Goal: Task Accomplishment & Management: Use online tool/utility

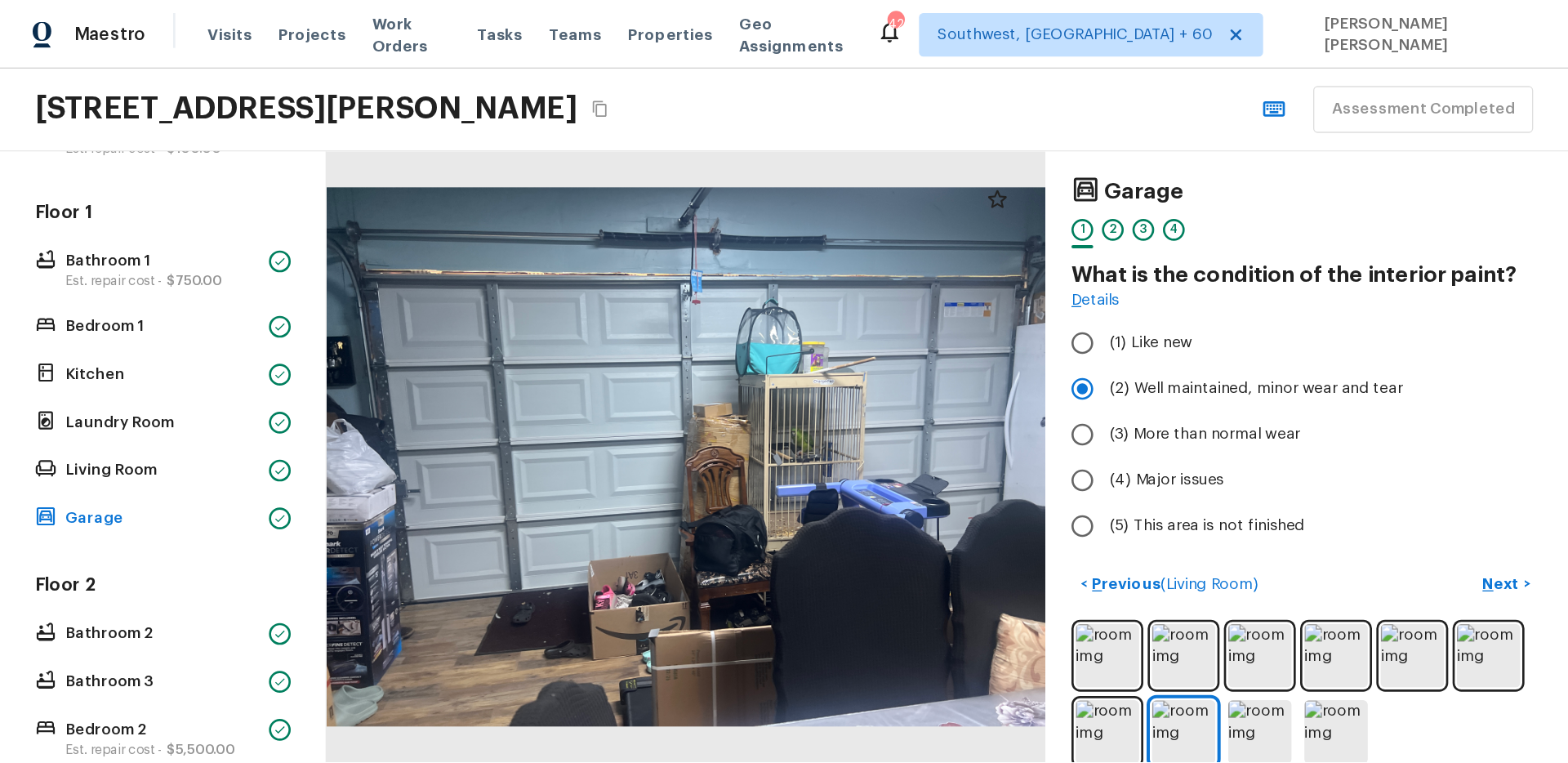
scroll to position [303, 0]
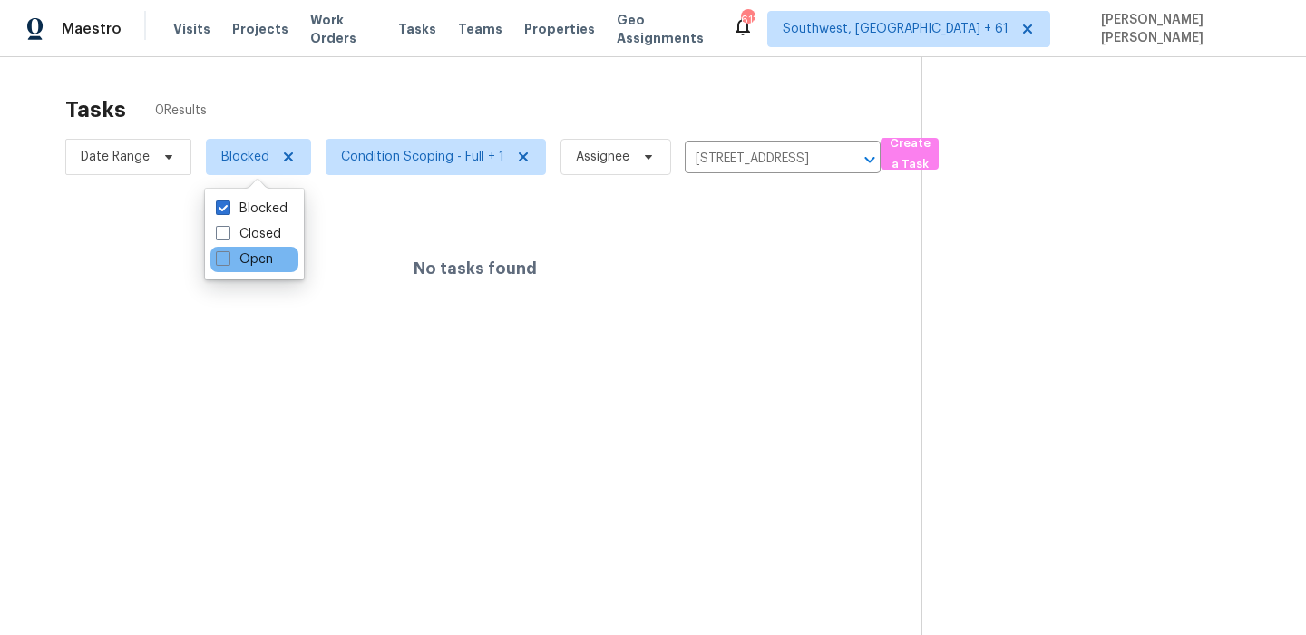
click at [228, 249] on div "Open" at bounding box center [254, 259] width 88 height 25
click at [223, 256] on span at bounding box center [223, 258] width 15 height 15
click at [223, 256] on input "Open" at bounding box center [222, 256] width 12 height 12
checkbox input "true"
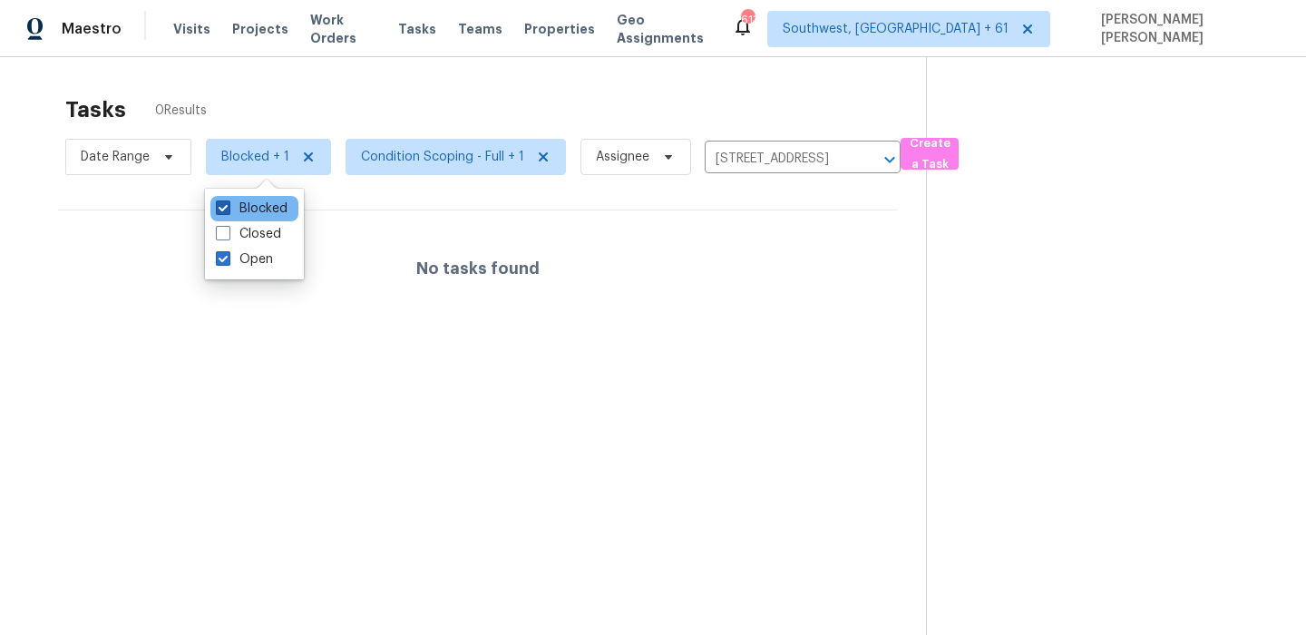
click at [249, 200] on label "Blocked" at bounding box center [252, 209] width 72 height 18
click at [228, 200] on input "Blocked" at bounding box center [222, 206] width 12 height 12
checkbox input "false"
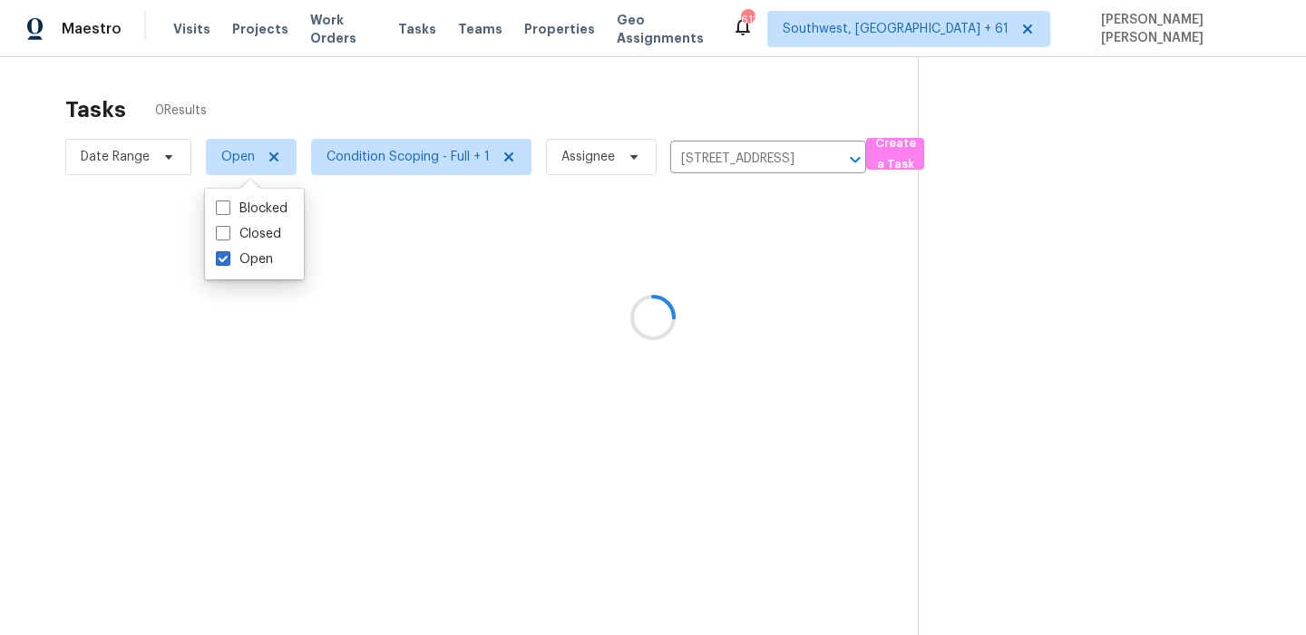
click at [445, 102] on div "Tasks 0 Results" at bounding box center [491, 109] width 852 height 47
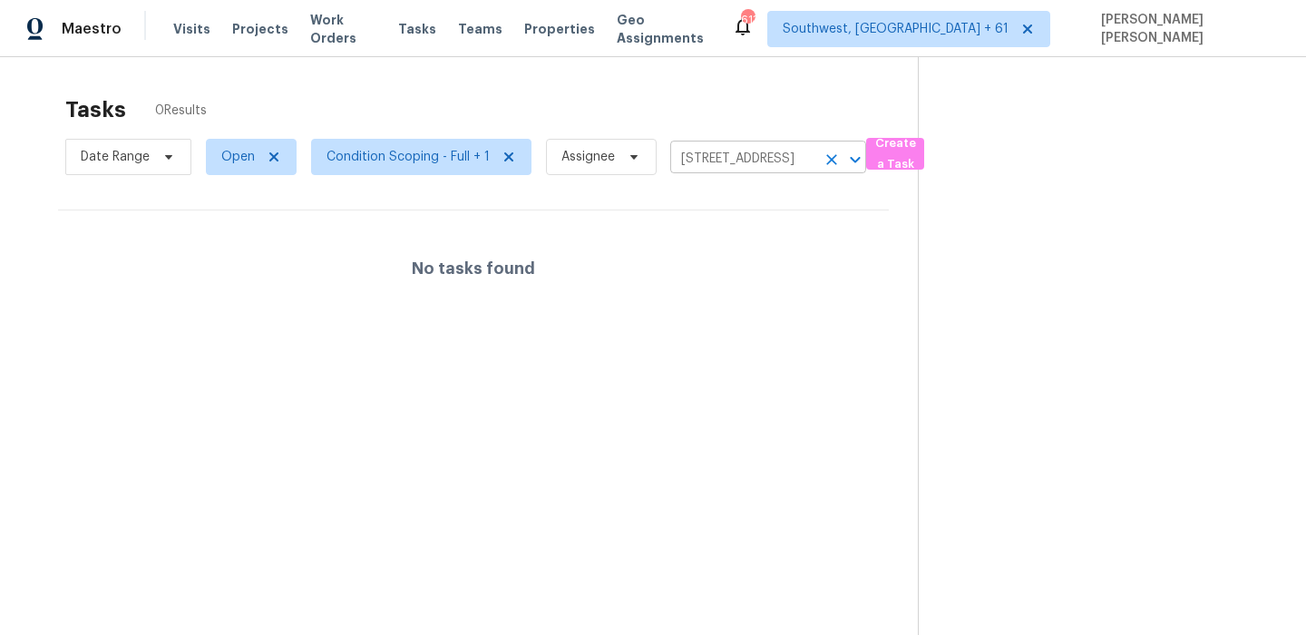
click at [832, 155] on icon "Clear" at bounding box center [831, 159] width 11 height 11
click at [797, 122] on div at bounding box center [653, 317] width 1306 height 635
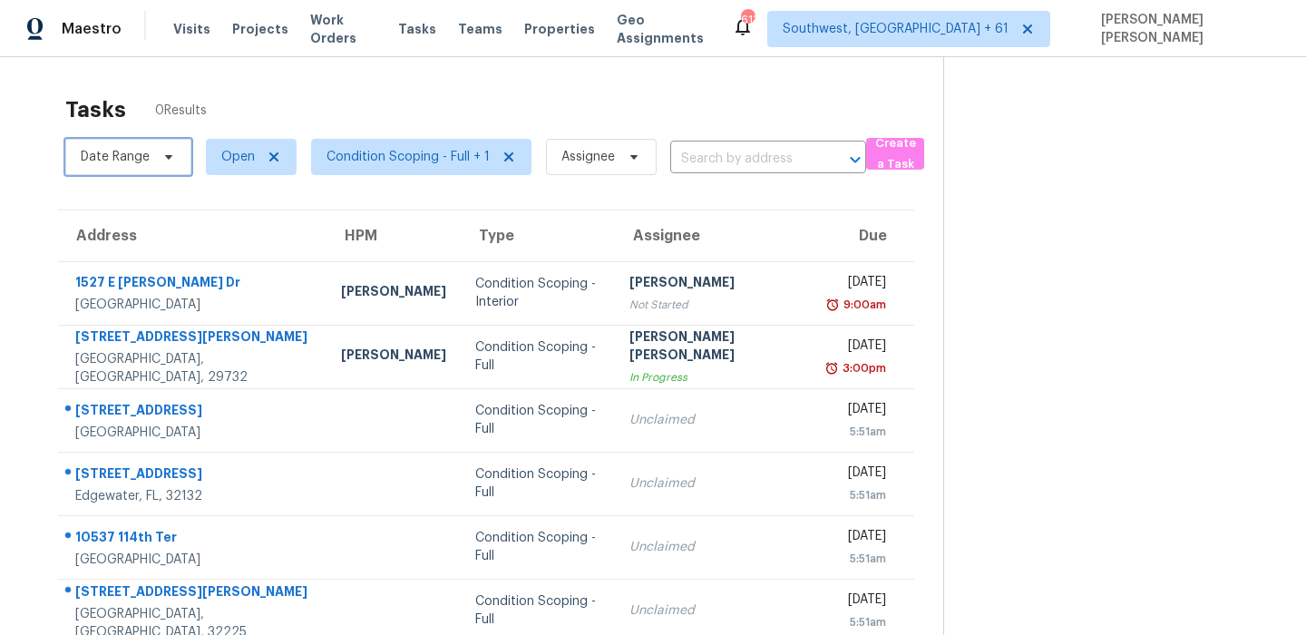
click at [155, 147] on span "Date Range" at bounding box center [128, 157] width 126 height 36
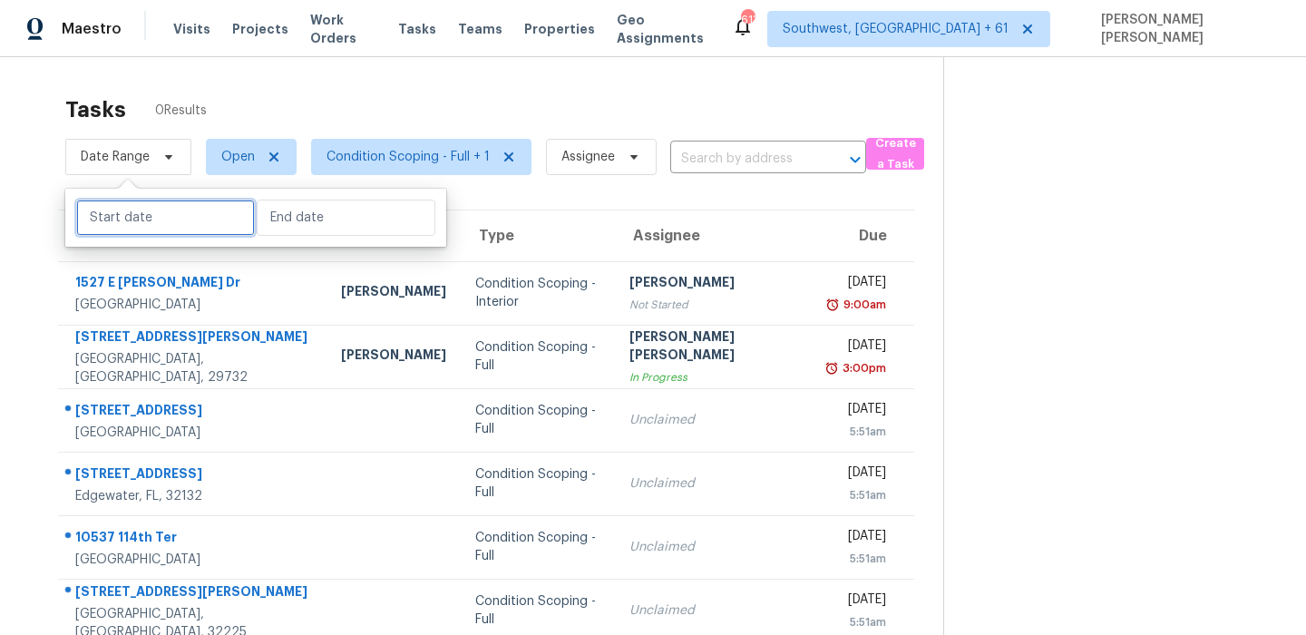
select select "8"
select select "2025"
select select "9"
select select "2025"
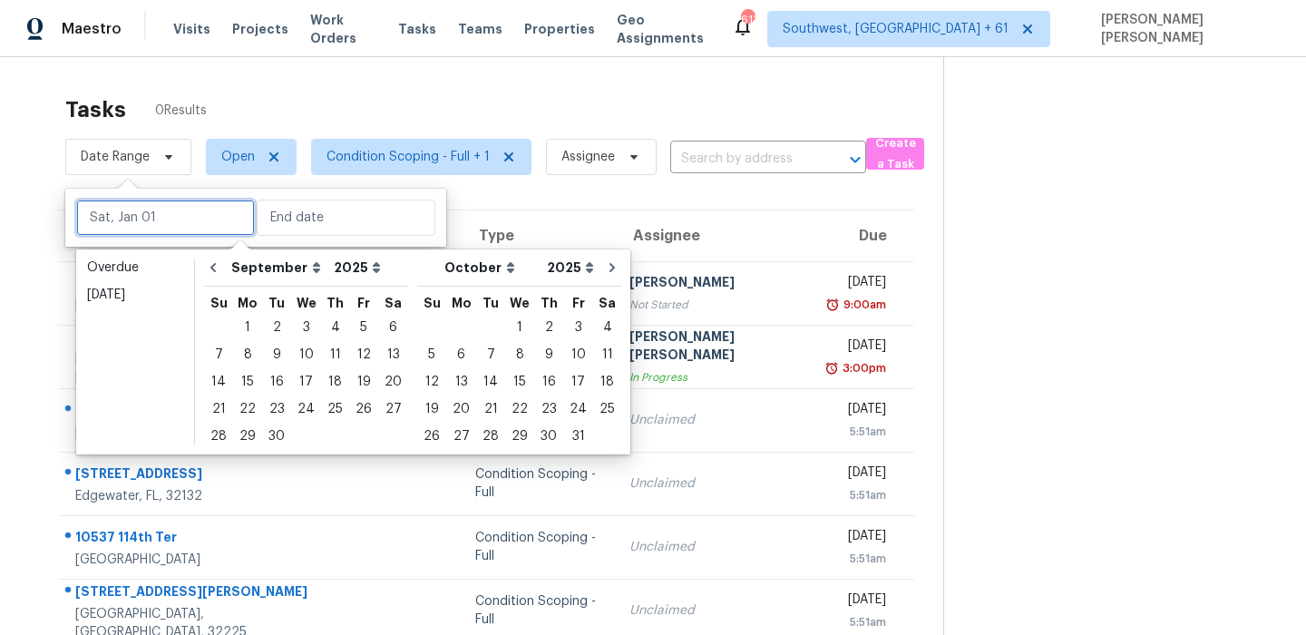
click at [158, 219] on input "text" at bounding box center [165, 218] width 179 height 36
type input "Fri, Sep 05"
click at [564, 97] on div "Tasks 114 Results" at bounding box center [504, 109] width 878 height 47
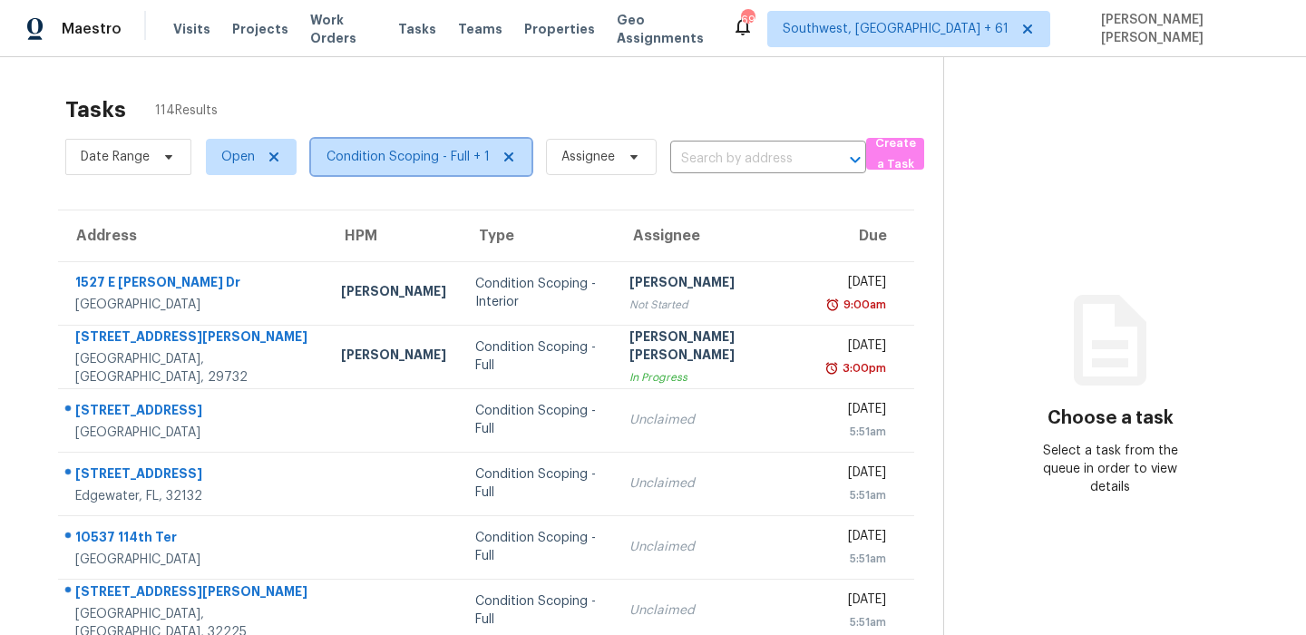
click at [346, 163] on span "Condition Scoping - Full + 1" at bounding box center [407, 157] width 163 height 18
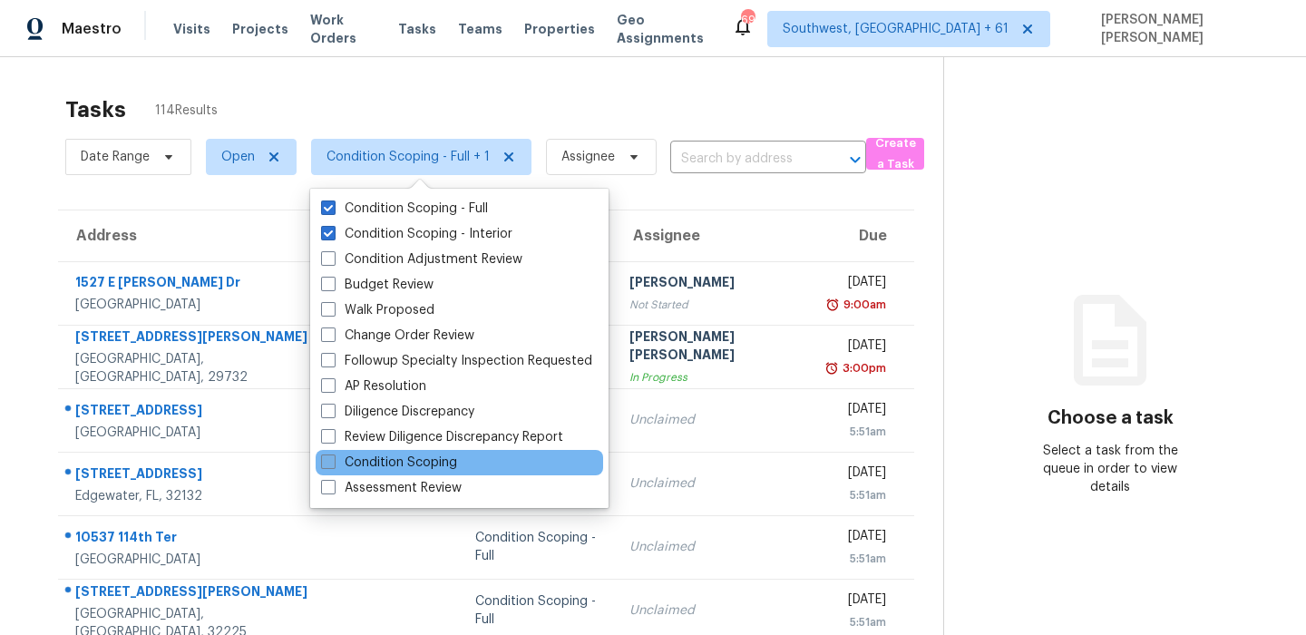
click at [361, 467] on label "Condition Scoping" at bounding box center [389, 462] width 136 height 18
click at [333, 465] on input "Condition Scoping" at bounding box center [327, 459] width 12 height 12
checkbox input "true"
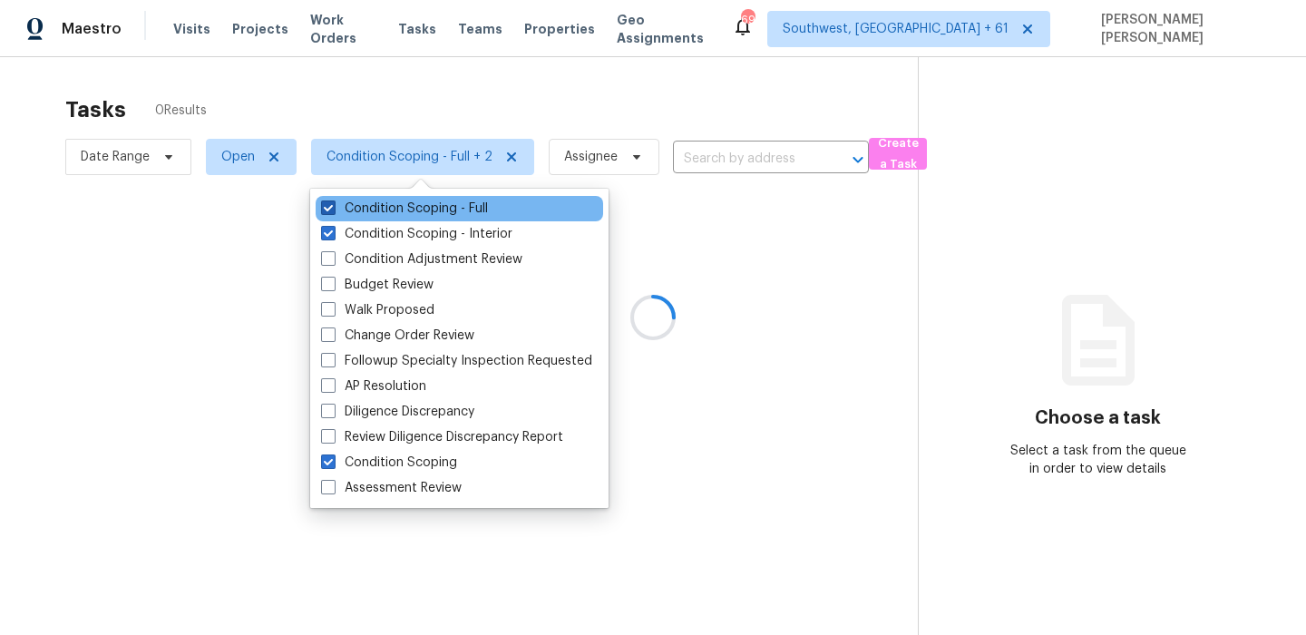
click at [410, 207] on label "Condition Scoping - Full" at bounding box center [404, 209] width 167 height 18
click at [333, 207] on input "Condition Scoping - Full" at bounding box center [327, 206] width 12 height 12
checkbox input "false"
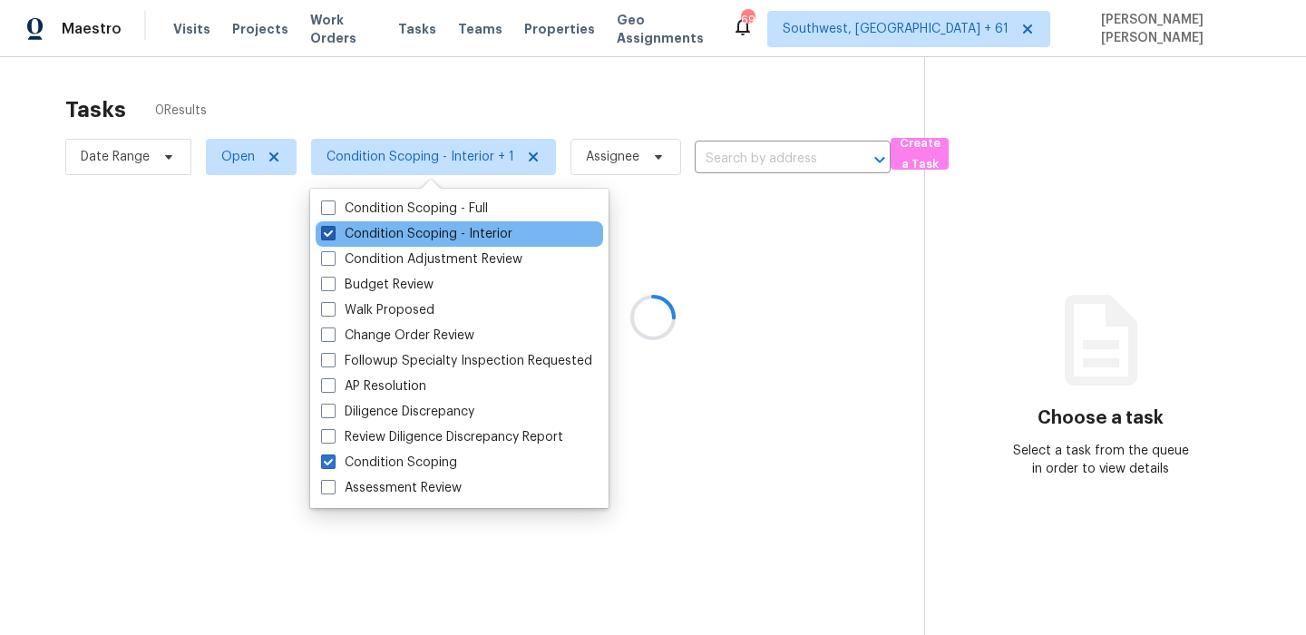
click at [404, 229] on label "Condition Scoping - Interior" at bounding box center [416, 234] width 191 height 18
click at [333, 229] on input "Condition Scoping - Interior" at bounding box center [327, 231] width 12 height 12
checkbox input "false"
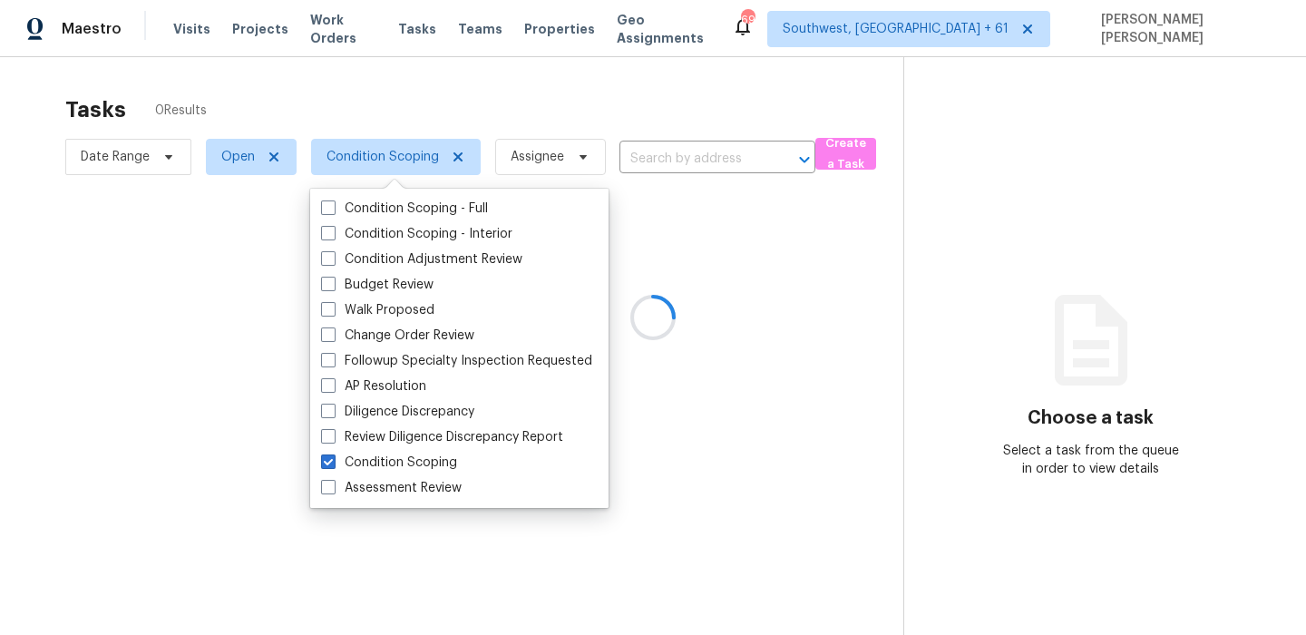
click at [474, 85] on div at bounding box center [653, 317] width 1306 height 635
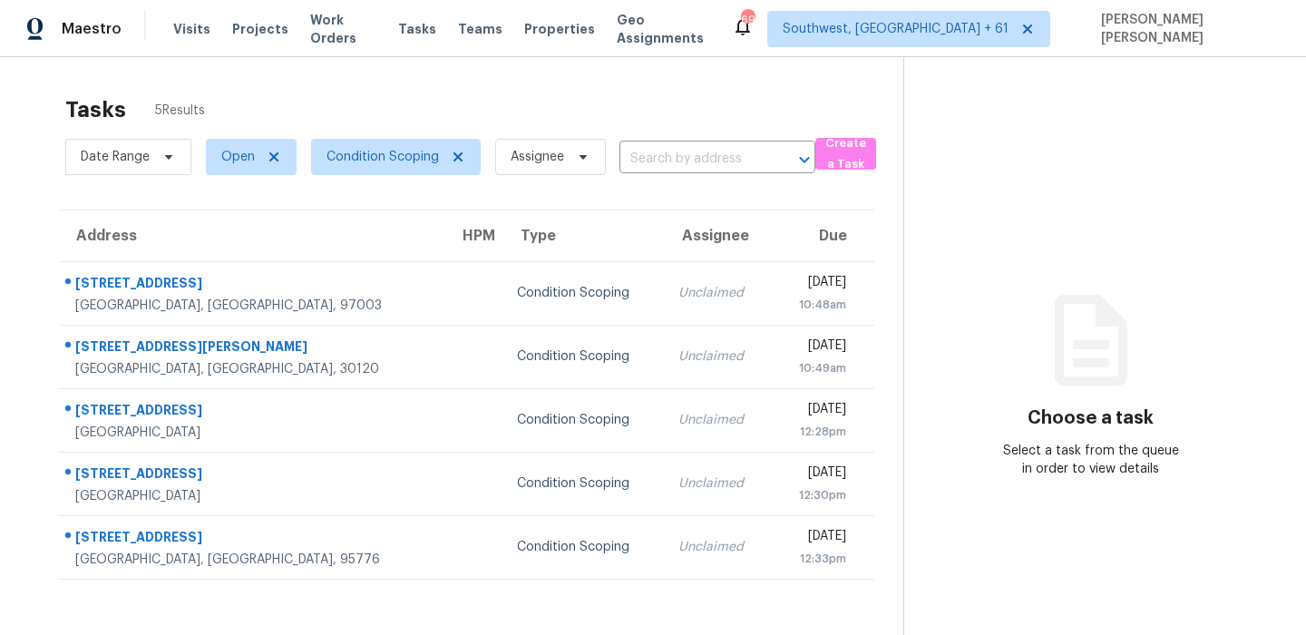
click at [474, 86] on div "Tasks 5 Results" at bounding box center [484, 109] width 838 height 47
click at [527, 79] on div "Tasks 5 Results Date Range Open Condition Scoping Assignee ​ Create a Task Addr…" at bounding box center [653, 374] width 1306 height 635
click at [764, 101] on div "Tasks 5 Results" at bounding box center [484, 109] width 838 height 47
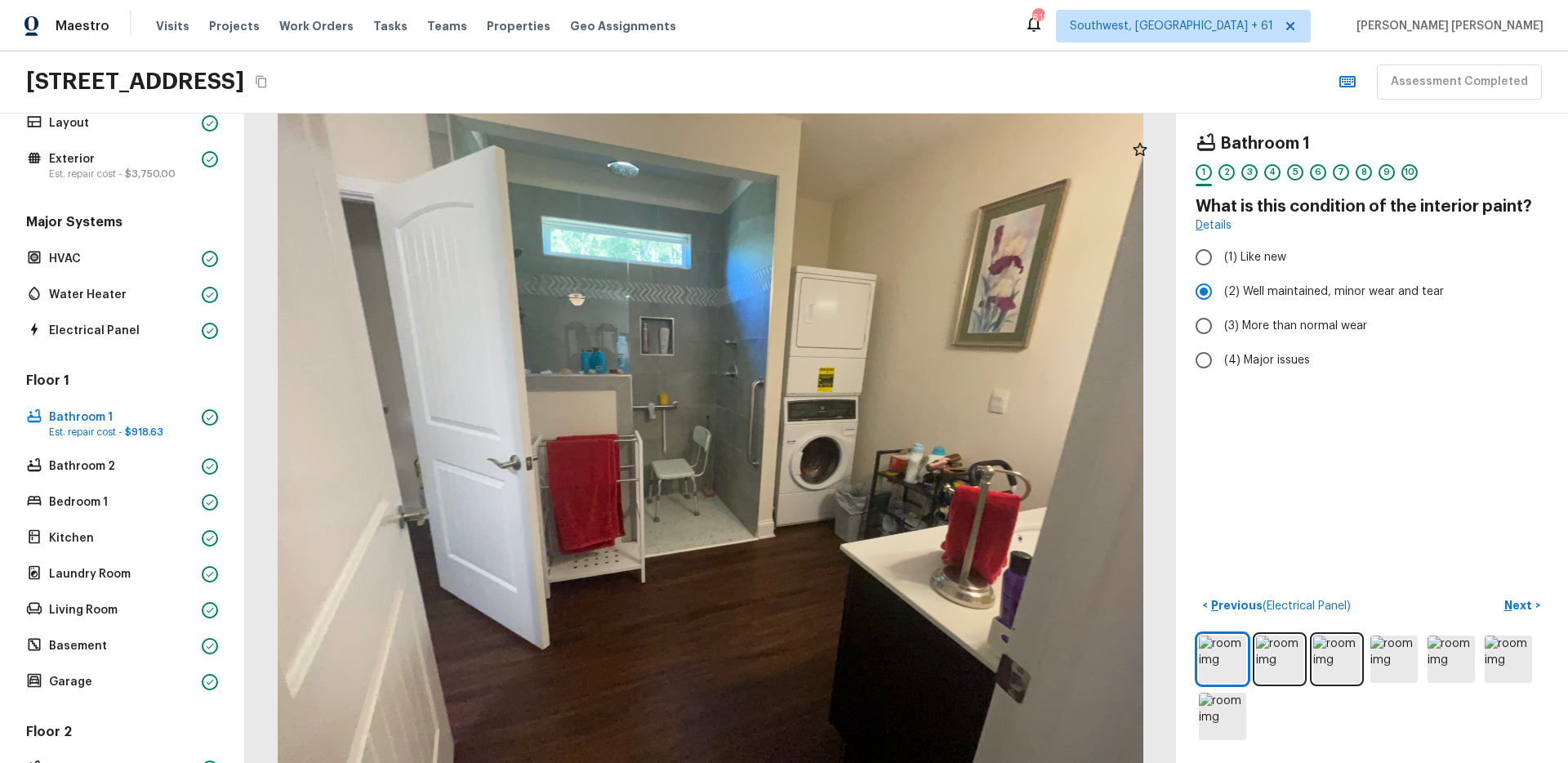
scroll to position [5, 0]
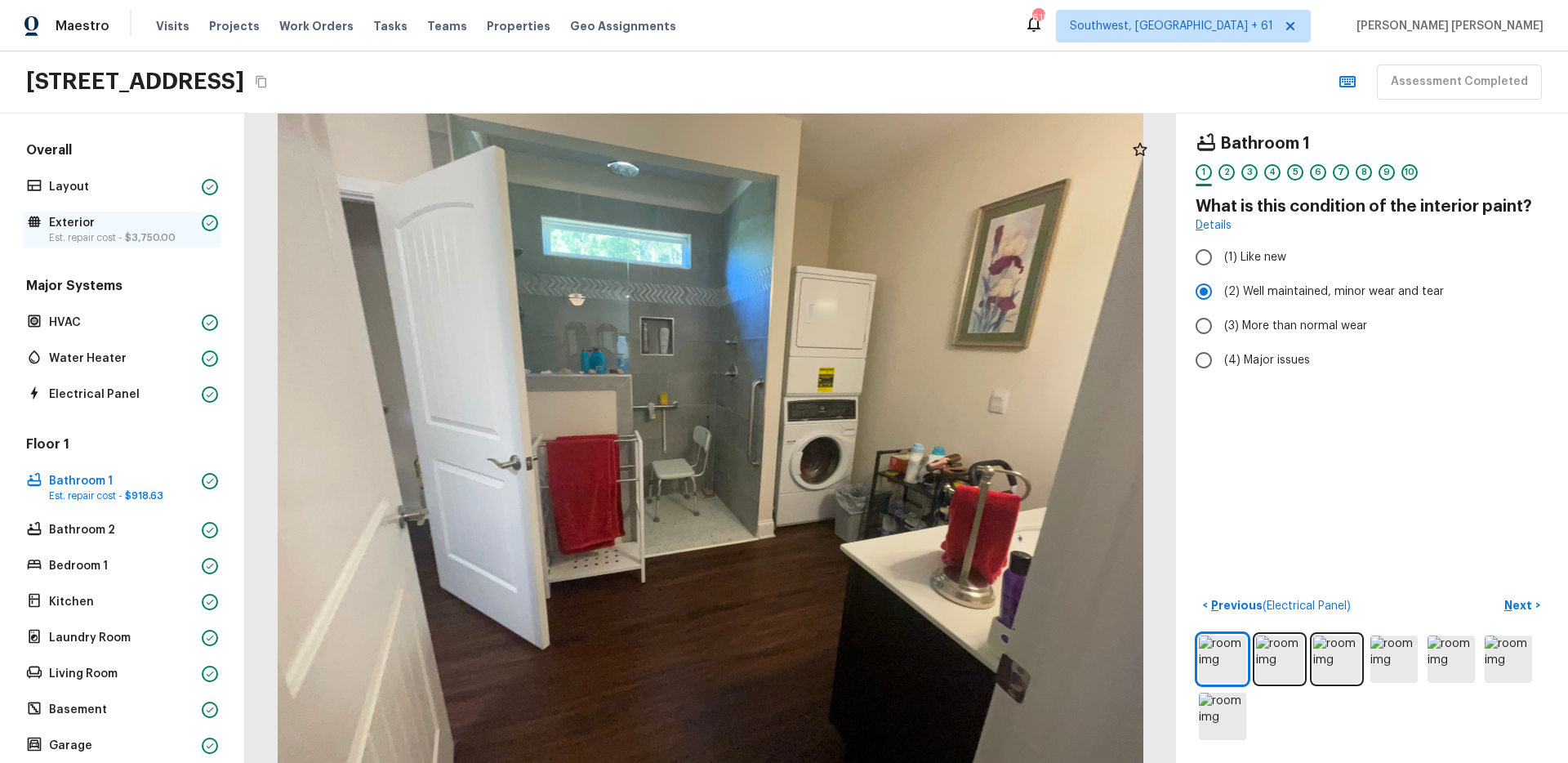
click at [115, 232] on p "Est. repair cost - $3,750.00" at bounding box center [122, 238] width 146 height 14
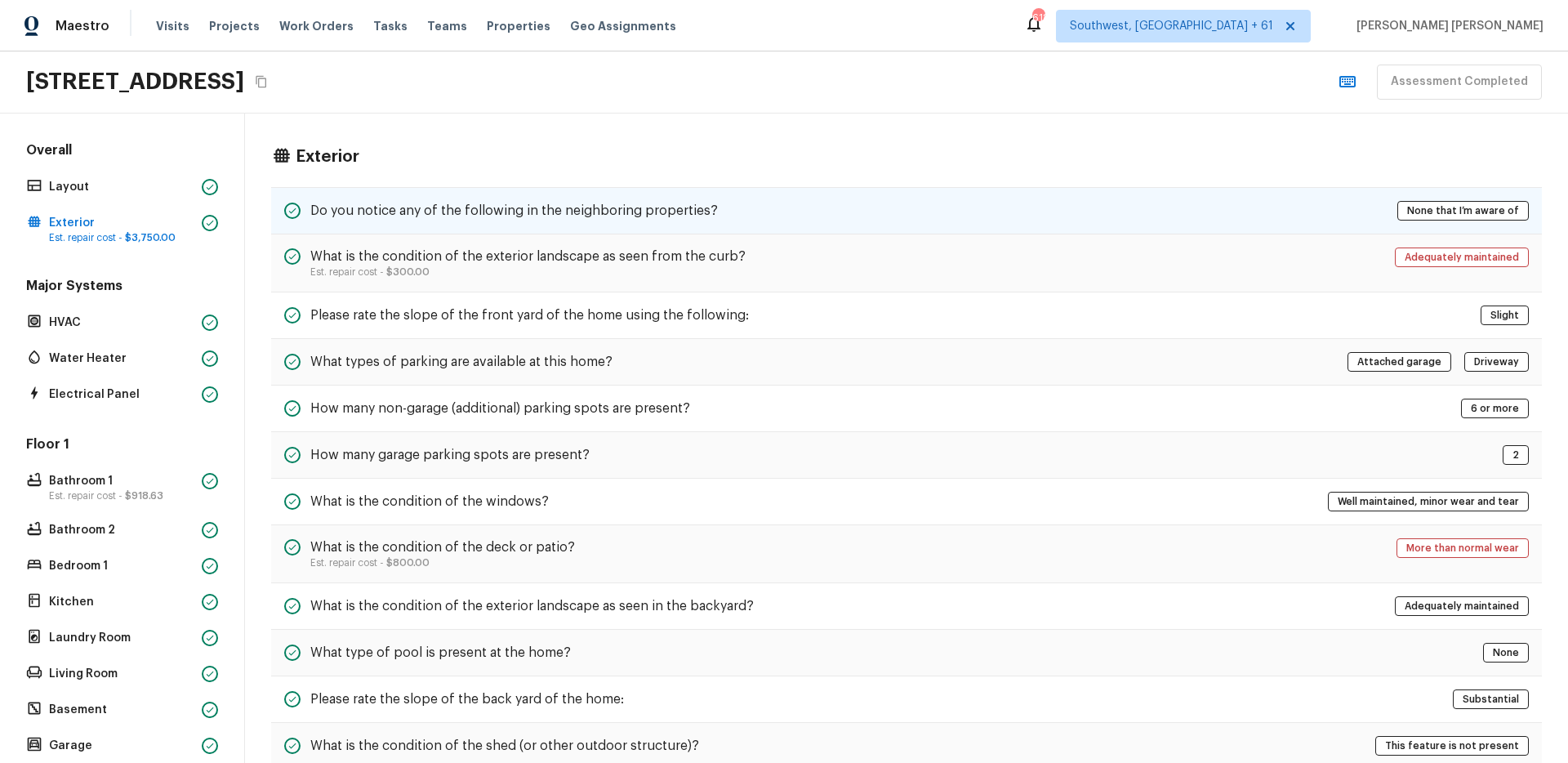
click at [478, 201] on div "Do you notice any of the following in the neighboring properties?" at bounding box center [502, 211] width 434 height 20
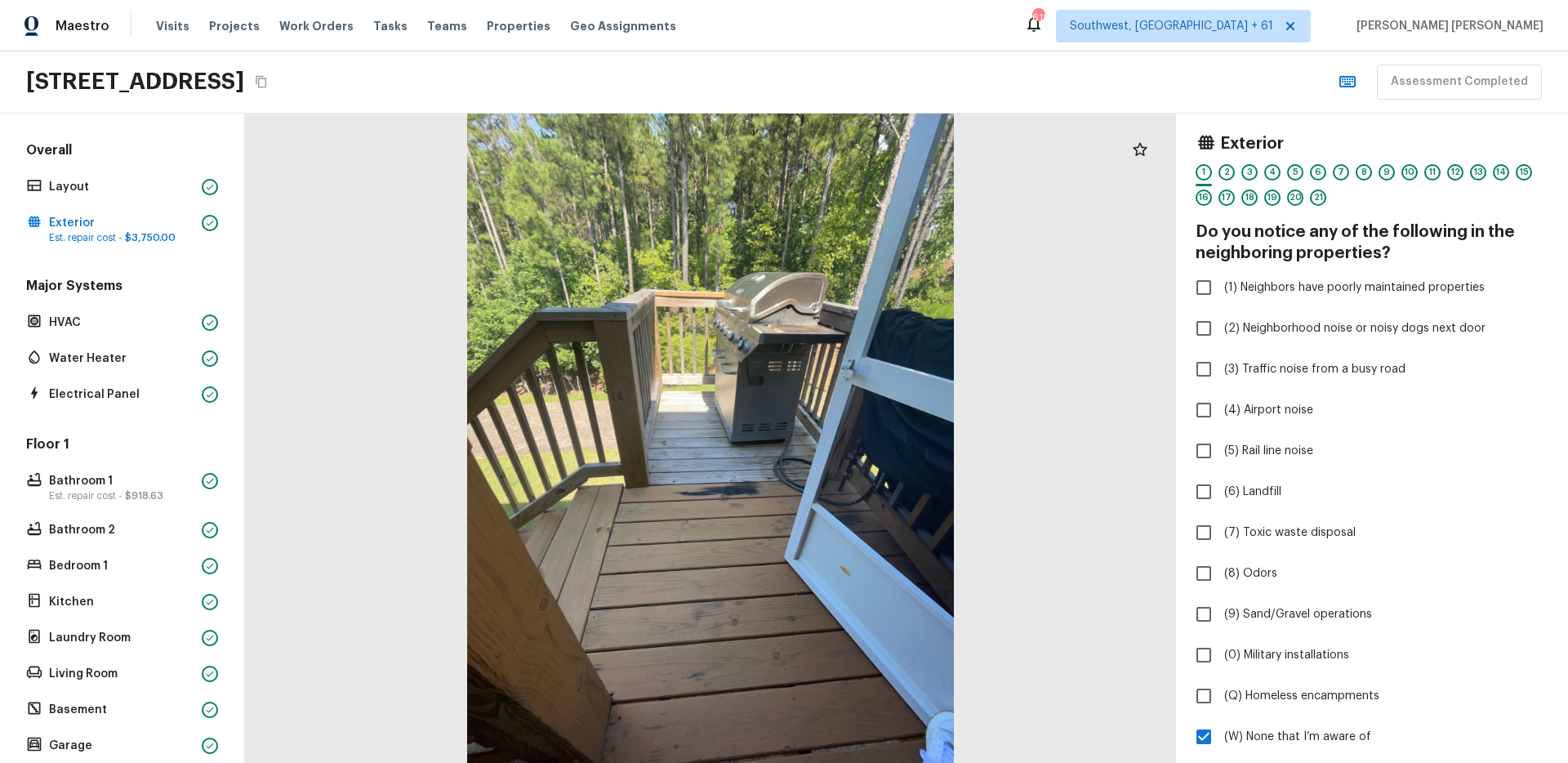
click at [267, 83] on icon "Copy Address" at bounding box center [261, 81] width 14 height 14
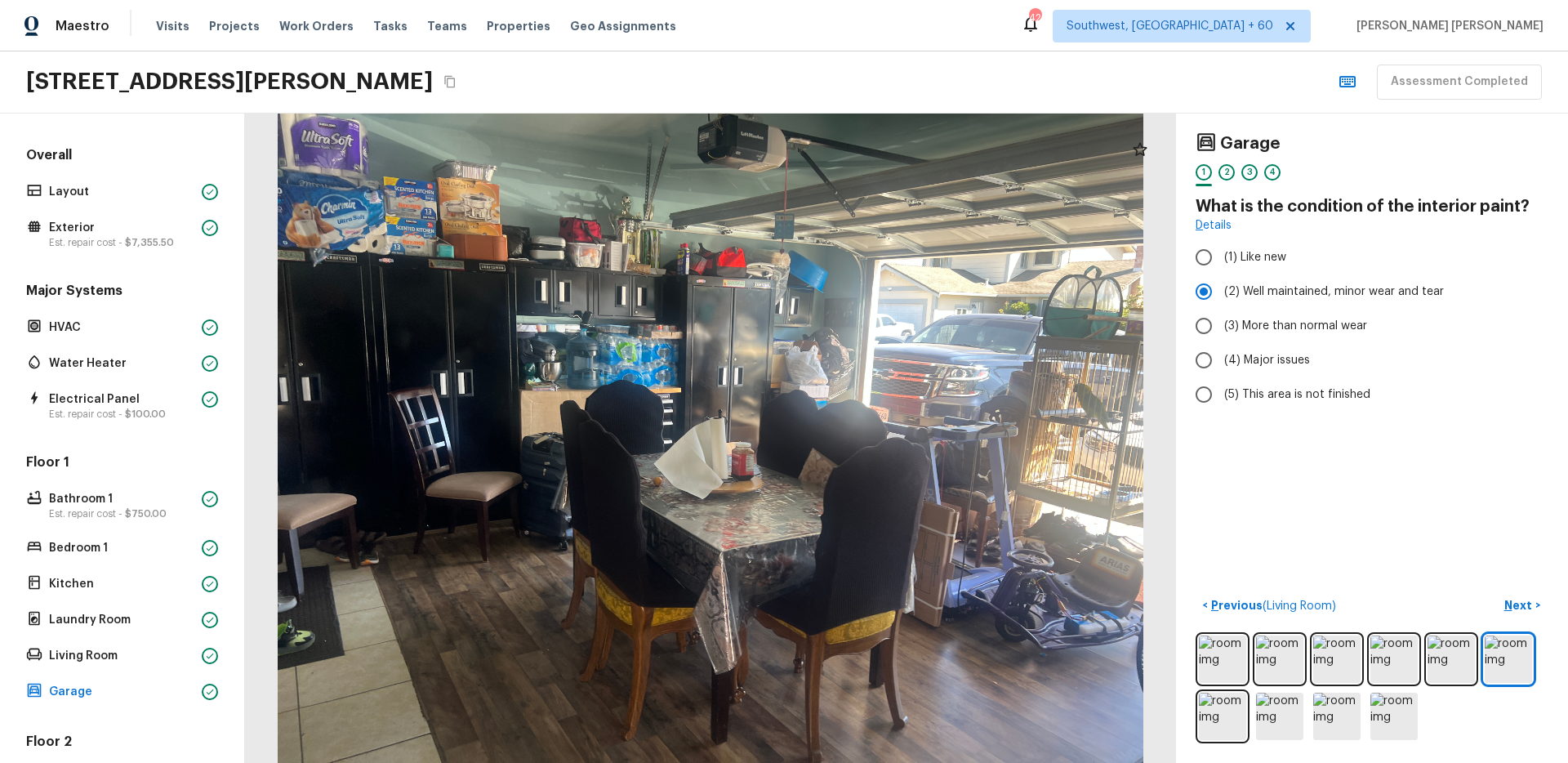
scroll to position [303, 0]
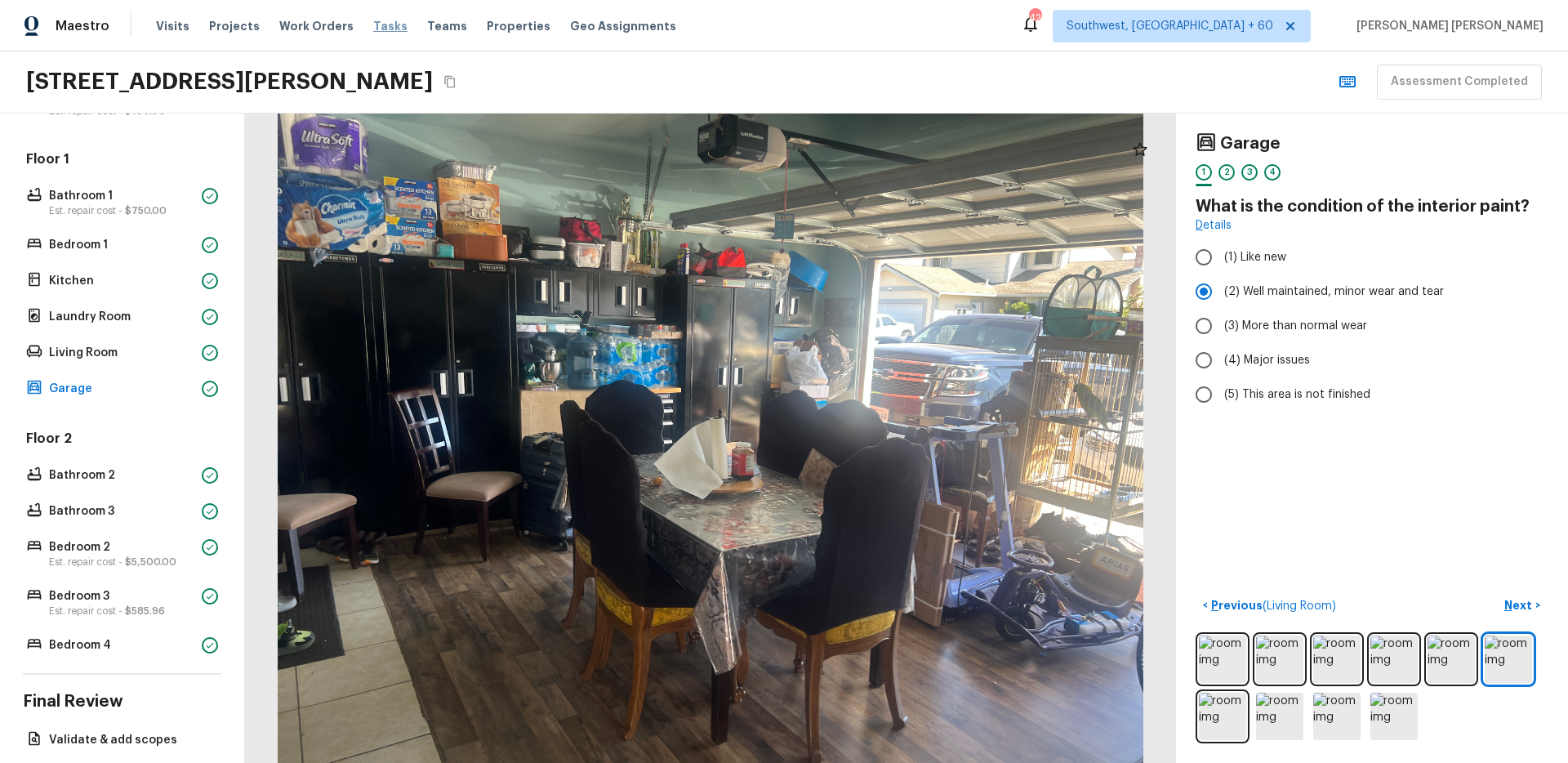
click at [374, 28] on span "Tasks" at bounding box center [390, 26] width 34 height 12
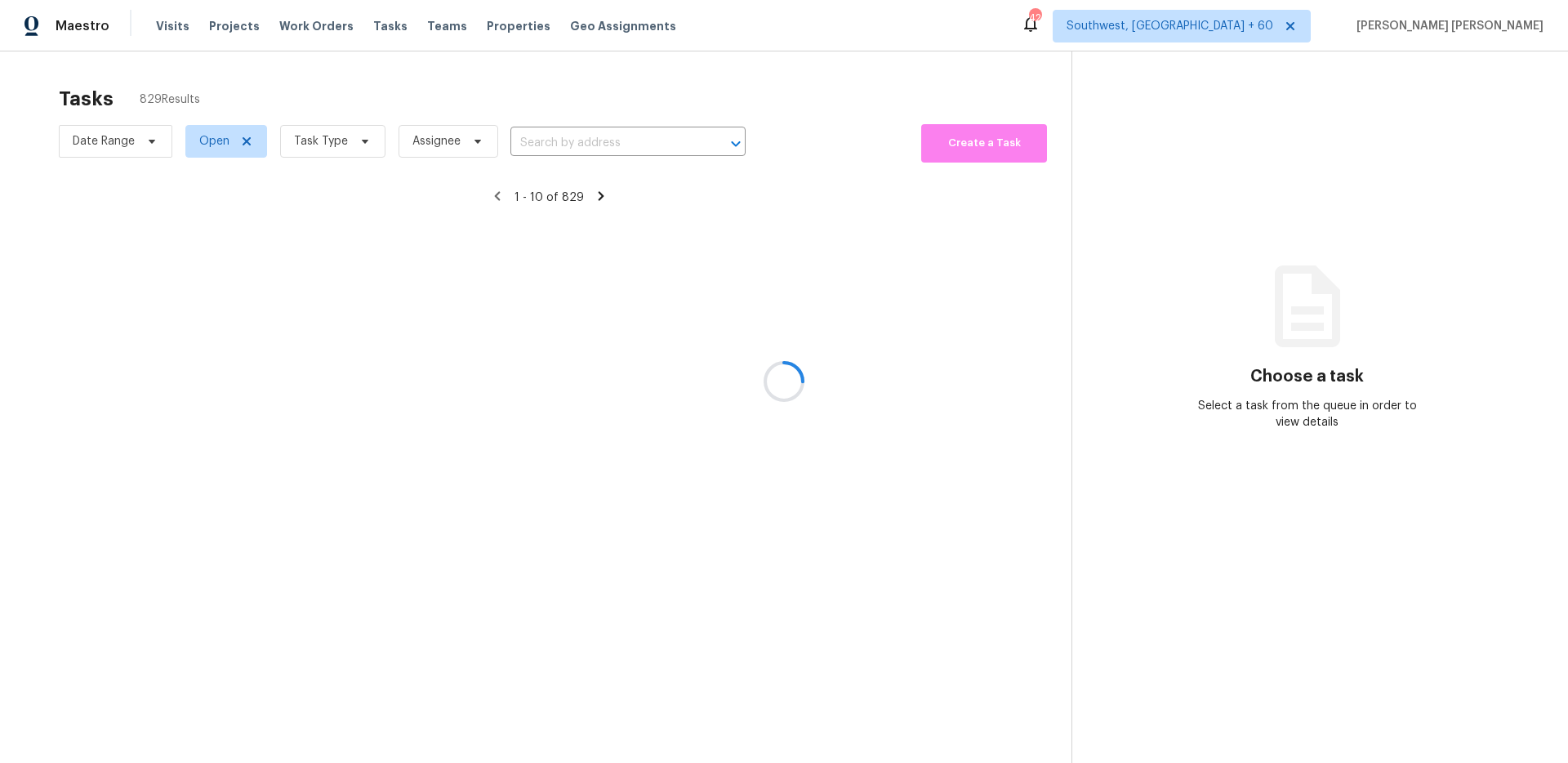
click at [483, 76] on div at bounding box center [784, 381] width 1568 height 763
click at [461, 105] on div at bounding box center [784, 381] width 1568 height 763
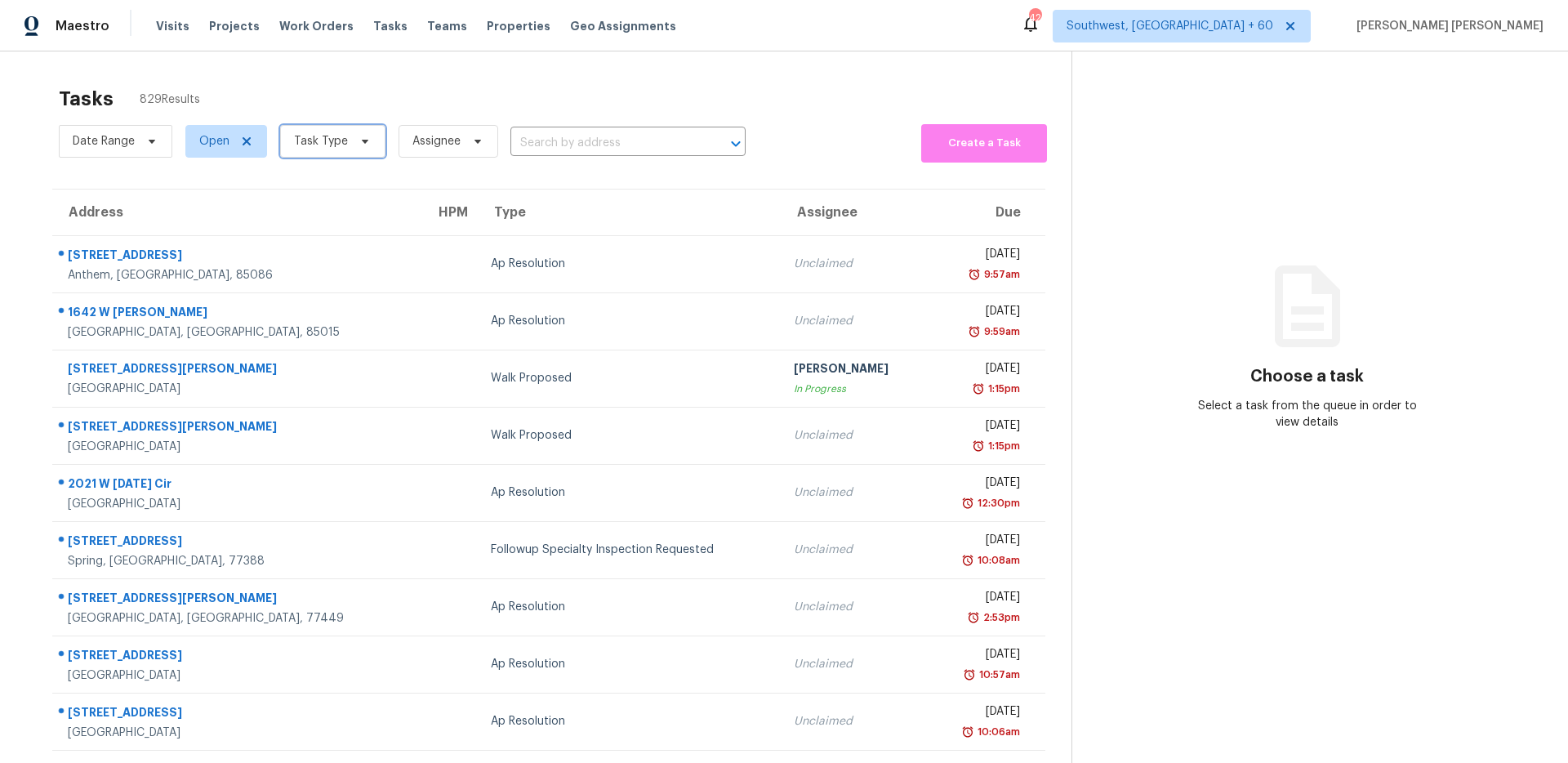
click at [321, 134] on span "Task Type" at bounding box center [321, 141] width 54 height 16
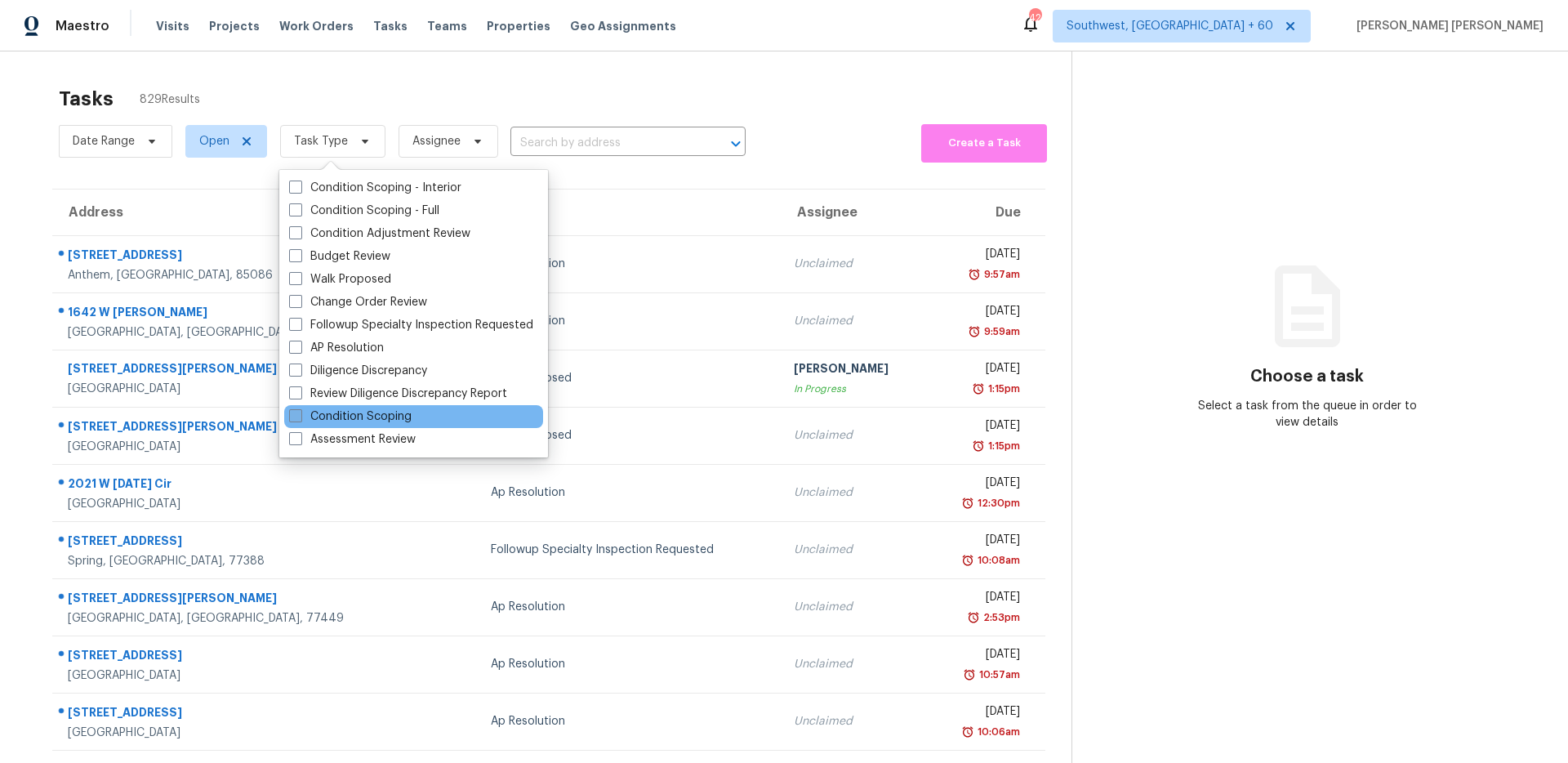
click at [380, 419] on label "Condition Scoping" at bounding box center [350, 416] width 122 height 16
click at [300, 419] on input "Condition Scoping" at bounding box center [295, 413] width 11 height 11
checkbox input "true"
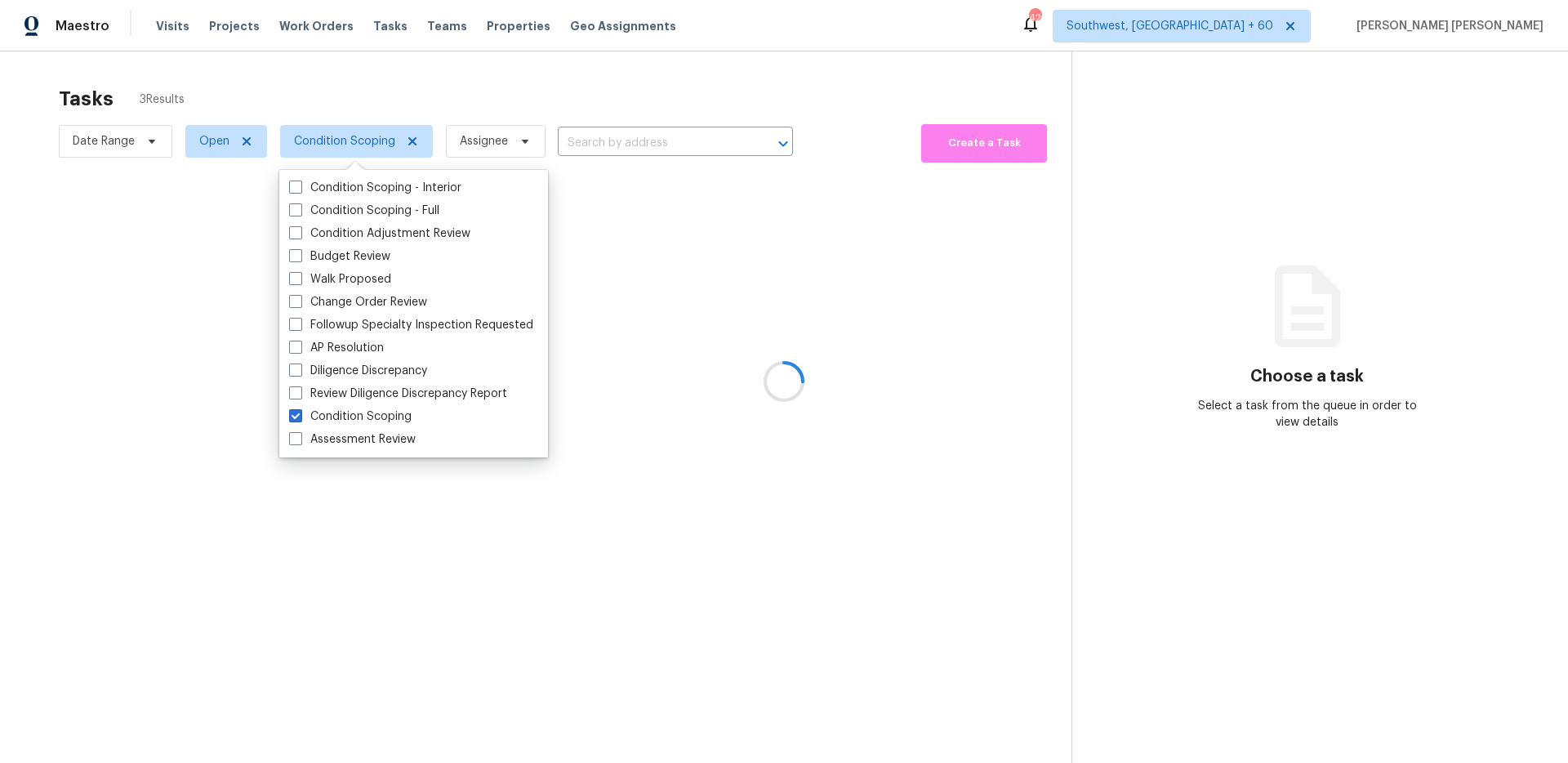
click at [514, 105] on div at bounding box center [784, 381] width 1568 height 763
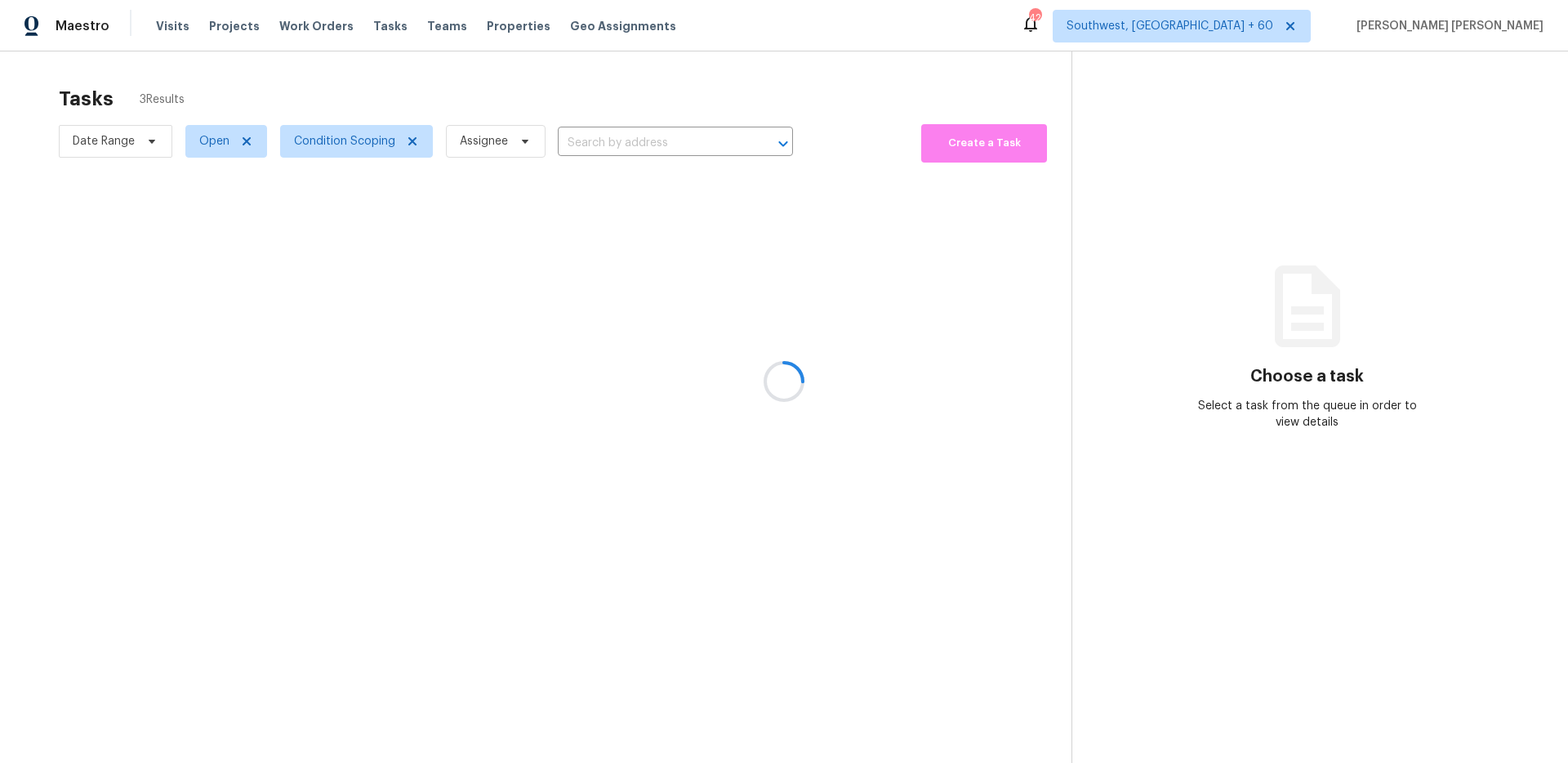
click at [514, 105] on div at bounding box center [784, 381] width 1568 height 763
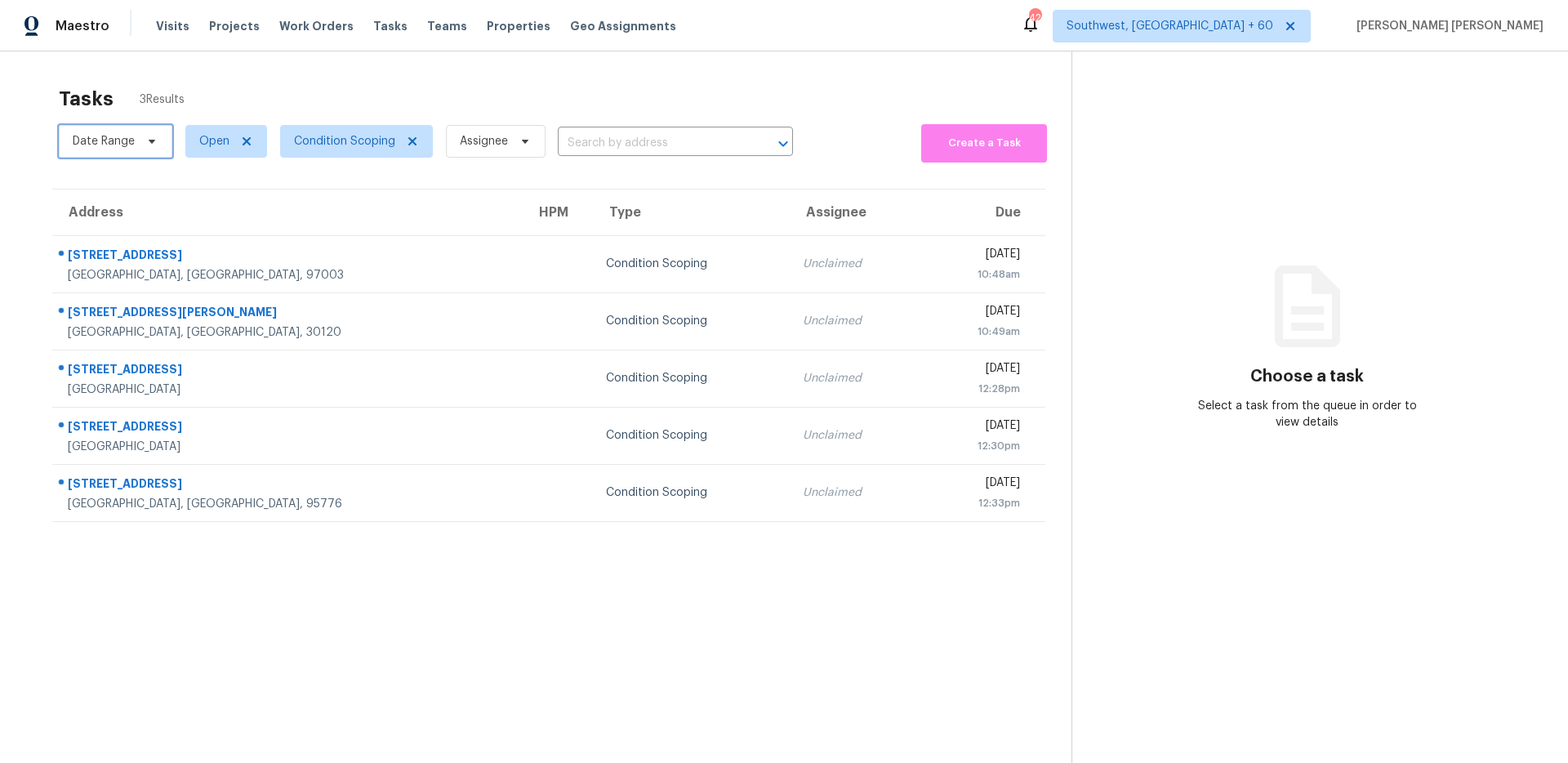
click at [133, 151] on span "Date Range" at bounding box center [115, 141] width 113 height 32
click at [150, 177] on div at bounding box center [230, 196] width 343 height 52
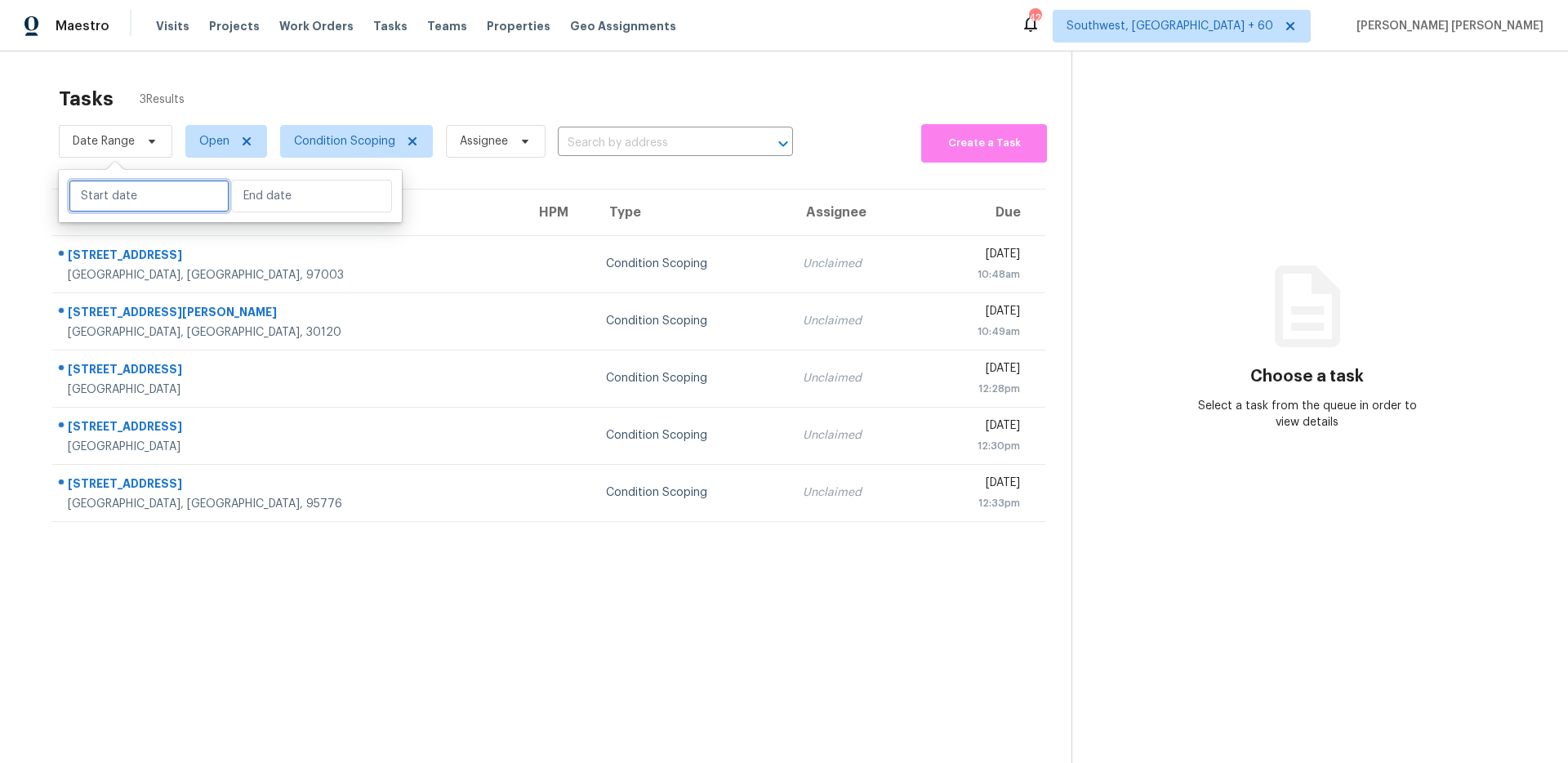
click at [157, 195] on input "text" at bounding box center [149, 196] width 161 height 32
select select "8"
select select "2025"
select select "9"
select select "2025"
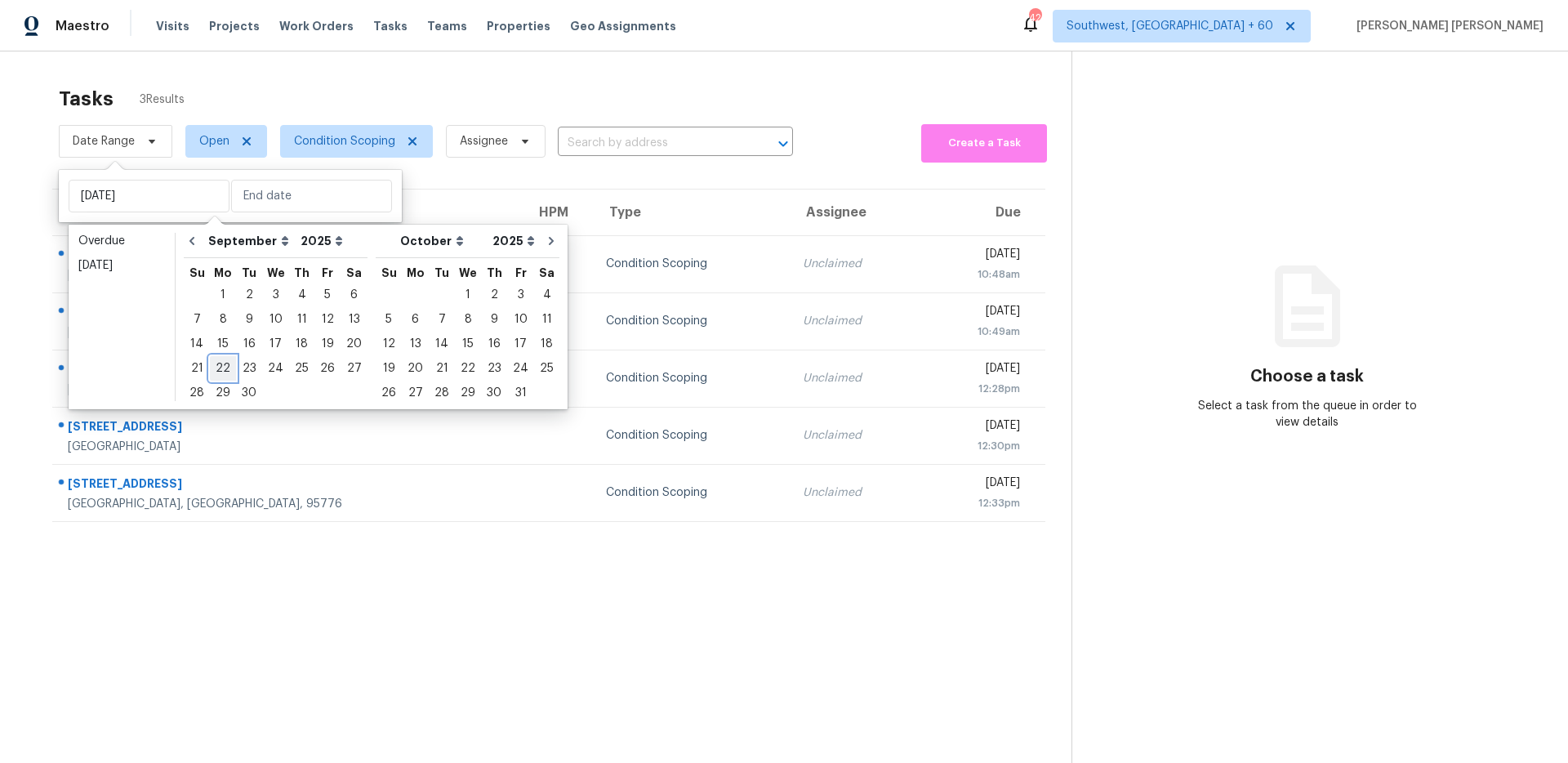
click at [222, 368] on div "22" at bounding box center [222, 368] width 26 height 23
type input "Mon, Sep 22"
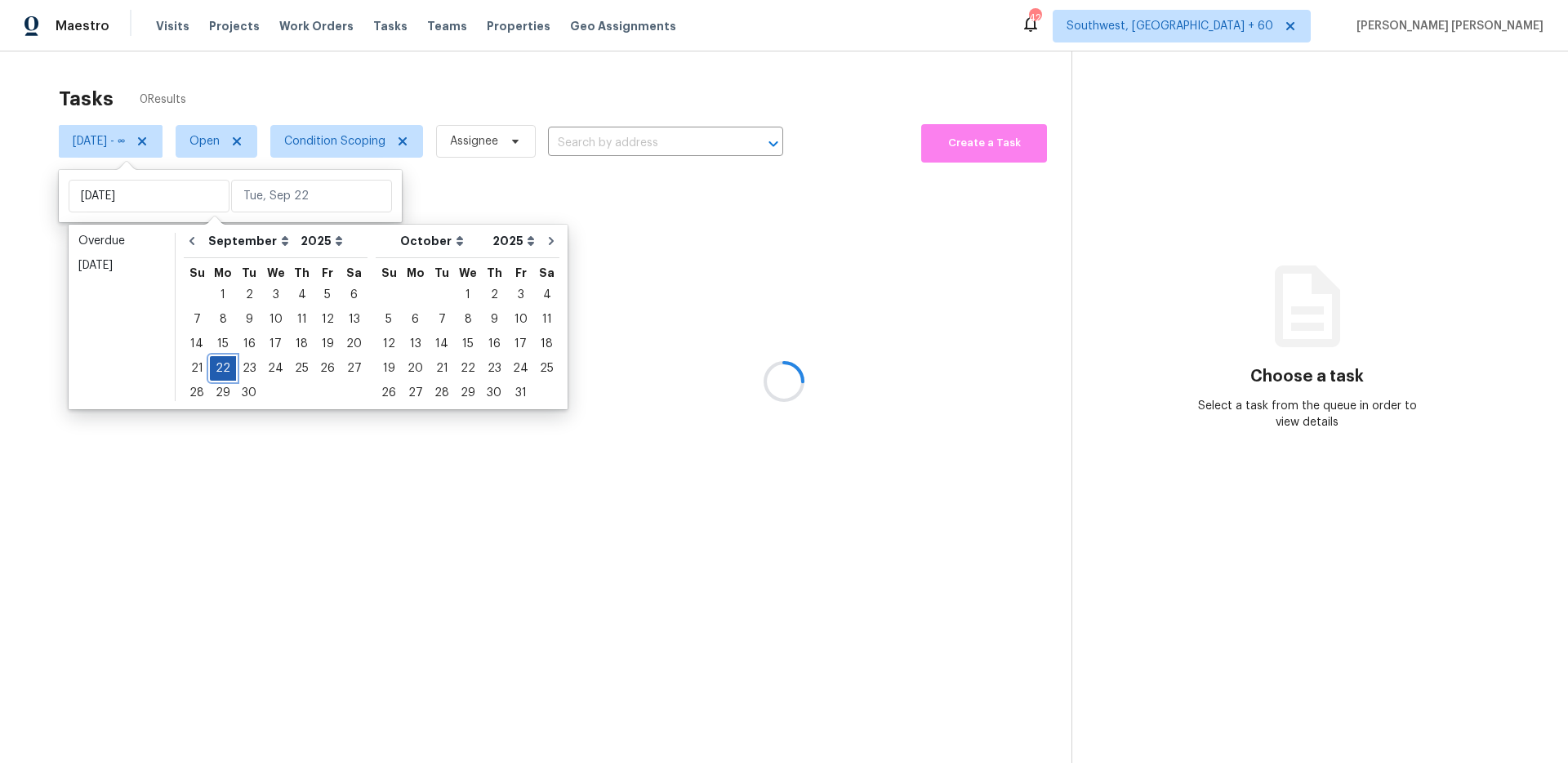
click at [222, 368] on div "22" at bounding box center [222, 368] width 26 height 23
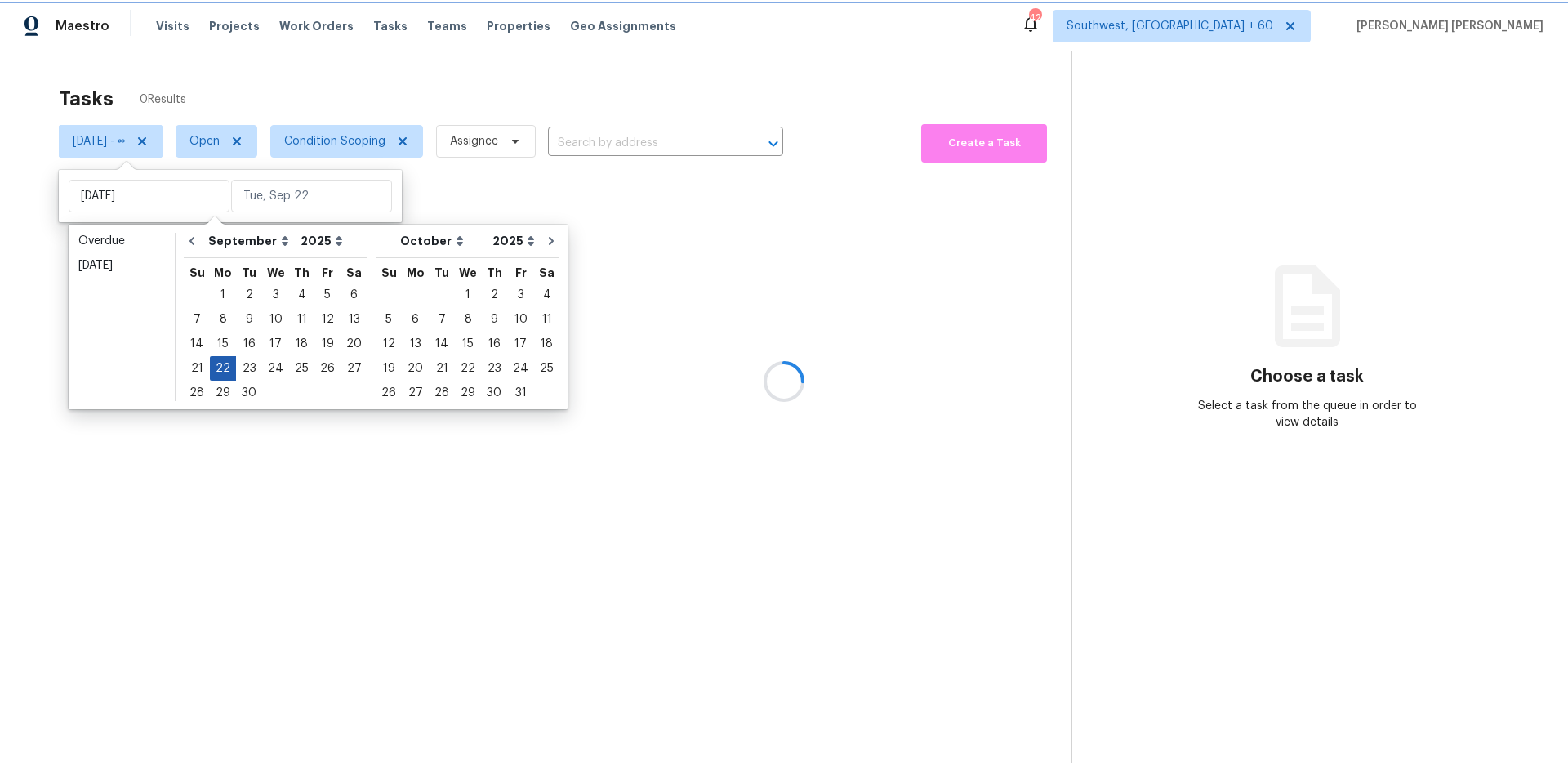
type input "Mon, Sep 22"
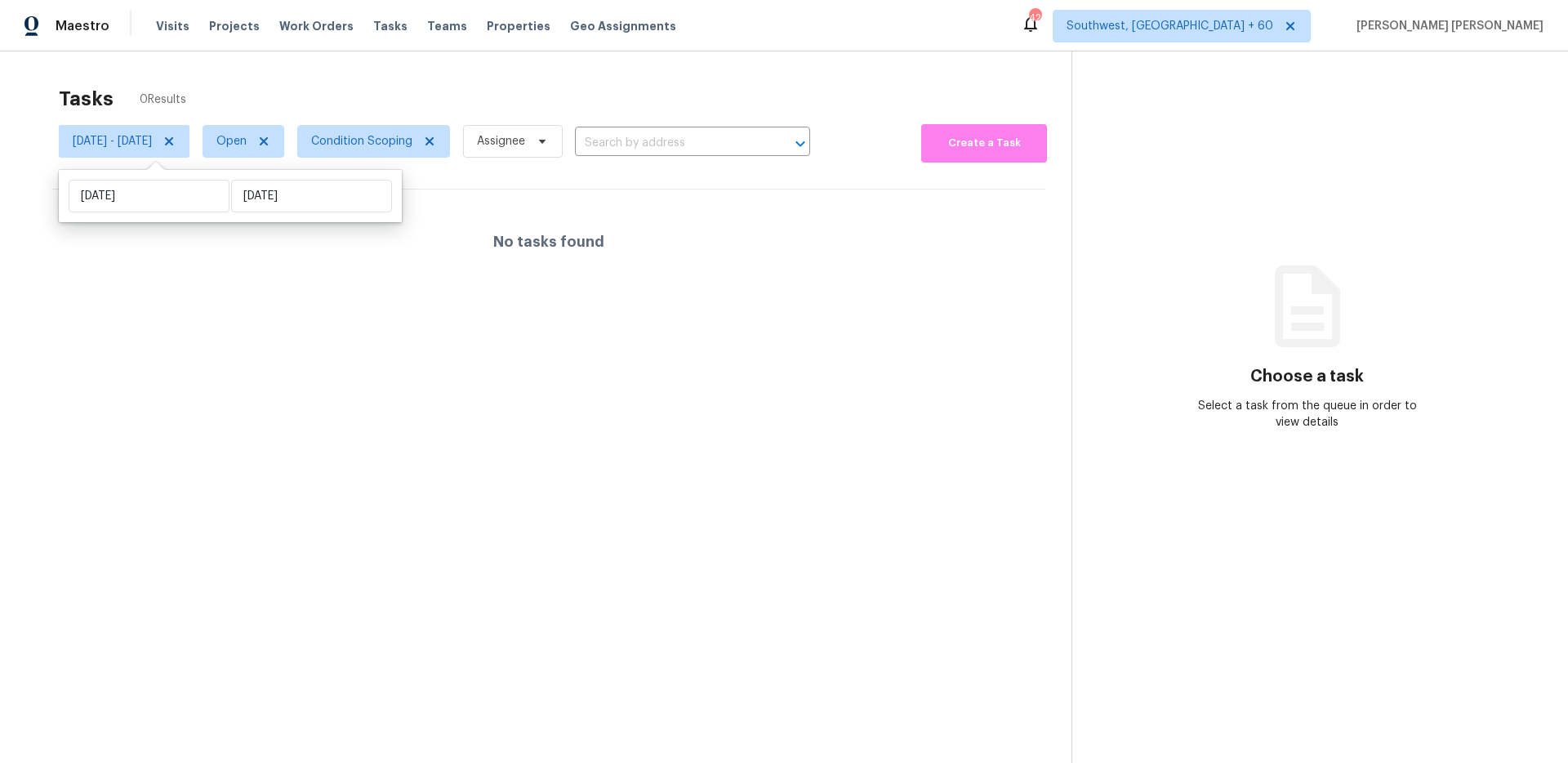
click at [421, 97] on div "Tasks 0 Results" at bounding box center [565, 98] width 1013 height 42
click at [284, 153] on span "Open" at bounding box center [243, 141] width 82 height 32
click at [298, 210] on label "Closed" at bounding box center [305, 211] width 59 height 16
click at [286, 210] on input "Closed" at bounding box center [282, 208] width 11 height 11
checkbox input "true"
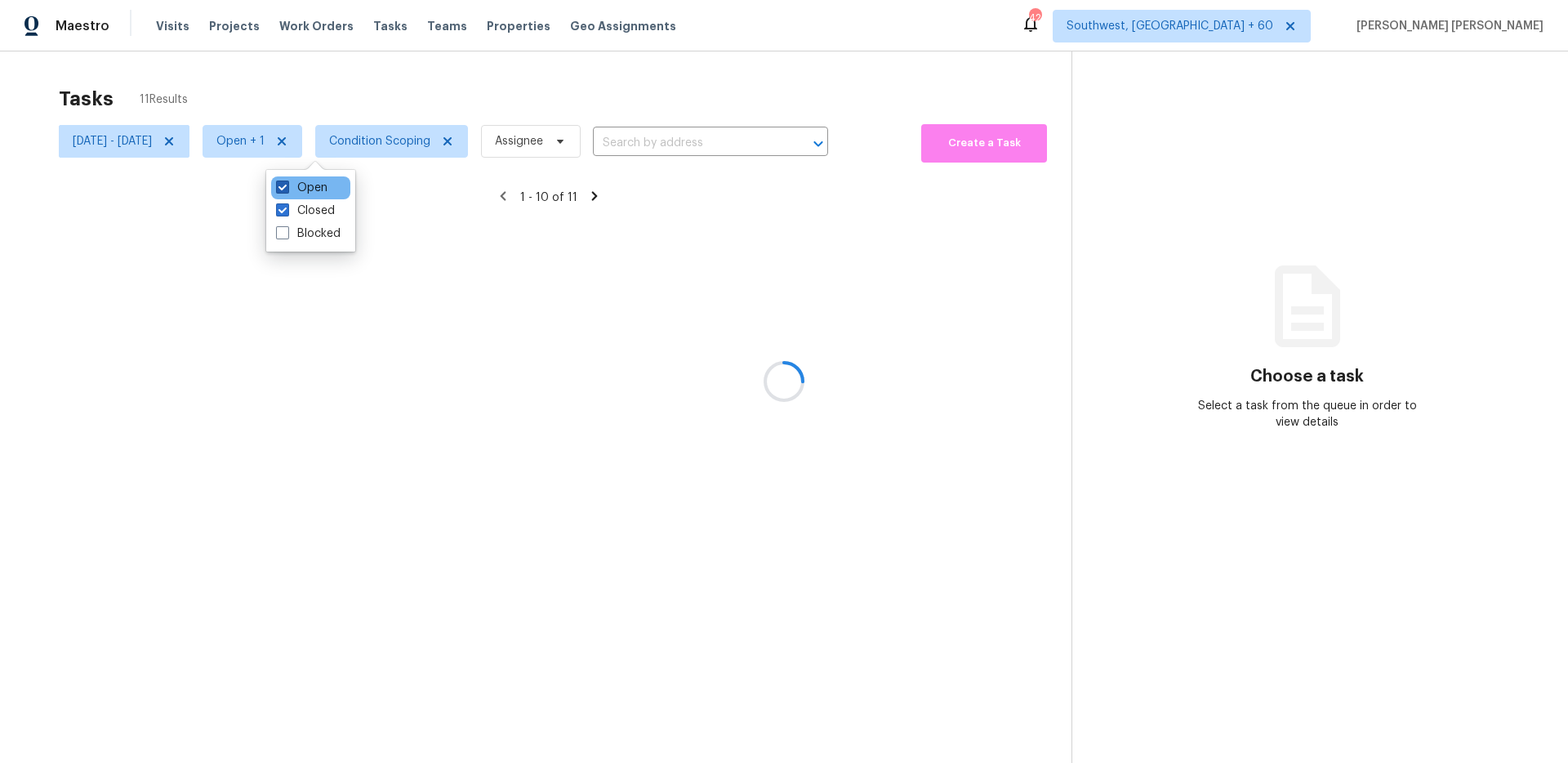
click at [302, 188] on label "Open" at bounding box center [302, 188] width 51 height 16
click at [286, 188] on input "Open" at bounding box center [282, 186] width 11 height 11
checkbox input "false"
click at [372, 77] on div at bounding box center [784, 381] width 1568 height 763
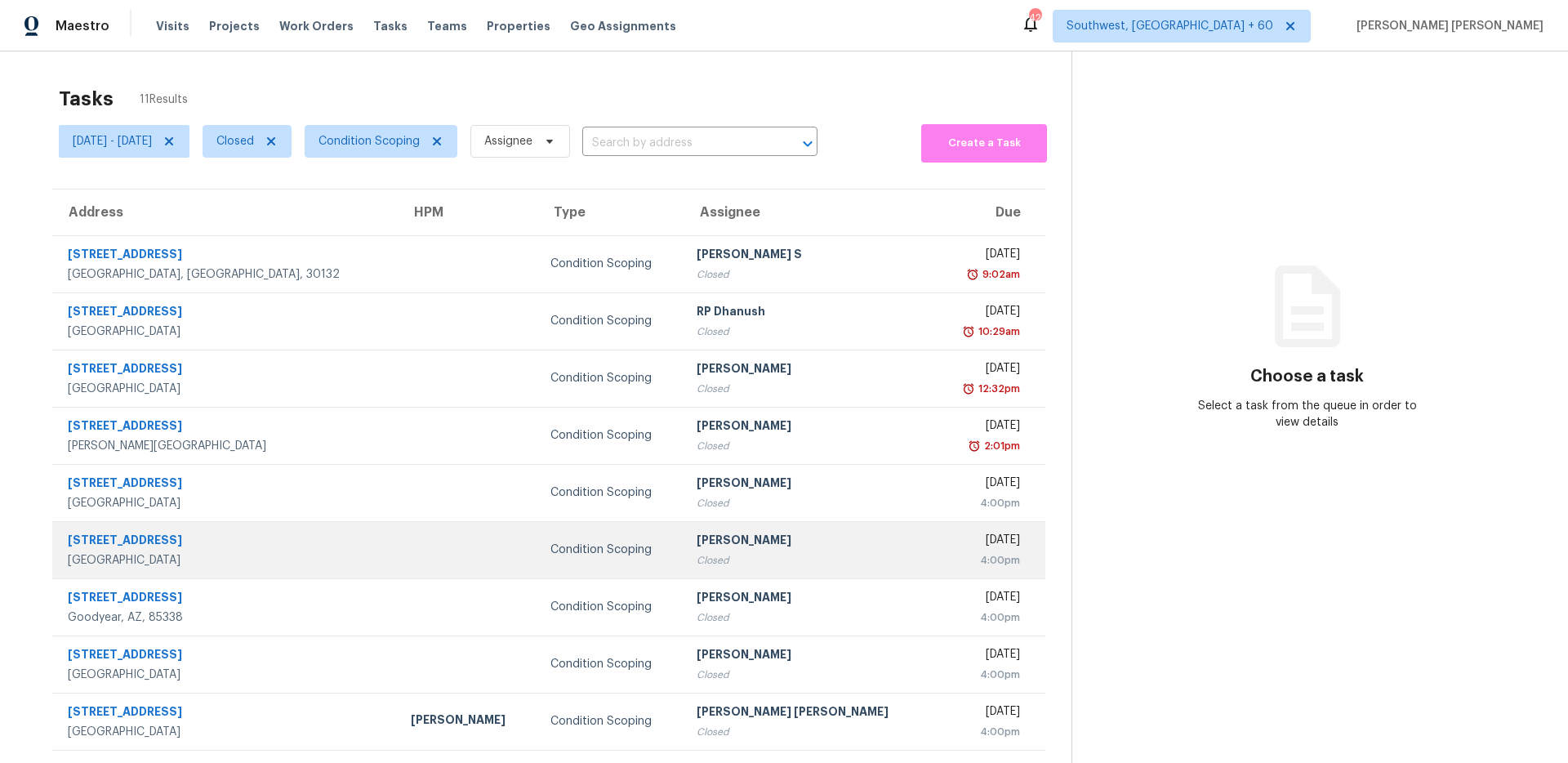
click at [398, 544] on td at bounding box center [467, 550] width 139 height 57
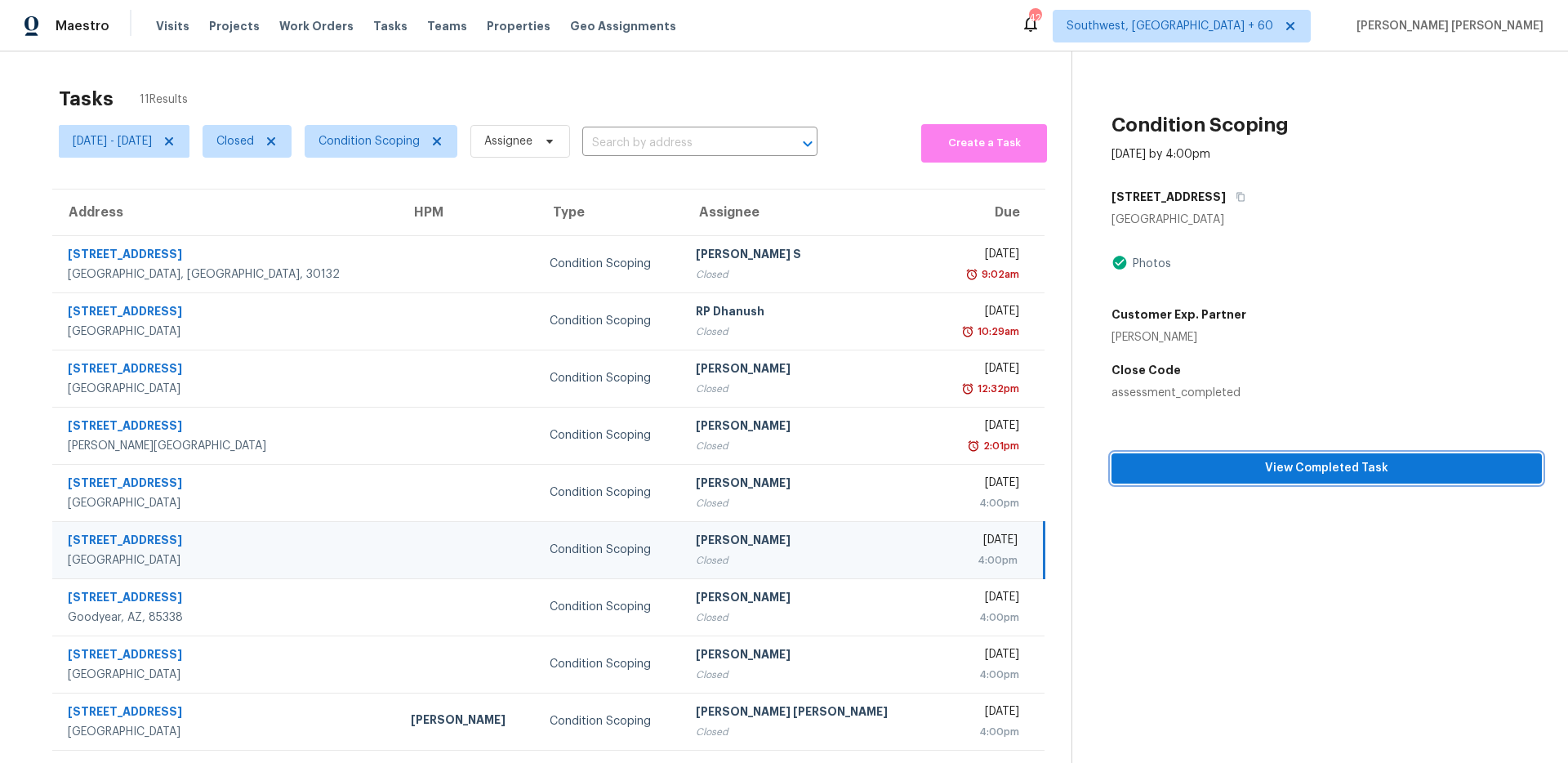
click at [1252, 466] on span "View Completed Task" at bounding box center [1327, 468] width 404 height 21
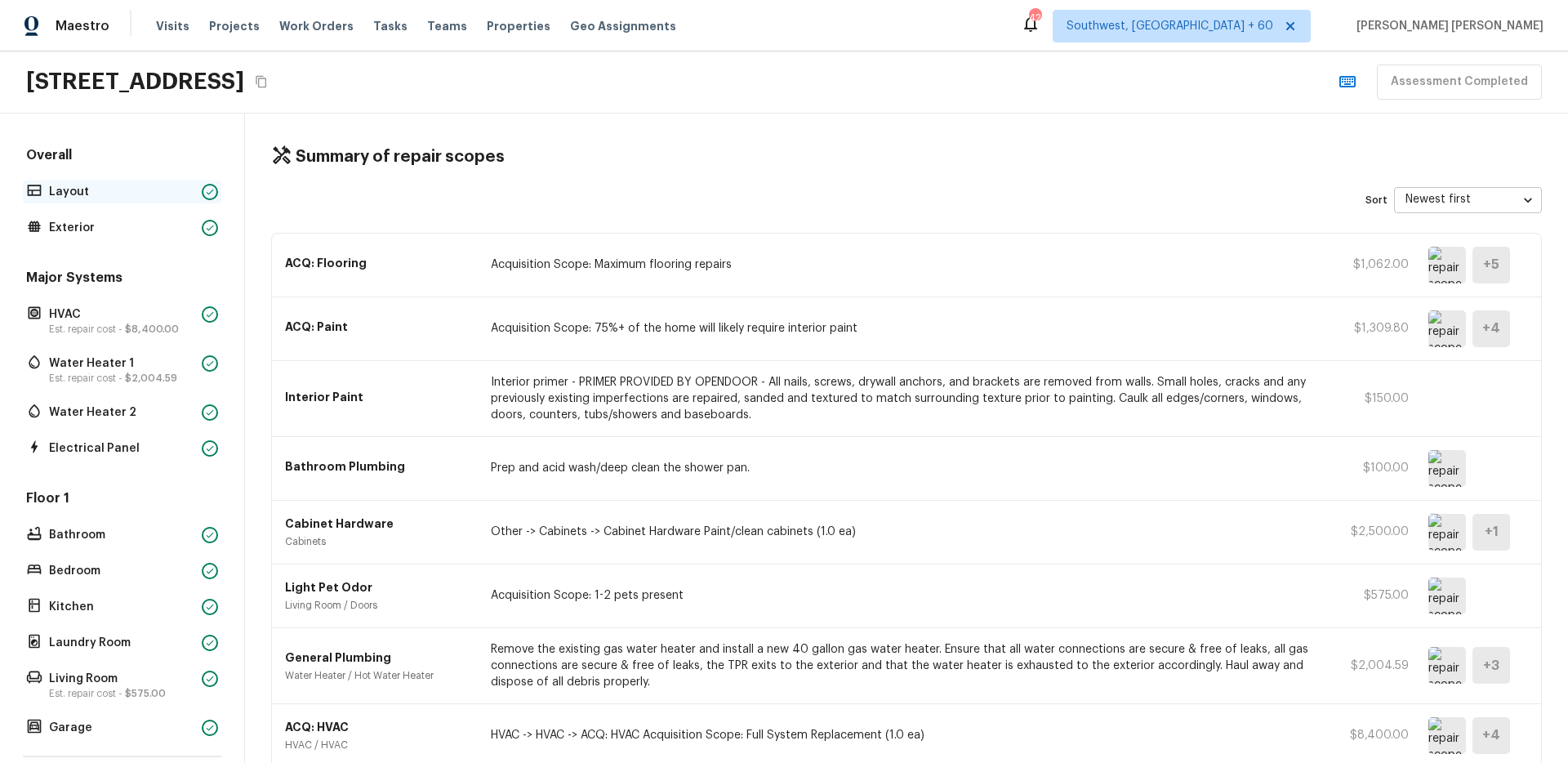
click at [84, 192] on p "Layout" at bounding box center [122, 192] width 146 height 16
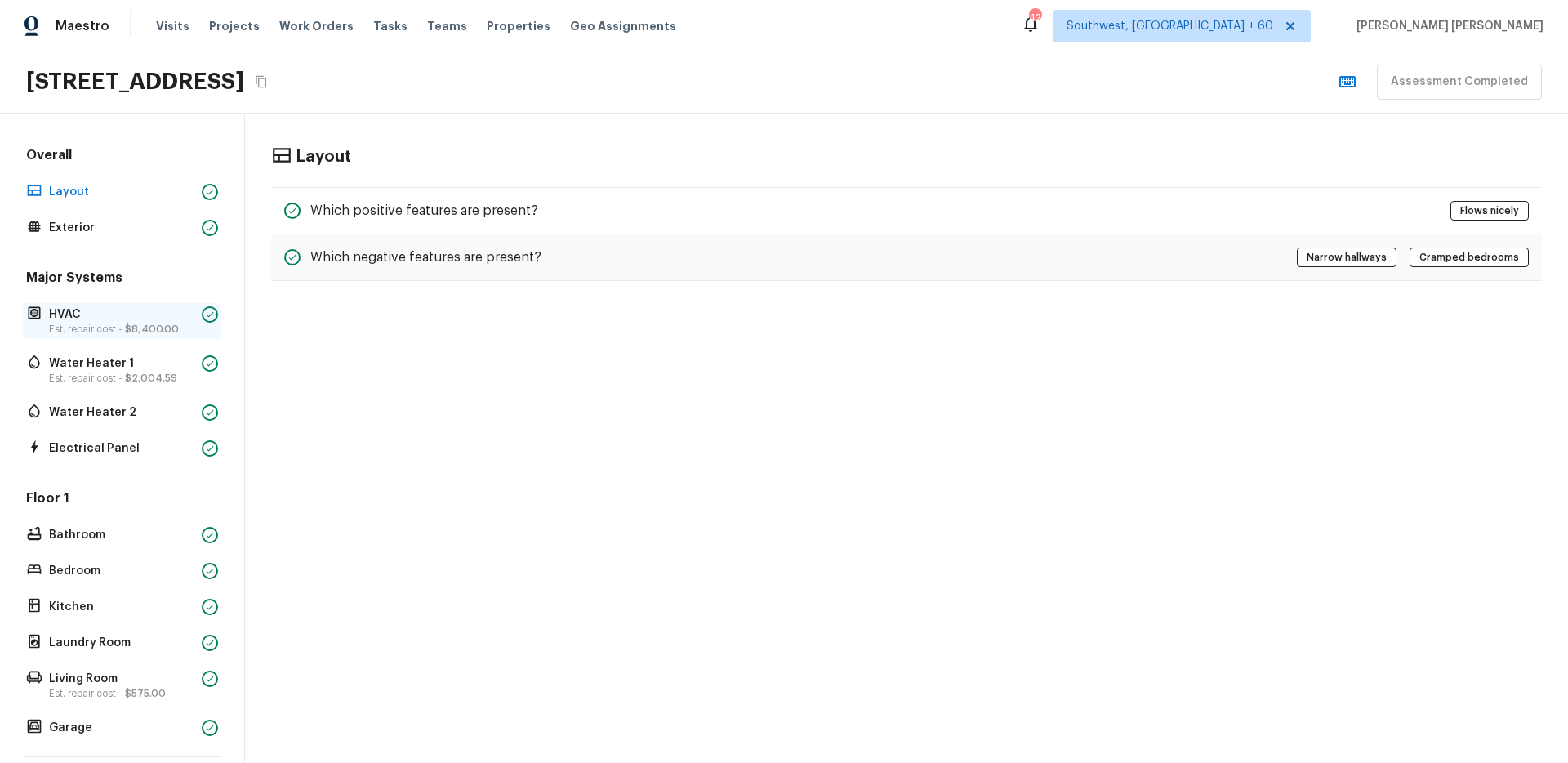
click at [113, 322] on p "Est. repair cost - $8,400.00" at bounding box center [122, 329] width 146 height 14
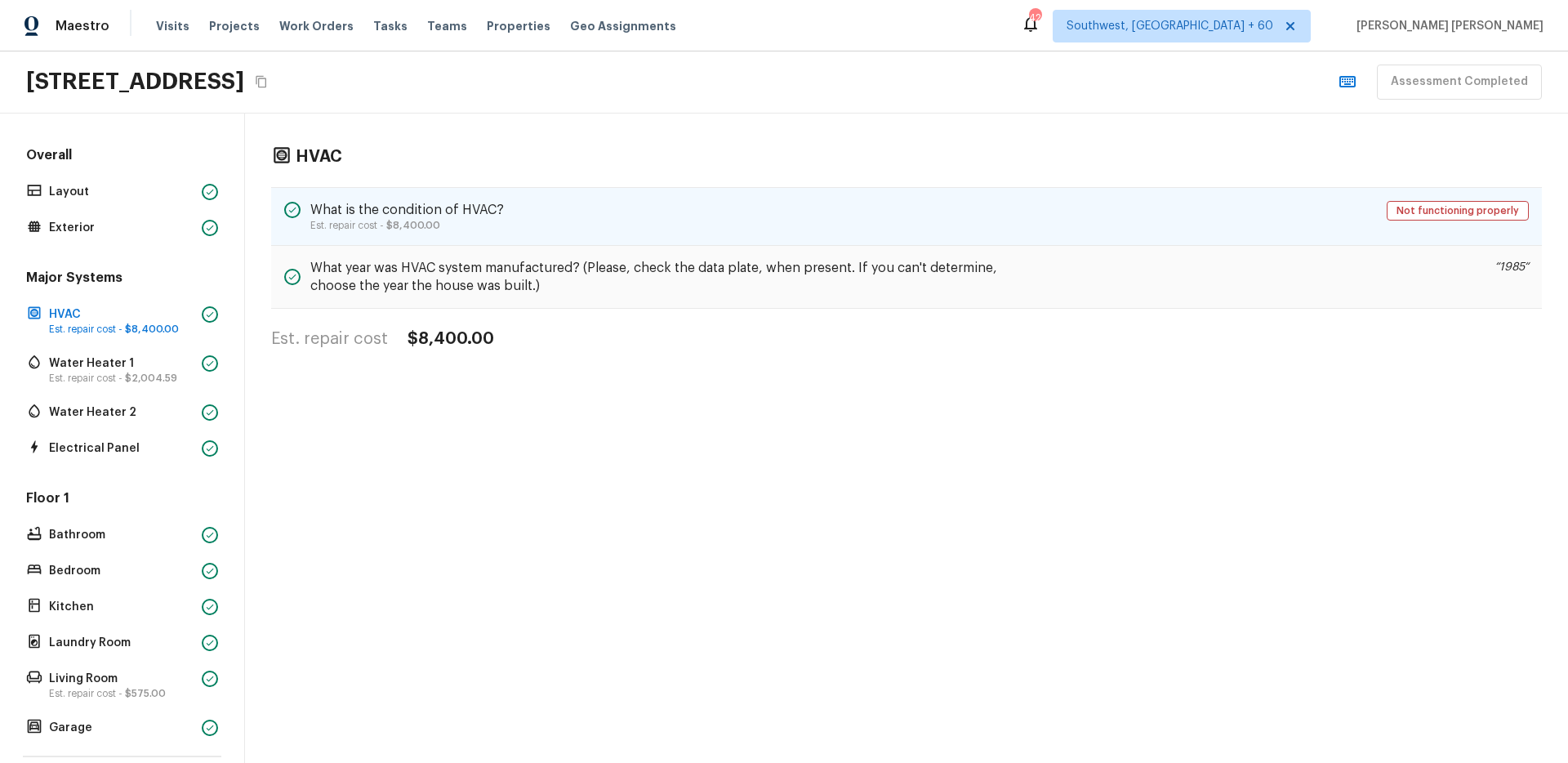
click at [576, 241] on div "What is the condition of HVAC? Est. repair cost - $8,400.00 Not functioning pro…" at bounding box center [906, 216] width 1271 height 59
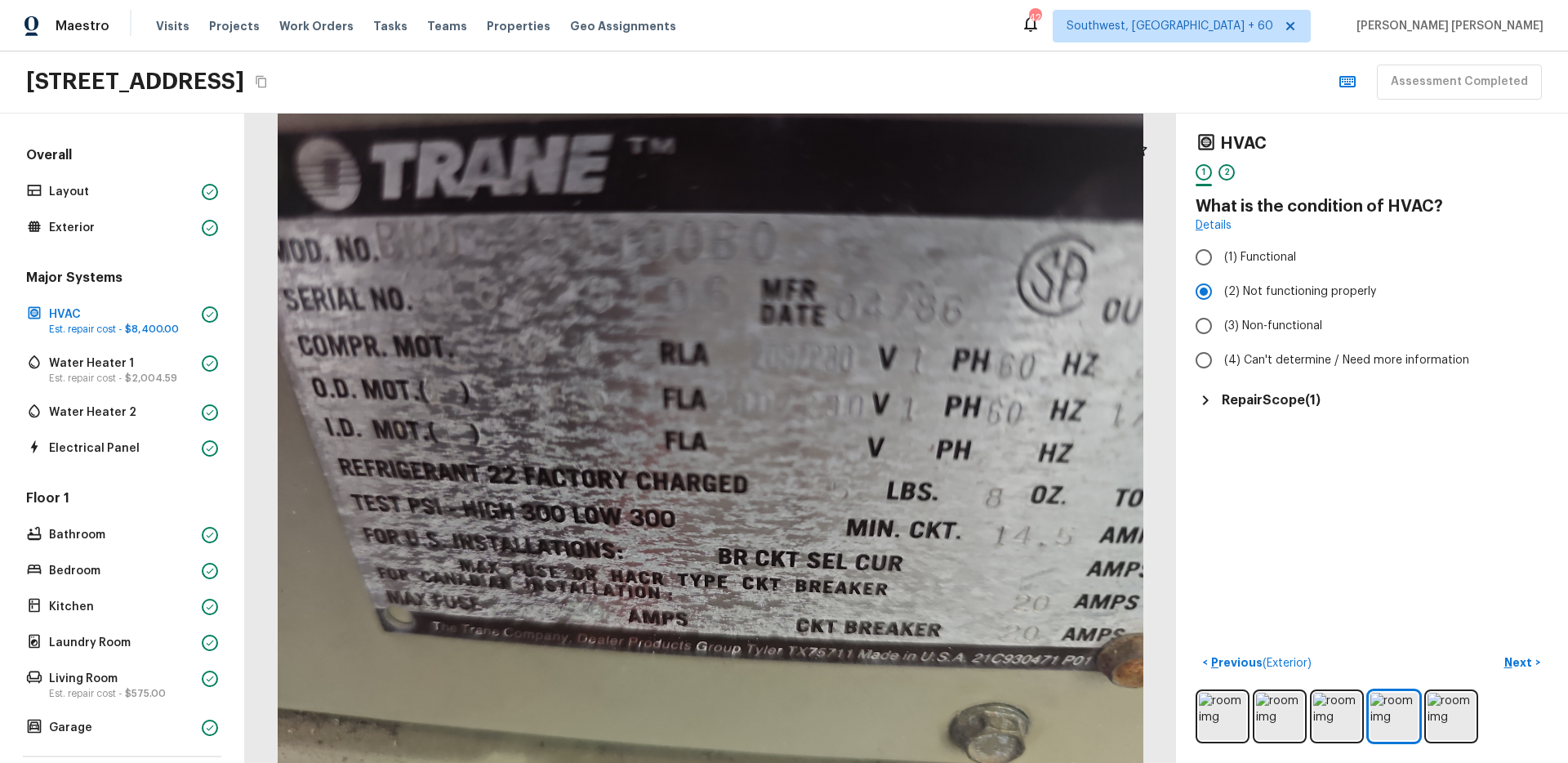
click at [1273, 382] on div "HVAC 1 2 What is the condition of HVAC? Details (1) Functional (2) Not function…" at bounding box center [1373, 271] width 353 height 277
click at [1263, 396] on h5 "Repair Scope ( 1 )" at bounding box center [1272, 400] width 99 height 18
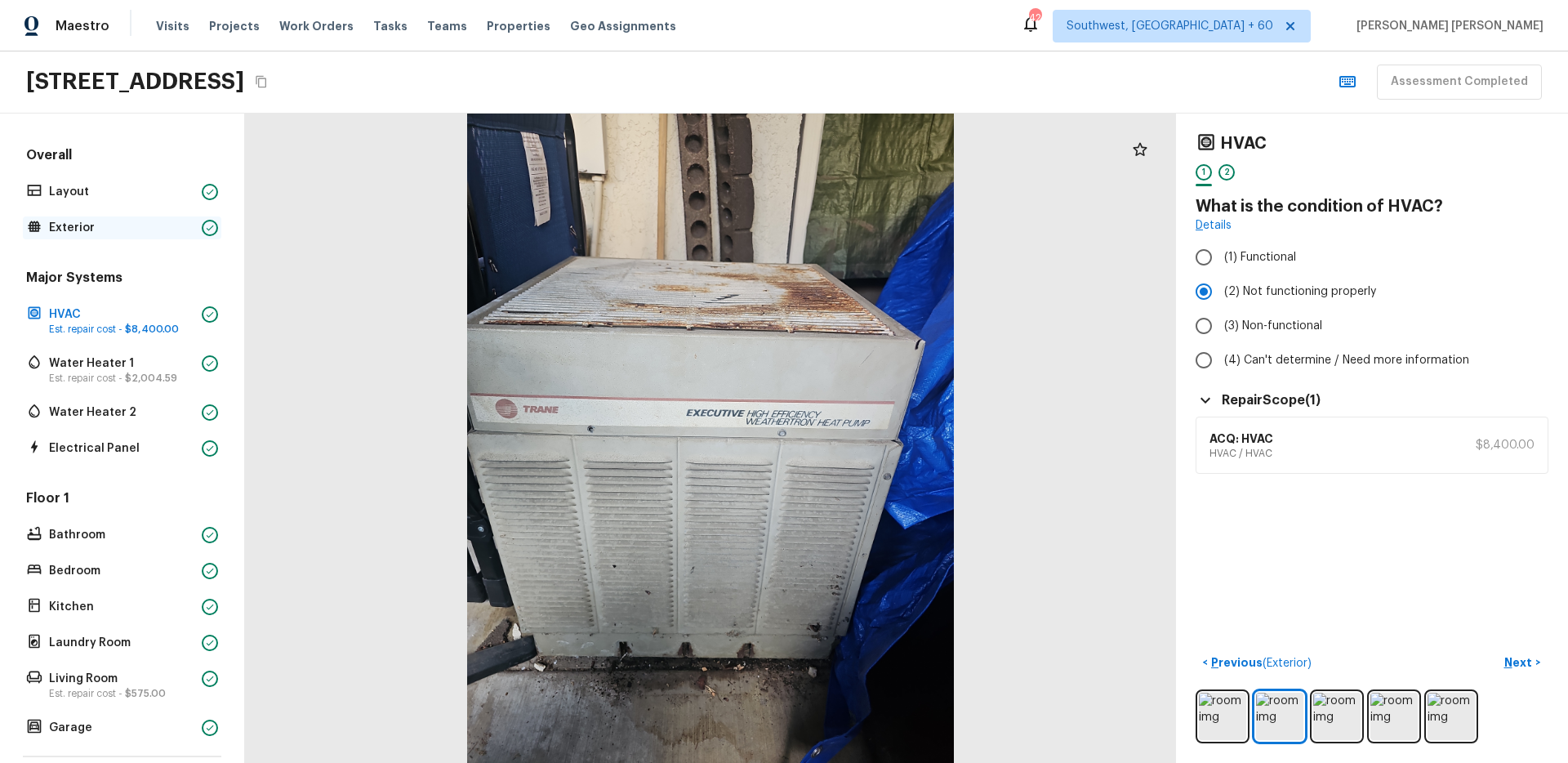
click at [123, 232] on p "Exterior" at bounding box center [122, 228] width 146 height 16
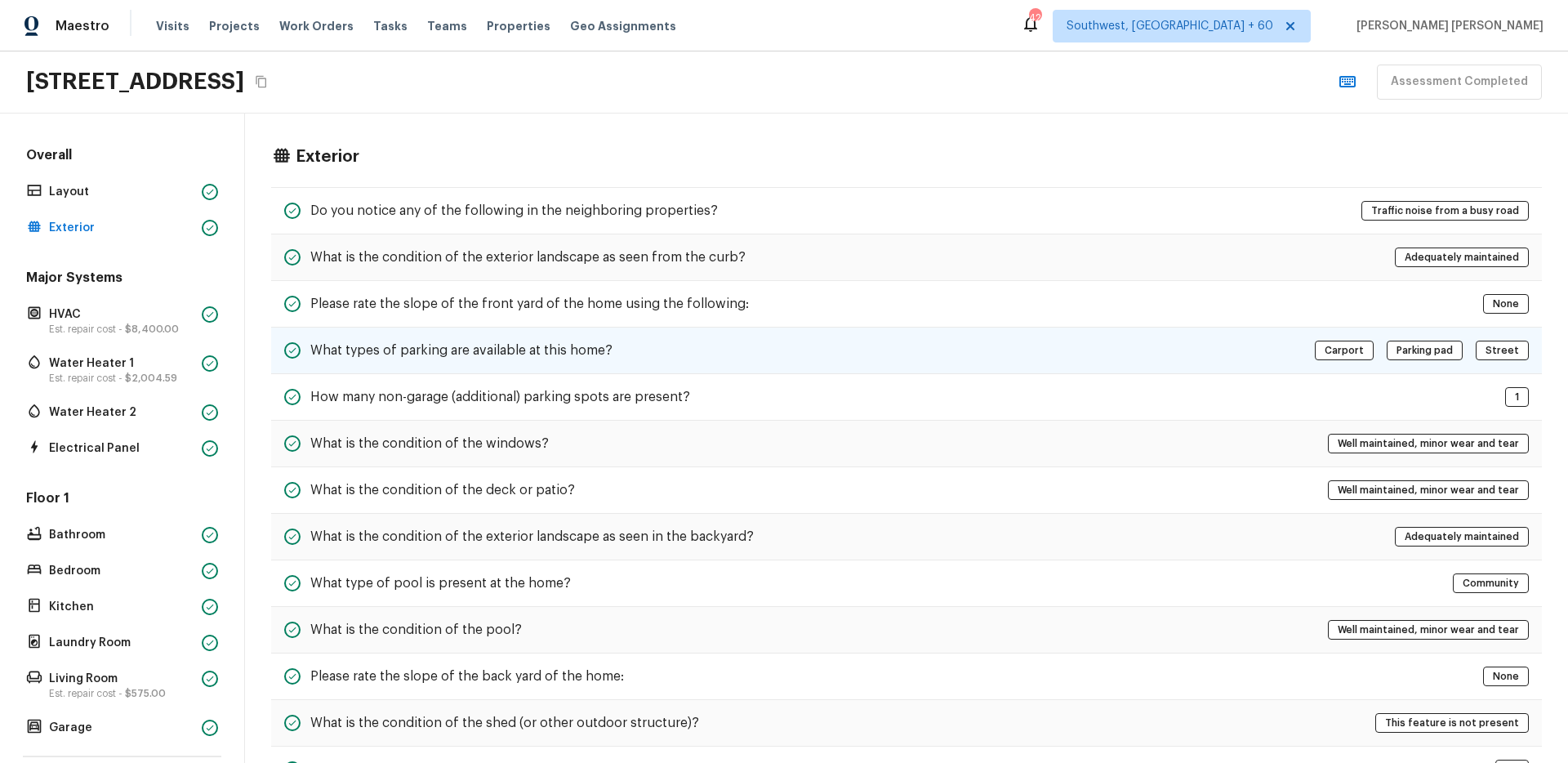
scroll to position [435, 0]
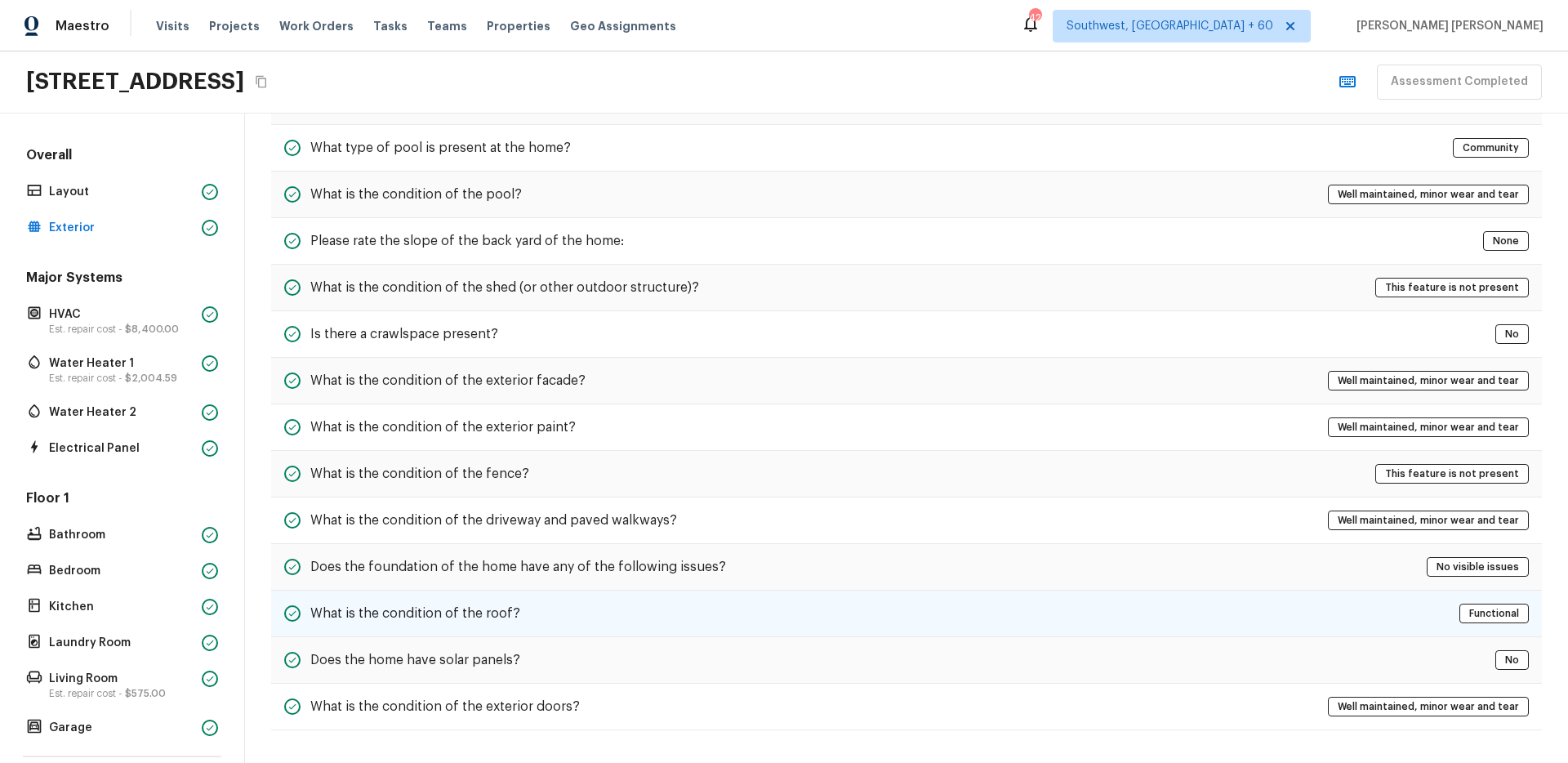
click at [612, 598] on div "What is the condition of the roof? Functional" at bounding box center [906, 614] width 1271 height 47
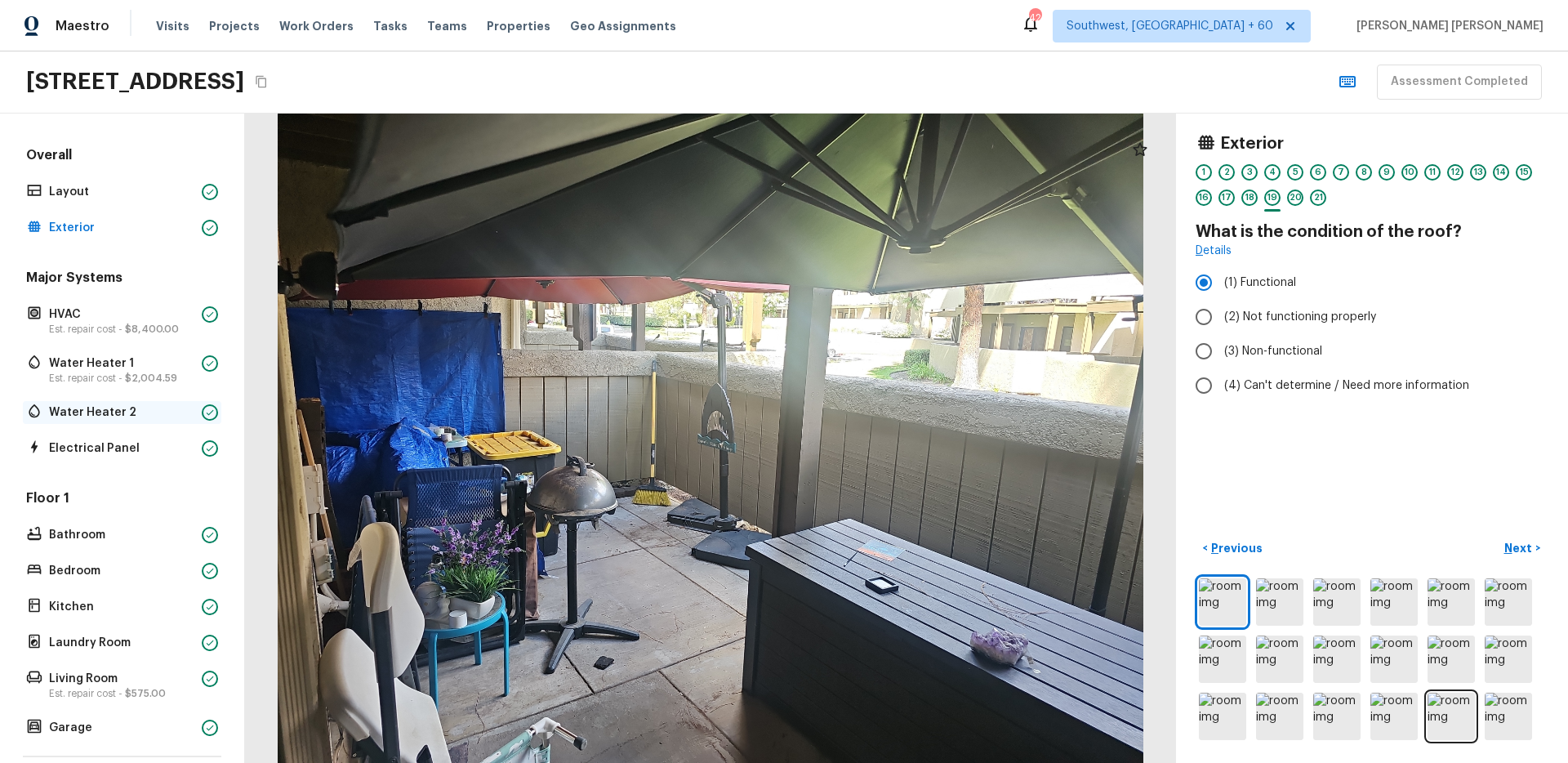
click at [111, 418] on p "Water Heater 2" at bounding box center [122, 413] width 146 height 16
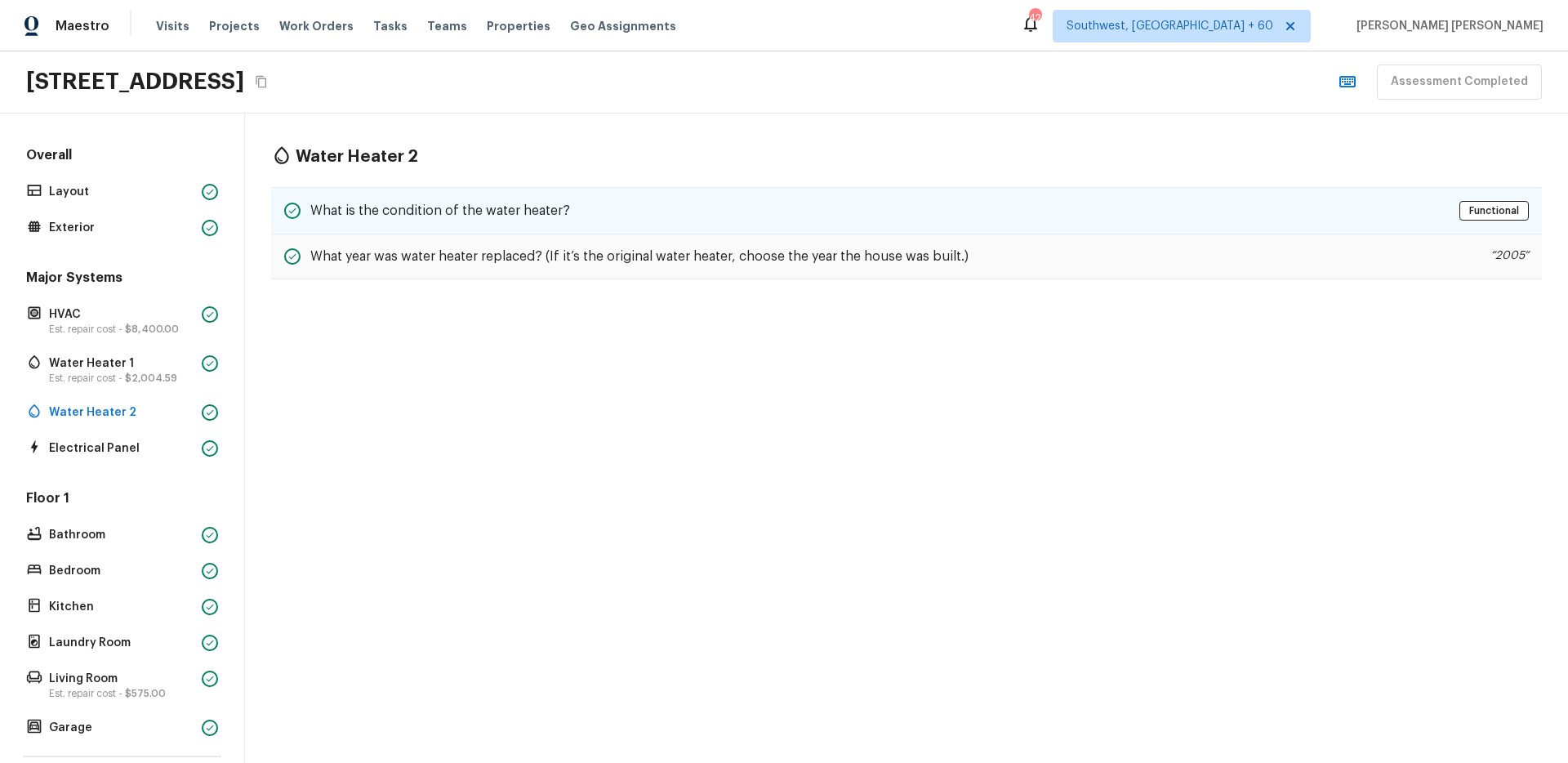
click at [477, 190] on div "What is the condition of the water heater? Functional" at bounding box center [906, 211] width 1271 height 48
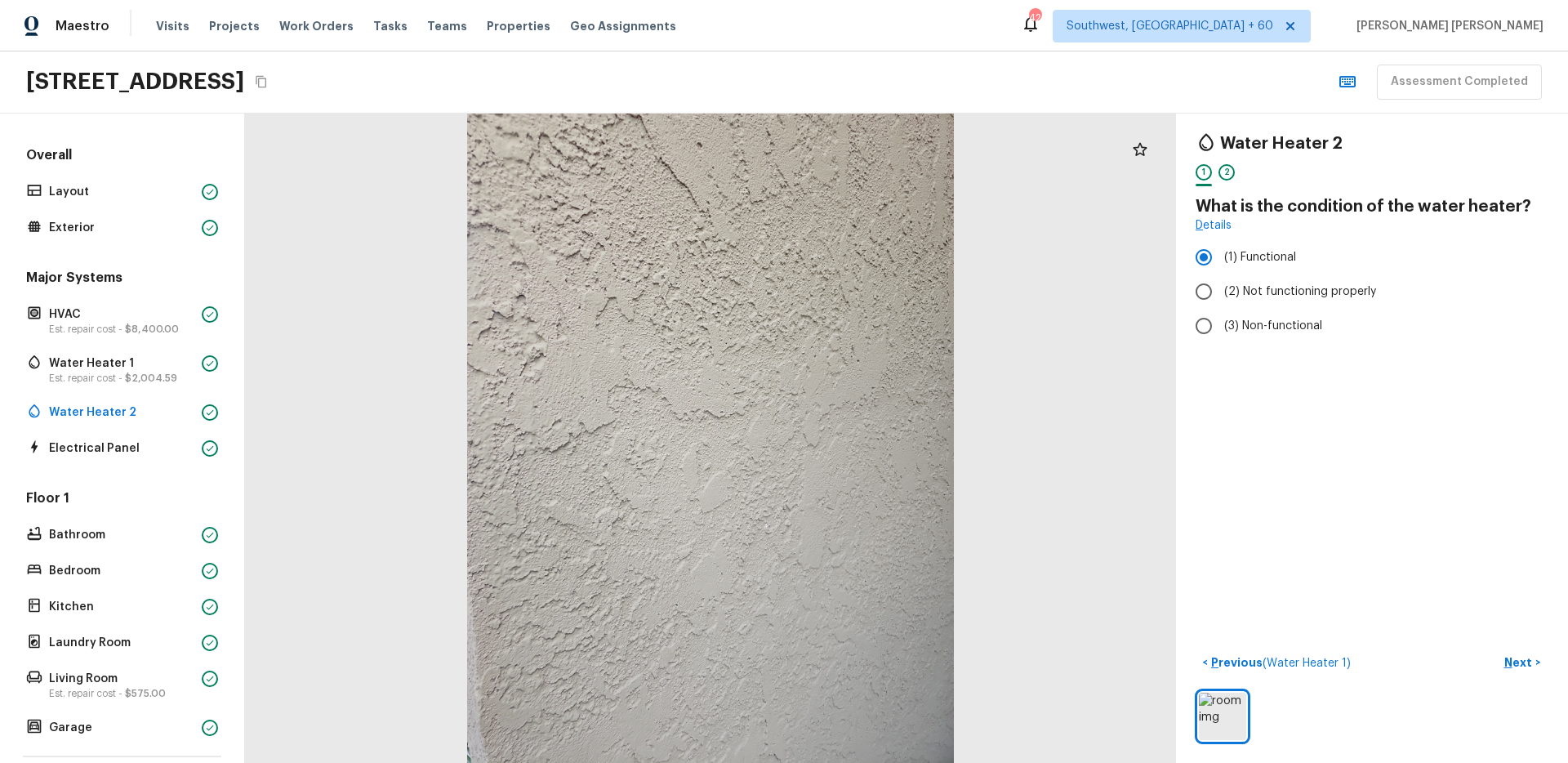
click at [267, 81] on icon "Copy Address" at bounding box center [261, 82] width 11 height 13
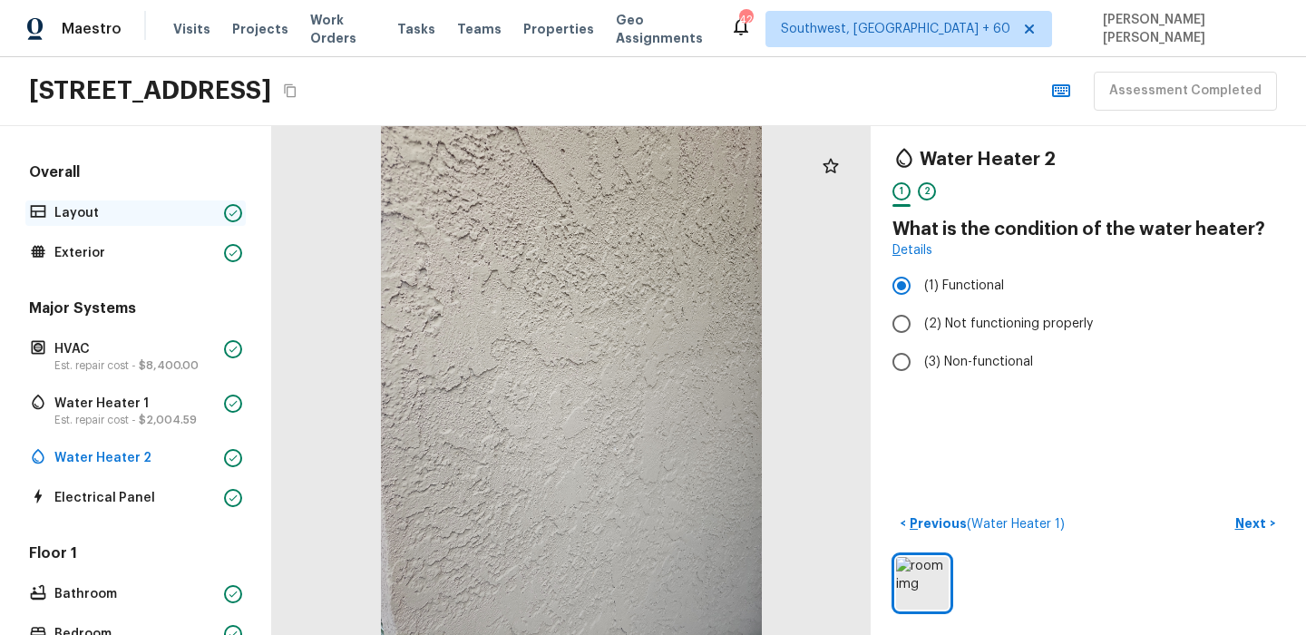
click at [83, 219] on p "Layout" at bounding box center [135, 213] width 162 height 18
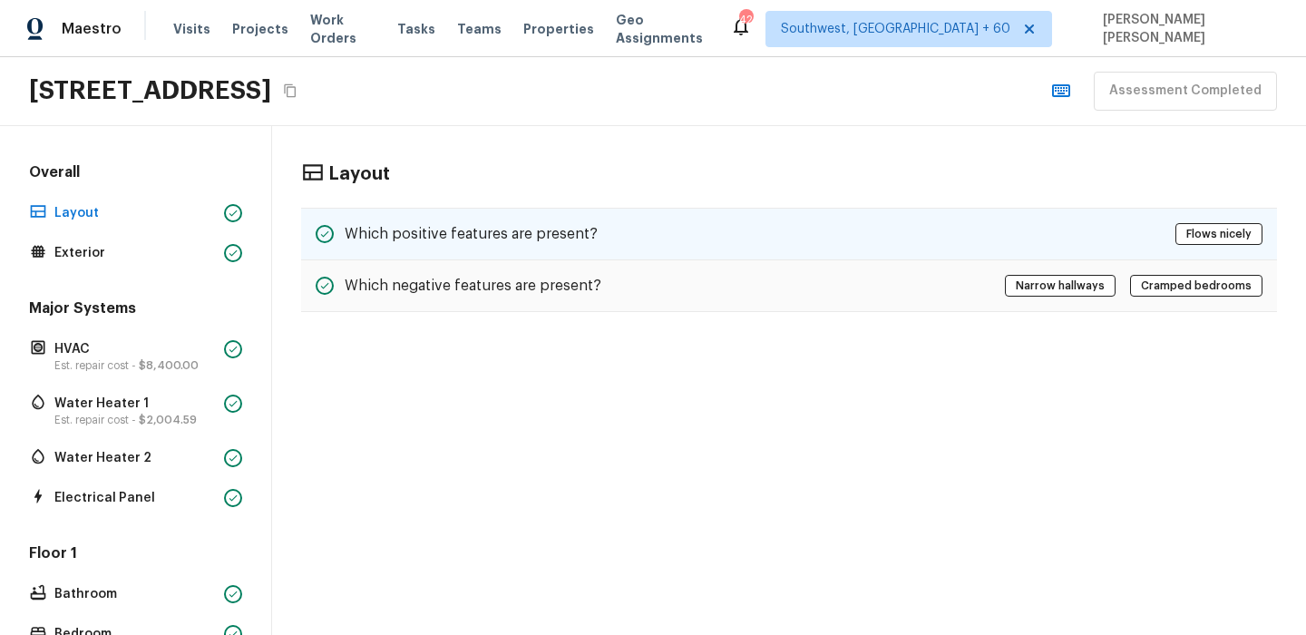
click at [385, 248] on div "Which positive features are present? Flows nicely" at bounding box center [789, 234] width 976 height 53
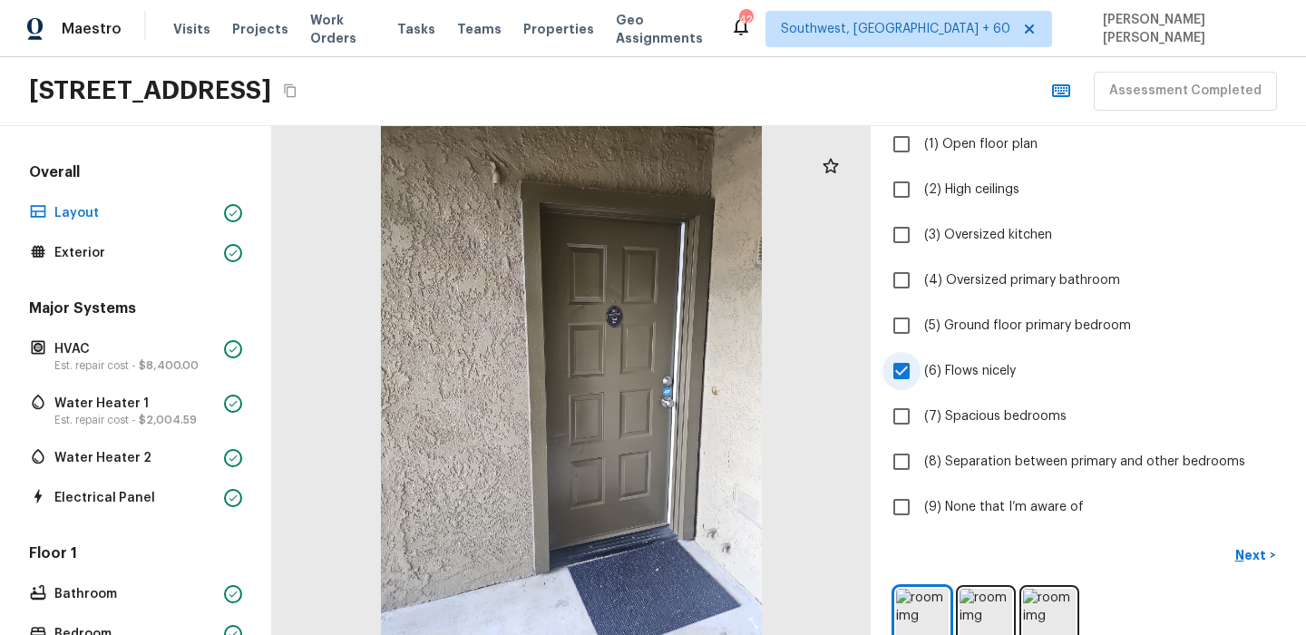
scroll to position [173, 0]
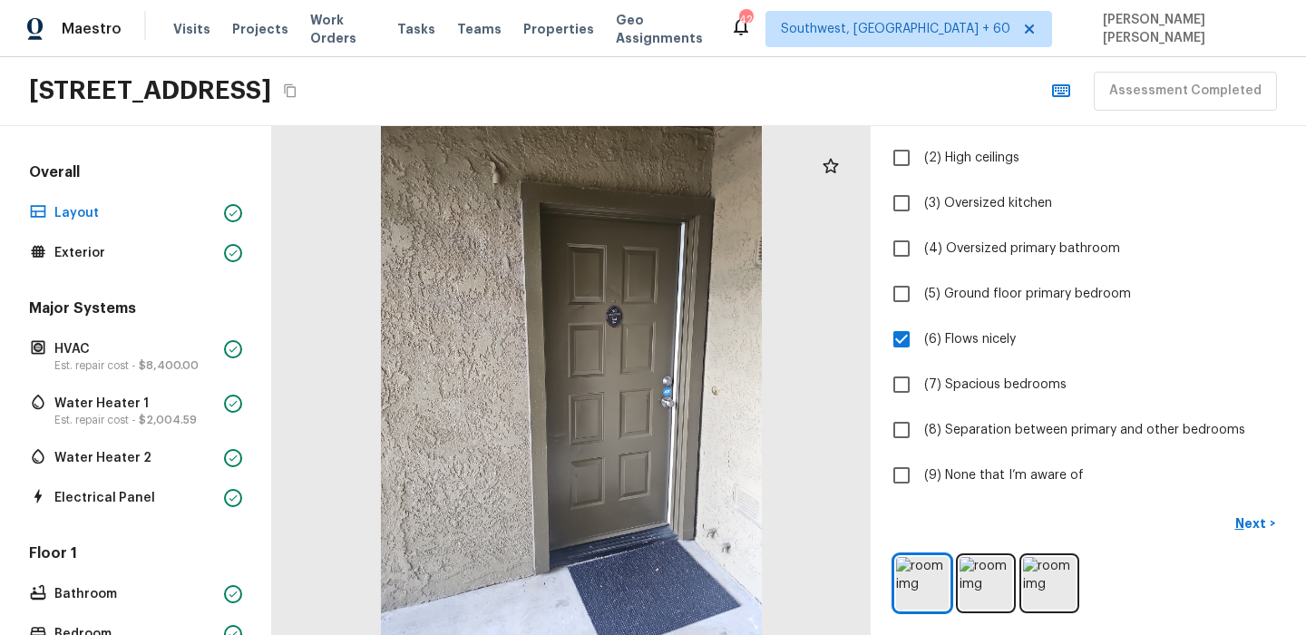
click at [115, 443] on div "Major Systems HVAC Est. repair cost - $8,400.00 Water Heater 1 Est. repair cost…" at bounding box center [135, 404] width 220 height 212
click at [113, 452] on p "Water Heater 2" at bounding box center [135, 458] width 162 height 18
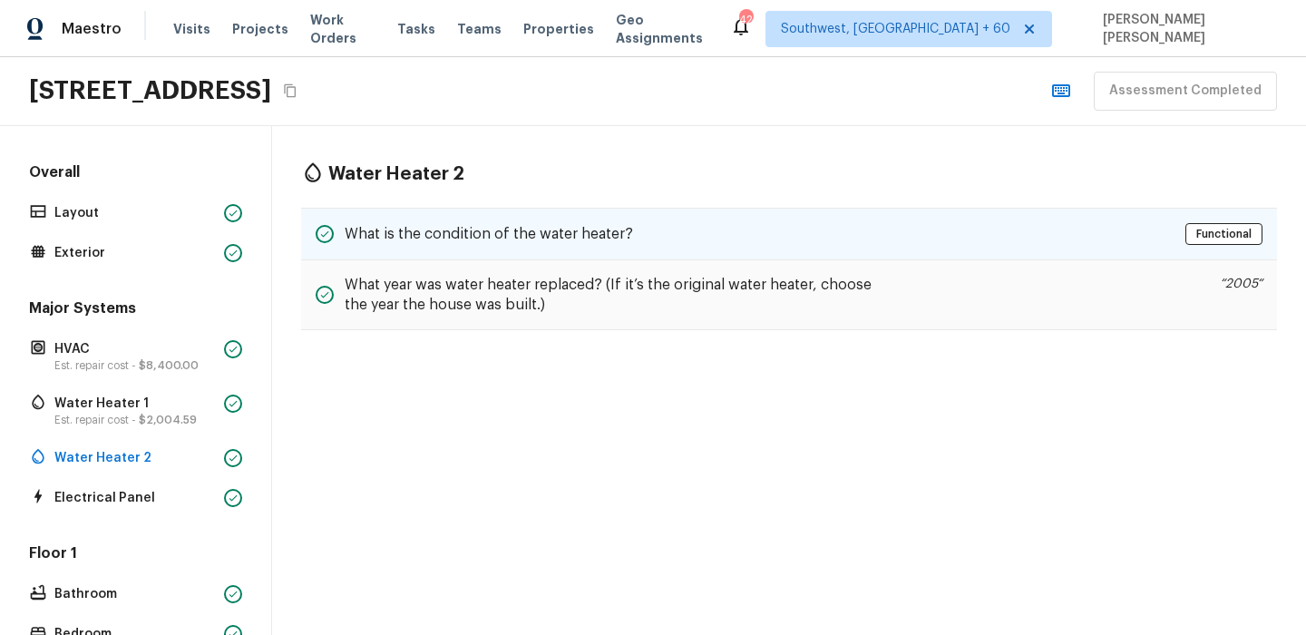
click at [648, 239] on div "What is the condition of the water heater? Functional" at bounding box center [789, 234] width 976 height 53
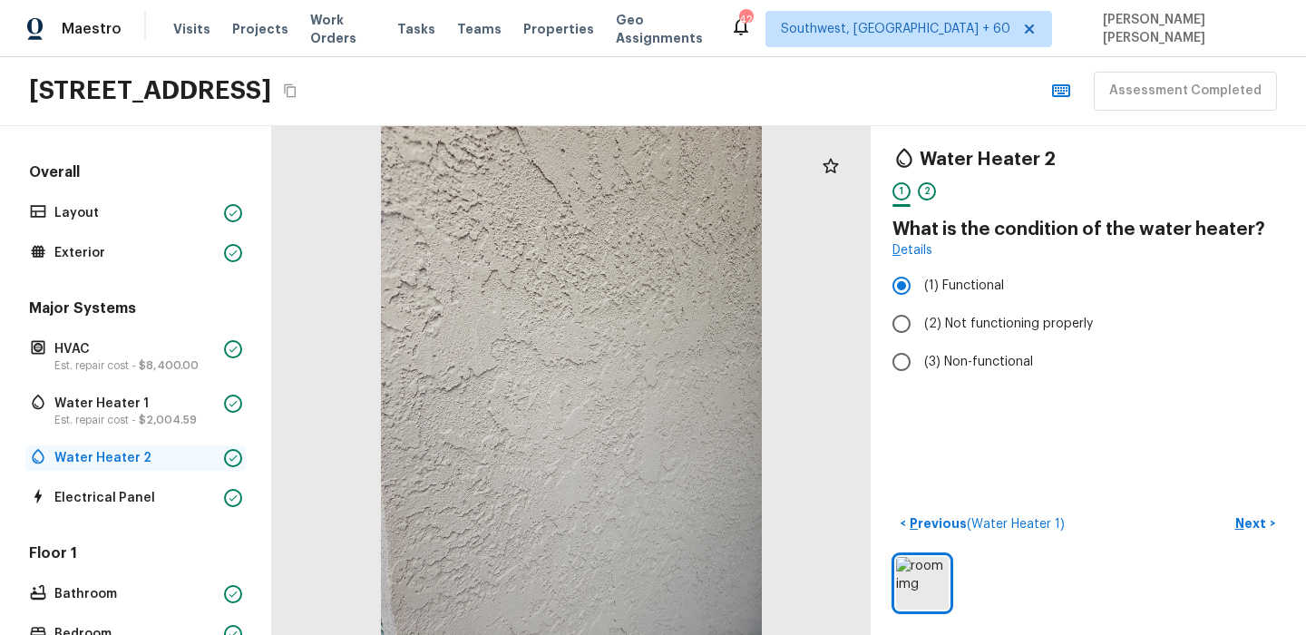
scroll to position [1, 0]
click at [107, 504] on p "Electrical Panel" at bounding box center [135, 497] width 162 height 18
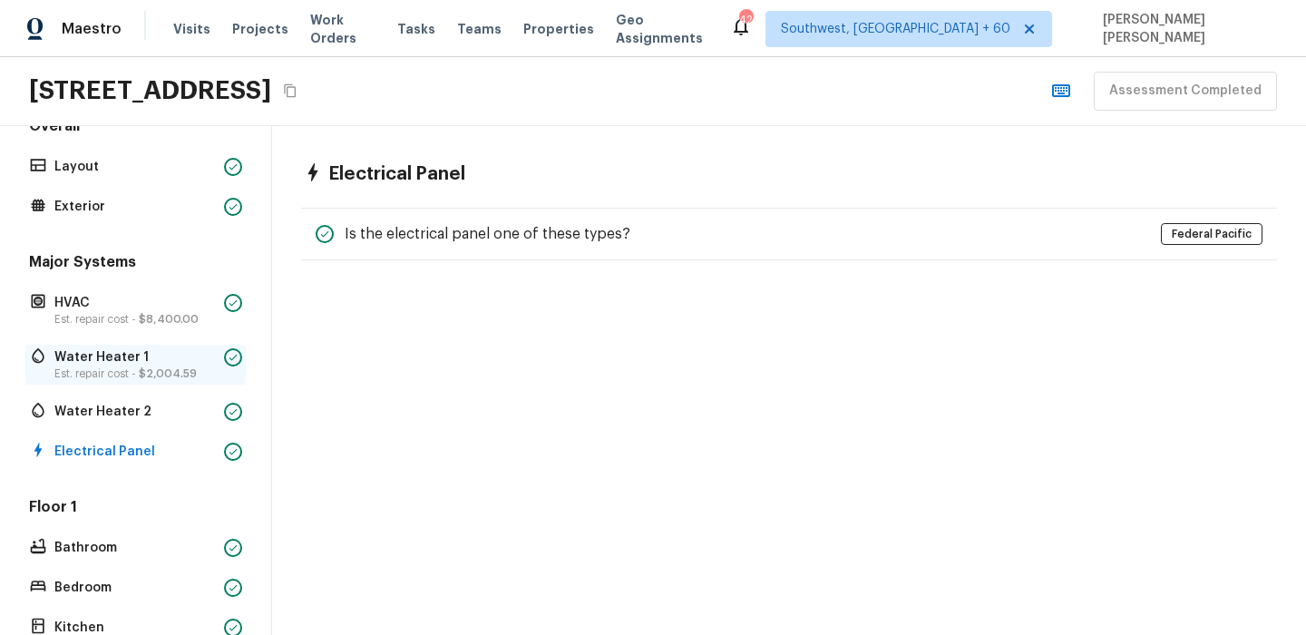
scroll to position [0, 0]
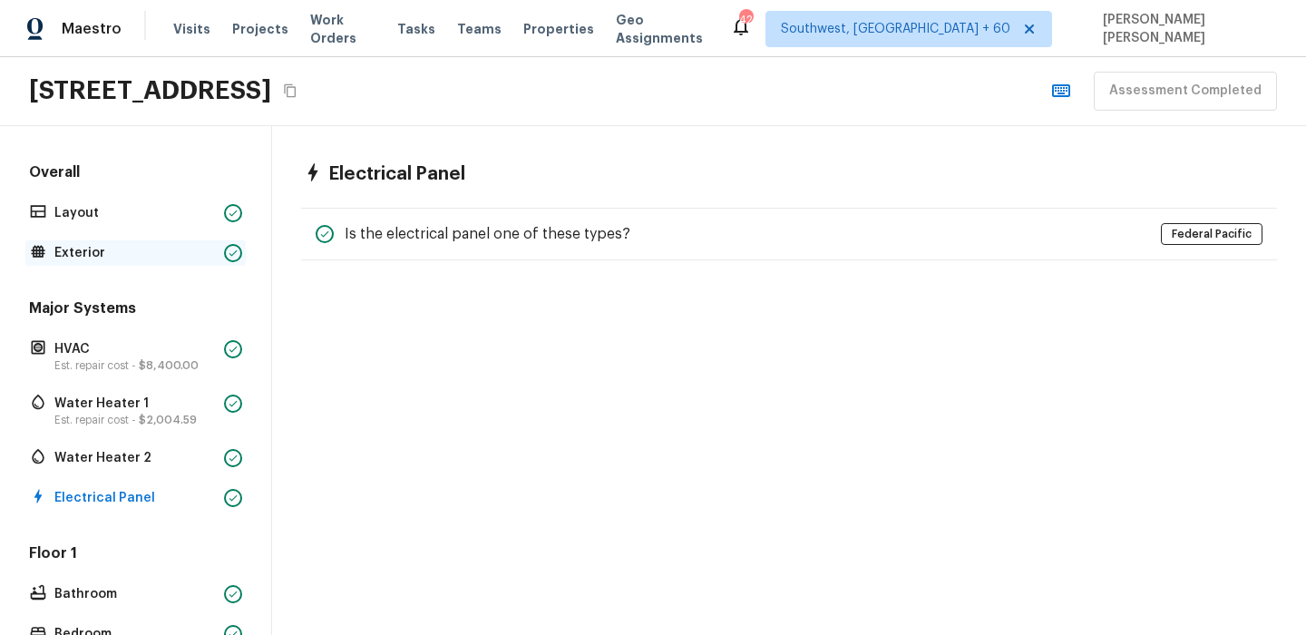
click at [133, 264] on div "Exterior" at bounding box center [135, 252] width 220 height 25
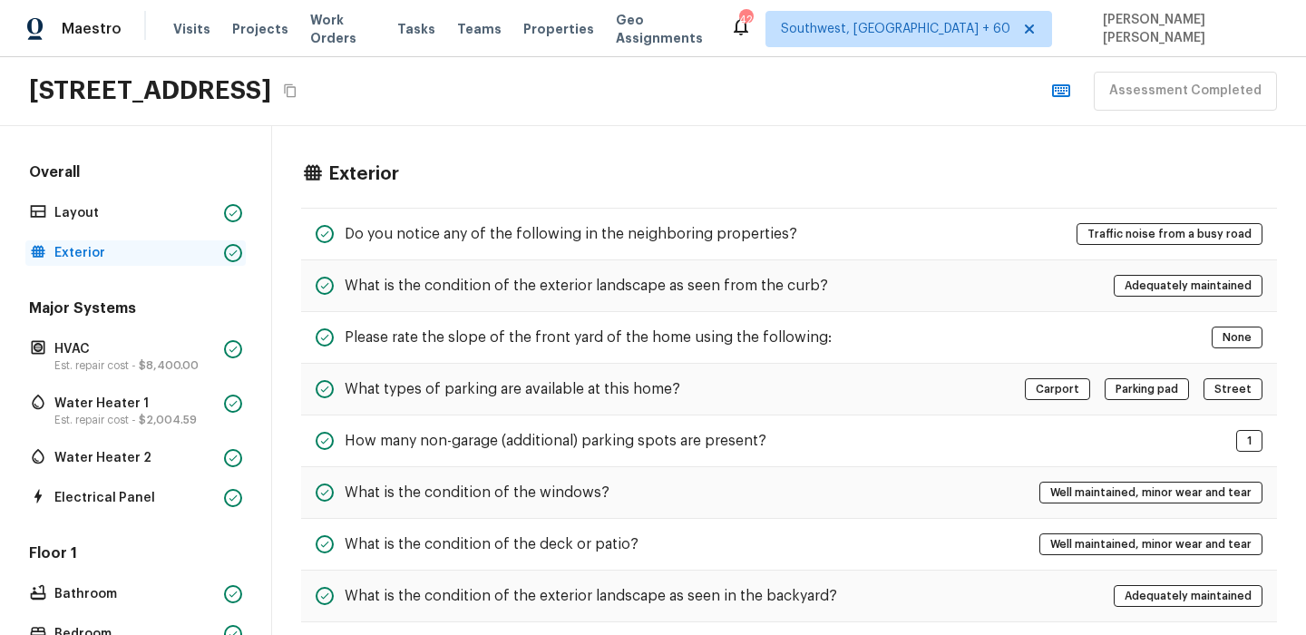
scroll to position [696, 0]
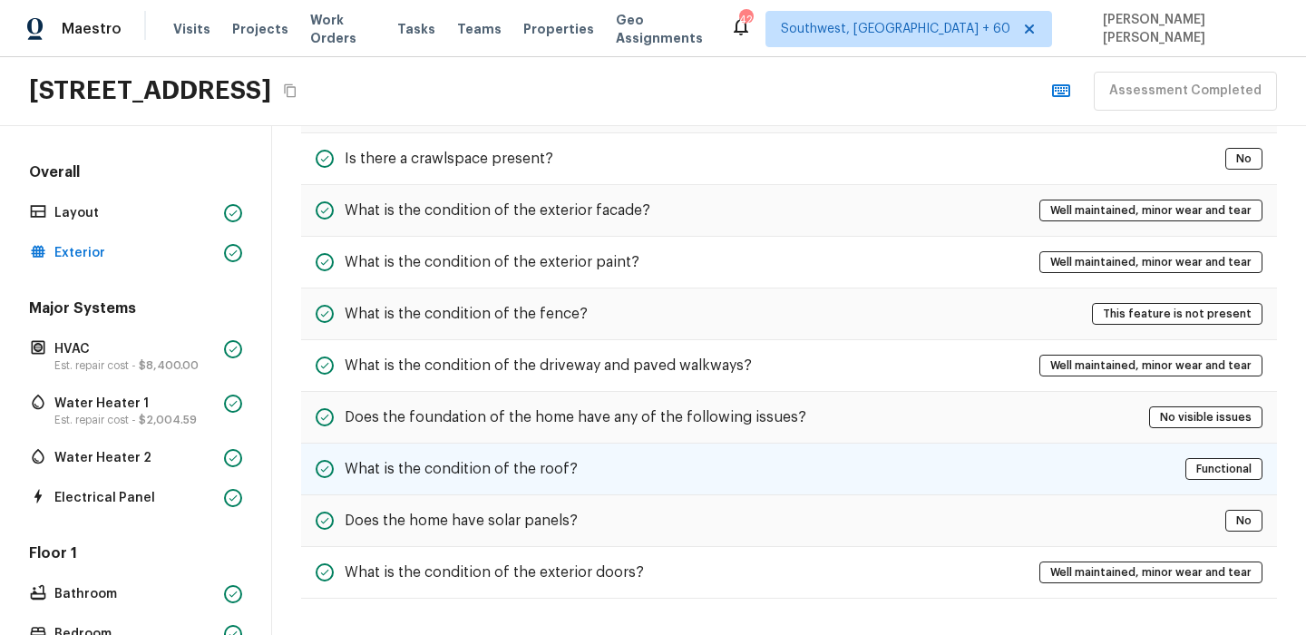
click at [506, 459] on h5 "What is the condition of the roof?" at bounding box center [461, 469] width 233 height 20
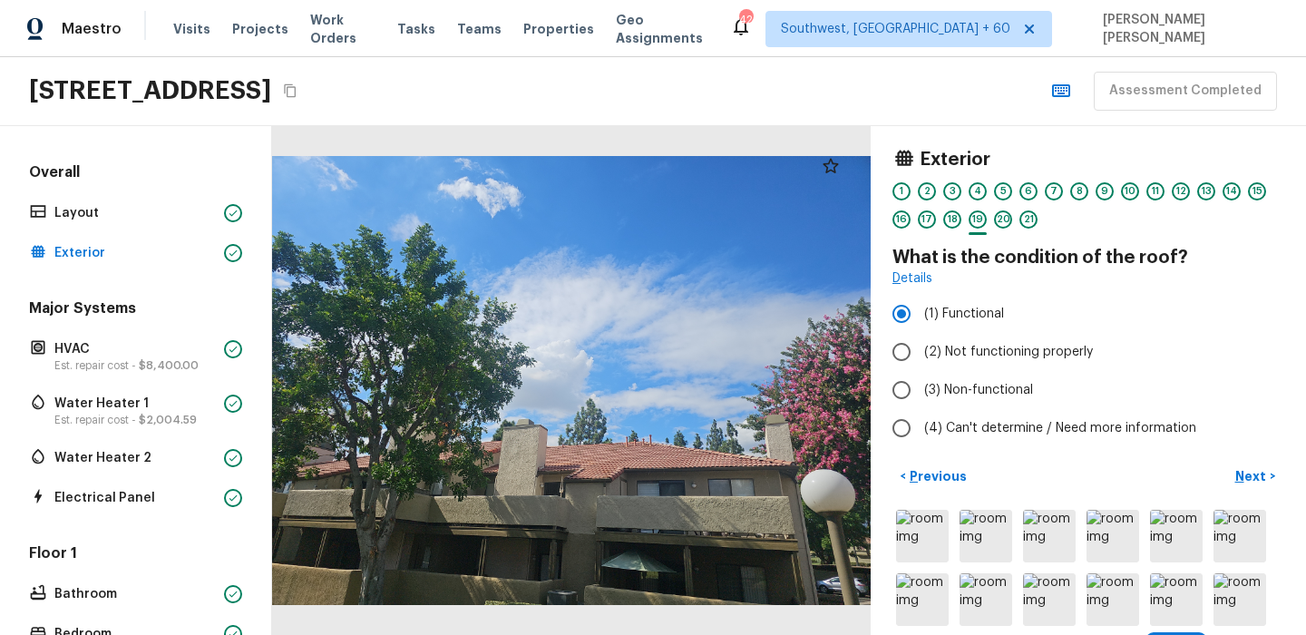
scroll to position [0, 0]
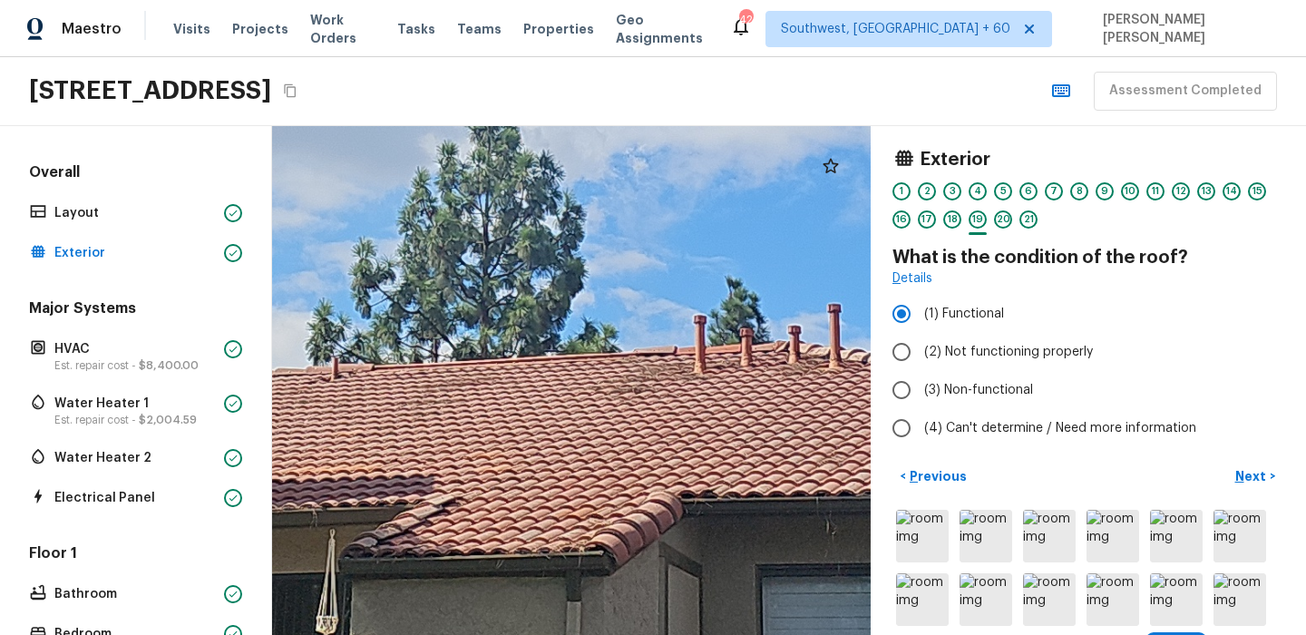
drag, startPoint x: 470, startPoint y: 452, endPoint x: 717, endPoint y: 431, distance: 248.5
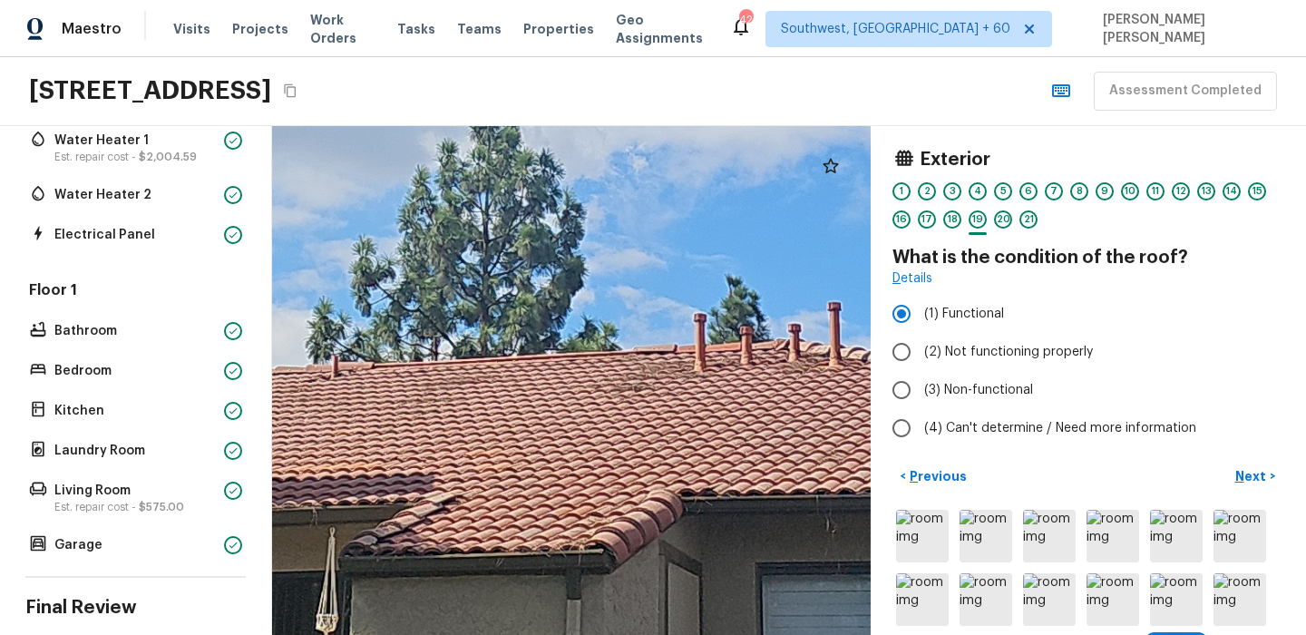
scroll to position [385, 0]
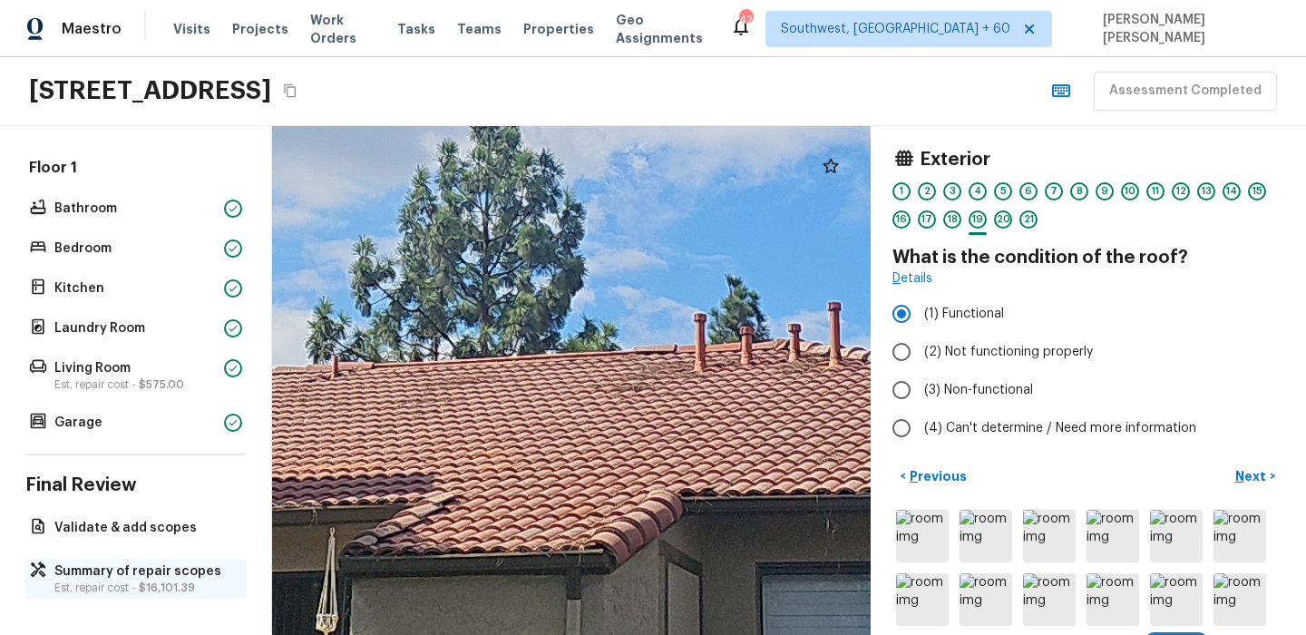
click at [122, 574] on p "Summary of repair scopes" at bounding box center [144, 571] width 180 height 18
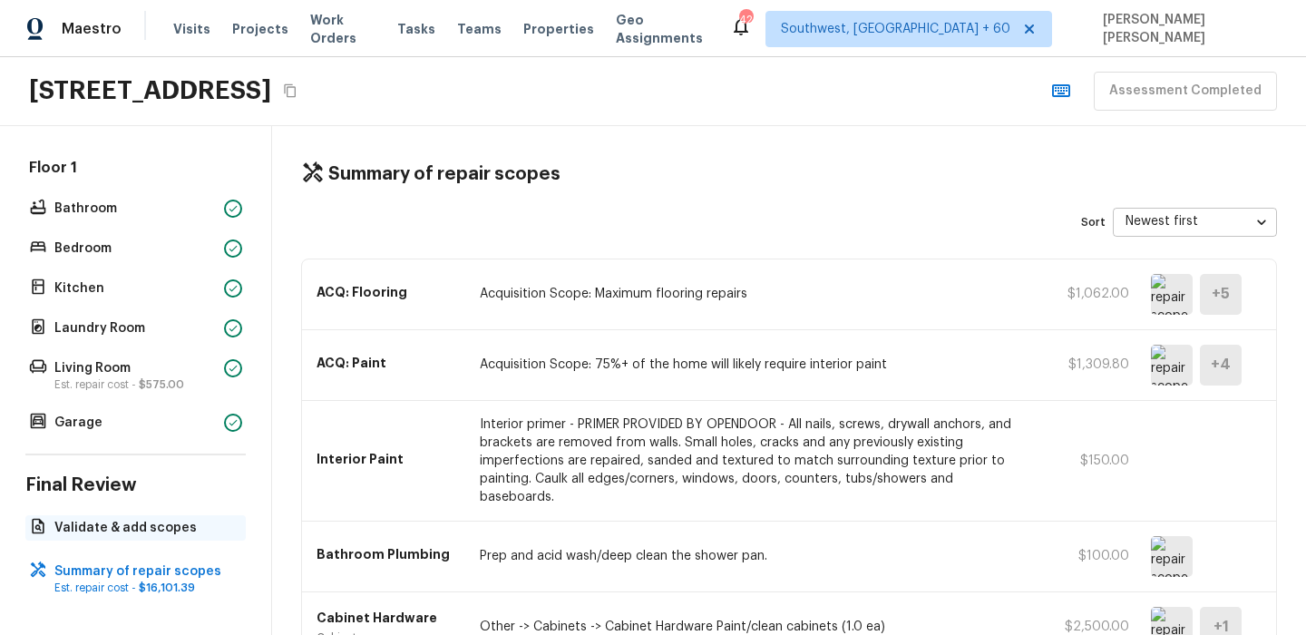
click at [39, 515] on div "Validate & add scopes" at bounding box center [135, 527] width 220 height 25
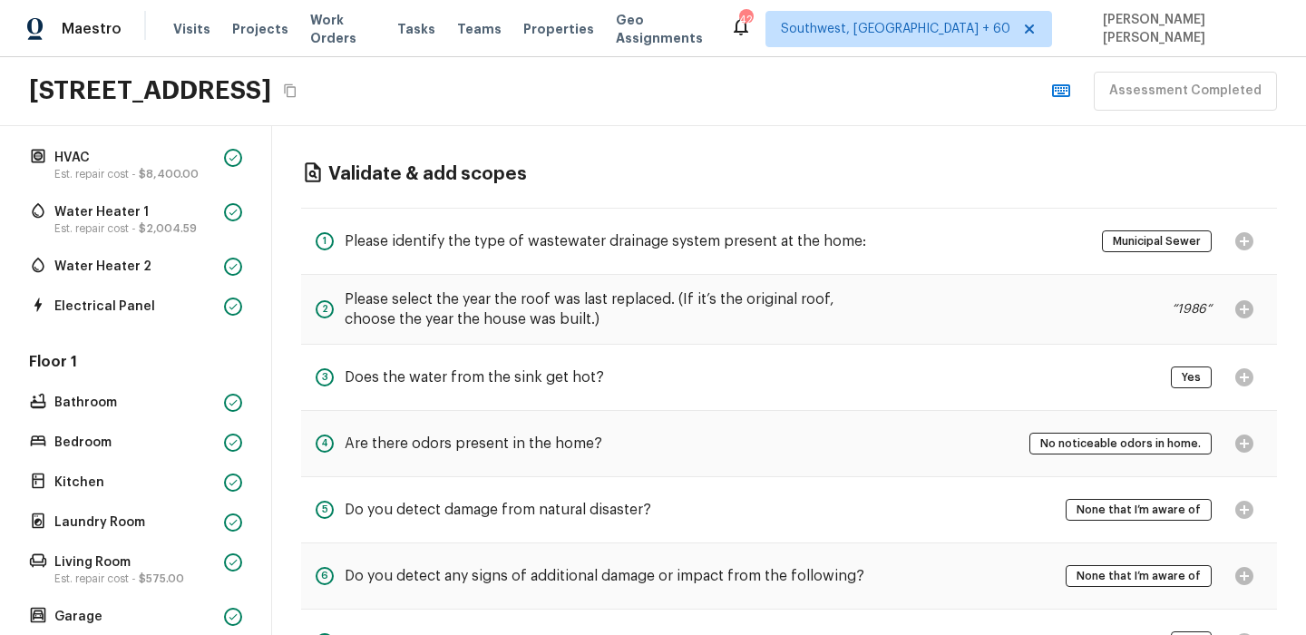
scroll to position [0, 0]
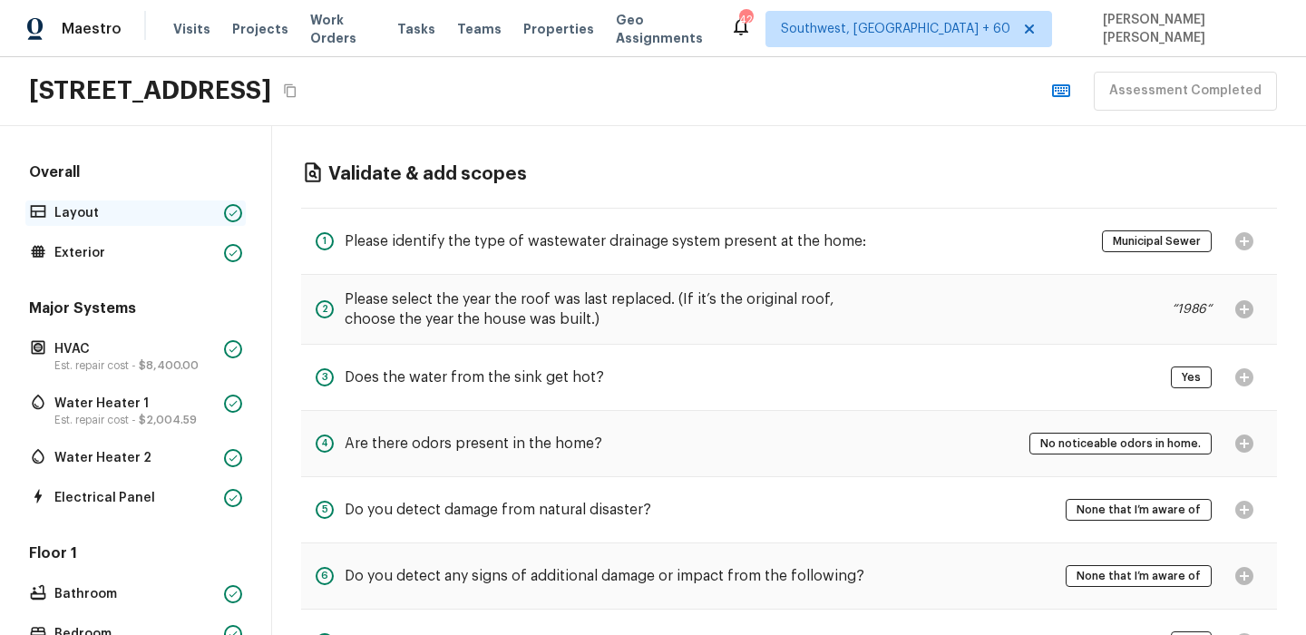
click at [121, 216] on p "Layout" at bounding box center [135, 213] width 162 height 18
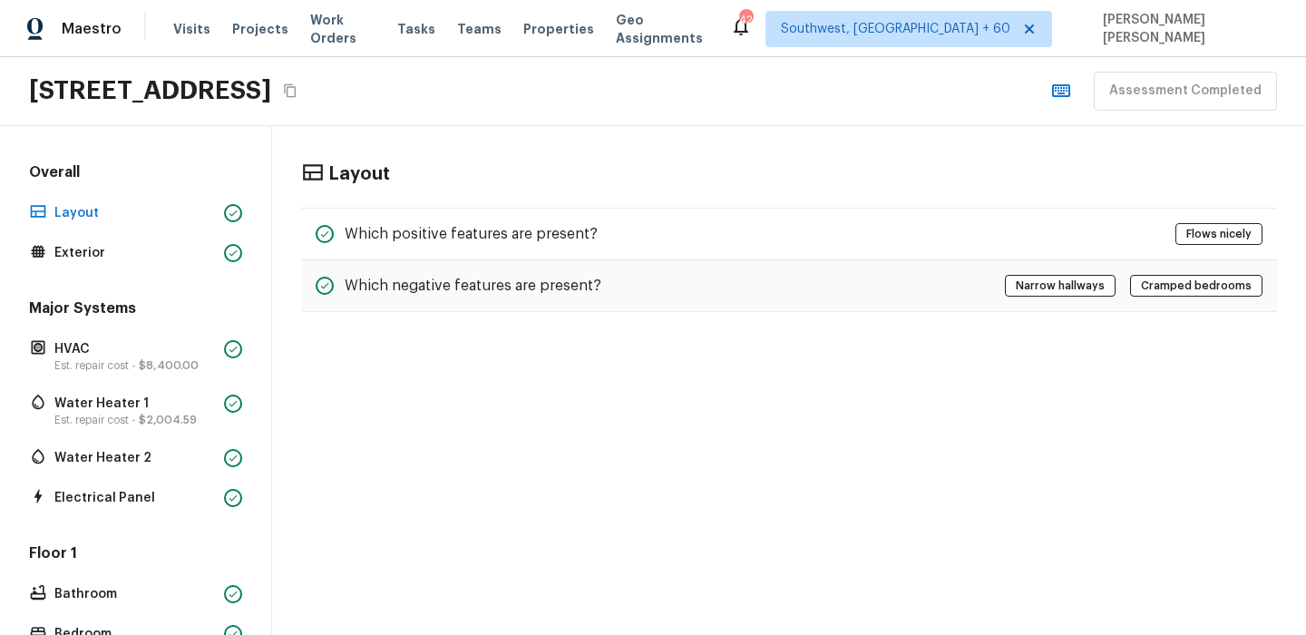
click at [445, 378] on div "Layout Which positive features are present? Flows nicely Which negative feature…" at bounding box center [789, 380] width 1034 height 509
click at [833, 15] on div "Maestro Visits Projects Work Orders Tasks Teams Properties Geo Assignments 420 …" at bounding box center [653, 28] width 1306 height 57
click at [774, 32] on div "Maestro Visits Projects Work Orders Tasks Teams Properties Geo Assignments 420 …" at bounding box center [653, 28] width 1306 height 57
click at [404, 35] on div "Tasks" at bounding box center [416, 29] width 38 height 19
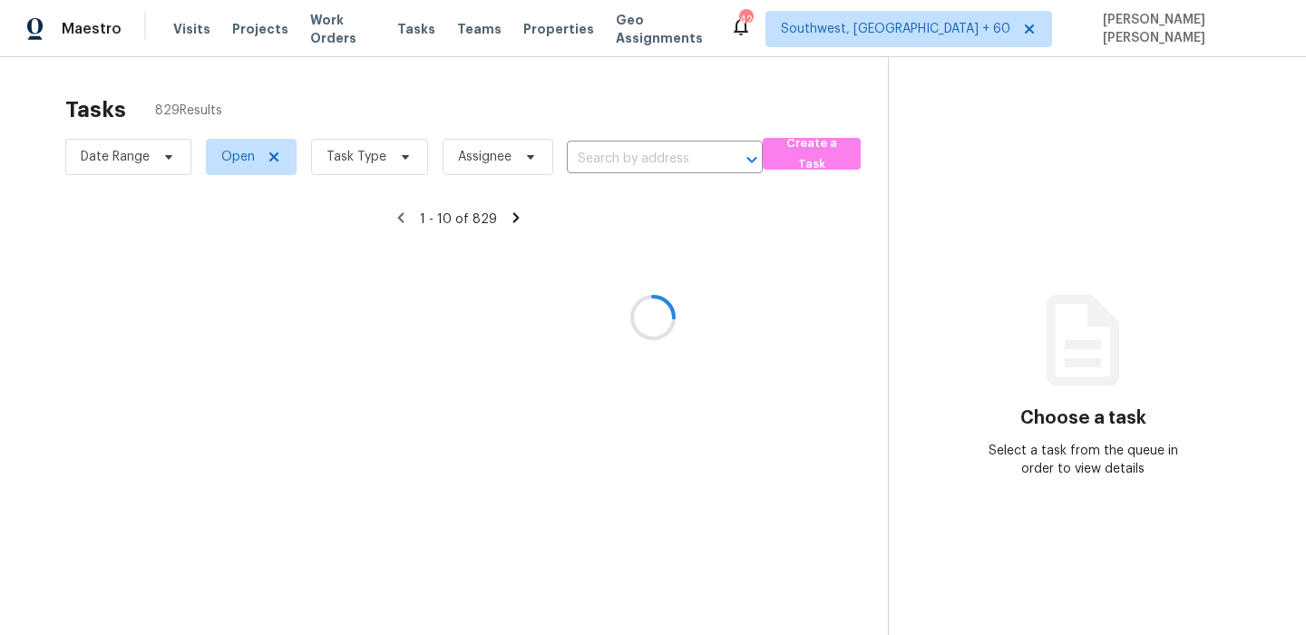
click at [148, 161] on div at bounding box center [653, 317] width 1306 height 635
click at [230, 161] on div at bounding box center [653, 317] width 1306 height 635
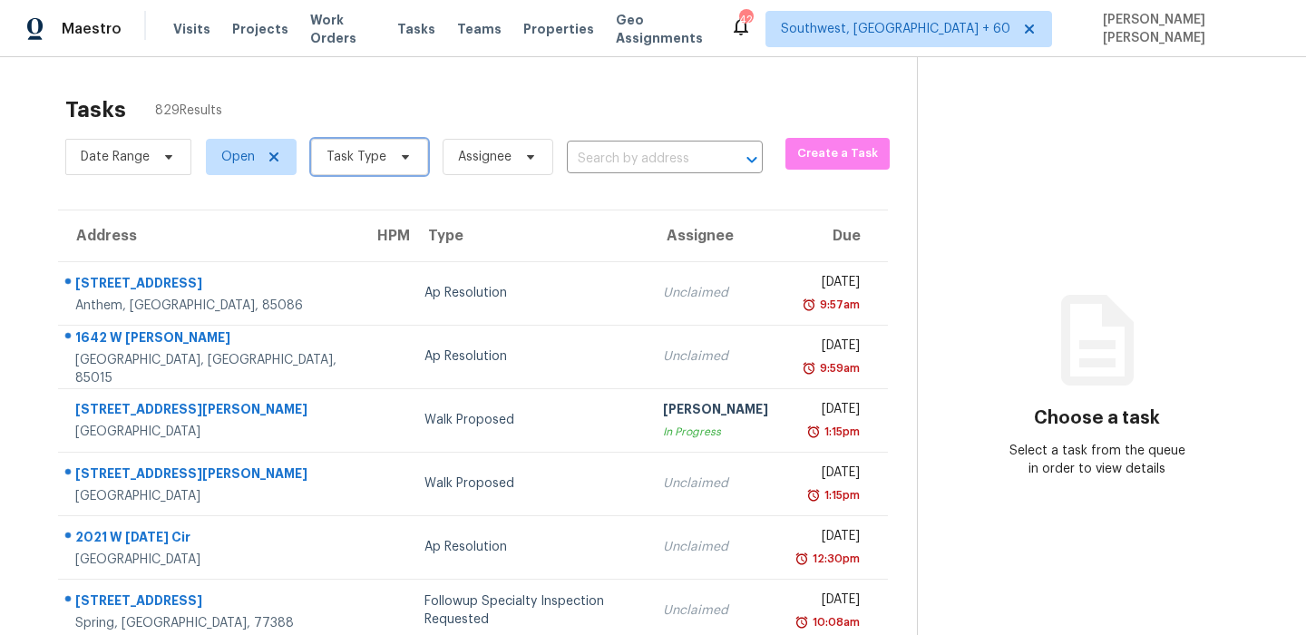
click at [375, 157] on span "Task Type" at bounding box center [356, 157] width 60 height 18
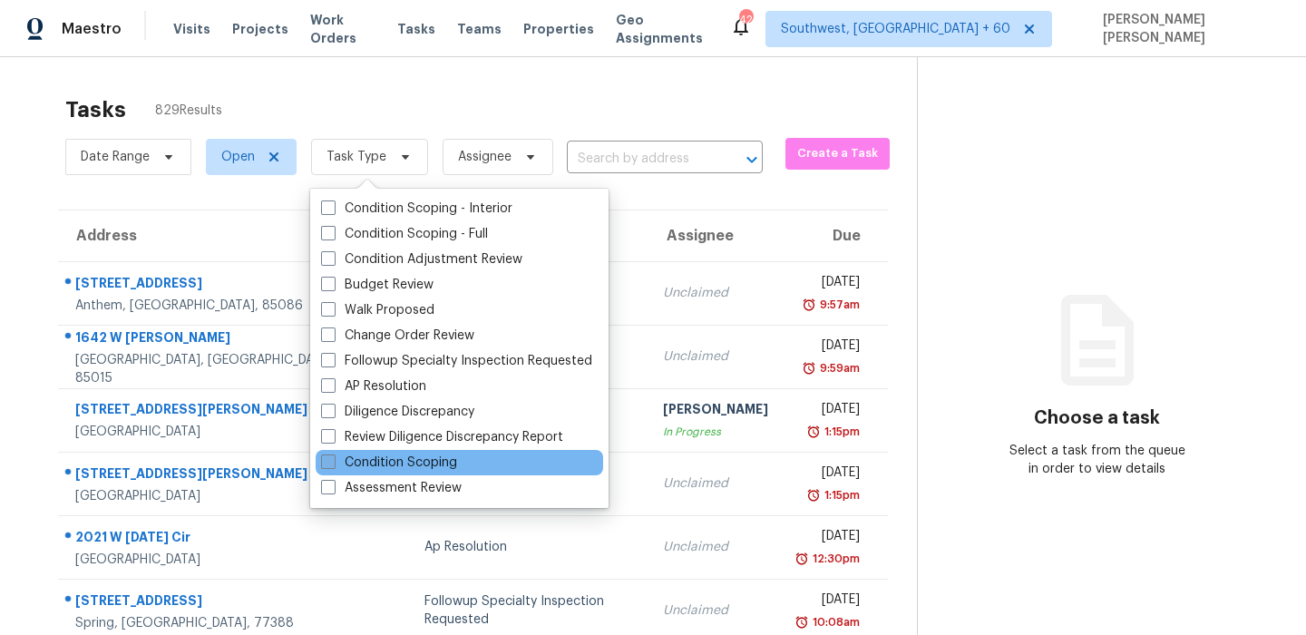
click at [381, 453] on label "Condition Scoping" at bounding box center [389, 462] width 136 height 18
click at [333, 453] on input "Condition Scoping" at bounding box center [327, 459] width 12 height 12
checkbox input "true"
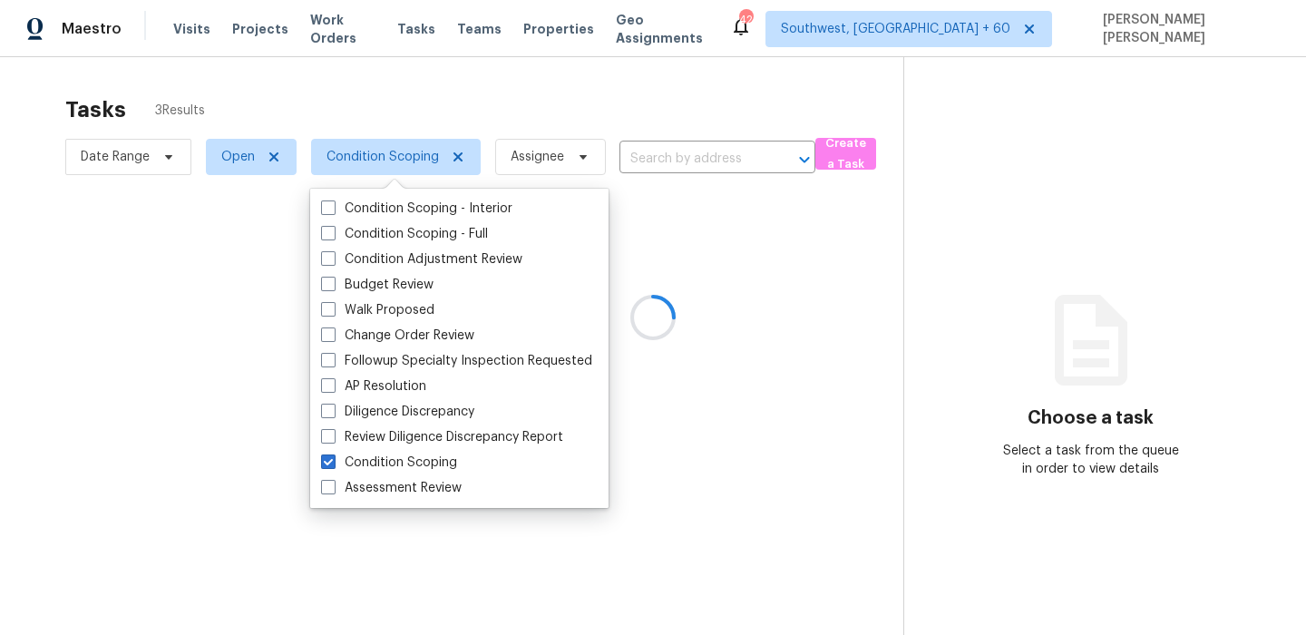
click at [386, 96] on div at bounding box center [653, 317] width 1306 height 635
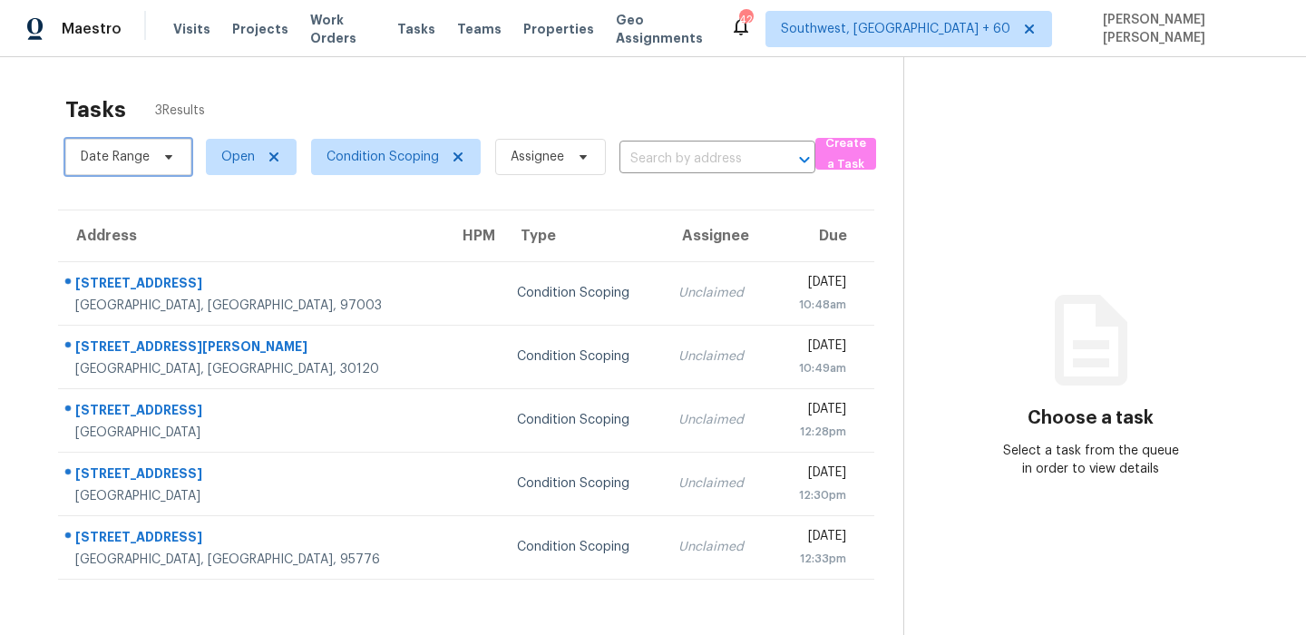
click at [141, 158] on span "Date Range" at bounding box center [115, 157] width 69 height 18
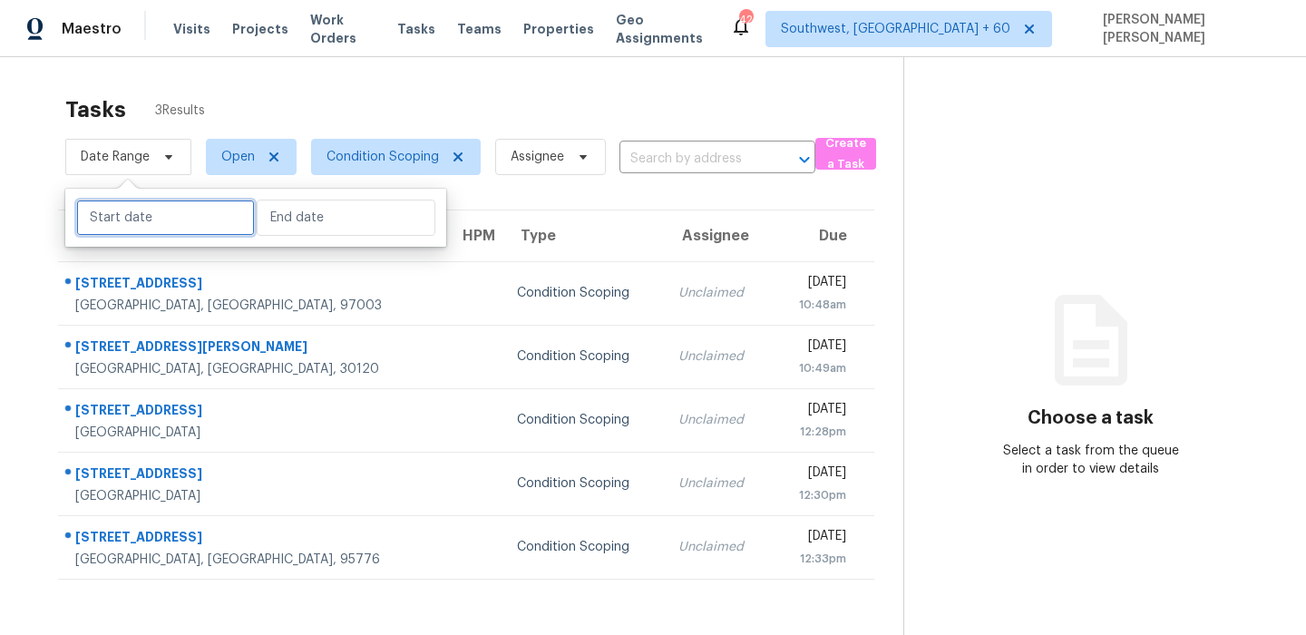
select select "8"
select select "2025"
select select "9"
select select "2025"
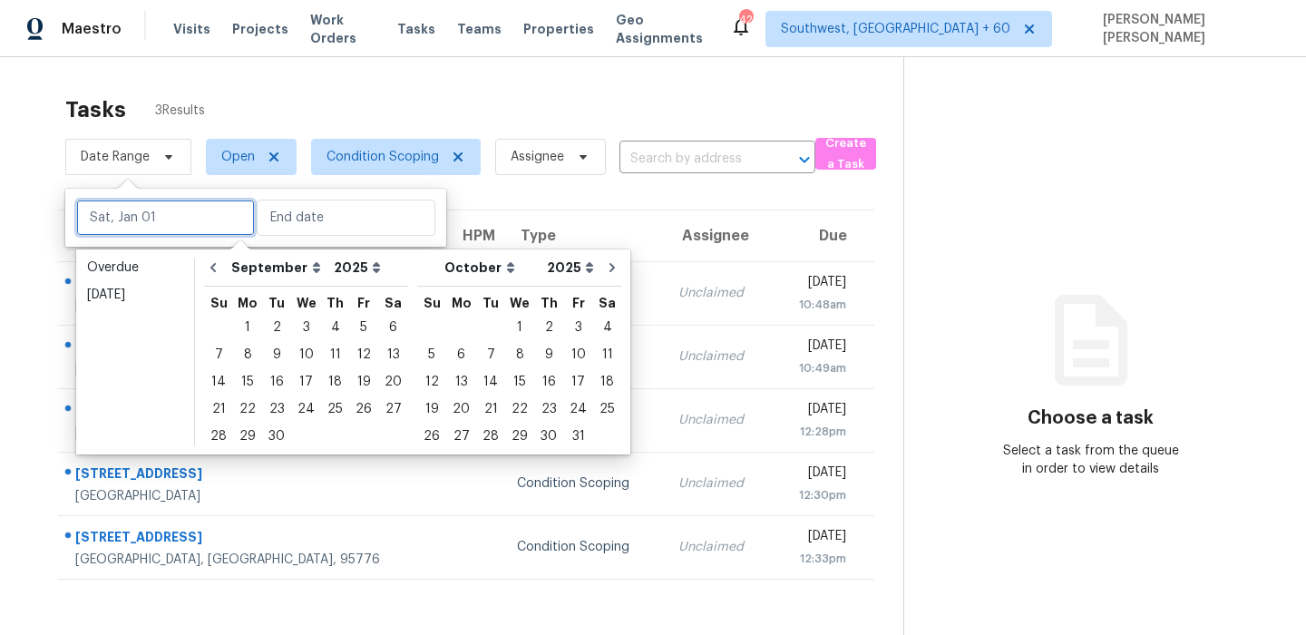
click at [149, 209] on input "text" at bounding box center [165, 218] width 179 height 36
click at [243, 402] on div "22" at bounding box center [247, 408] width 29 height 25
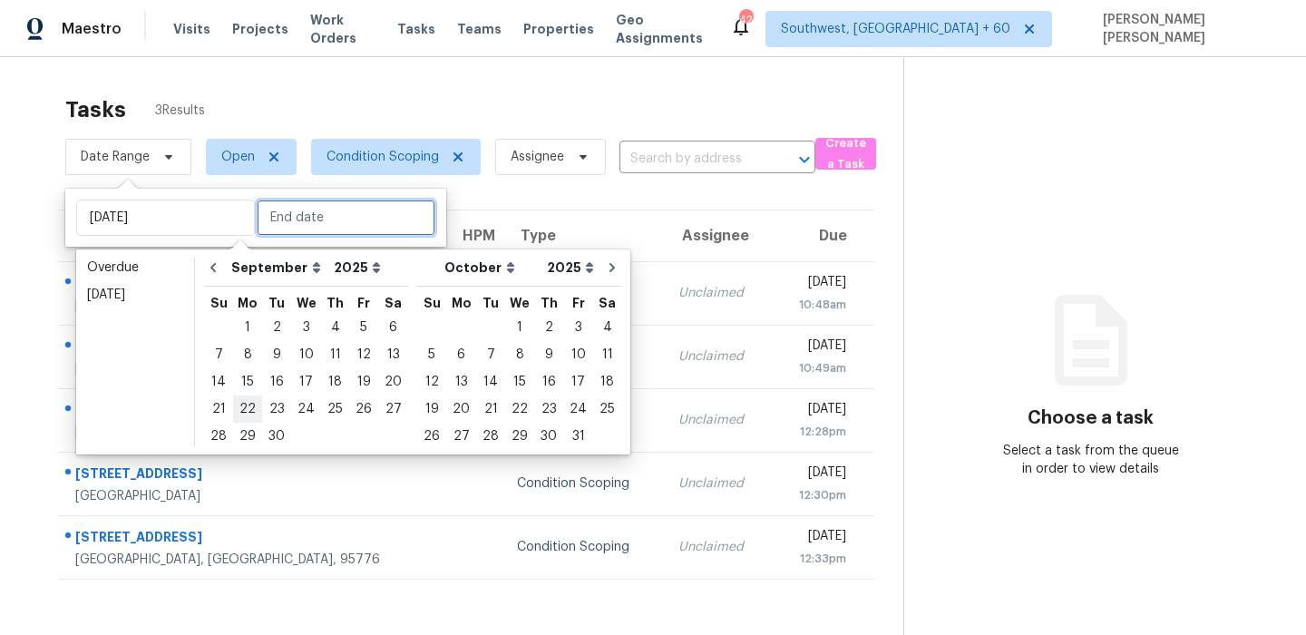
type input "Mon, Sep 22"
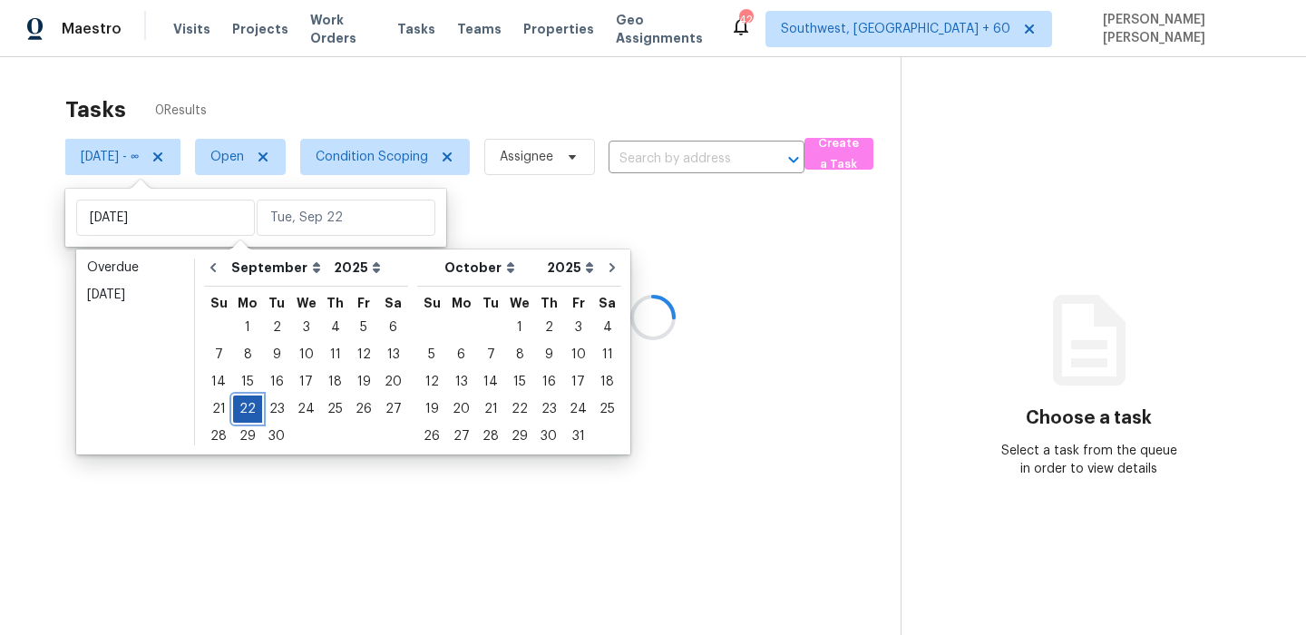
click at [243, 402] on div "22" at bounding box center [247, 408] width 29 height 25
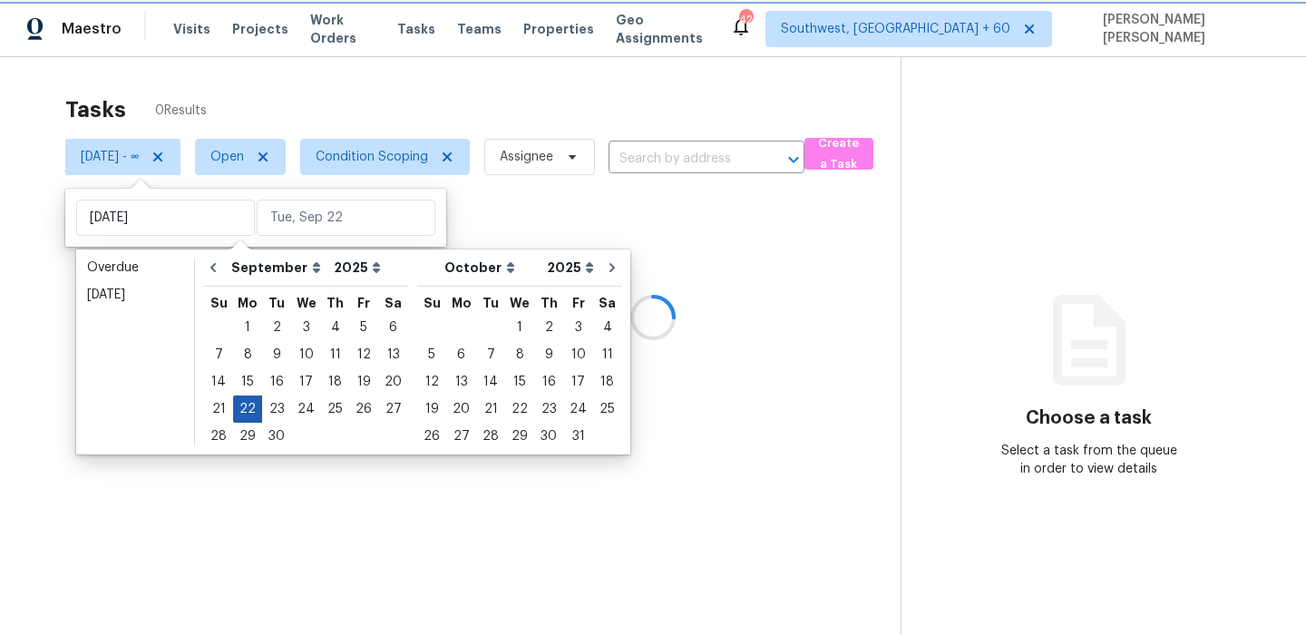
type input "Mon, Sep 22"
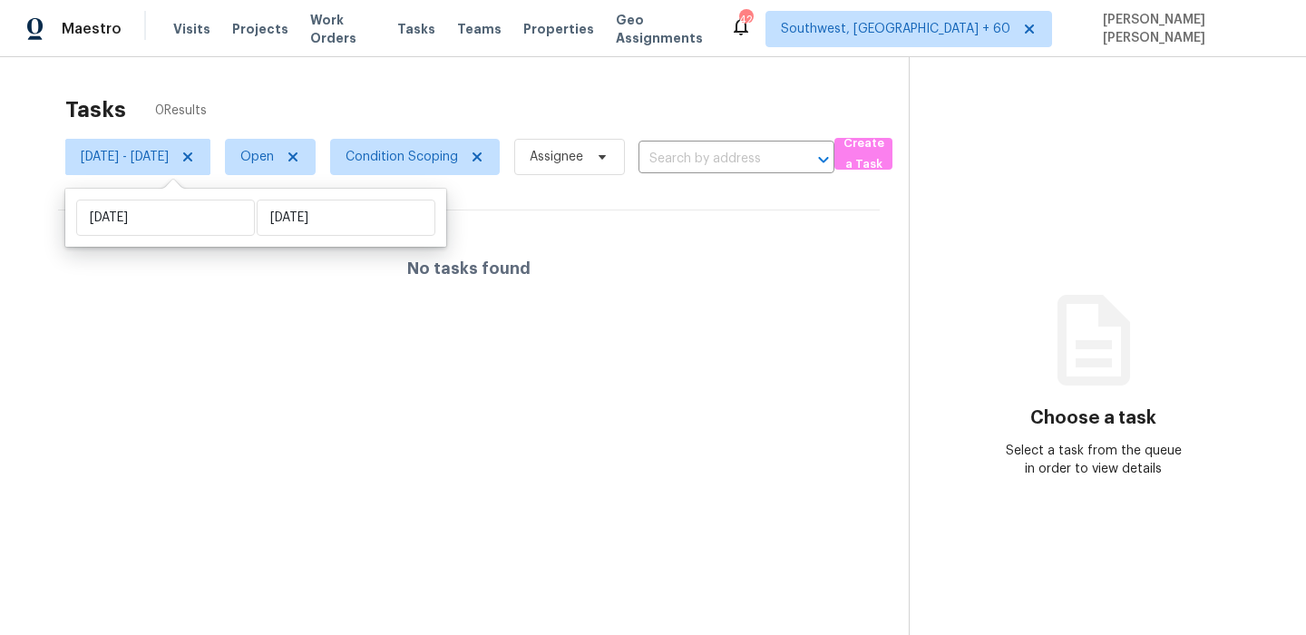
click at [453, 121] on div "Tasks 0 Results" at bounding box center [486, 109] width 843 height 47
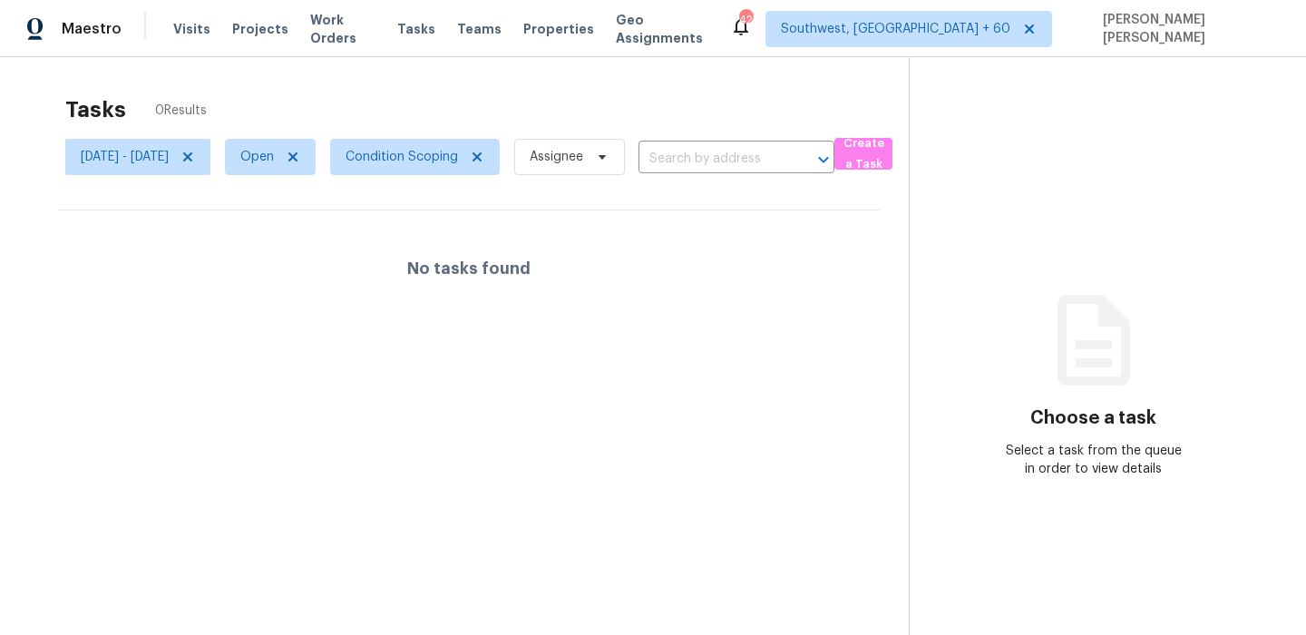
click at [287, 155] on span "Open" at bounding box center [262, 156] width 105 height 47
click at [307, 158] on span "Open" at bounding box center [270, 157] width 91 height 36
click at [324, 235] on label "Closed" at bounding box center [339, 234] width 65 height 18
click at [318, 235] on input "Closed" at bounding box center [313, 231] width 12 height 12
checkbox input "true"
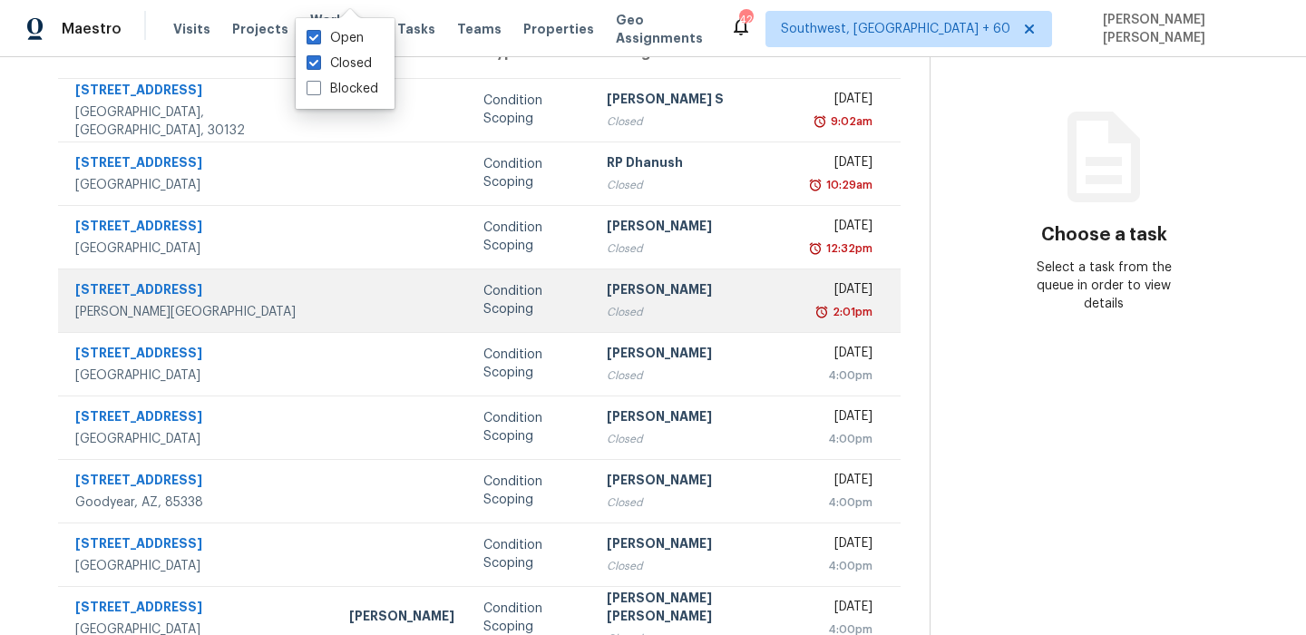
scroll to position [309, 0]
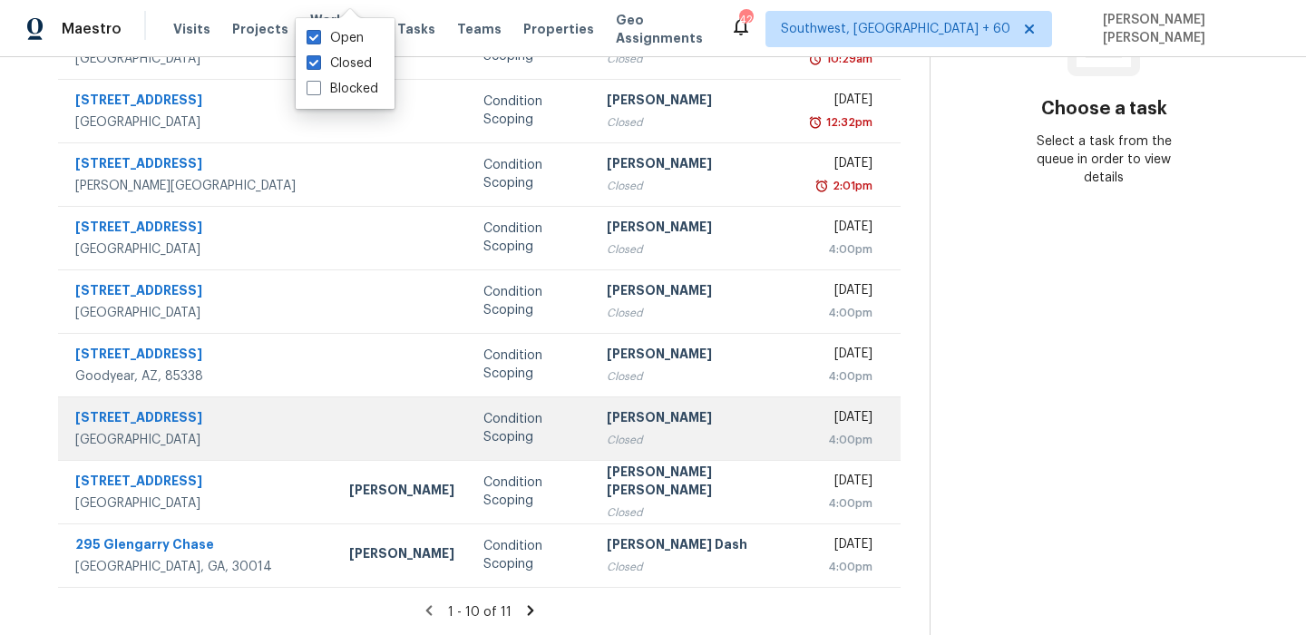
click at [813, 431] on div "4:00pm" at bounding box center [843, 440] width 60 height 18
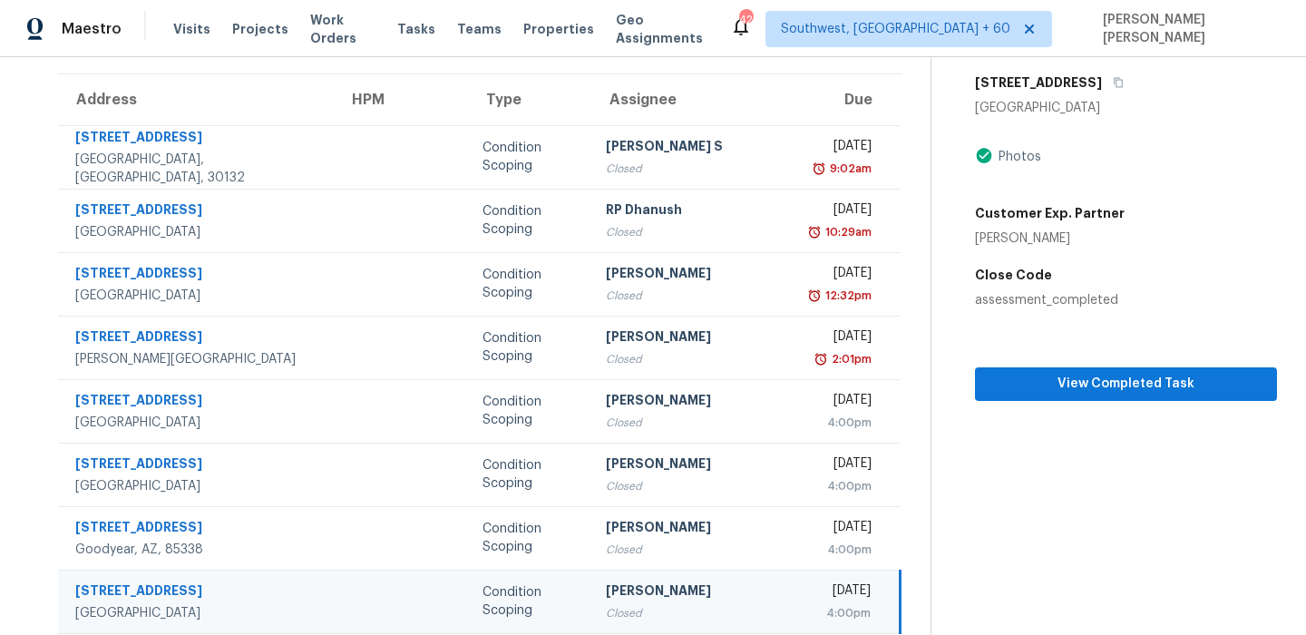
scroll to position [33, 0]
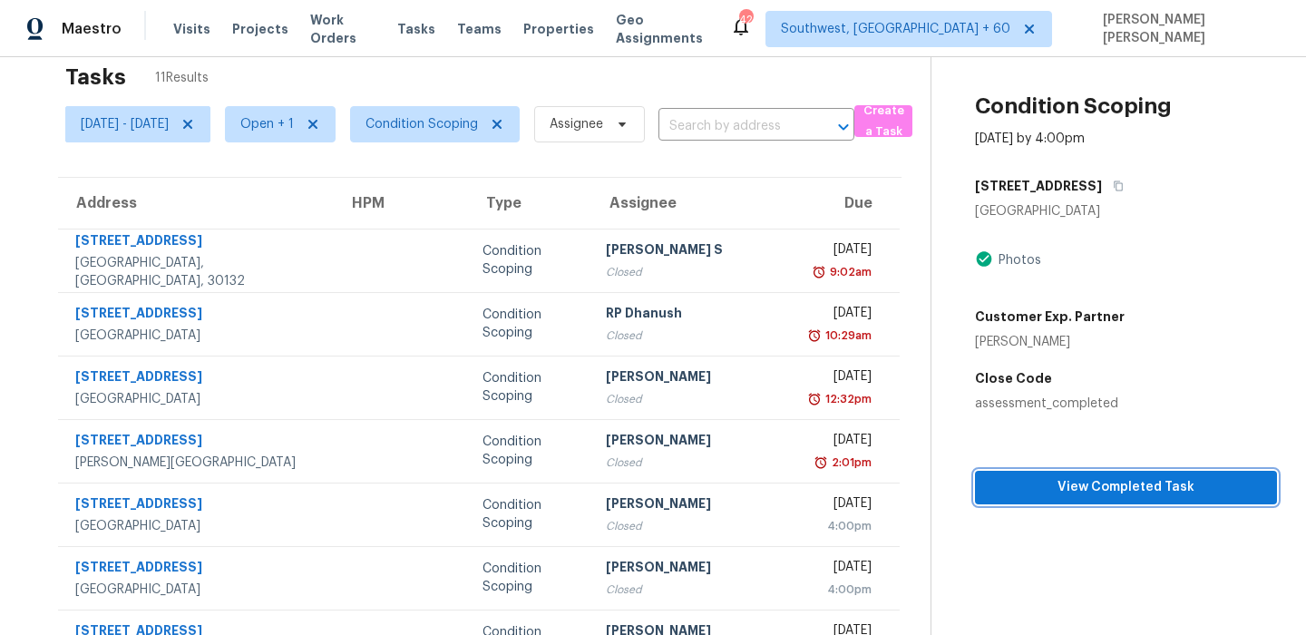
click at [1023, 489] on span "View Completed Task" at bounding box center [1125, 487] width 273 height 23
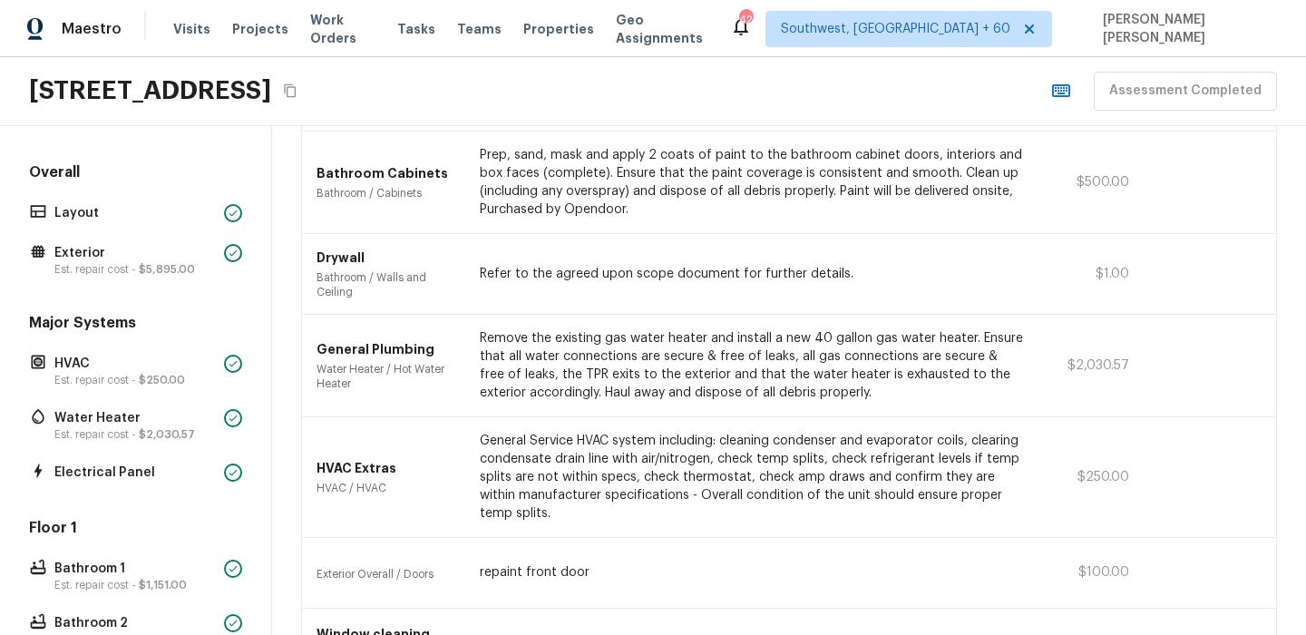
scroll to position [799, 0]
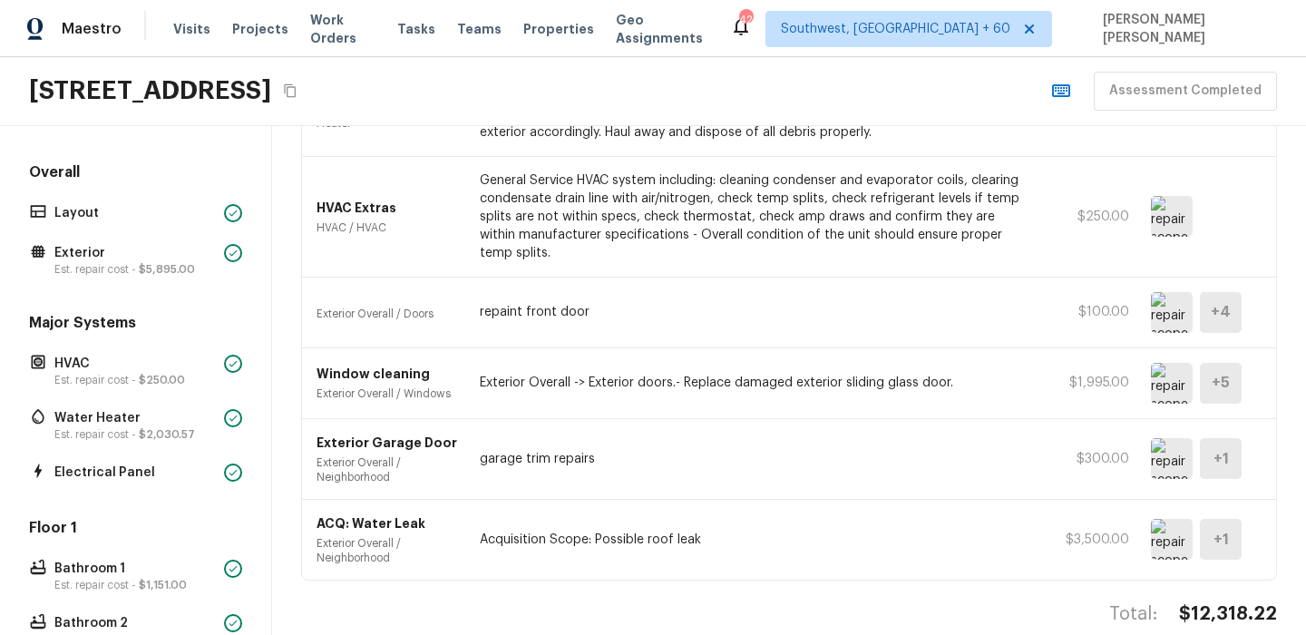
click at [1167, 363] on img at bounding box center [1172, 383] width 42 height 41
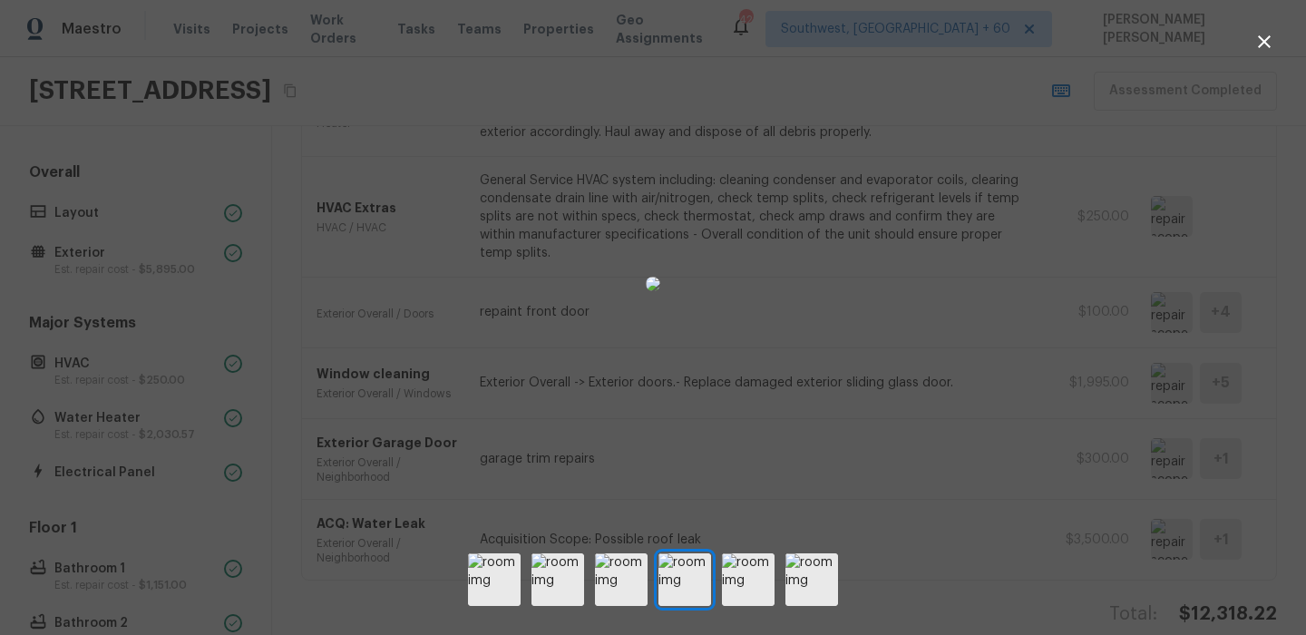
click at [950, 425] on div at bounding box center [653, 284] width 1306 height 510
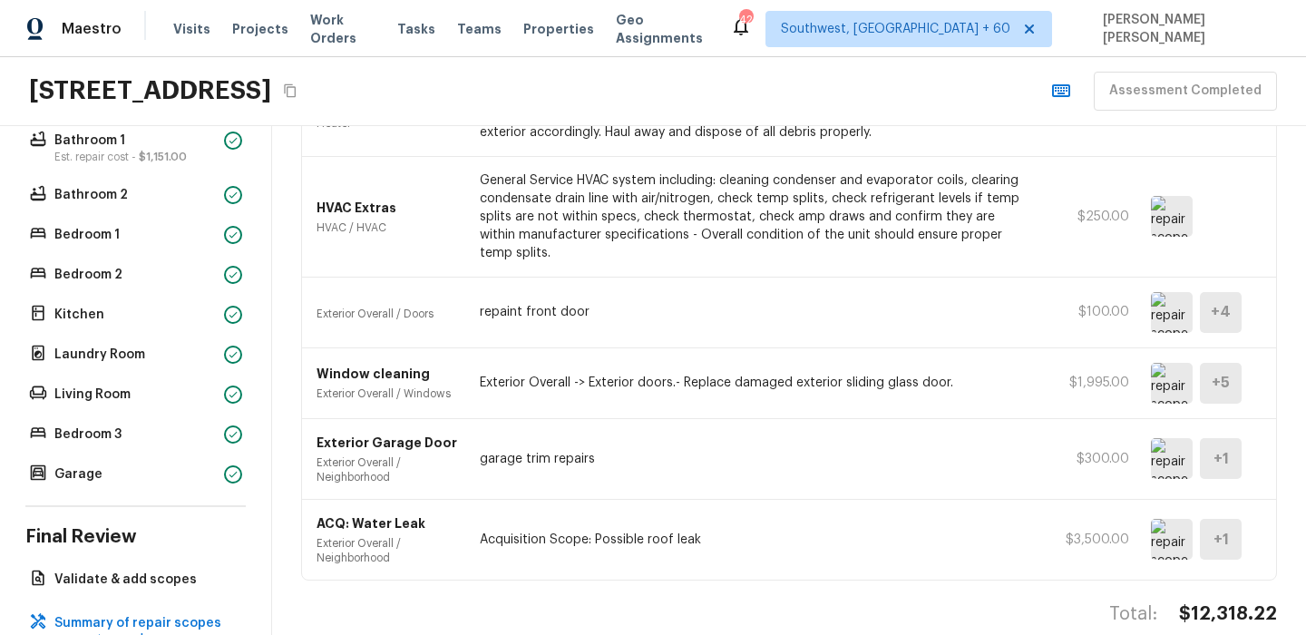
scroll to position [480, 0]
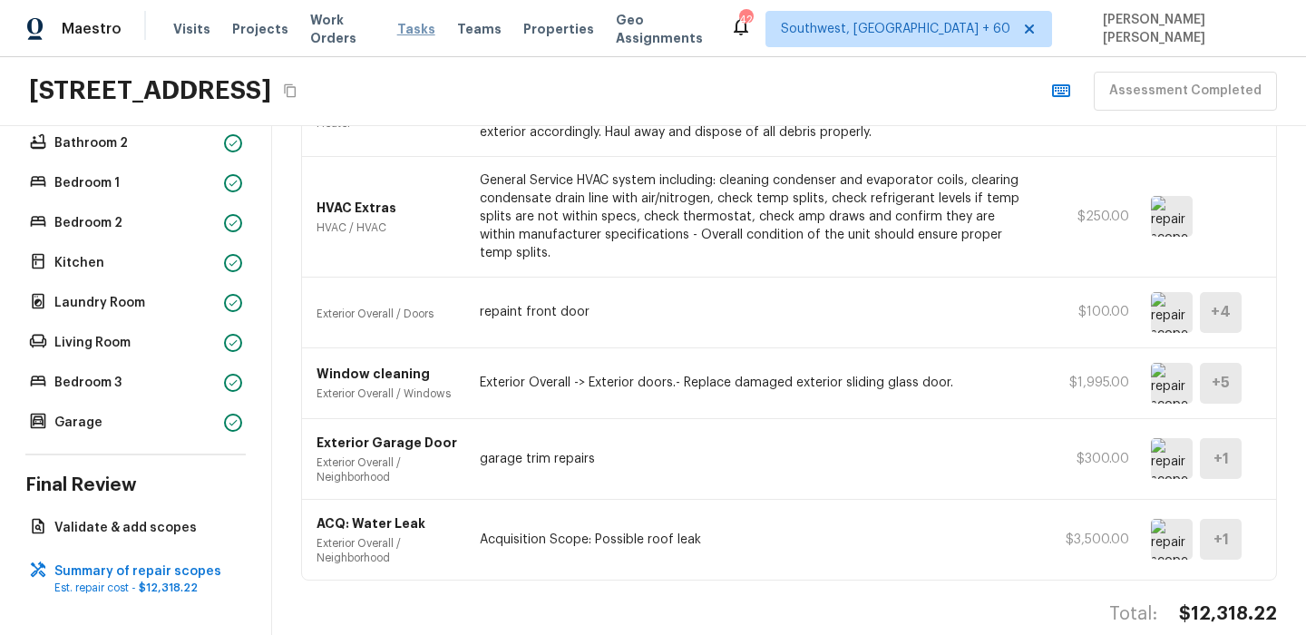
click at [420, 32] on span "Tasks" at bounding box center [416, 29] width 38 height 13
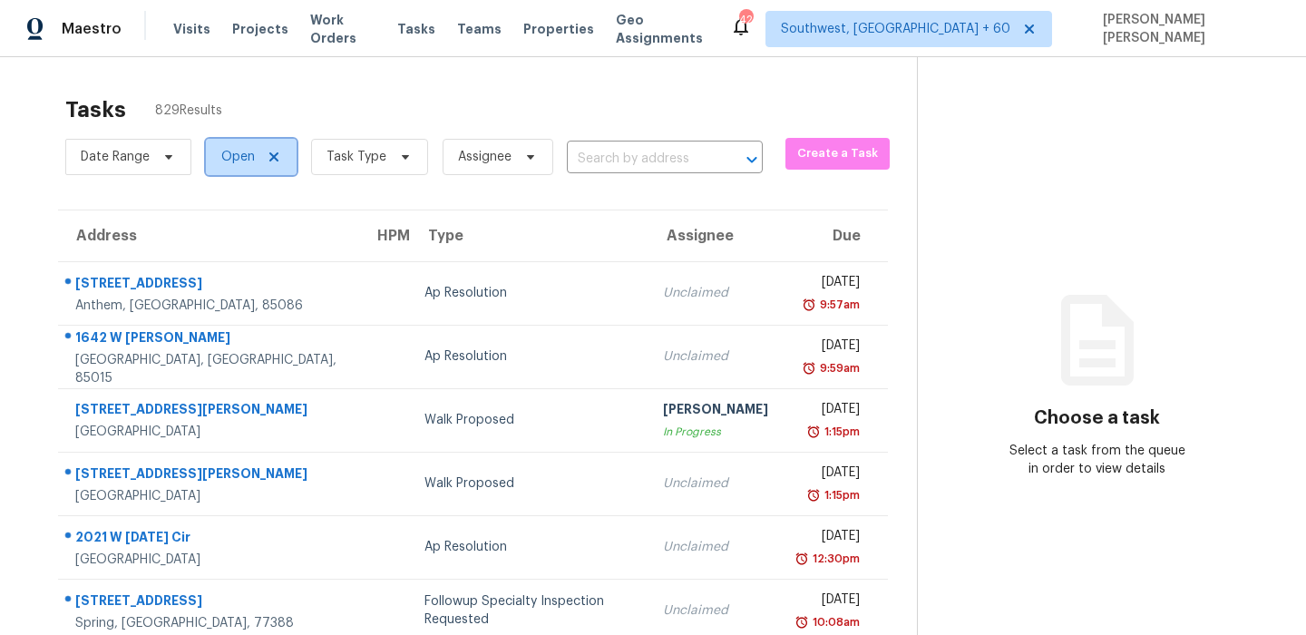
click at [228, 164] on span "Open" at bounding box center [238, 157] width 34 height 18
click at [168, 169] on span "Date Range" at bounding box center [128, 157] width 126 height 36
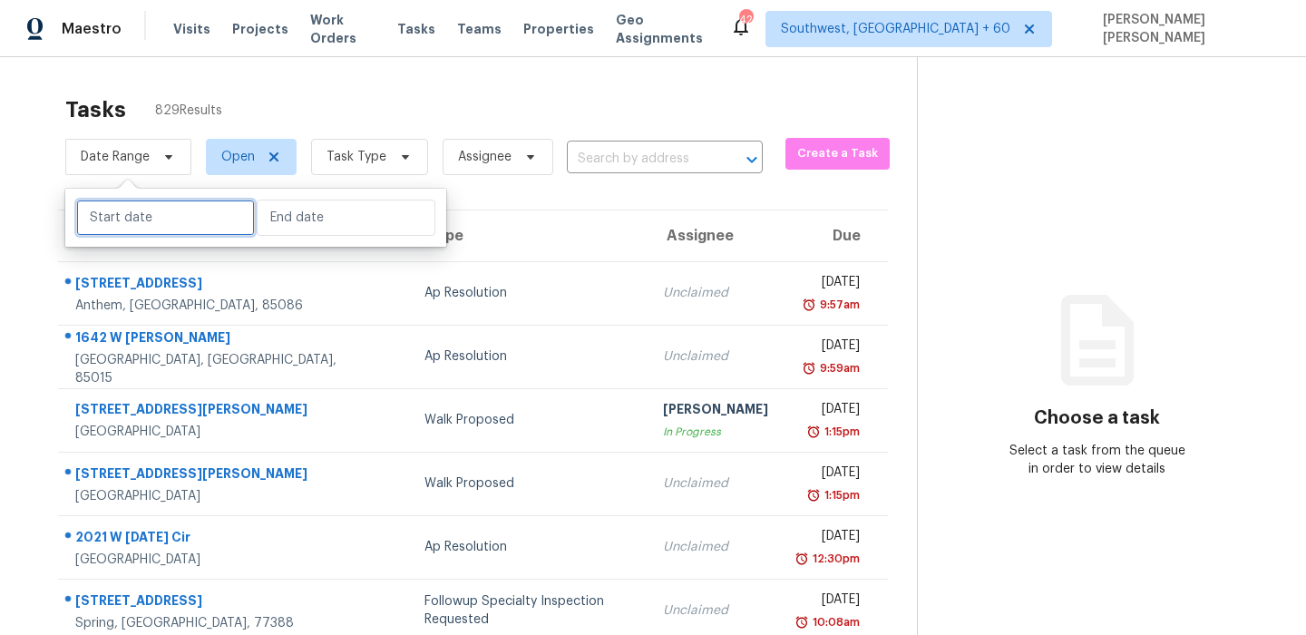
select select "8"
select select "2025"
select select "9"
select select "2025"
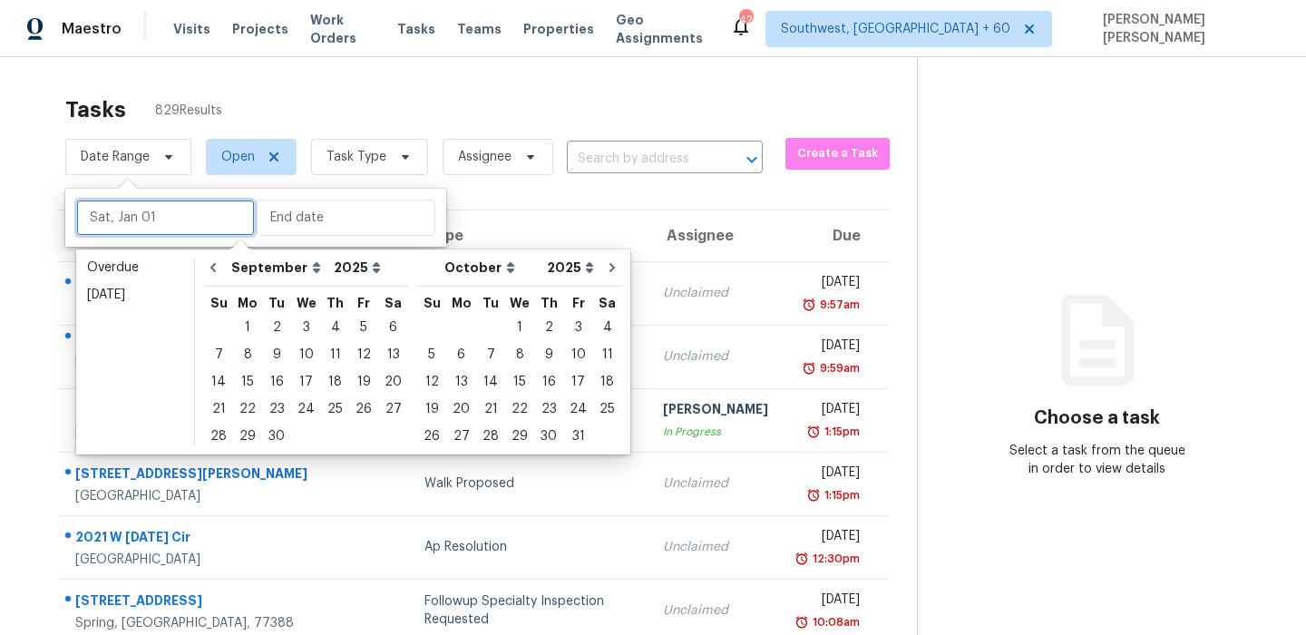
click at [158, 215] on input "text" at bounding box center [165, 218] width 179 height 36
click at [252, 410] on div "22" at bounding box center [247, 408] width 29 height 25
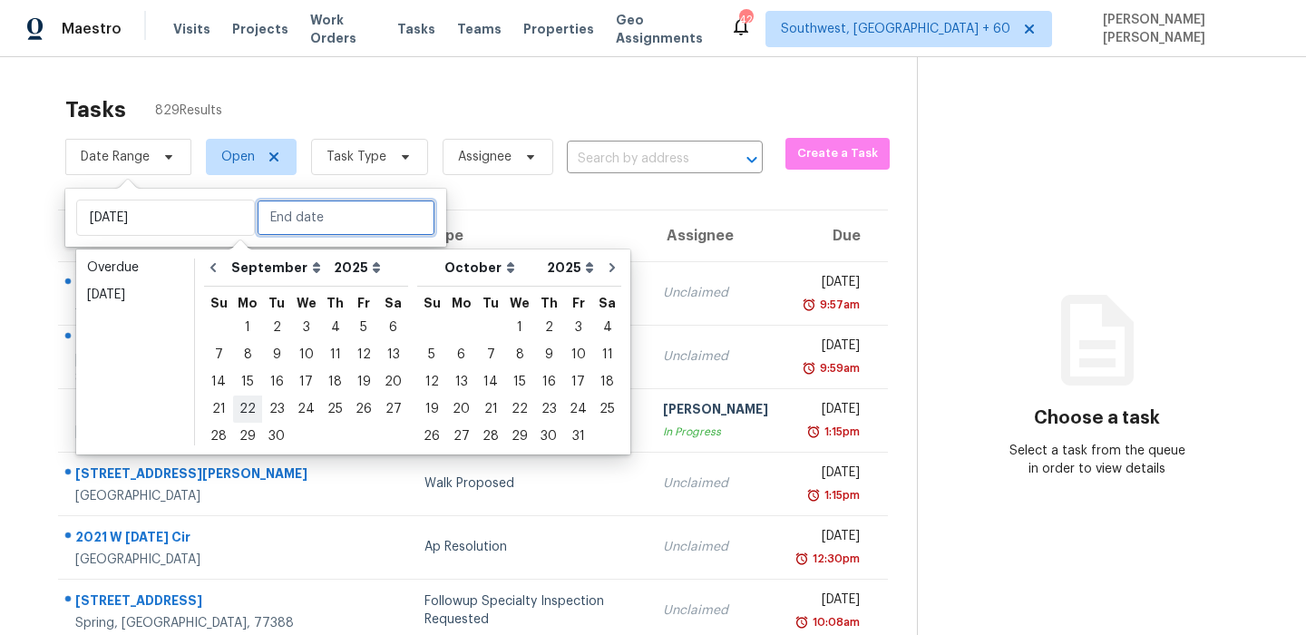
type input "Mon, Sep 22"
click at [252, 410] on div "22" at bounding box center [247, 408] width 29 height 25
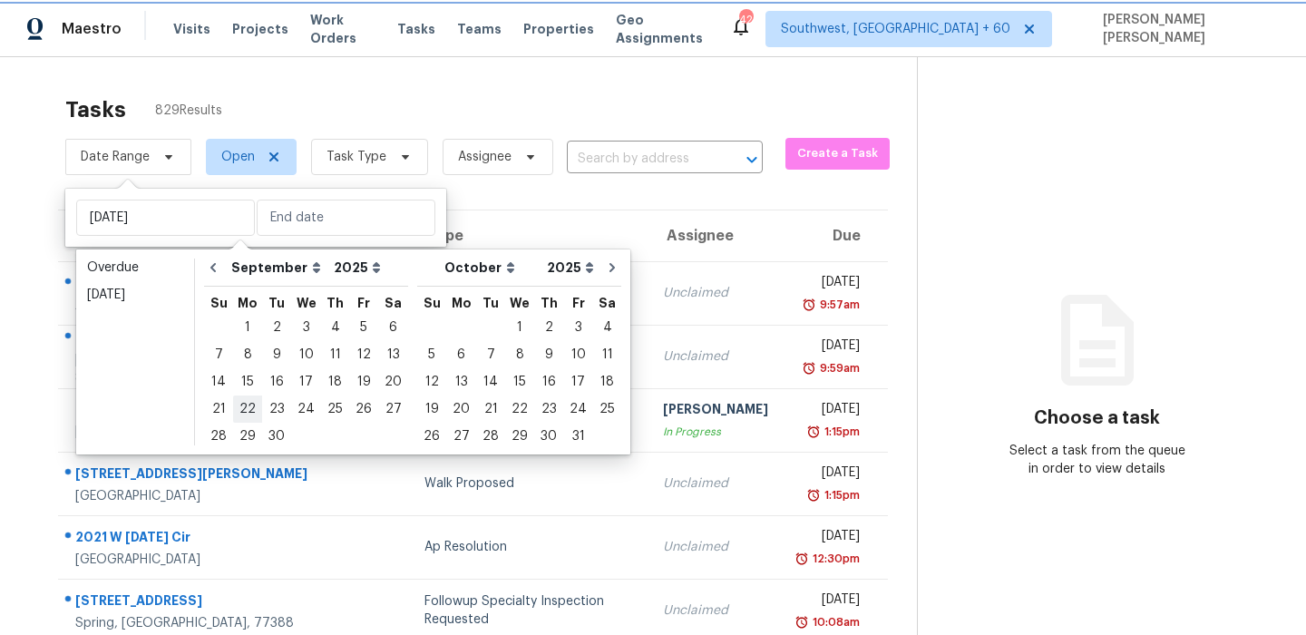
type input "Mon, Sep 22"
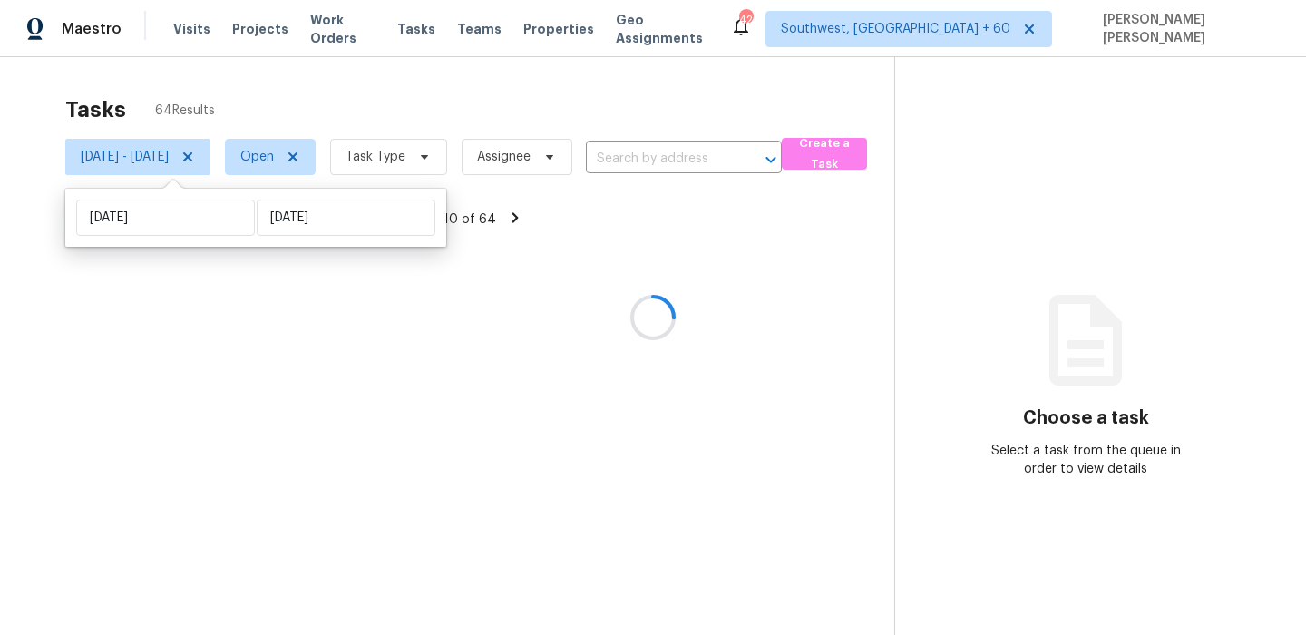
click at [492, 83] on div at bounding box center [653, 317] width 1306 height 635
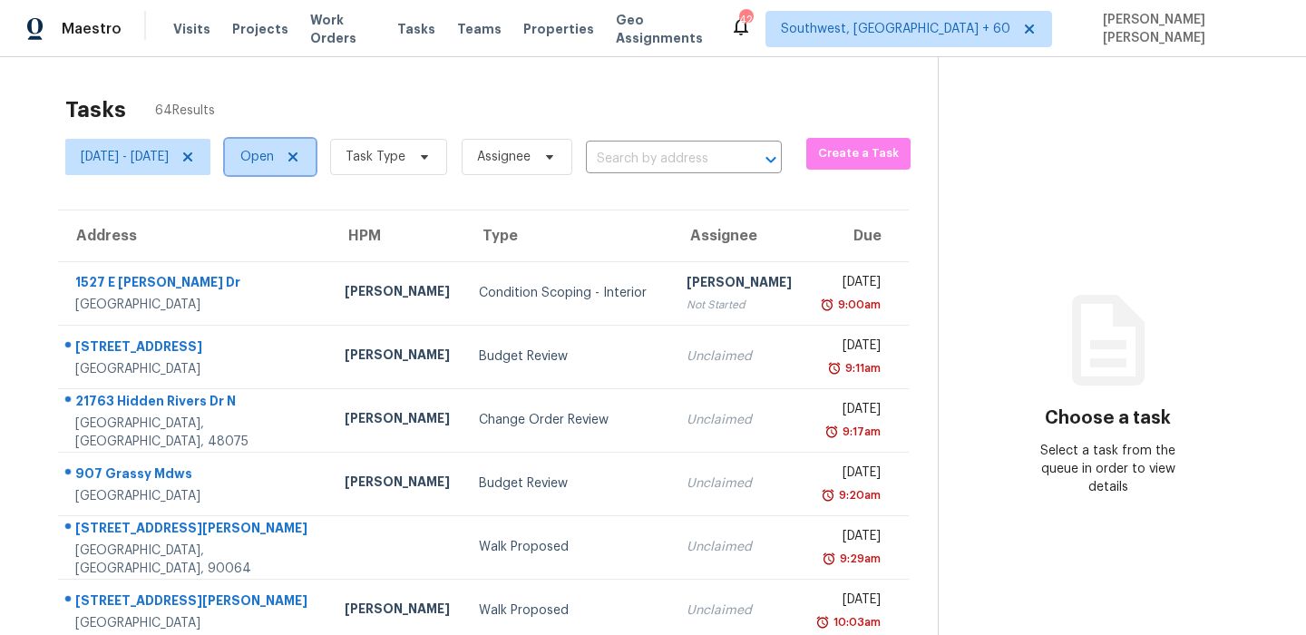
click at [274, 152] on span "Open" at bounding box center [257, 157] width 34 height 18
click at [405, 162] on span "Task Type" at bounding box center [376, 157] width 60 height 18
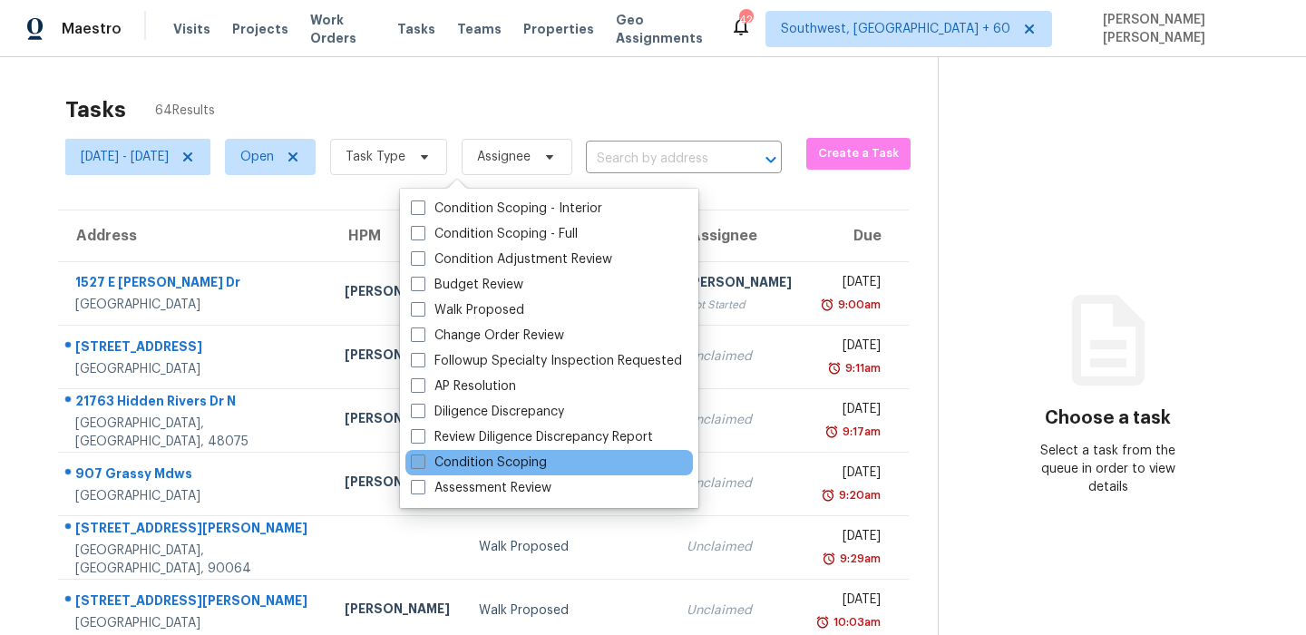
click at [453, 469] on label "Condition Scoping" at bounding box center [479, 462] width 136 height 18
click at [423, 465] on input "Condition Scoping" at bounding box center [417, 459] width 12 height 12
checkbox input "true"
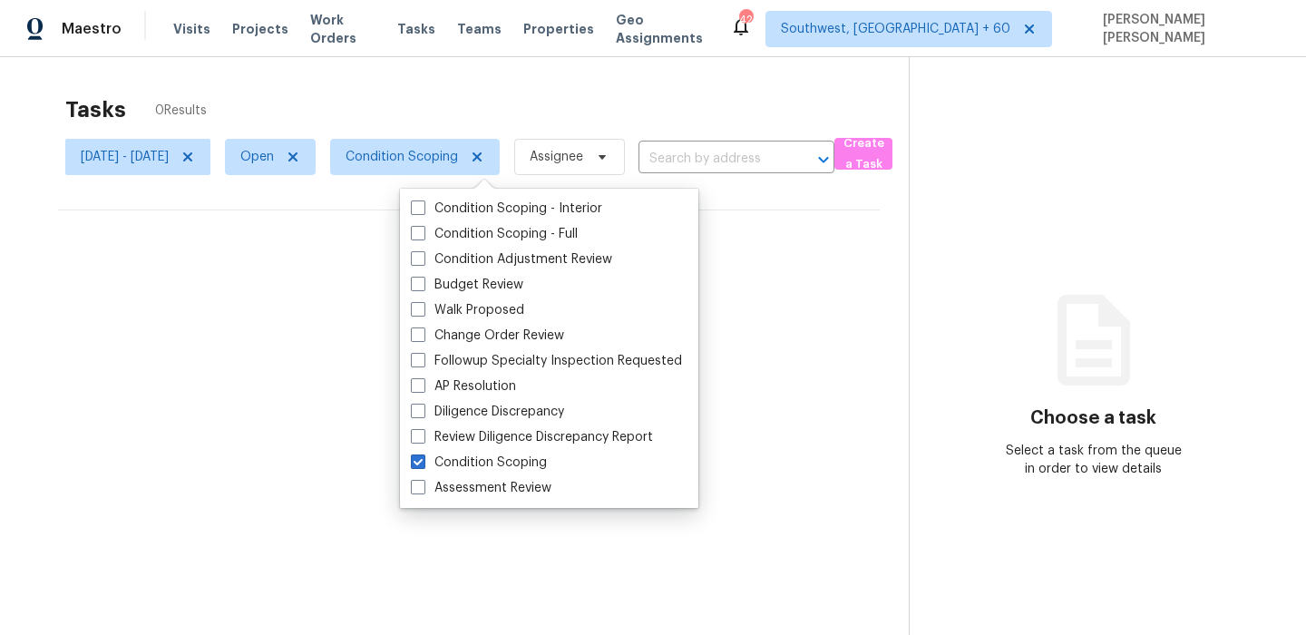
click at [473, 126] on div "Tasks 0 Results" at bounding box center [486, 109] width 843 height 47
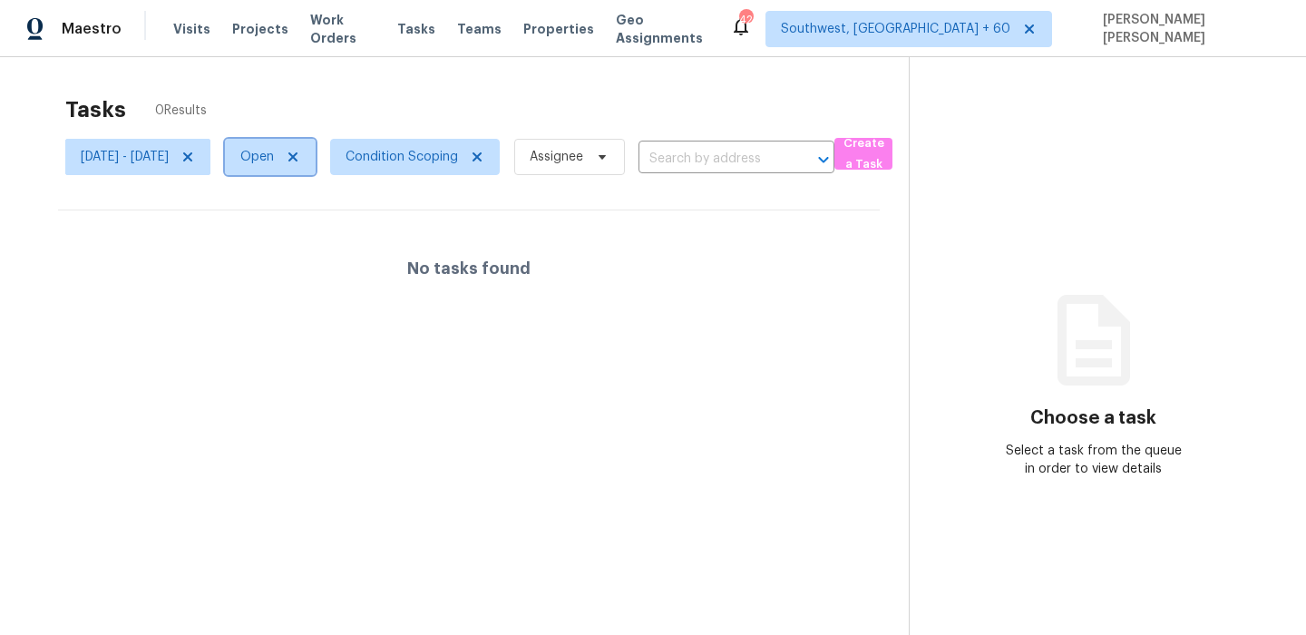
click at [316, 166] on span "Open" at bounding box center [270, 157] width 91 height 36
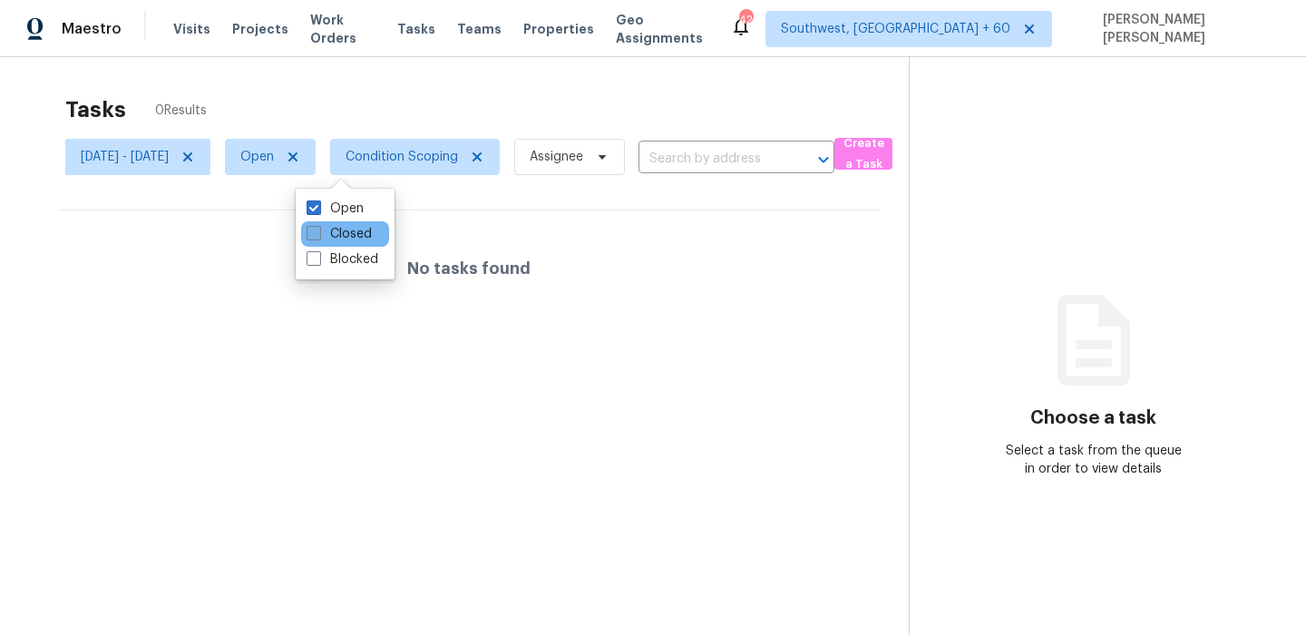
click at [344, 236] on label "Closed" at bounding box center [339, 234] width 65 height 18
click at [318, 236] on input "Closed" at bounding box center [313, 231] width 12 height 12
checkbox input "true"
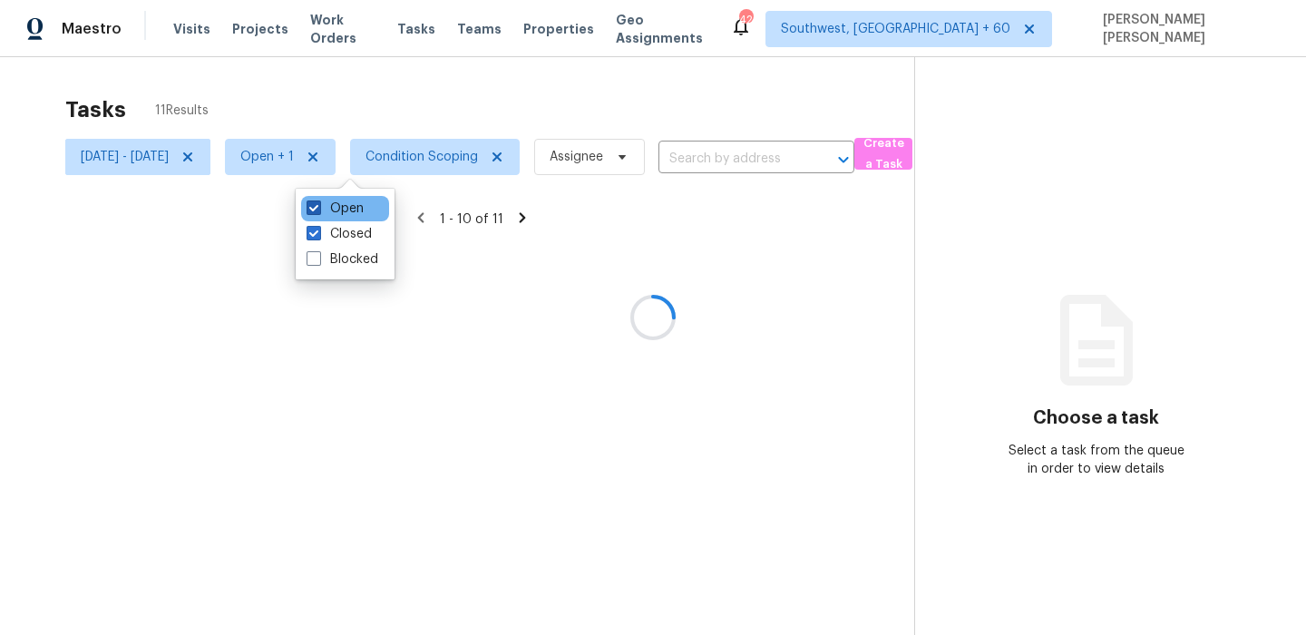
click at [347, 209] on label "Open" at bounding box center [335, 209] width 57 height 18
click at [318, 209] on input "Open" at bounding box center [313, 206] width 12 height 12
checkbox input "false"
click at [463, 112] on div at bounding box center [653, 317] width 1306 height 635
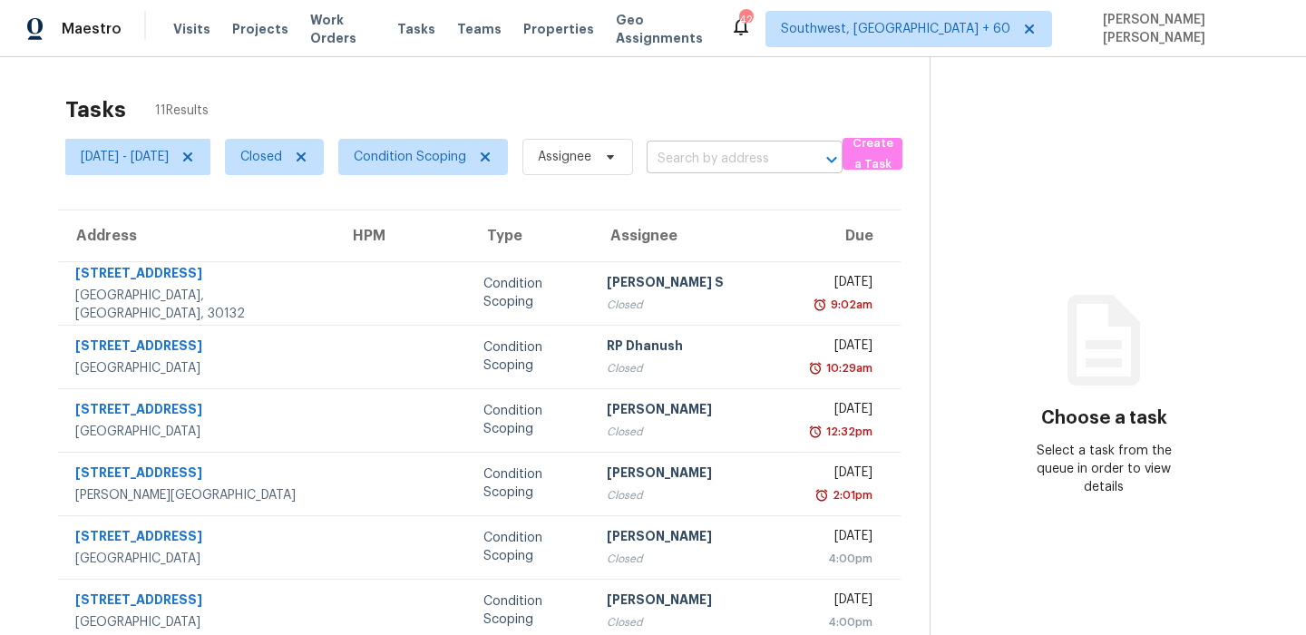
click at [786, 165] on input "text" at bounding box center [719, 159] width 145 height 28
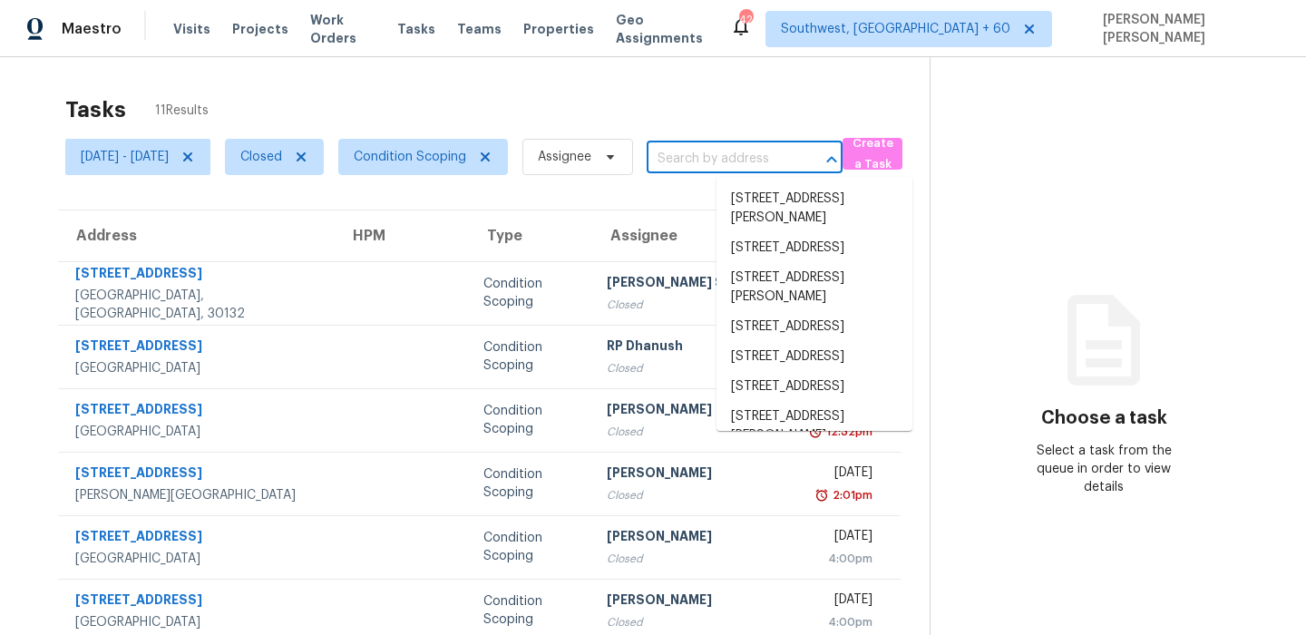
paste input ""1291 N 166th Ave Goodyear, AZ, 85338""
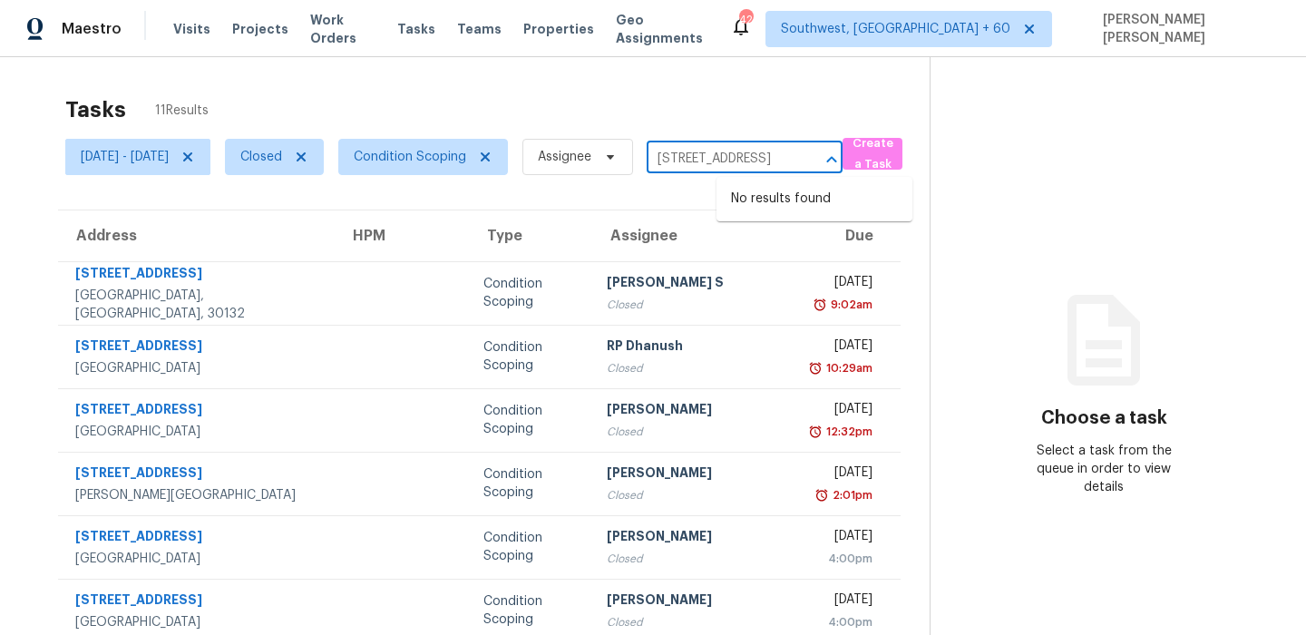
click at [842, 154] on div at bounding box center [818, 159] width 47 height 25
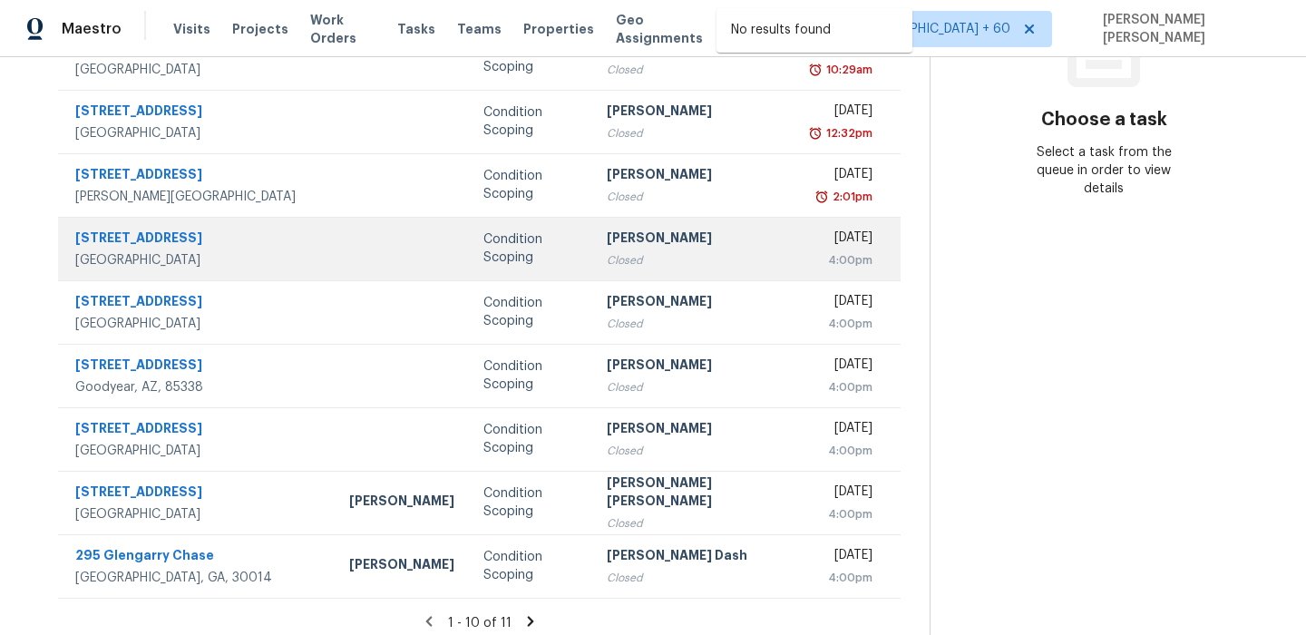
scroll to position [309, 0]
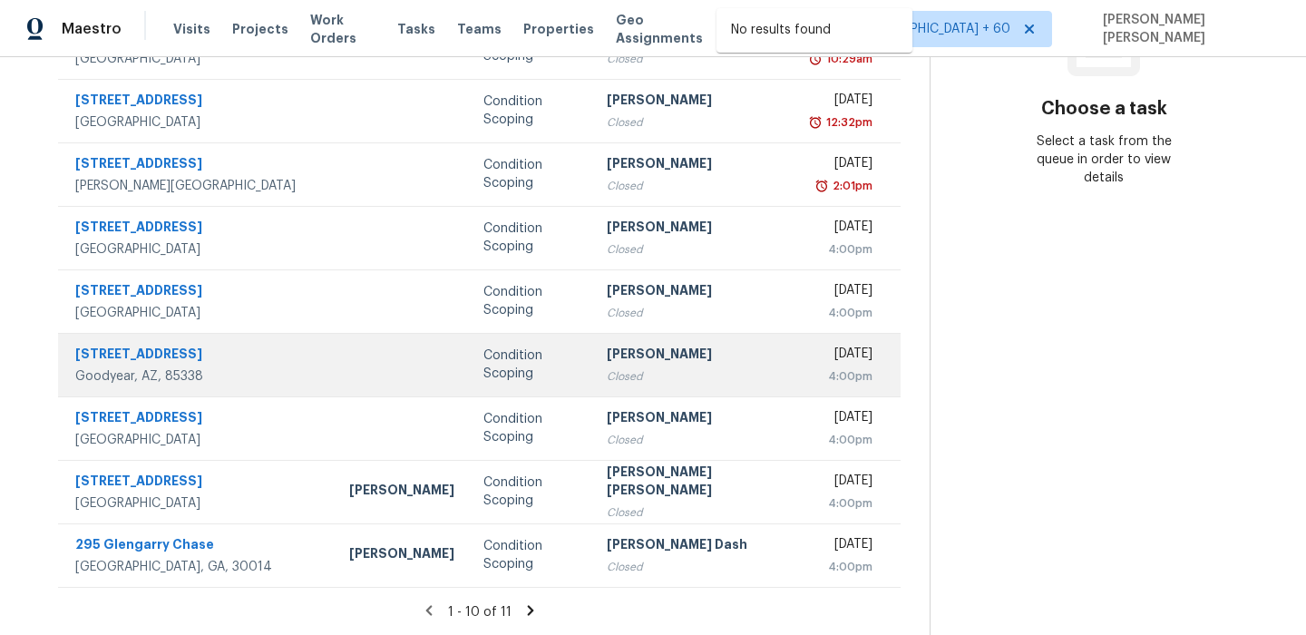
type input "1291 N 166th Ave Goodyear, AZ, 85338"
click at [335, 375] on td at bounding box center [402, 364] width 134 height 63
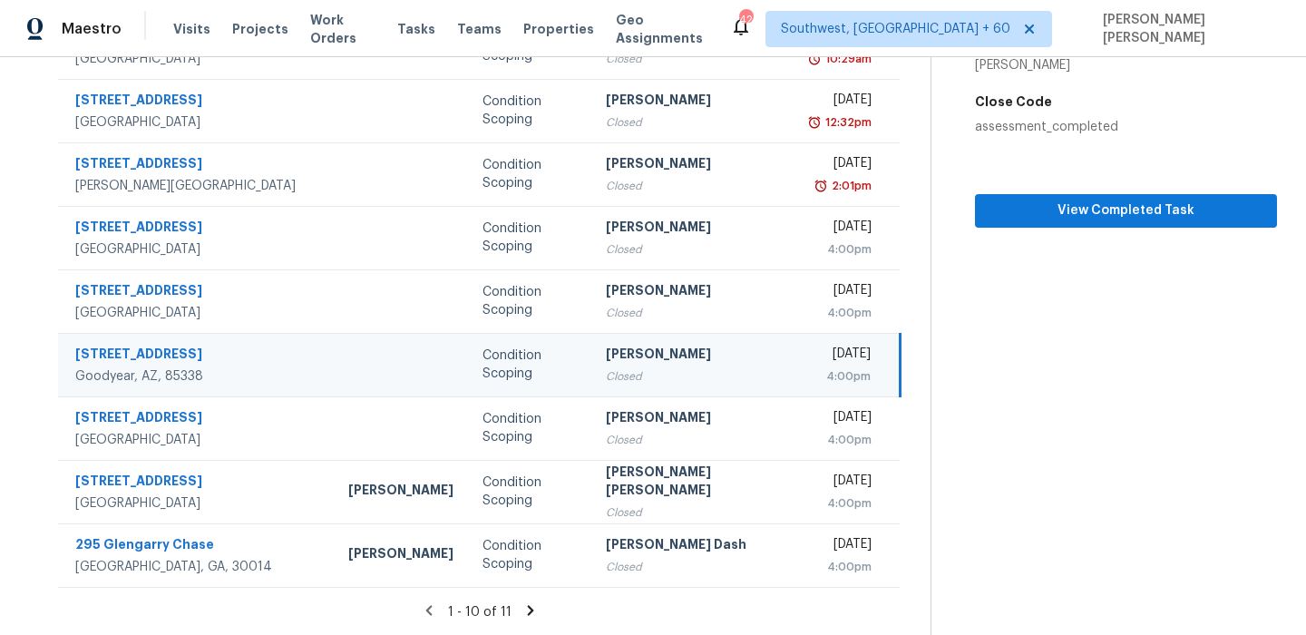
scroll to position [137, 0]
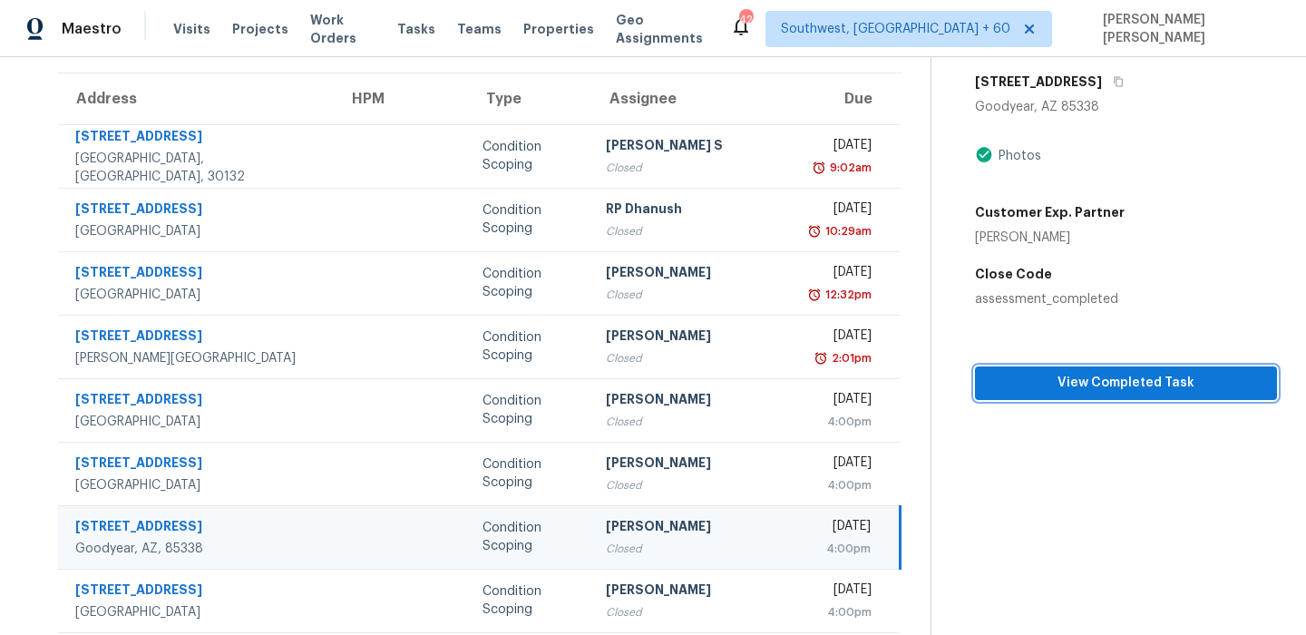
click at [1090, 383] on span "View Completed Task" at bounding box center [1125, 383] width 273 height 23
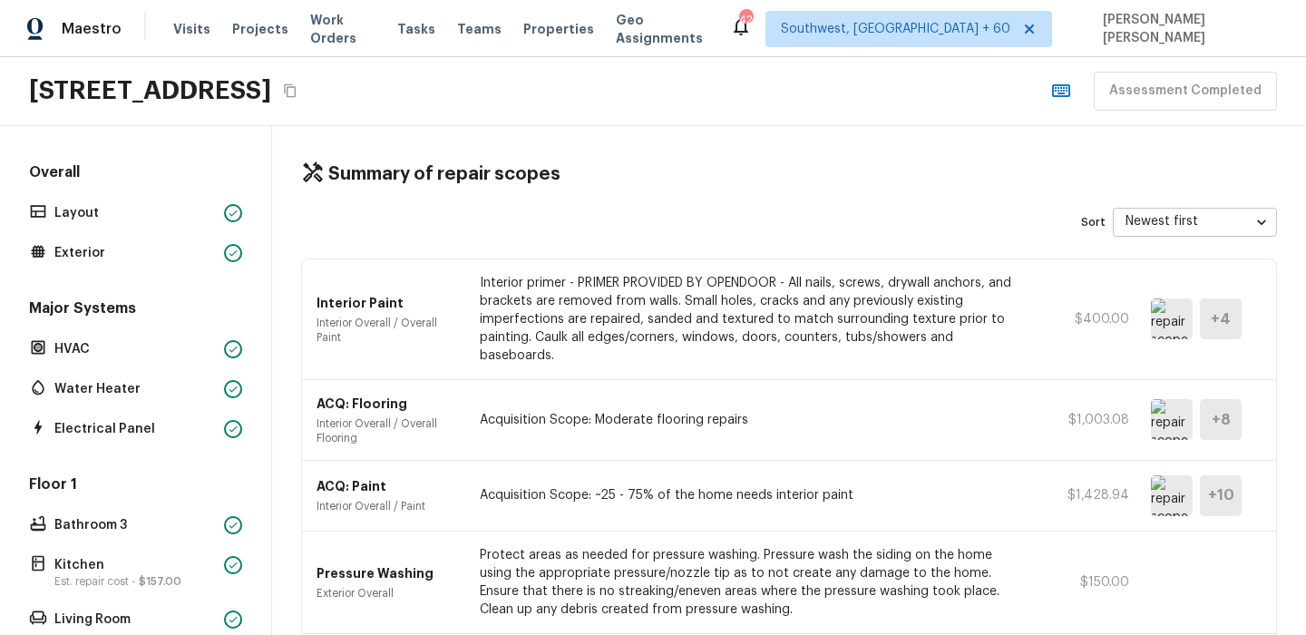
click at [297, 95] on icon "Copy Address" at bounding box center [290, 90] width 15 height 15
click at [171, 214] on p "Layout" at bounding box center [135, 213] width 162 height 18
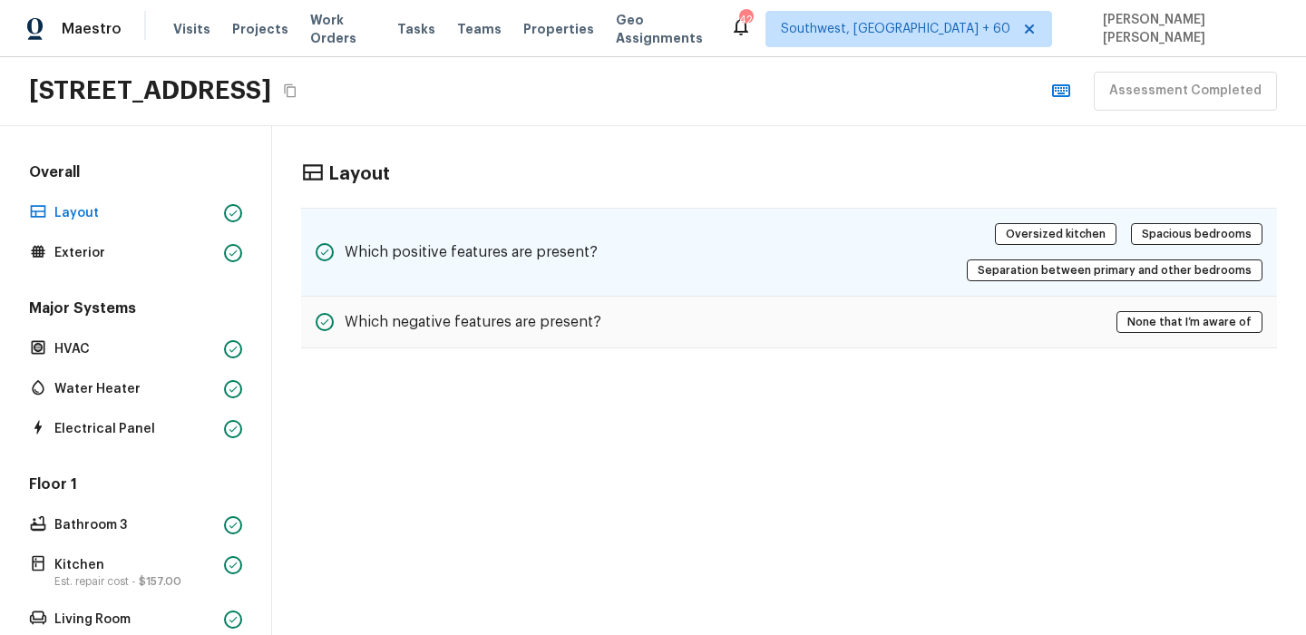
click at [520, 248] on h5 "Which positive features are present?" at bounding box center [471, 252] width 253 height 20
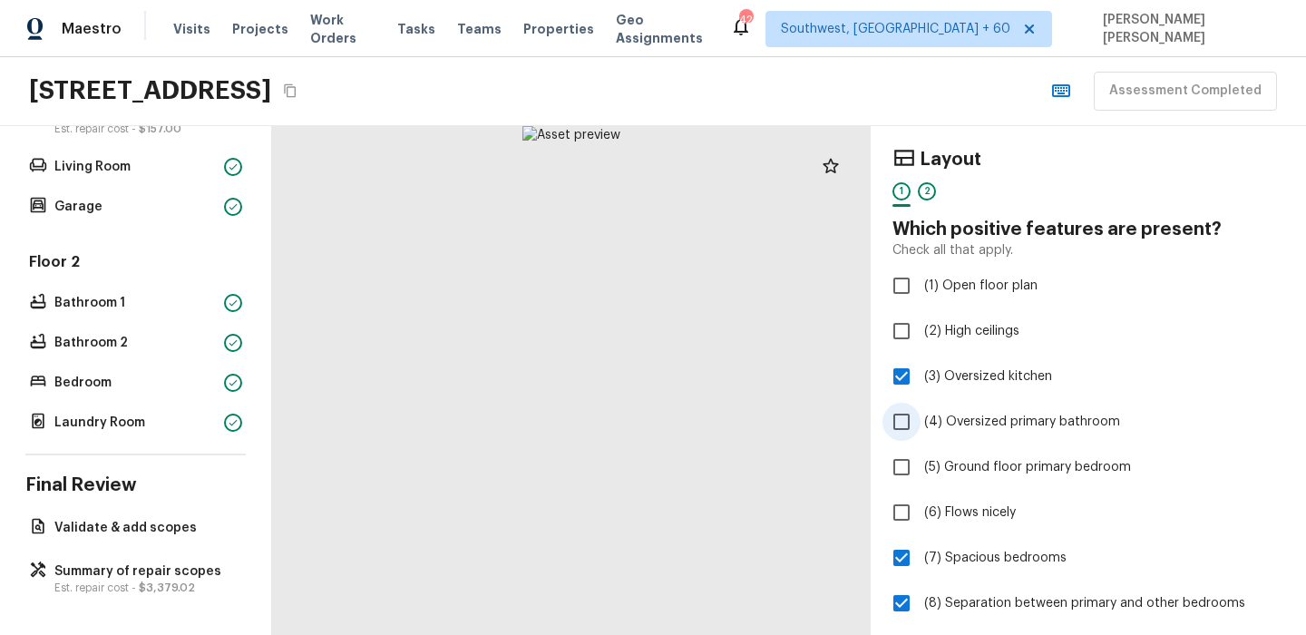
scroll to position [173, 0]
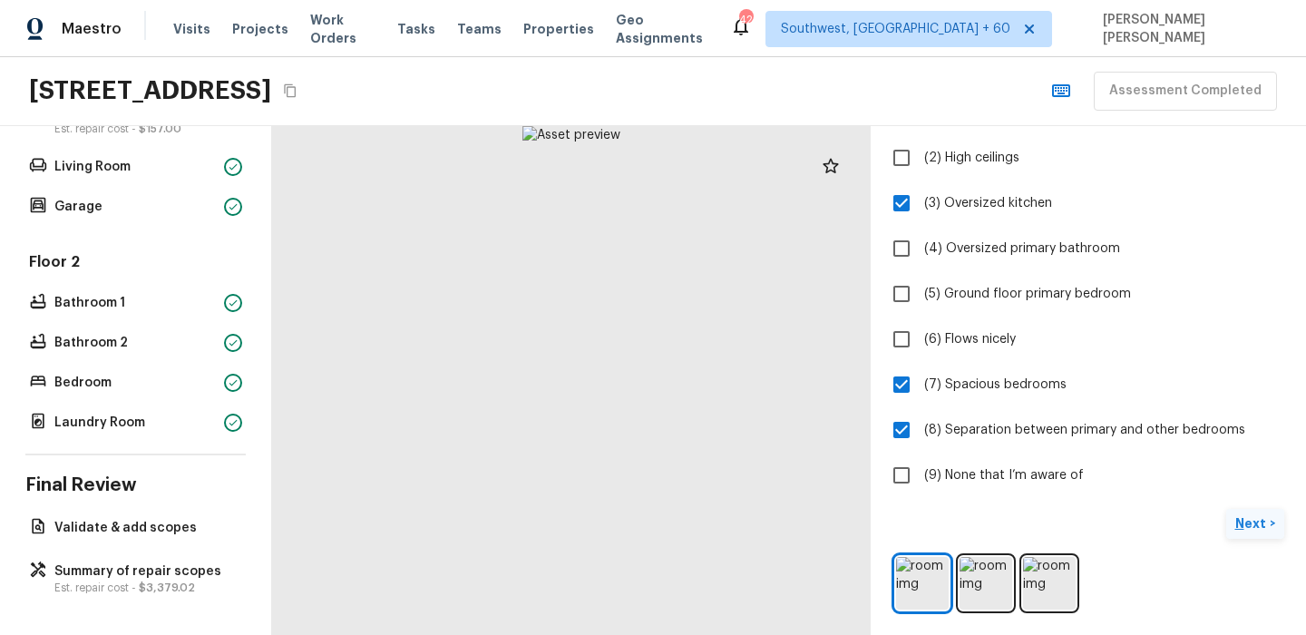
click at [1253, 523] on p "Next" at bounding box center [1252, 523] width 34 height 18
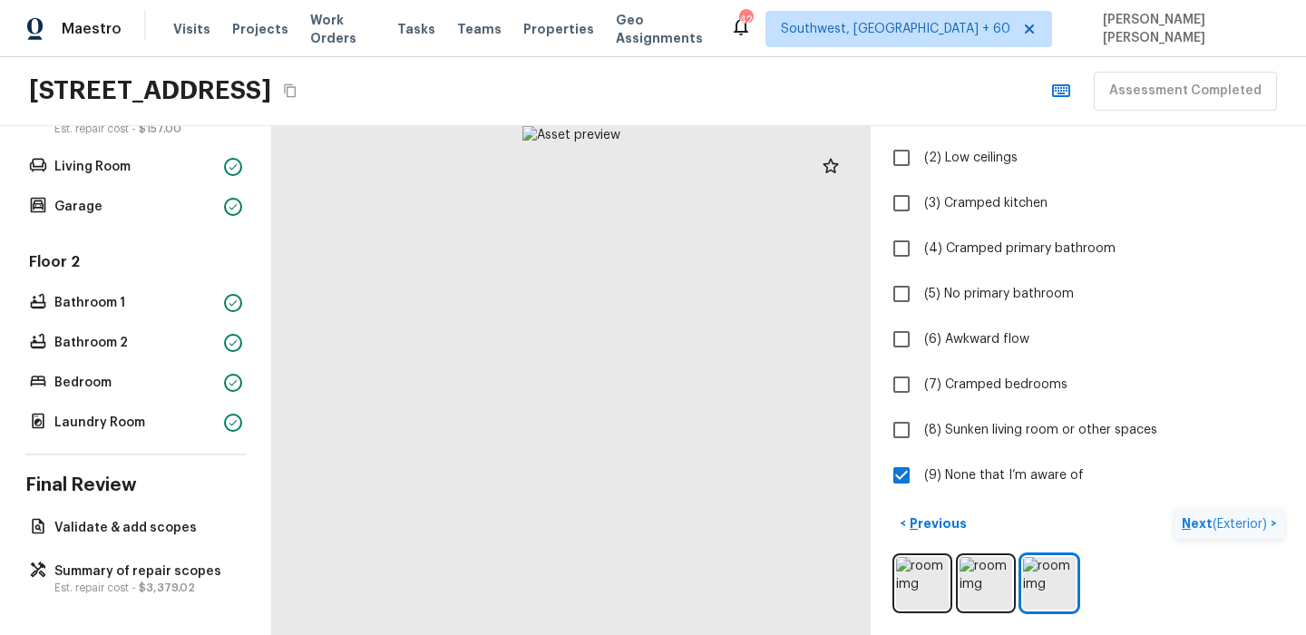
click at [1223, 534] on button "Next ( Exterior ) >" at bounding box center [1229, 524] width 110 height 30
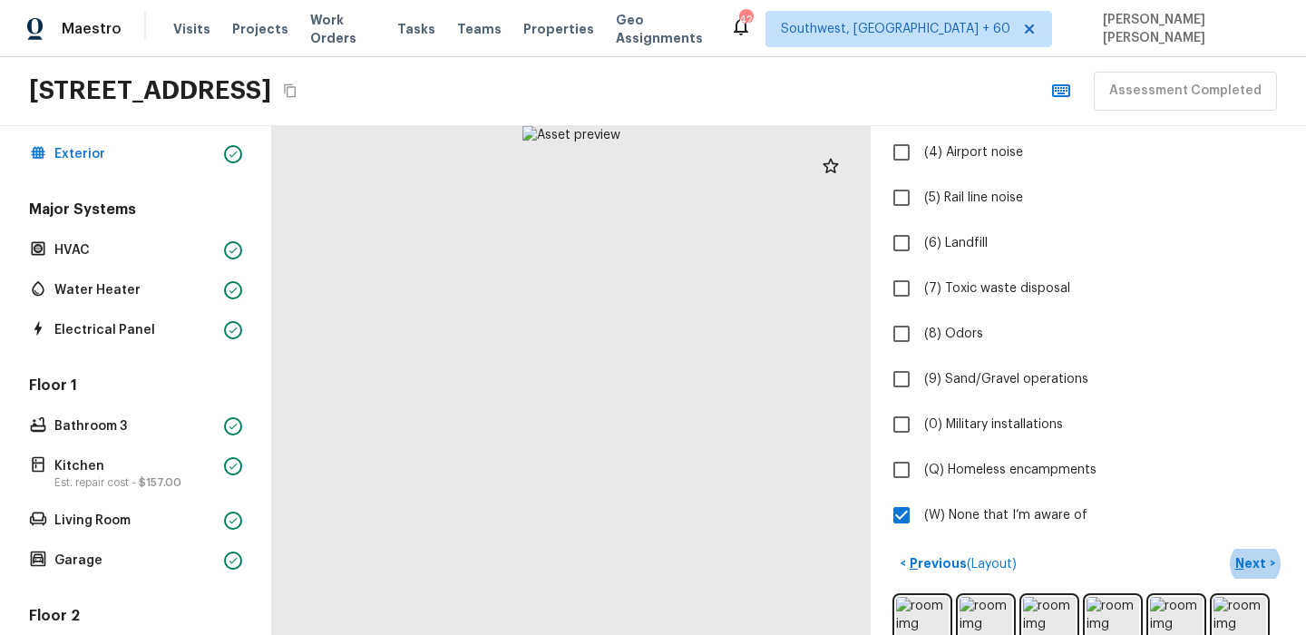
scroll to position [359, 0]
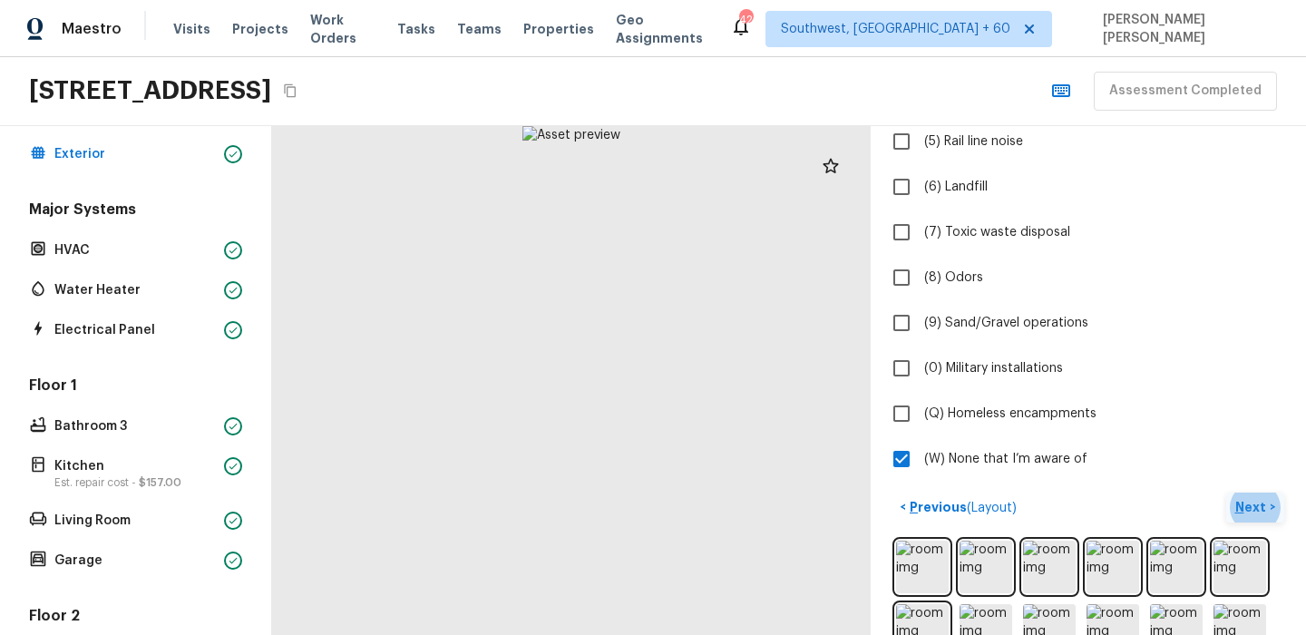
click at [1242, 509] on p "Next" at bounding box center [1252, 507] width 34 height 18
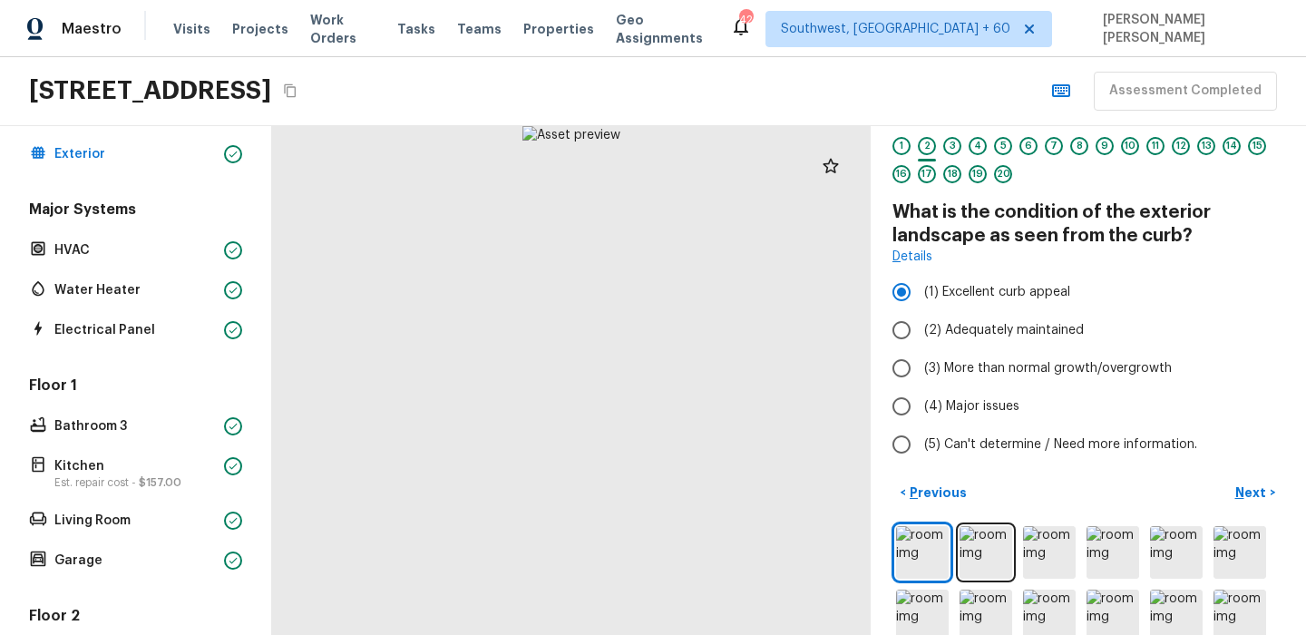
scroll to position [0, 0]
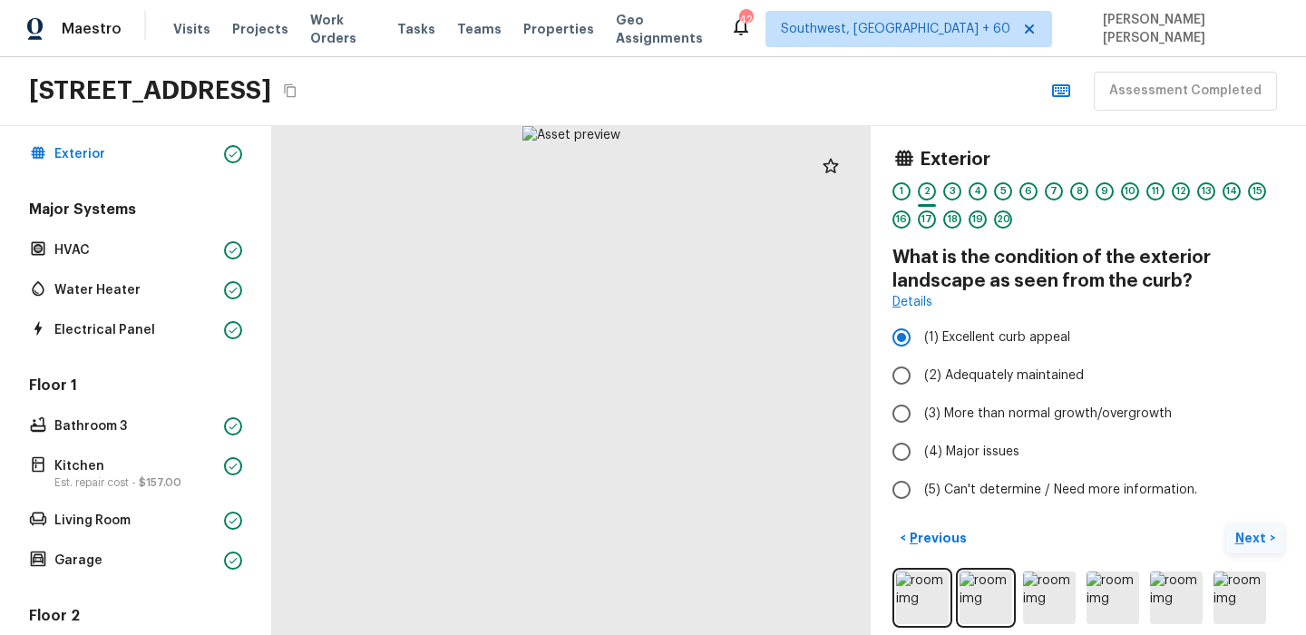
click at [1256, 535] on p "Next" at bounding box center [1252, 538] width 34 height 18
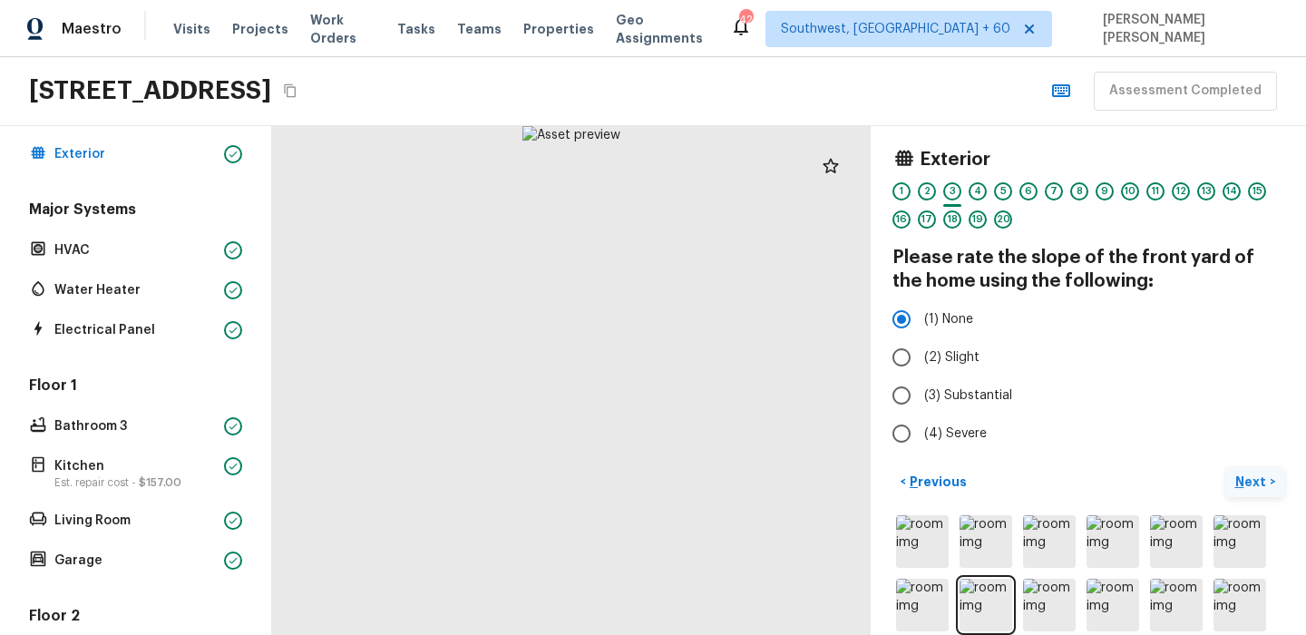
click at [1250, 482] on p "Next" at bounding box center [1252, 481] width 34 height 18
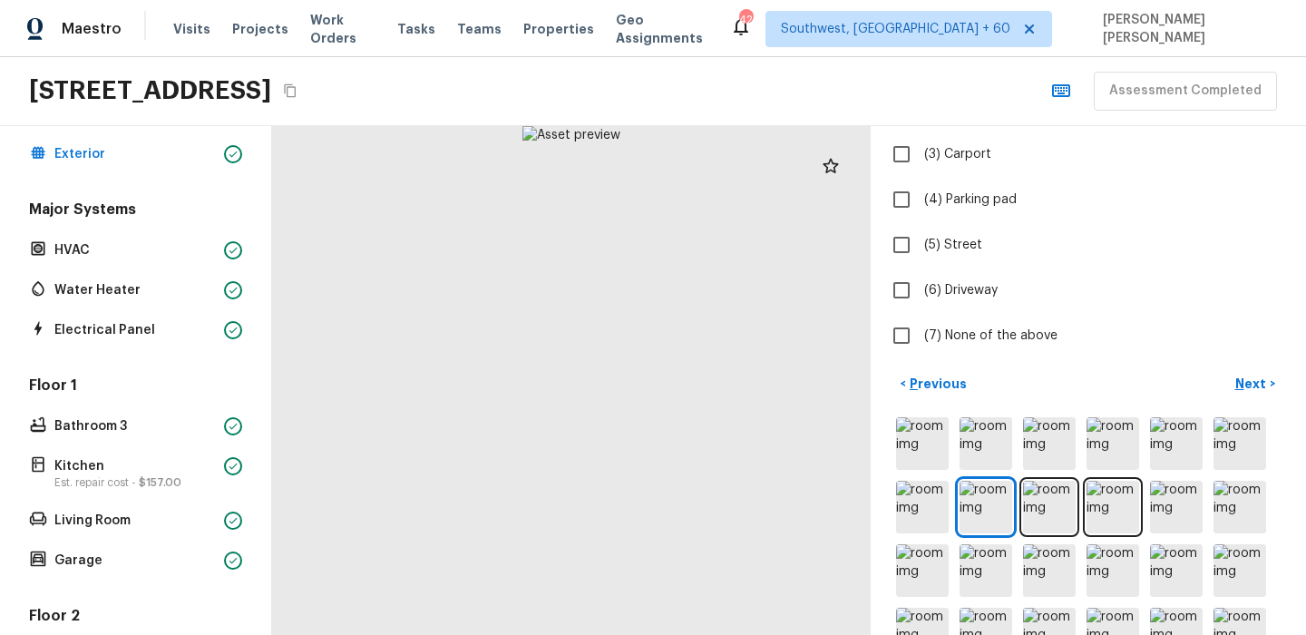
scroll to position [309, 0]
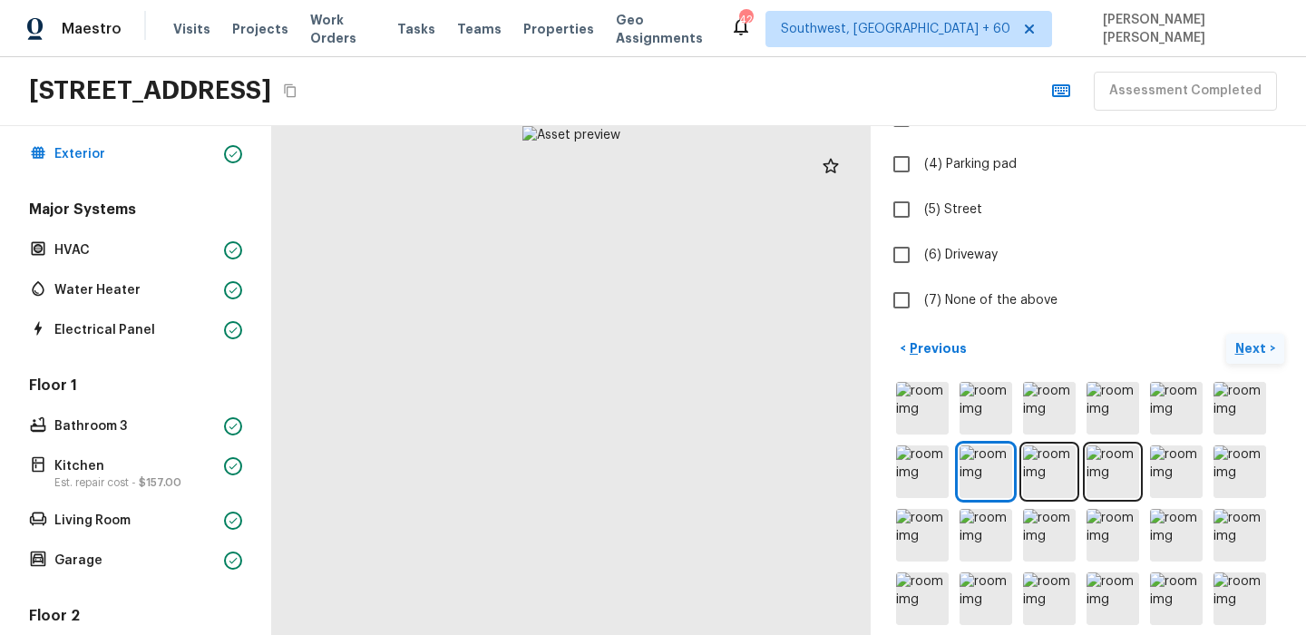
click at [1253, 355] on p "Next" at bounding box center [1252, 348] width 34 height 18
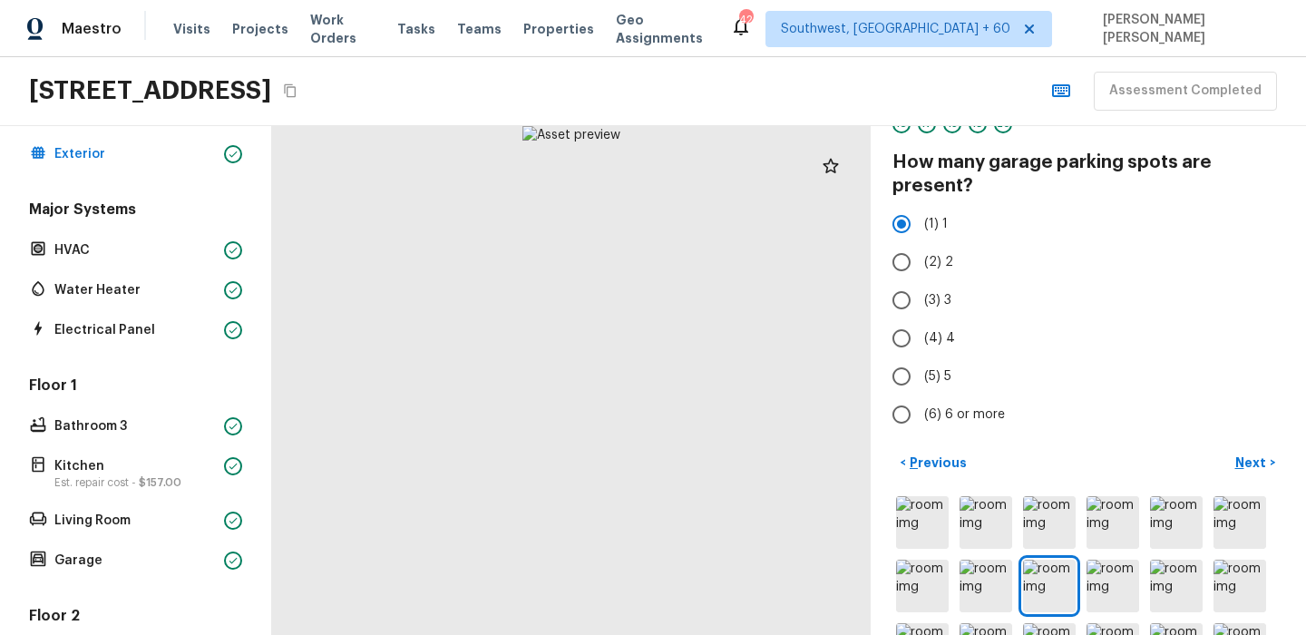
scroll to position [0, 0]
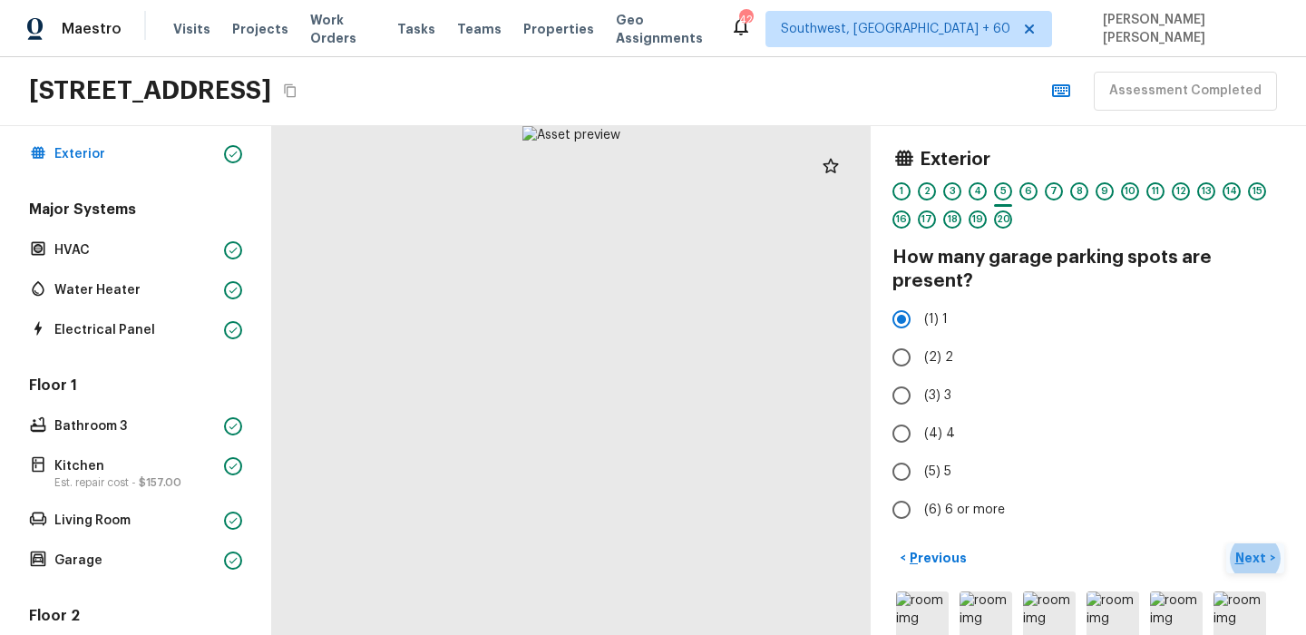
click at [1246, 557] on p "Next" at bounding box center [1252, 558] width 34 height 18
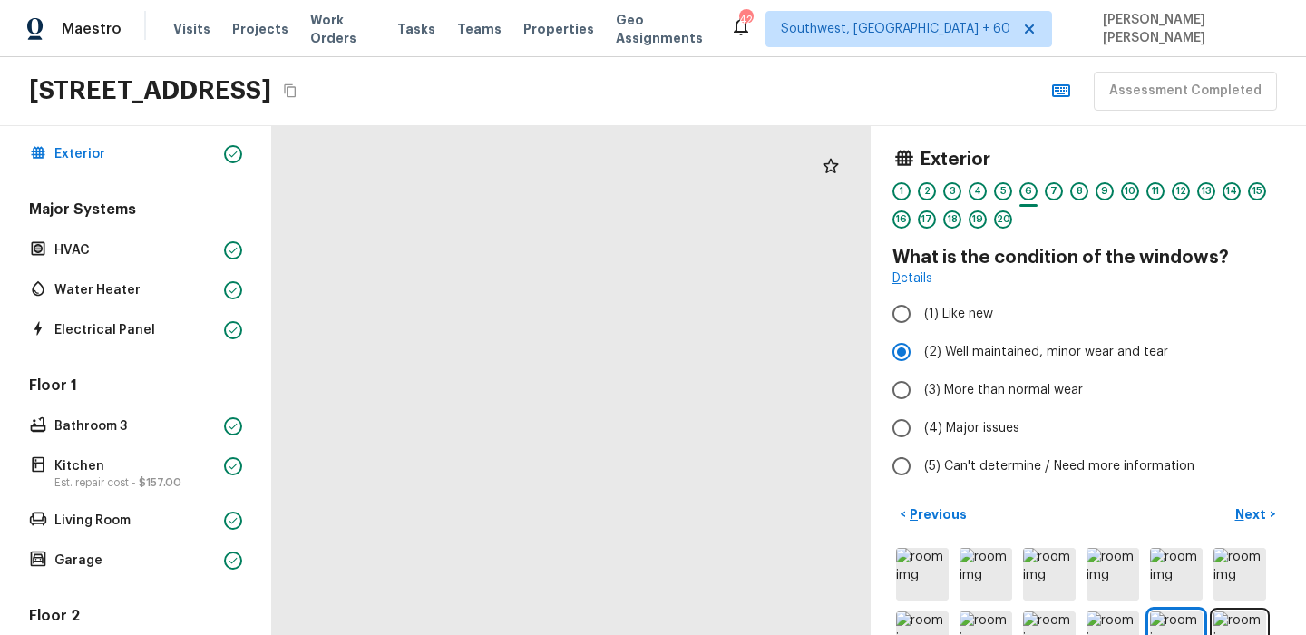
drag, startPoint x: 719, startPoint y: 228, endPoint x: 703, endPoint y: 405, distance: 178.5
drag, startPoint x: 493, startPoint y: 331, endPoint x: 850, endPoint y: 331, distance: 356.4
drag, startPoint x: 554, startPoint y: 296, endPoint x: 625, endPoint y: 371, distance: 103.3
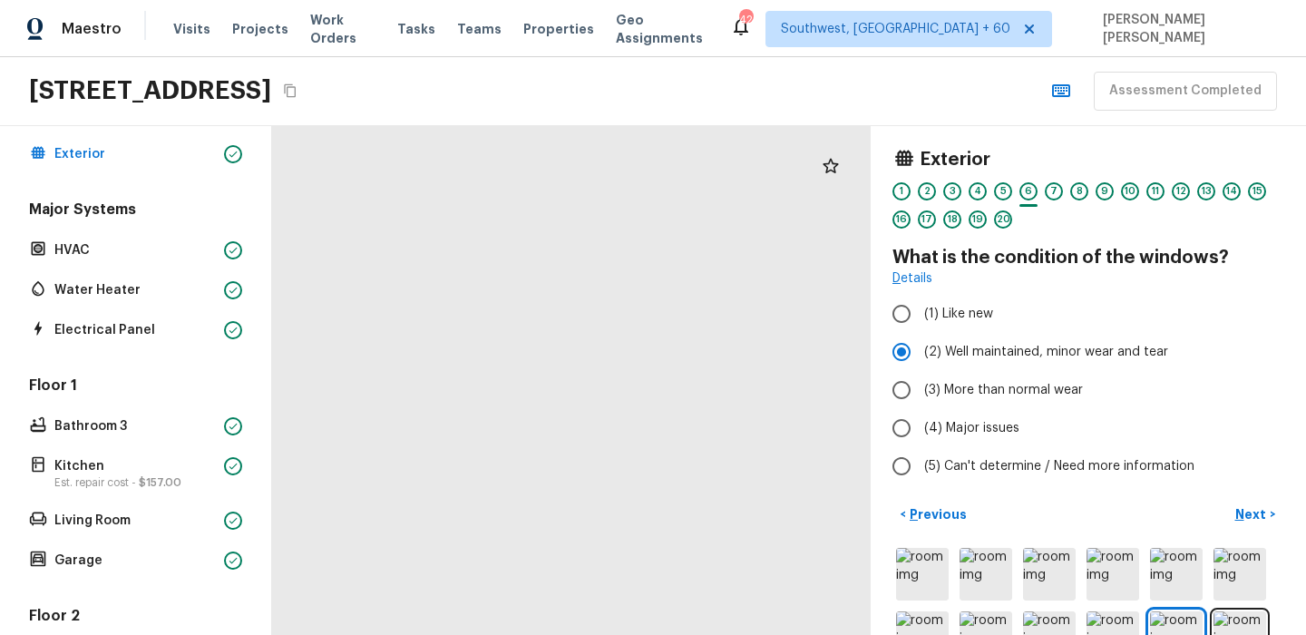
drag, startPoint x: 699, startPoint y: 378, endPoint x: 504, endPoint y: 354, distance: 196.5
drag, startPoint x: 745, startPoint y: 237, endPoint x: 554, endPoint y: 498, distance: 323.8
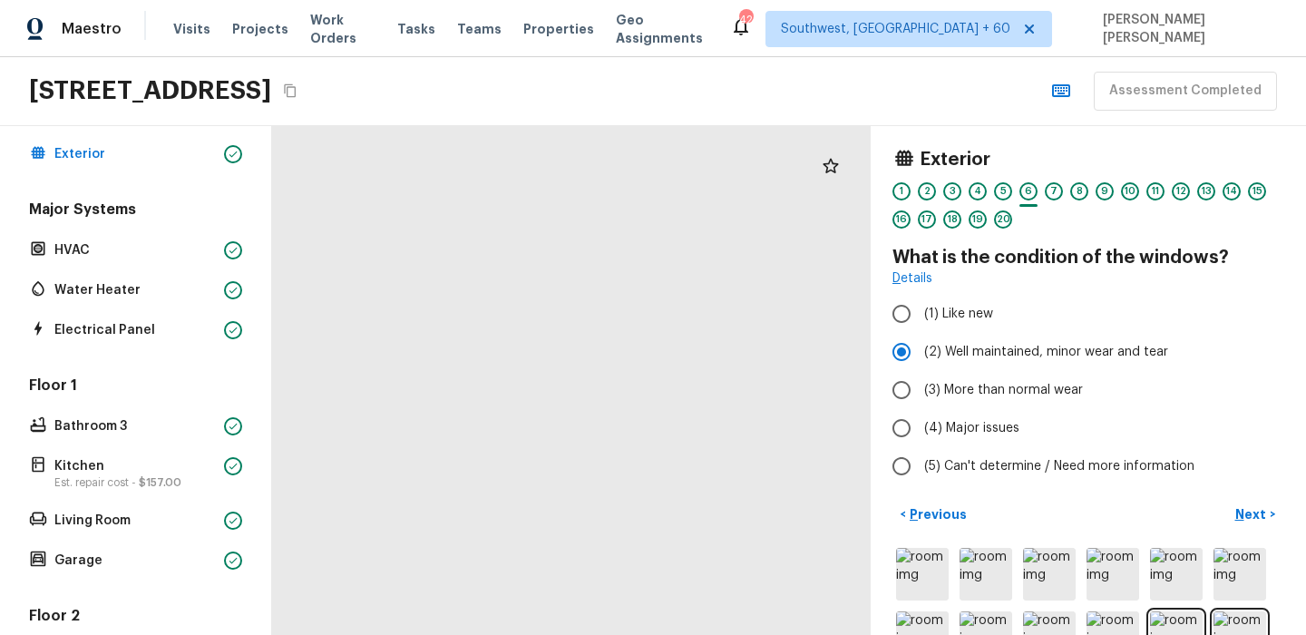
drag, startPoint x: 632, startPoint y: 200, endPoint x: 628, endPoint y: 349, distance: 149.7
drag, startPoint x: 628, startPoint y: 237, endPoint x: 840, endPoint y: 285, distance: 217.6
drag, startPoint x: 577, startPoint y: 263, endPoint x: 841, endPoint y: 358, distance: 280.6
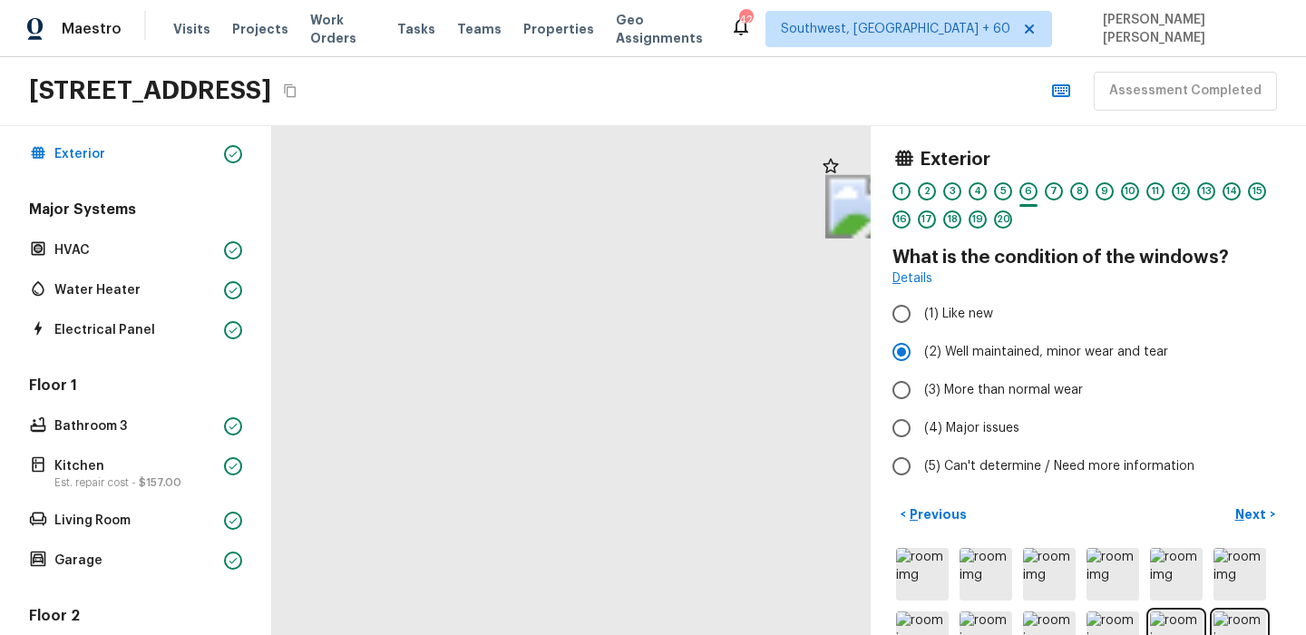
drag, startPoint x: 436, startPoint y: 349, endPoint x: 770, endPoint y: 348, distance: 333.7
drag, startPoint x: 779, startPoint y: 385, endPoint x: 516, endPoint y: 366, distance: 263.7
click at [516, 366] on div at bounding box center [407, 644] width 2161 height 1836
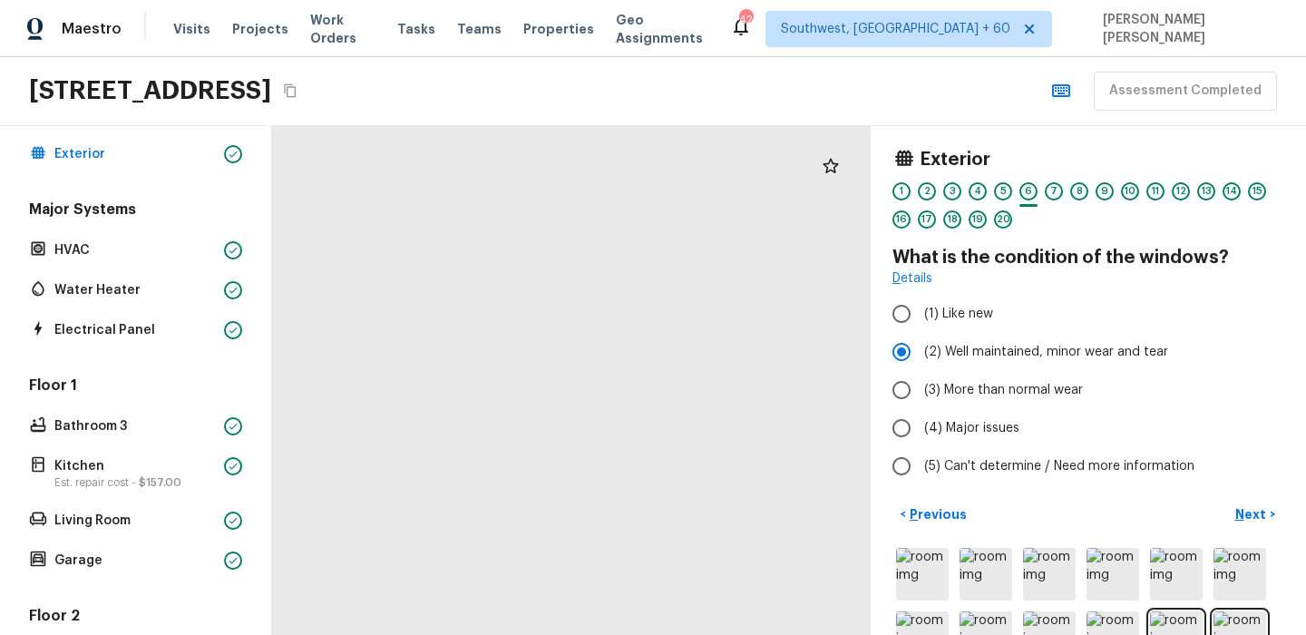
drag, startPoint x: 621, startPoint y: 324, endPoint x: 392, endPoint y: 414, distance: 246.4
drag, startPoint x: 684, startPoint y: 310, endPoint x: 575, endPoint y: 426, distance: 159.1
drag, startPoint x: 494, startPoint y: 372, endPoint x: 405, endPoint y: 330, distance: 98.2
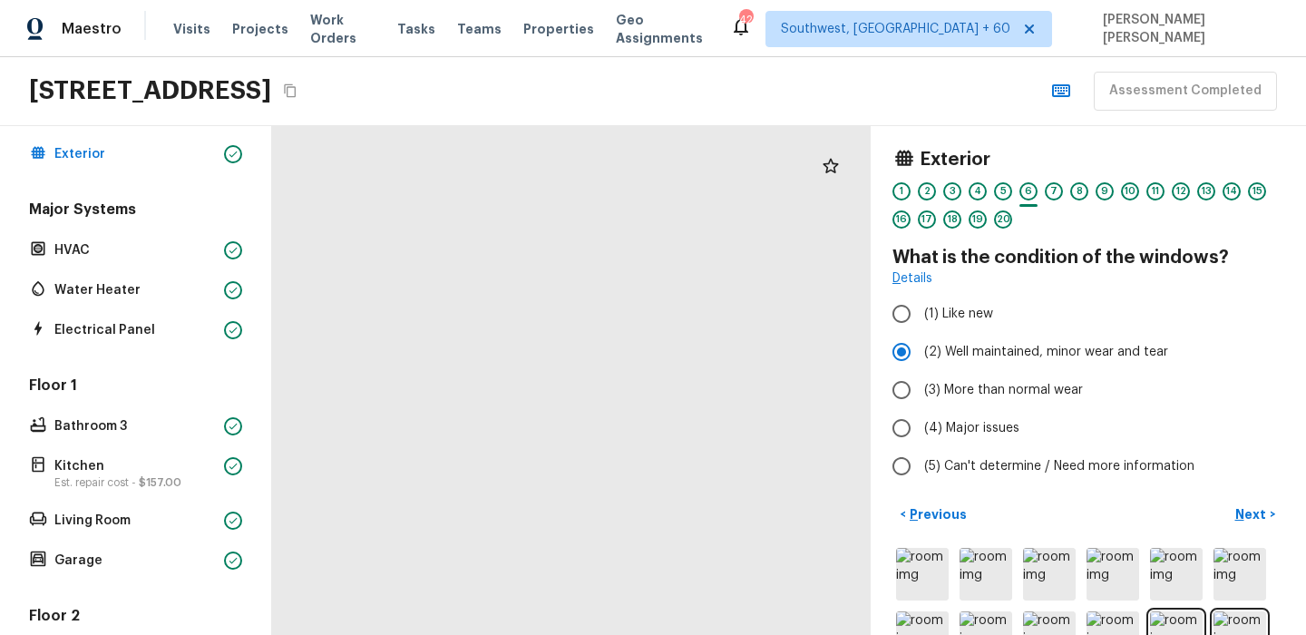
click at [405, 330] on div at bounding box center [435, 452] width 2081 height 1769
drag, startPoint x: 516, startPoint y: 395, endPoint x: 581, endPoint y: 562, distance: 179.2
click at [581, 562] on div at bounding box center [445, 499] width 2081 height 1769
click at [1257, 512] on p "Next" at bounding box center [1252, 514] width 34 height 18
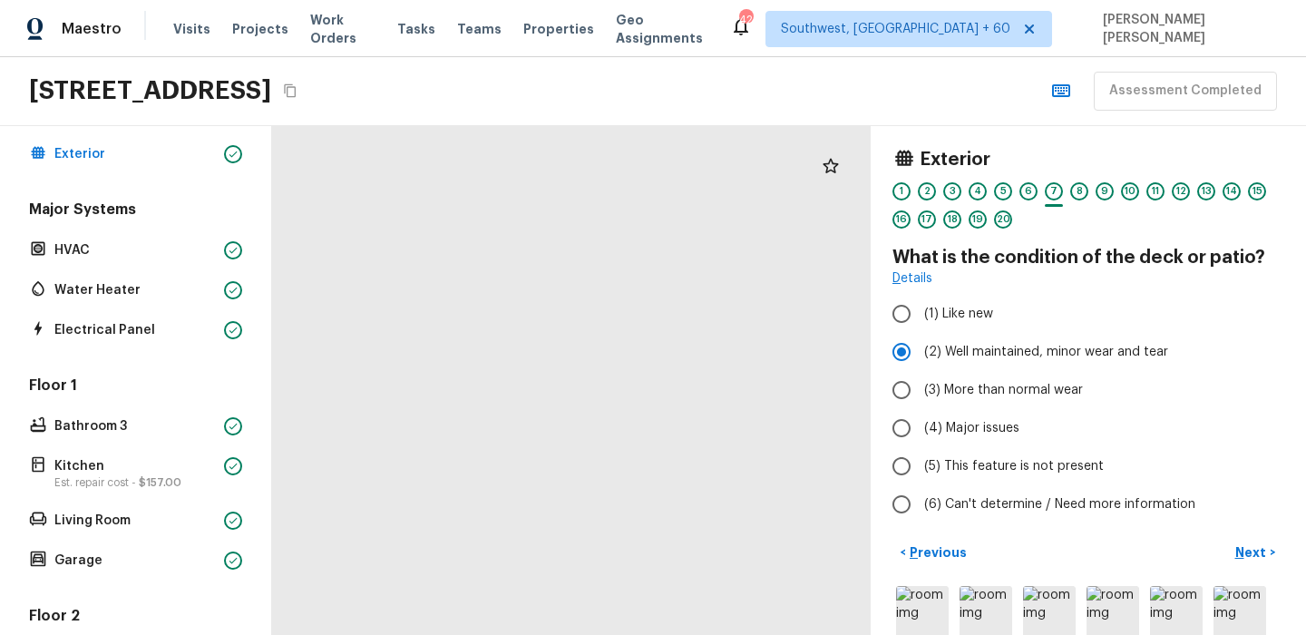
drag, startPoint x: 464, startPoint y: 290, endPoint x: 377, endPoint y: 338, distance: 99.4
drag, startPoint x: 679, startPoint y: 337, endPoint x: 395, endPoint y: 366, distance: 285.3
drag, startPoint x: 787, startPoint y: 424, endPoint x: 636, endPoint y: 404, distance: 152.8
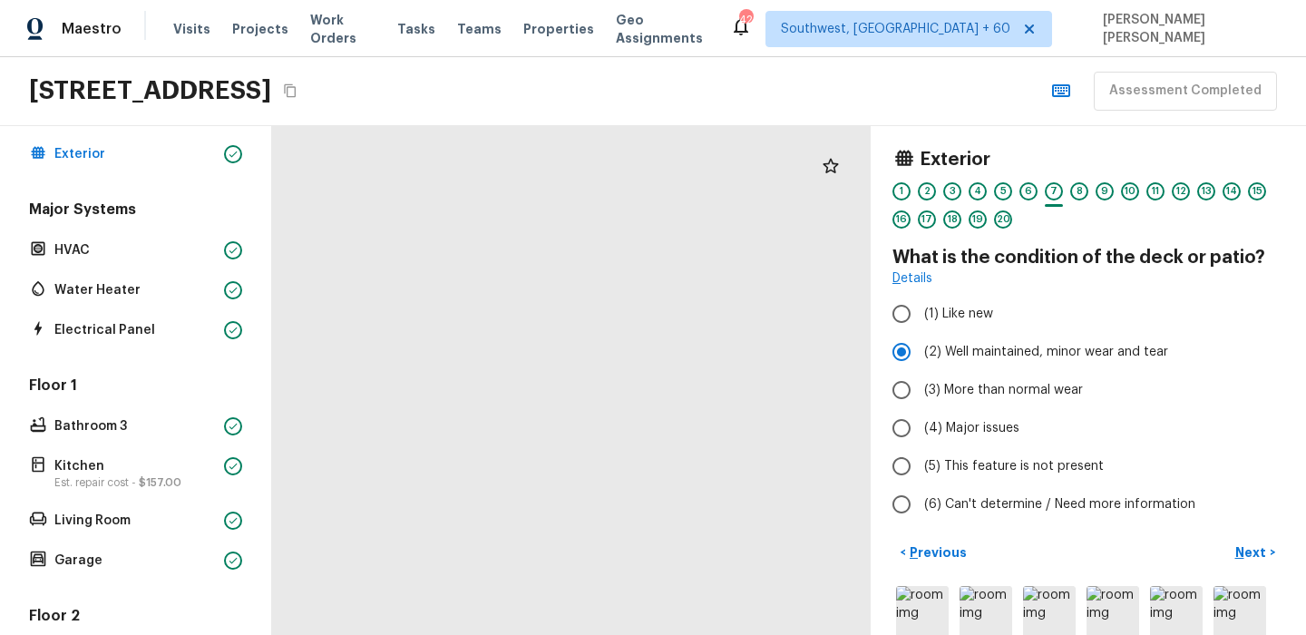
drag, startPoint x: 454, startPoint y: 318, endPoint x: 556, endPoint y: 213, distance: 146.2
click at [556, 213] on div at bounding box center [1100, 452] width 2622 height 2228
drag, startPoint x: 562, startPoint y: 394, endPoint x: 555, endPoint y: 232, distance: 161.6
click at [555, 232] on div at bounding box center [1098, 306] width 2622 height 2228
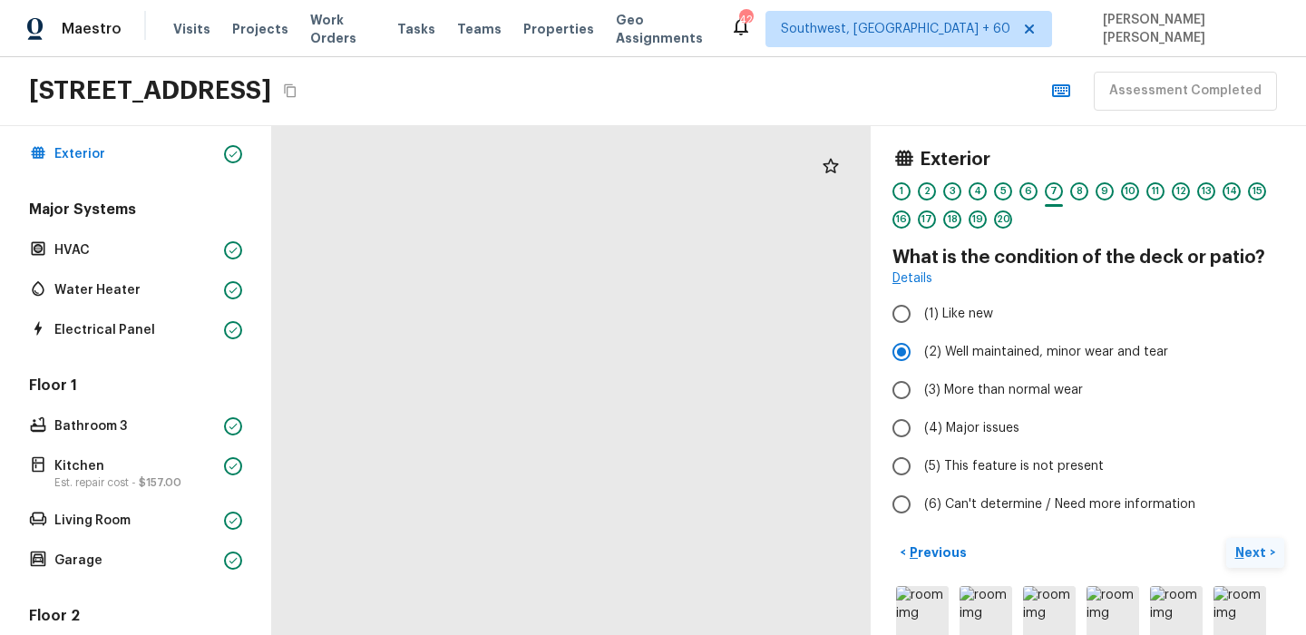
click at [1249, 550] on p "Next" at bounding box center [1252, 552] width 34 height 18
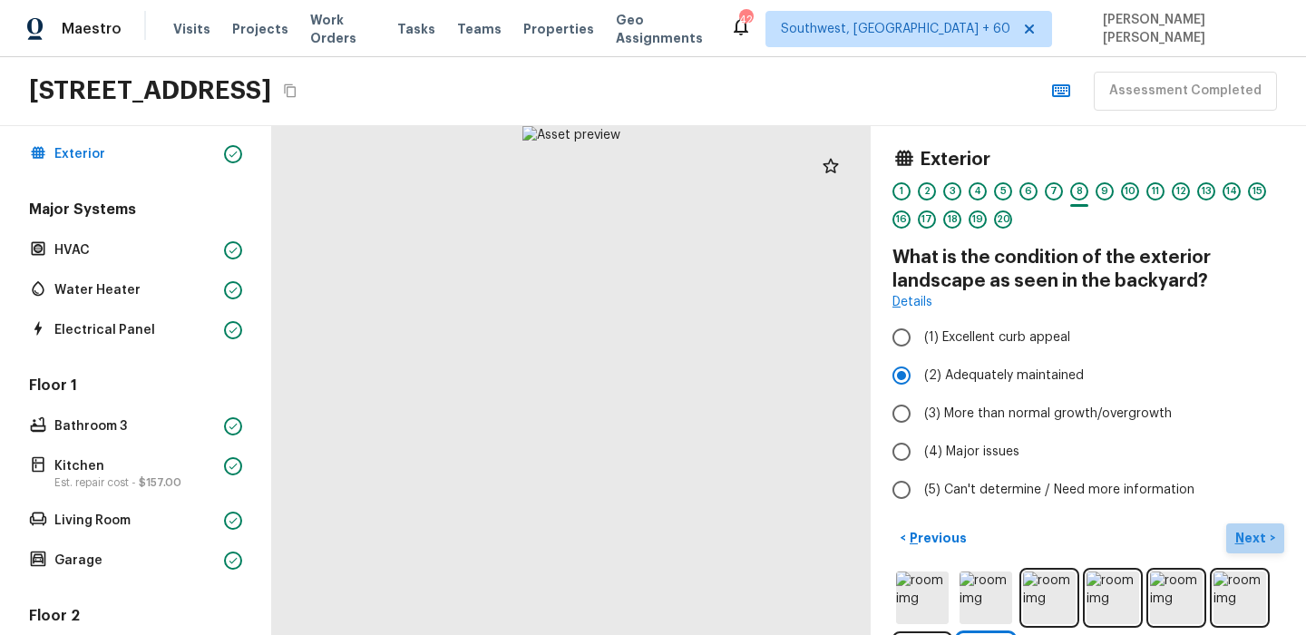
click at [1260, 543] on p "Next" at bounding box center [1252, 538] width 34 height 18
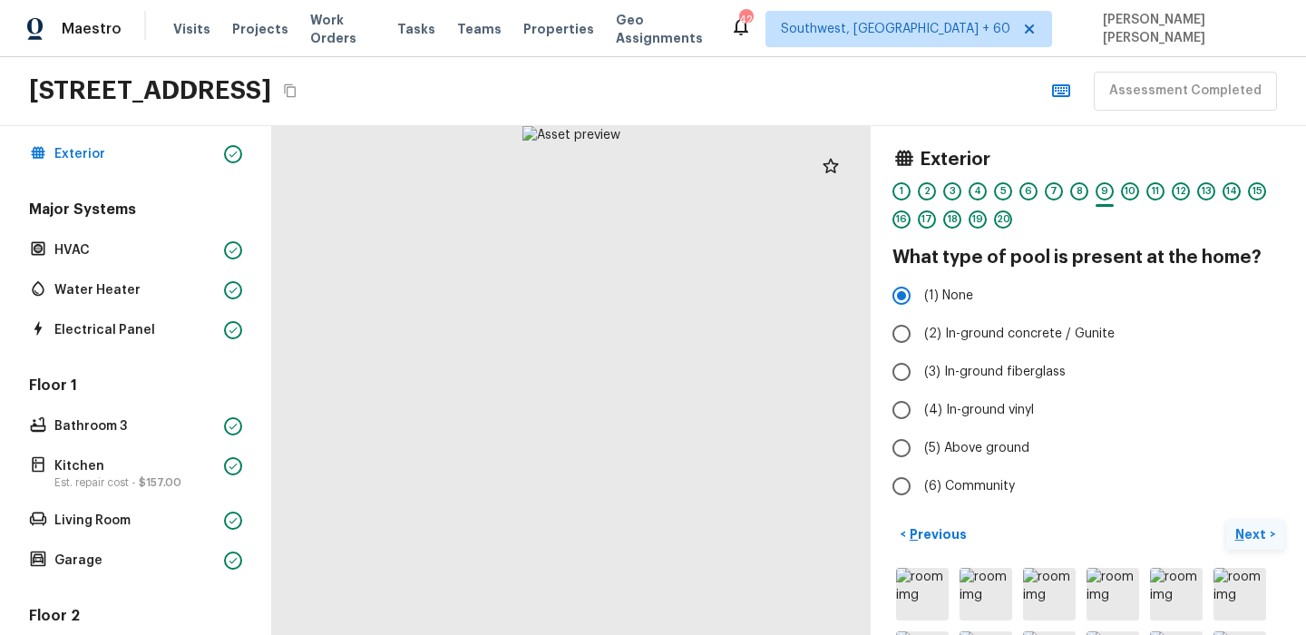
click at [1247, 526] on p "Next" at bounding box center [1252, 534] width 34 height 18
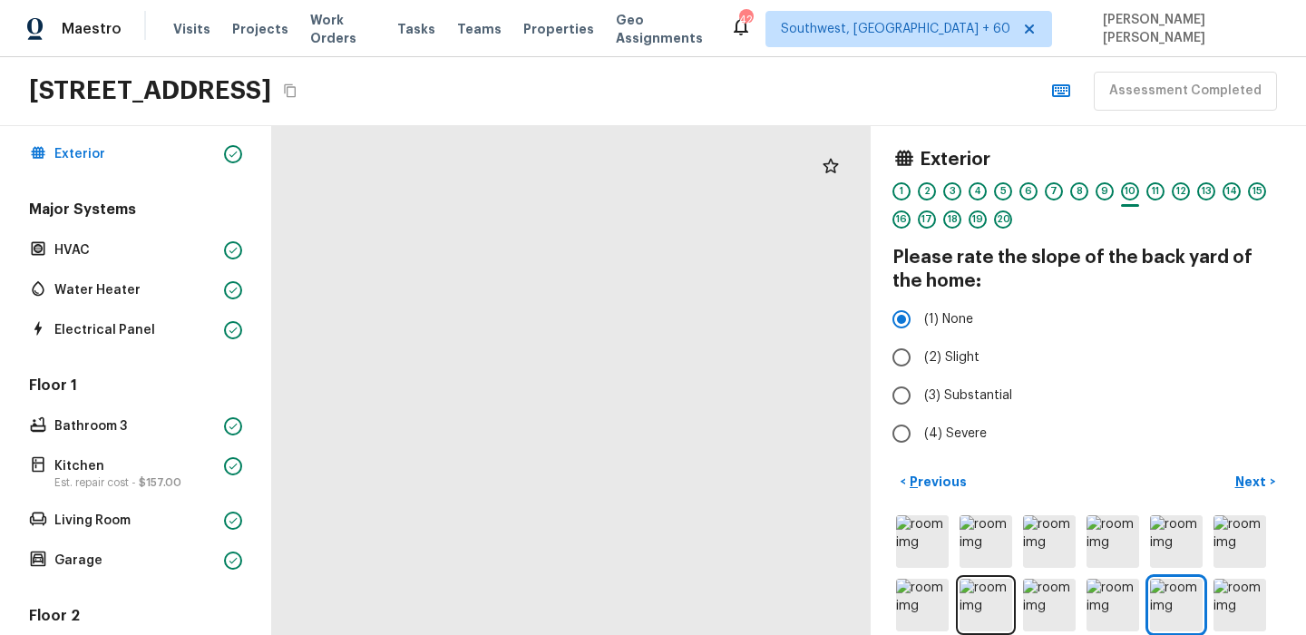
drag, startPoint x: 386, startPoint y: 545, endPoint x: 616, endPoint y: 501, distance: 233.7
drag, startPoint x: 671, startPoint y: 314, endPoint x: 369, endPoint y: 354, distance: 304.6
click at [369, 354] on div at bounding box center [480, 625] width 1993 height 1694
drag, startPoint x: 668, startPoint y: 367, endPoint x: 528, endPoint y: 380, distance: 141.1
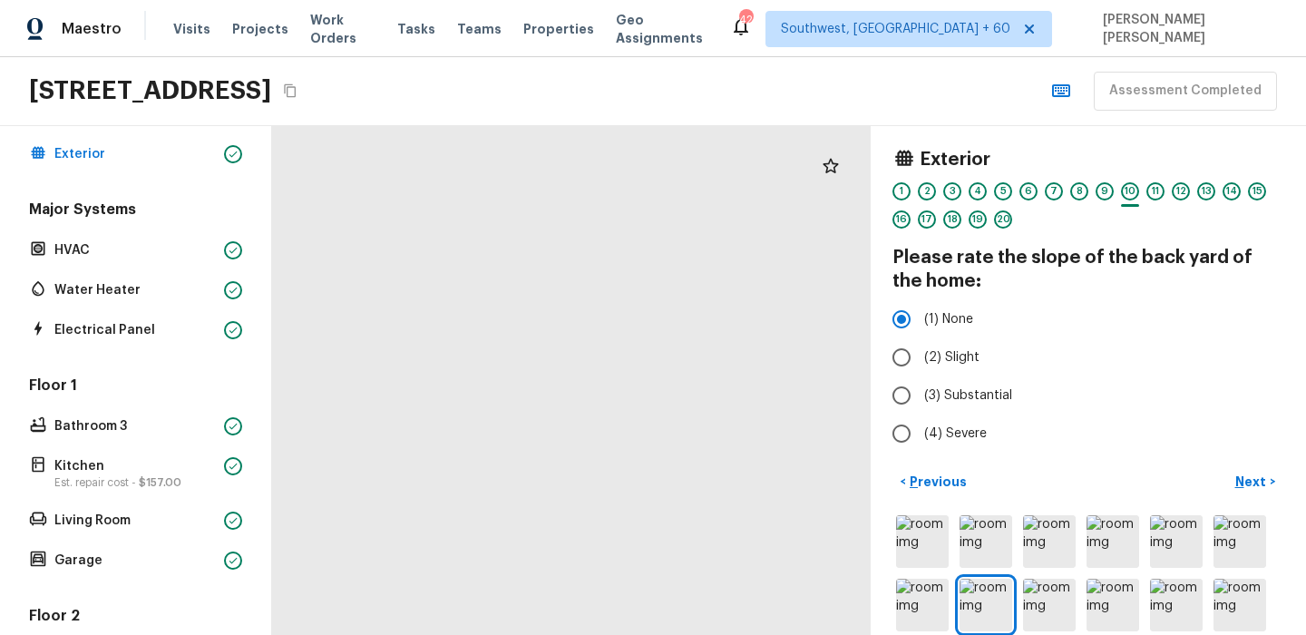
click at [528, 380] on div at bounding box center [199, 640] width 1993 height 1694
drag, startPoint x: 409, startPoint y: 336, endPoint x: 738, endPoint y: 352, distance: 329.6
drag, startPoint x: 504, startPoint y: 370, endPoint x: 765, endPoint y: 287, distance: 273.9
click at [765, 287] on div at bounding box center [928, 570] width 1993 height 1694
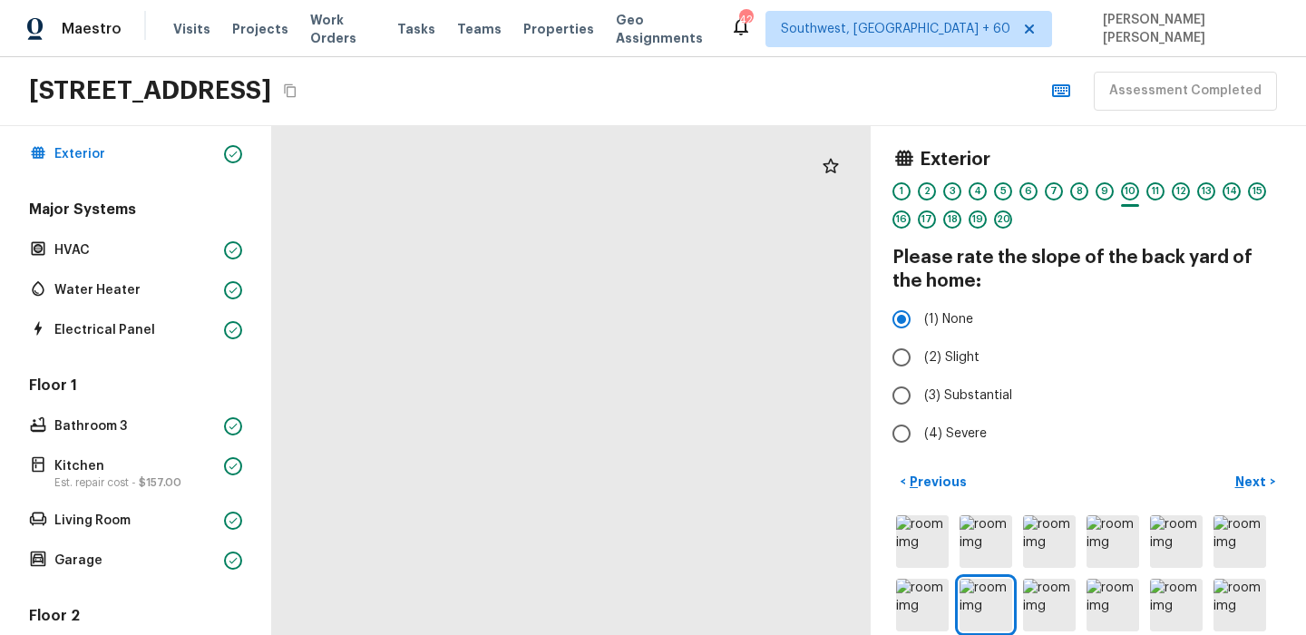
drag, startPoint x: 529, startPoint y: 346, endPoint x: 538, endPoint y: 398, distance: 53.4
click at [538, 398] on div at bounding box center [983, 568] width 1976 height 1680
drag, startPoint x: 525, startPoint y: 321, endPoint x: 515, endPoint y: 467, distance: 146.3
drag, startPoint x: 596, startPoint y: 493, endPoint x: 514, endPoint y: 466, distance: 86.0
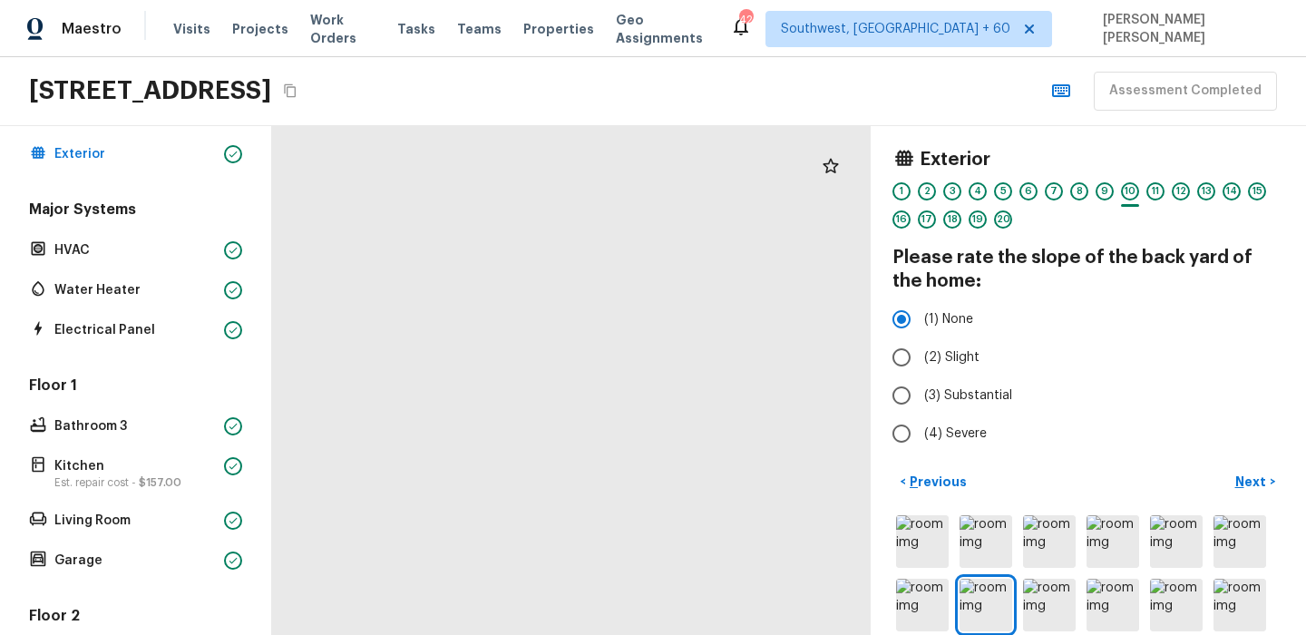
click at [1249, 480] on p "Next" at bounding box center [1252, 481] width 34 height 18
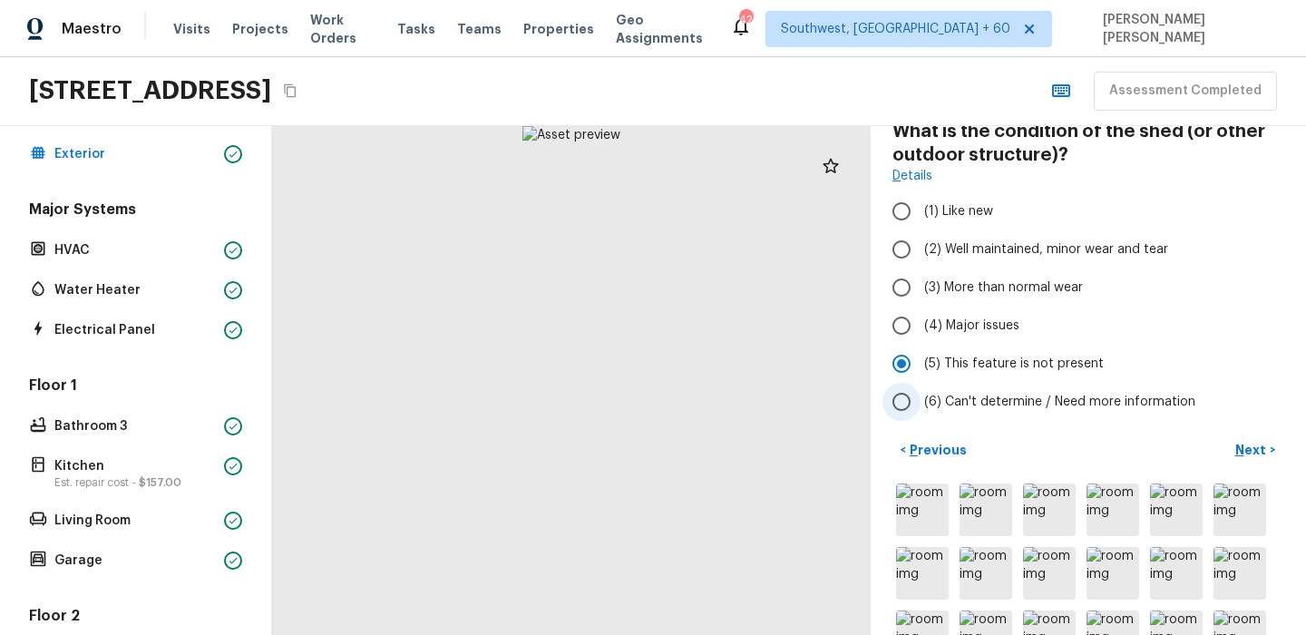
scroll to position [113, 0]
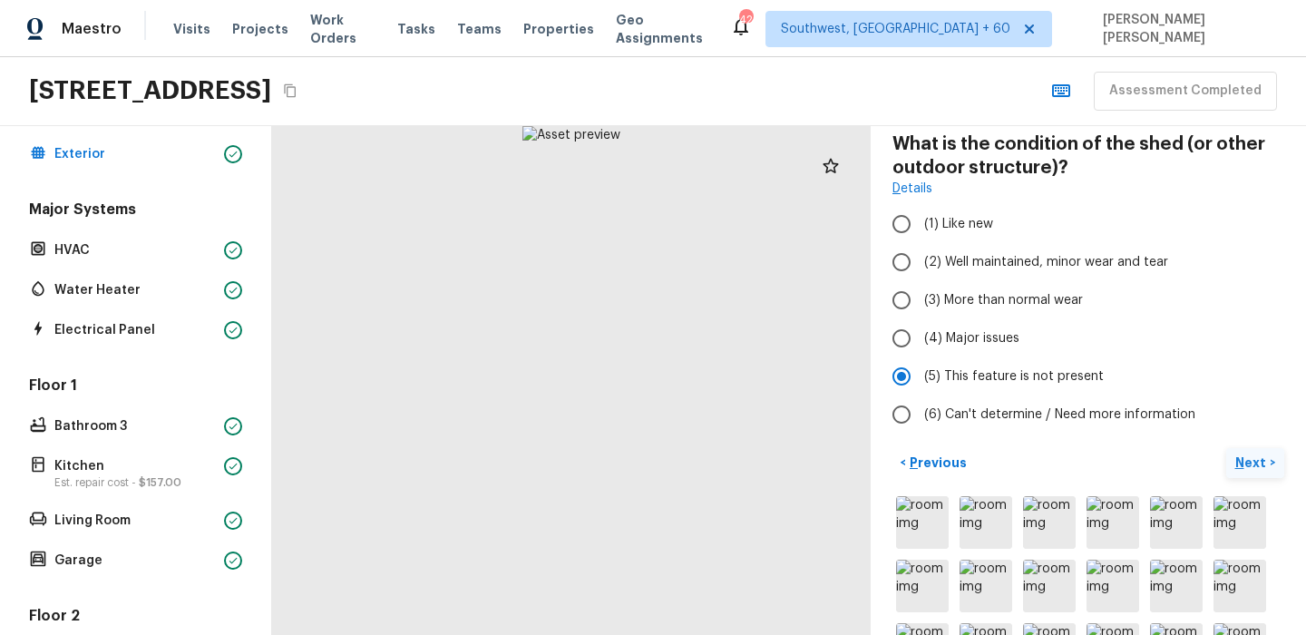
click at [1249, 465] on p "Next" at bounding box center [1252, 462] width 34 height 18
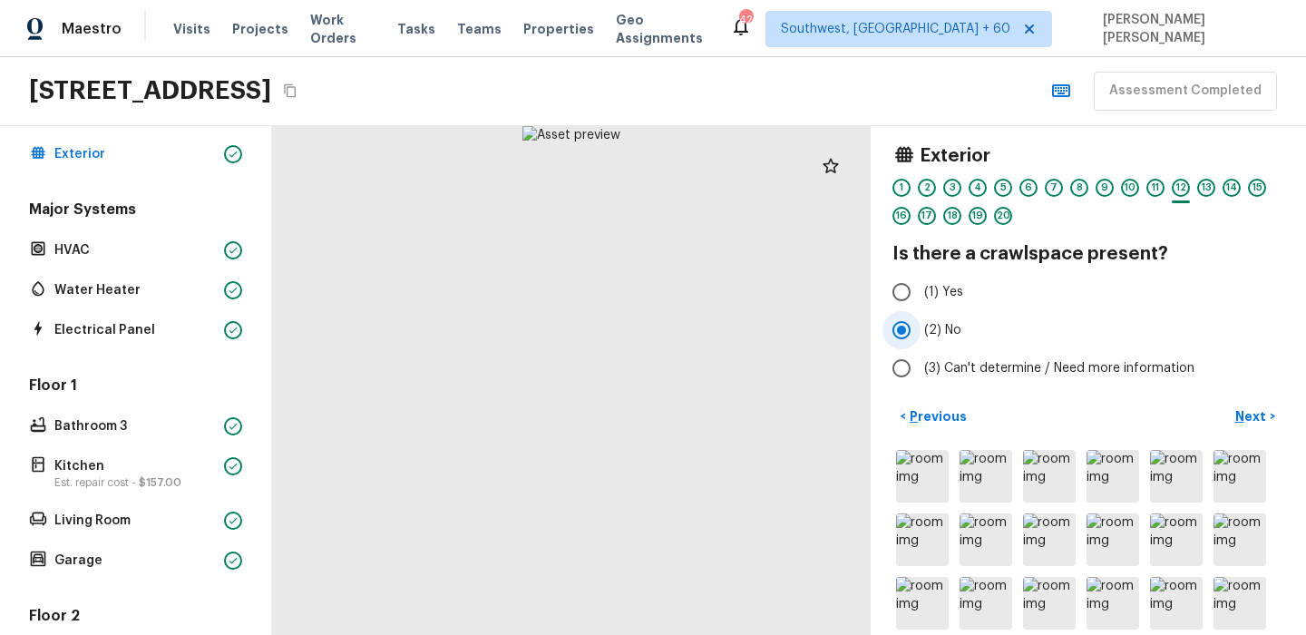
scroll to position [0, 0]
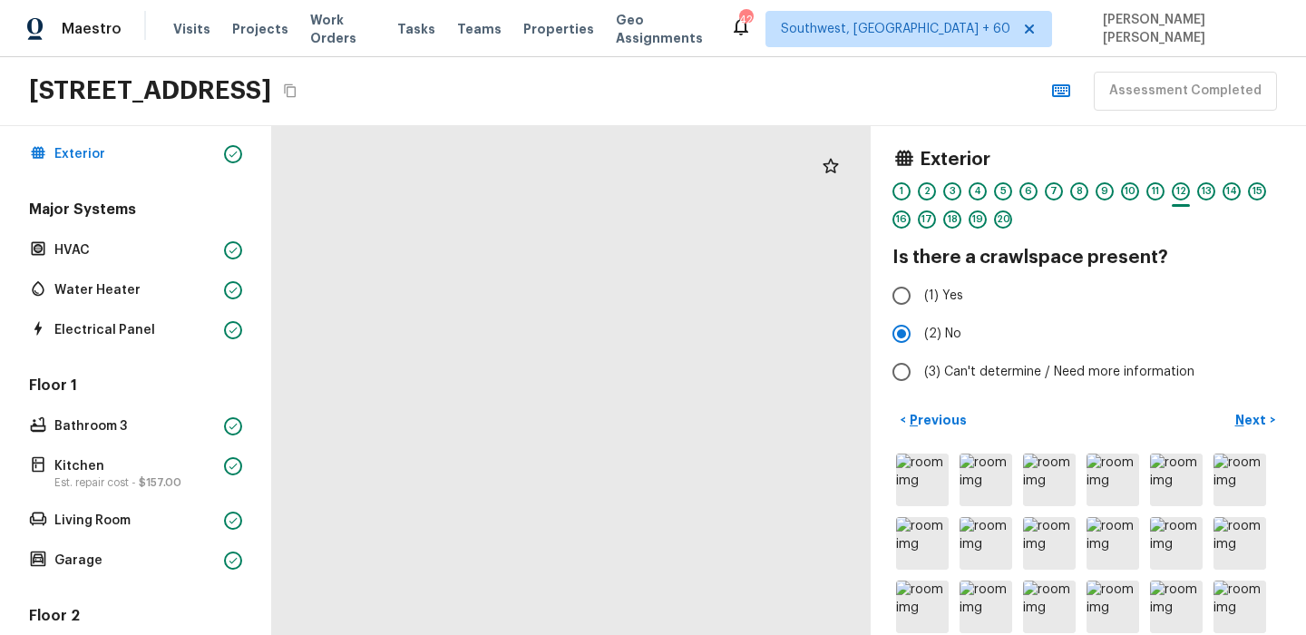
drag, startPoint x: 561, startPoint y: 430, endPoint x: 476, endPoint y: 452, distance: 88.0
click at [476, 452] on div at bounding box center [563, 364] width 1625 height 1381
drag, startPoint x: 586, startPoint y: 414, endPoint x: 401, endPoint y: 414, distance: 185.0
click at [401, 414] on div at bounding box center [369, 368] width 1625 height 1381
click at [1248, 411] on p "Next" at bounding box center [1252, 420] width 34 height 18
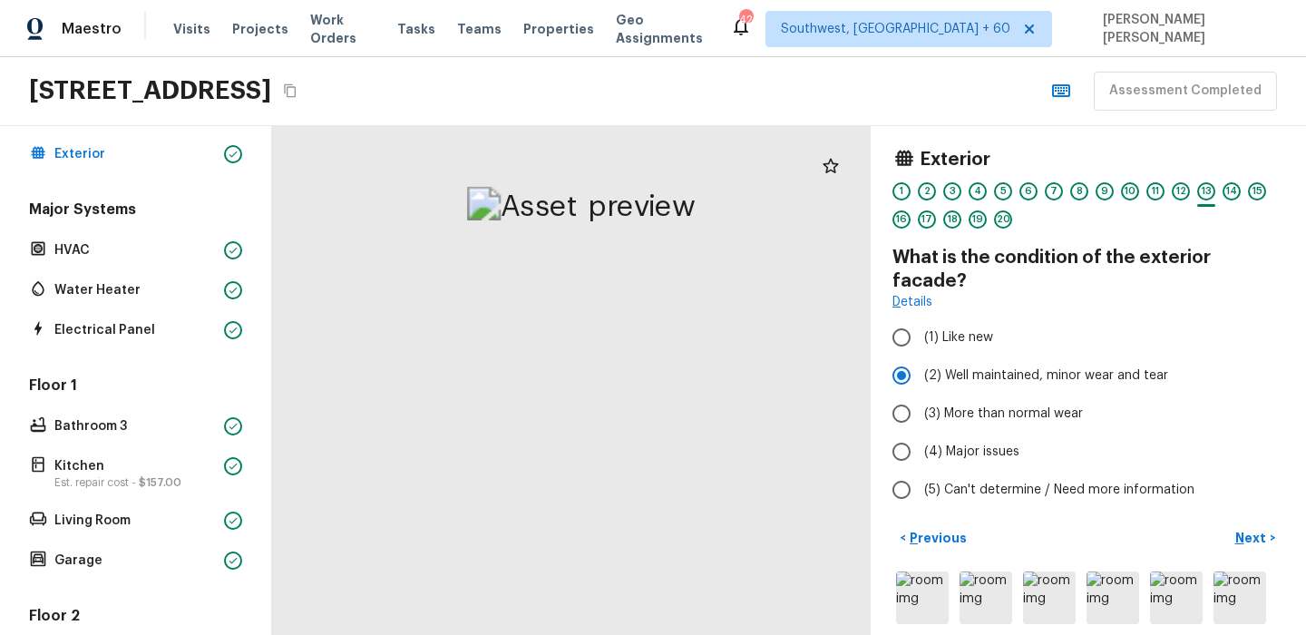
drag, startPoint x: 538, startPoint y: 224, endPoint x: 499, endPoint y: 414, distance: 194.4
drag, startPoint x: 675, startPoint y: 375, endPoint x: 317, endPoint y: 379, distance: 357.3
drag, startPoint x: 436, startPoint y: 368, endPoint x: 605, endPoint y: 288, distance: 186.6
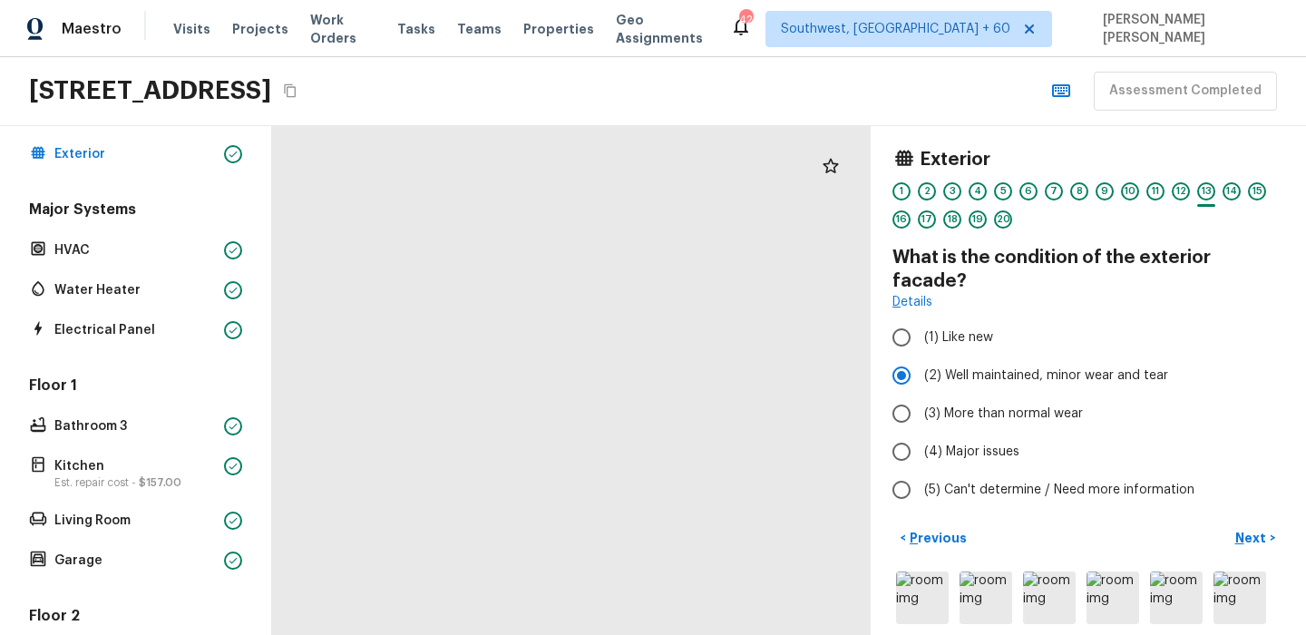
drag, startPoint x: 720, startPoint y: 265, endPoint x: 638, endPoint y: 592, distance: 337.4
drag, startPoint x: 666, startPoint y: 336, endPoint x: 580, endPoint y: 583, distance: 261.8
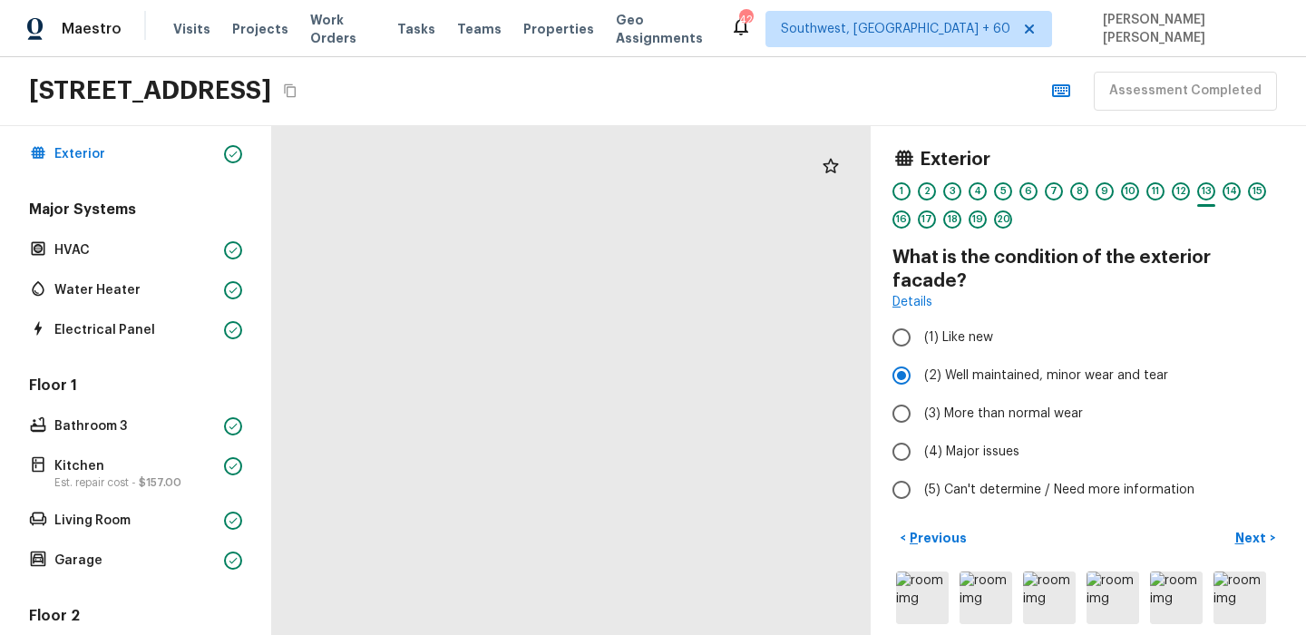
drag, startPoint x: 530, startPoint y: 451, endPoint x: 690, endPoint y: 300, distance: 220.1
drag, startPoint x: 622, startPoint y: 446, endPoint x: 679, endPoint y: 99, distance: 352.0
click at [678, 99] on div "Maestro Visits Projects Work Orders Tasks Teams Properties Geo Assignments 420 …" at bounding box center [653, 317] width 1306 height 635
drag, startPoint x: 708, startPoint y: 343, endPoint x: 560, endPoint y: 595, distance: 292.3
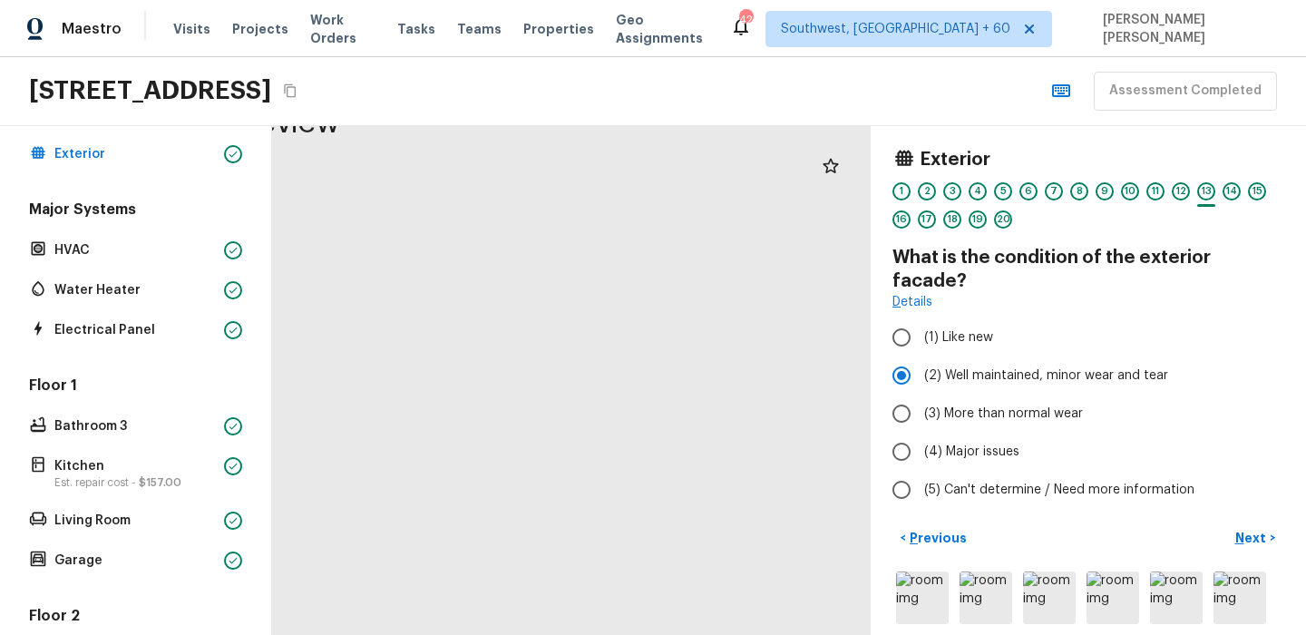
drag, startPoint x: 631, startPoint y: 376, endPoint x: 743, endPoint y: 358, distance: 113.0
click at [1250, 529] on p "Next" at bounding box center [1252, 538] width 34 height 18
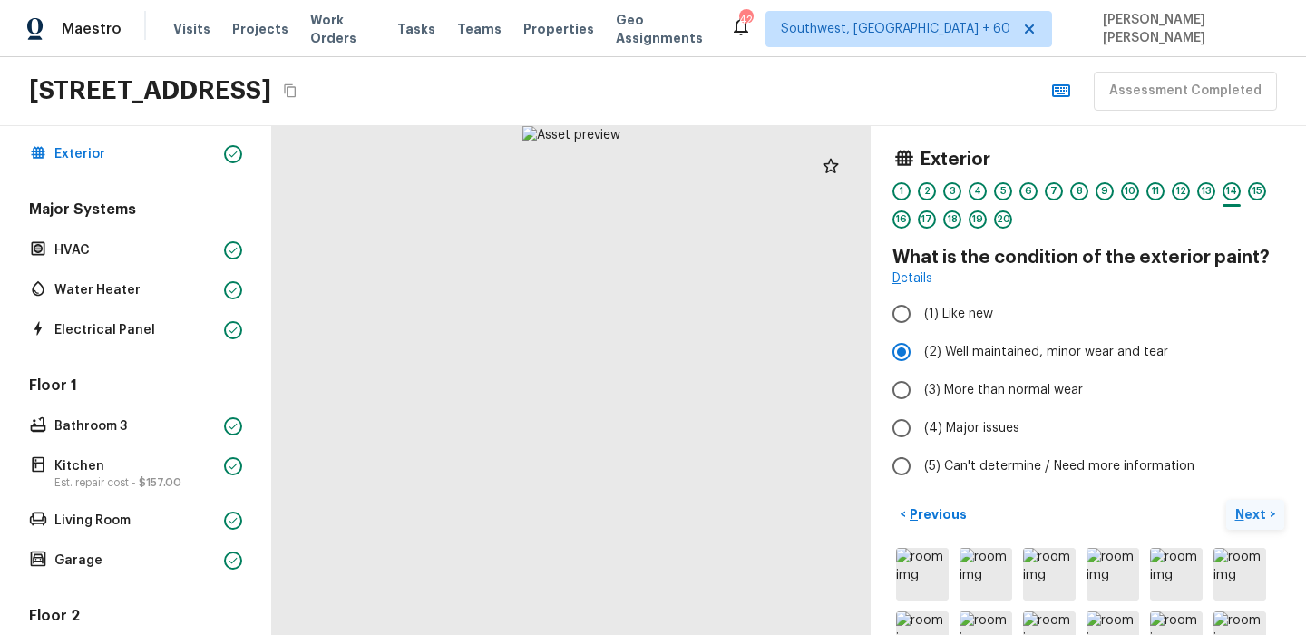
click at [1255, 503] on button "Next >" at bounding box center [1255, 515] width 58 height 30
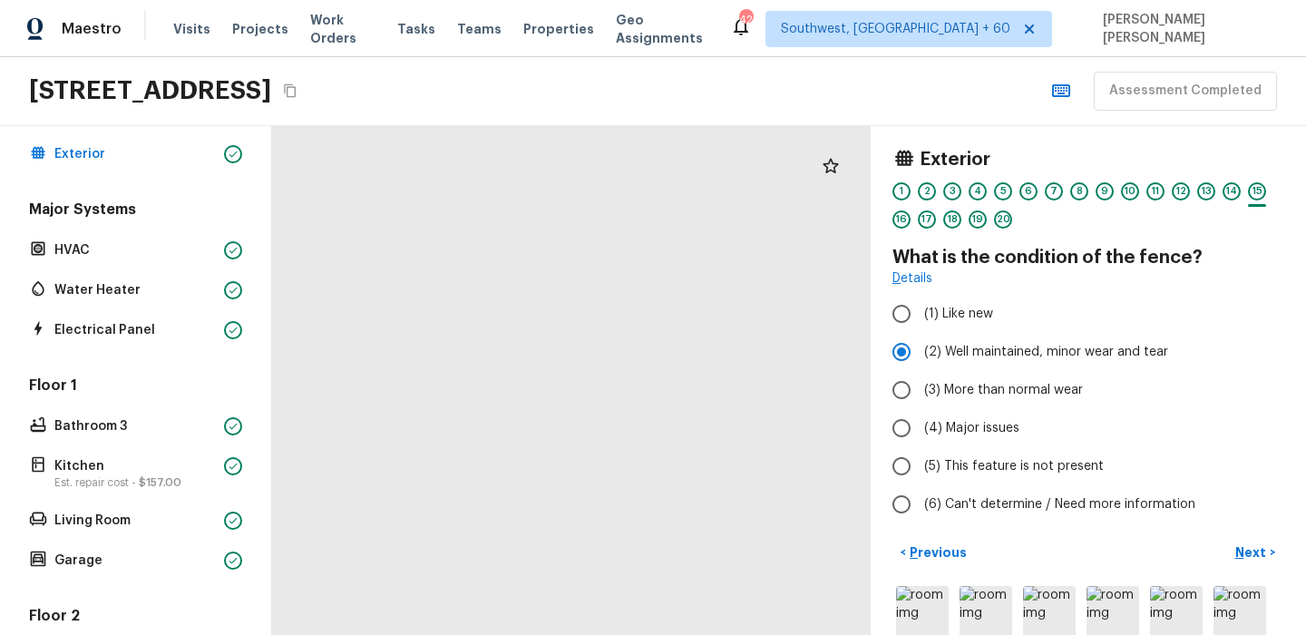
drag, startPoint x: 528, startPoint y: 363, endPoint x: 558, endPoint y: 453, distance: 95.5
click at [558, 453] on div at bounding box center [557, 503] width 1427 height 1213
click at [1254, 542] on button "Next >" at bounding box center [1255, 553] width 58 height 30
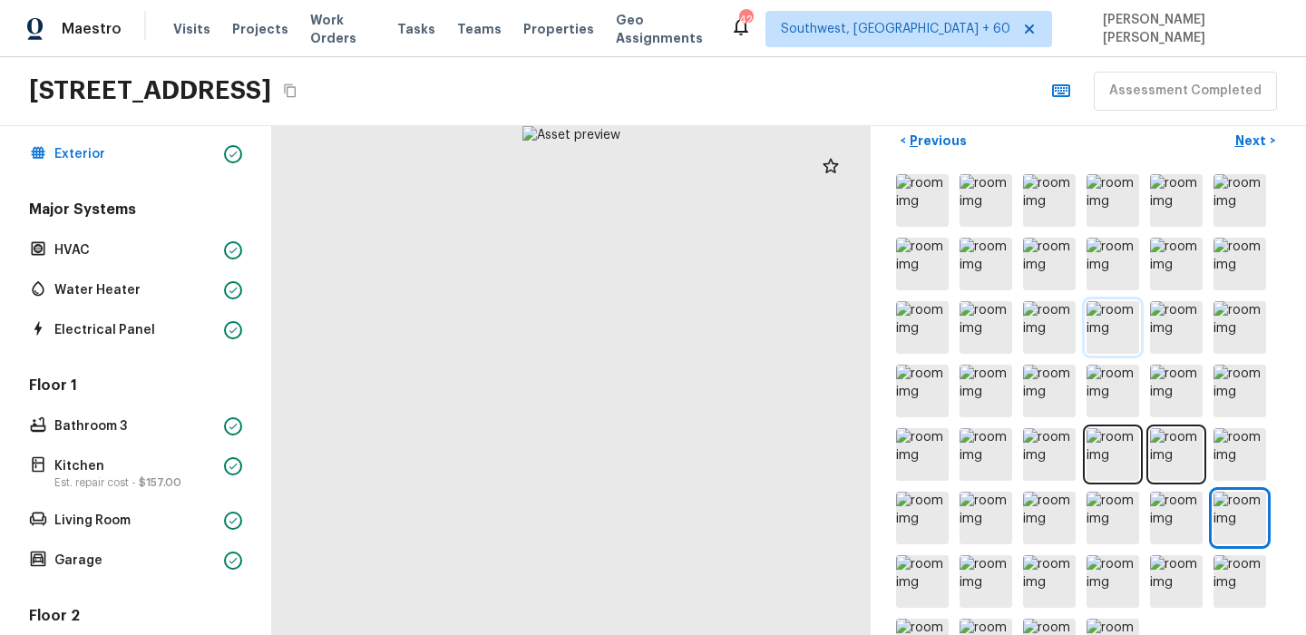
scroll to position [404, 0]
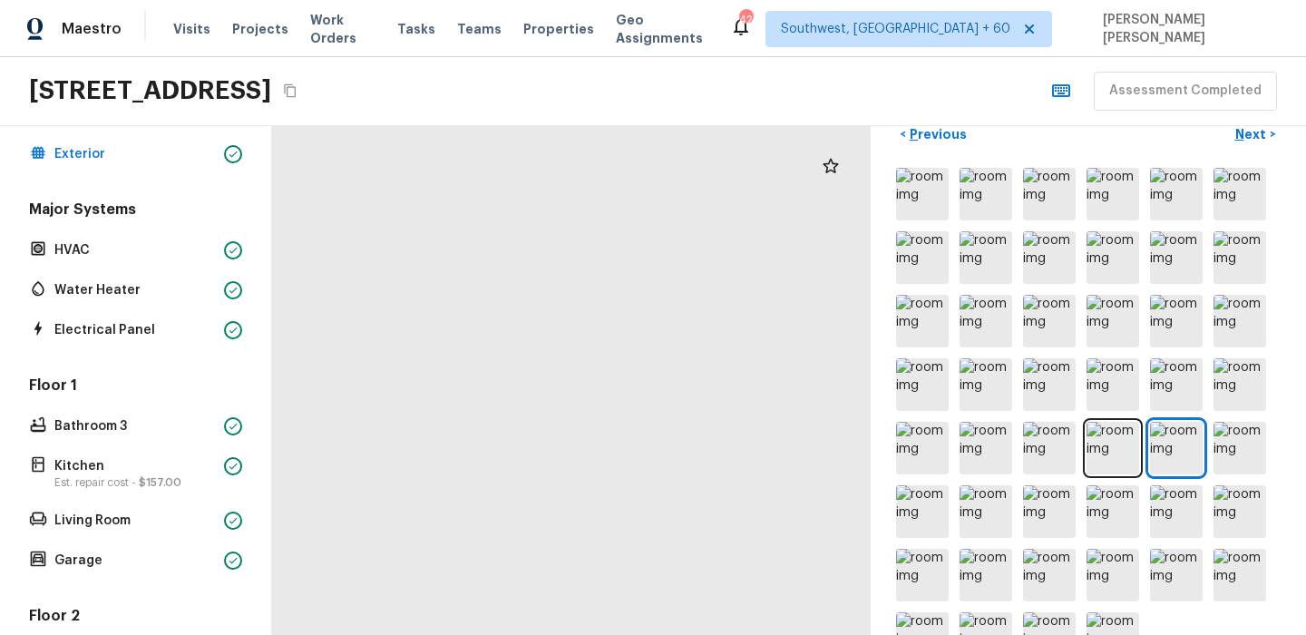
drag, startPoint x: 627, startPoint y: 400, endPoint x: 769, endPoint y: 464, distance: 156.3
click at [769, 464] on div at bounding box center [660, 229] width 1690 height 1436
drag, startPoint x: 768, startPoint y: 333, endPoint x: 601, endPoint y: 578, distance: 296.3
click at [601, 578] on div at bounding box center [535, 393] width 1690 height 1436
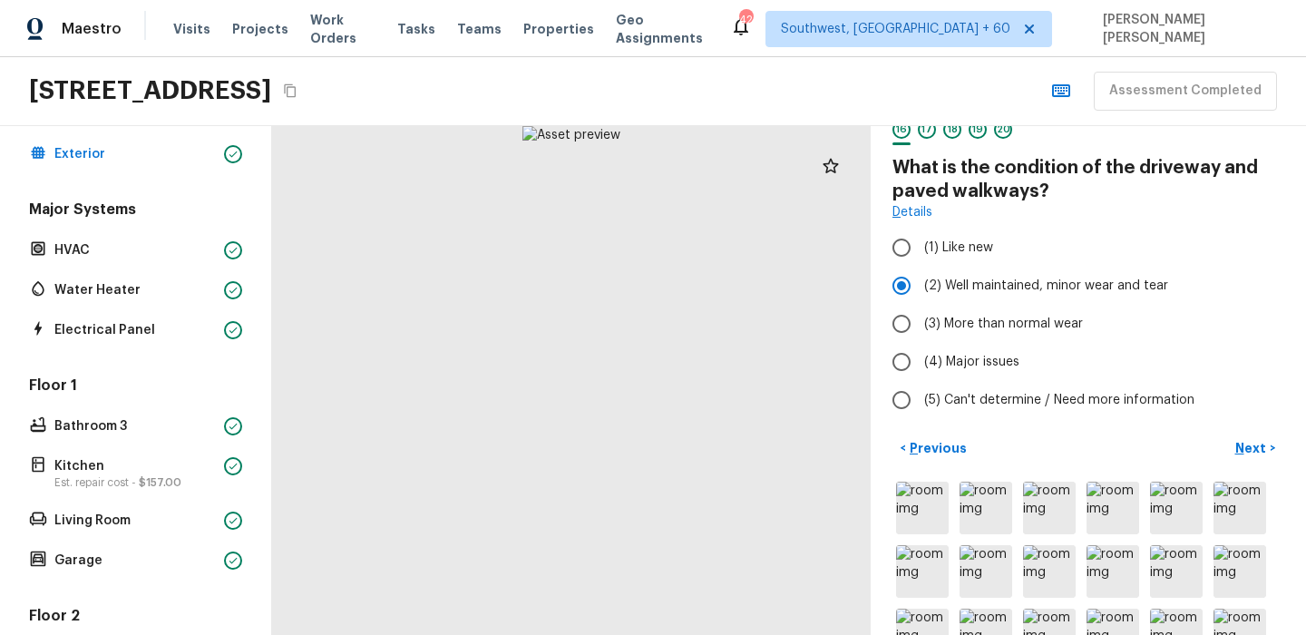
scroll to position [0, 0]
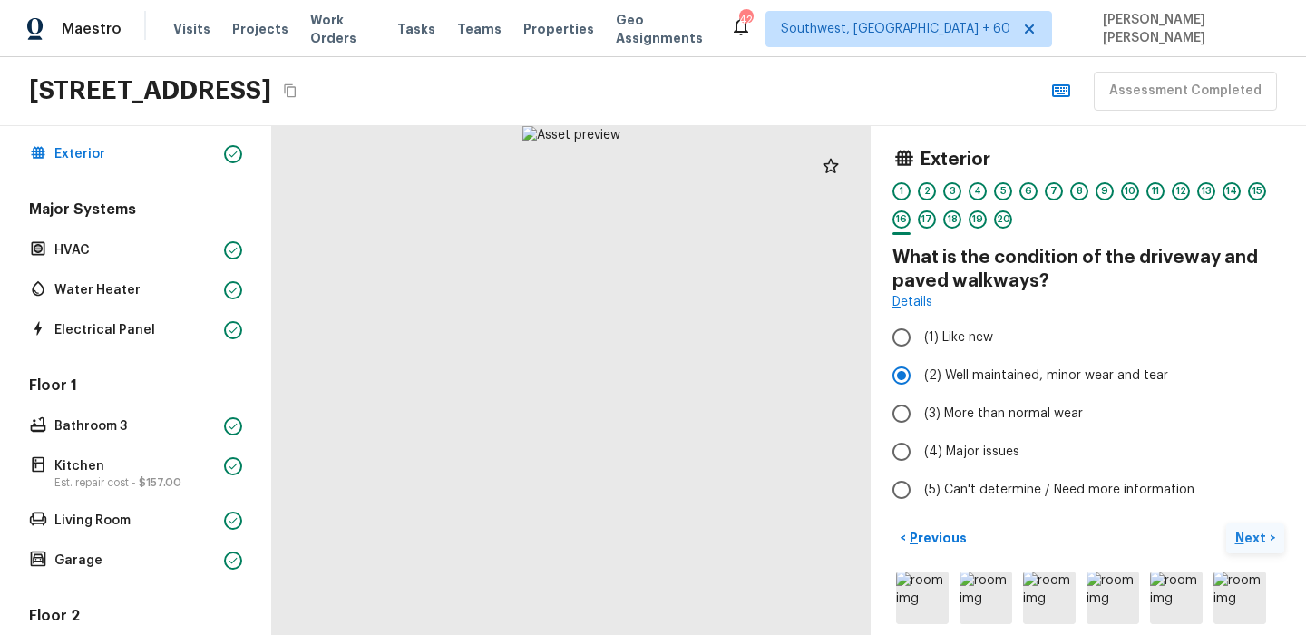
click at [1249, 533] on p "Next" at bounding box center [1252, 538] width 34 height 18
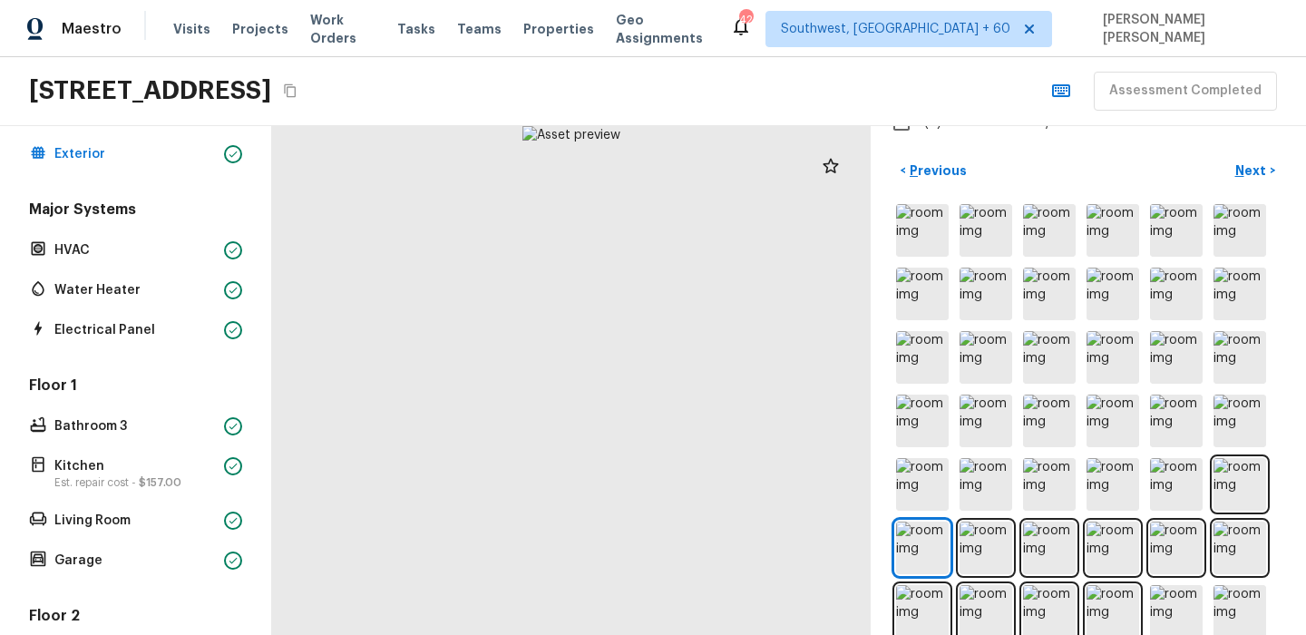
scroll to position [517, 0]
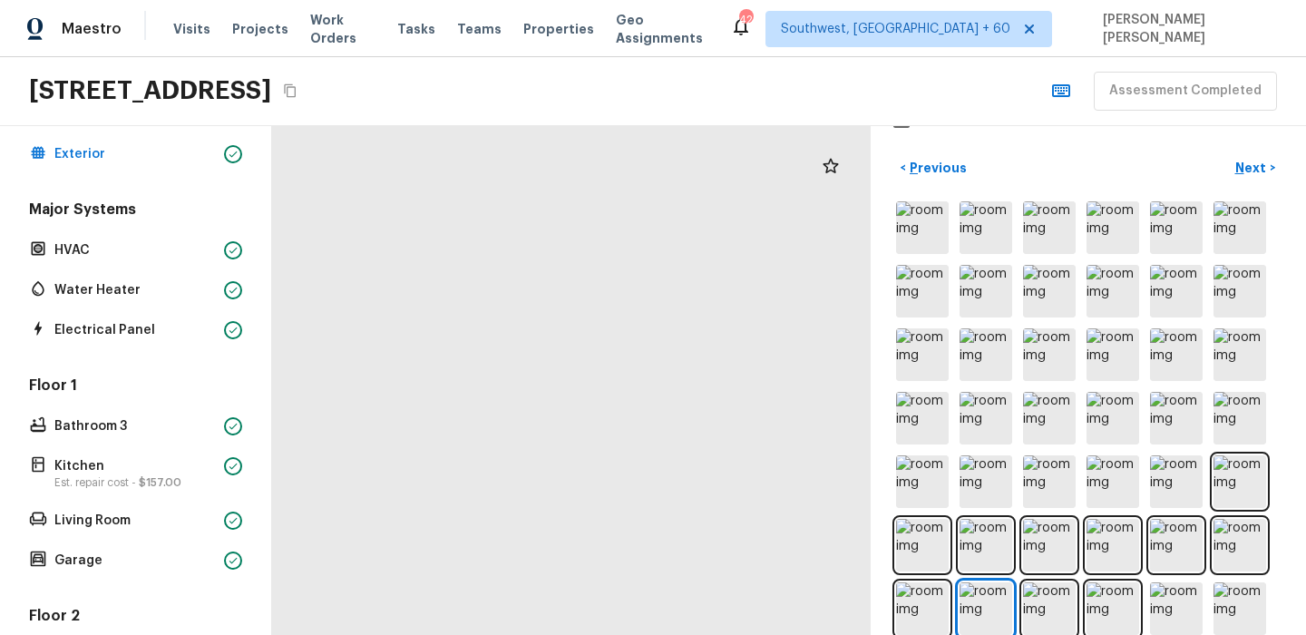
drag, startPoint x: 736, startPoint y: 348, endPoint x: 553, endPoint y: 320, distance: 185.3
click at [553, 320] on div at bounding box center [399, 357] width 971 height 826
drag, startPoint x: 479, startPoint y: 329, endPoint x: 780, endPoint y: 316, distance: 301.4
click at [780, 316] on div at bounding box center [702, 396] width 971 height 826
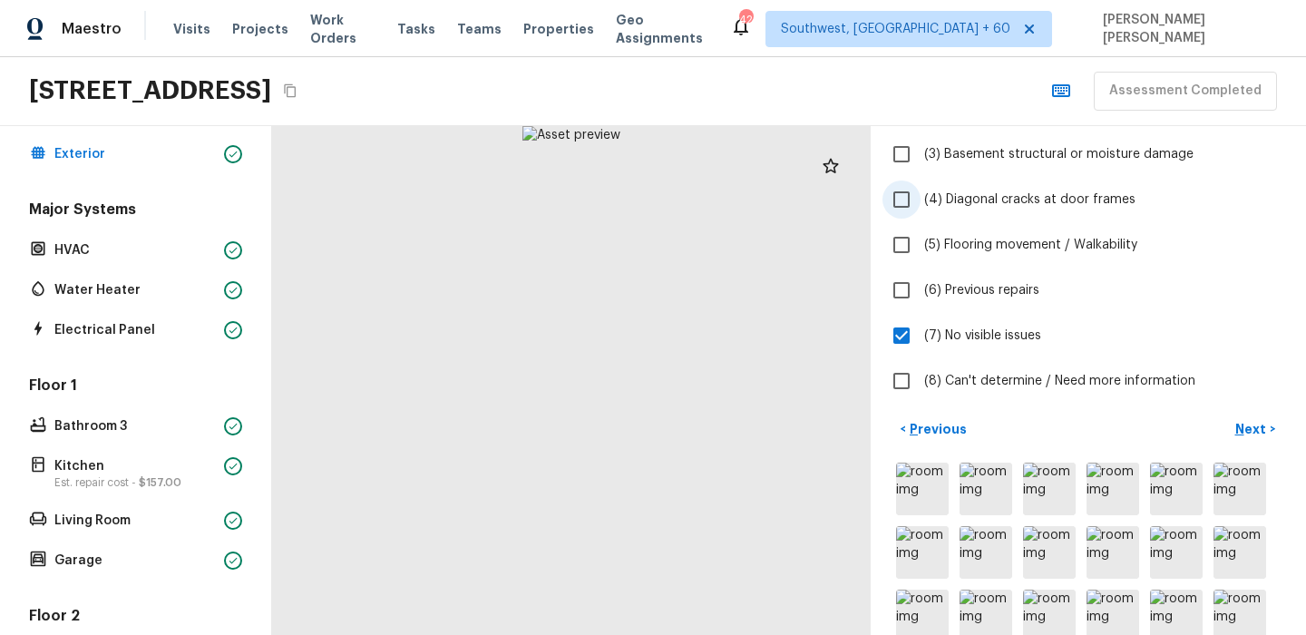
scroll to position [270, 0]
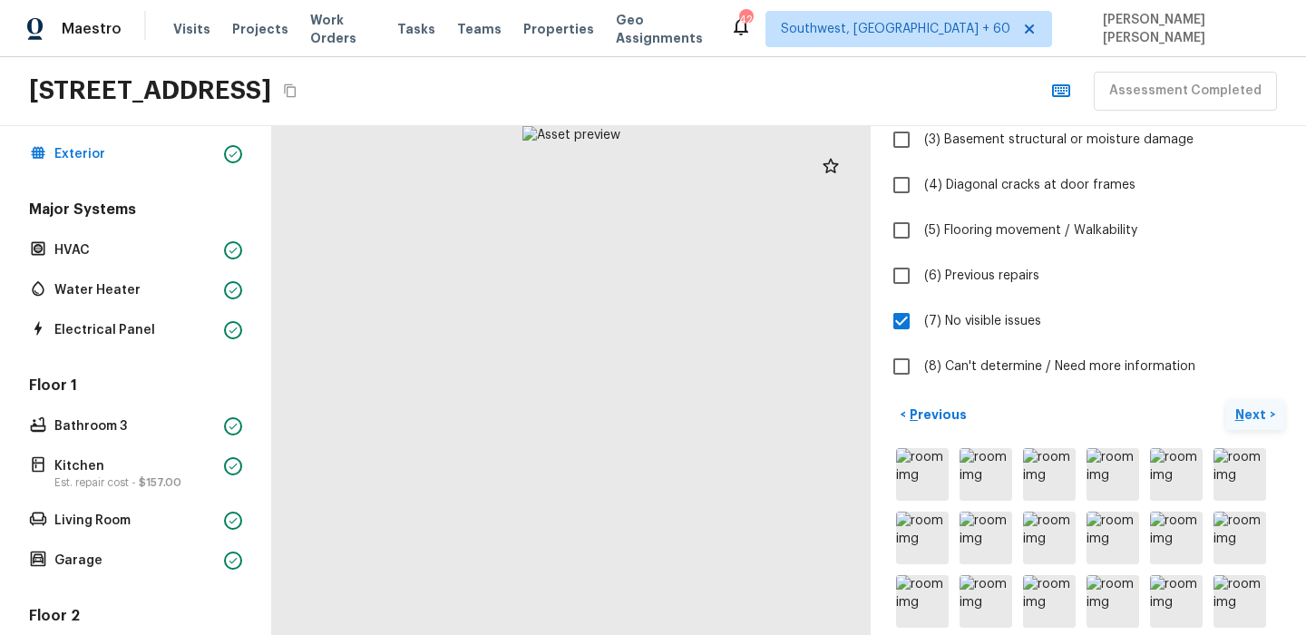
click at [1254, 416] on p "Next" at bounding box center [1252, 414] width 34 height 18
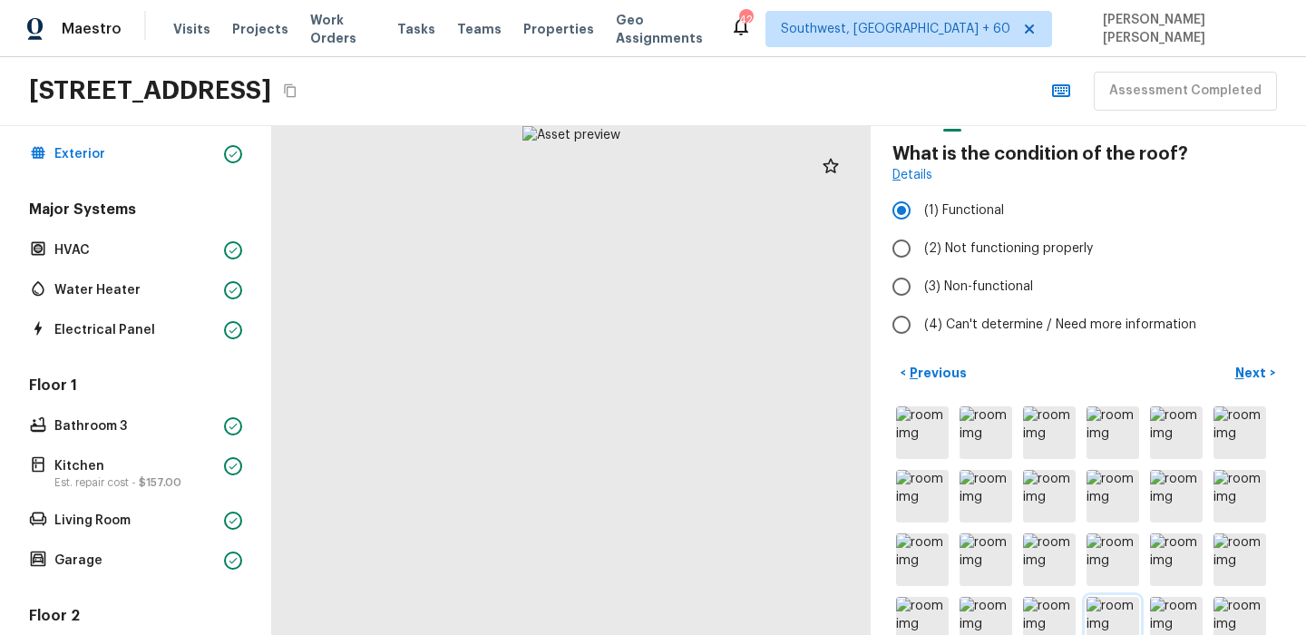
scroll to position [0, 0]
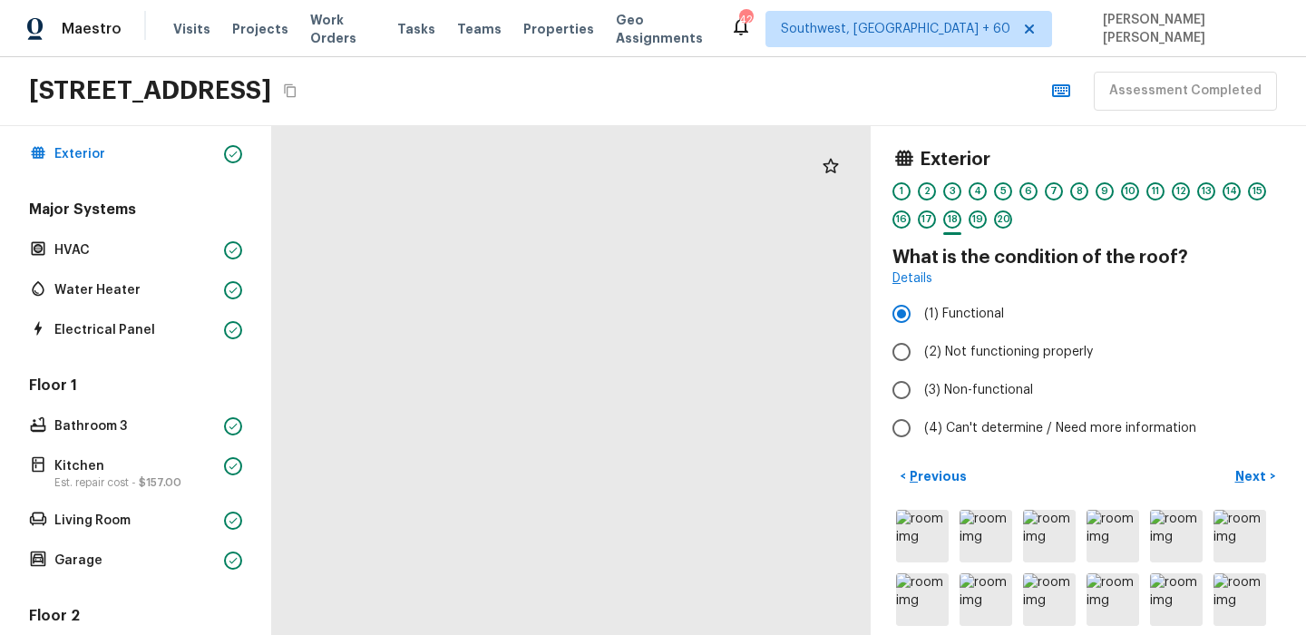
drag, startPoint x: 677, startPoint y: 400, endPoint x: 524, endPoint y: 421, distance: 153.8
click at [524, 421] on div at bounding box center [123, 345] width 2280 height 1938
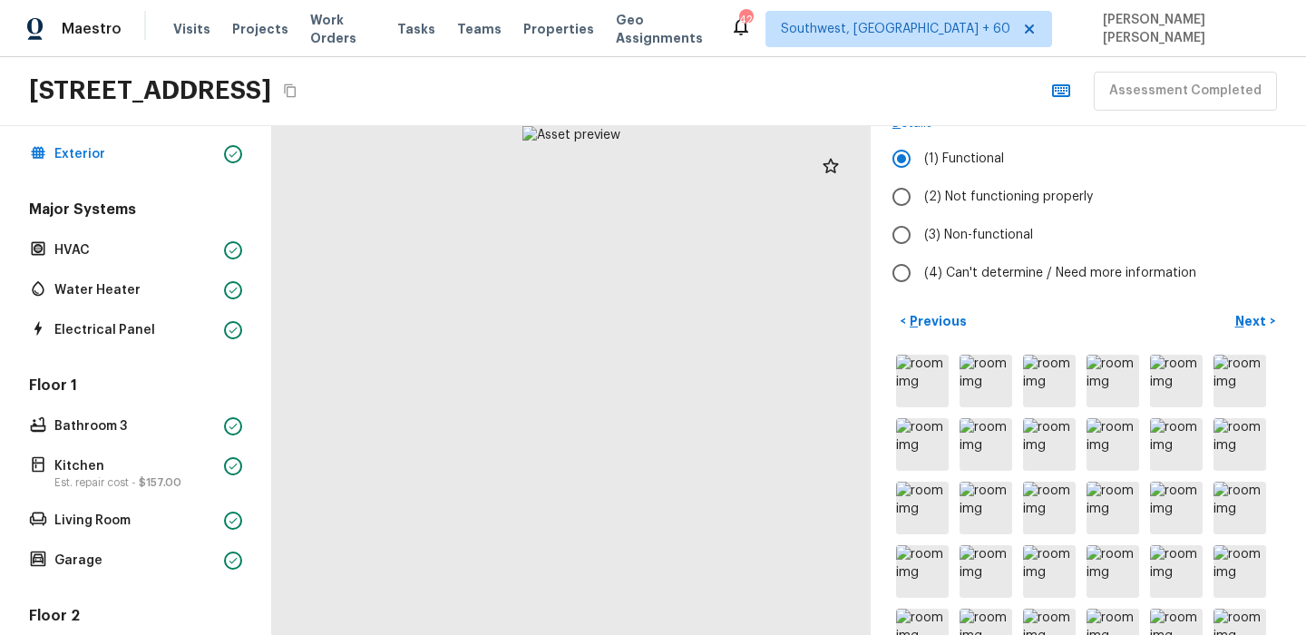
scroll to position [397, 0]
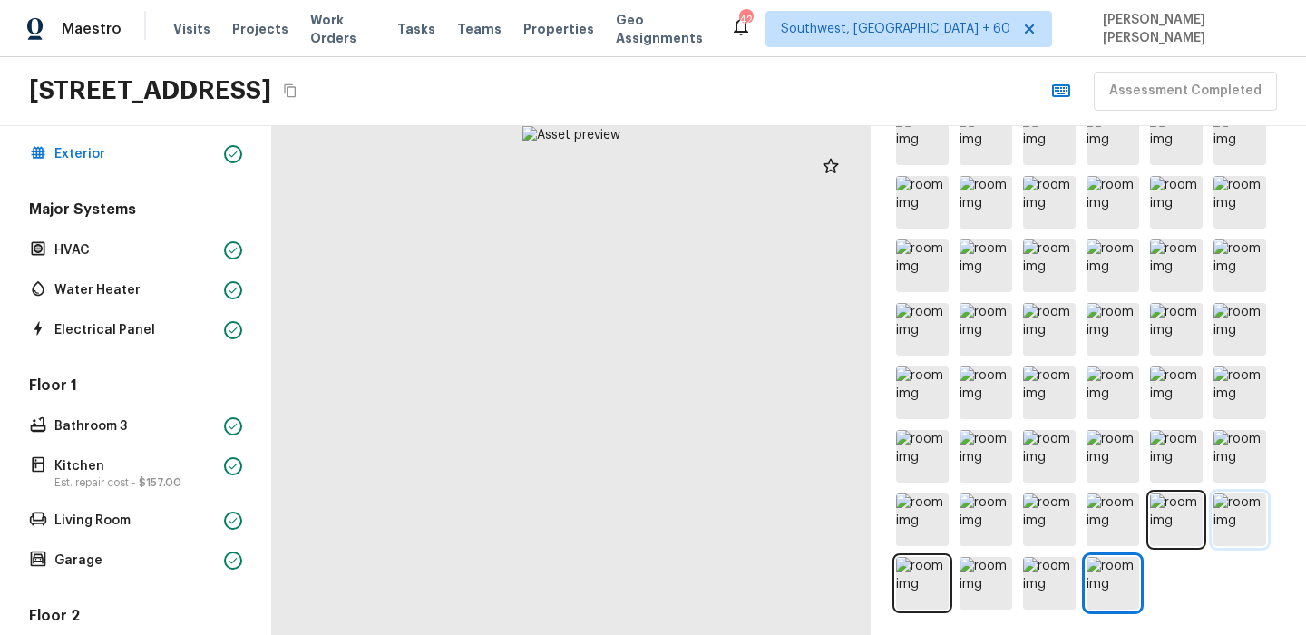
click at [1255, 512] on img at bounding box center [1239, 519] width 53 height 53
drag, startPoint x: 479, startPoint y: 385, endPoint x: 738, endPoint y: 374, distance: 259.6
click at [738, 374] on div at bounding box center [735, 551] width 3520 height 2992
drag, startPoint x: 710, startPoint y: 391, endPoint x: 449, endPoint y: 432, distance: 264.4
click at [449, 432] on div at bounding box center [549, 555] width 3520 height 2992
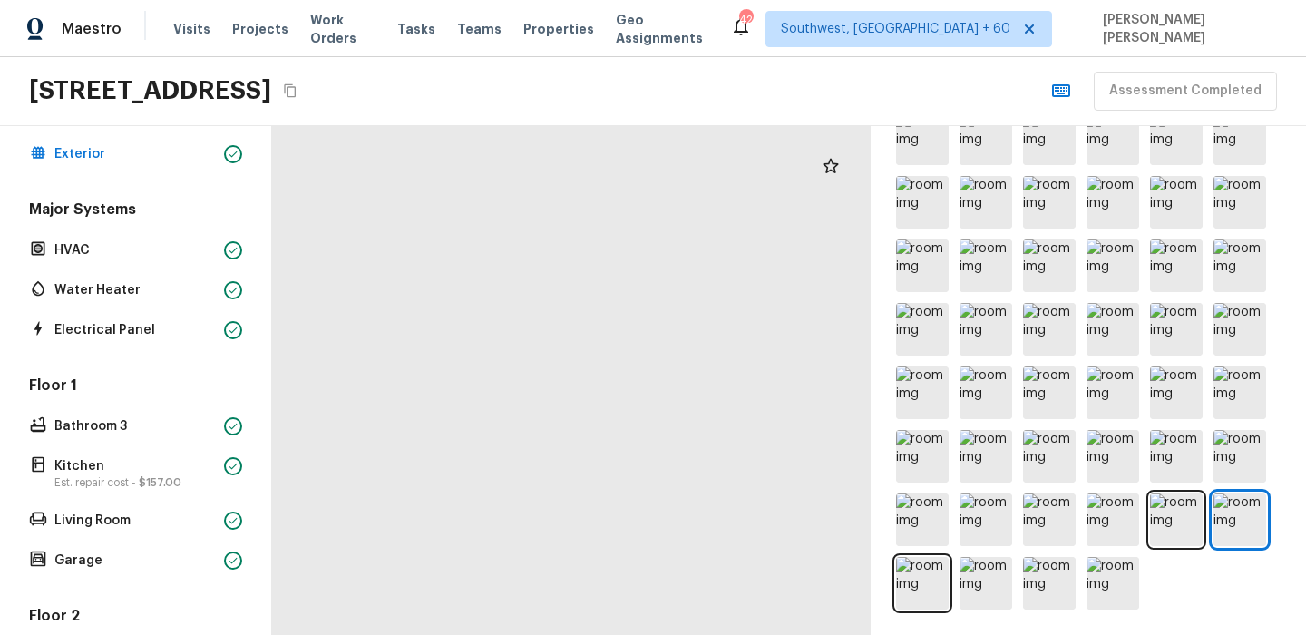
drag, startPoint x: 761, startPoint y: 367, endPoint x: 550, endPoint y: 385, distance: 211.2
click at [550, 385] on div at bounding box center [330, 575] width 3520 height 2992
drag, startPoint x: 493, startPoint y: 452, endPoint x: 696, endPoint y: 441, distance: 202.5
click at [696, 441] on div at bounding box center [533, 564] width 3520 height 2992
drag, startPoint x: 694, startPoint y: 414, endPoint x: 541, endPoint y: 437, distance: 155.1
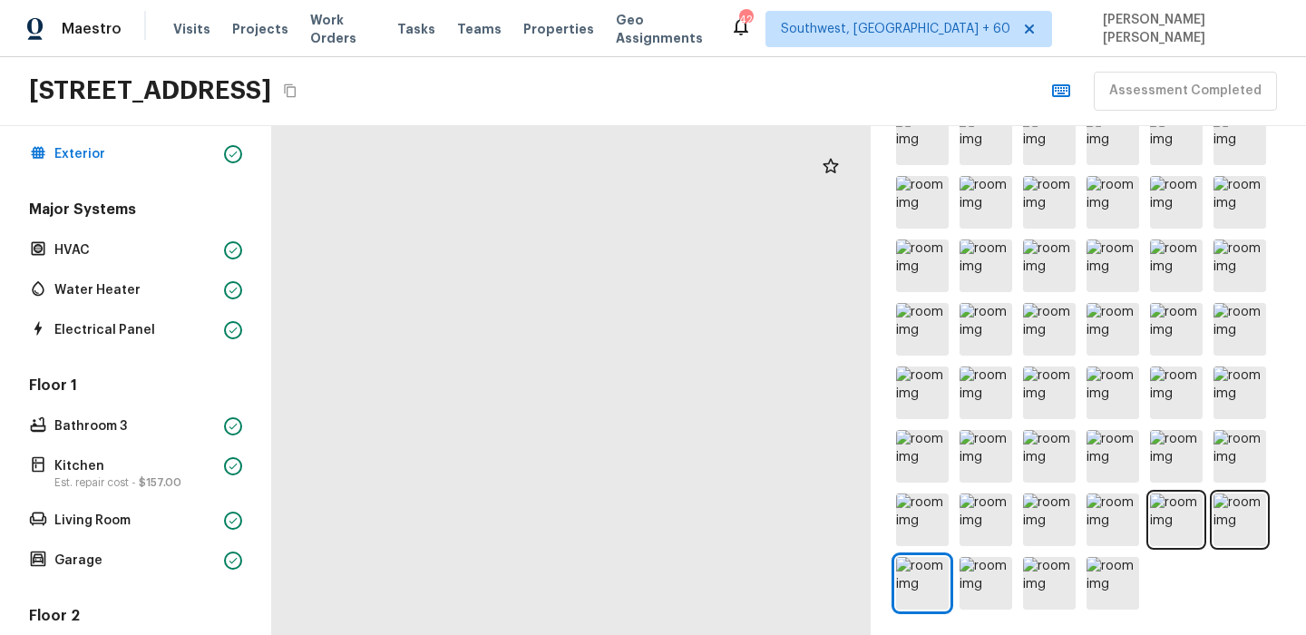
click at [540, 434] on div at bounding box center [249, 275] width 2863 height 2434
drag, startPoint x: 747, startPoint y: 430, endPoint x: 468, endPoint y: 424, distance: 279.4
drag, startPoint x: 648, startPoint y: 440, endPoint x: 470, endPoint y: 453, distance: 179.1
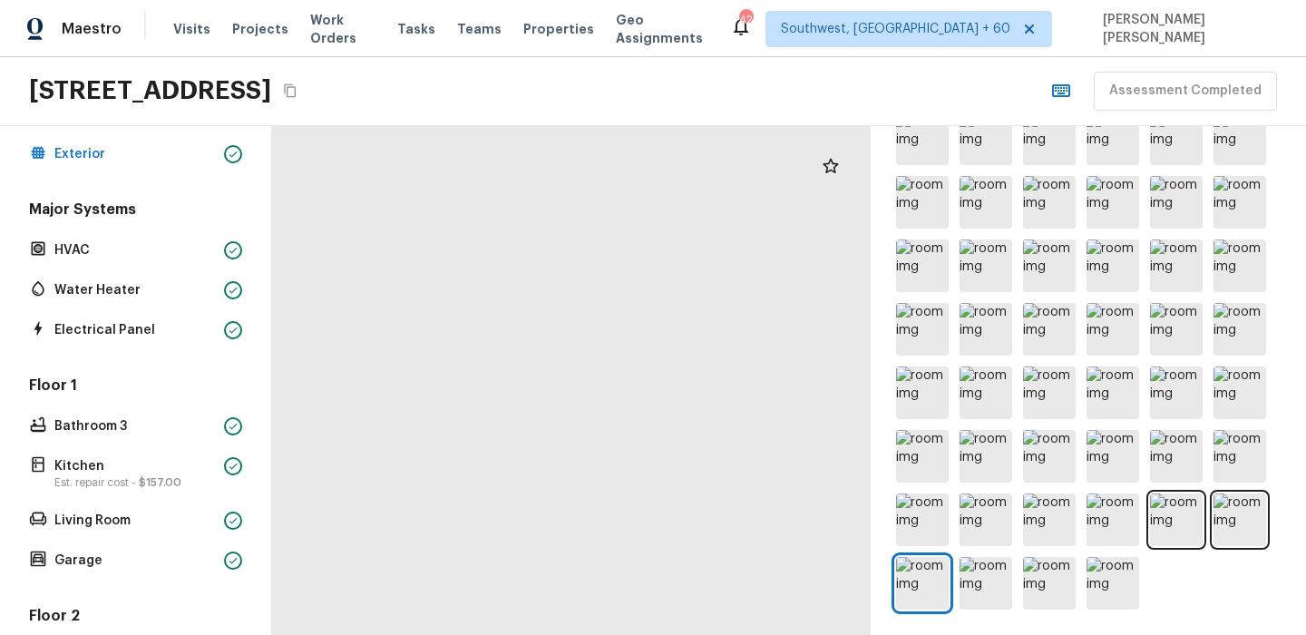
drag, startPoint x: 425, startPoint y: 216, endPoint x: 656, endPoint y: 359, distance: 271.3
drag, startPoint x: 404, startPoint y: 295, endPoint x: 568, endPoint y: 317, distance: 165.6
drag, startPoint x: 607, startPoint y: 196, endPoint x: 373, endPoint y: 197, distance: 234.0
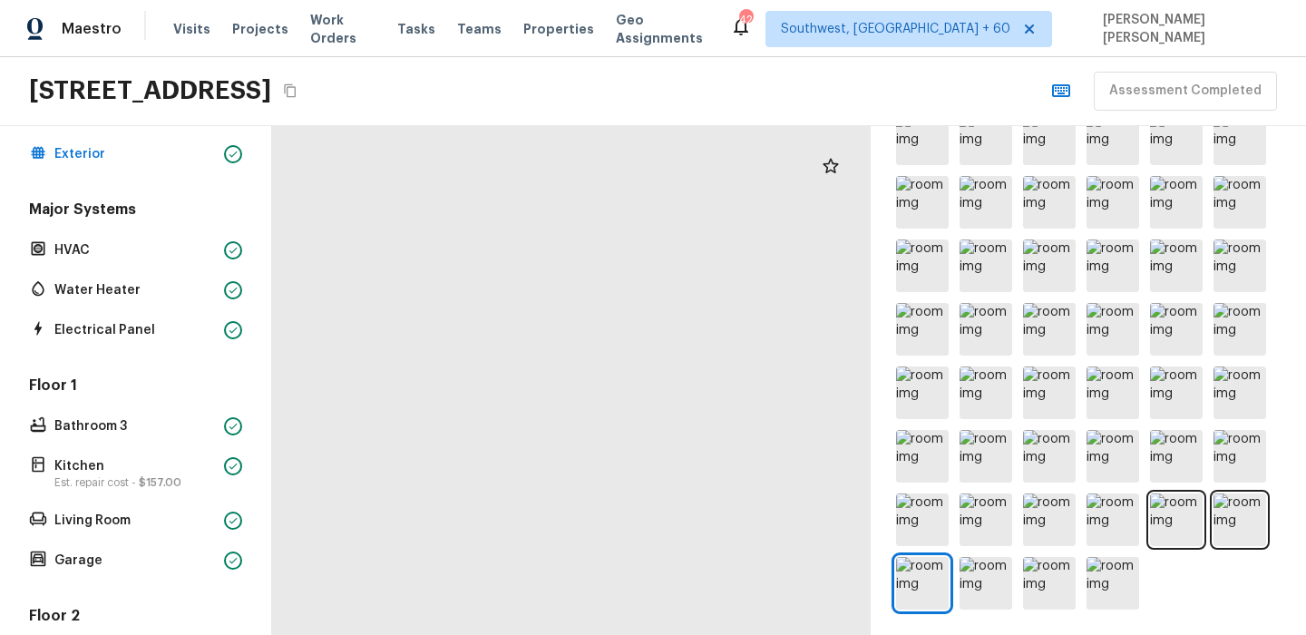
drag, startPoint x: 772, startPoint y: 235, endPoint x: 484, endPoint y: 250, distance: 287.9
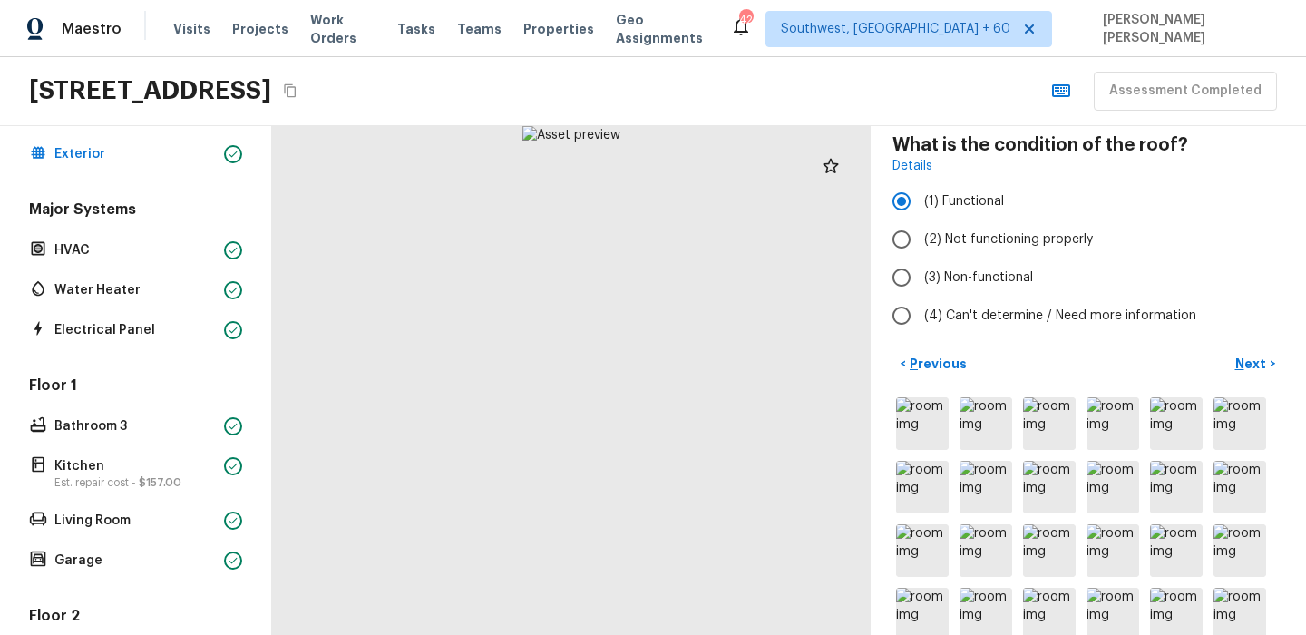
scroll to position [0, 0]
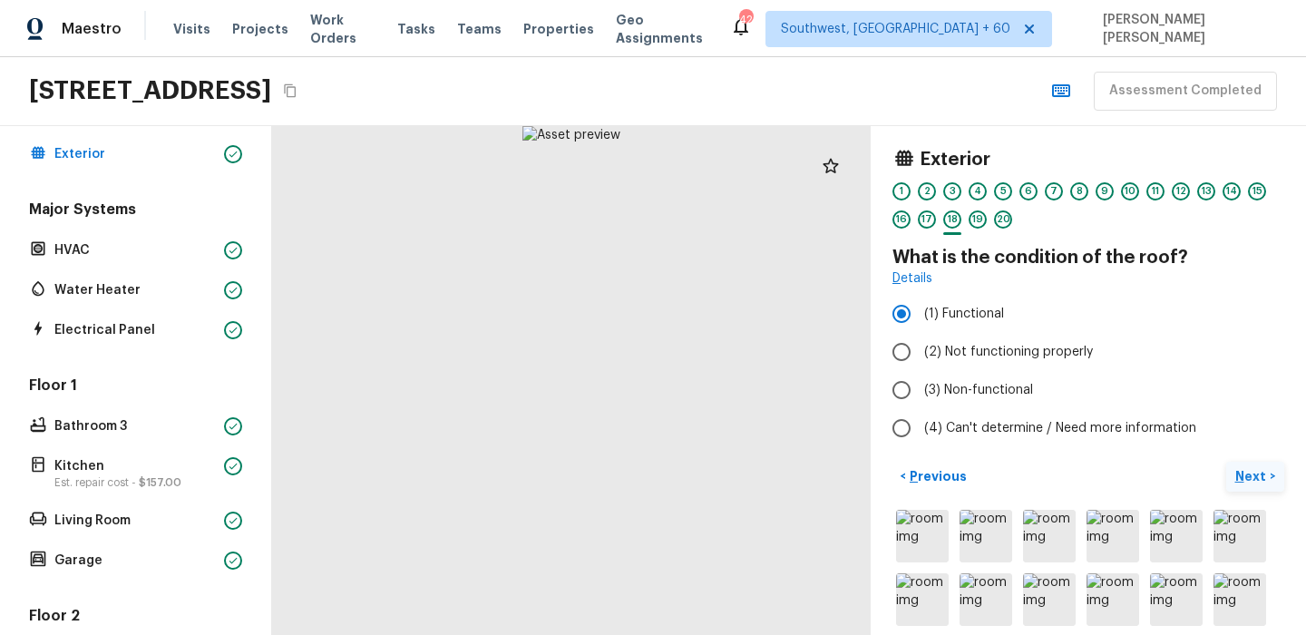
click at [1261, 478] on p "Next" at bounding box center [1252, 476] width 34 height 18
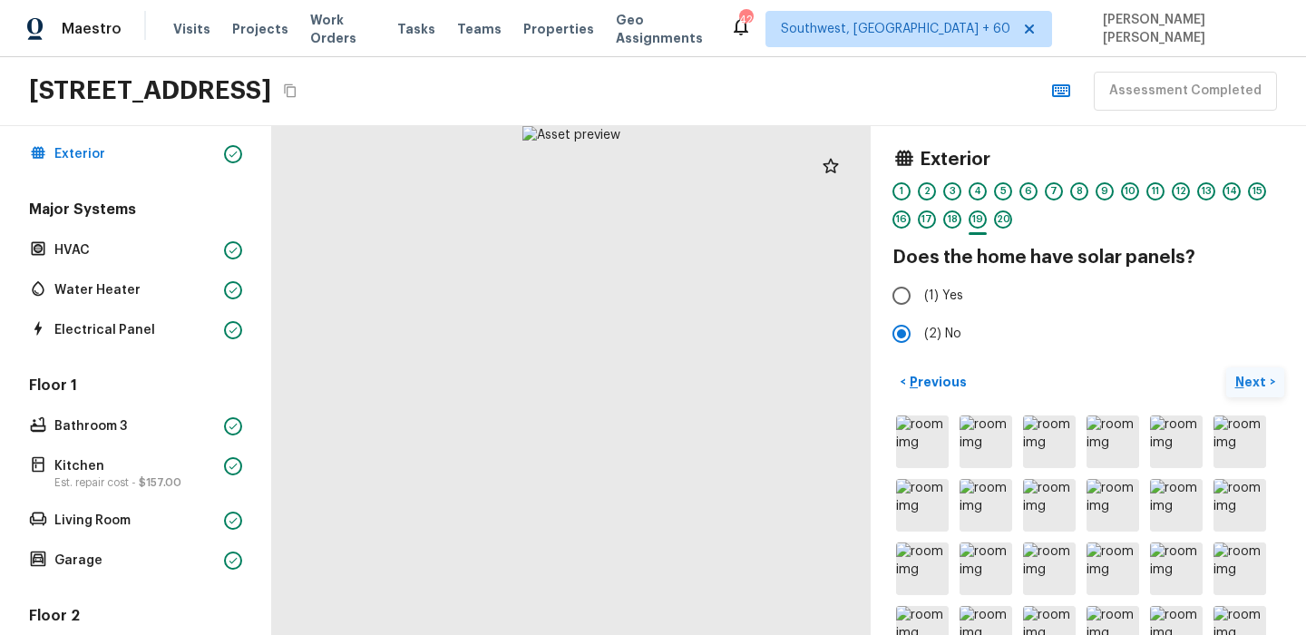
click at [1251, 387] on p "Next" at bounding box center [1252, 382] width 34 height 18
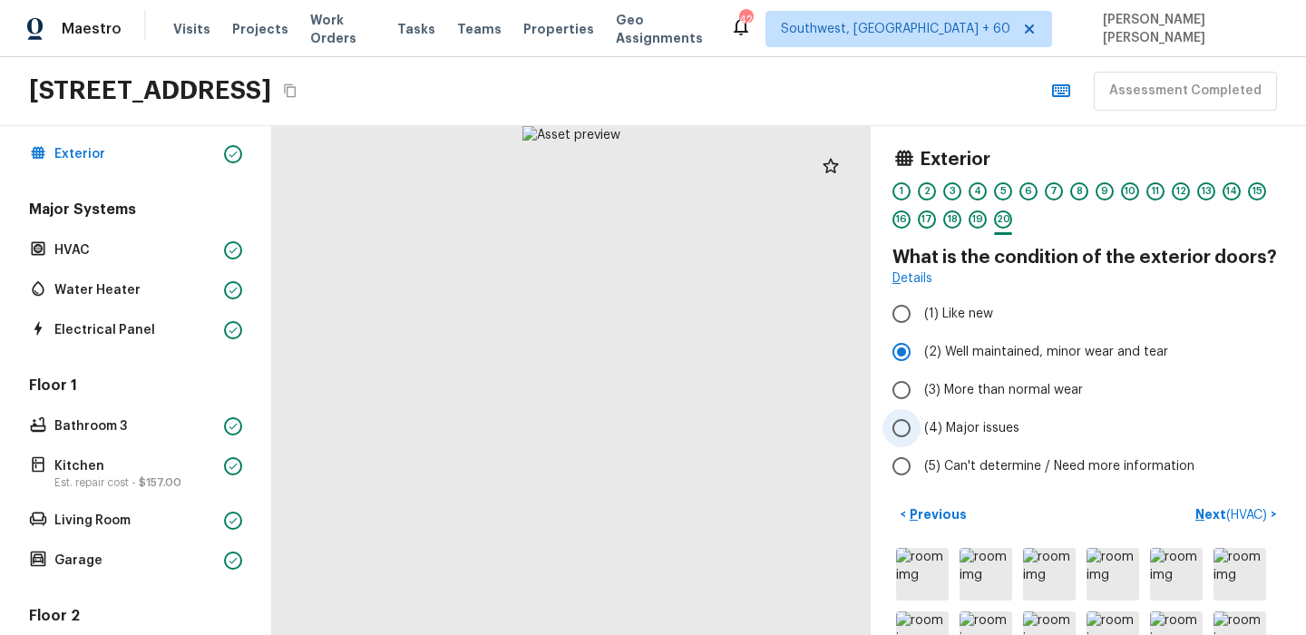
scroll to position [50, 0]
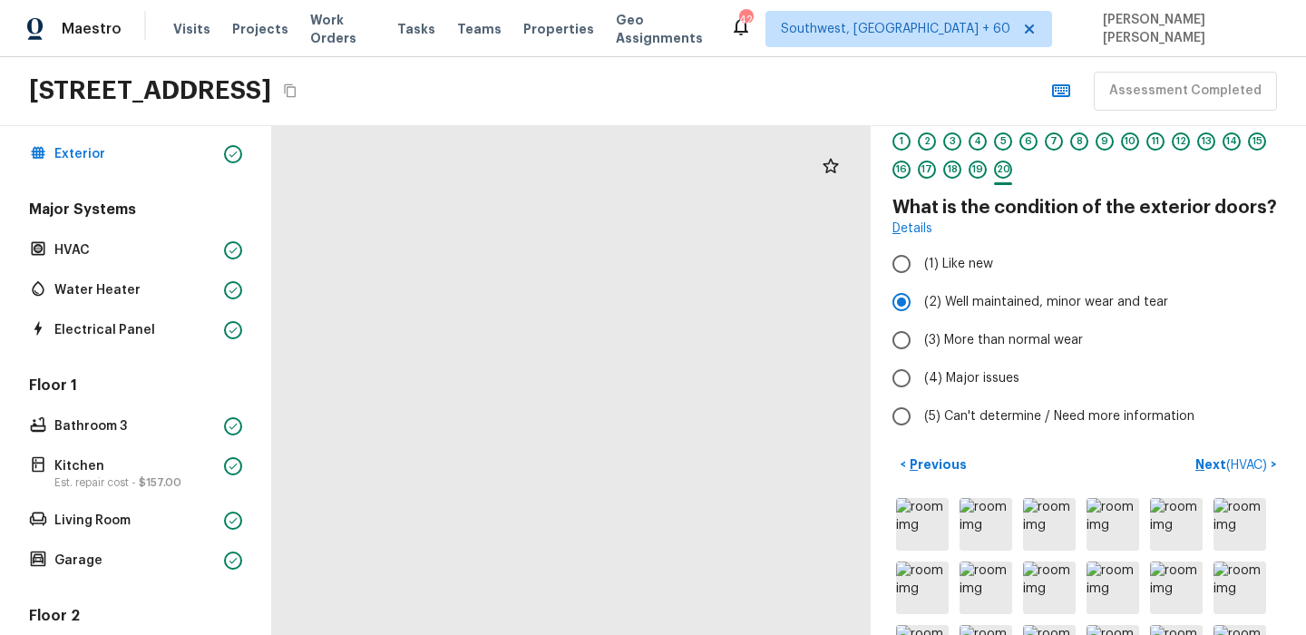
drag, startPoint x: 557, startPoint y: 267, endPoint x: 503, endPoint y: 151, distance: 127.8
click at [503, 151] on div at bounding box center [626, 491] width 2348 height 1995
drag, startPoint x: 555, startPoint y: 407, endPoint x: 564, endPoint y: 311, distance: 96.6
click at [564, 311] on div at bounding box center [575, 308] width 2348 height 1995
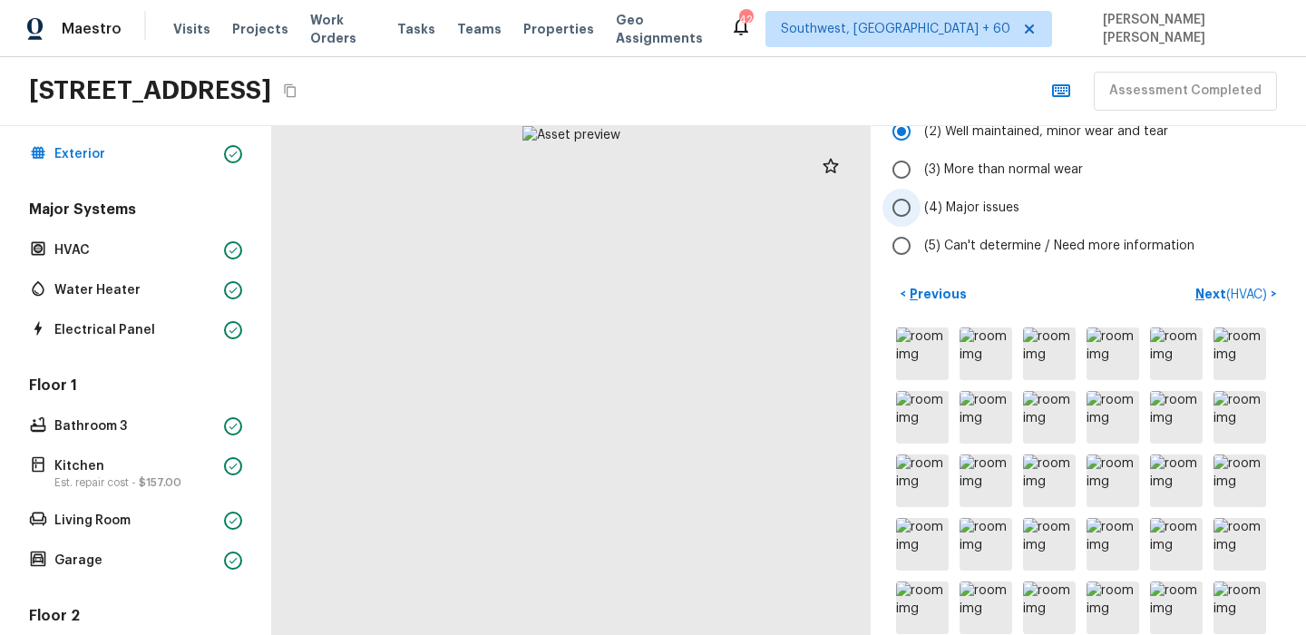
scroll to position [318, 0]
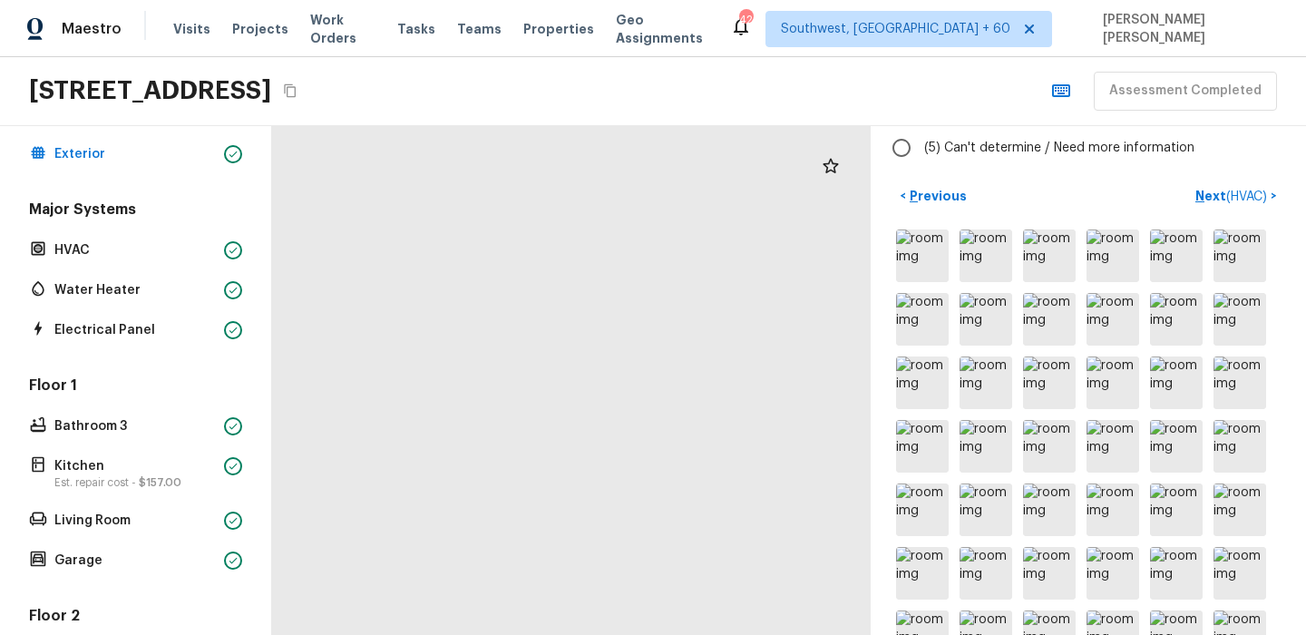
drag, startPoint x: 589, startPoint y: 289, endPoint x: 614, endPoint y: 116, distance: 175.1
click at [614, 122] on div "Maestro Visits Projects Work Orders Tasks Teams Properties Geo Assignments 420 …" at bounding box center [653, 317] width 1306 height 635
drag, startPoint x: 616, startPoint y: 336, endPoint x: 584, endPoint y: 191, distance: 147.6
click at [583, 191] on div at bounding box center [491, 250] width 3093 height 2629
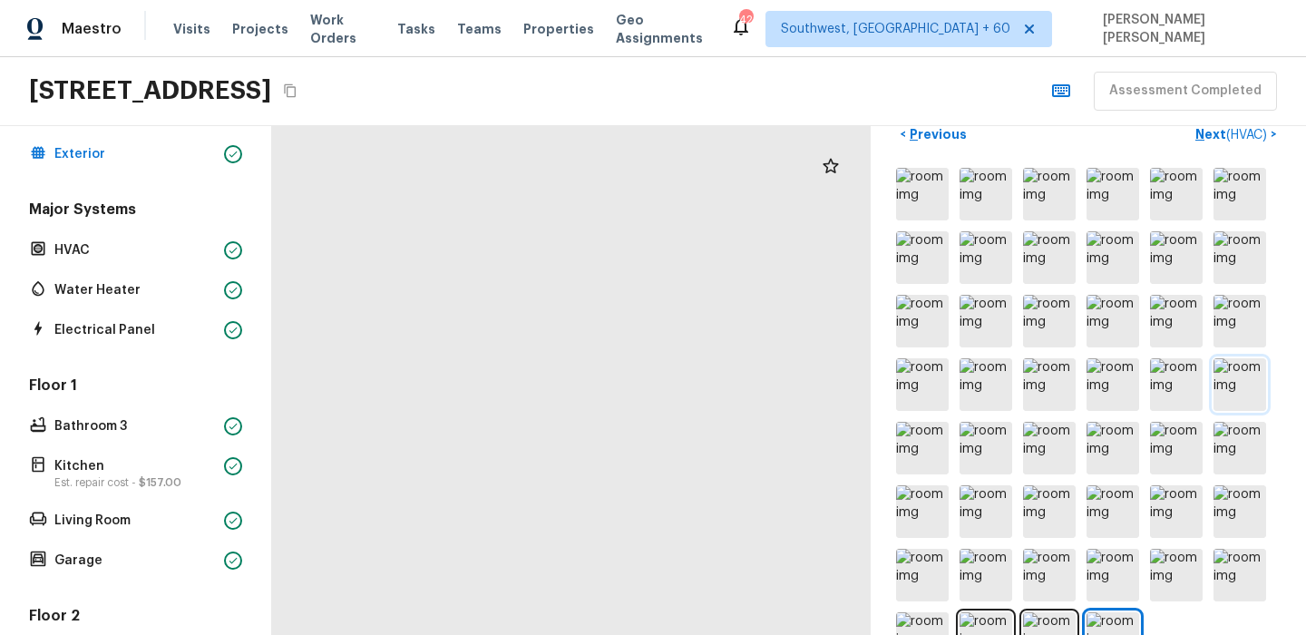
scroll to position [435, 0]
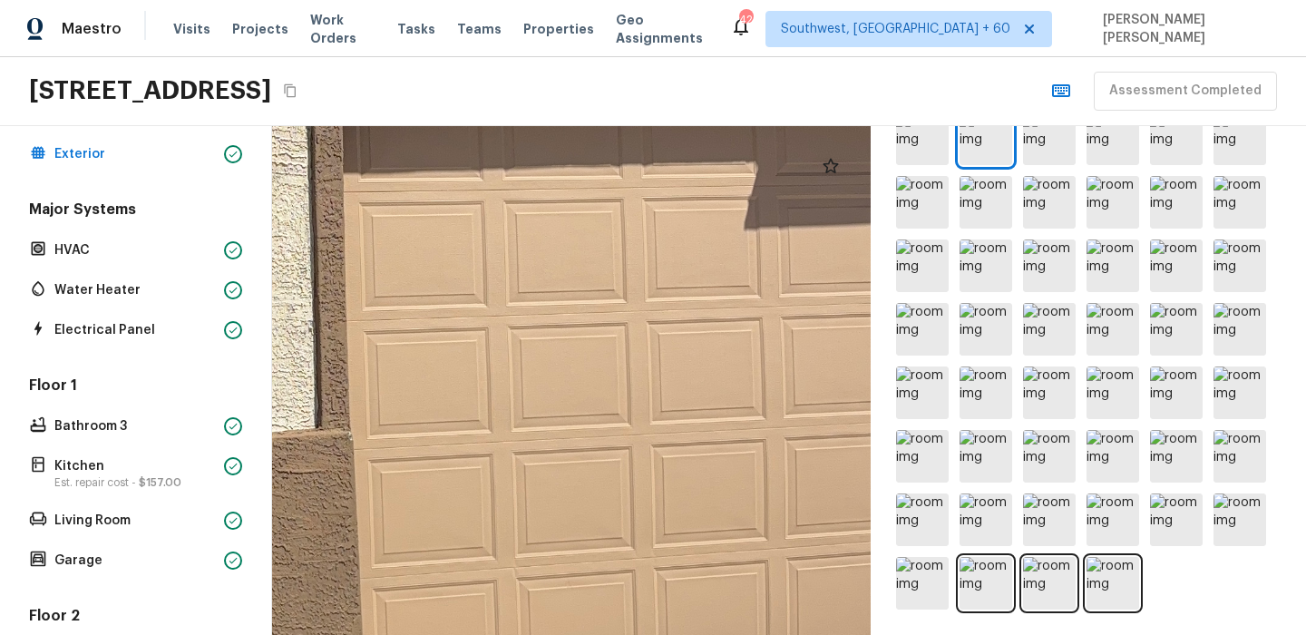
drag, startPoint x: 667, startPoint y: 357, endPoint x: 749, endPoint y: 207, distance: 171.2
click at [749, 207] on div at bounding box center [306, 352] width 2889 height 2456
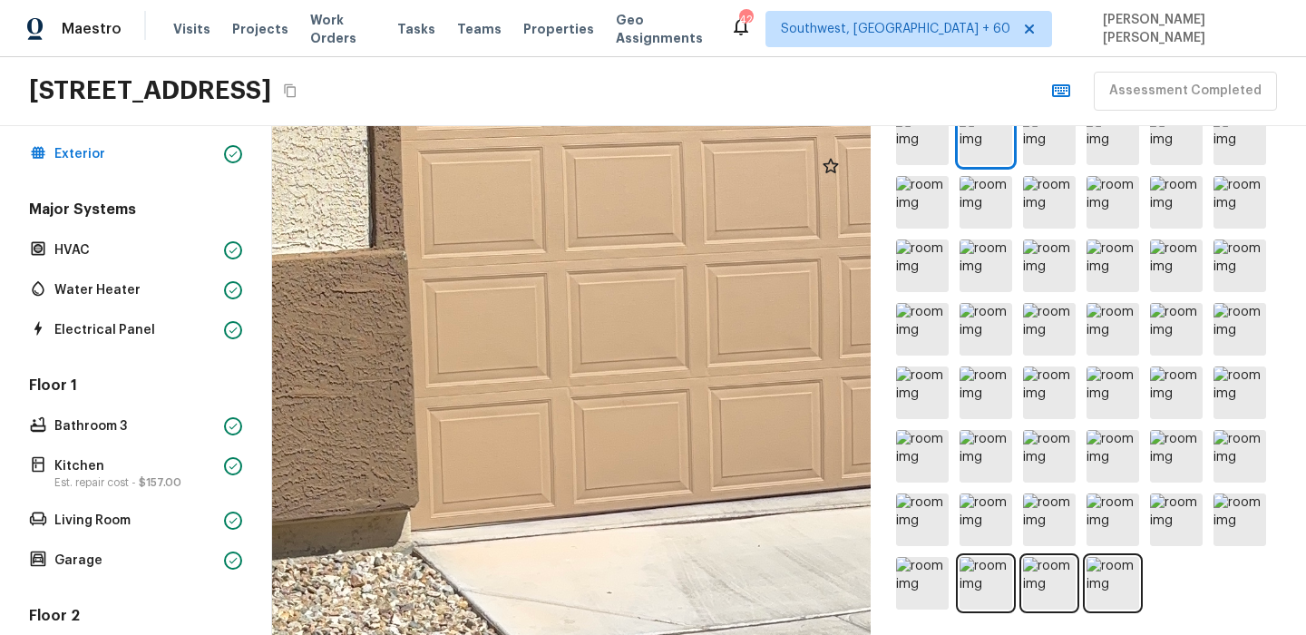
drag, startPoint x: 638, startPoint y: 482, endPoint x: 694, endPoint y: 303, distance: 187.9
click at [694, 303] on div at bounding box center [360, 171] width 2889 height 2456
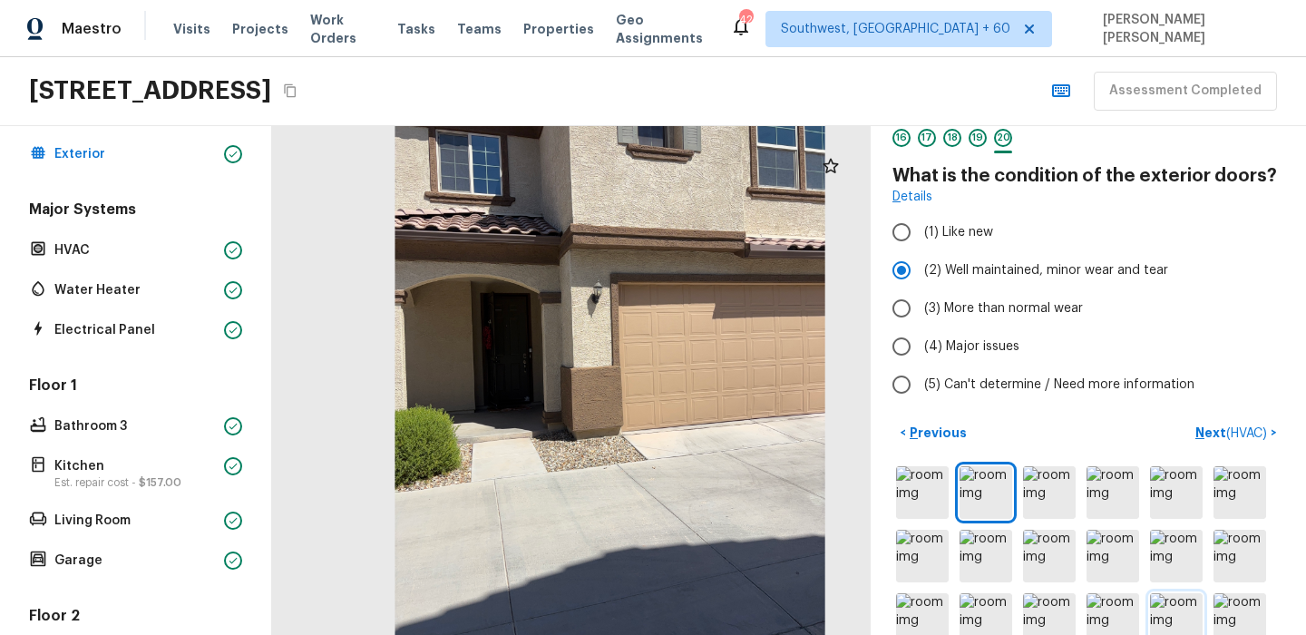
scroll to position [0, 0]
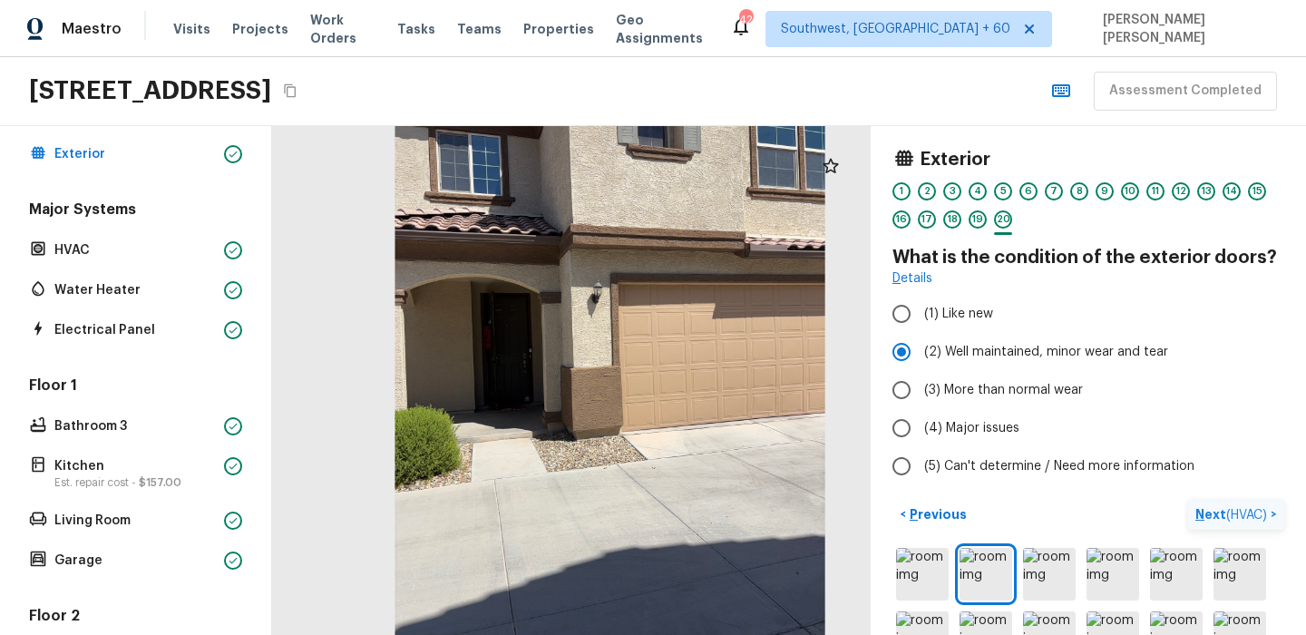
click at [1218, 508] on p "Next ( HVAC )" at bounding box center [1232, 514] width 75 height 19
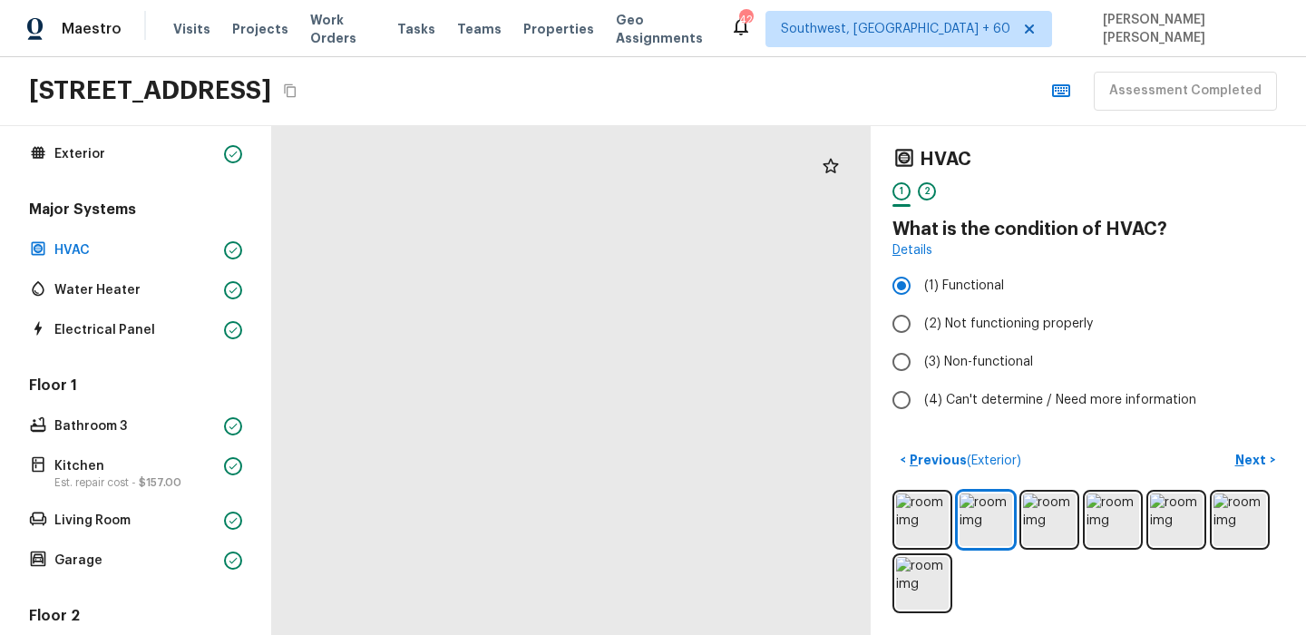
drag, startPoint x: 528, startPoint y: 364, endPoint x: 754, endPoint y: 341, distance: 226.9
click at [754, 340] on div at bounding box center [604, 620] width 2228 height 1894
drag, startPoint x: 482, startPoint y: 350, endPoint x: 478, endPoint y: 481, distance: 130.7
drag, startPoint x: 640, startPoint y: 481, endPoint x: 396, endPoint y: 379, distance: 264.3
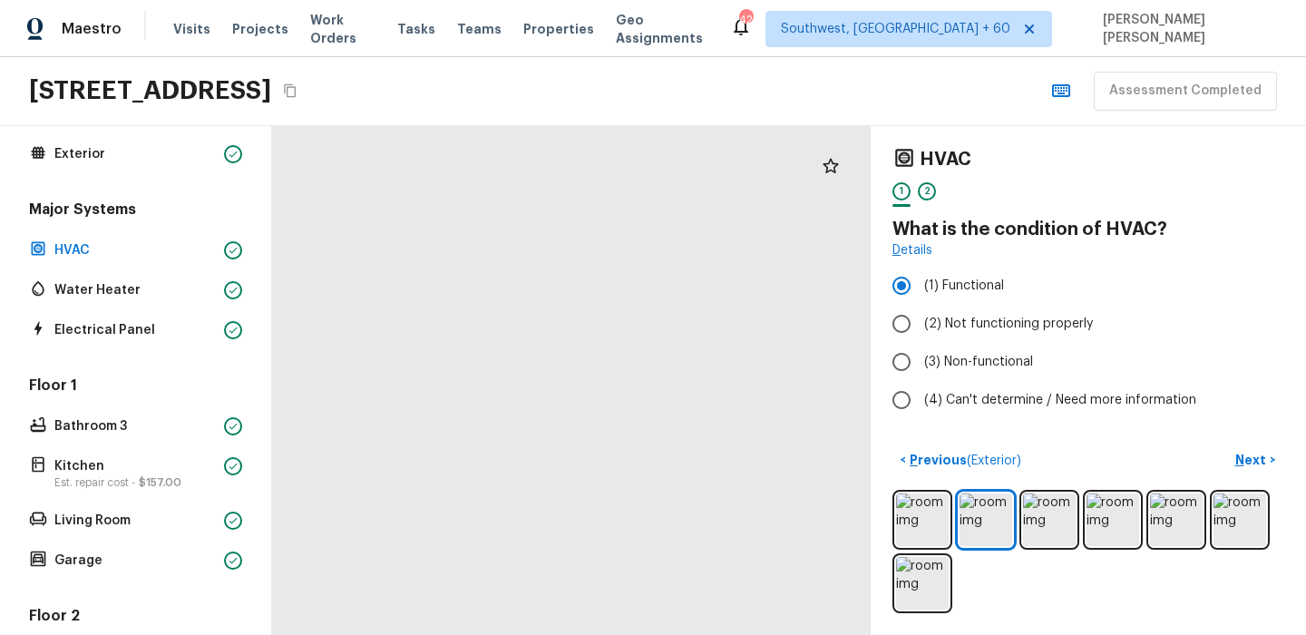
drag, startPoint x: 596, startPoint y: 430, endPoint x: 564, endPoint y: 262, distance: 170.7
click at [564, 262] on div at bounding box center [440, 488] width 2228 height 1894
drag, startPoint x: 510, startPoint y: 403, endPoint x: 648, endPoint y: 259, distance: 199.5
click at [648, 259] on div at bounding box center [550, 286] width 2228 height 1894
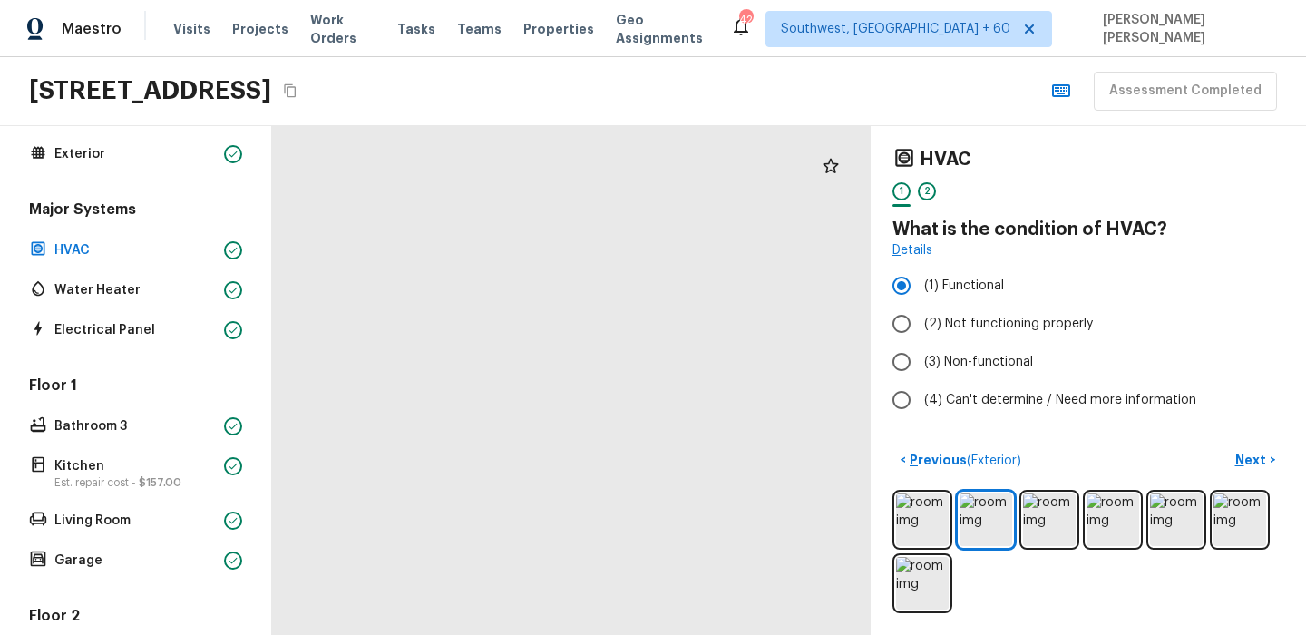
drag, startPoint x: 541, startPoint y: 417, endPoint x: 609, endPoint y: 461, distance: 81.5
click at [609, 461] on div at bounding box center [618, 339] width 2001 height 1700
drag, startPoint x: 478, startPoint y: 582, endPoint x: 599, endPoint y: 321, distance: 288.1
click at [599, 321] on div at bounding box center [541, 21] width 1721 height 1463
drag, startPoint x: 668, startPoint y: 372, endPoint x: 562, endPoint y: 481, distance: 152.0
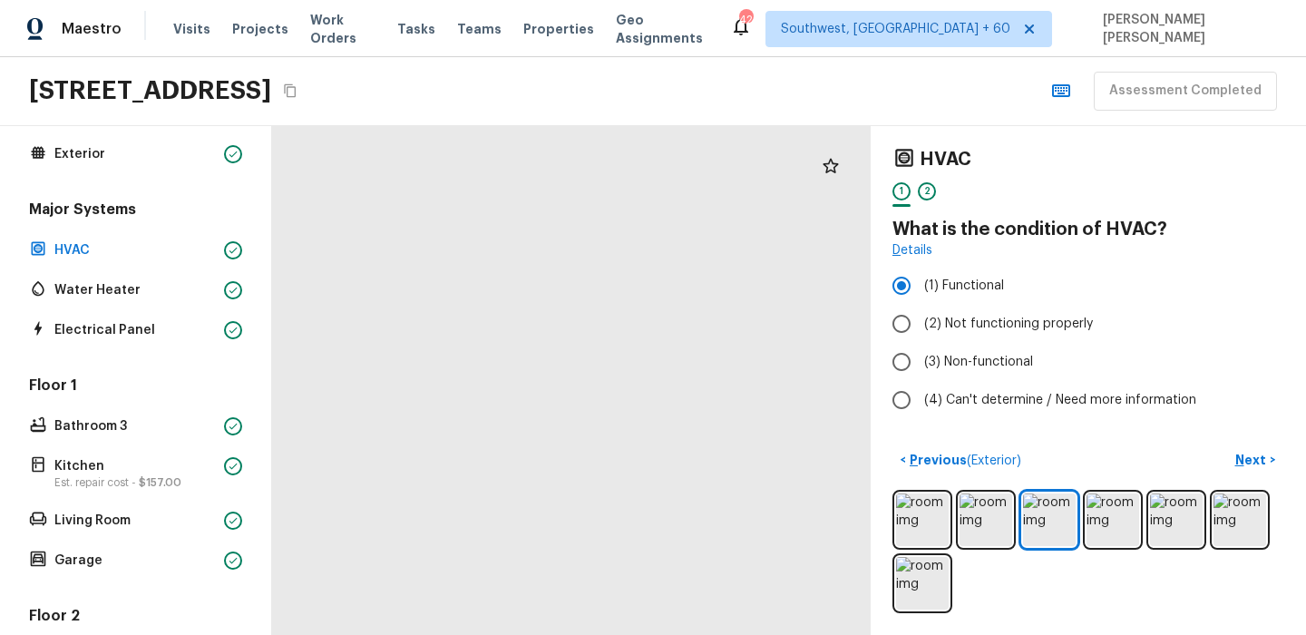
click at [1258, 458] on p "Next" at bounding box center [1252, 460] width 34 height 18
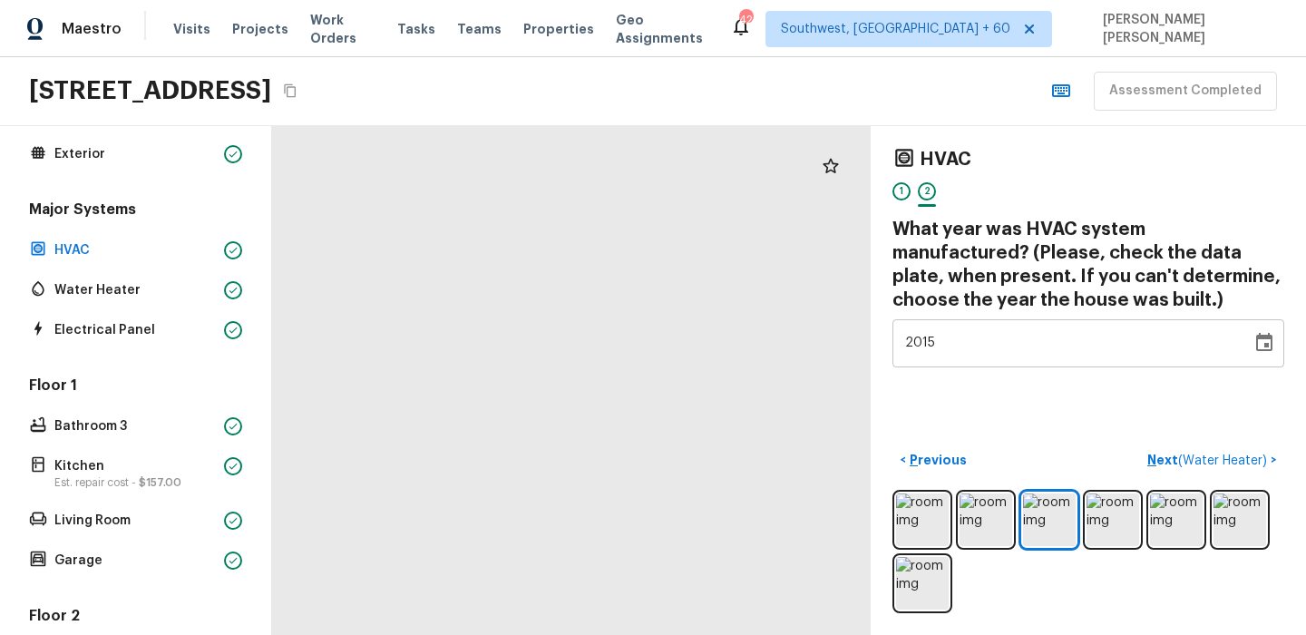
drag, startPoint x: 492, startPoint y: 288, endPoint x: 594, endPoint y: 461, distance: 200.0
drag, startPoint x: 518, startPoint y: 378, endPoint x: 515, endPoint y: 233, distance: 145.1
drag, startPoint x: 572, startPoint y: 335, endPoint x: 574, endPoint y: 179, distance: 156.0
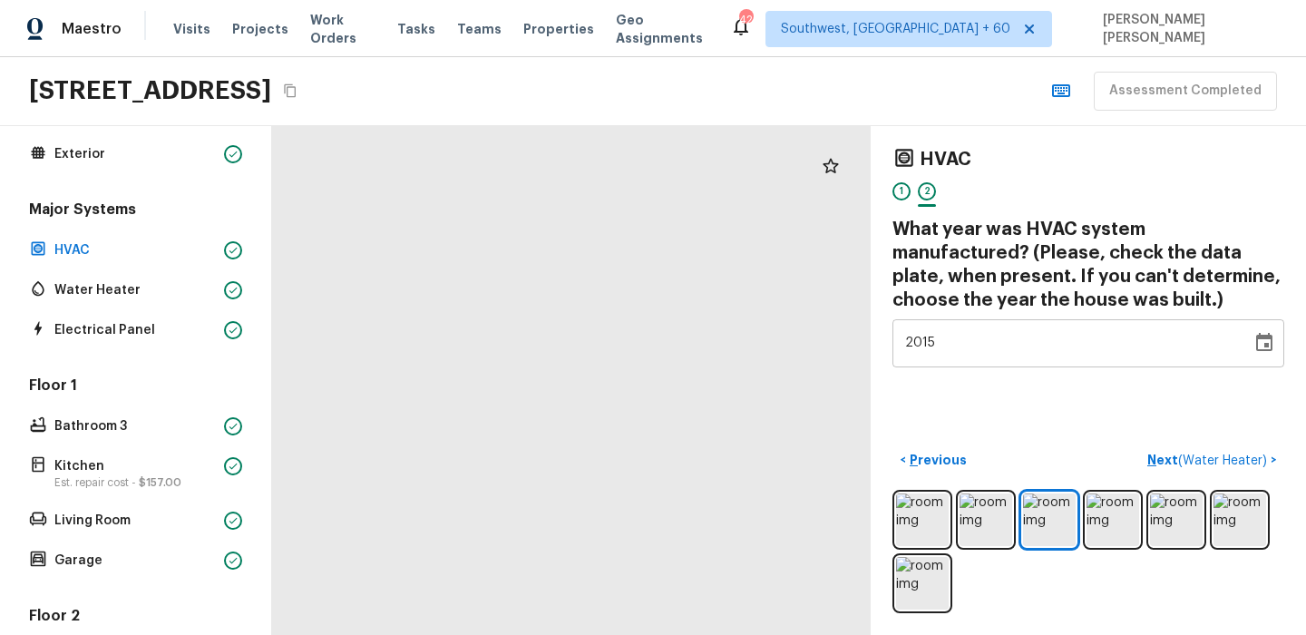
click at [574, 179] on div at bounding box center [682, 559] width 2909 height 2472
drag, startPoint x: 555, startPoint y: 365, endPoint x: 554, endPoint y: 206, distance: 159.6
click at [554, 206] on div at bounding box center [681, 399] width 2909 height 2472
drag, startPoint x: 525, startPoint y: 379, endPoint x: 563, endPoint y: 223, distance: 160.6
click at [563, 223] on div at bounding box center [720, 243] width 2909 height 2472
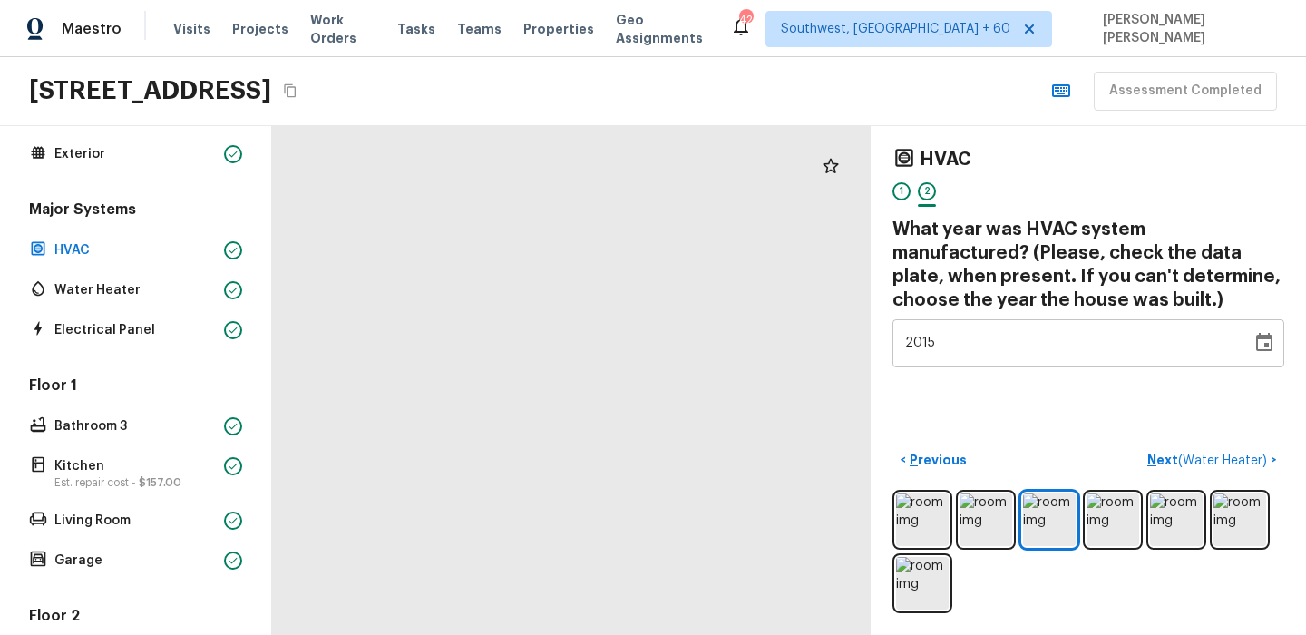
drag, startPoint x: 567, startPoint y: 394, endPoint x: 570, endPoint y: 288, distance: 105.2
click at [570, 288] on div at bounding box center [722, 138] width 2909 height 2472
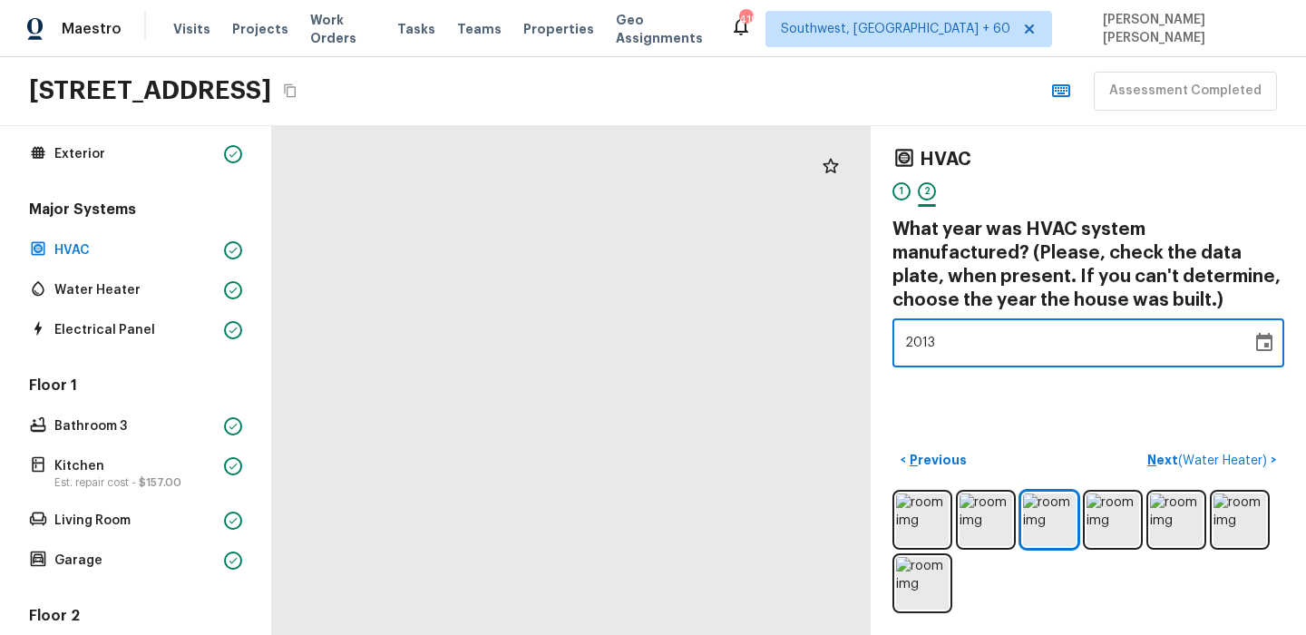
click at [1039, 352] on div "2013" at bounding box center [1072, 343] width 334 height 48
type input "2011"
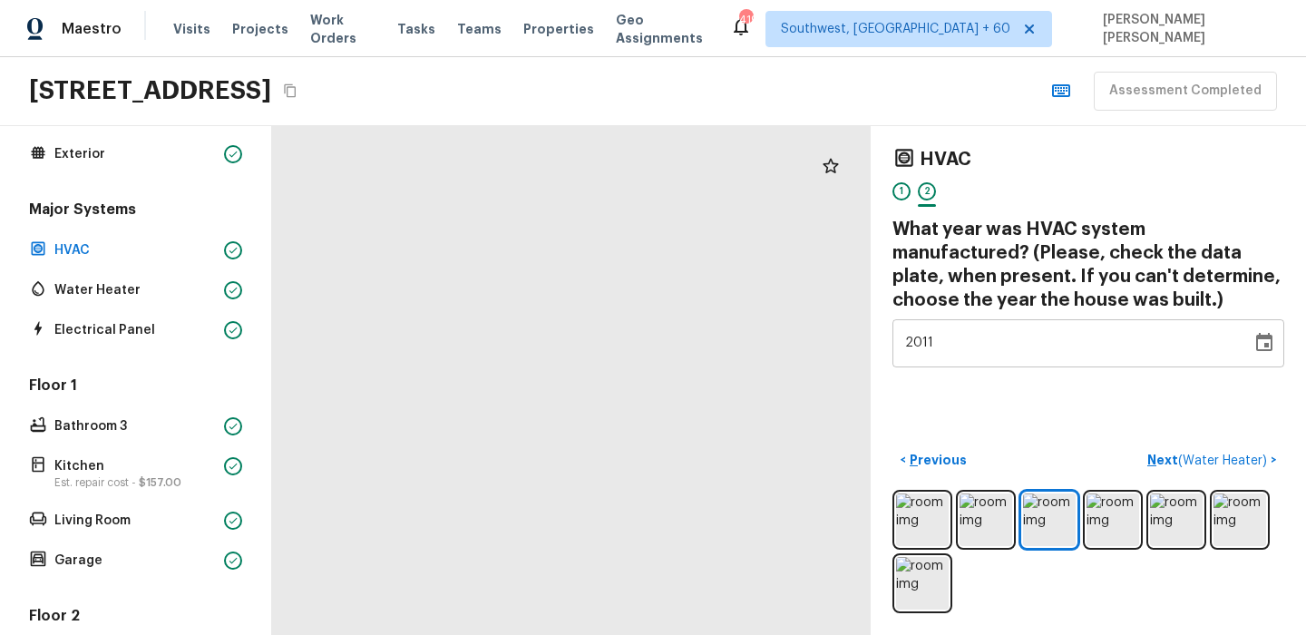
click at [1128, 394] on div "HVAC 1 2 What year was HVAC system manufactured? (Please, check the data plate,…" at bounding box center [1088, 380] width 435 height 509
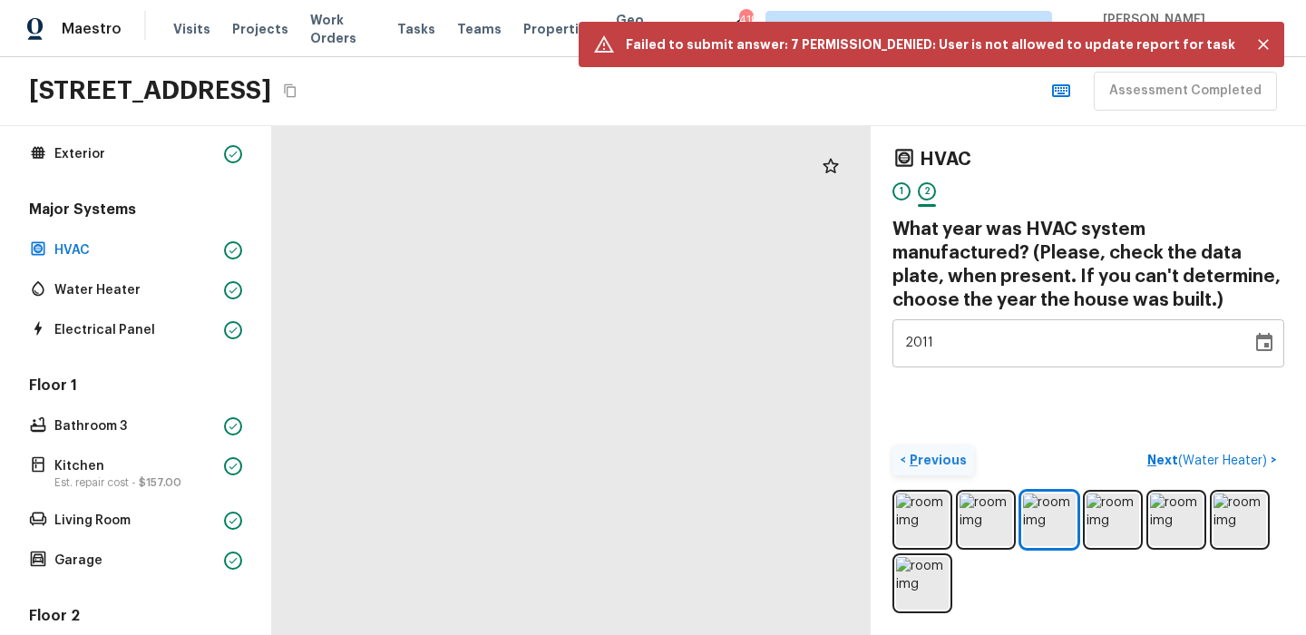
click at [941, 453] on p "Previous" at bounding box center [936, 460] width 61 height 18
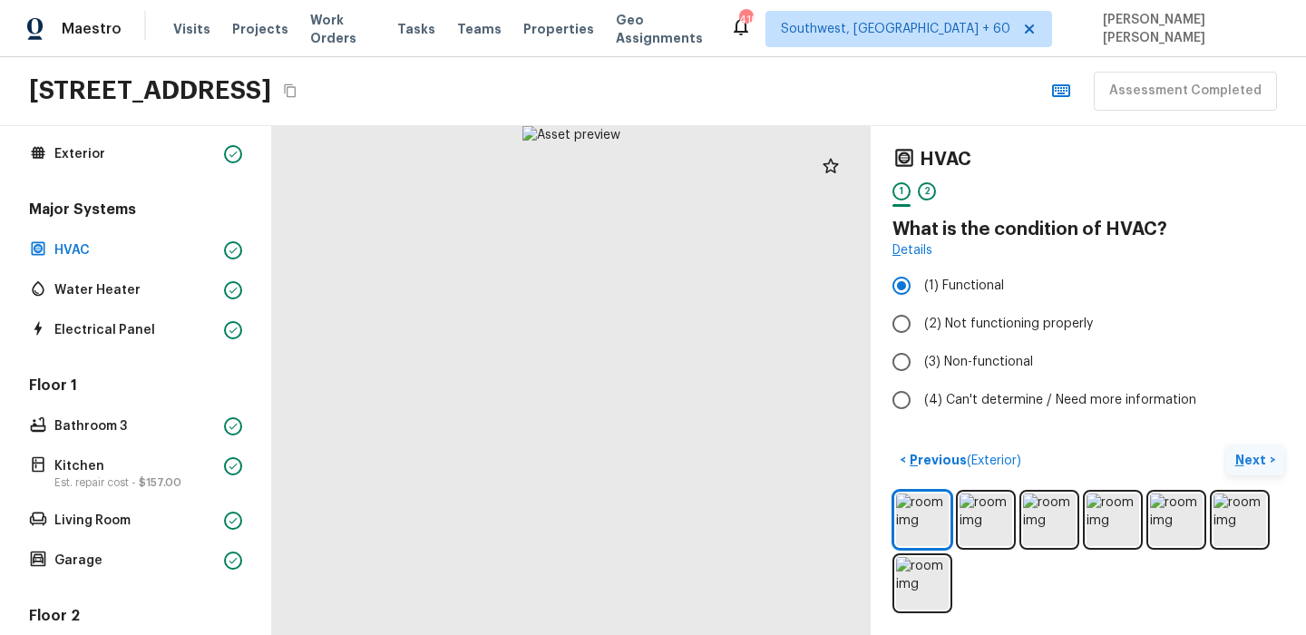
click at [1241, 453] on p "Next" at bounding box center [1252, 460] width 34 height 18
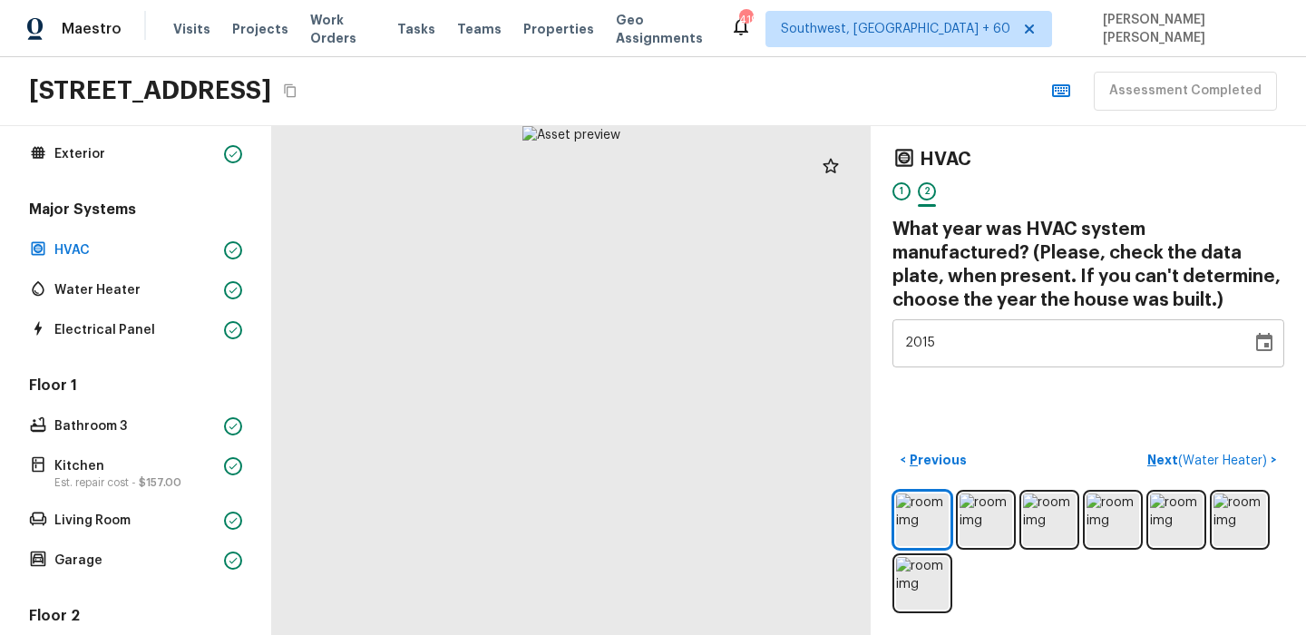
click at [1260, 343] on icon "Choose date, selected date is Dec 31, 2015" at bounding box center [1264, 343] width 22 height 22
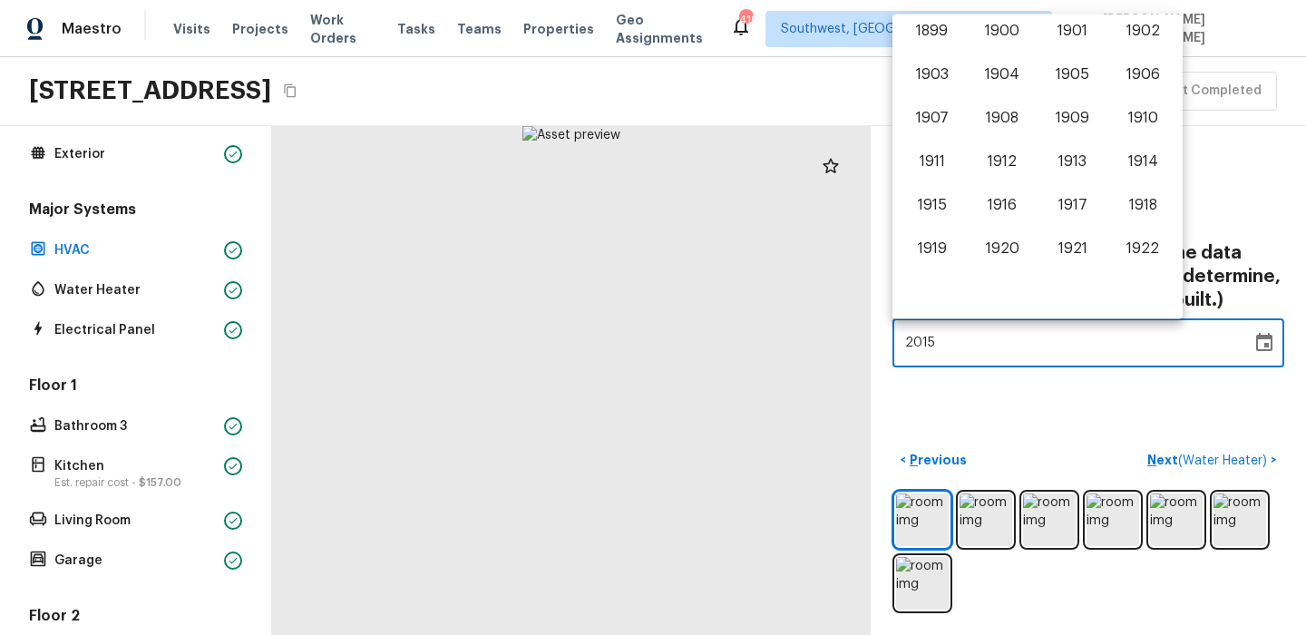
scroll to position [1128, 0]
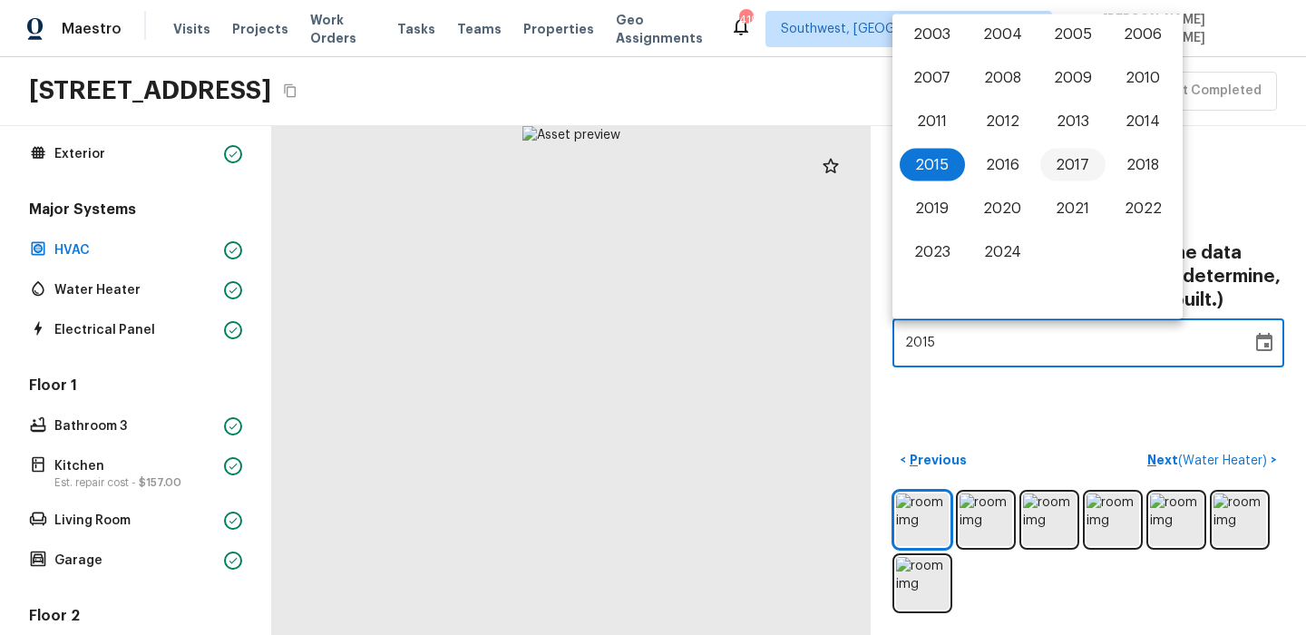
click at [1062, 162] on button "2017" at bounding box center [1072, 165] width 65 height 33
type input "2016"
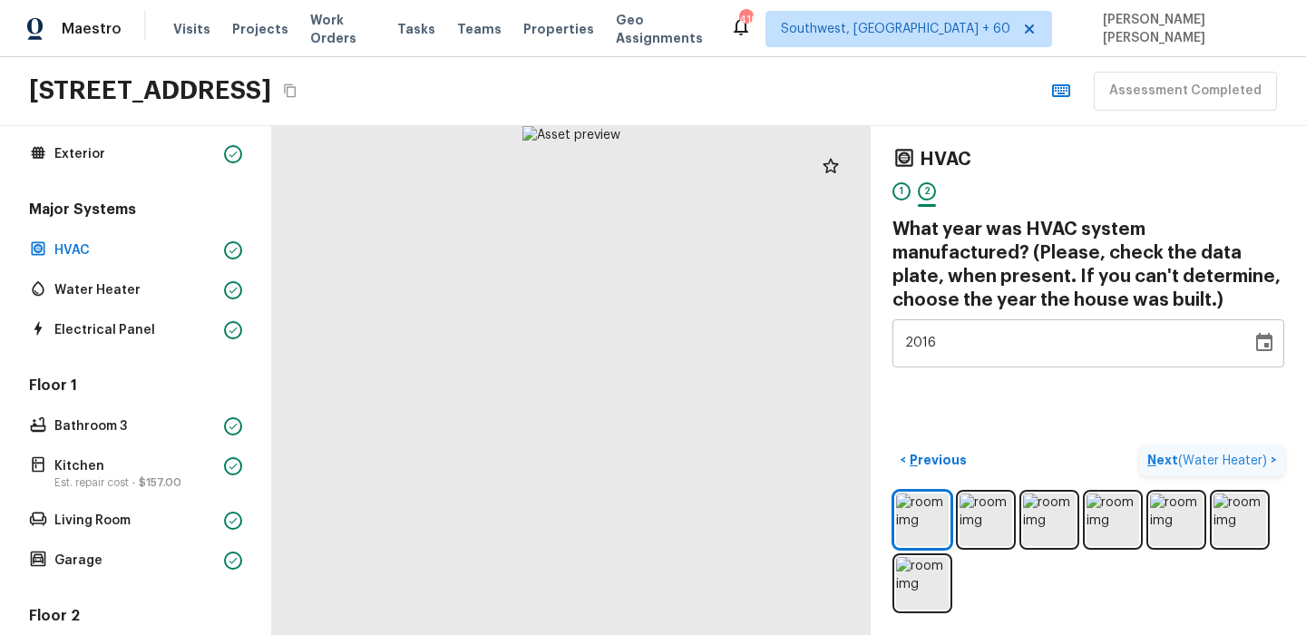
click at [1199, 452] on p "Next ( Water Heater )" at bounding box center [1208, 460] width 123 height 19
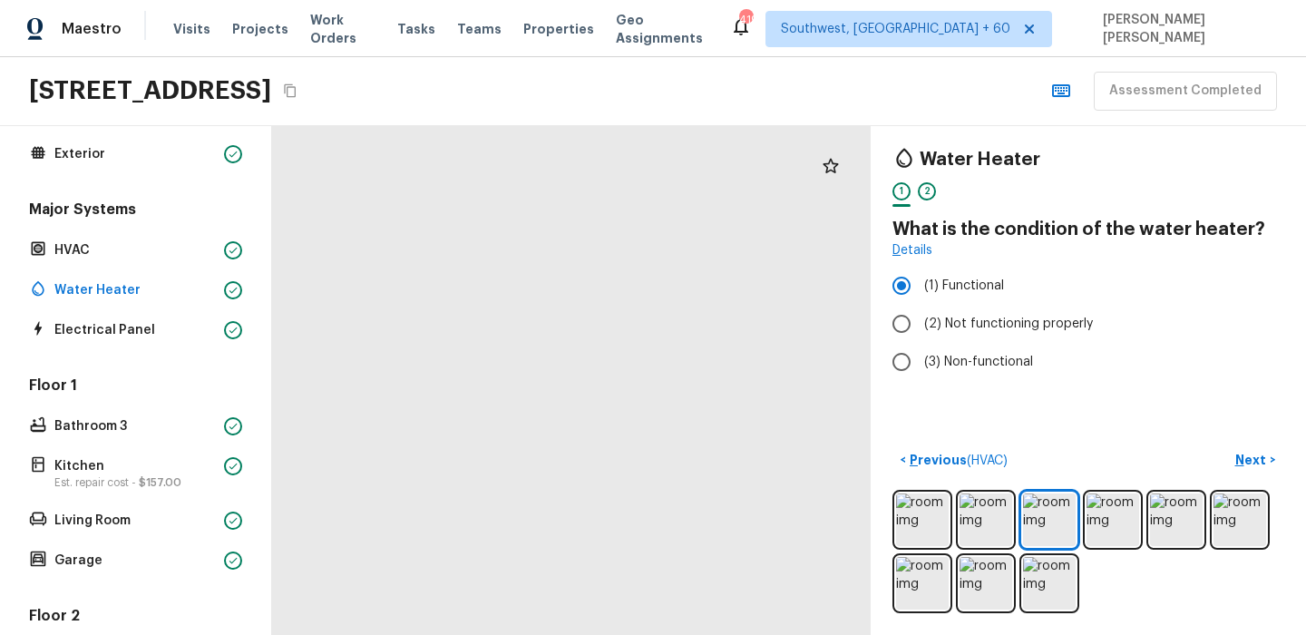
drag, startPoint x: 596, startPoint y: 230, endPoint x: 592, endPoint y: 395, distance: 165.1
drag, startPoint x: 627, startPoint y: 597, endPoint x: 624, endPoint y: 357, distance: 239.4
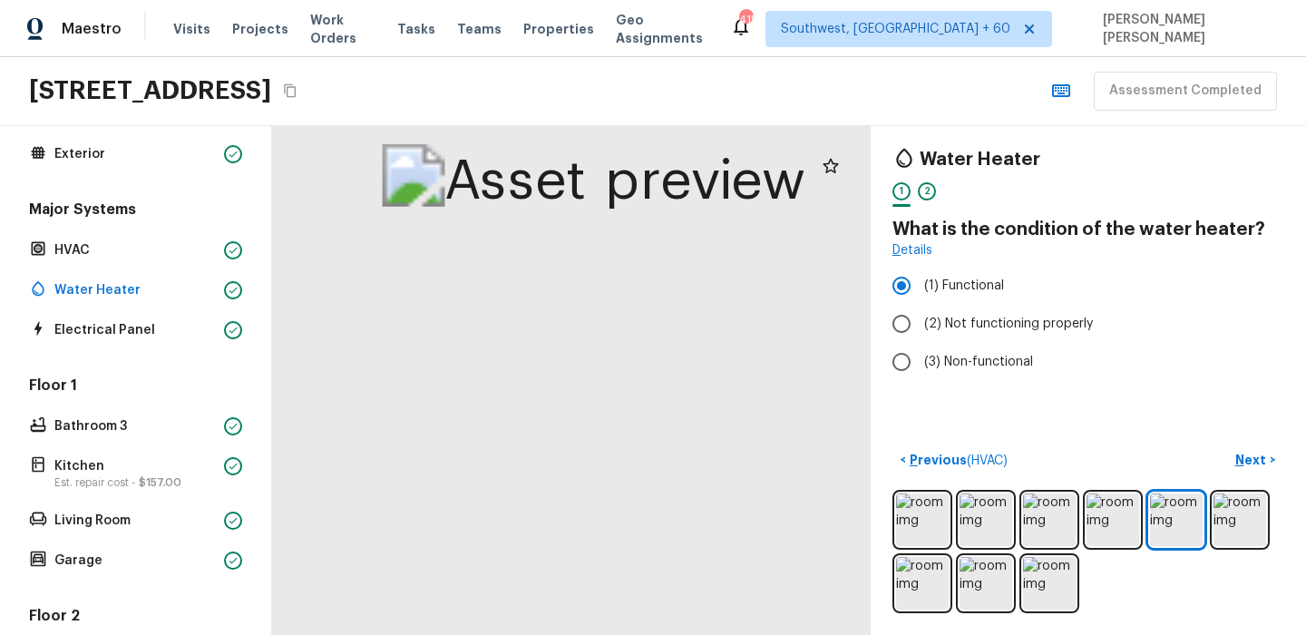
drag, startPoint x: 598, startPoint y: 307, endPoint x: 521, endPoint y: 456, distance: 167.5
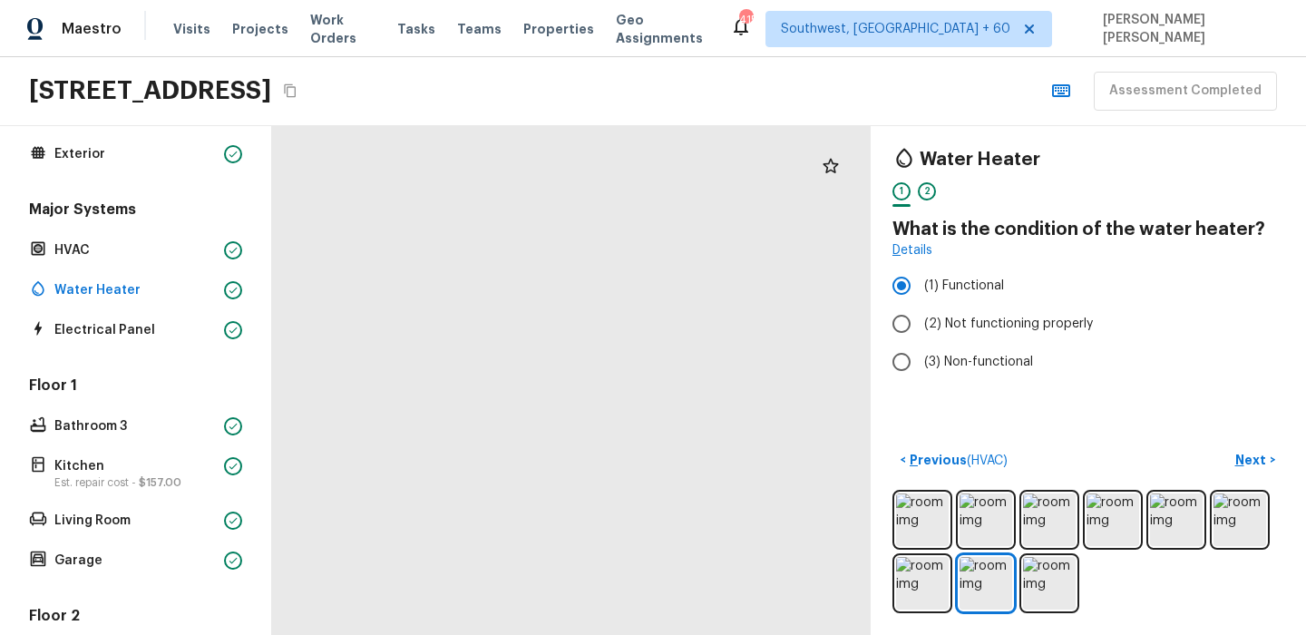
drag, startPoint x: 596, startPoint y: 589, endPoint x: 541, endPoint y: 651, distance: 82.9
click at [541, 635] on html "Maestro Visits Projects Work Orders Tasks Teams Properties Geo Assignments 415 …" at bounding box center [653, 317] width 1306 height 635
click at [1260, 460] on p "Next" at bounding box center [1252, 460] width 34 height 18
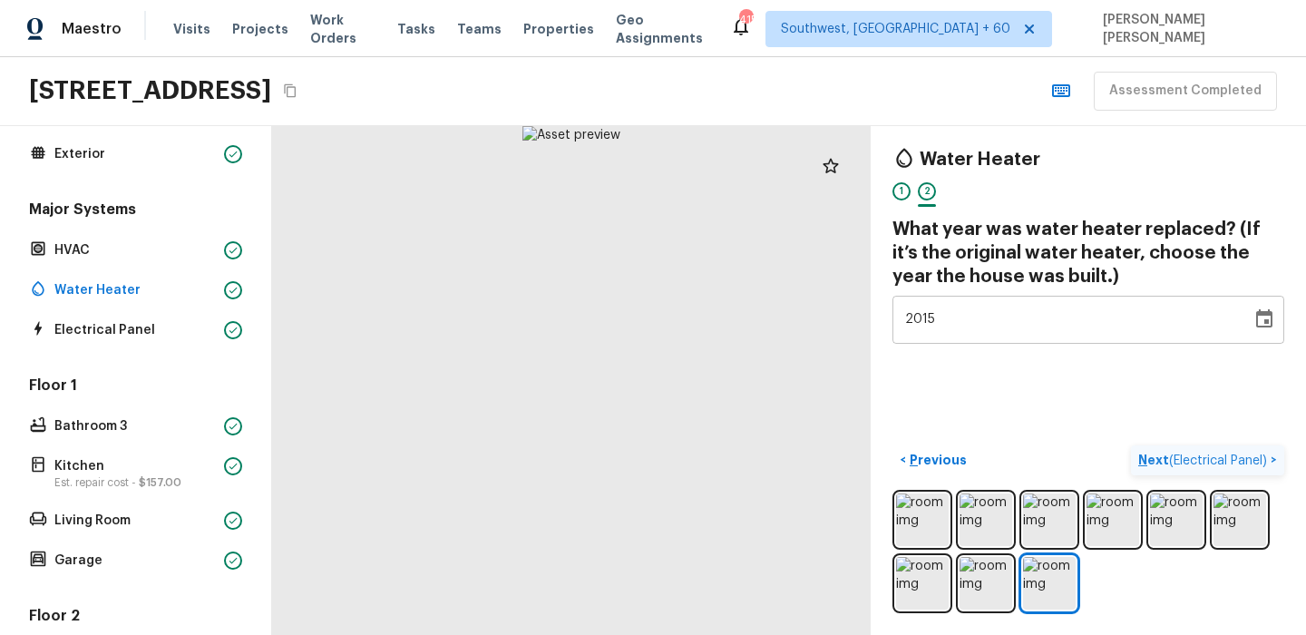
click at [1170, 471] on button "Next ( Electrical Panel ) >" at bounding box center [1207, 460] width 153 height 30
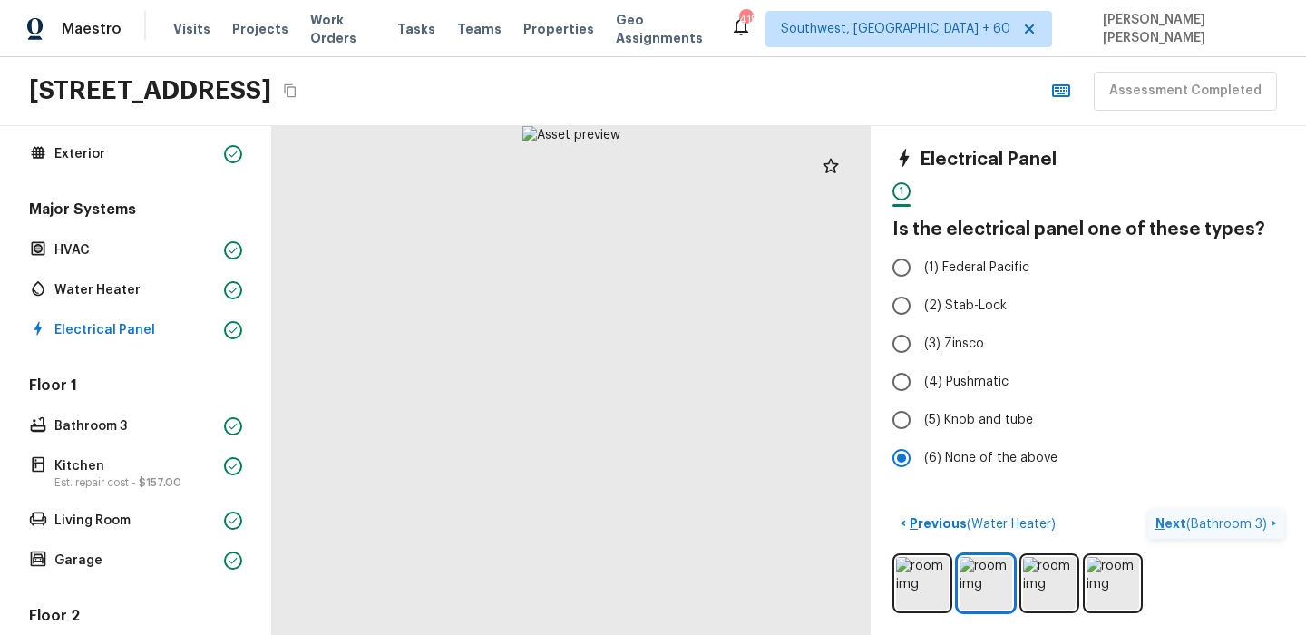
click at [1214, 515] on p "Next ( Bathroom 3 )" at bounding box center [1212, 523] width 115 height 19
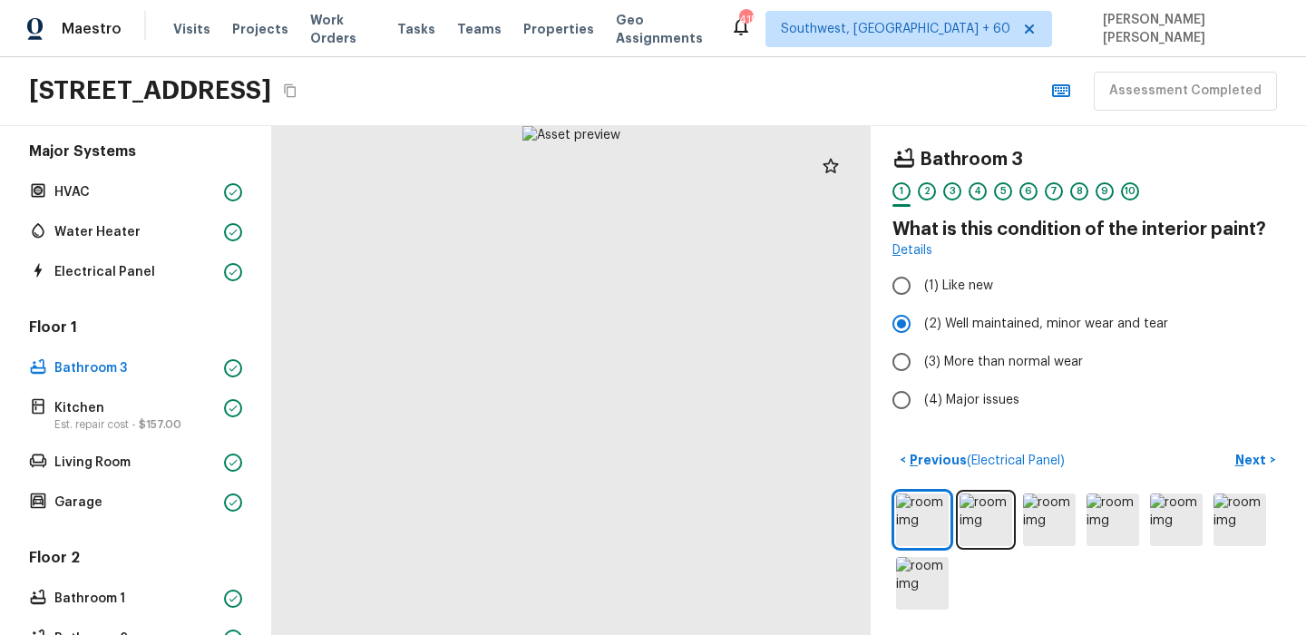
scroll to position [166, 0]
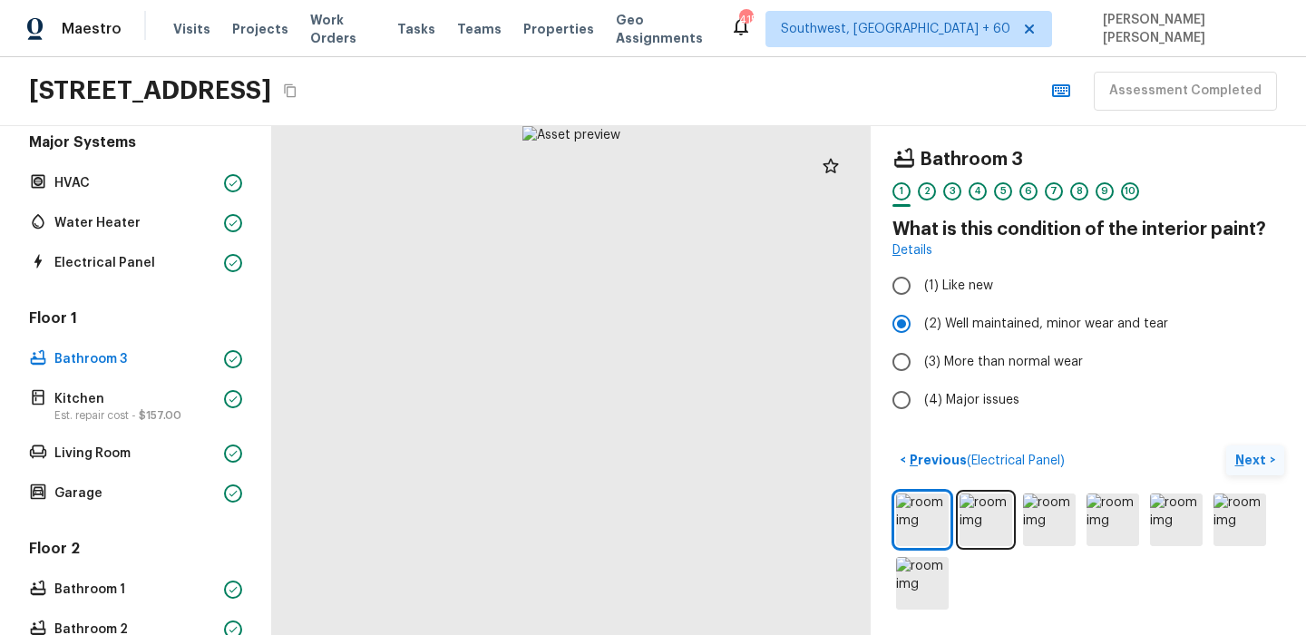
click at [1247, 463] on p "Next" at bounding box center [1252, 460] width 34 height 18
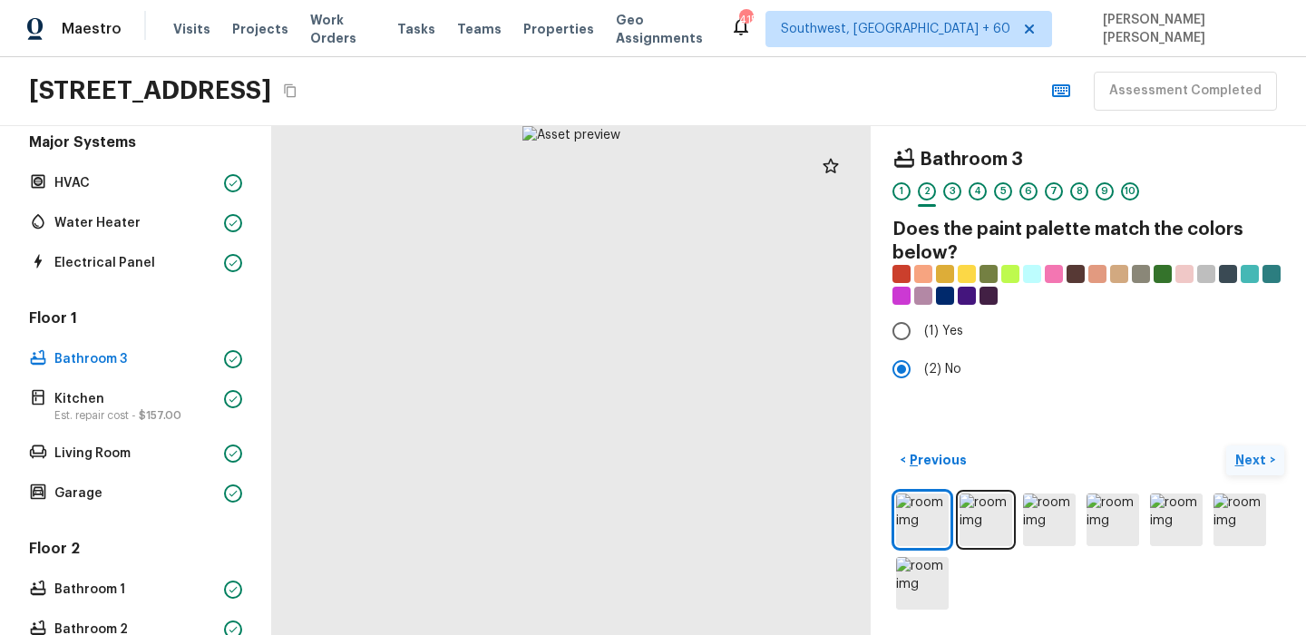
click at [1251, 459] on p "Next" at bounding box center [1252, 460] width 34 height 18
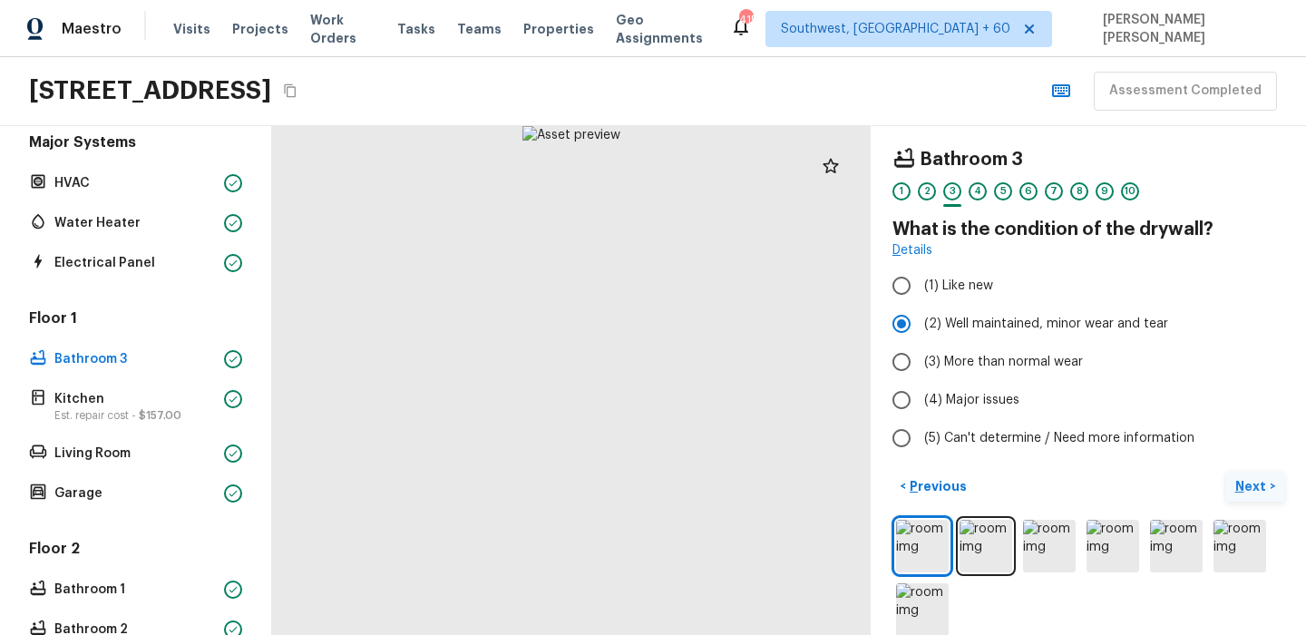
click at [1247, 482] on p "Next" at bounding box center [1252, 486] width 34 height 18
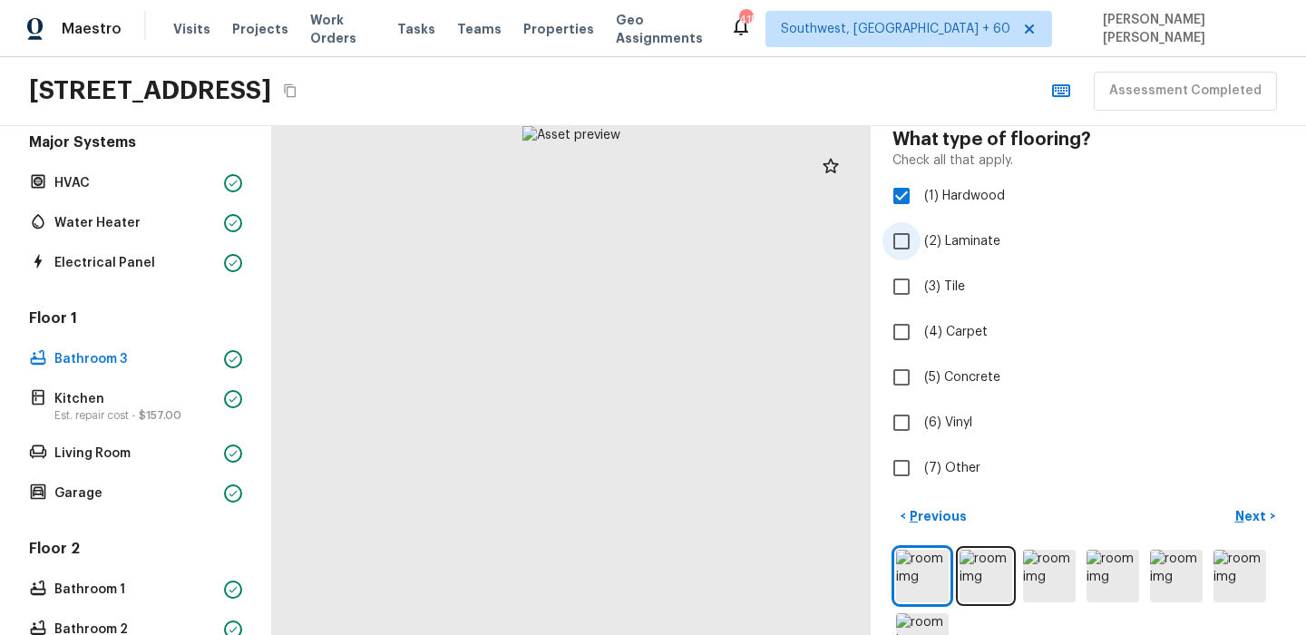
scroll to position [146, 0]
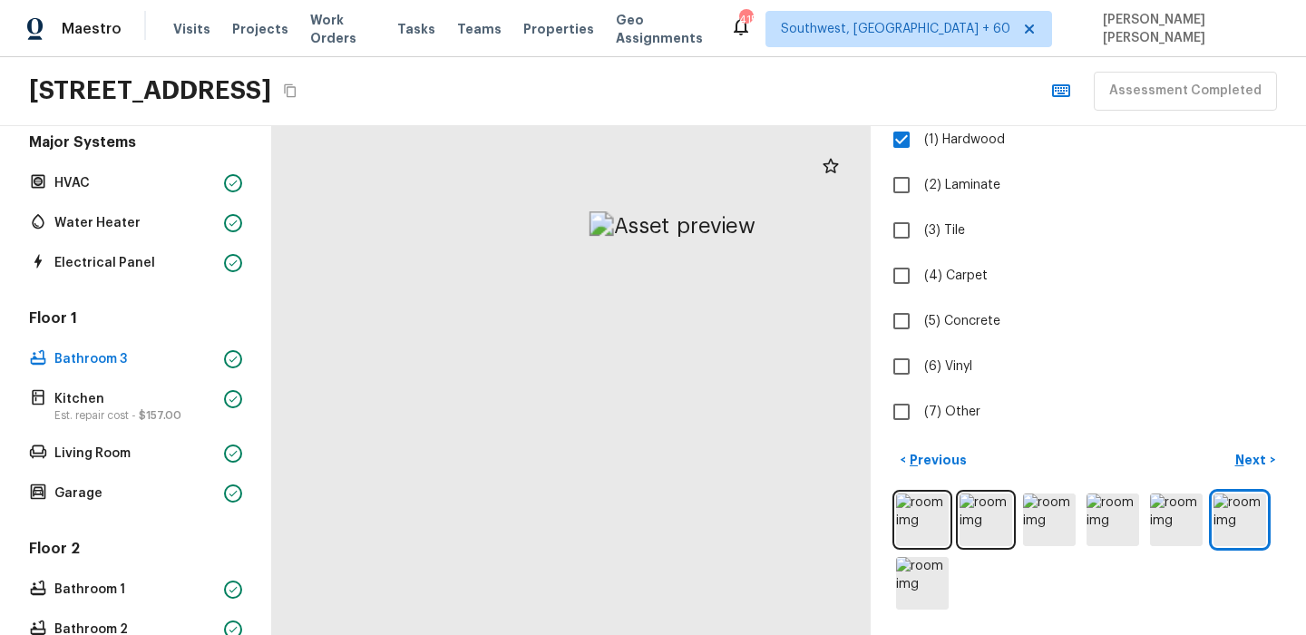
drag, startPoint x: 485, startPoint y: 243, endPoint x: 526, endPoint y: 410, distance: 171.8
click at [526, 410] on div at bounding box center [672, 642] width 1015 height 862
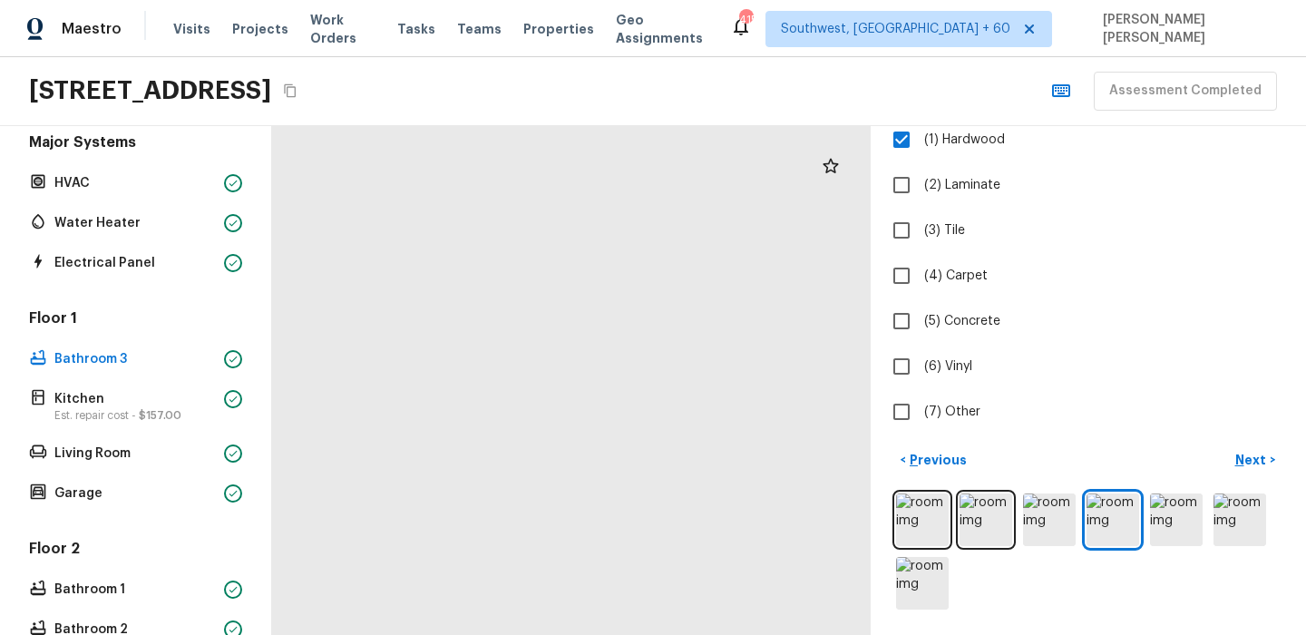
drag, startPoint x: 478, startPoint y: 481, endPoint x: 643, endPoint y: 481, distance: 165.1
click at [643, 481] on div at bounding box center [604, 192] width 1081 height 919
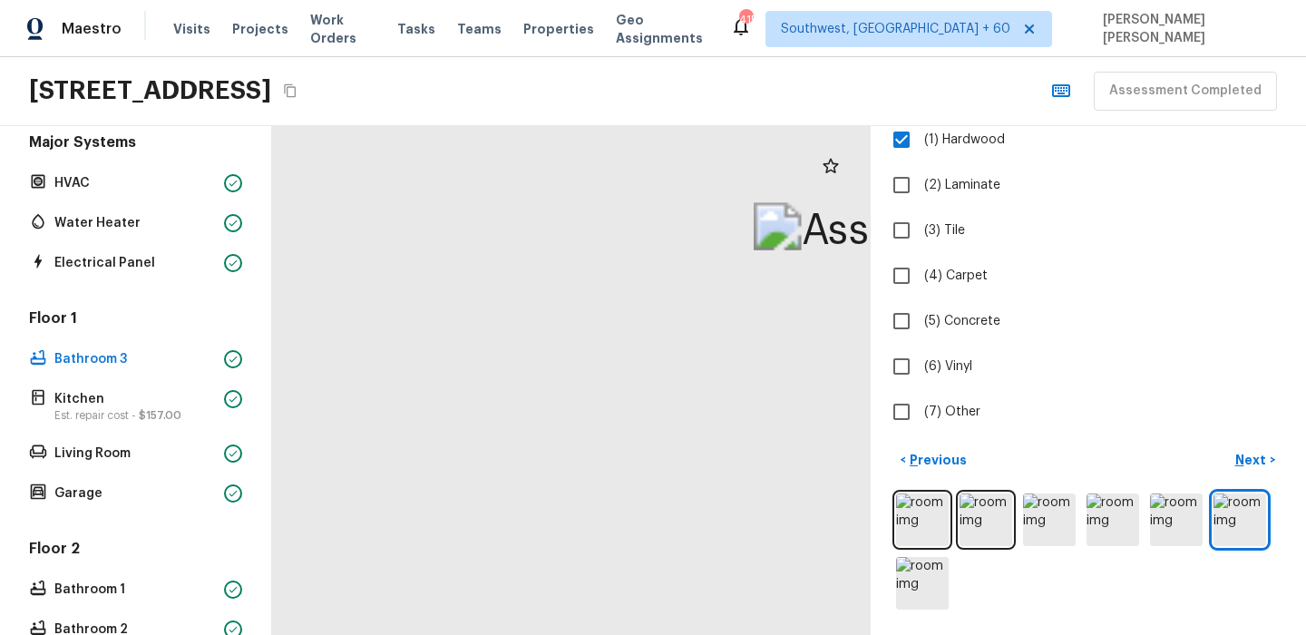
drag, startPoint x: 429, startPoint y: 181, endPoint x: 446, endPoint y: 385, distance: 204.8
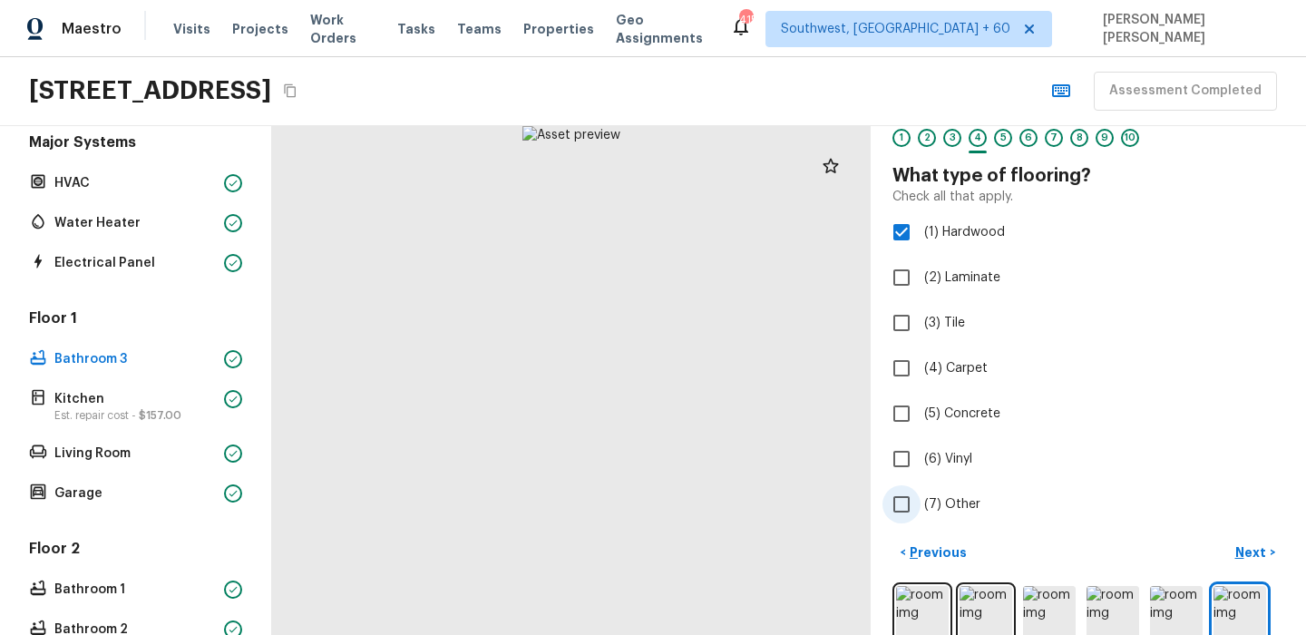
scroll to position [44, 0]
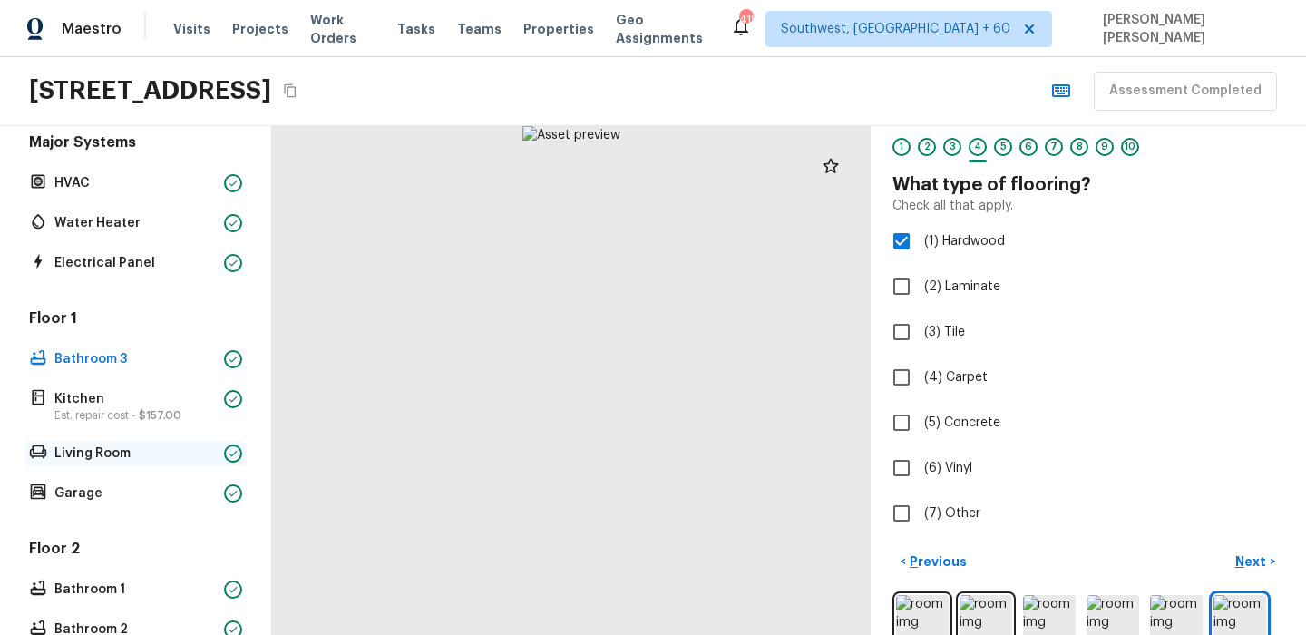
click at [81, 451] on p "Living Room" at bounding box center [135, 453] width 162 height 18
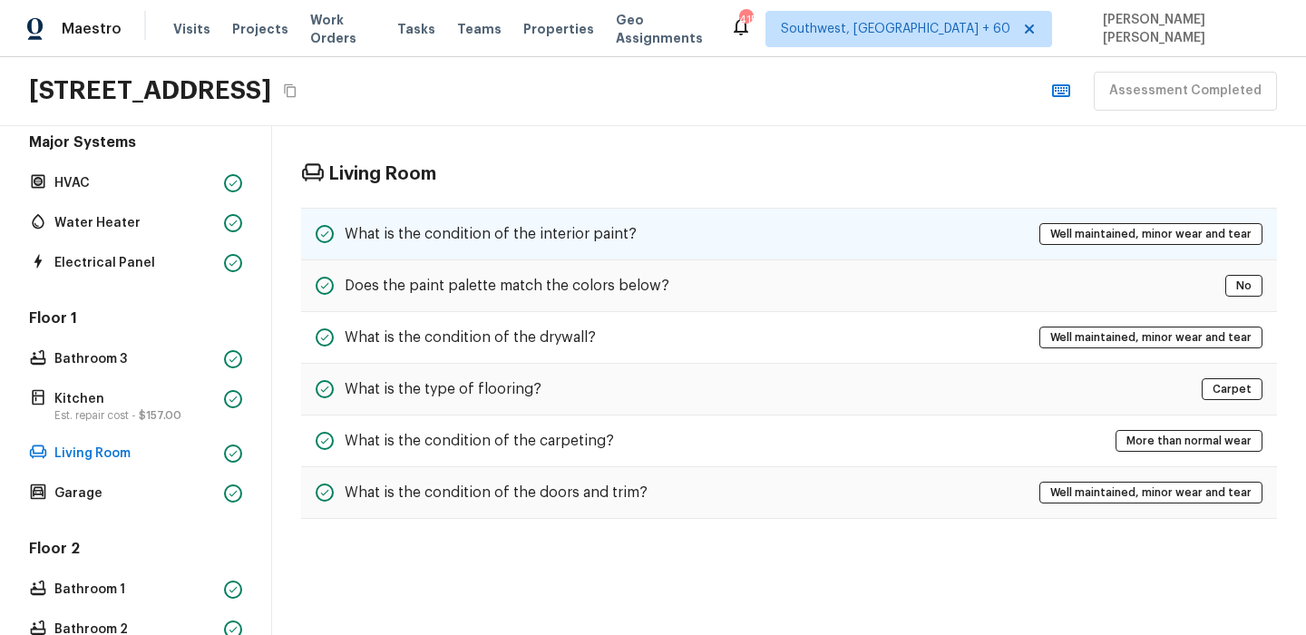
click at [483, 233] on h5 "What is the condition of the interior paint?" at bounding box center [491, 234] width 292 height 20
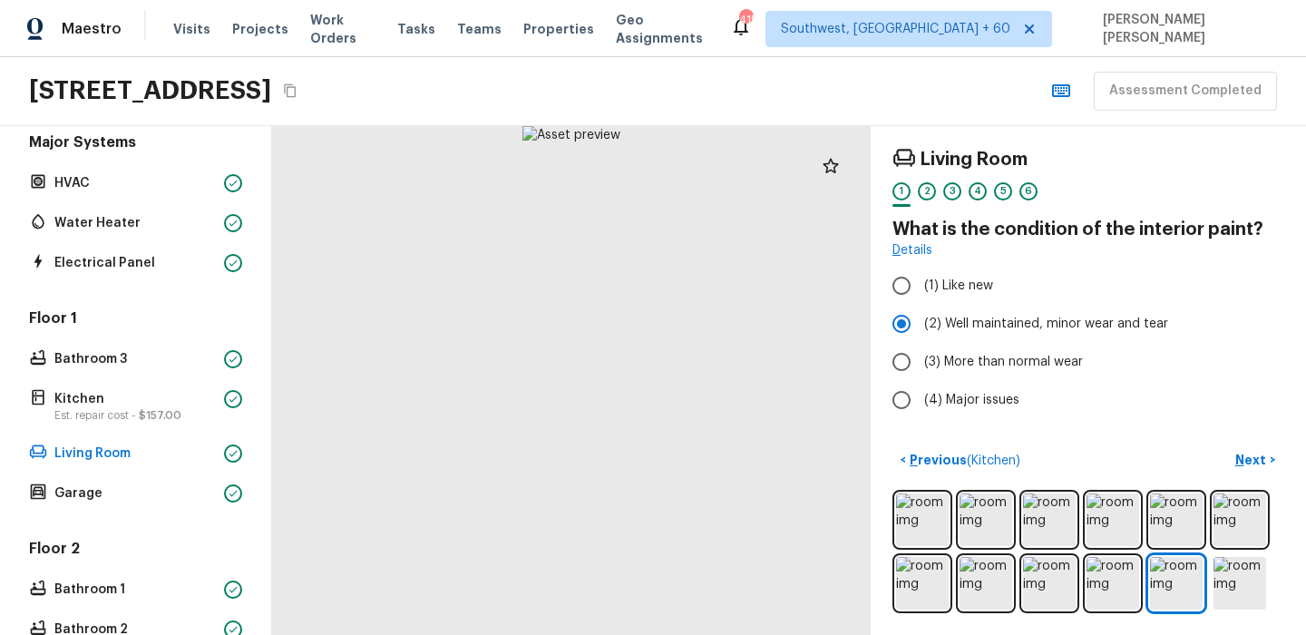
scroll to position [269, 0]
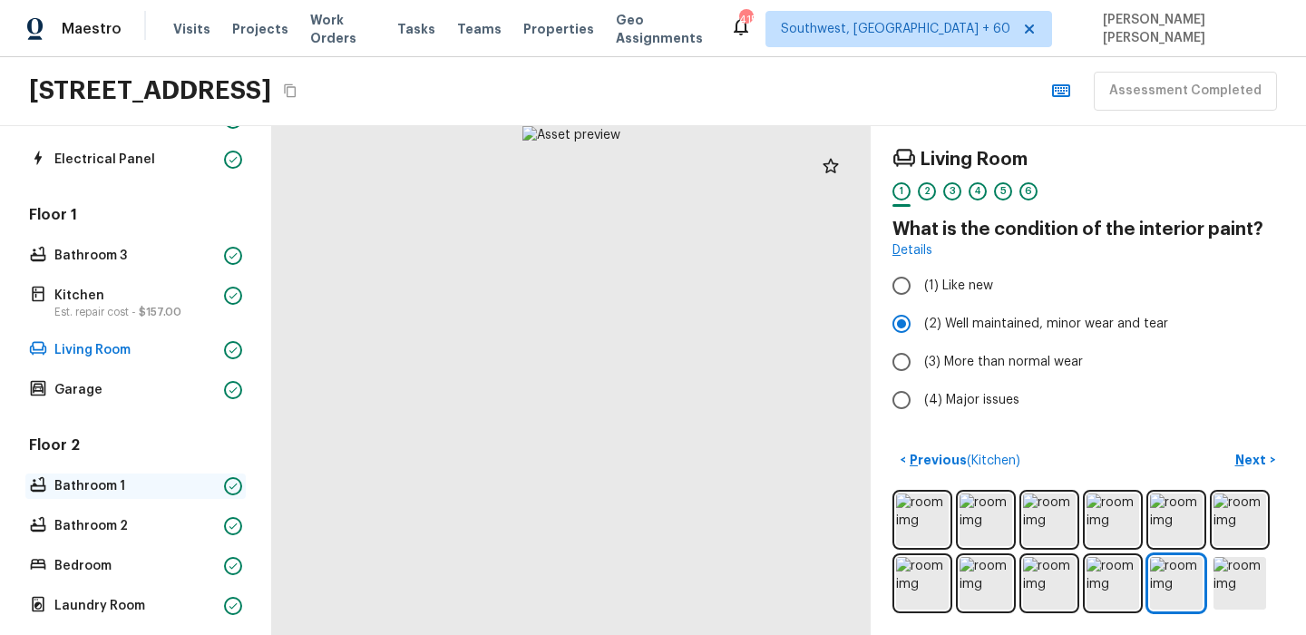
click at [89, 484] on p "Bathroom 1" at bounding box center [135, 486] width 162 height 18
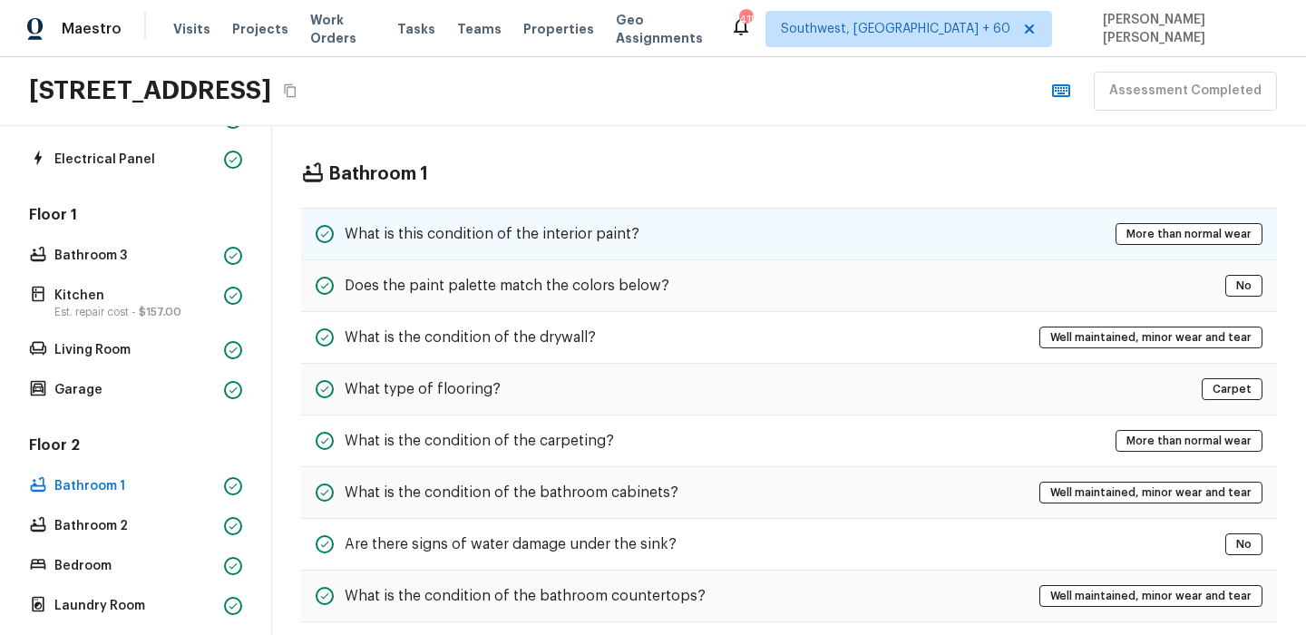
click at [524, 243] on div "What is this condition of the interior paint?" at bounding box center [478, 234] width 324 height 22
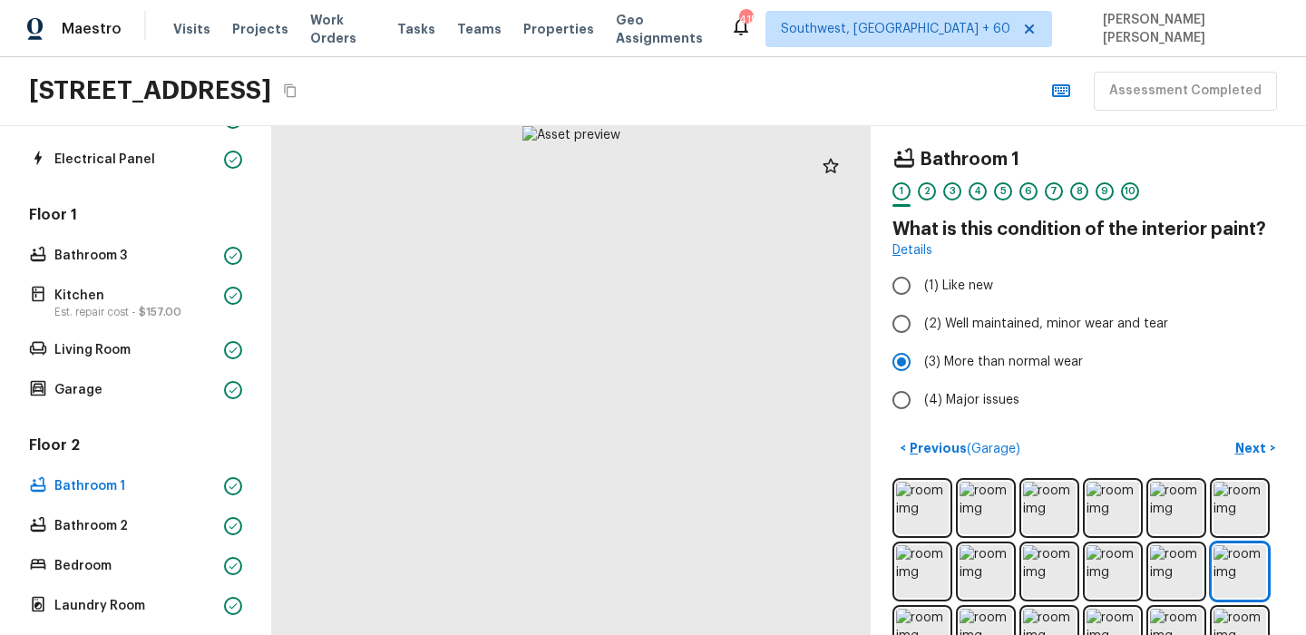
scroll to position [445, 0]
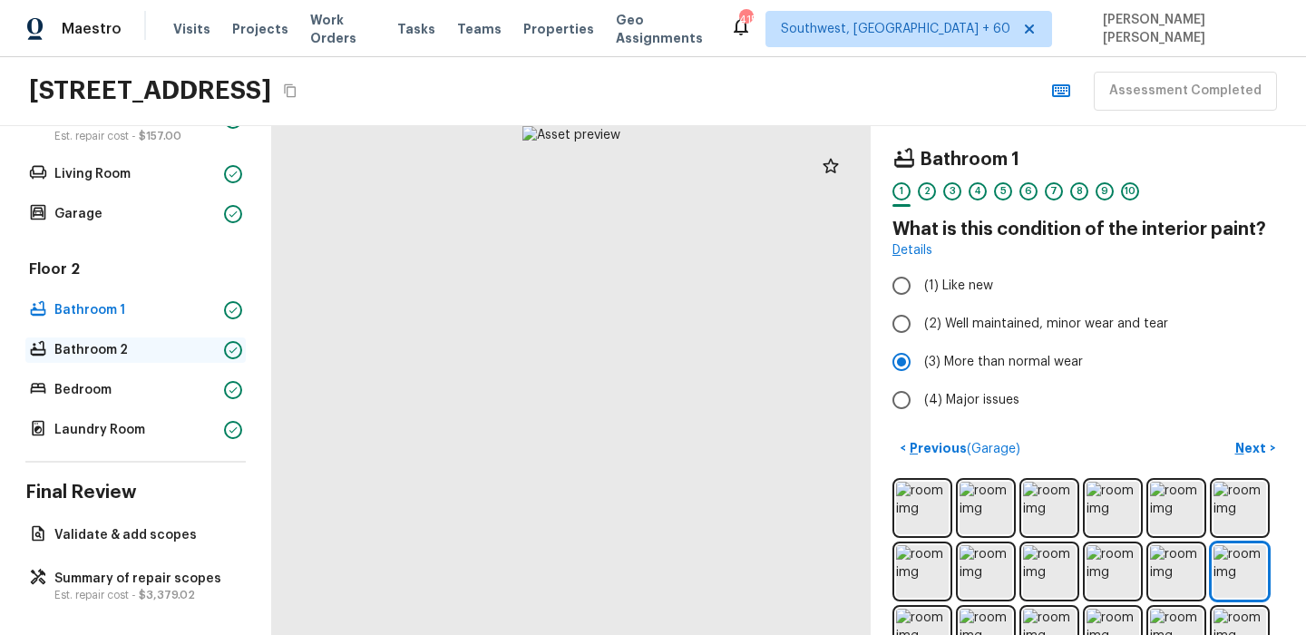
click at [101, 349] on p "Bathroom 2" at bounding box center [135, 350] width 162 height 18
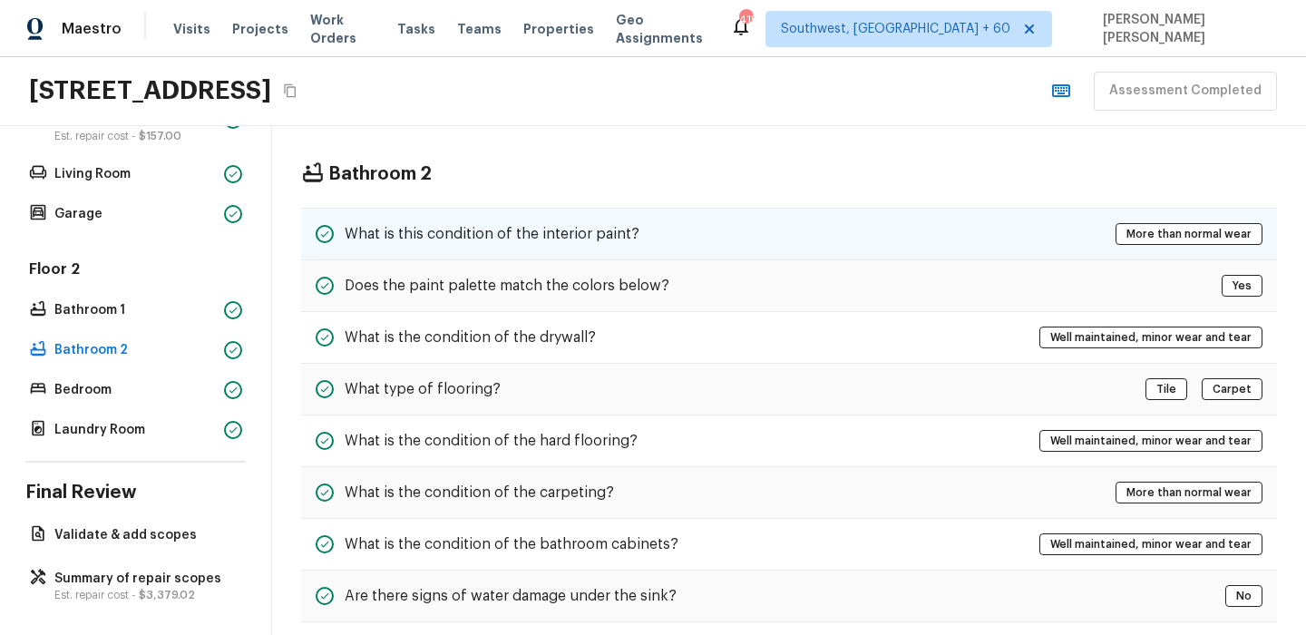
click at [586, 252] on div "What is this condition of the interior paint? More than normal wear" at bounding box center [789, 234] width 976 height 53
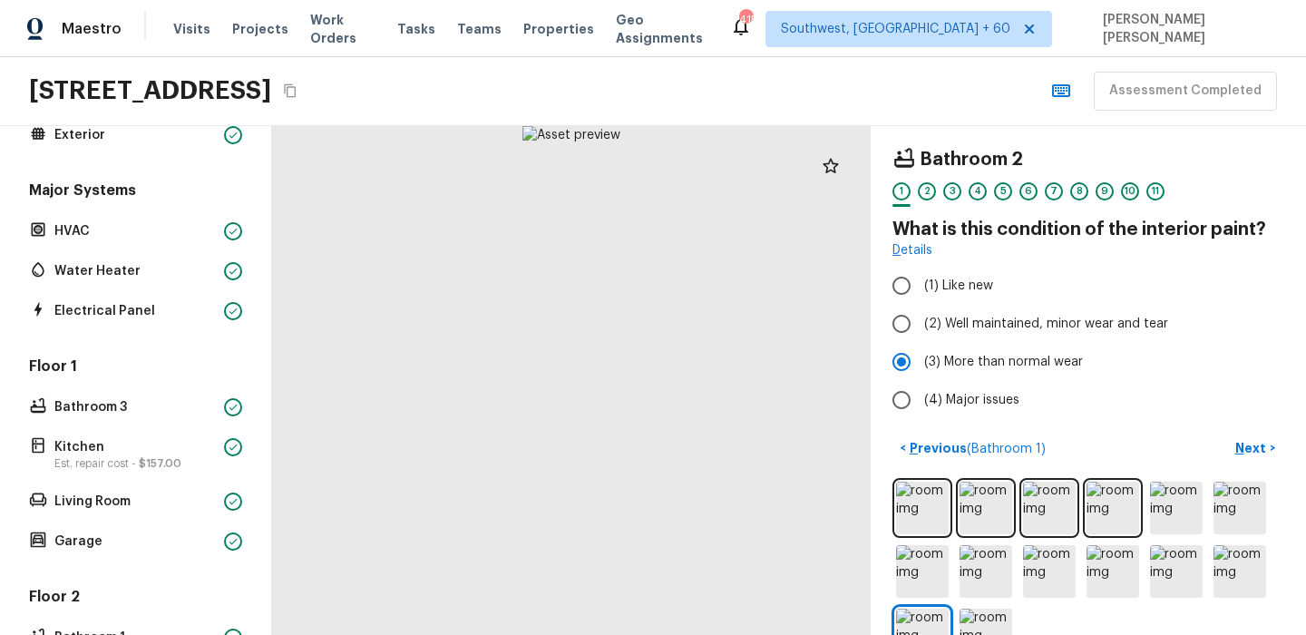
scroll to position [147, 0]
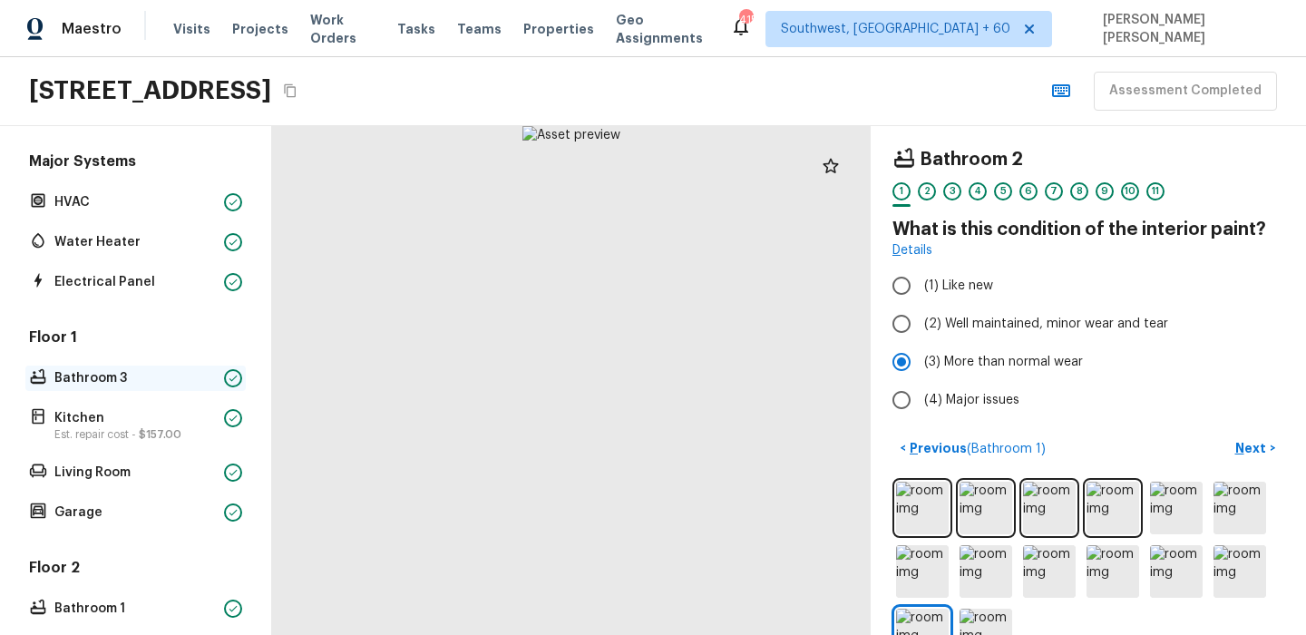
click at [124, 380] on p "Bathroom 3" at bounding box center [135, 378] width 162 height 18
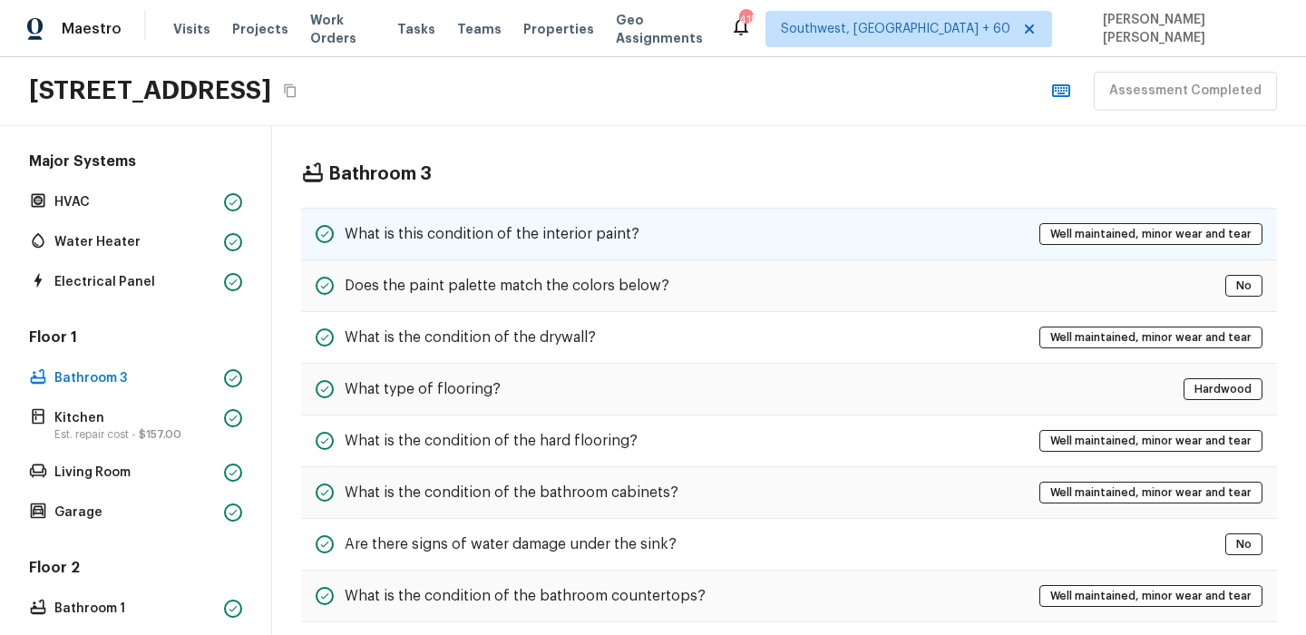
click at [581, 231] on h5 "What is this condition of the interior paint?" at bounding box center [492, 234] width 295 height 20
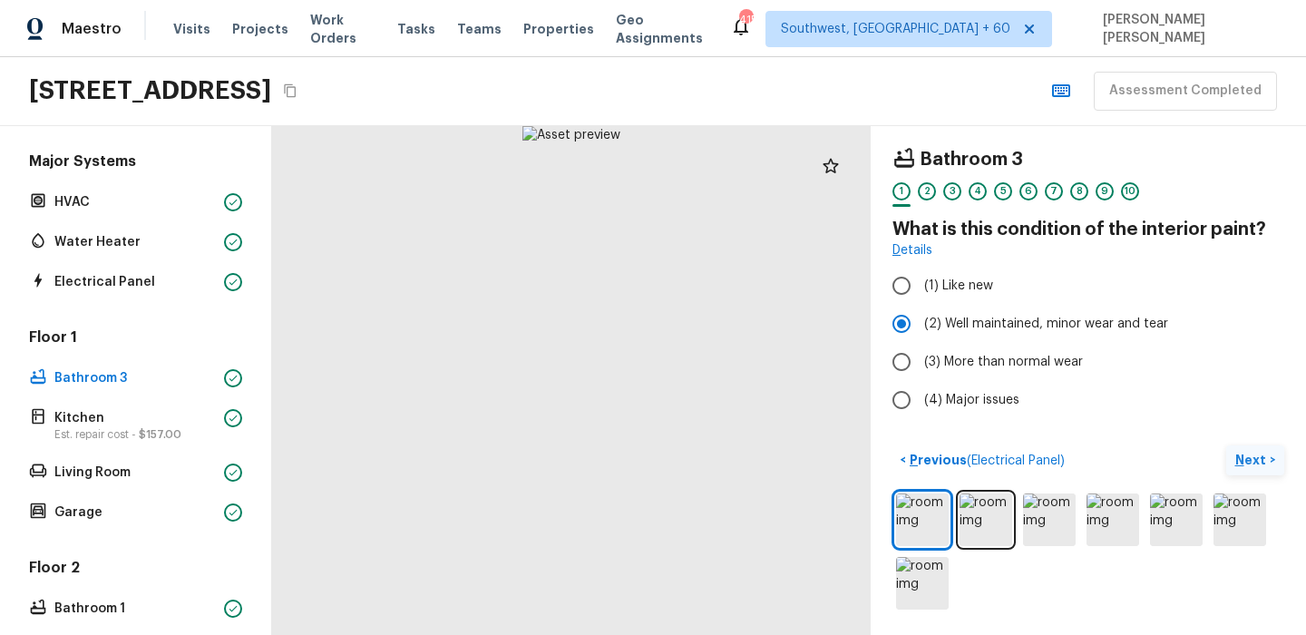
click at [1235, 460] on button "Next >" at bounding box center [1255, 460] width 58 height 30
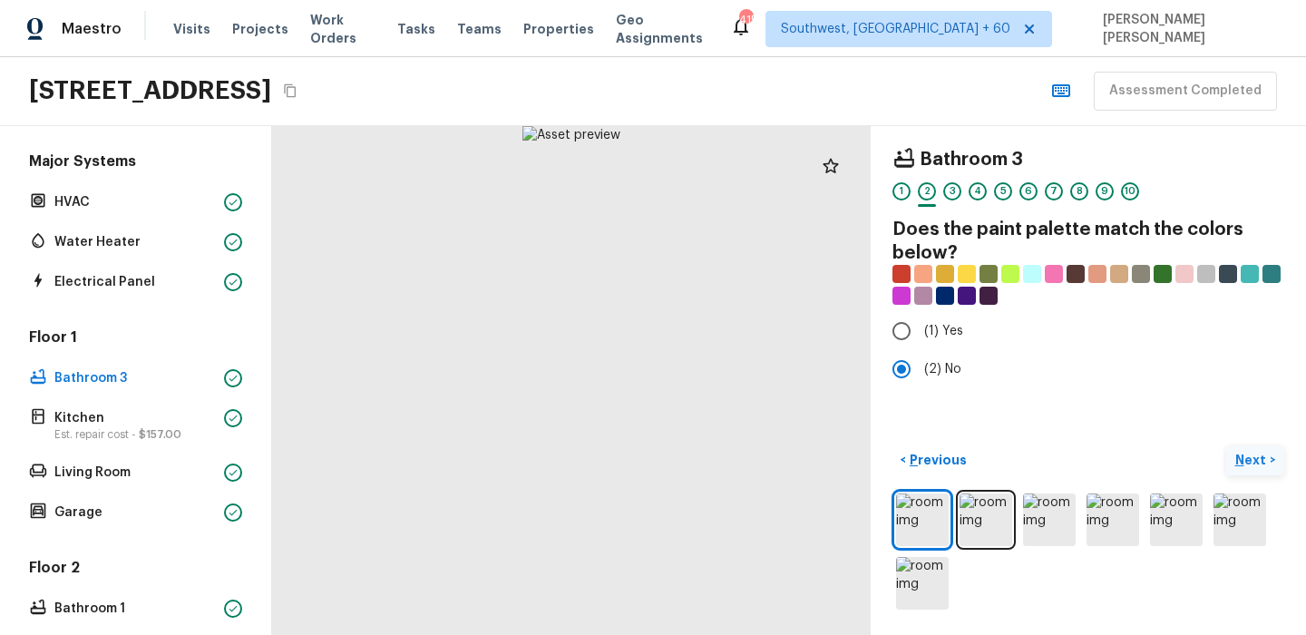
click at [1235, 460] on button "Next >" at bounding box center [1255, 460] width 58 height 30
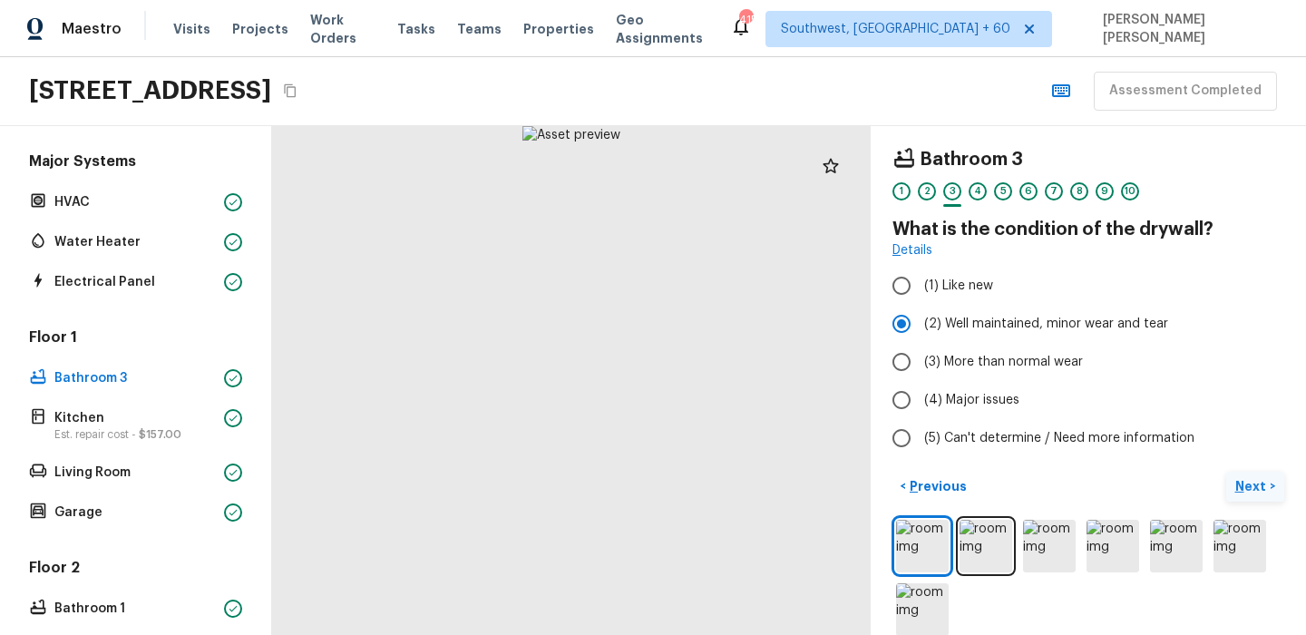
click at [1235, 460] on div "Bathroom 3 1 2 3 4 5 6 7 8 9 10 What is the condition of the drywall? Details (…" at bounding box center [1088, 380] width 435 height 509
click at [1254, 477] on p "Next" at bounding box center [1252, 486] width 34 height 18
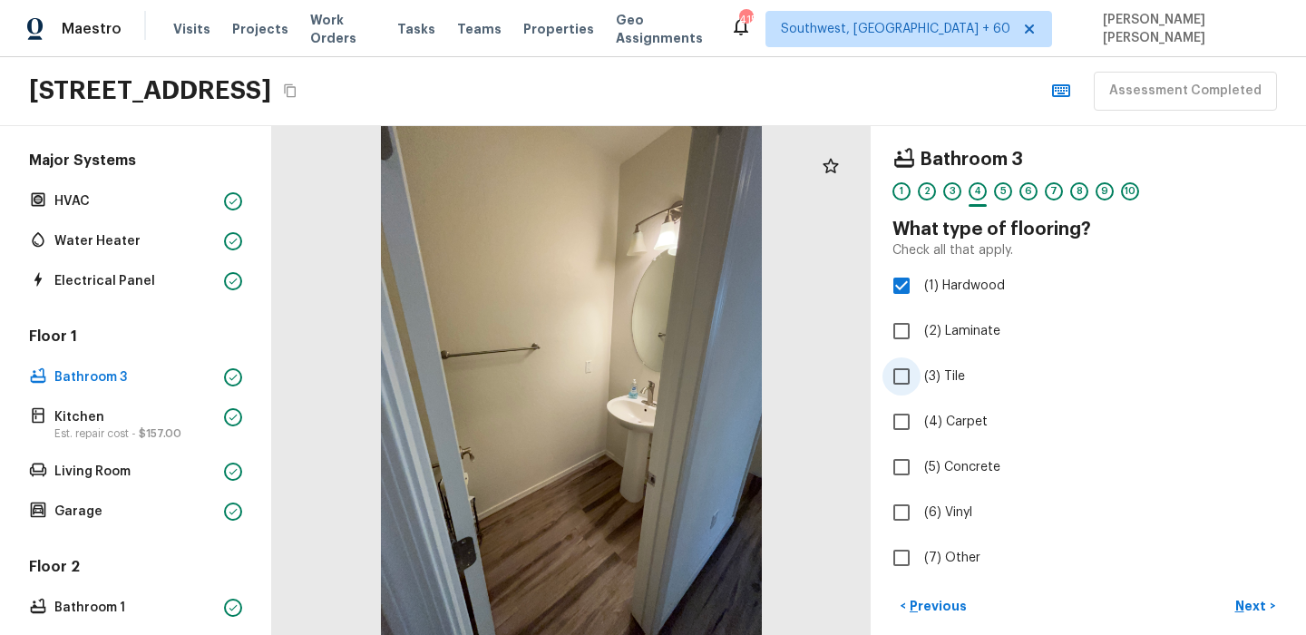
scroll to position [146, 0]
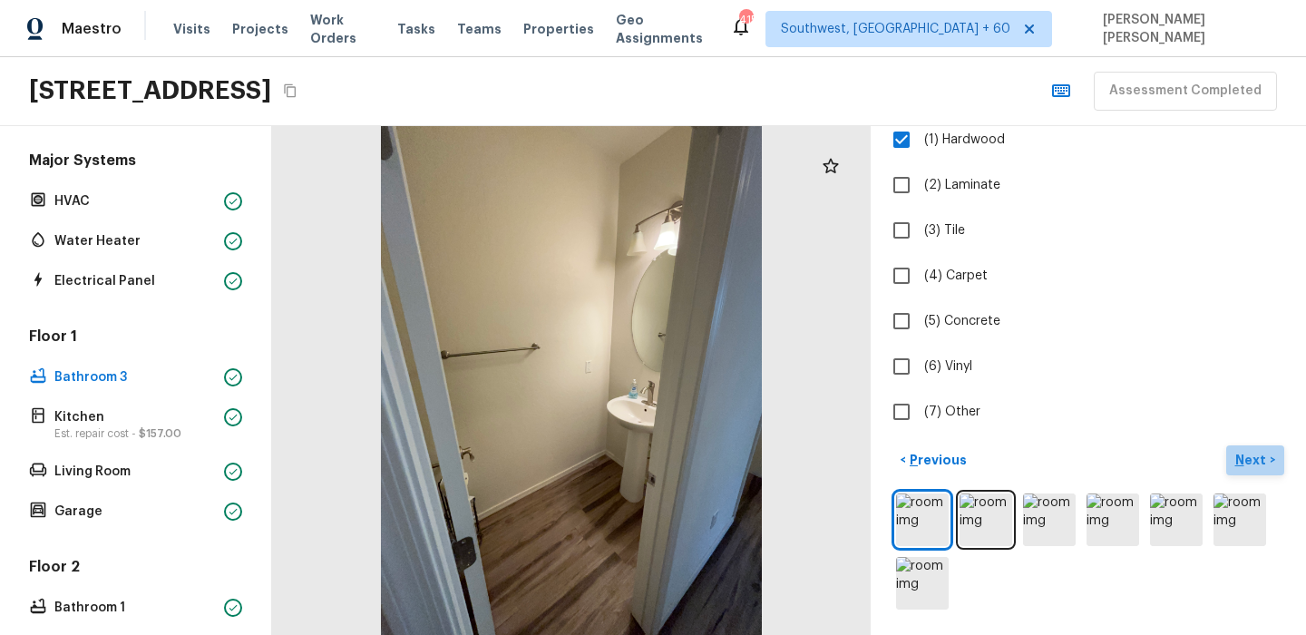
click at [1242, 460] on p "Next" at bounding box center [1252, 460] width 34 height 18
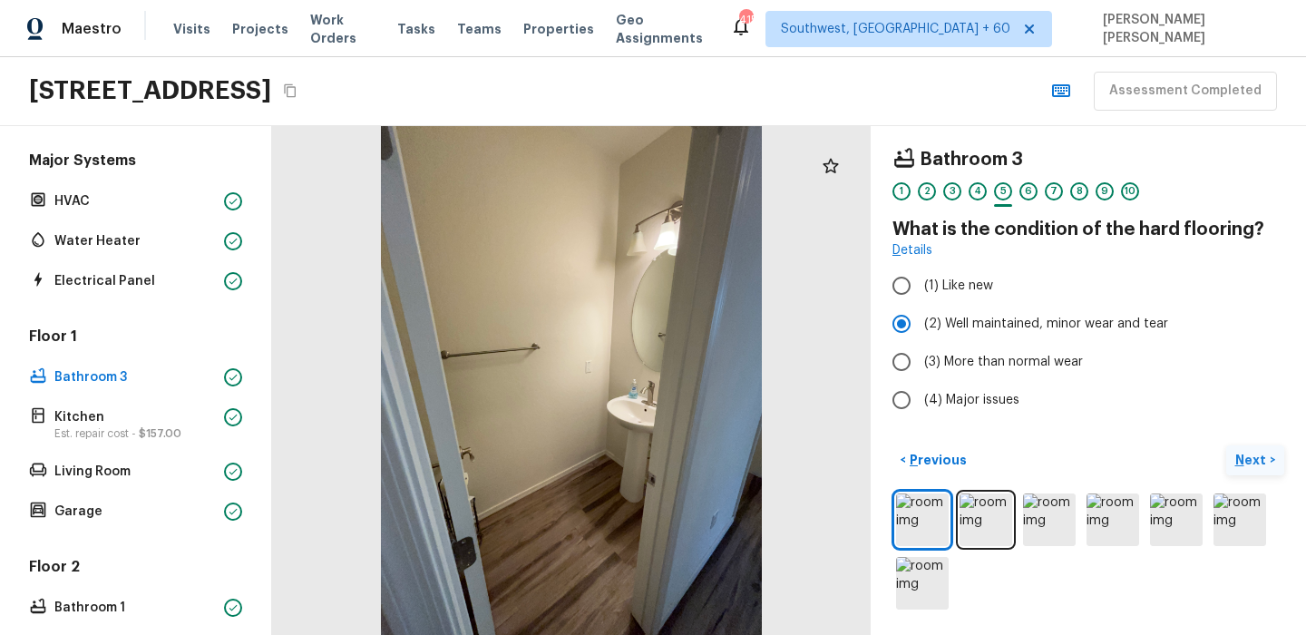
click at [1242, 456] on p "Next" at bounding box center [1252, 460] width 34 height 18
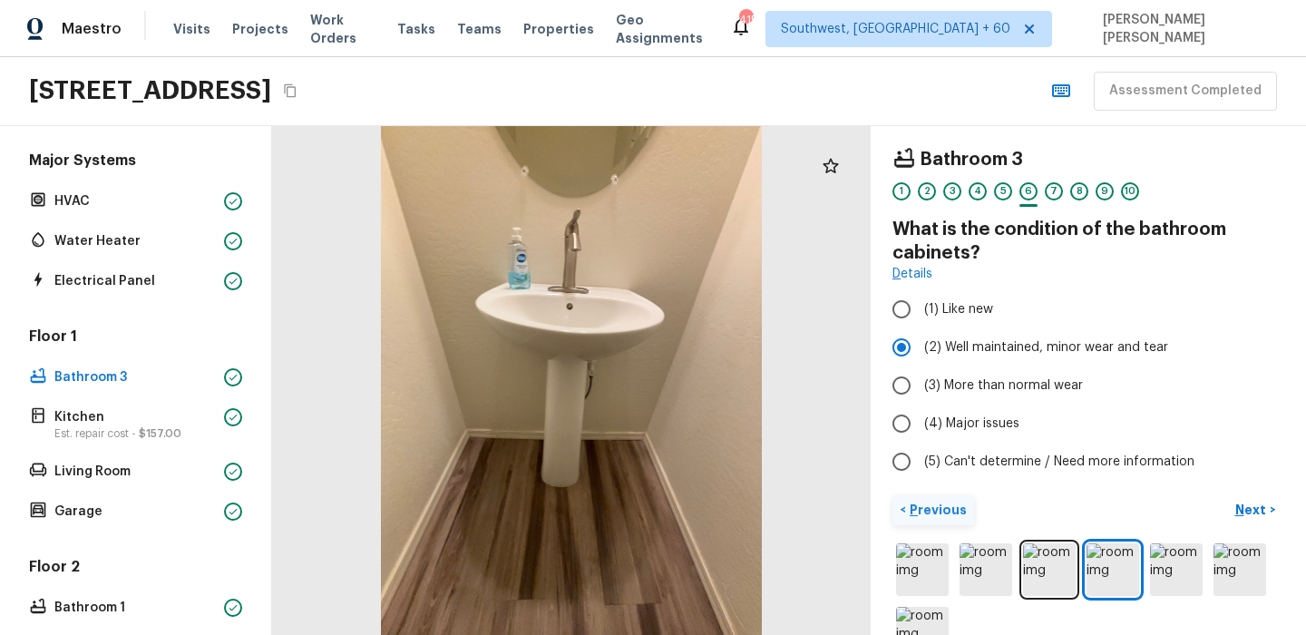
click at [948, 506] on p "Previous" at bounding box center [936, 510] width 61 height 18
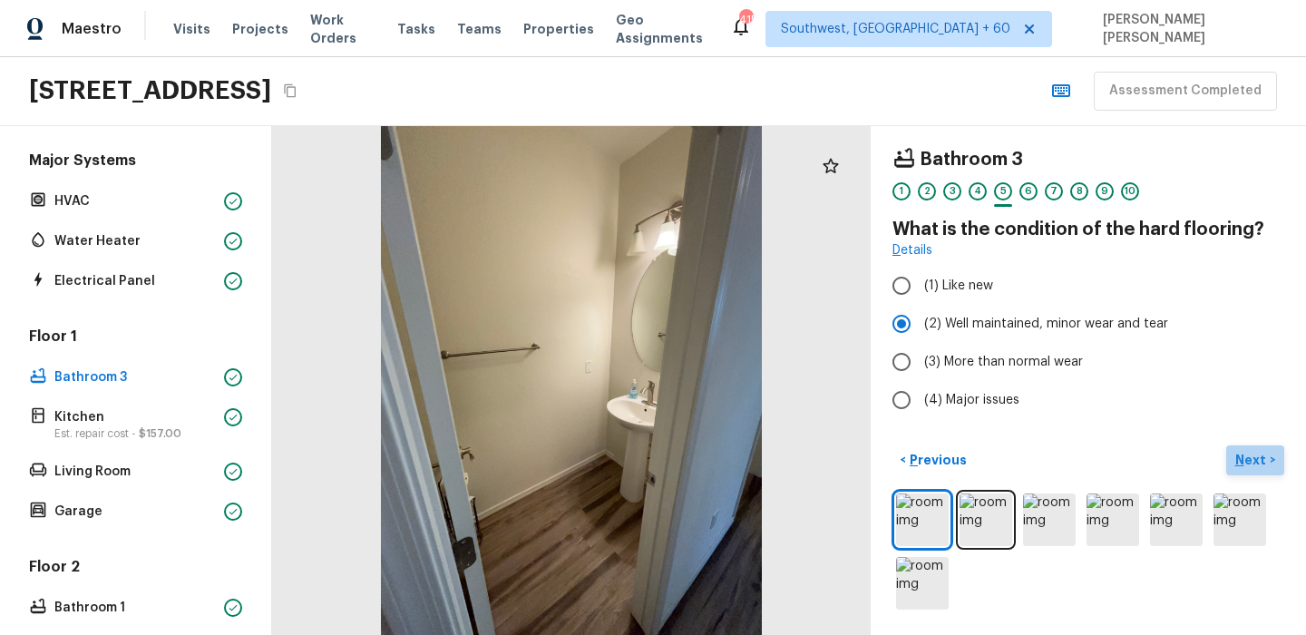
click at [1247, 453] on p "Next" at bounding box center [1252, 460] width 34 height 18
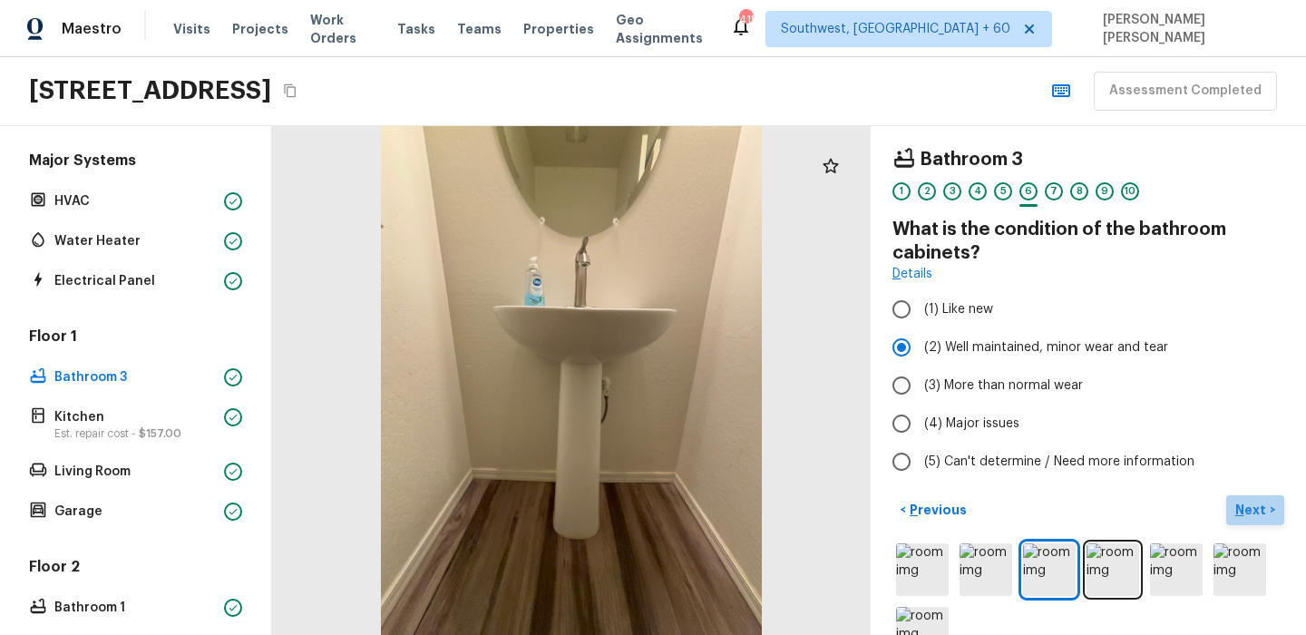
click at [1261, 516] on p "Next" at bounding box center [1252, 510] width 34 height 18
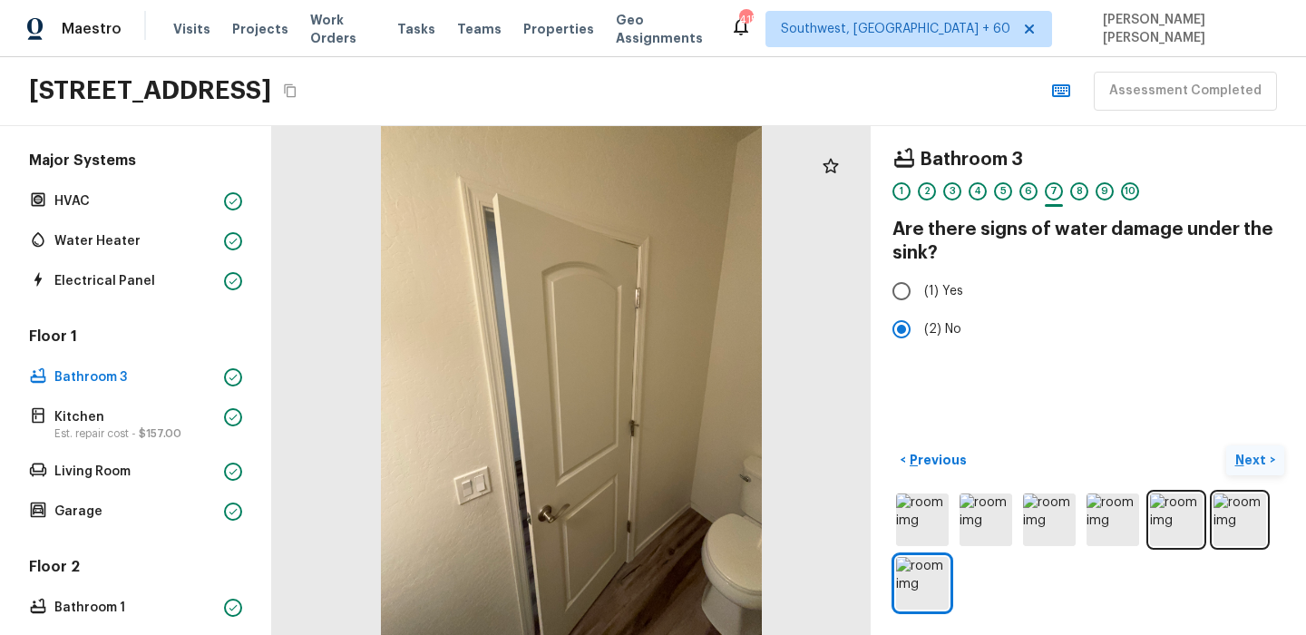
click at [1261, 453] on p "Next" at bounding box center [1252, 460] width 34 height 18
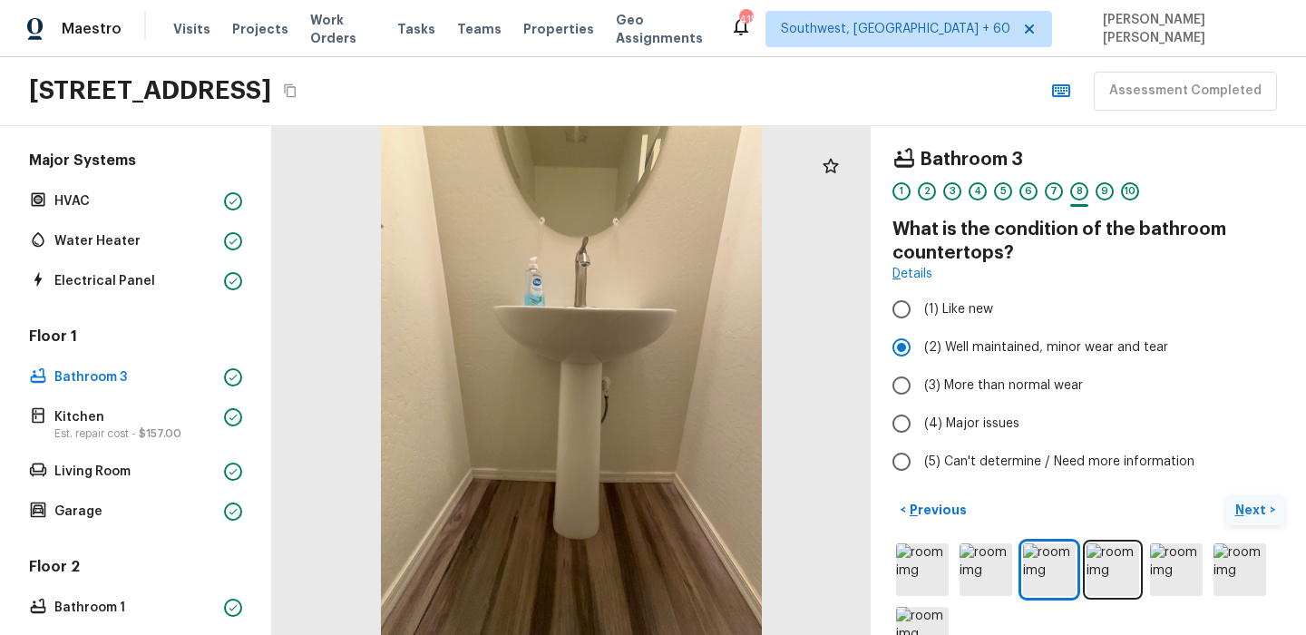
click at [1237, 509] on p "Next" at bounding box center [1252, 510] width 34 height 18
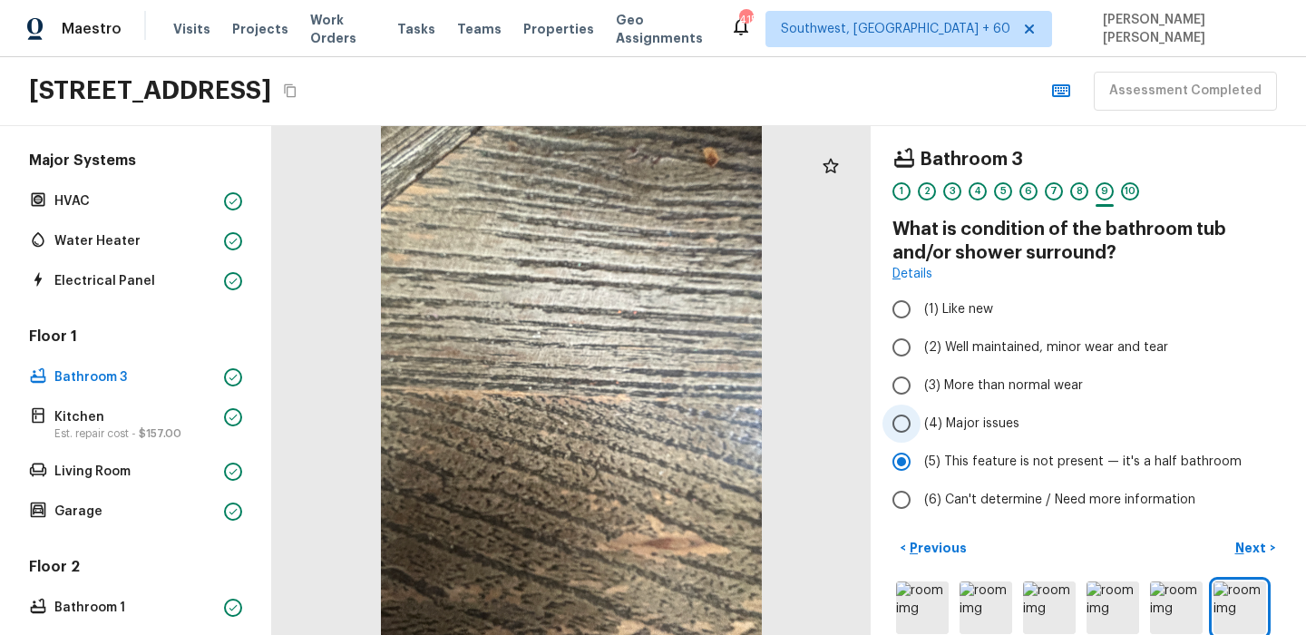
scroll to position [88, 0]
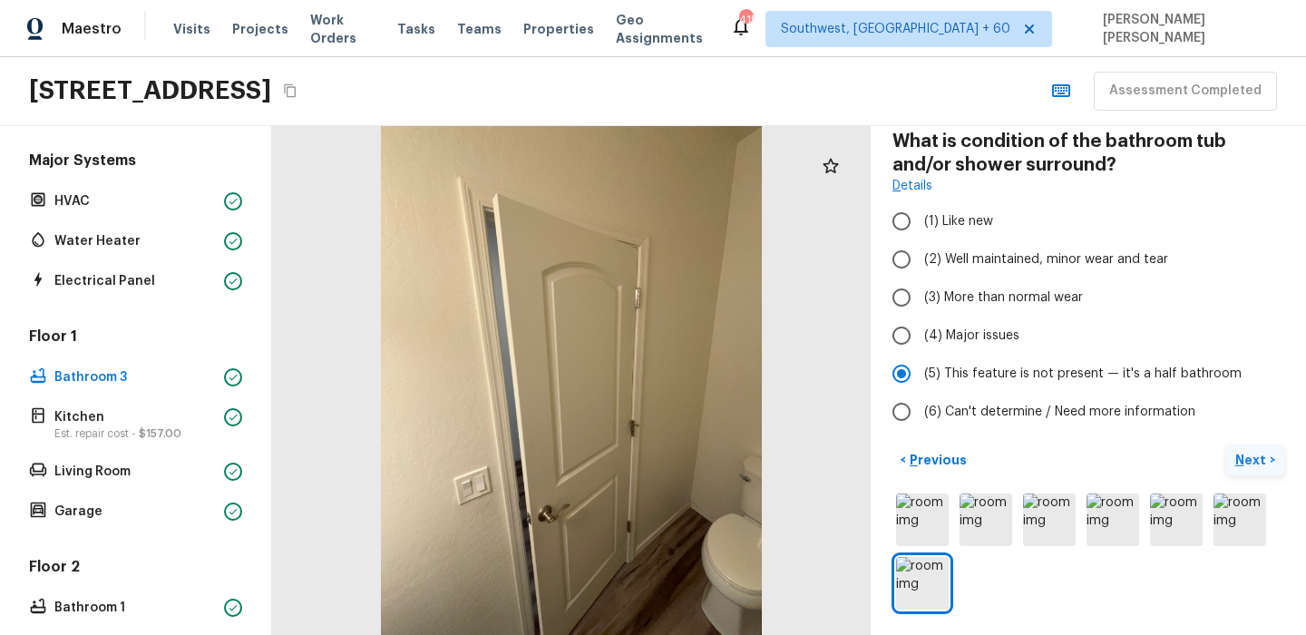
click at [1254, 460] on p "Next" at bounding box center [1252, 460] width 34 height 18
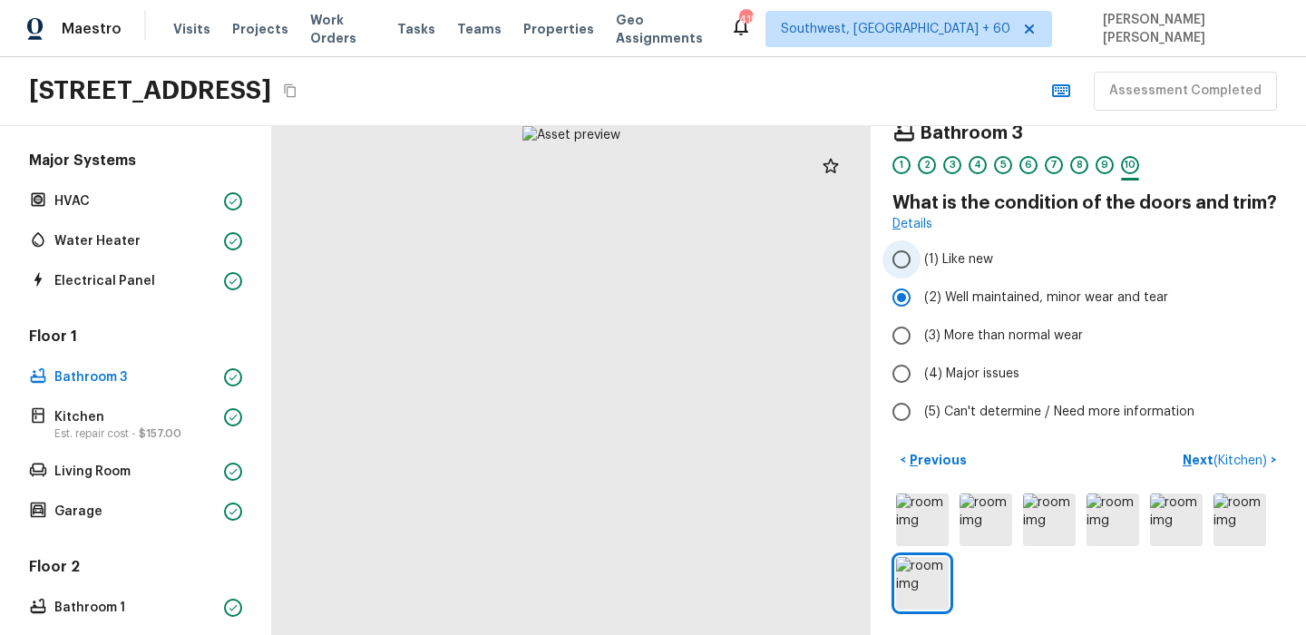
scroll to position [0, 0]
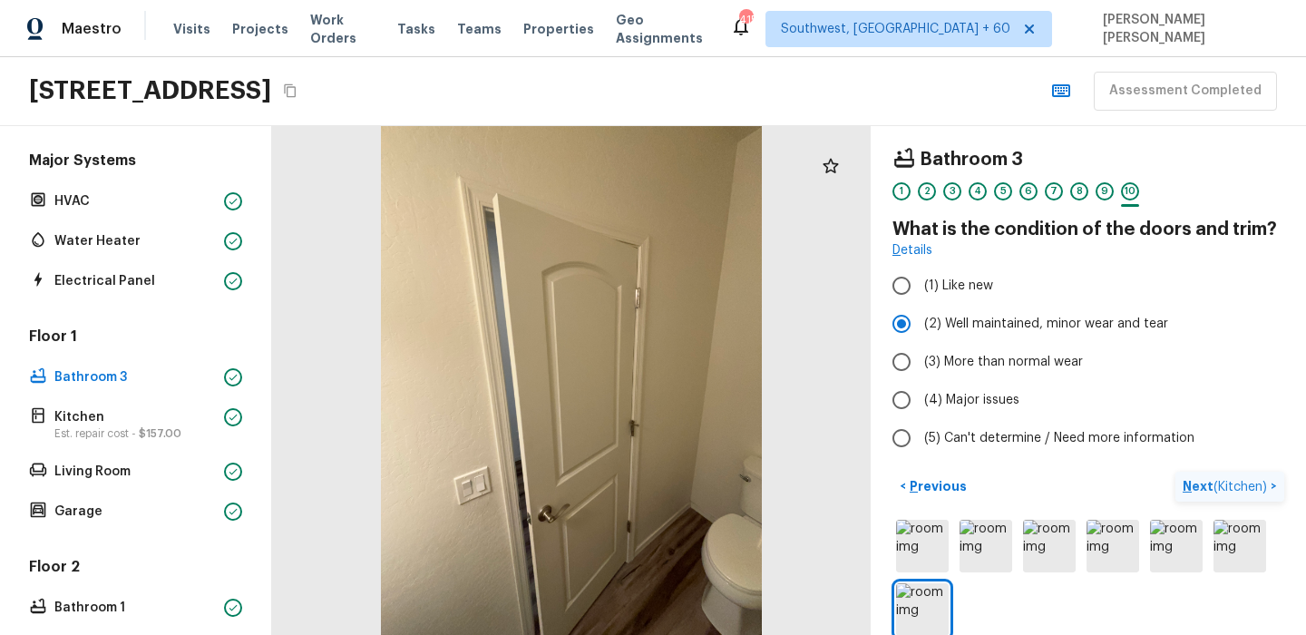
click at [1220, 484] on span "( Kitchen )" at bounding box center [1240, 487] width 54 height 13
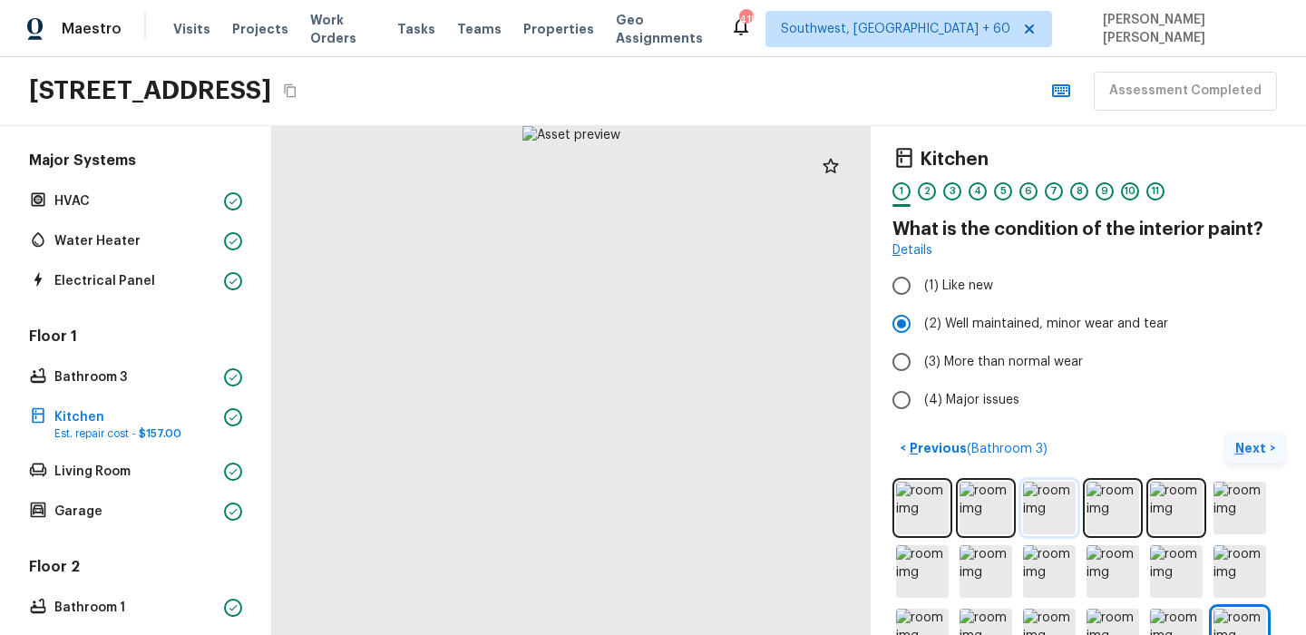
scroll to position [179, 0]
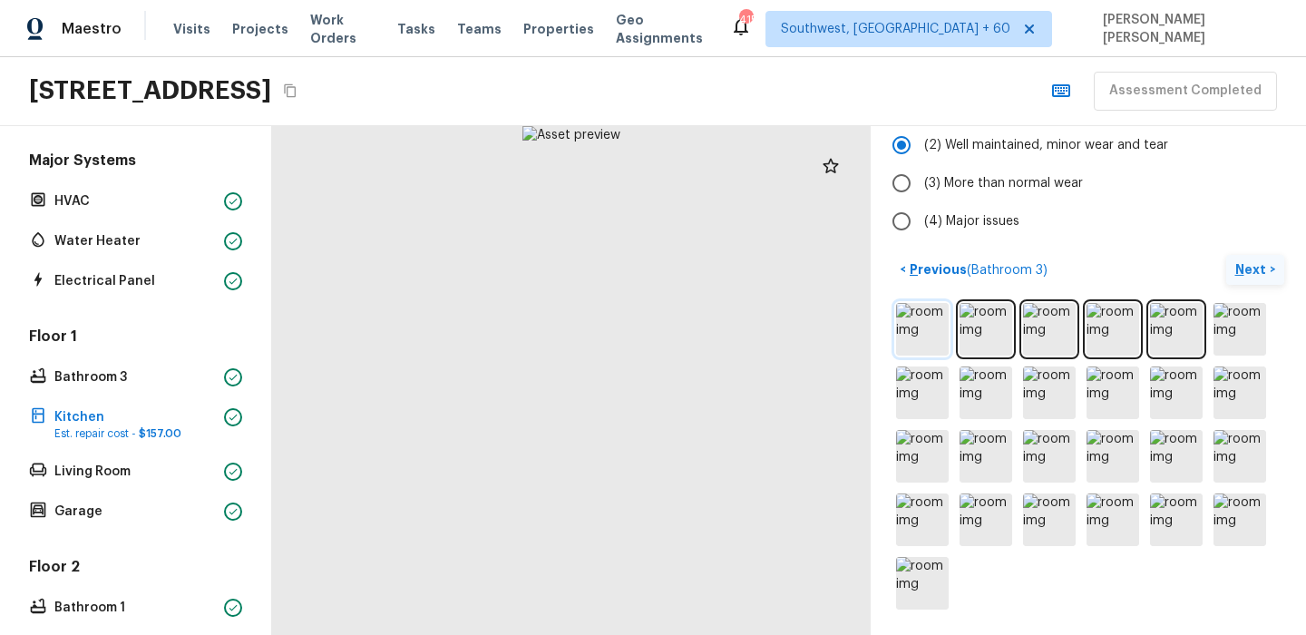
click at [921, 318] on img at bounding box center [922, 329] width 53 height 53
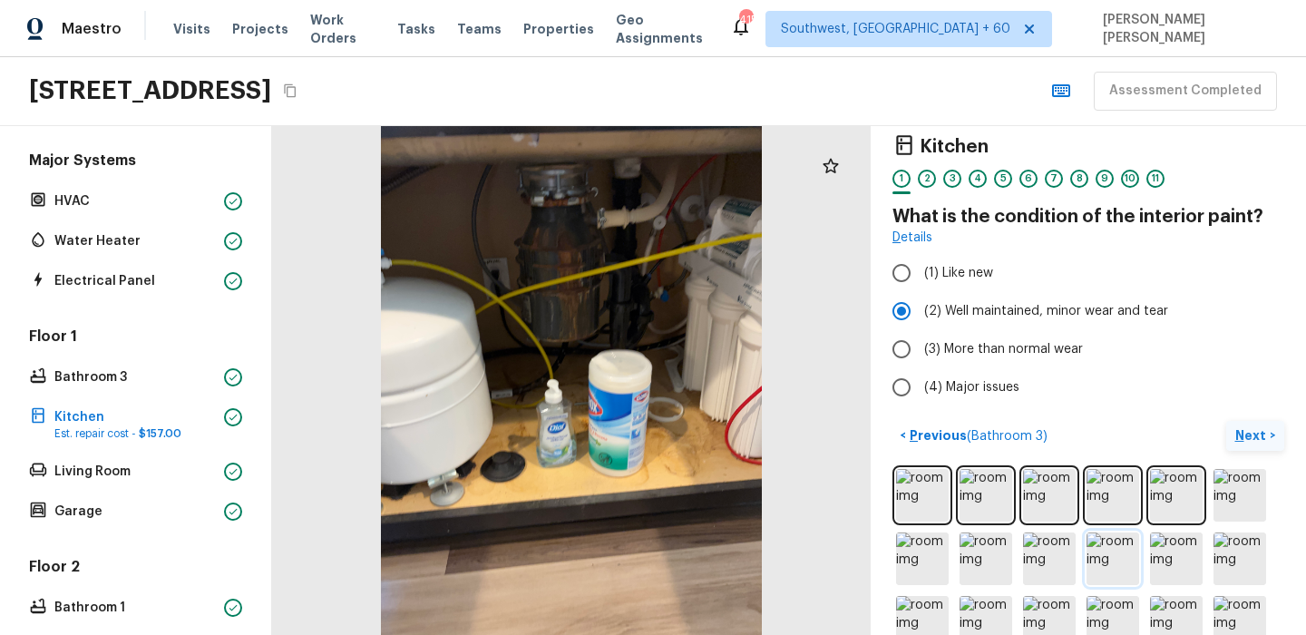
scroll to position [0, 0]
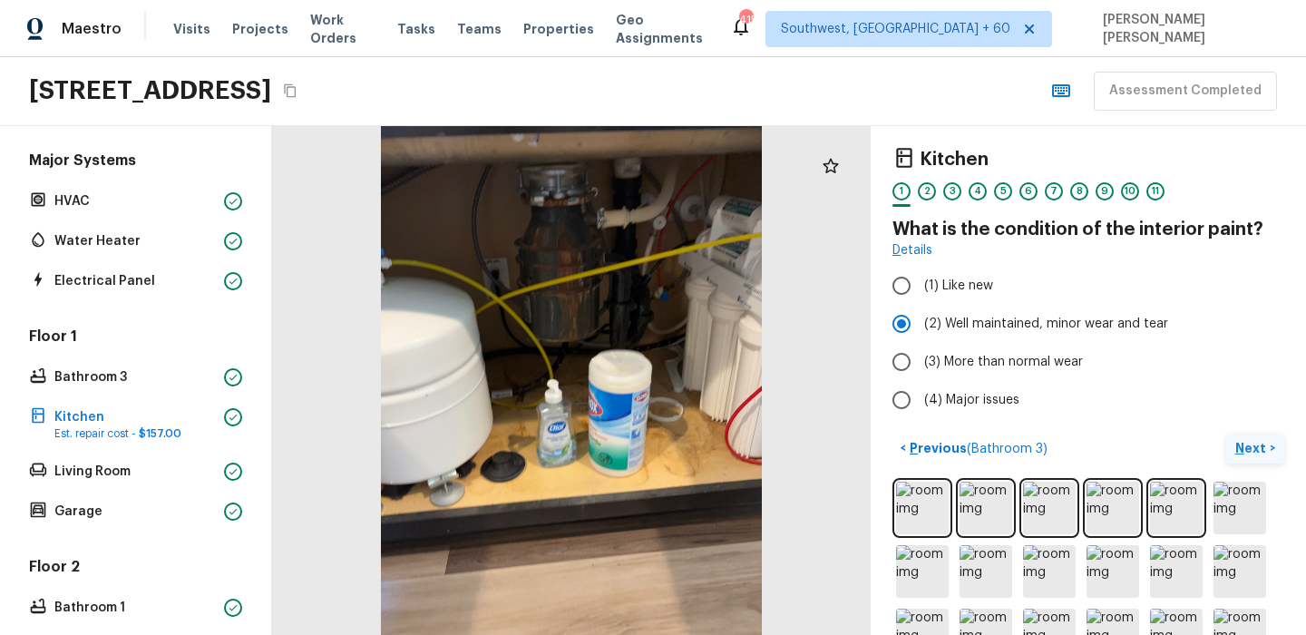
click at [1256, 453] on p "Next" at bounding box center [1252, 448] width 34 height 18
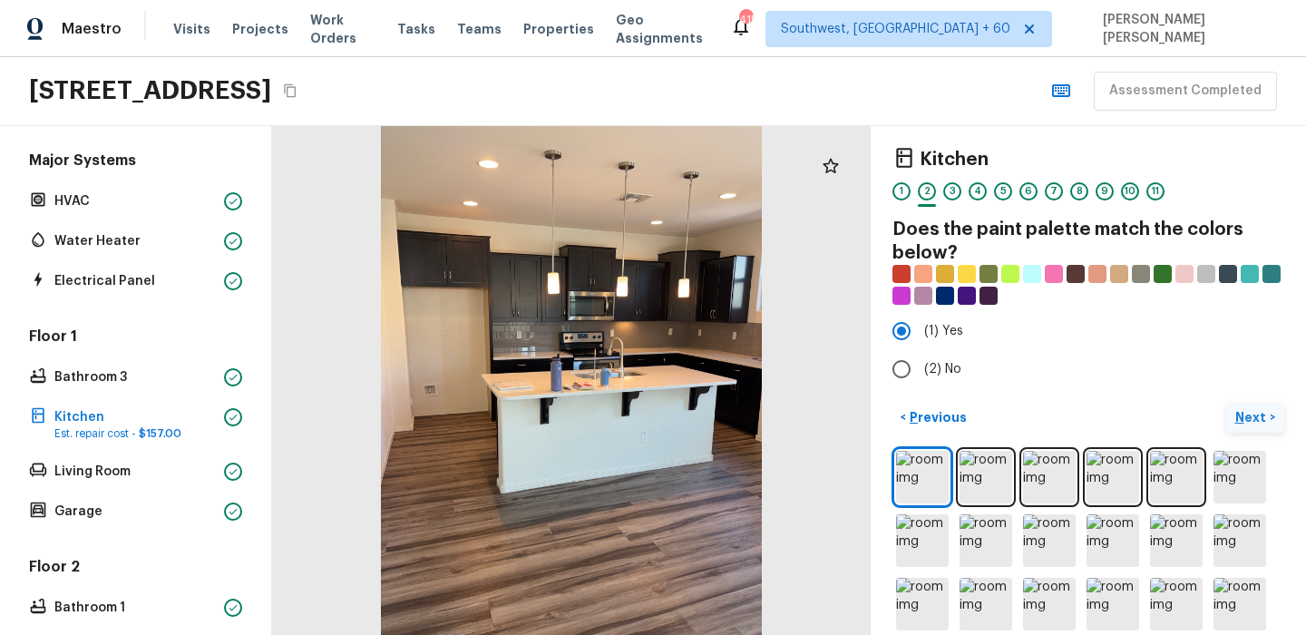
click at [1248, 418] on p "Next" at bounding box center [1252, 417] width 34 height 18
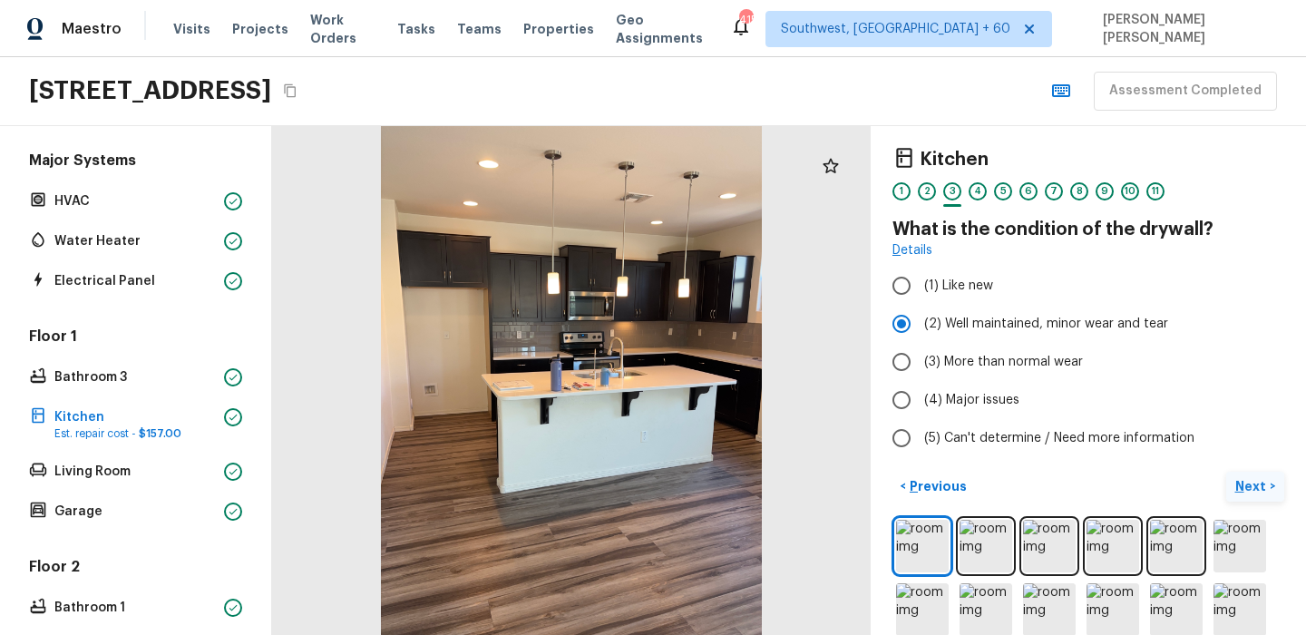
click at [1241, 484] on p "Next" at bounding box center [1252, 486] width 34 height 18
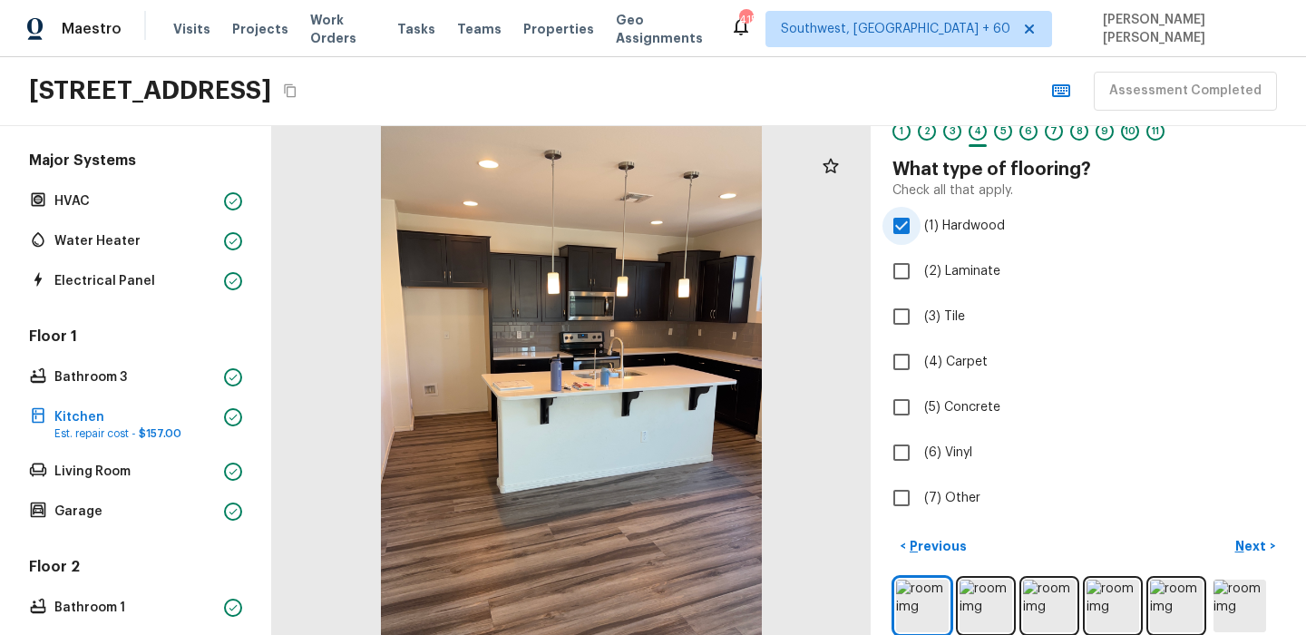
scroll to position [61, 0]
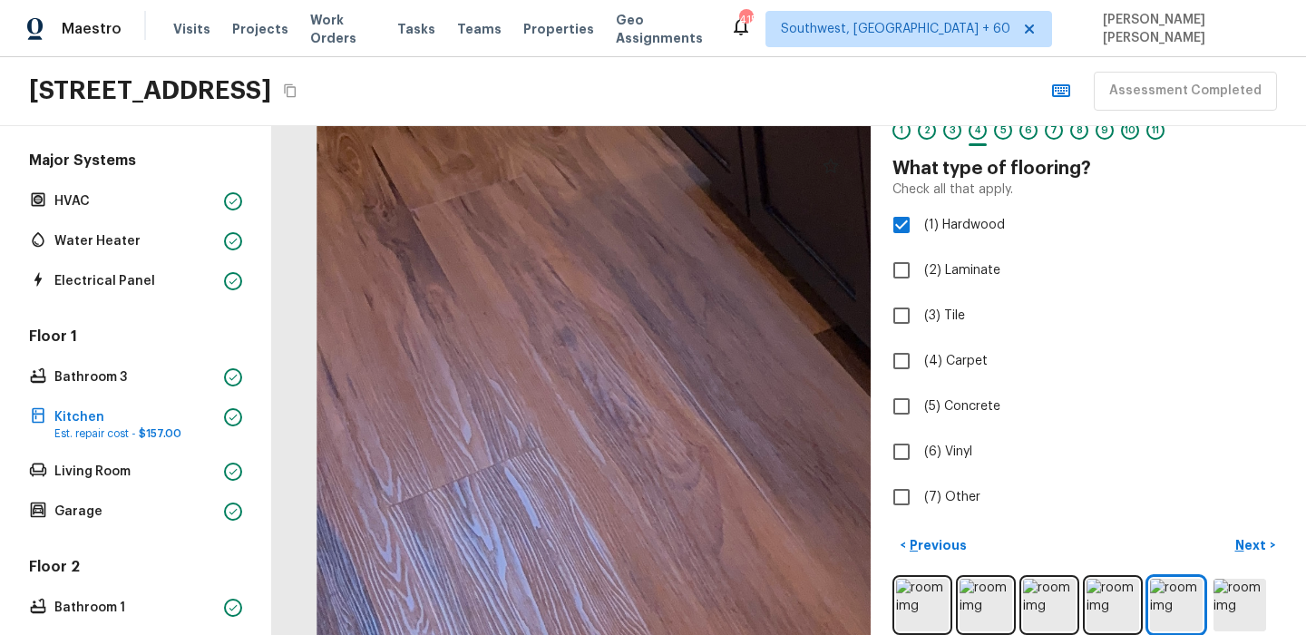
drag, startPoint x: 445, startPoint y: 552, endPoint x: 598, endPoint y: 476, distance: 170.3
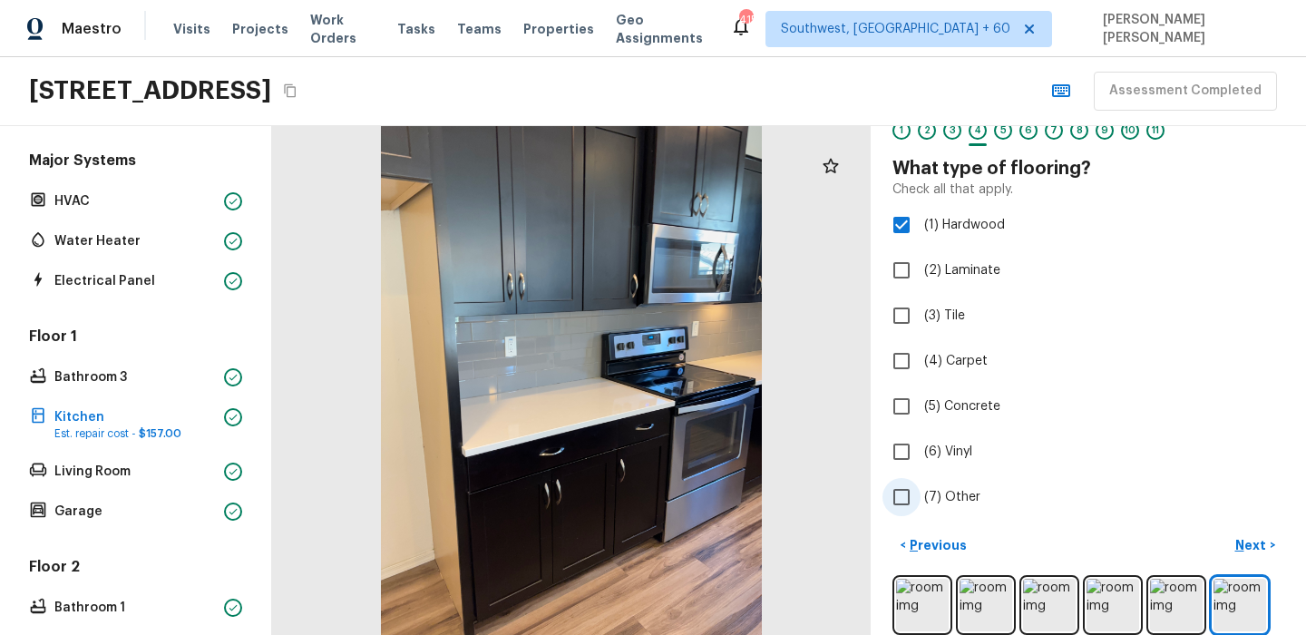
scroll to position [0, 0]
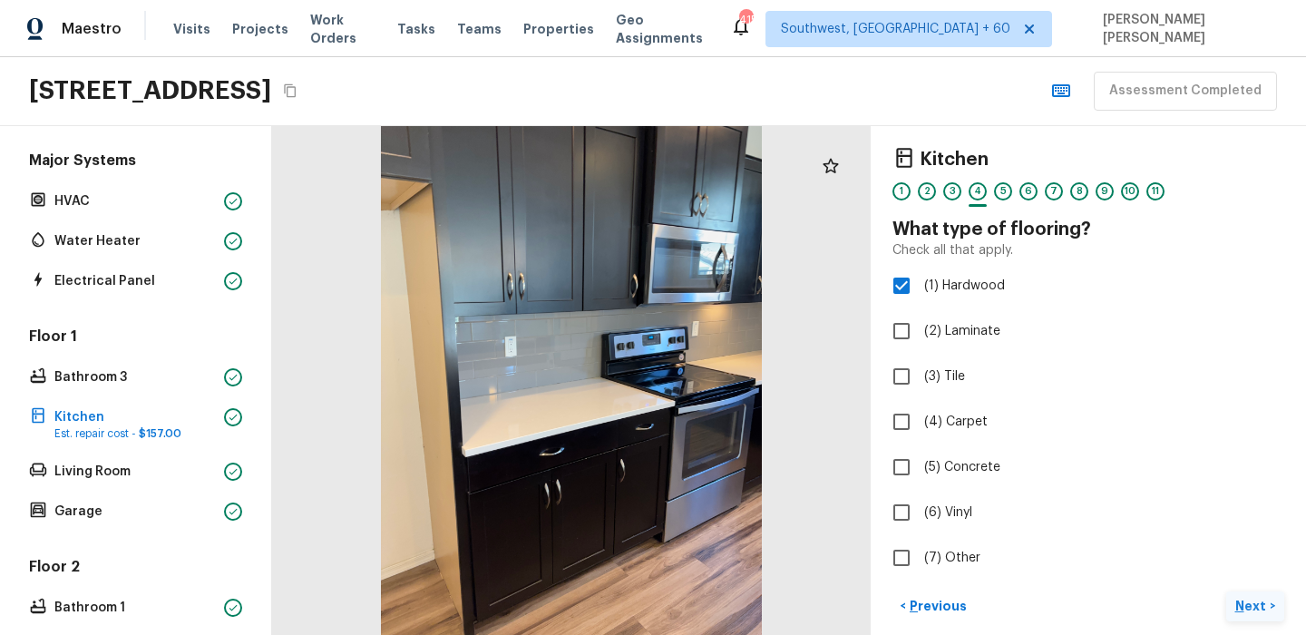
click at [1247, 604] on p "Next" at bounding box center [1252, 606] width 34 height 18
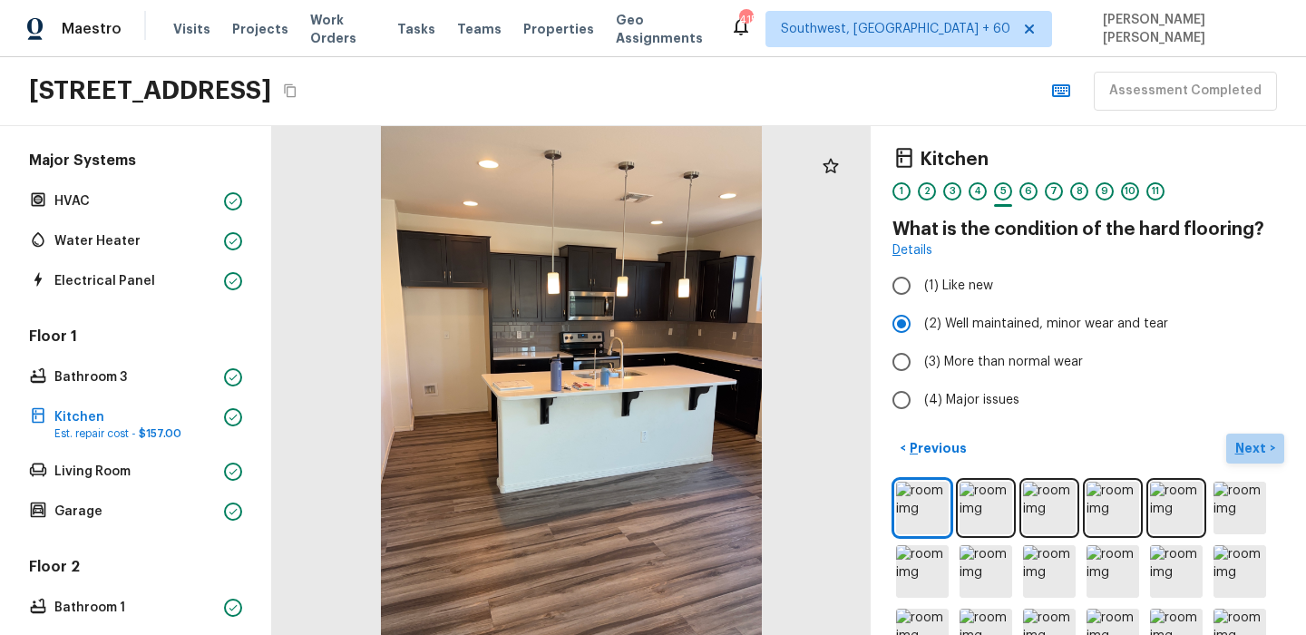
click at [1243, 454] on p "Next" at bounding box center [1252, 448] width 34 height 18
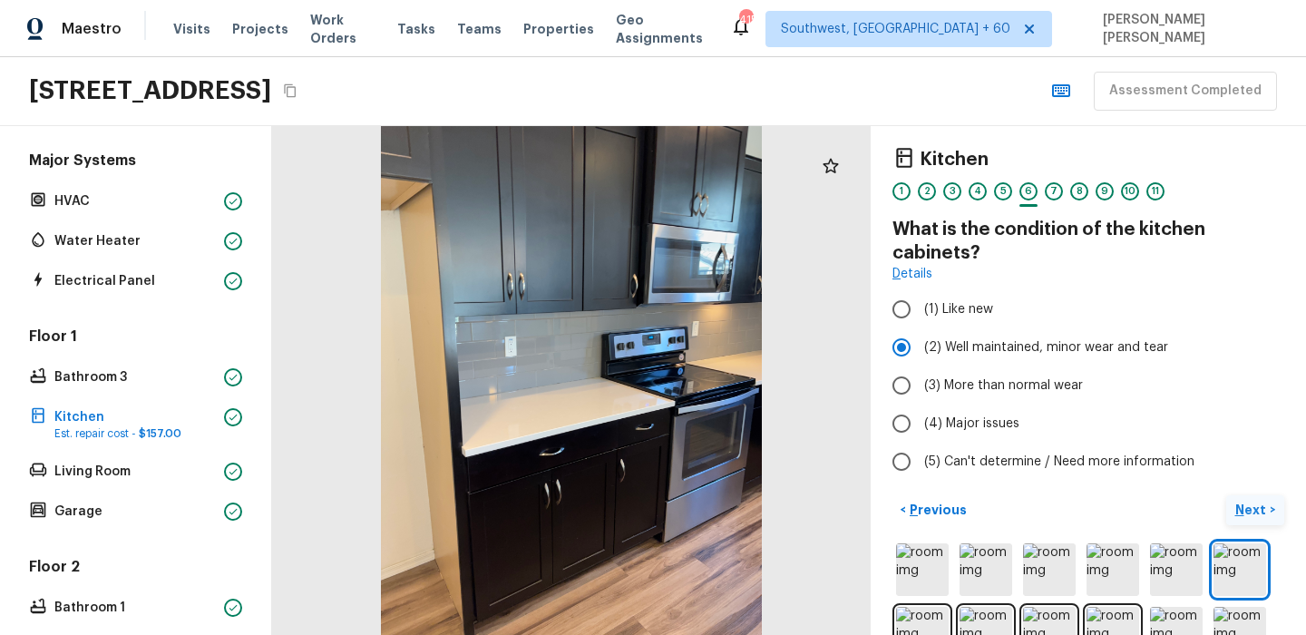
click at [1260, 509] on p "Next" at bounding box center [1252, 510] width 34 height 18
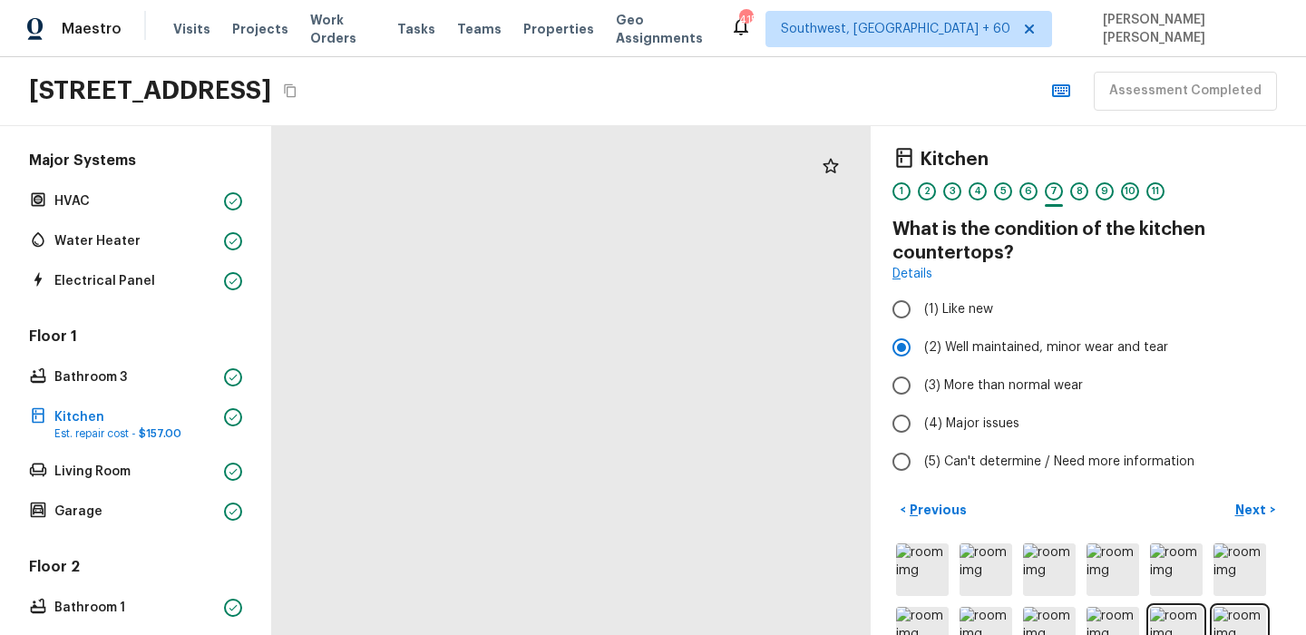
drag, startPoint x: 632, startPoint y: 329, endPoint x: 743, endPoint y: 385, distance: 123.7
click at [743, 385] on div at bounding box center [428, 338] width 1452 height 1233
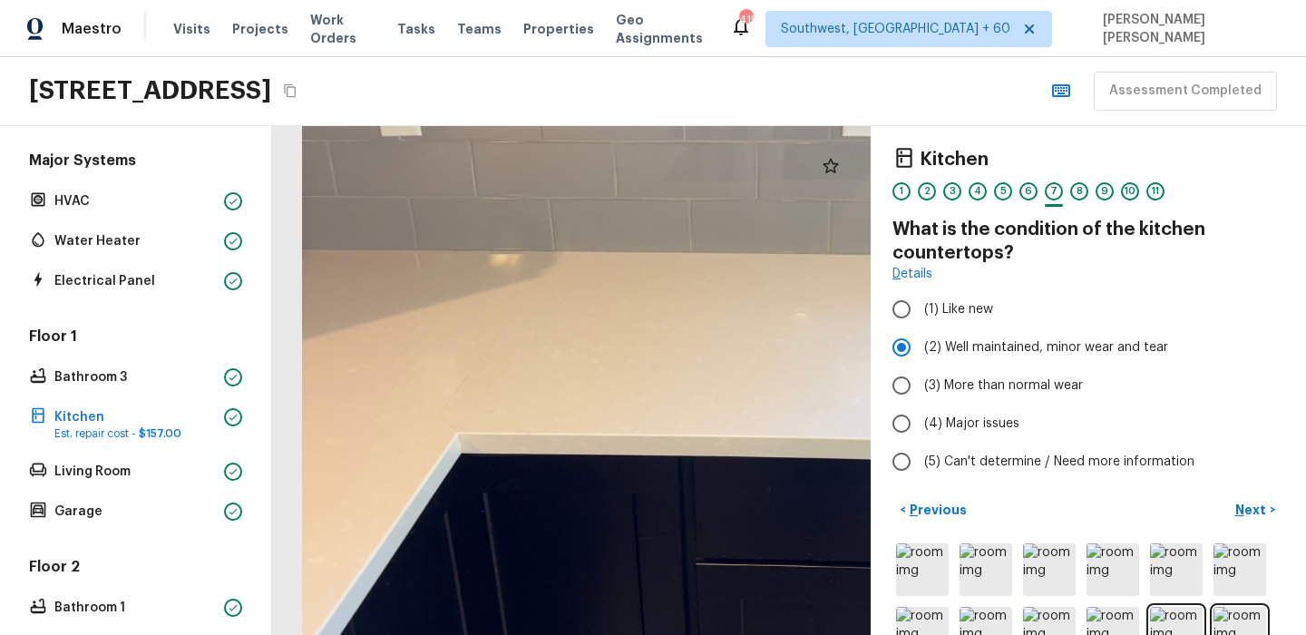
drag, startPoint x: 472, startPoint y: 375, endPoint x: 808, endPoint y: 347, distance: 336.6
click at [810, 346] on div at bounding box center [764, 309] width 1452 height 1233
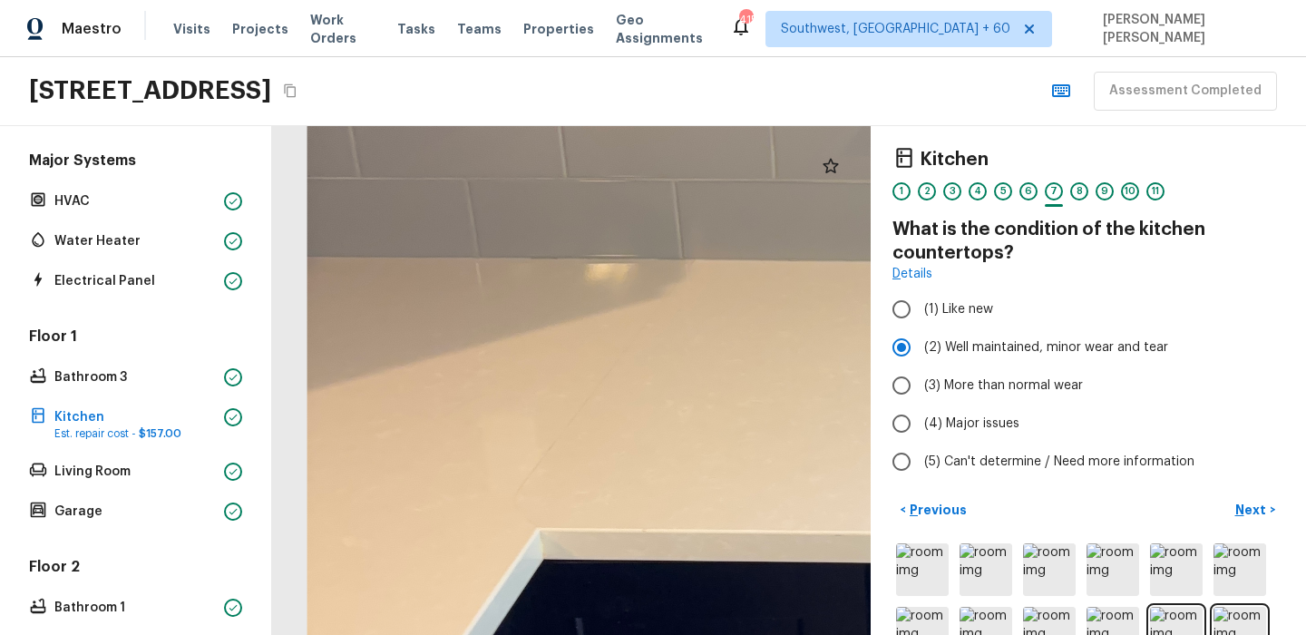
drag, startPoint x: 363, startPoint y: 421, endPoint x: 483, endPoint y: 495, distance: 141.7
click at [483, 495] on div at bounding box center [993, 346] width 2156 height 1833
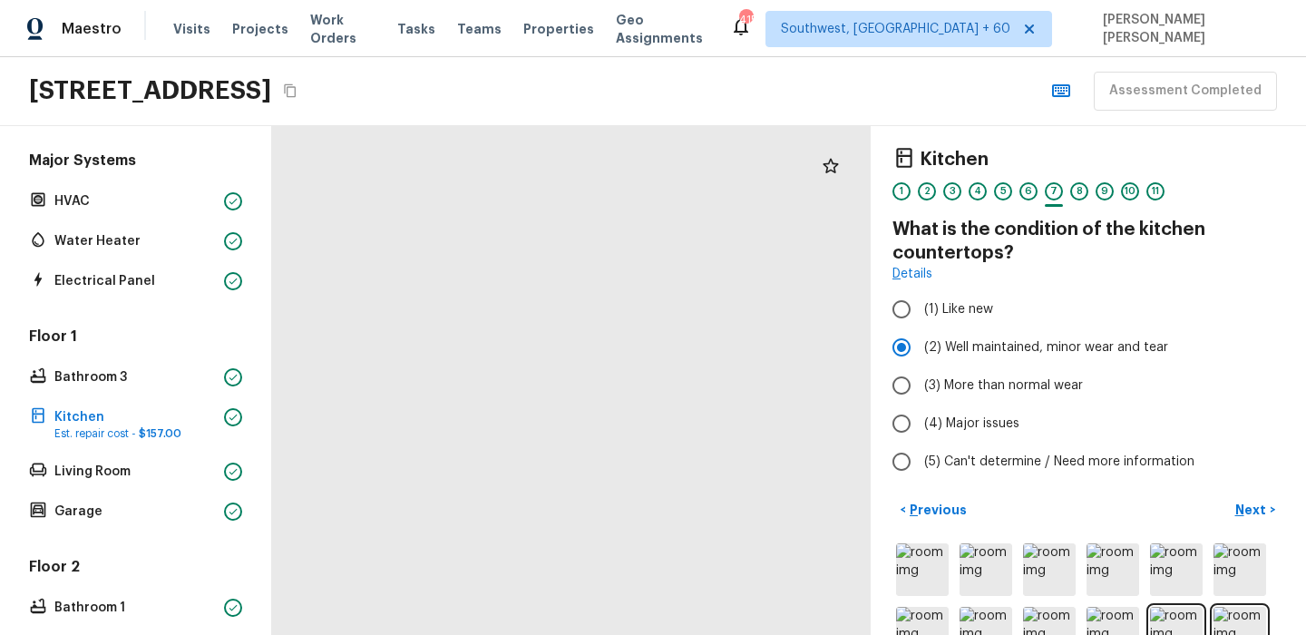
drag, startPoint x: 510, startPoint y: 440, endPoint x: 788, endPoint y: 366, distance: 287.9
click at [788, 366] on div at bounding box center [454, 406] width 2115 height 1797
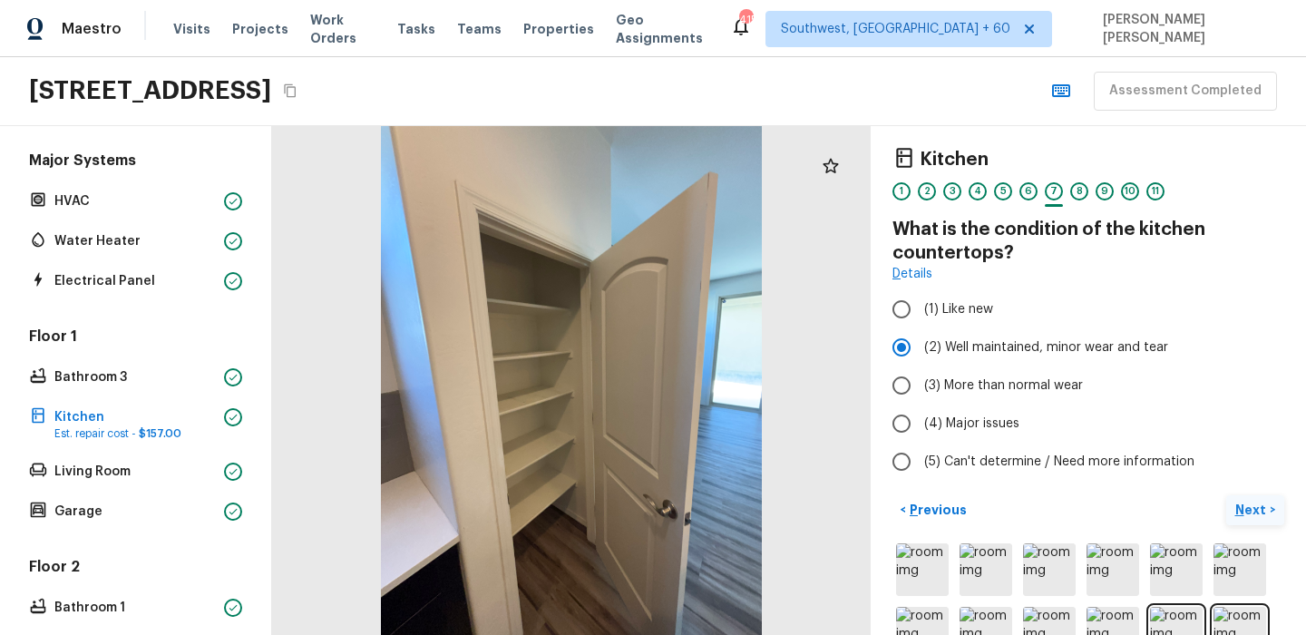
click at [1250, 513] on p "Next" at bounding box center [1252, 510] width 34 height 18
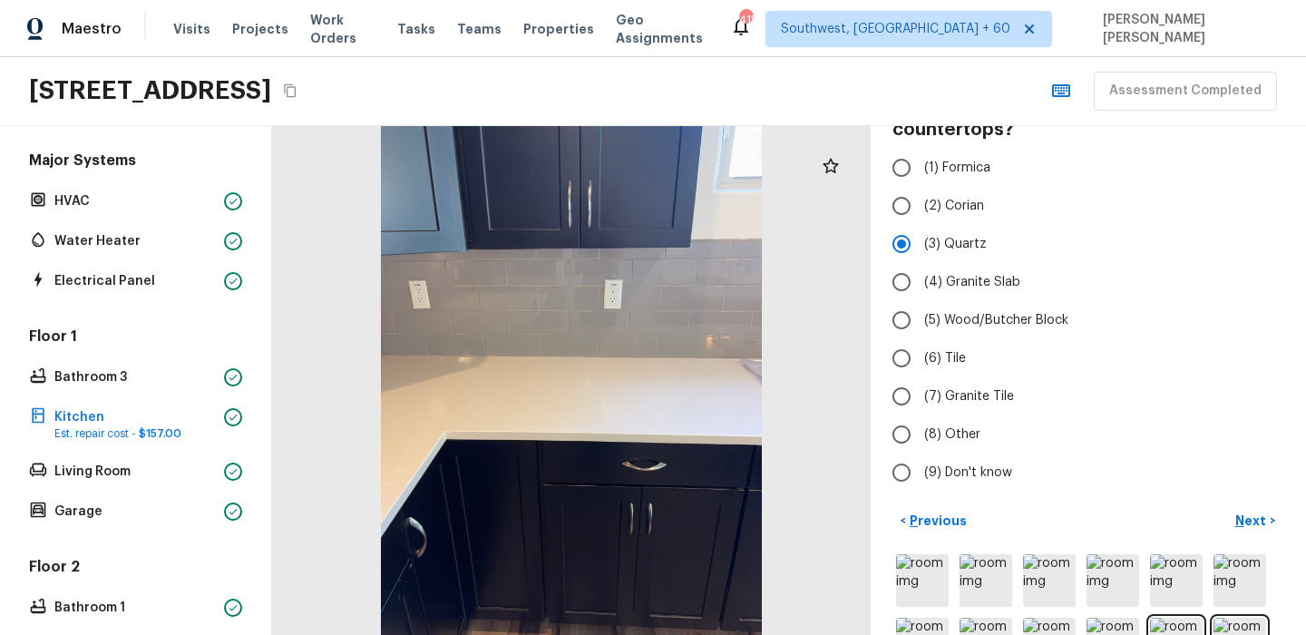
scroll to position [182, 0]
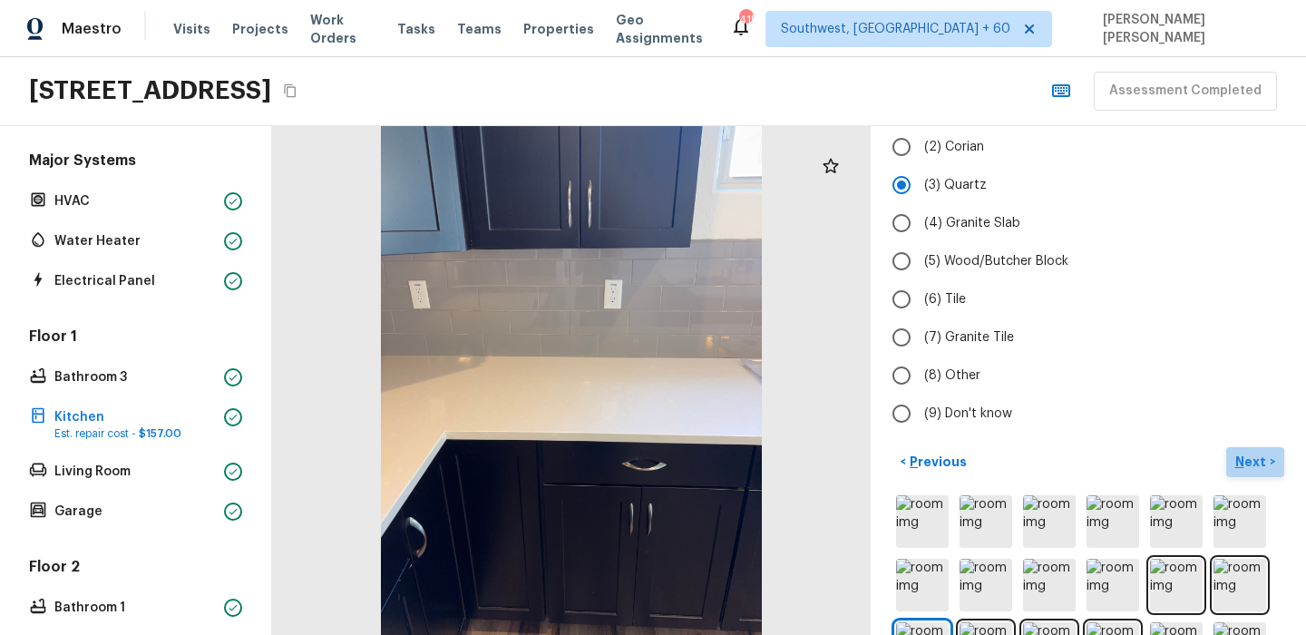
click at [1250, 453] on p "Next" at bounding box center [1252, 462] width 34 height 18
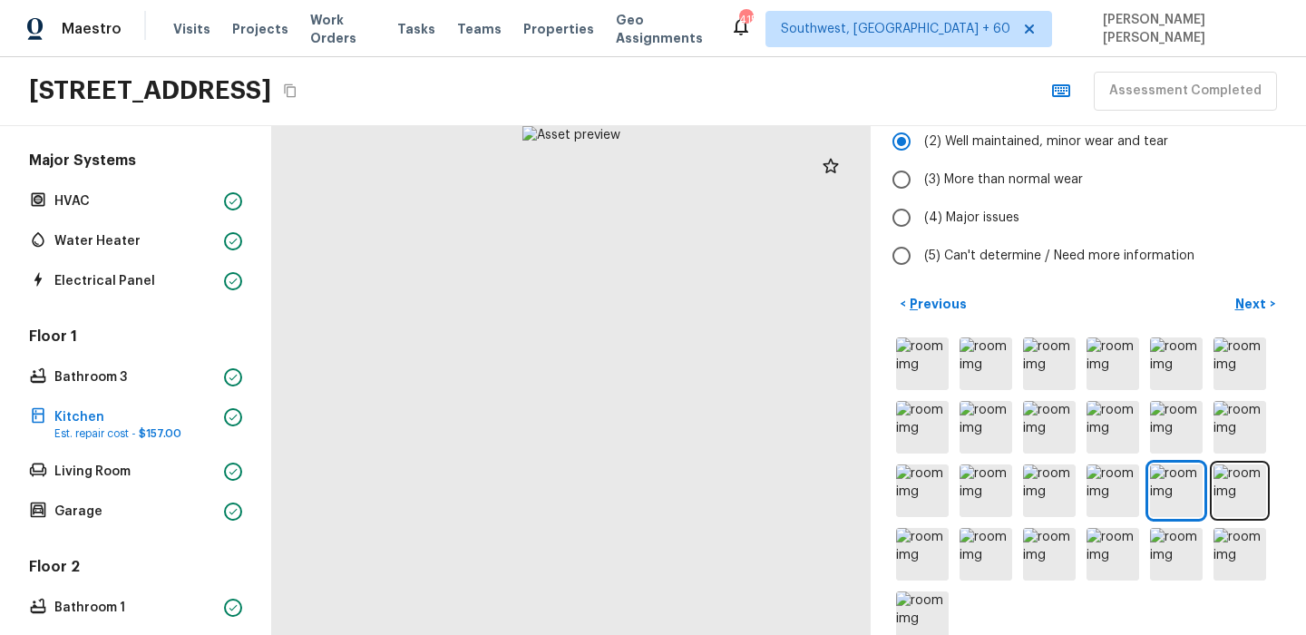
scroll to position [0, 0]
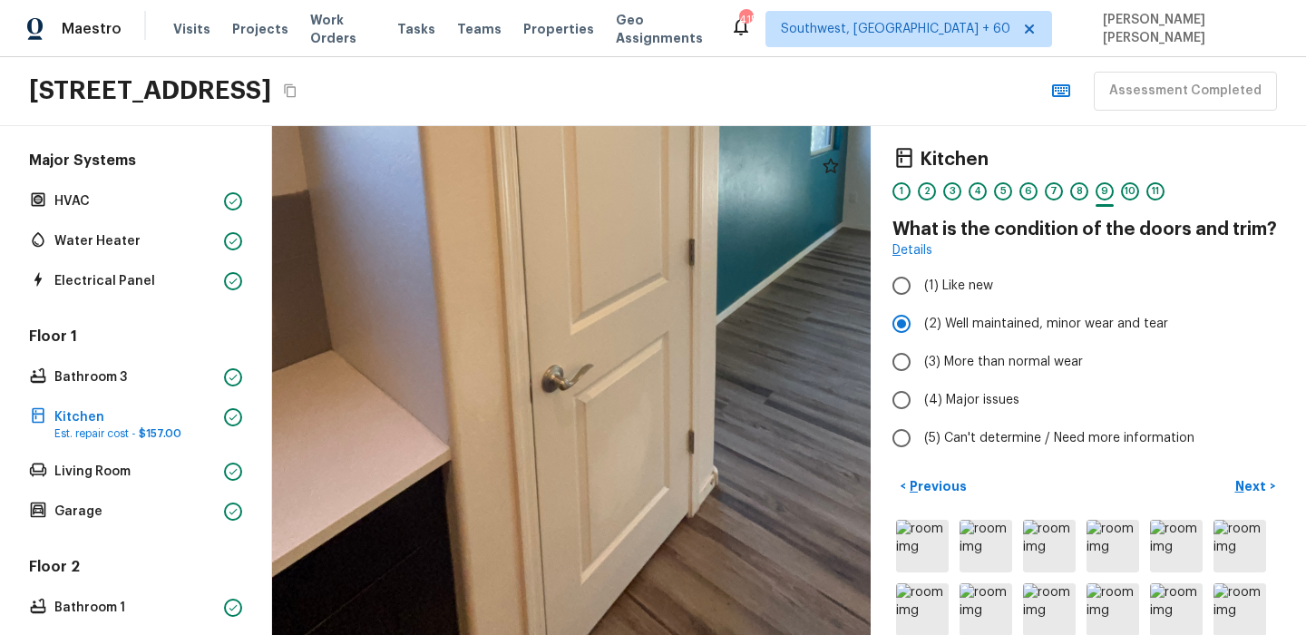
drag, startPoint x: 603, startPoint y: 437, endPoint x: 605, endPoint y: 166, distance: 271.2
click at [605, 166] on div at bounding box center [624, 183] width 1417 height 1203
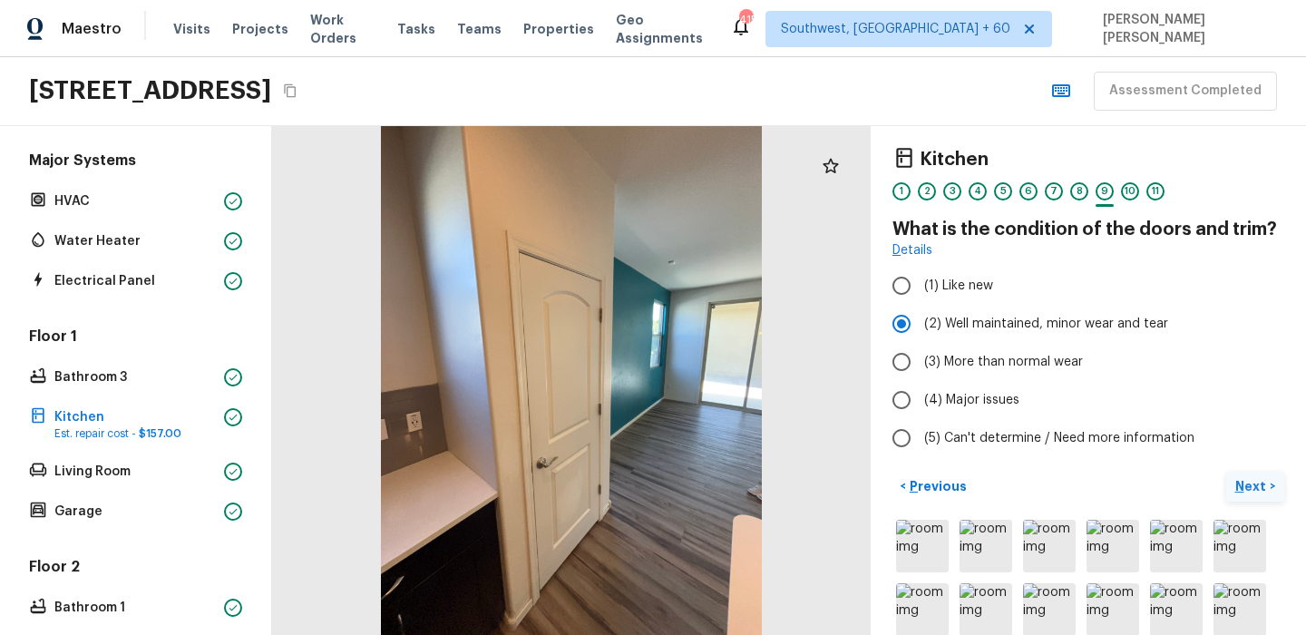
click at [1257, 489] on p "Next" at bounding box center [1252, 486] width 34 height 18
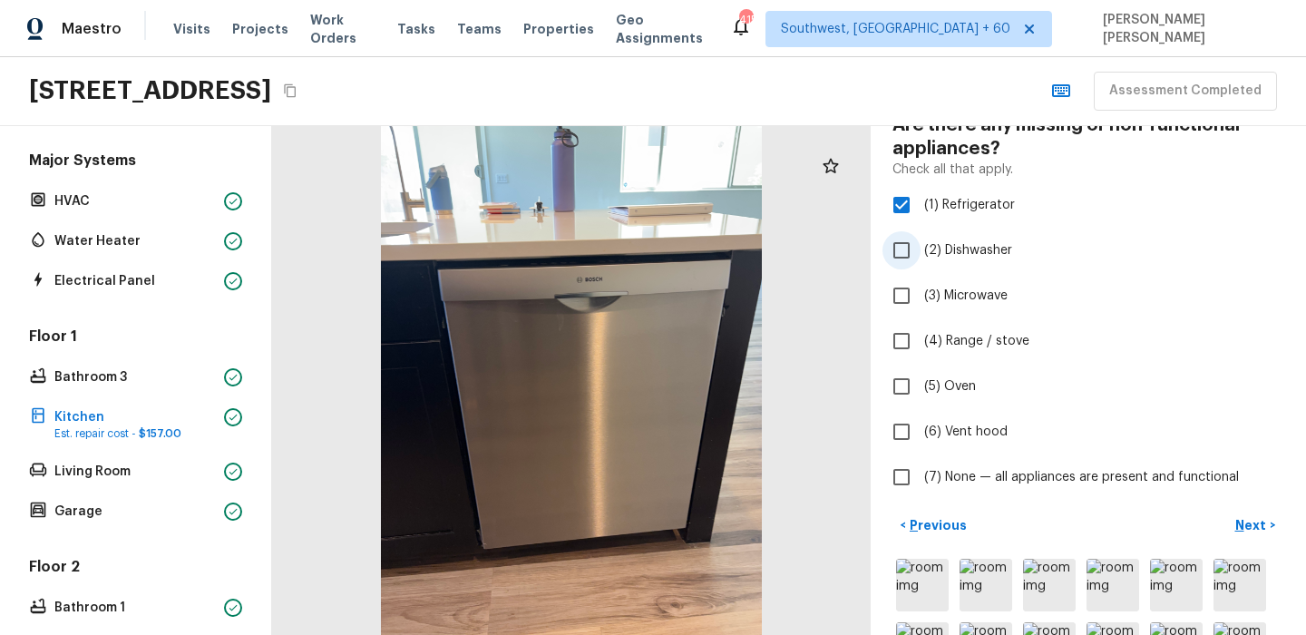
scroll to position [141, 0]
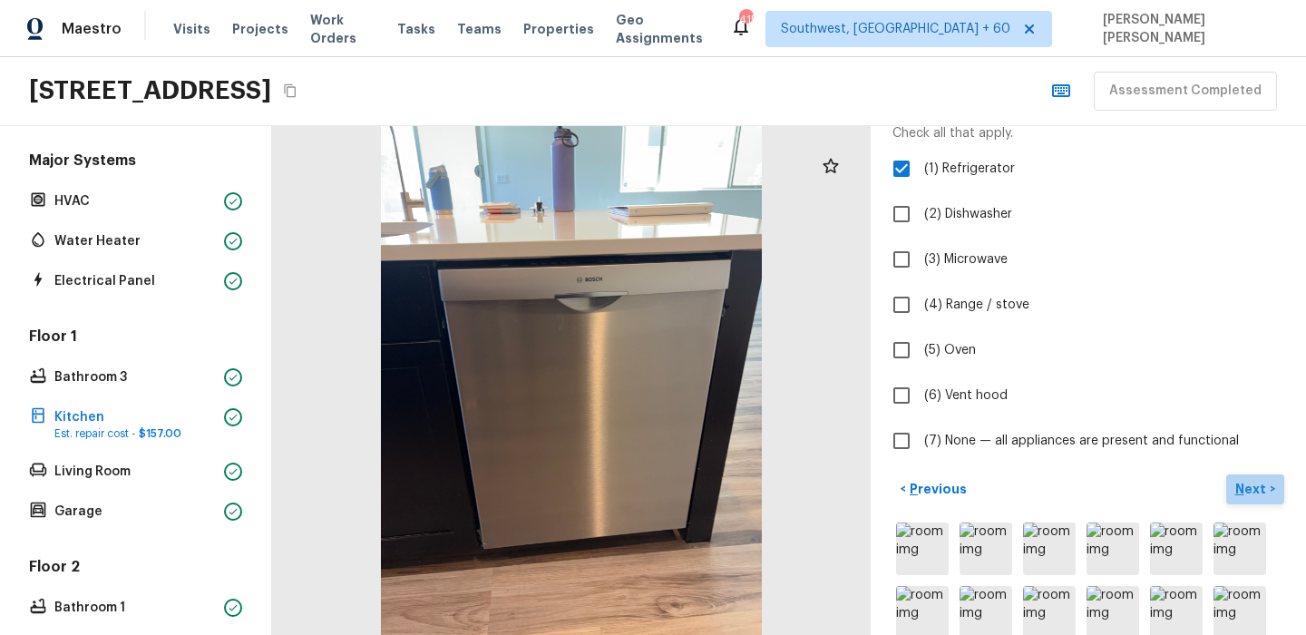
click at [1258, 494] on p "Next" at bounding box center [1252, 489] width 34 height 18
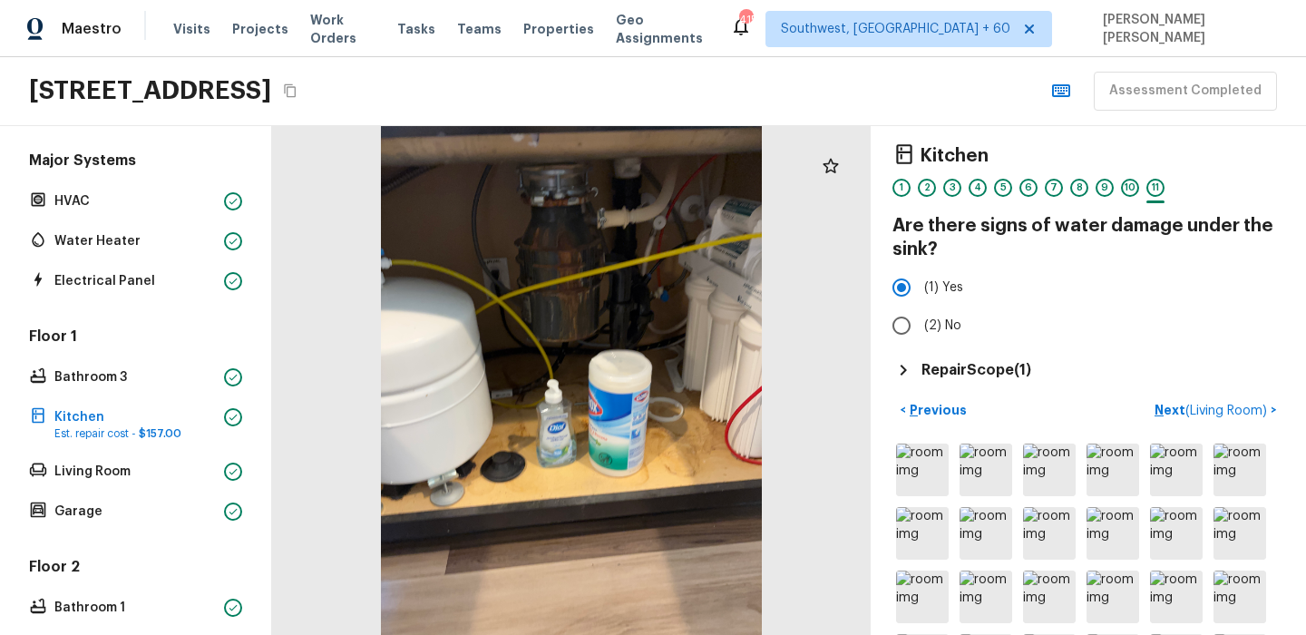
scroll to position [0, 0]
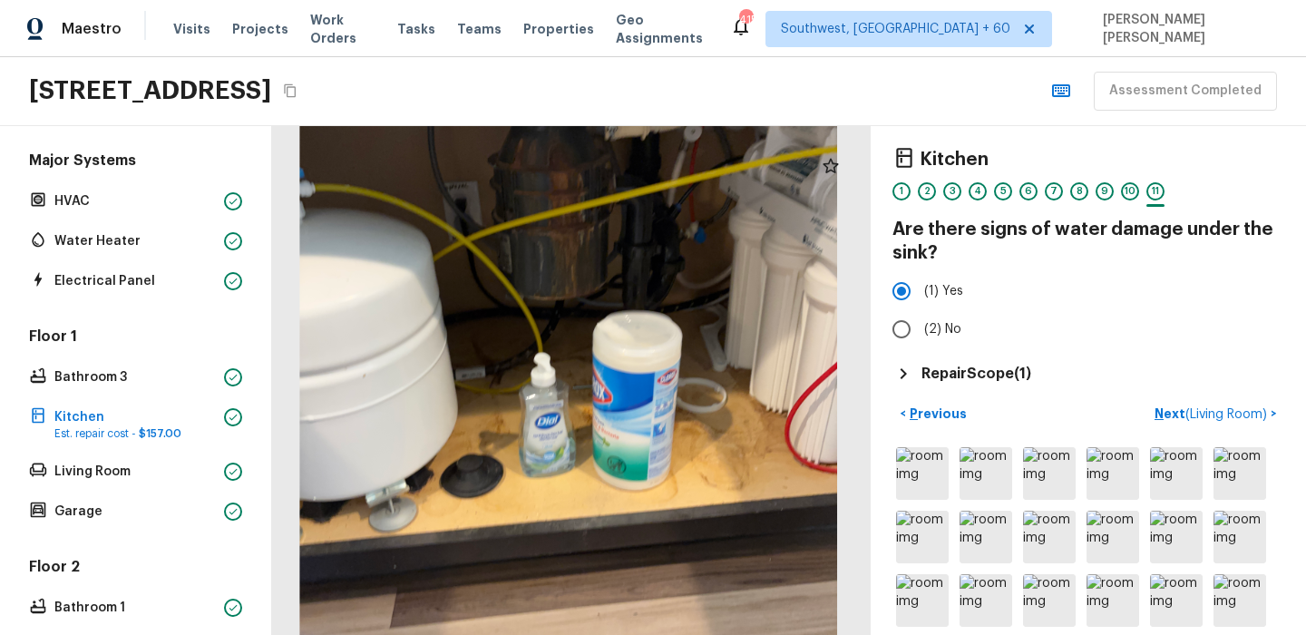
click at [990, 372] on h5 "Repair Scope ( 1 )" at bounding box center [976, 374] width 110 height 20
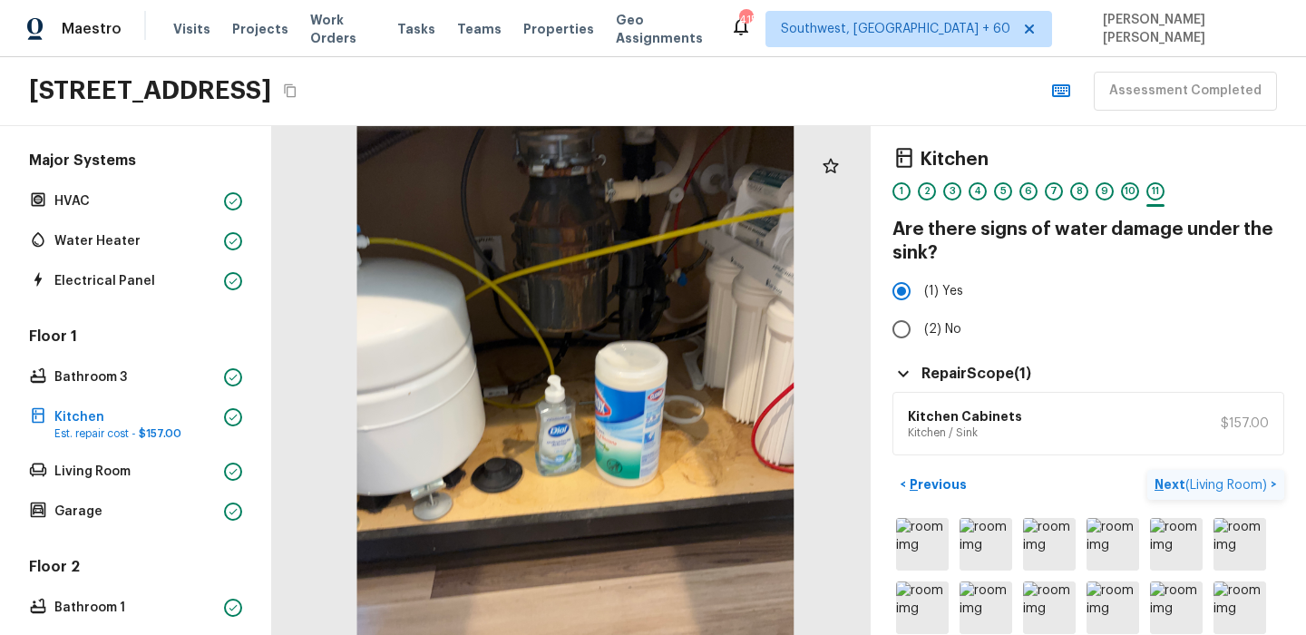
click at [1214, 484] on span "( Living Room )" at bounding box center [1226, 485] width 82 height 13
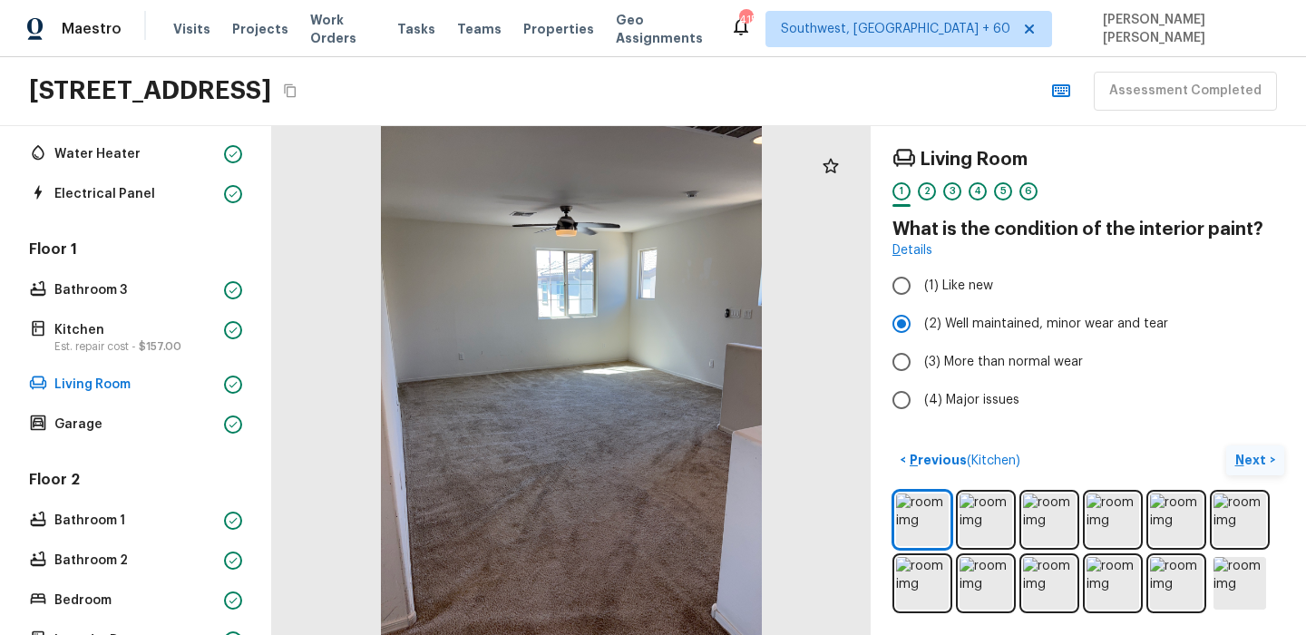
scroll to position [453, 0]
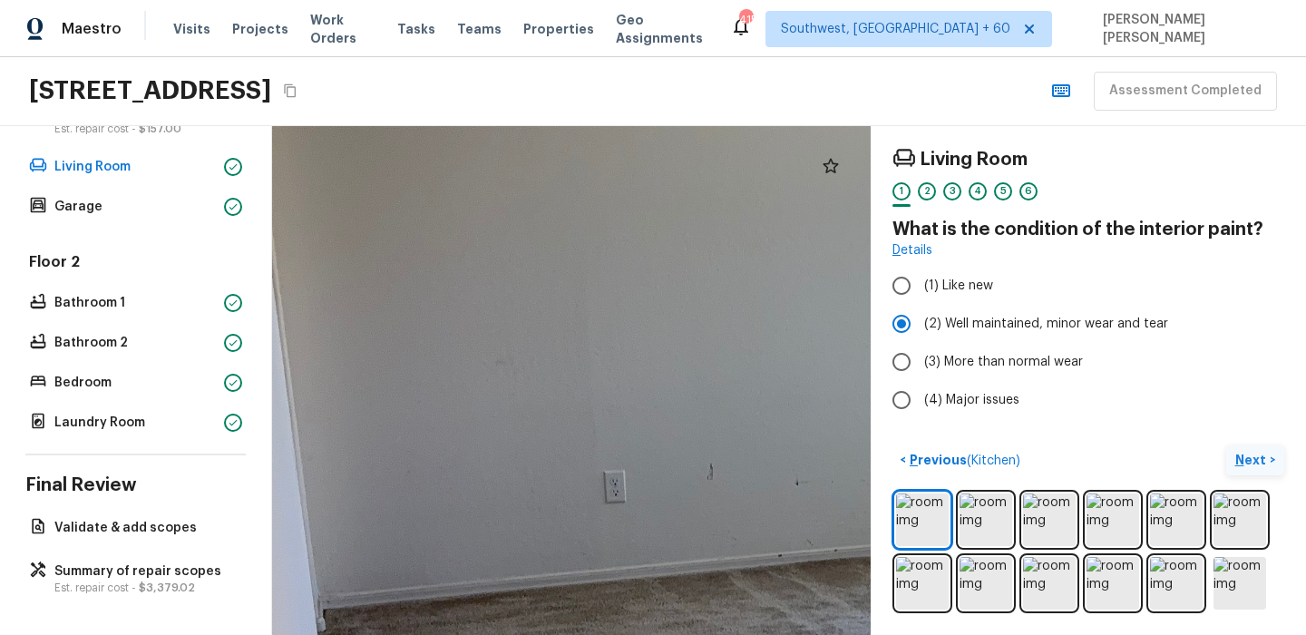
drag, startPoint x: 424, startPoint y: 376, endPoint x: 545, endPoint y: 184, distance: 227.4
click at [543, 185] on div at bounding box center [1125, 598] width 2770 height 2354
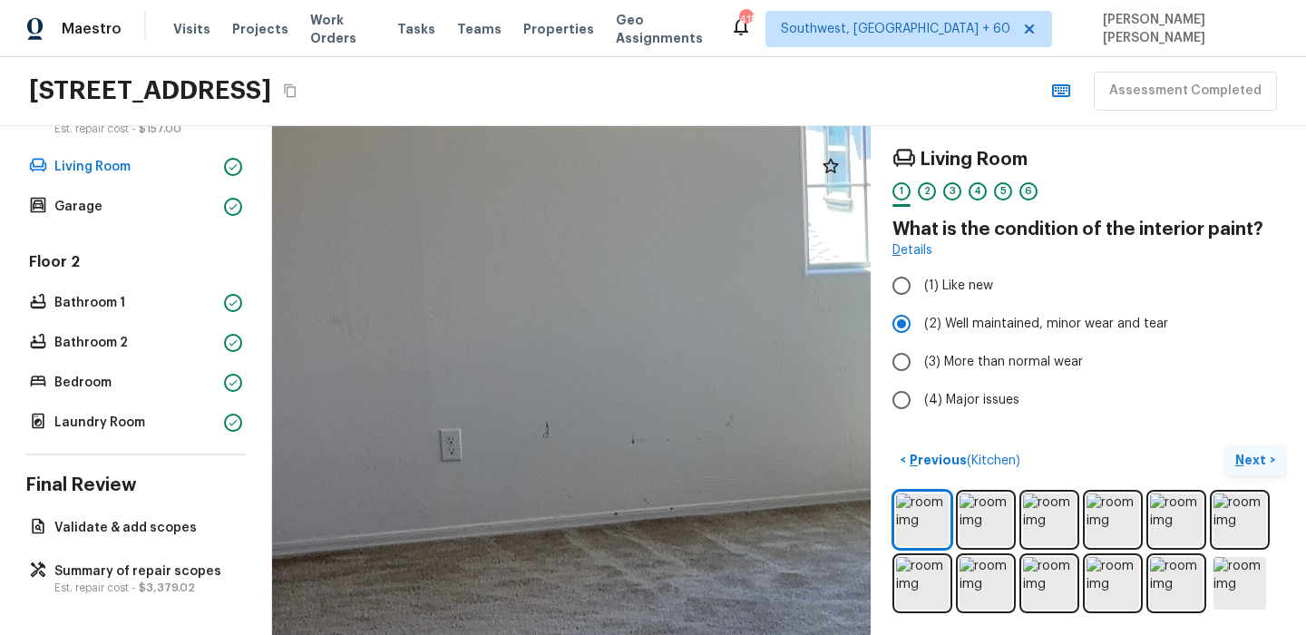
drag, startPoint x: 601, startPoint y: 408, endPoint x: 435, endPoint y: 366, distance: 171.1
click at [435, 366] on div at bounding box center [961, 557] width 2770 height 2354
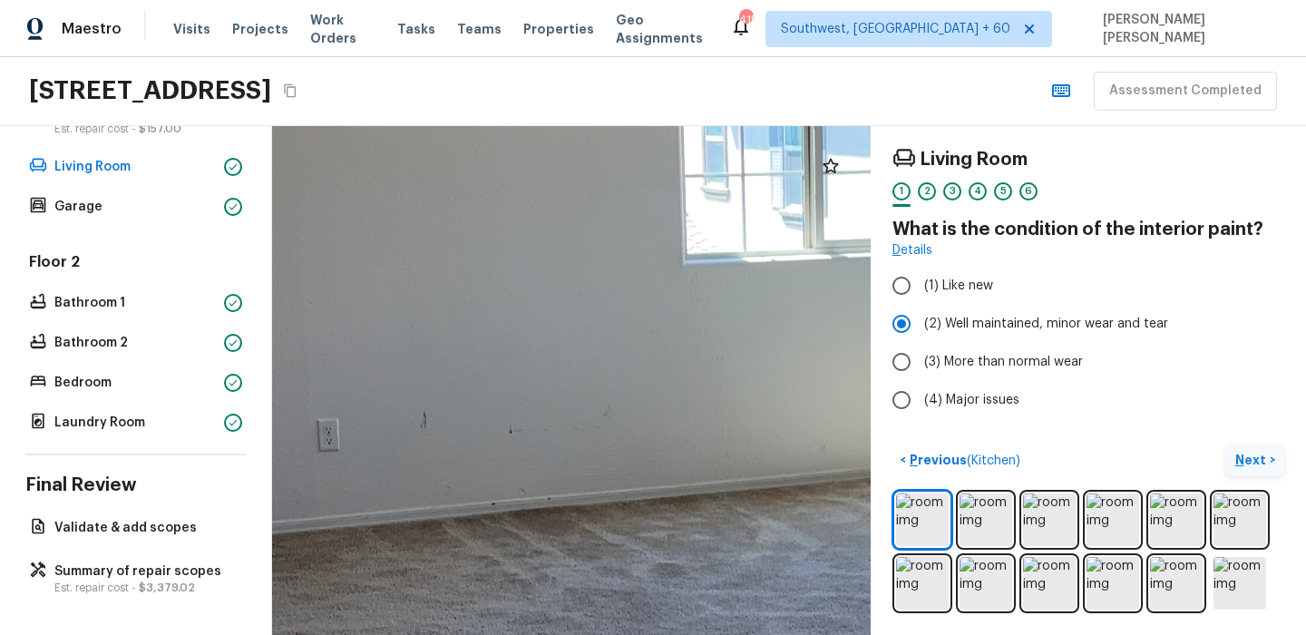
drag, startPoint x: 570, startPoint y: 427, endPoint x: 449, endPoint y: 418, distance: 121.0
click at [449, 418] on div at bounding box center [838, 547] width 2770 height 2354
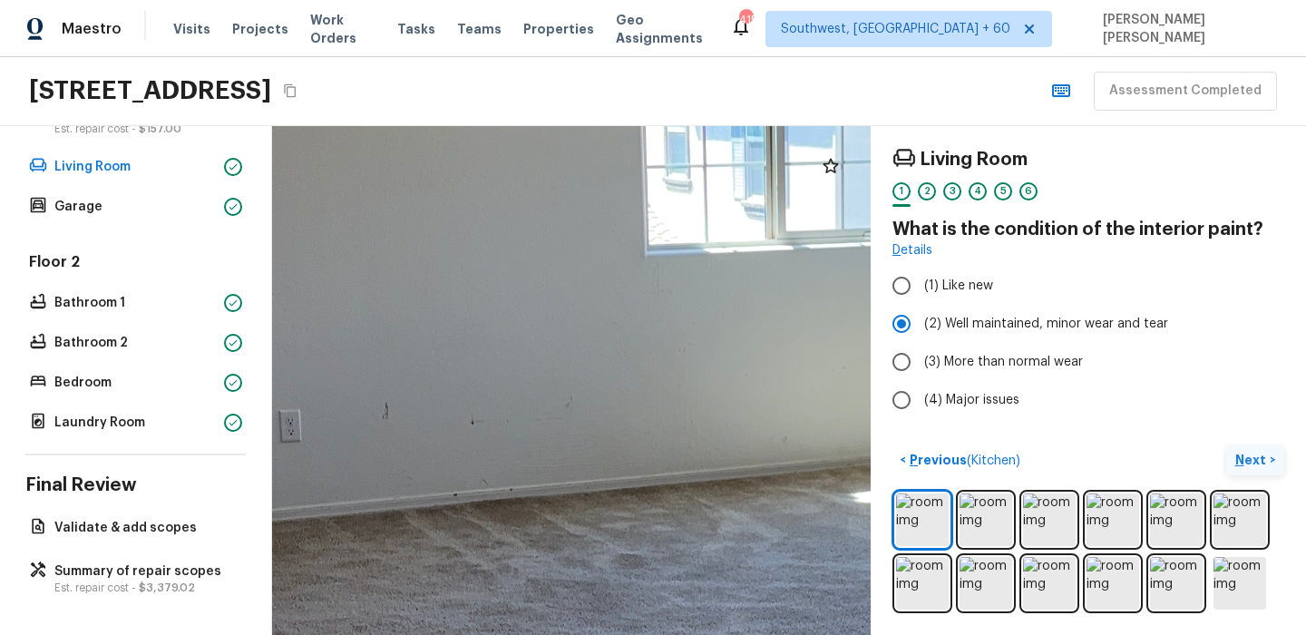
drag, startPoint x: 645, startPoint y: 438, endPoint x: 610, endPoint y: 428, distance: 35.9
click at [610, 428] on div at bounding box center [800, 538] width 2770 height 2354
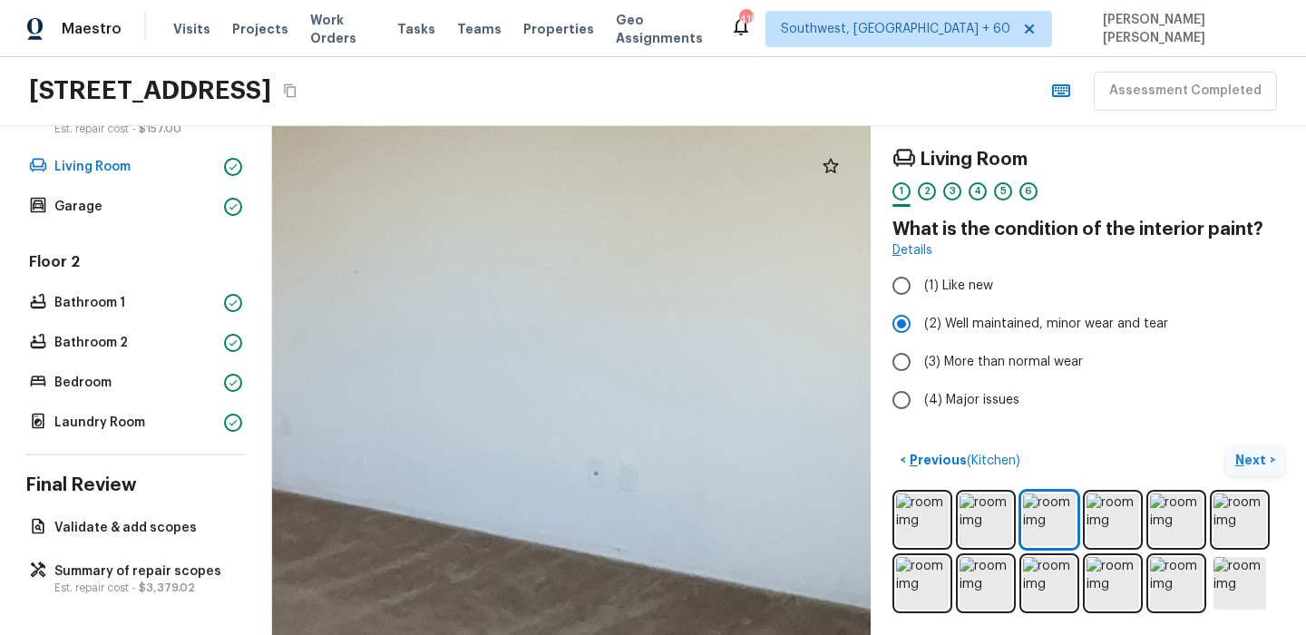
drag, startPoint x: 618, startPoint y: 312, endPoint x: 692, endPoint y: 160, distance: 169.1
click at [692, 160] on div at bounding box center [430, 538] width 3321 height 2823
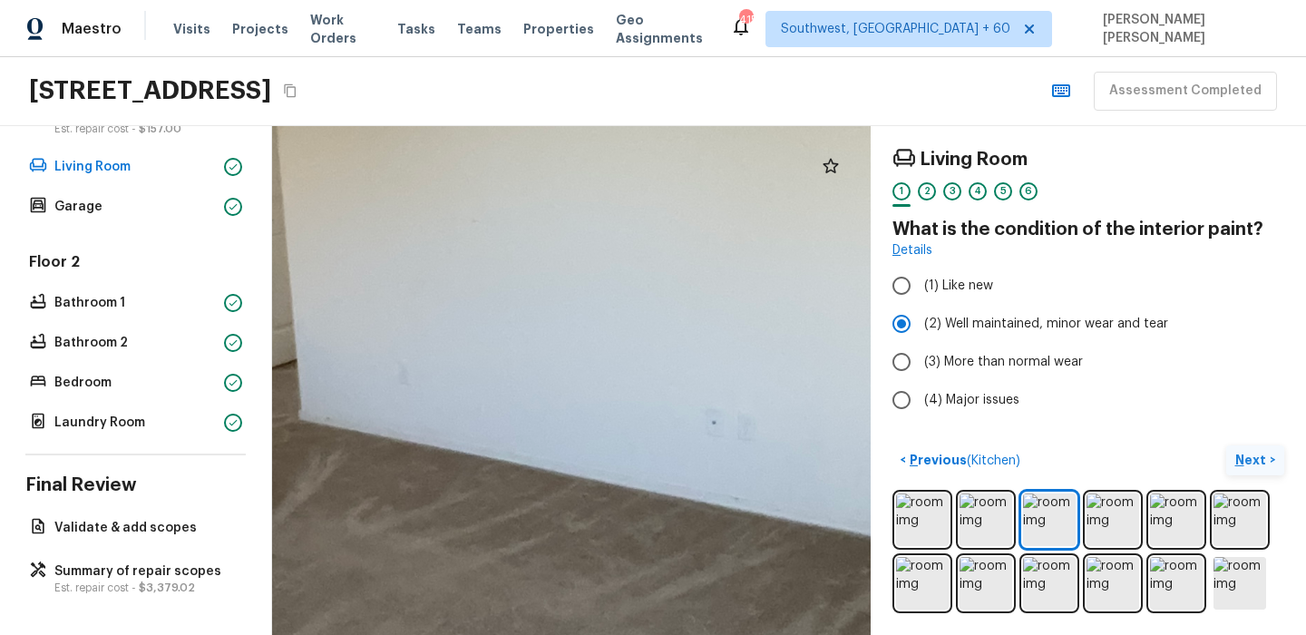
drag, startPoint x: 521, startPoint y: 395, endPoint x: 643, endPoint y: 345, distance: 132.5
click at [643, 345] on div at bounding box center [548, 487] width 3321 height 2823
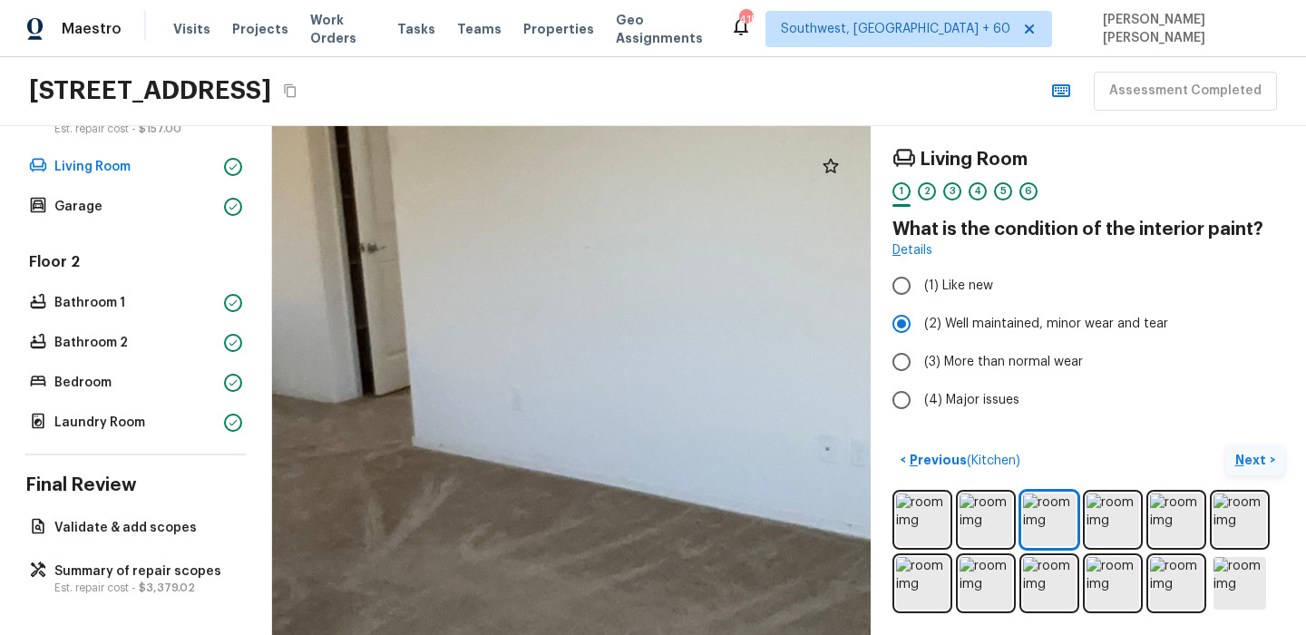
drag, startPoint x: 499, startPoint y: 297, endPoint x: 746, endPoint y: 364, distance: 256.5
click at [744, 362] on div at bounding box center [662, 513] width 3321 height 2823
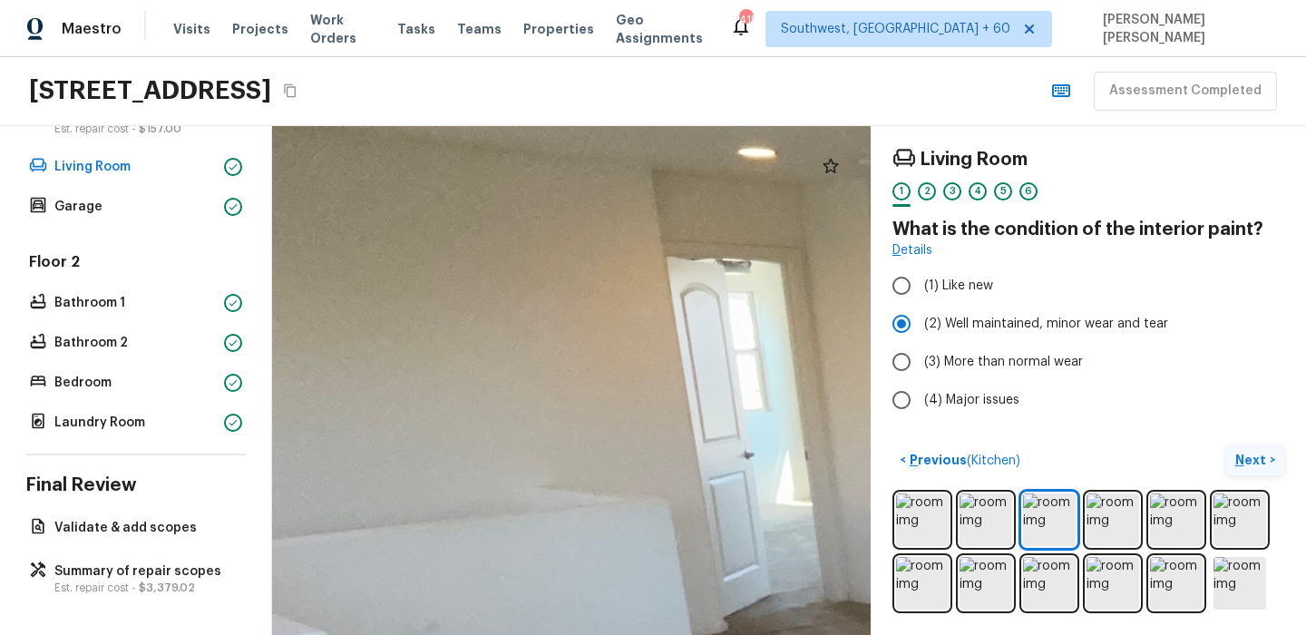
drag, startPoint x: 662, startPoint y: 327, endPoint x: 891, endPoint y: 469, distance: 268.8
click at [891, 469] on div "Living Room 1 2 3 4 5 6 What is the condition of the interior paint? Details (1…" at bounding box center [789, 380] width 1034 height 509
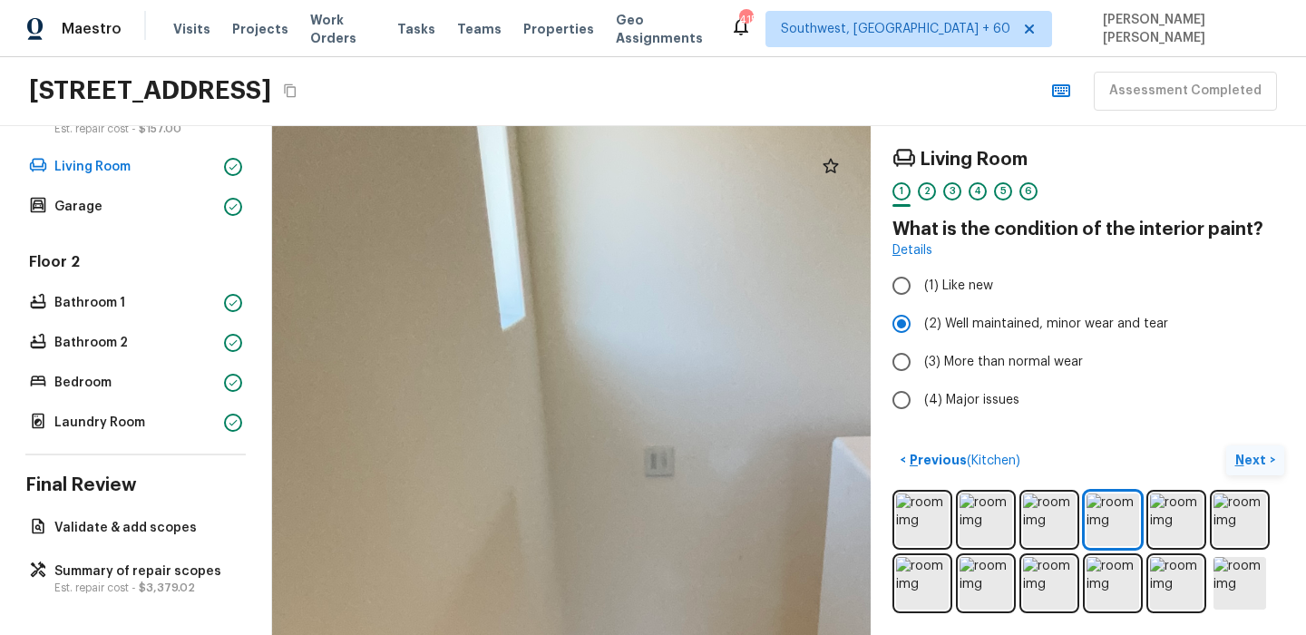
drag, startPoint x: 561, startPoint y: 287, endPoint x: 382, endPoint y: 576, distance: 340.5
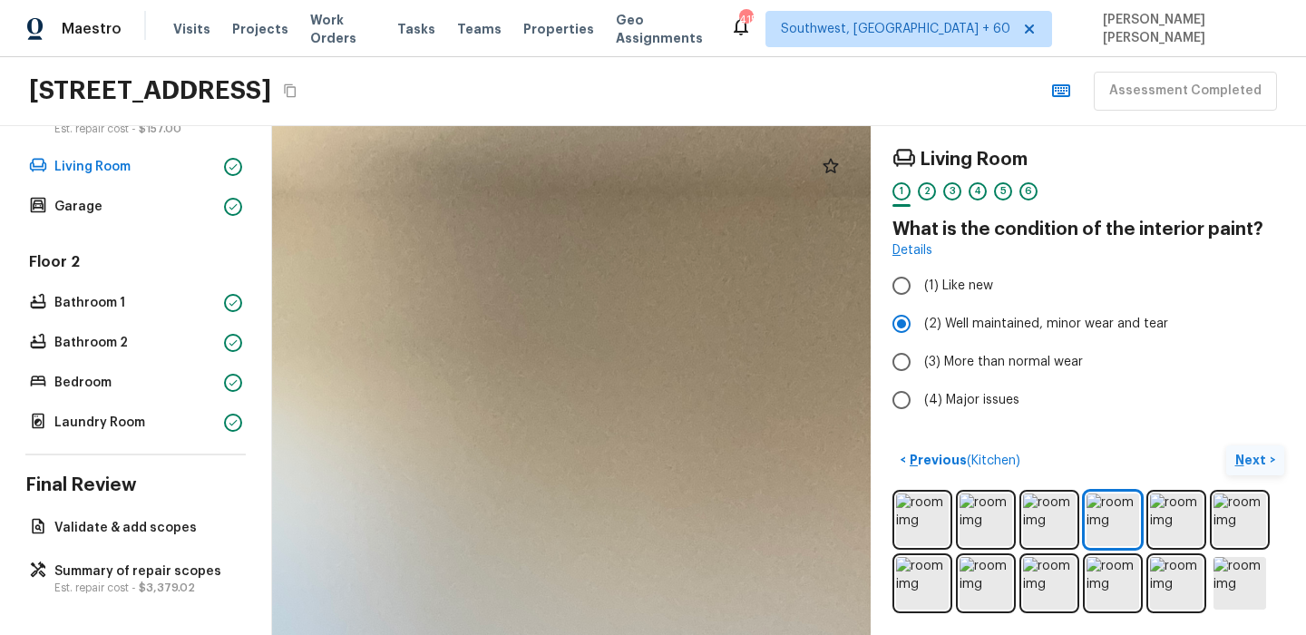
drag, startPoint x: 618, startPoint y: 421, endPoint x: 297, endPoint y: 541, distance: 342.1
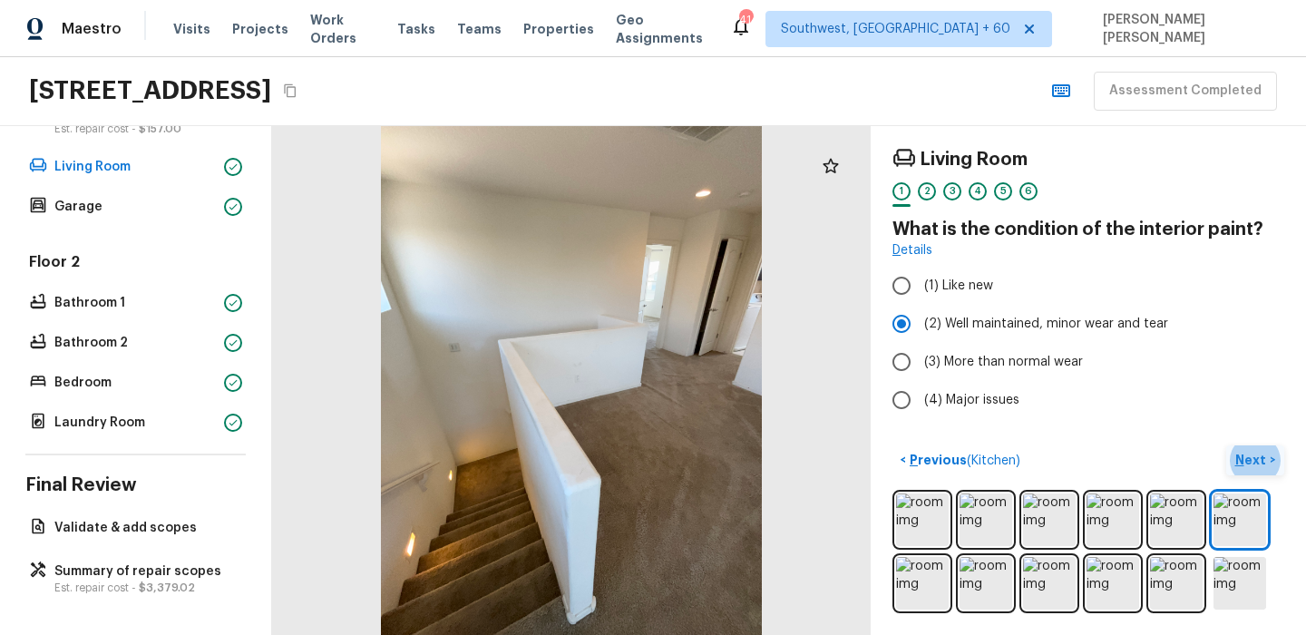
click at [1245, 472] on button "Next >" at bounding box center [1255, 460] width 58 height 30
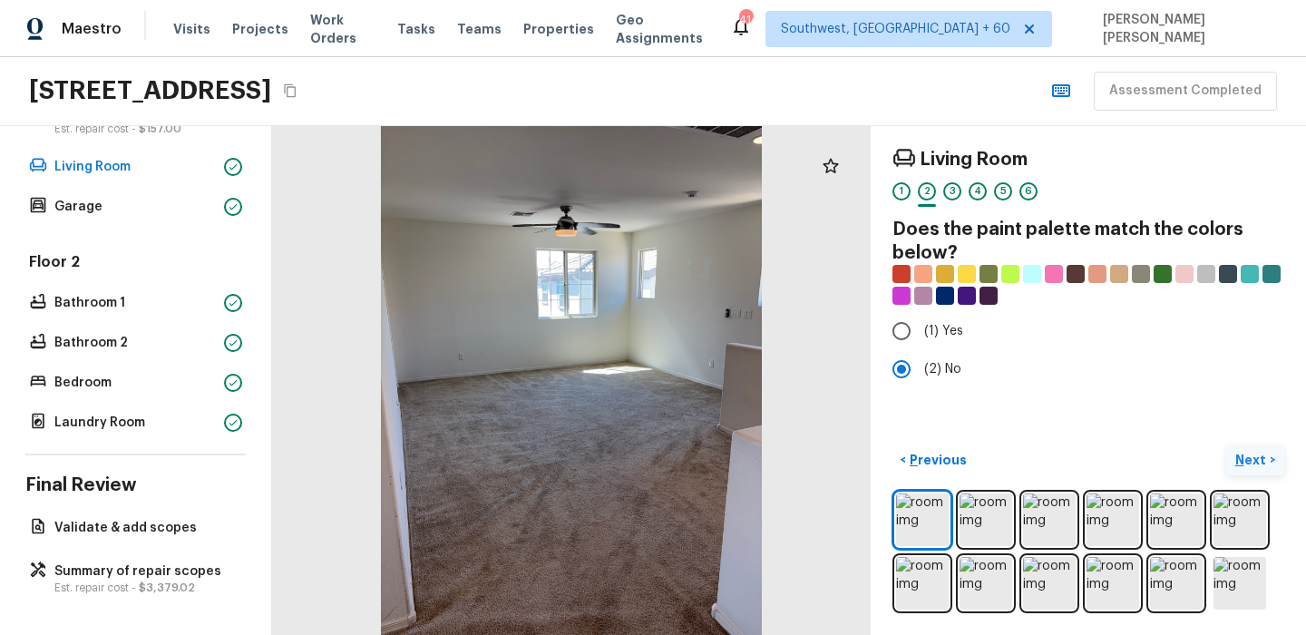
click at [1252, 469] on button "Next >" at bounding box center [1255, 460] width 58 height 30
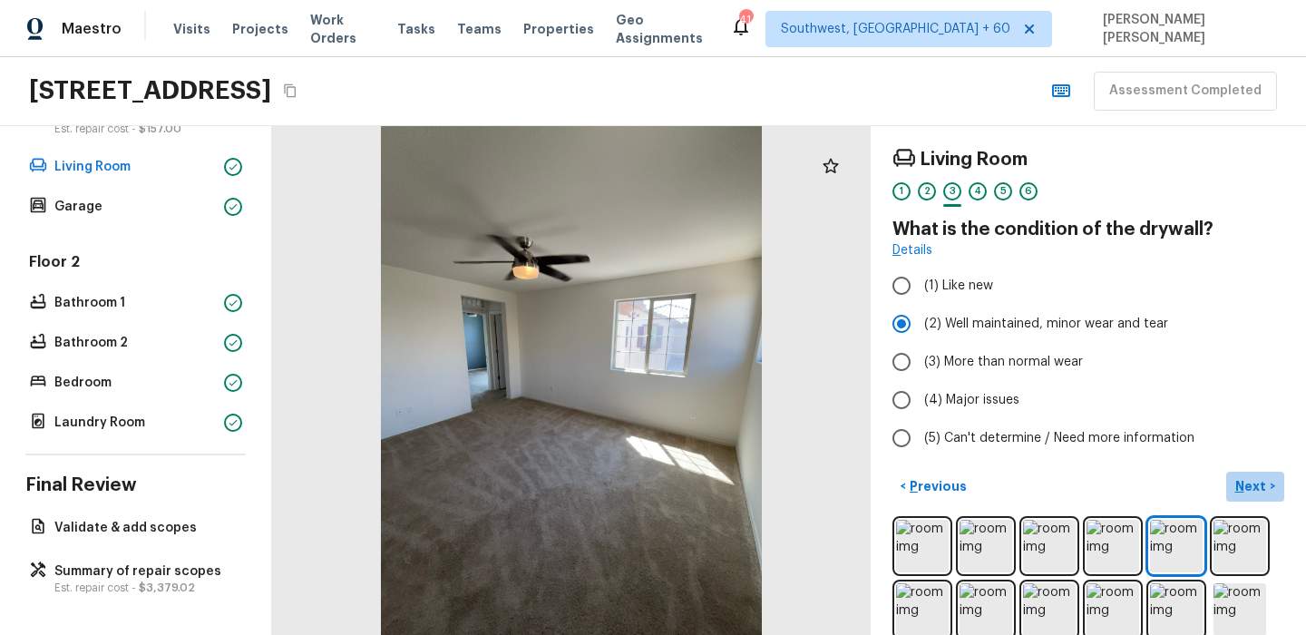
click at [1243, 485] on p "Next" at bounding box center [1252, 486] width 34 height 18
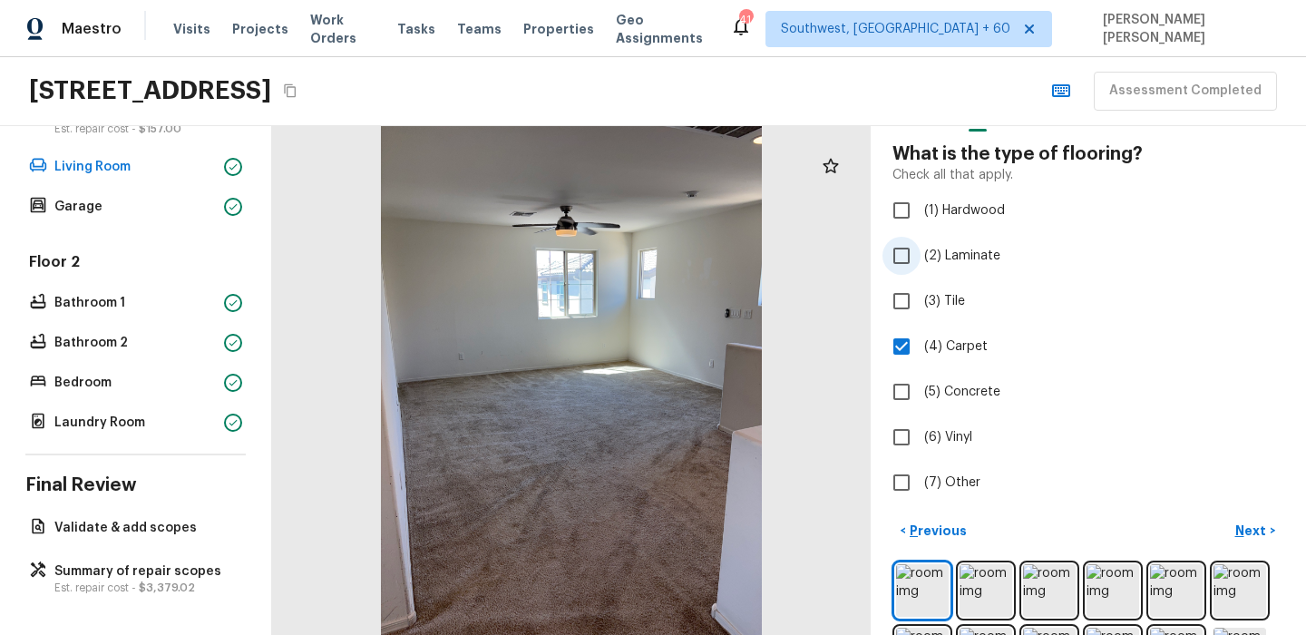
scroll to position [102, 0]
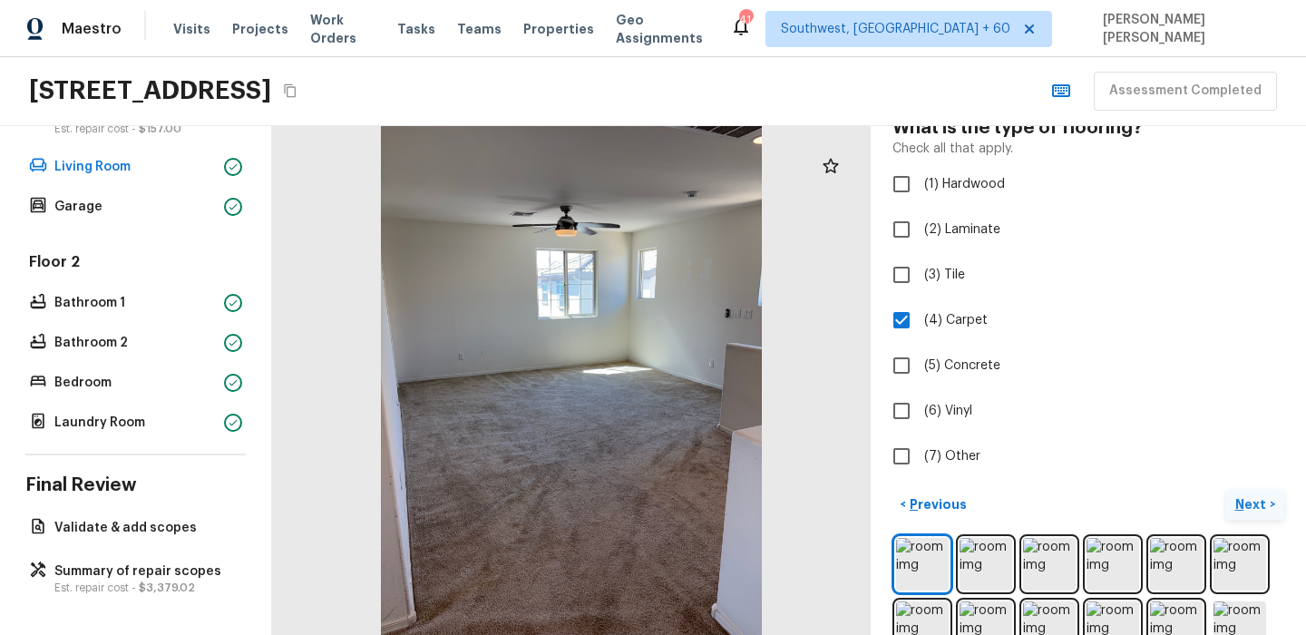
click at [1250, 509] on p "Next" at bounding box center [1252, 504] width 34 height 18
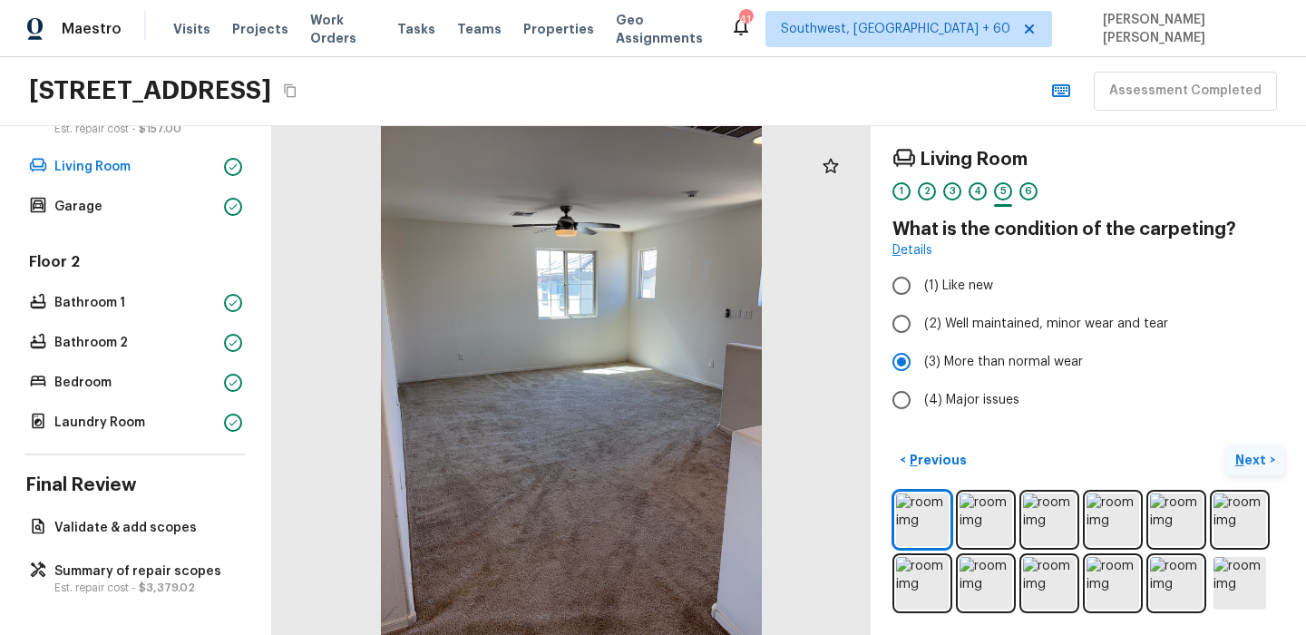
scroll to position [0, 0]
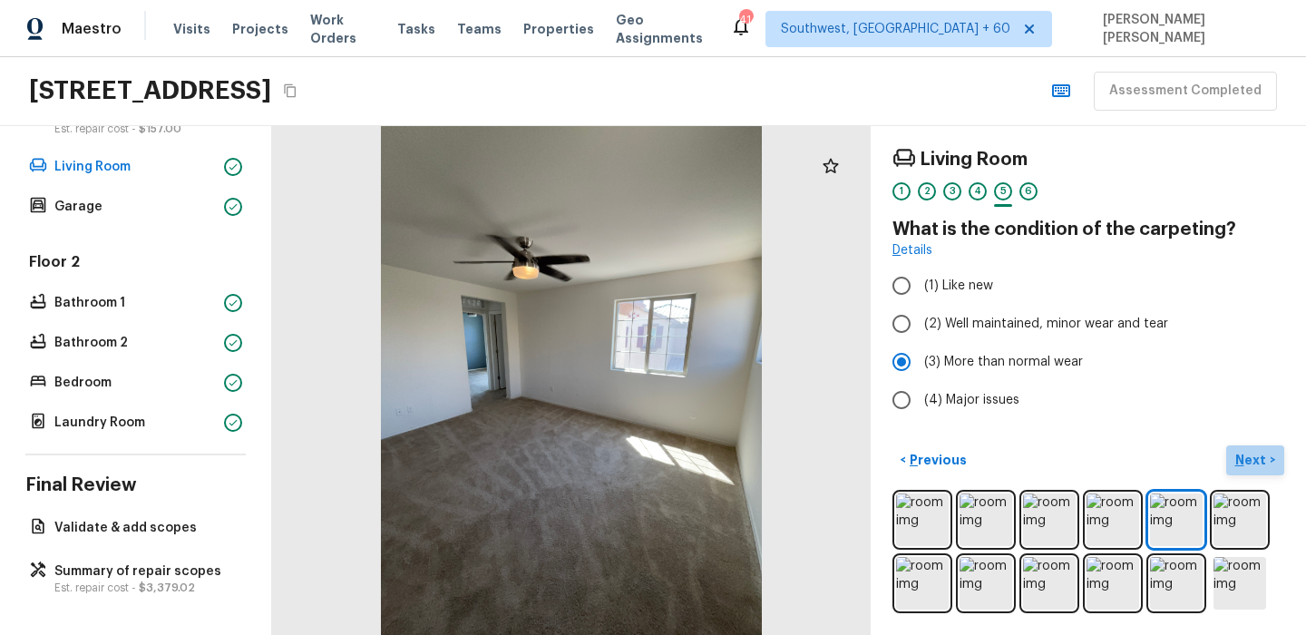
click at [1245, 463] on p "Next" at bounding box center [1252, 460] width 34 height 18
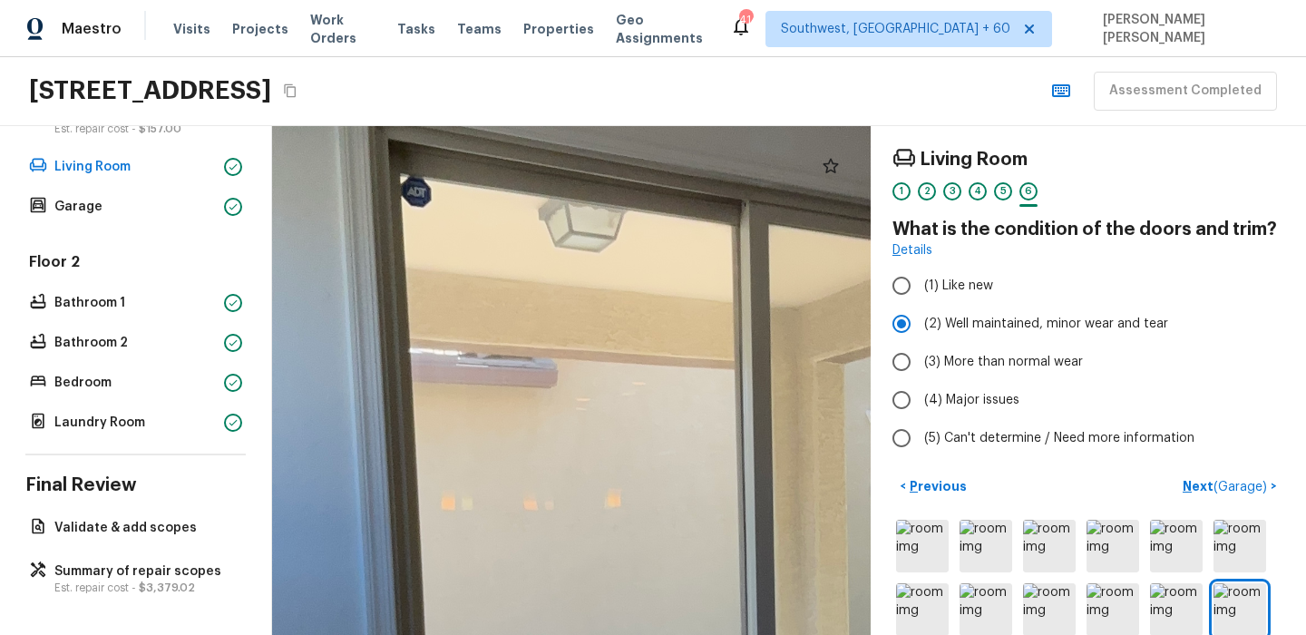
drag, startPoint x: 591, startPoint y: 340, endPoint x: 505, endPoint y: 188, distance: 175.0
click at [505, 188] on div at bounding box center [719, 585] width 2637 height 2242
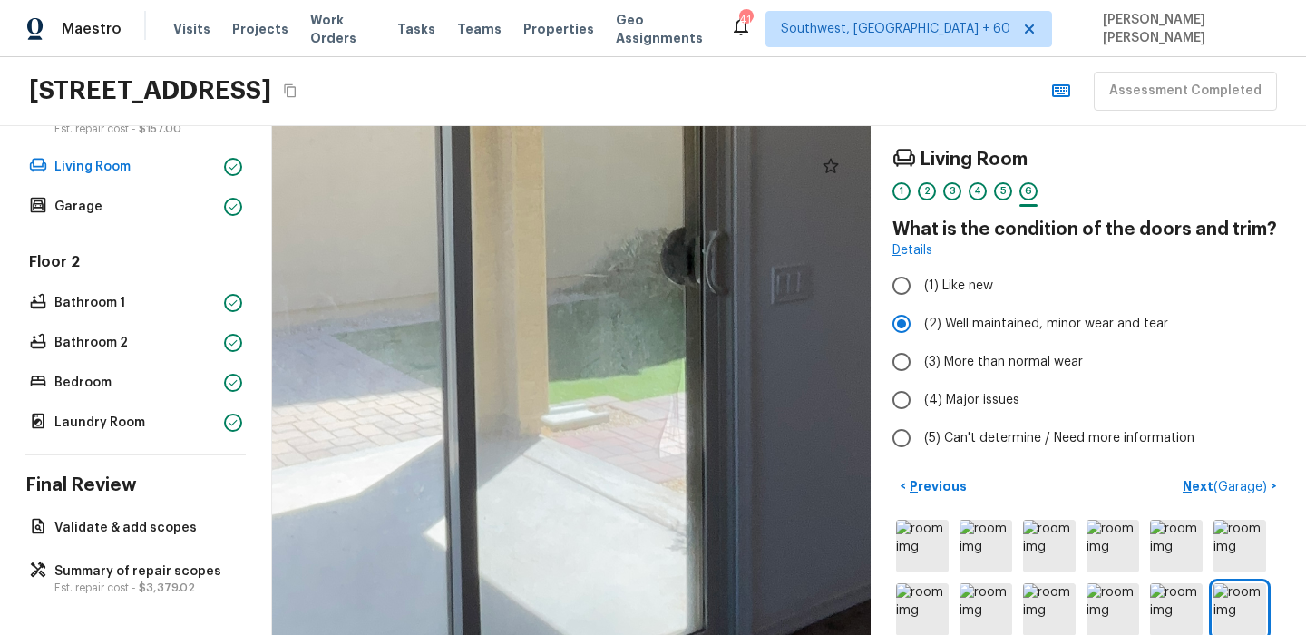
drag, startPoint x: 509, startPoint y: 376, endPoint x: 464, endPoint y: 438, distance: 76.0
click at [464, 438] on div at bounding box center [415, 199] width 2637 height 2242
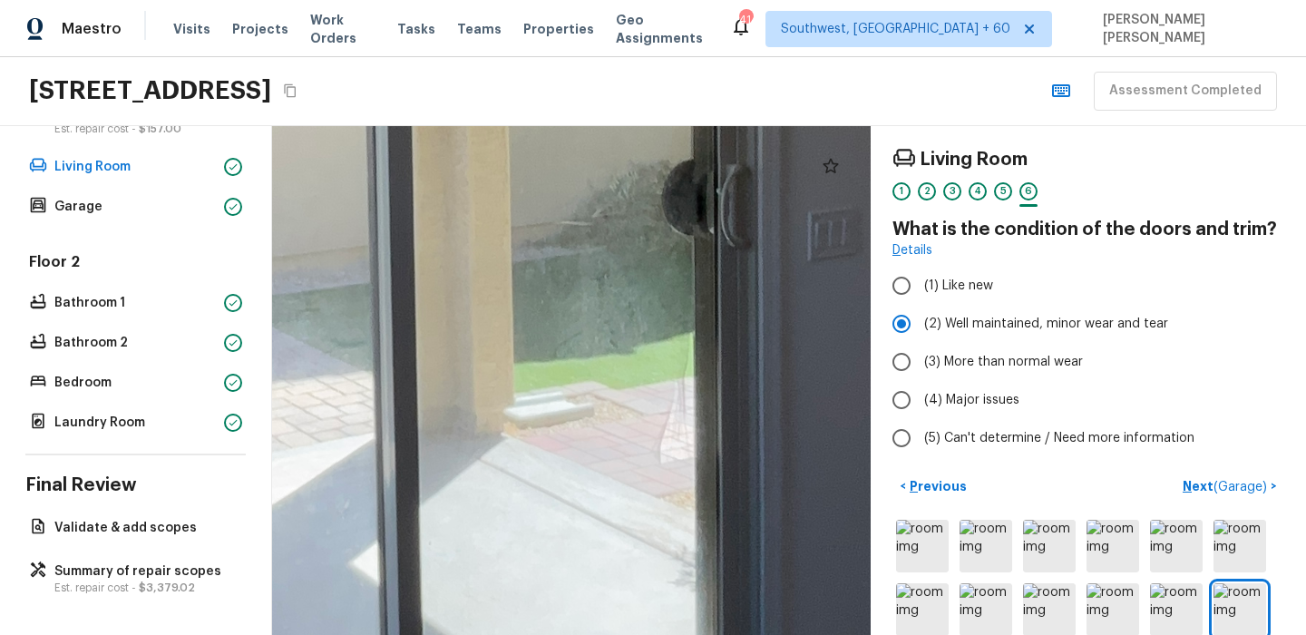
drag, startPoint x: 765, startPoint y: 278, endPoint x: 771, endPoint y: 264, distance: 15.0
click at [771, 264] on div at bounding box center [339, 122] width 3478 height 2956
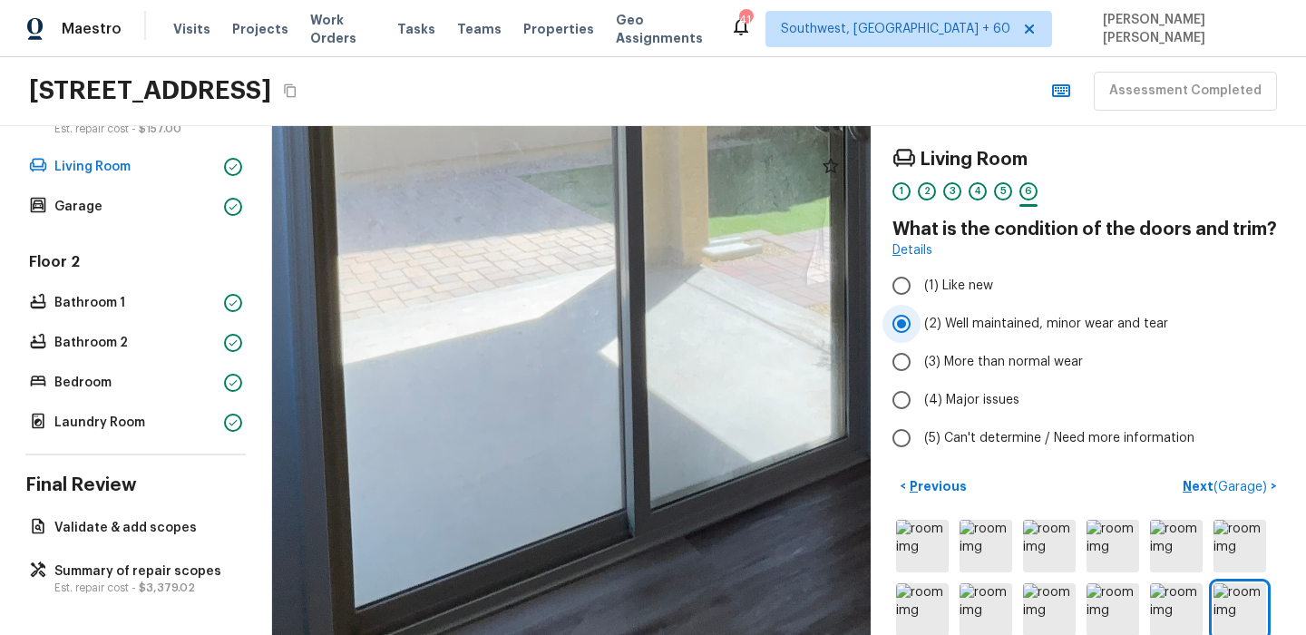
drag, startPoint x: 648, startPoint y: 453, endPoint x: 897, endPoint y: 312, distance: 286.7
click at [897, 312] on div "Living Room 1 2 3 4 5 6 What is the condition of the doors and trim? Details (1…" at bounding box center [789, 380] width 1034 height 509
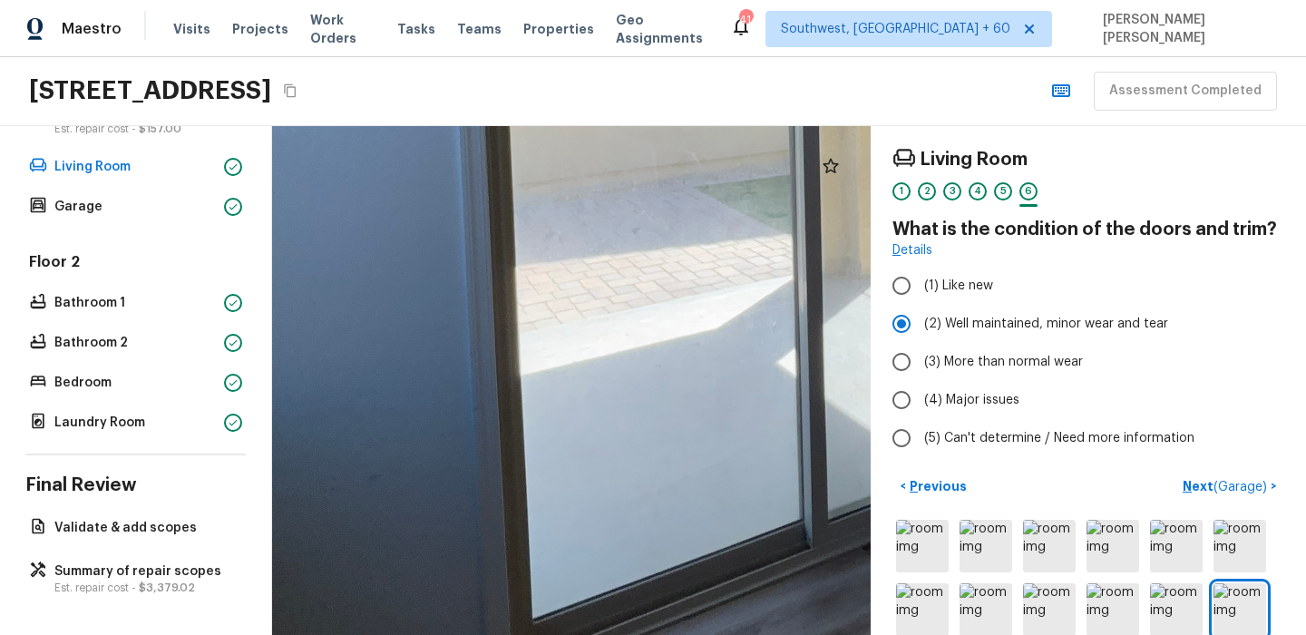
drag, startPoint x: 775, startPoint y: 300, endPoint x: 580, endPoint y: 510, distance: 286.2
click at [580, 502] on div at bounding box center [769, 67] width 2331 height 1982
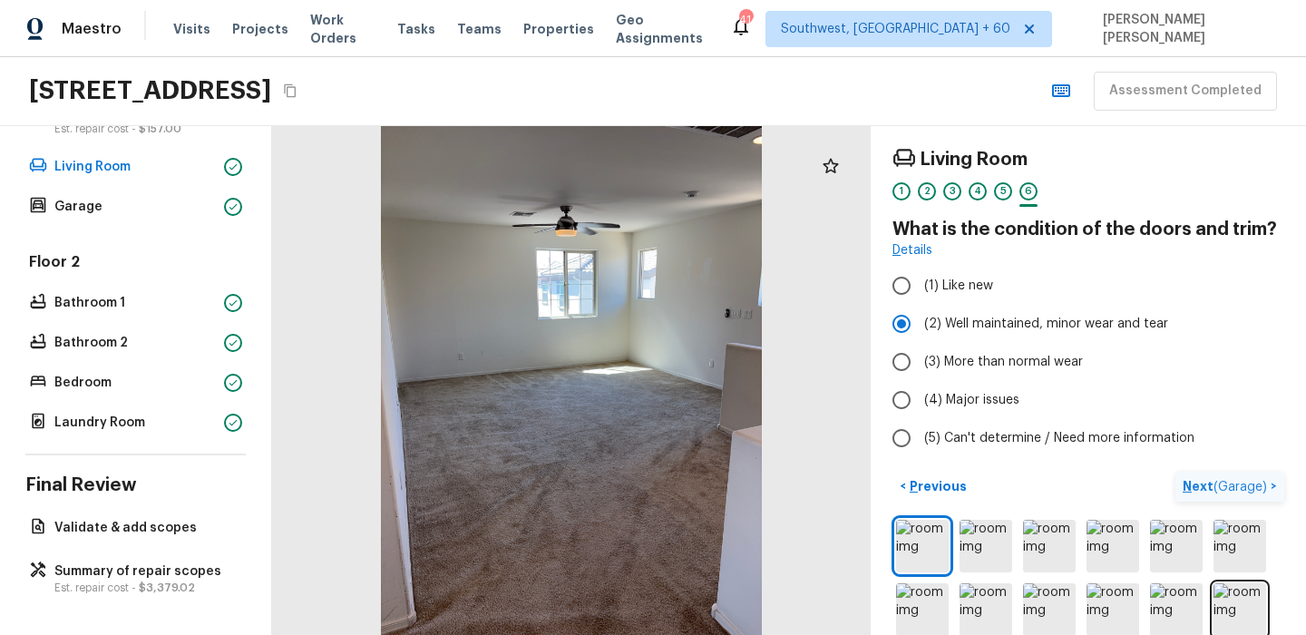
click at [1212, 482] on p "Next ( Garage )" at bounding box center [1227, 486] width 88 height 19
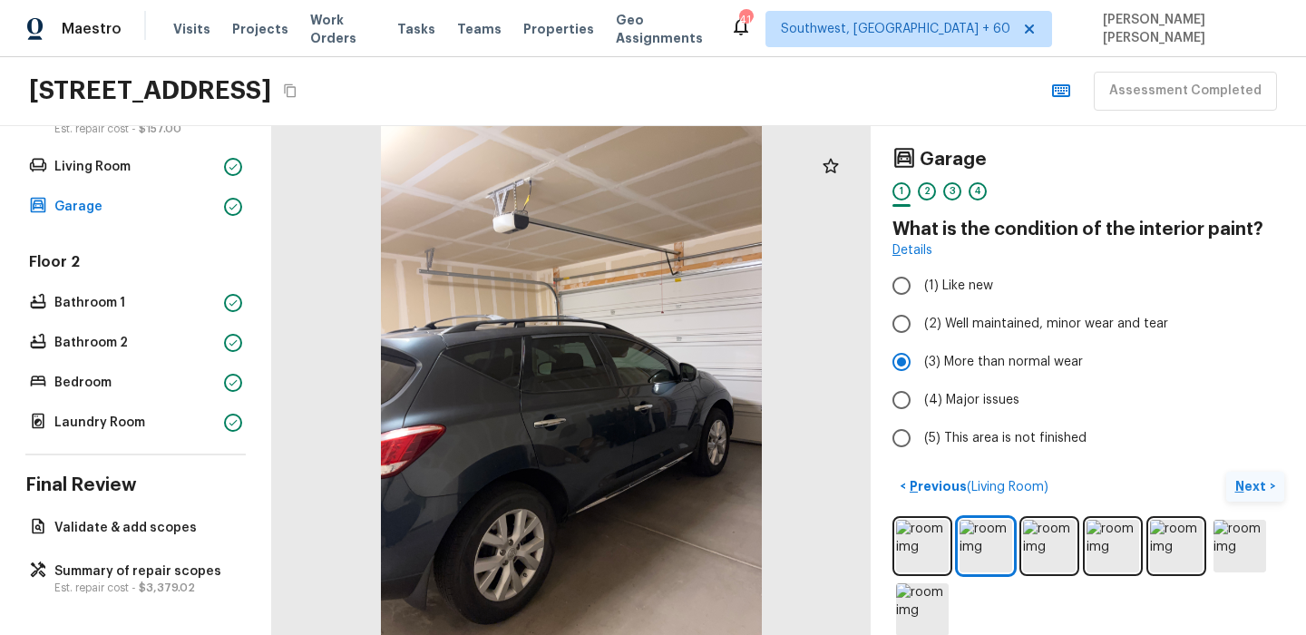
click at [1235, 479] on button "Next >" at bounding box center [1255, 487] width 58 height 30
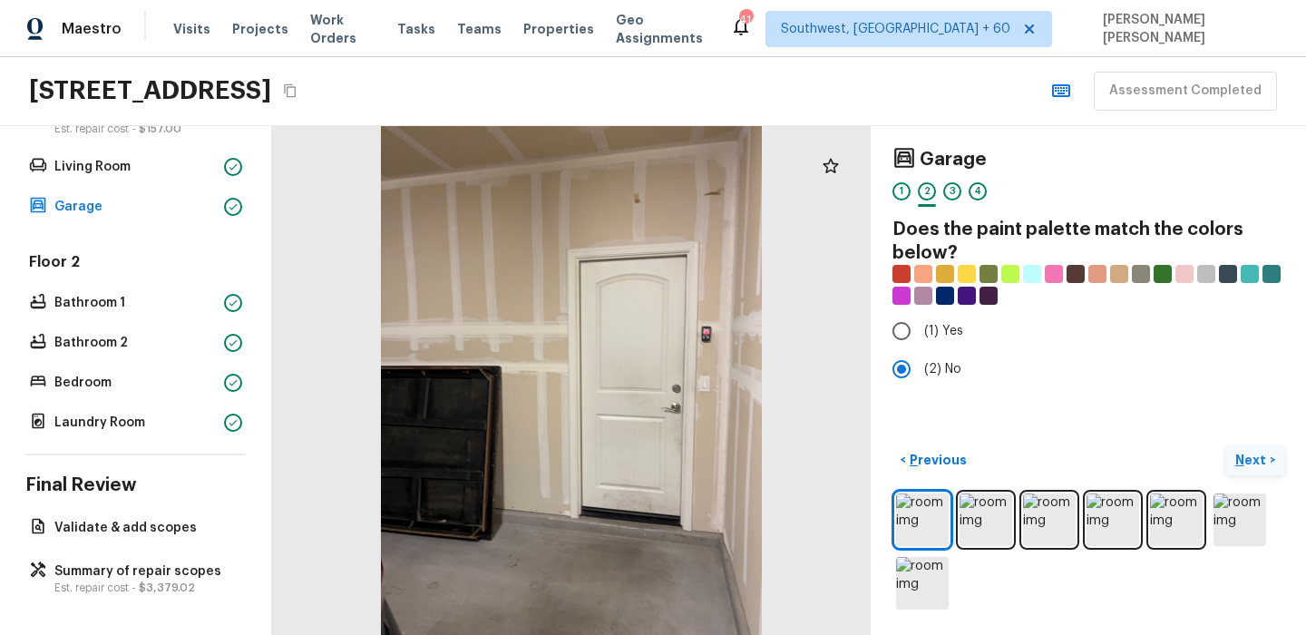
click at [1252, 450] on button "Next >" at bounding box center [1255, 460] width 58 height 30
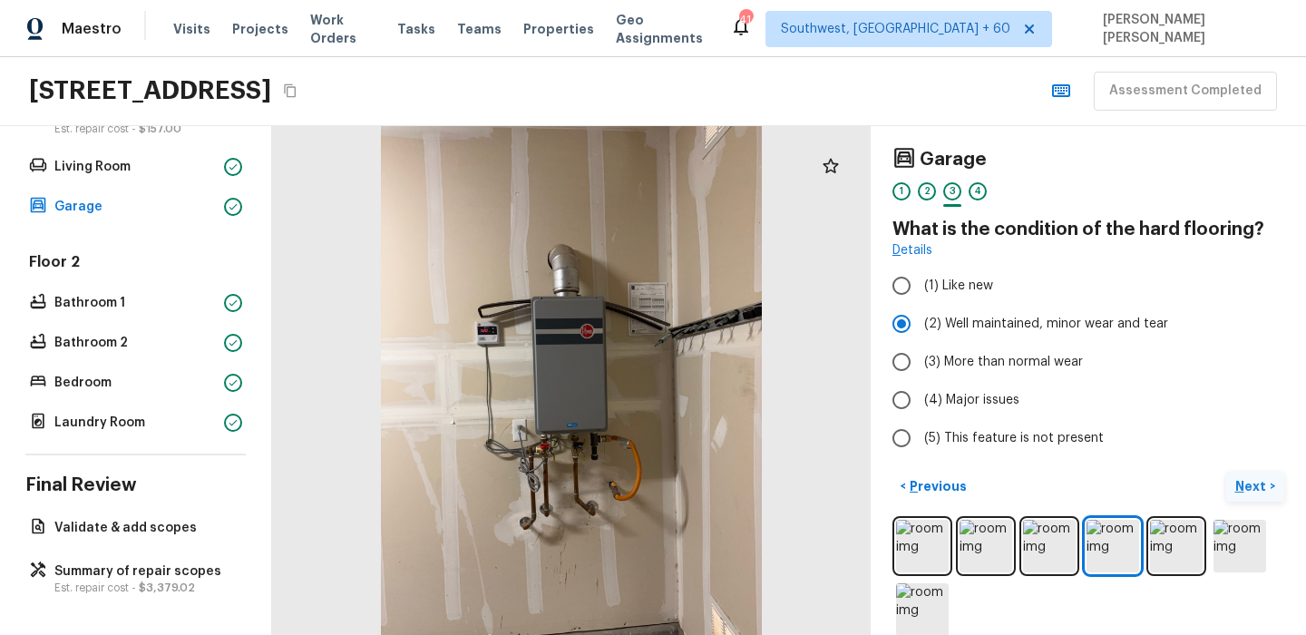
click at [1236, 493] on p "Next" at bounding box center [1252, 486] width 34 height 18
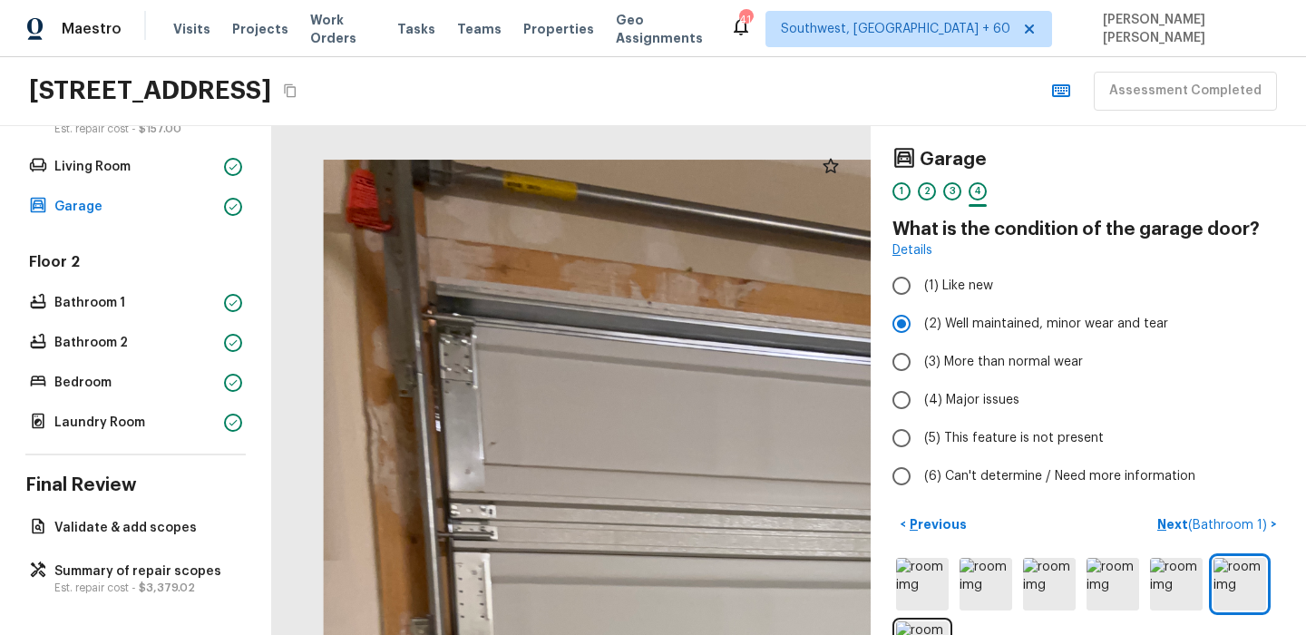
drag, startPoint x: 549, startPoint y: 341, endPoint x: 525, endPoint y: 631, distance: 291.2
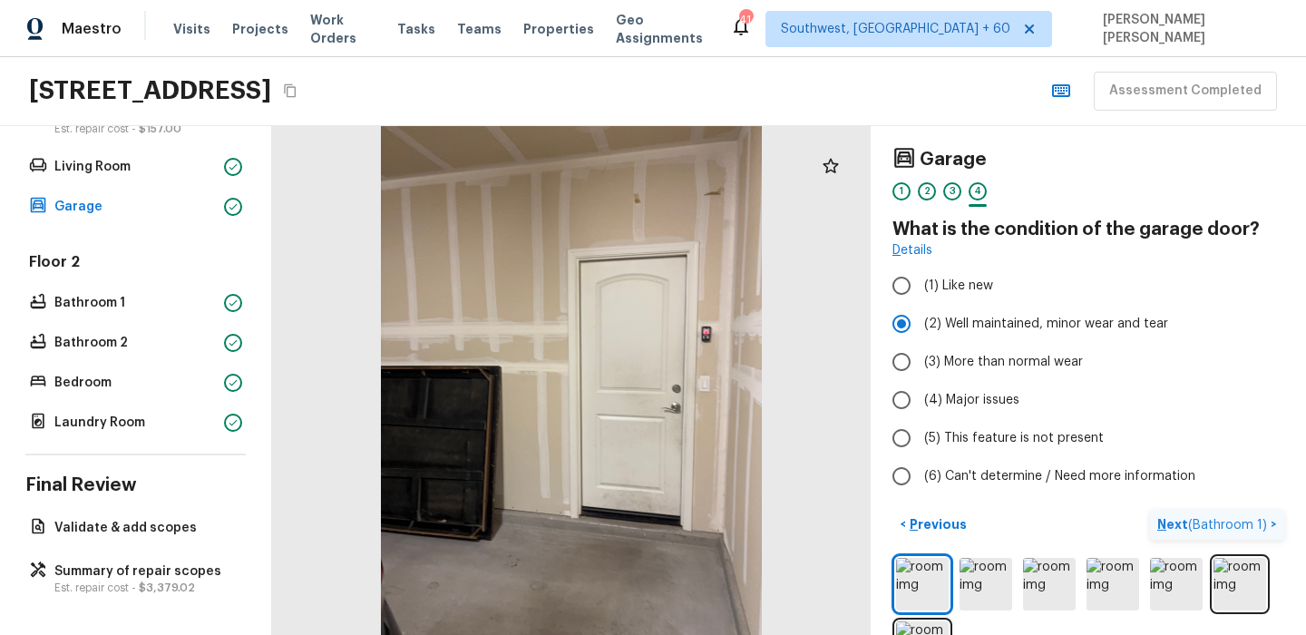
click at [1237, 528] on span "( Bathroom 1 )" at bounding box center [1227, 525] width 79 height 13
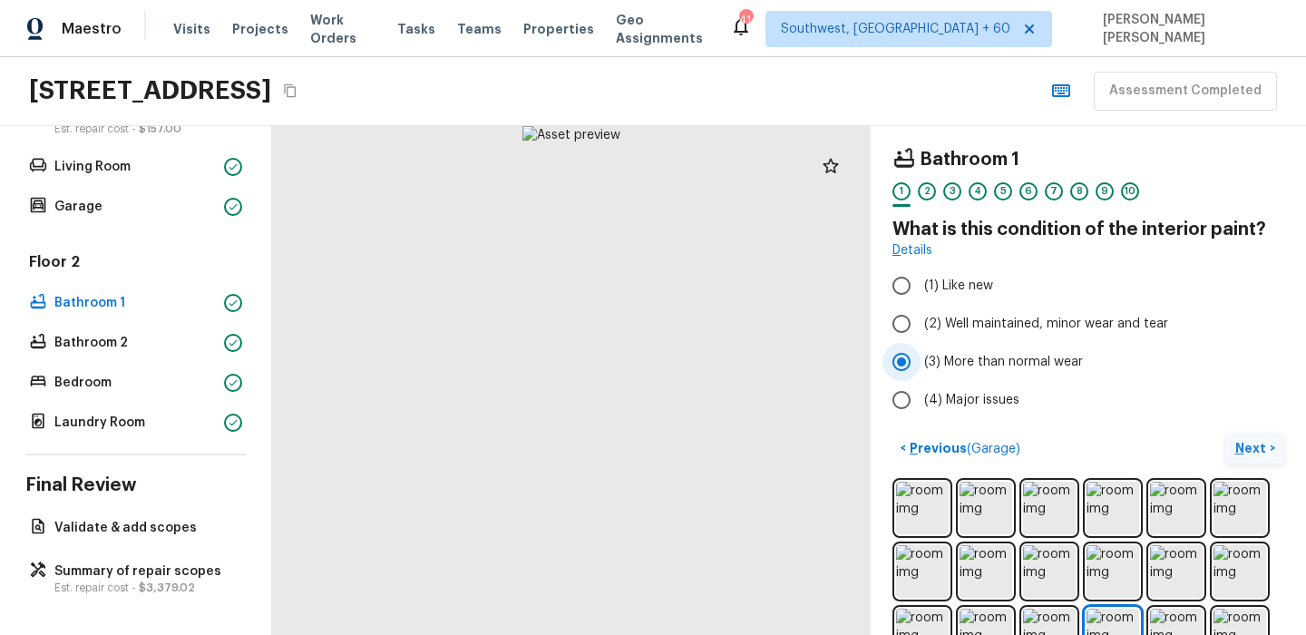
scroll to position [179, 0]
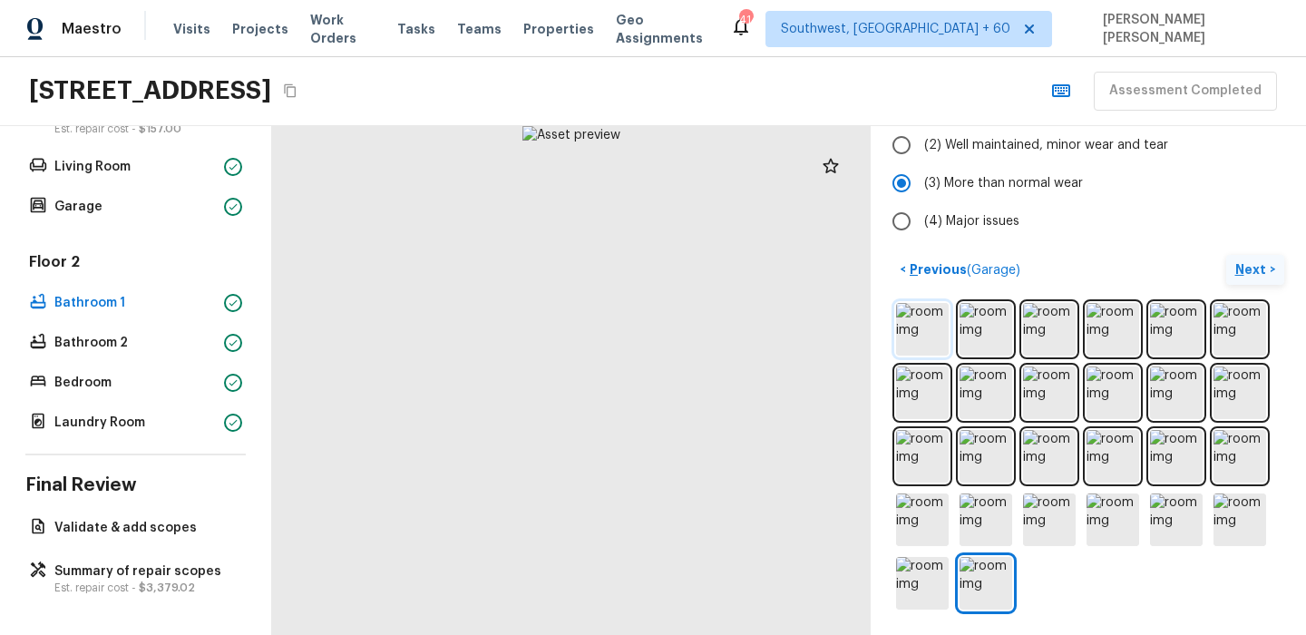
click at [911, 332] on img at bounding box center [922, 329] width 53 height 53
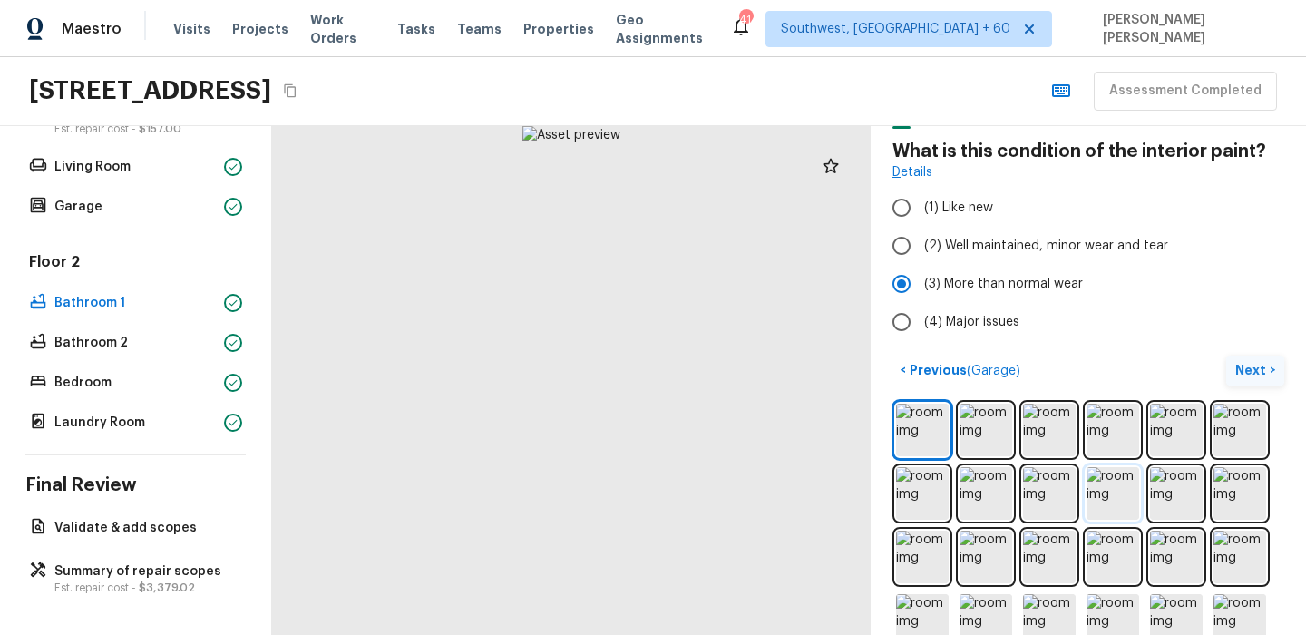
scroll to position [0, 0]
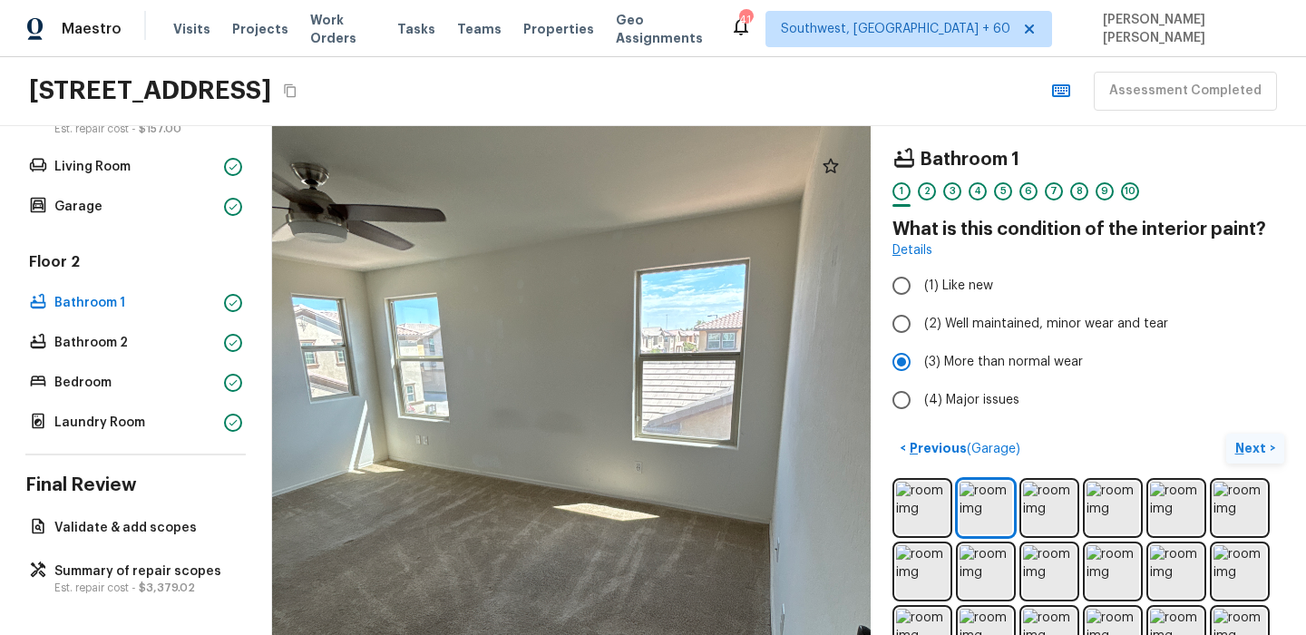
drag, startPoint x: 731, startPoint y: 406, endPoint x: 963, endPoint y: 428, distance: 233.2
click at [962, 429] on div "Bathroom 1 1 2 3 4 5 6 7 8 9 10 What is this condition of the interior paint? D…" at bounding box center [789, 380] width 1034 height 509
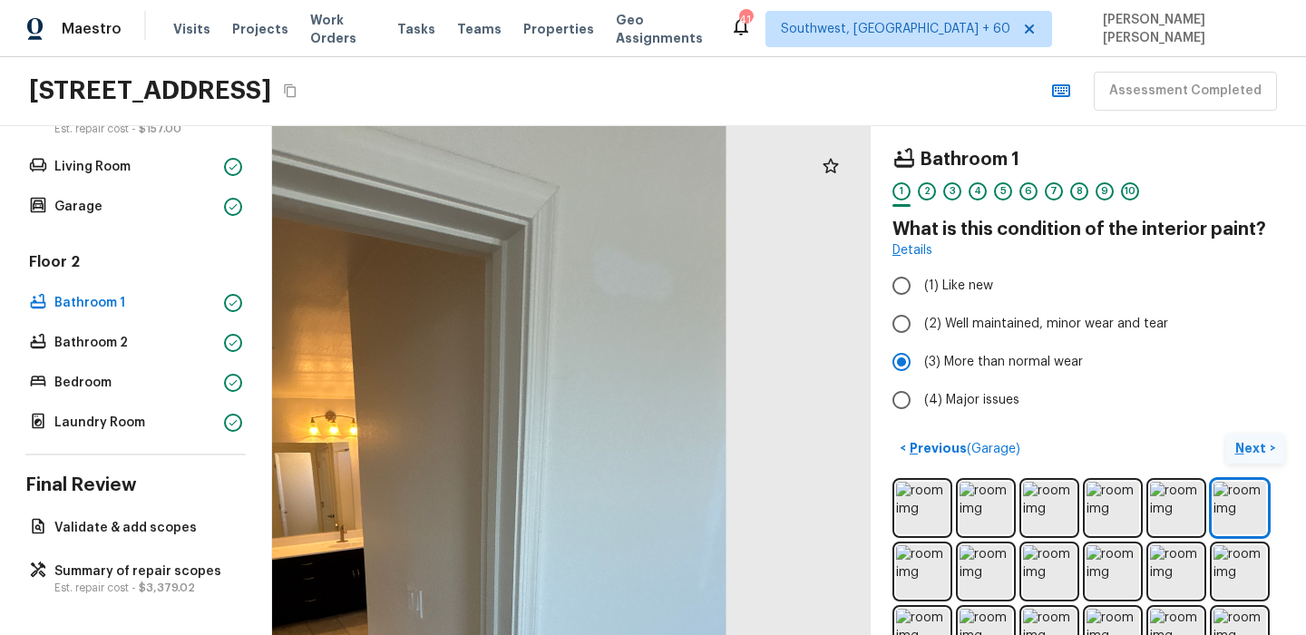
drag, startPoint x: 742, startPoint y: 287, endPoint x: 649, endPoint y: 397, distance: 144.2
click at [649, 397] on div at bounding box center [382, 550] width 1078 height 917
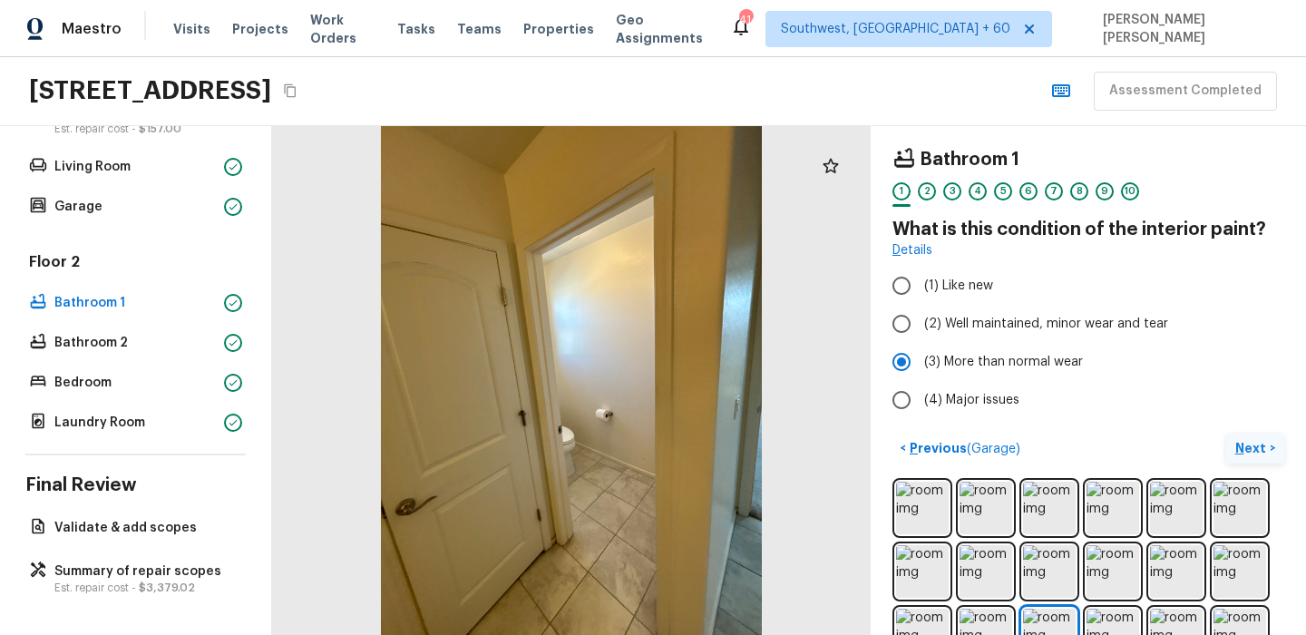
click at [1251, 443] on p "Next" at bounding box center [1252, 448] width 34 height 18
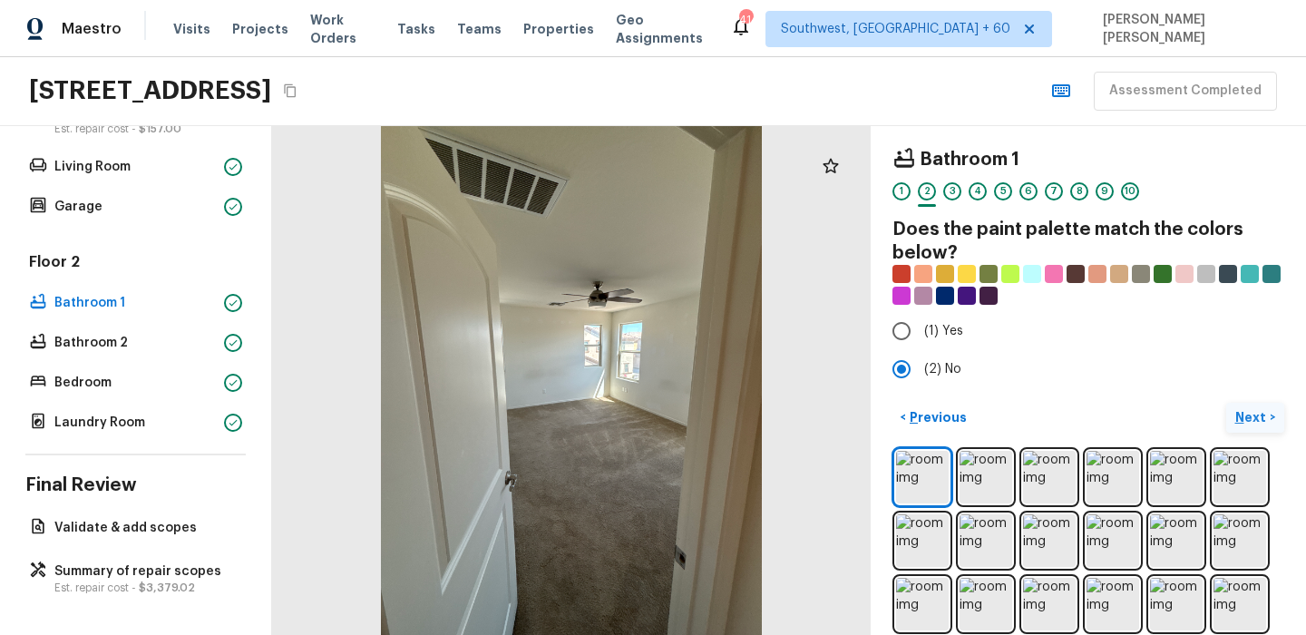
click at [1257, 427] on button "Next >" at bounding box center [1255, 418] width 58 height 30
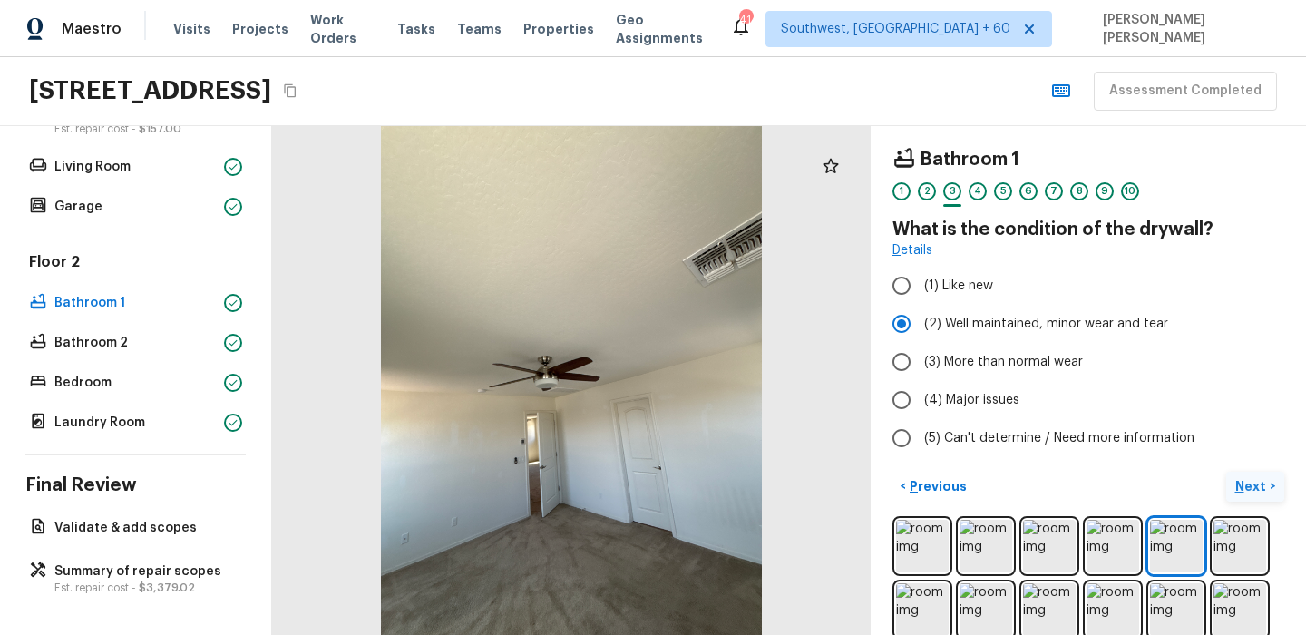
click at [1242, 475] on button "Next >" at bounding box center [1255, 487] width 58 height 30
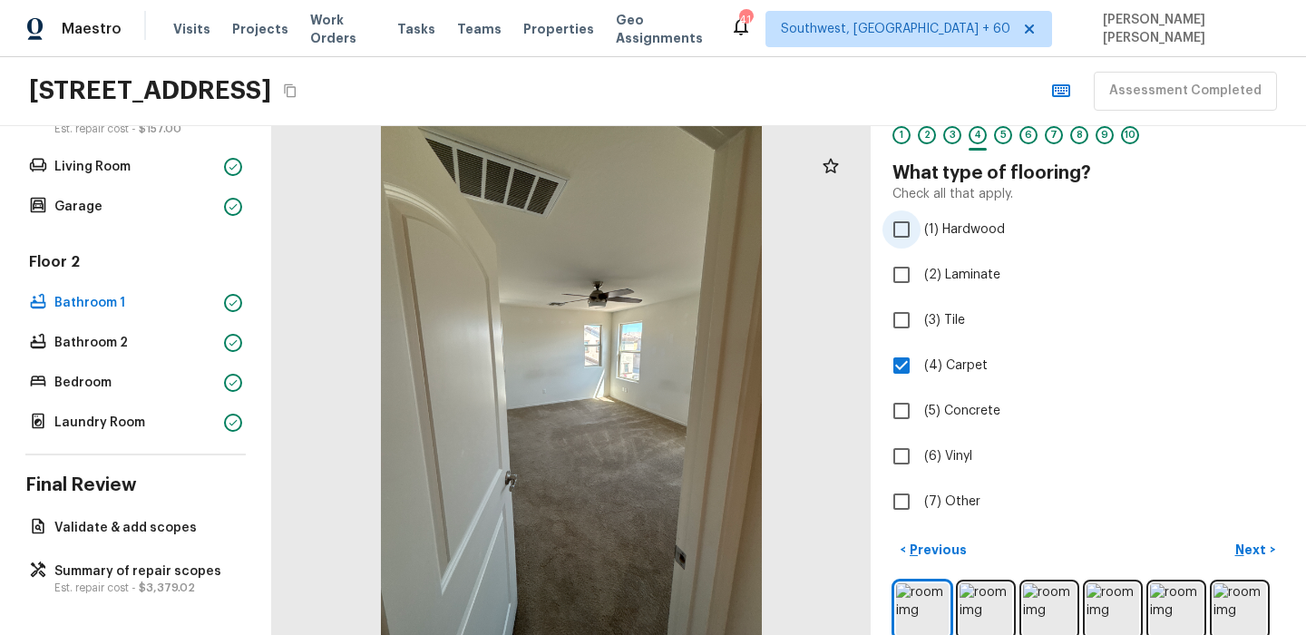
scroll to position [75, 0]
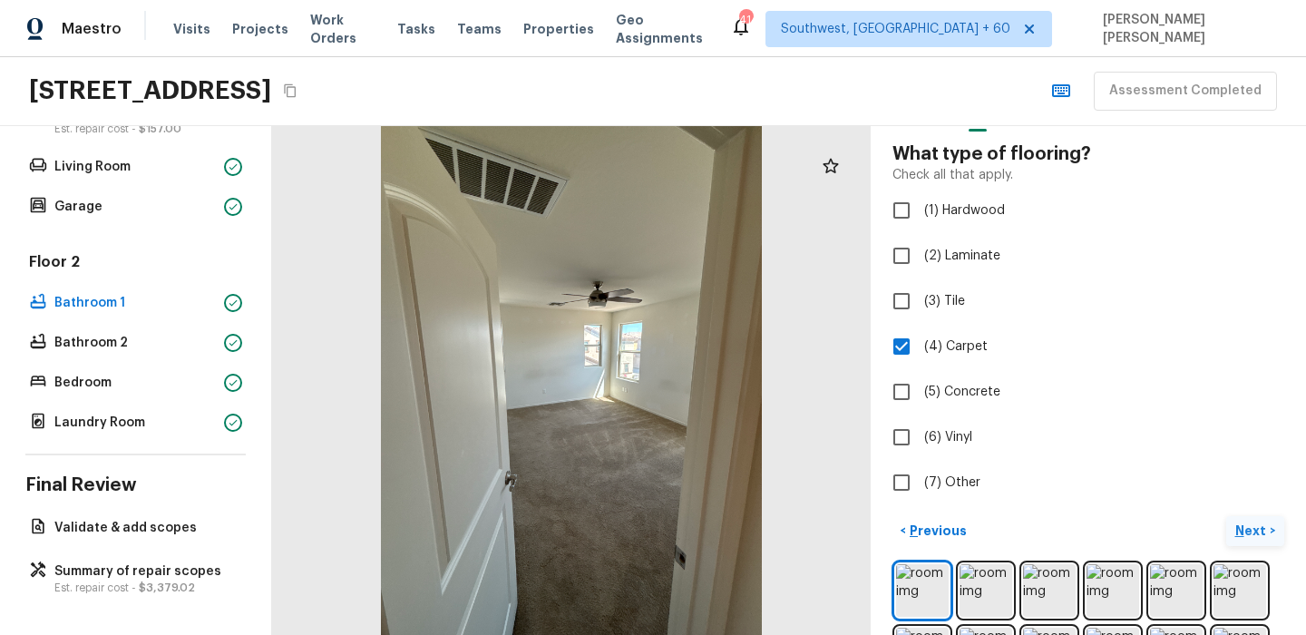
click at [1242, 535] on p "Next" at bounding box center [1252, 530] width 34 height 18
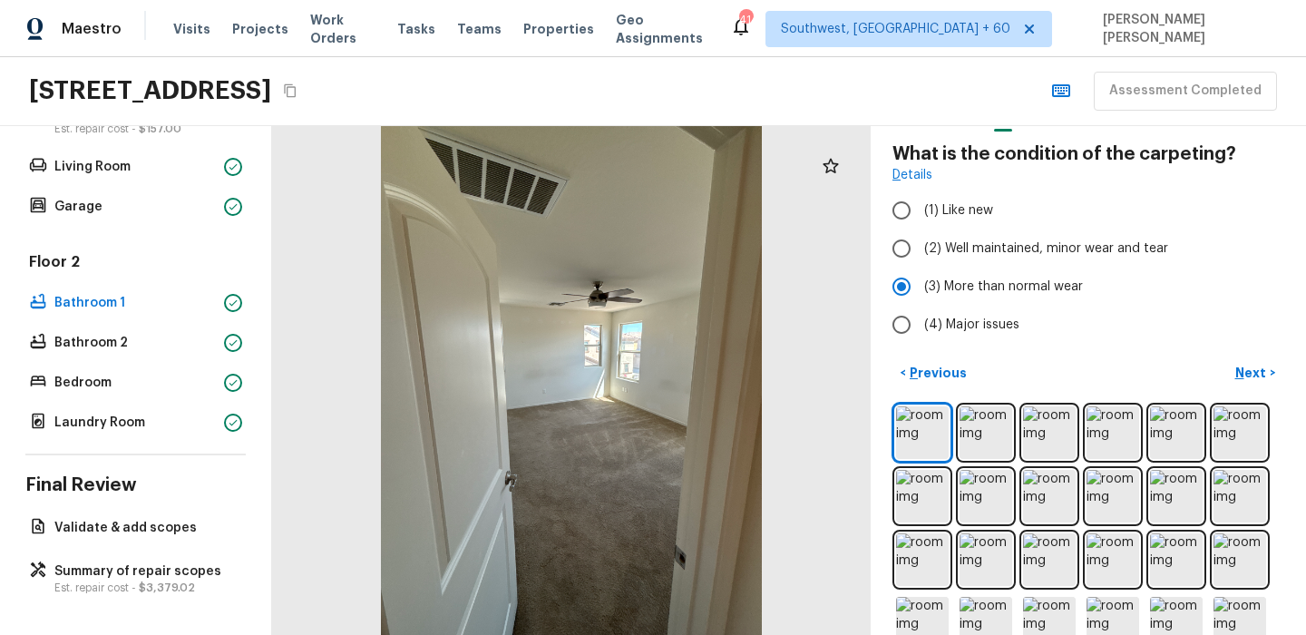
scroll to position [0, 0]
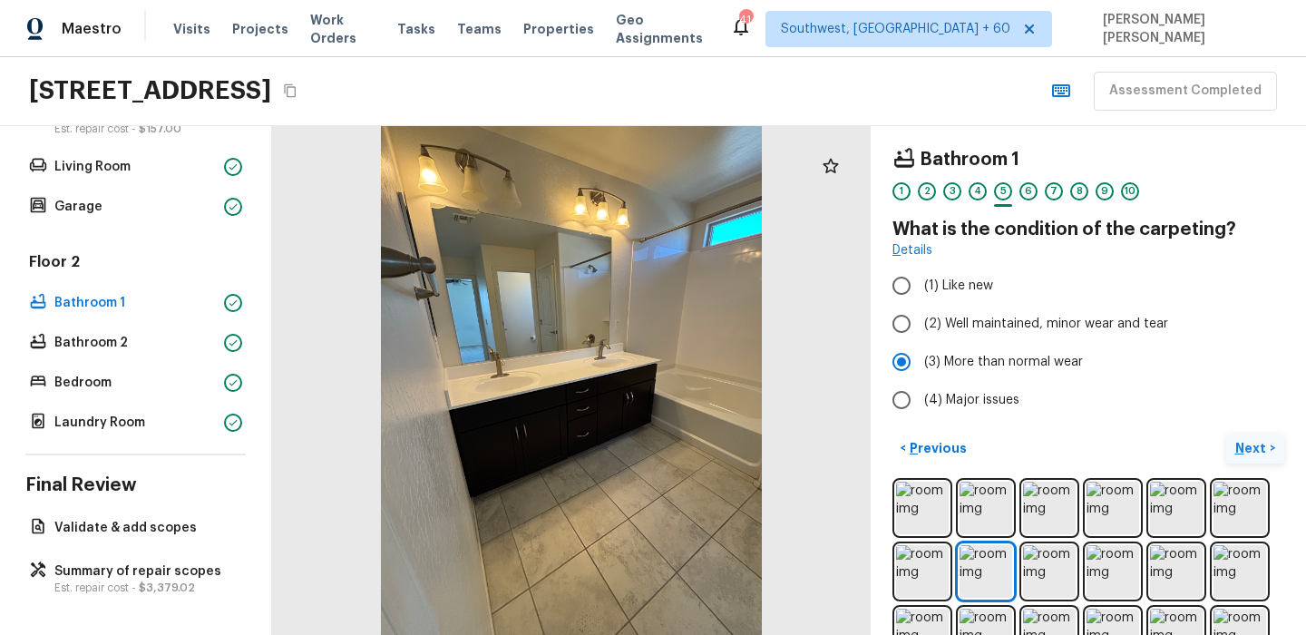
click at [1248, 443] on p "Next" at bounding box center [1252, 448] width 34 height 18
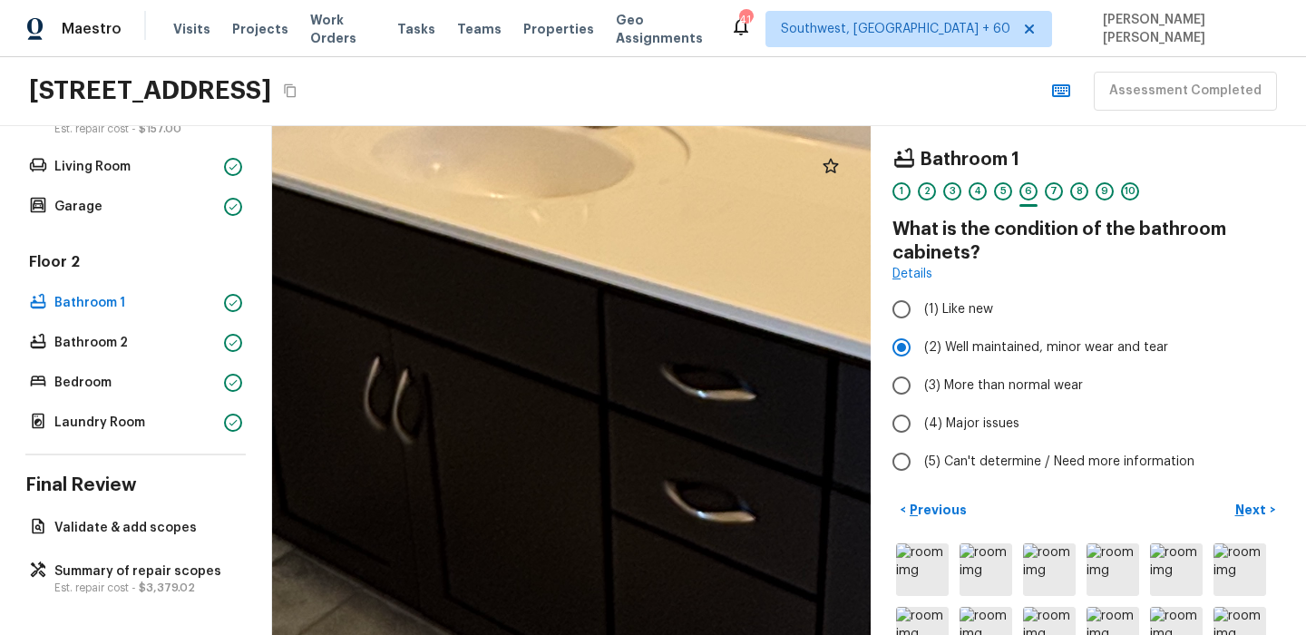
drag, startPoint x: 492, startPoint y: 427, endPoint x: 653, endPoint y: 360, distance: 174.8
click at [653, 360] on div at bounding box center [661, 246] width 3395 height 2887
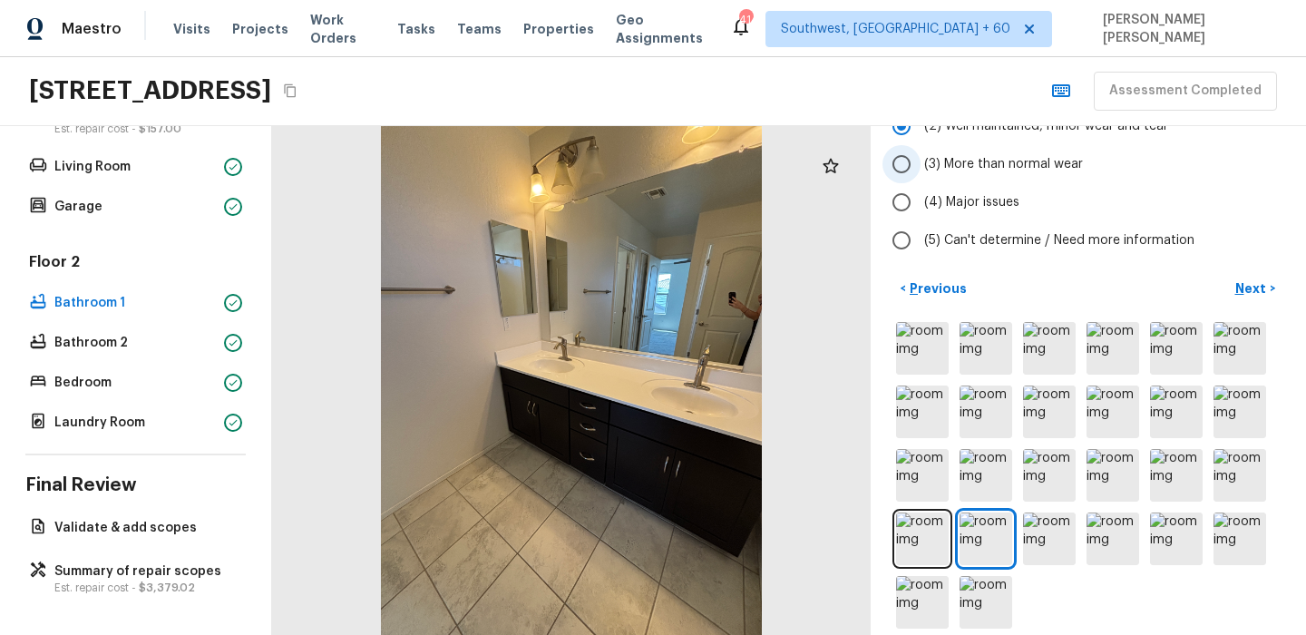
scroll to position [240, 0]
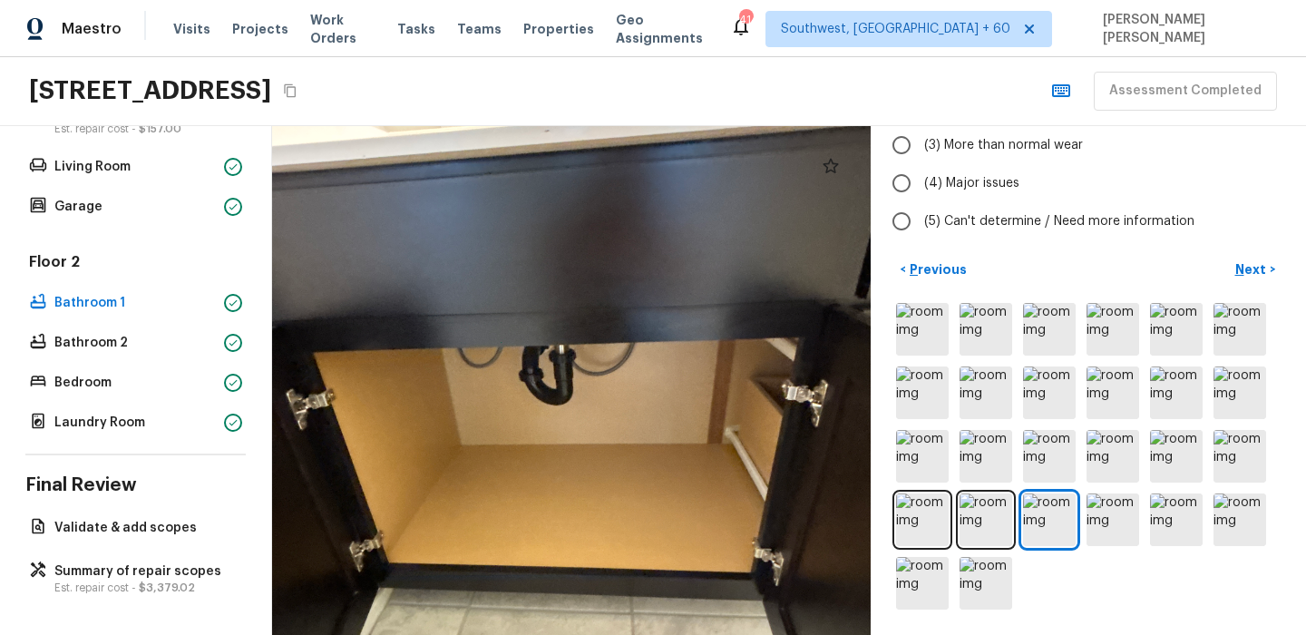
drag, startPoint x: 541, startPoint y: 417, endPoint x: 560, endPoint y: 248, distance: 170.6
click at [560, 248] on div at bounding box center [570, 438] width 1183 height 1005
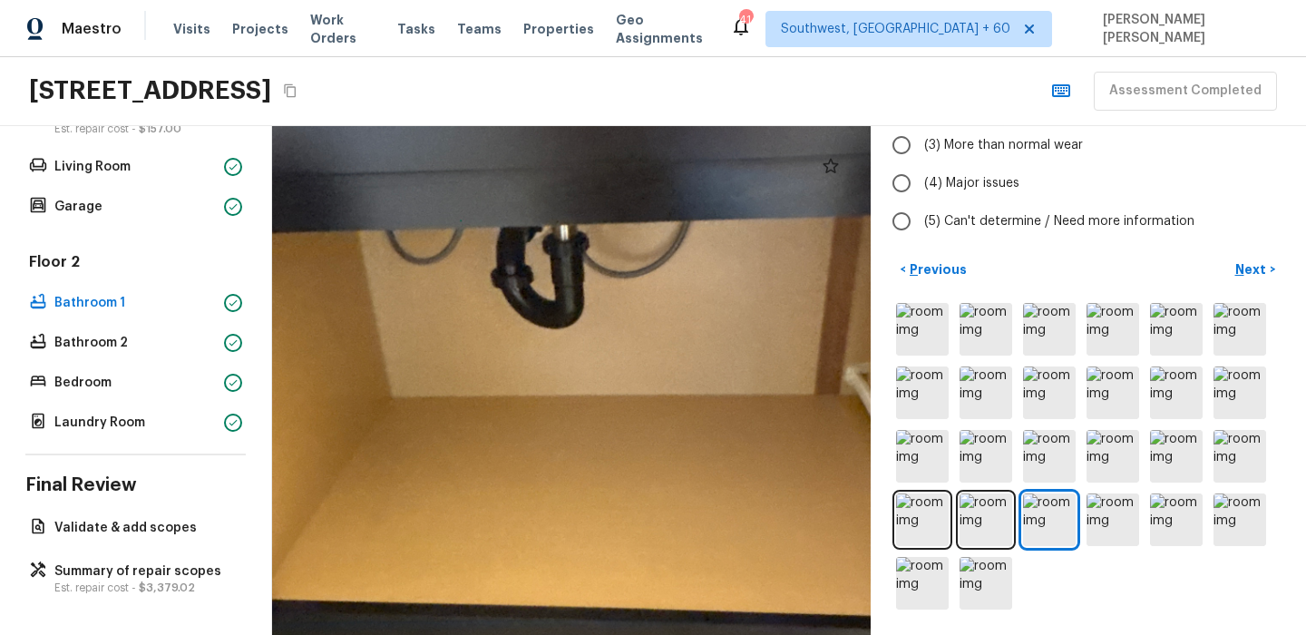
drag, startPoint x: 668, startPoint y: 257, endPoint x: 659, endPoint y: 476, distance: 219.7
click at [659, 476] on div at bounding box center [580, 385] width 2032 height 1728
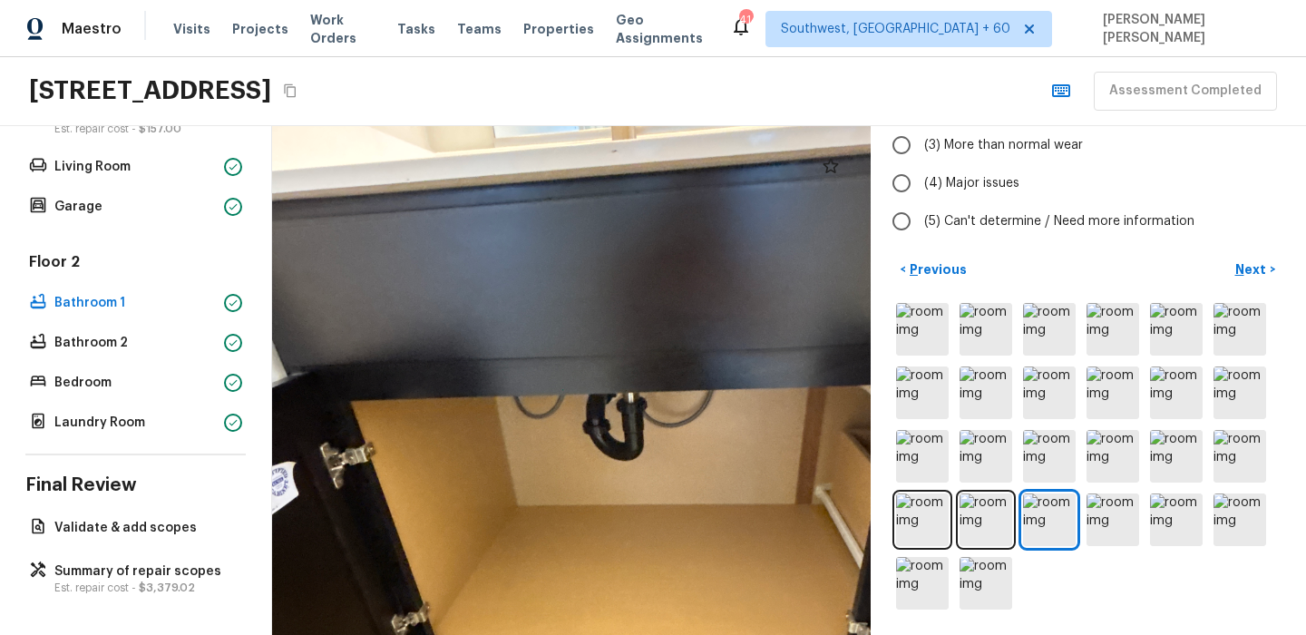
drag, startPoint x: 632, startPoint y: 268, endPoint x: 365, endPoint y: 289, distance: 268.4
click at [365, 289] on div at bounding box center [641, 497] width 1334 height 1134
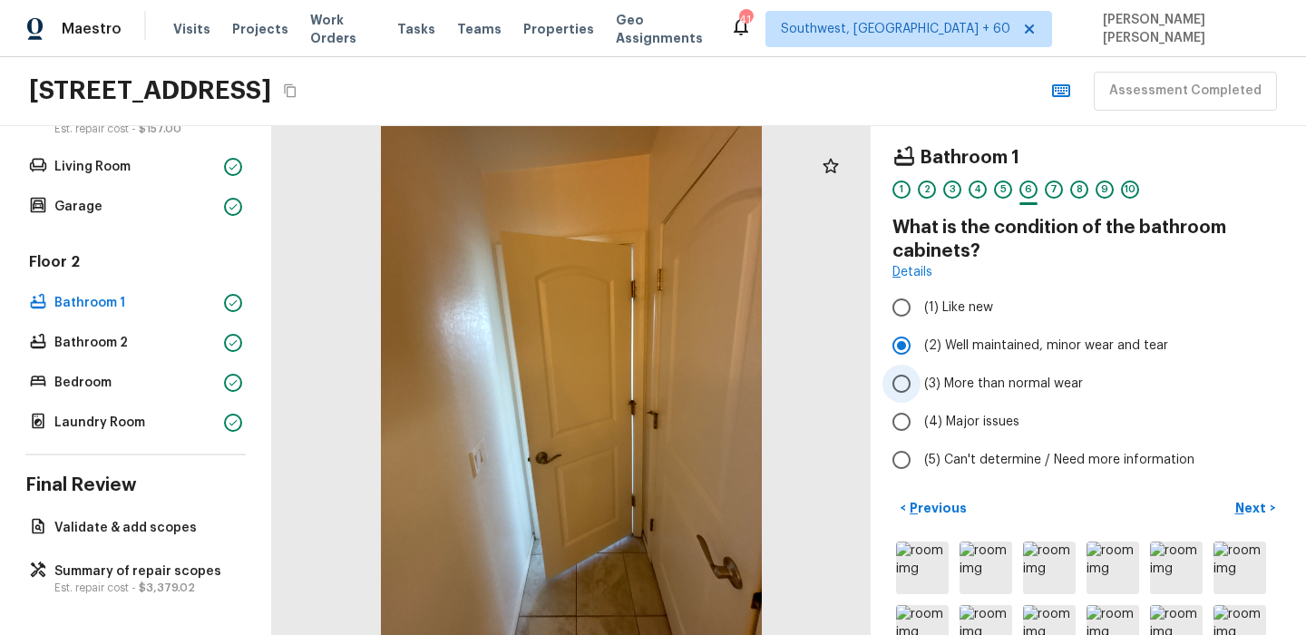
scroll to position [0, 0]
click at [1255, 515] on p "Next" at bounding box center [1252, 510] width 34 height 18
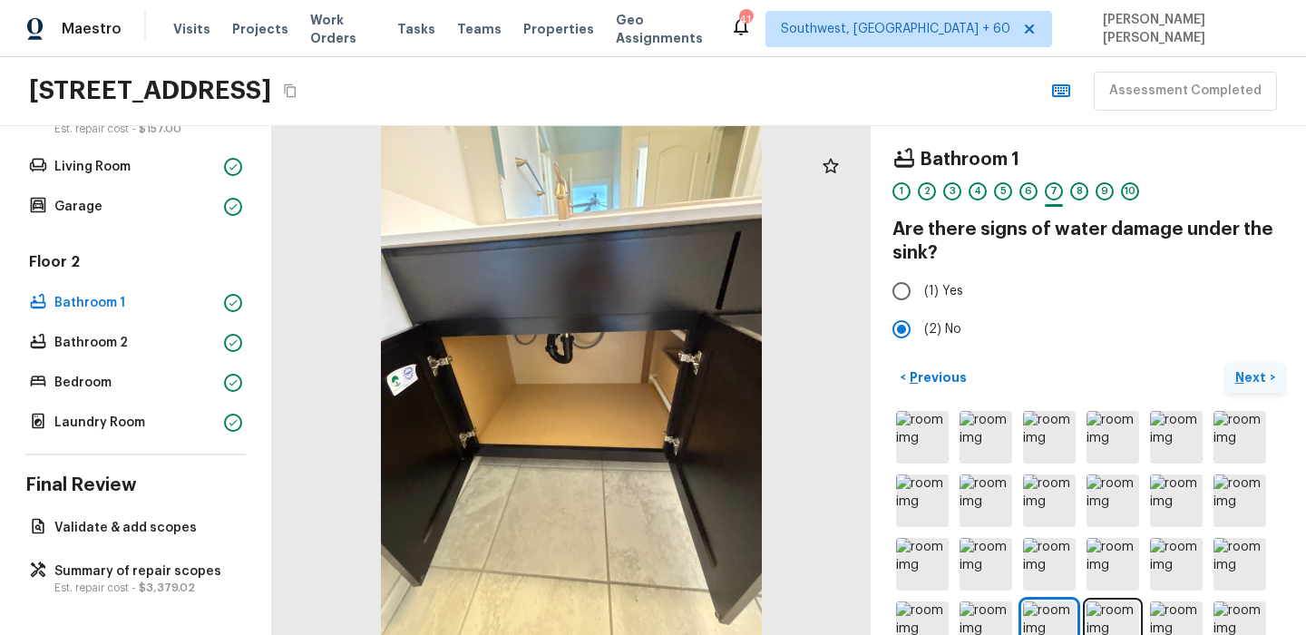
click at [1268, 379] on button "Next >" at bounding box center [1255, 378] width 58 height 30
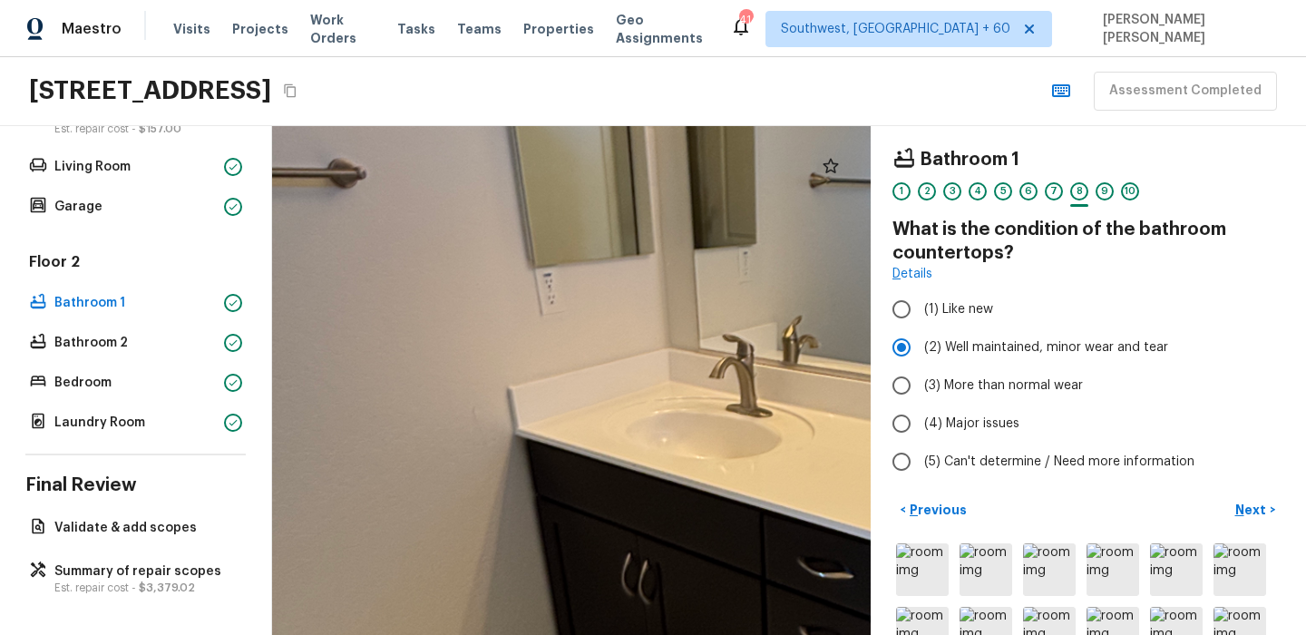
drag, startPoint x: 742, startPoint y: 489, endPoint x: 579, endPoint y: 489, distance: 163.2
click at [579, 489] on div at bounding box center [797, 487] width 2011 height 1709
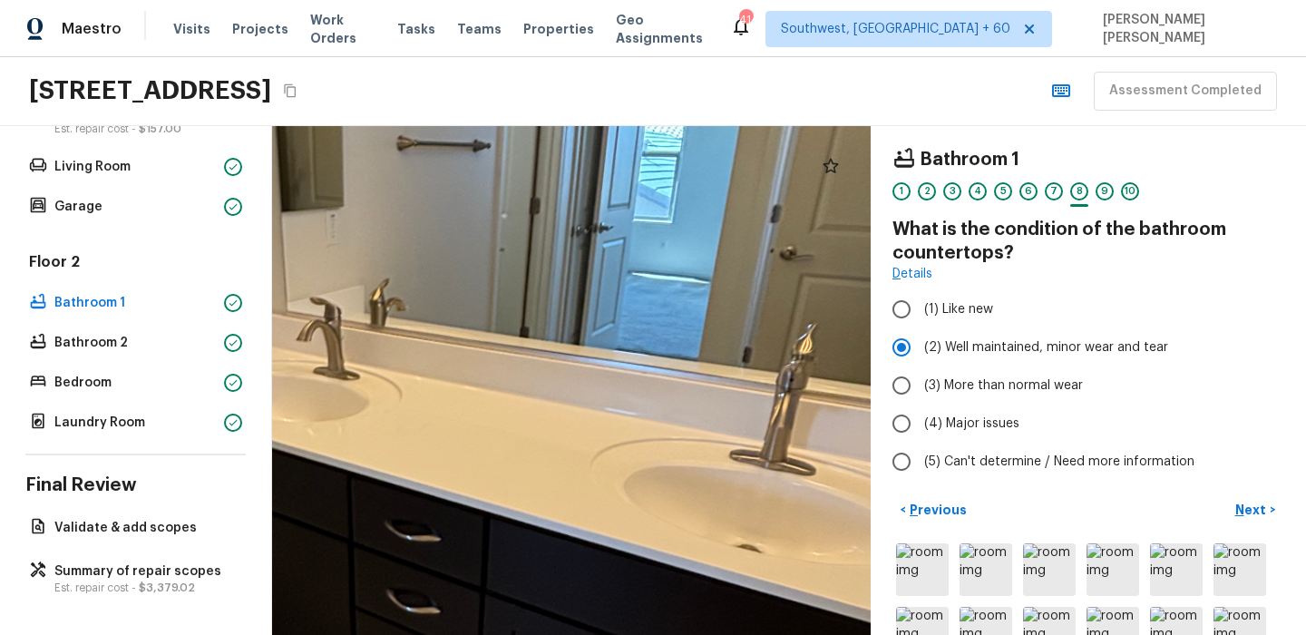
drag, startPoint x: 657, startPoint y: 487, endPoint x: 458, endPoint y: 444, distance: 203.1
click at [458, 444] on div at bounding box center [385, 450] width 2011 height 1709
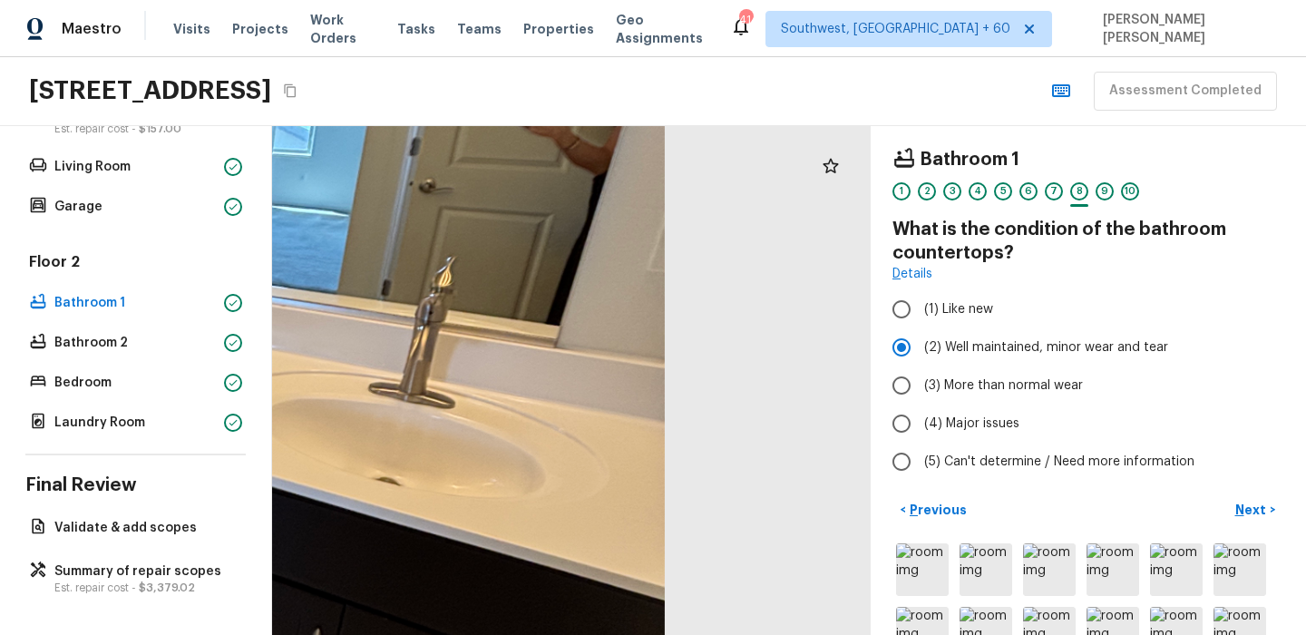
drag, startPoint x: 674, startPoint y: 503, endPoint x: 433, endPoint y: 466, distance: 243.2
click at [433, 466] on div at bounding box center [25, 382] width 2011 height 1709
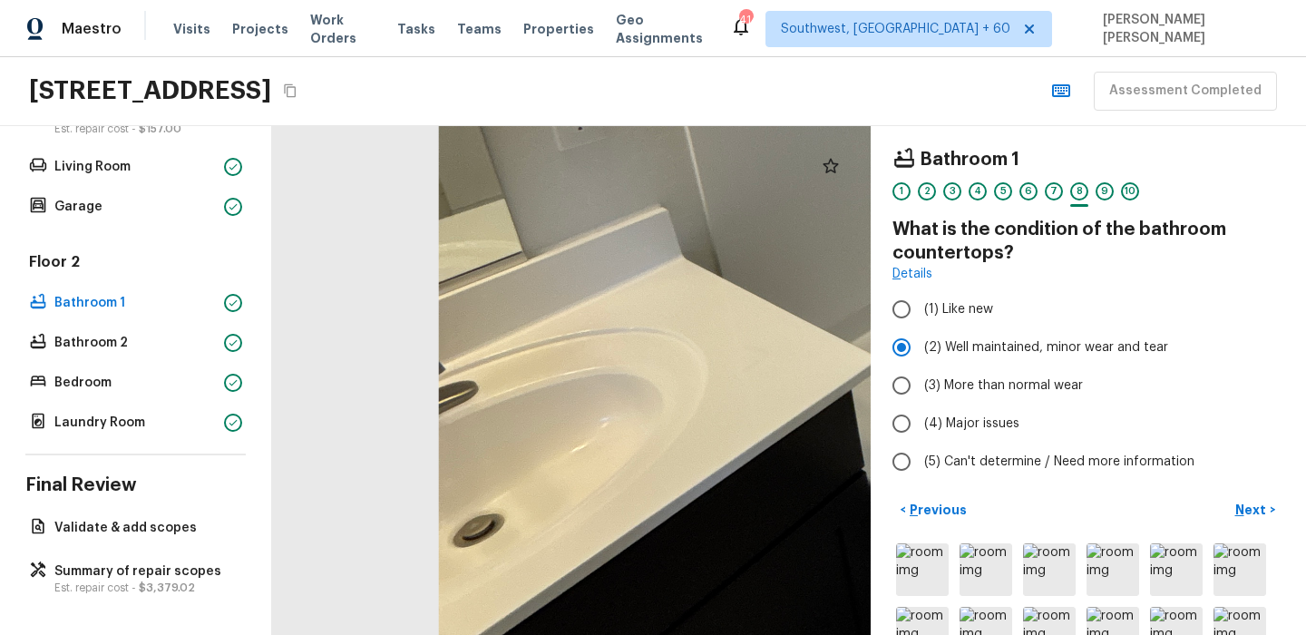
drag, startPoint x: 519, startPoint y: 414, endPoint x: 655, endPoint y: 355, distance: 148.3
click at [655, 355] on div at bounding box center [1159, 121] width 2264 height 1924
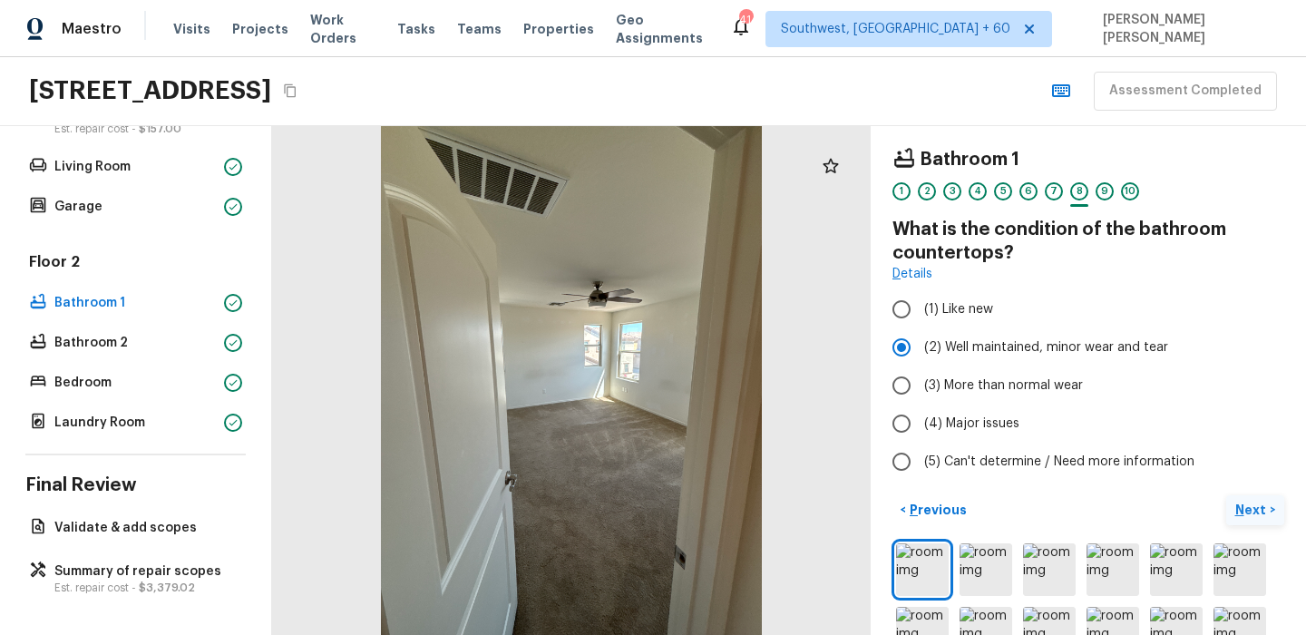
click at [1250, 502] on p "Next" at bounding box center [1252, 510] width 34 height 18
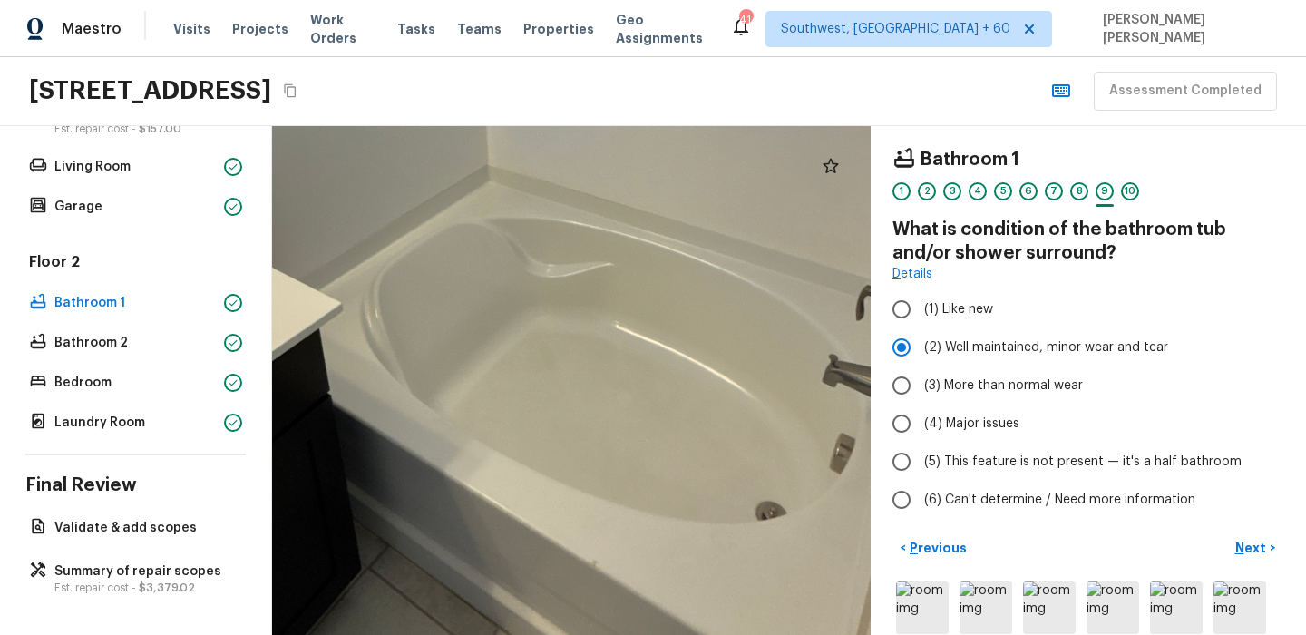
drag, startPoint x: 505, startPoint y: 440, endPoint x: 618, endPoint y: 454, distance: 113.4
click at [618, 454] on div at bounding box center [569, 111] width 1836 height 1561
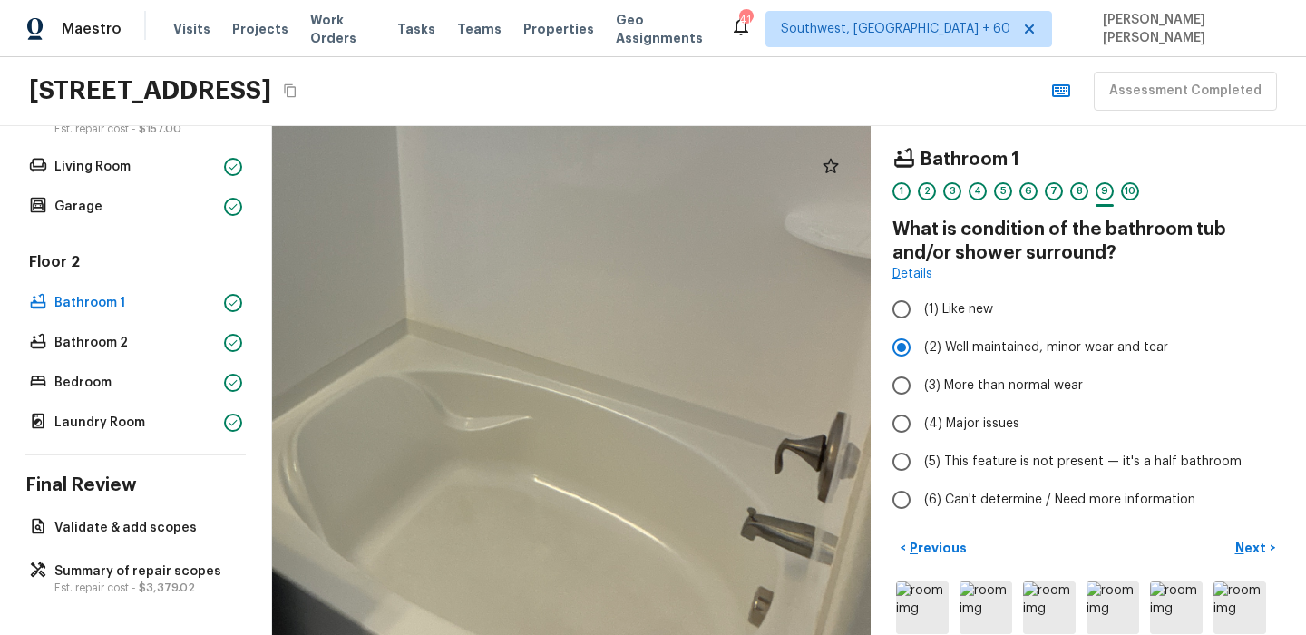
drag, startPoint x: 630, startPoint y: 330, endPoint x: 542, endPoint y: 472, distance: 166.6
click at [542, 472] on div at bounding box center [487, 264] width 1836 height 1561
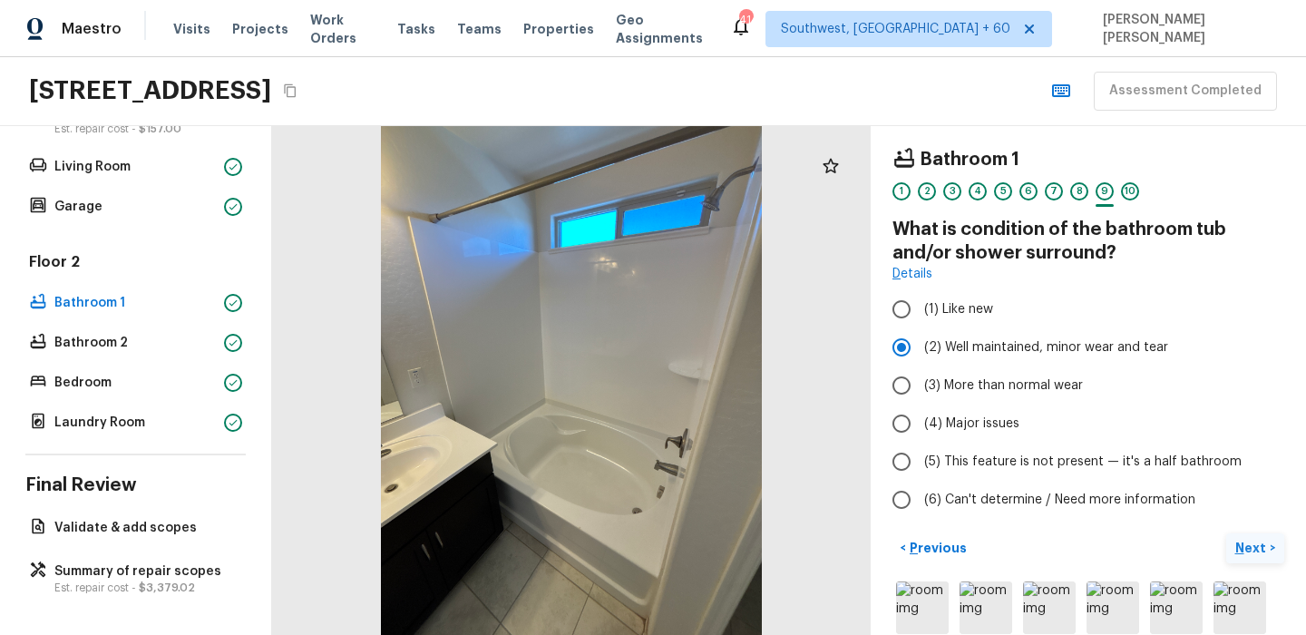
click at [1251, 551] on p "Next" at bounding box center [1252, 548] width 34 height 18
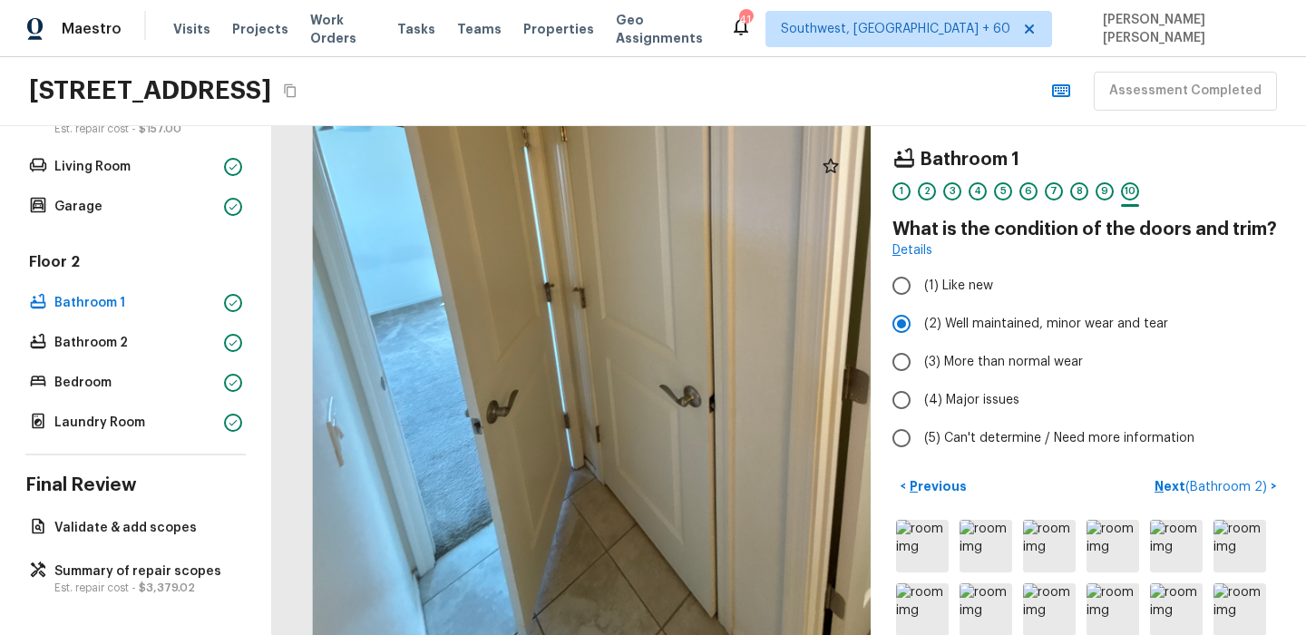
drag, startPoint x: 715, startPoint y: 327, endPoint x: 851, endPoint y: 147, distance: 226.0
click at [851, 147] on div at bounding box center [620, 254] width 967 height 822
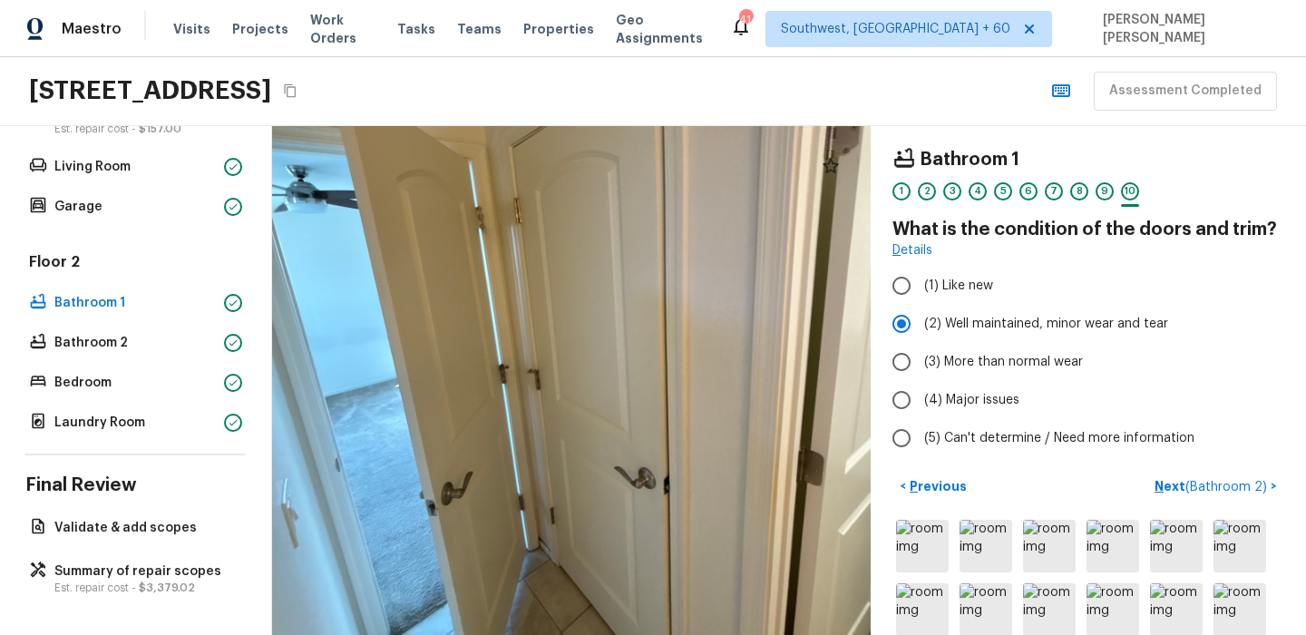
drag, startPoint x: 451, startPoint y: 276, endPoint x: 400, endPoint y: 374, distance: 110.3
click at [400, 374] on div at bounding box center [575, 336] width 967 height 822
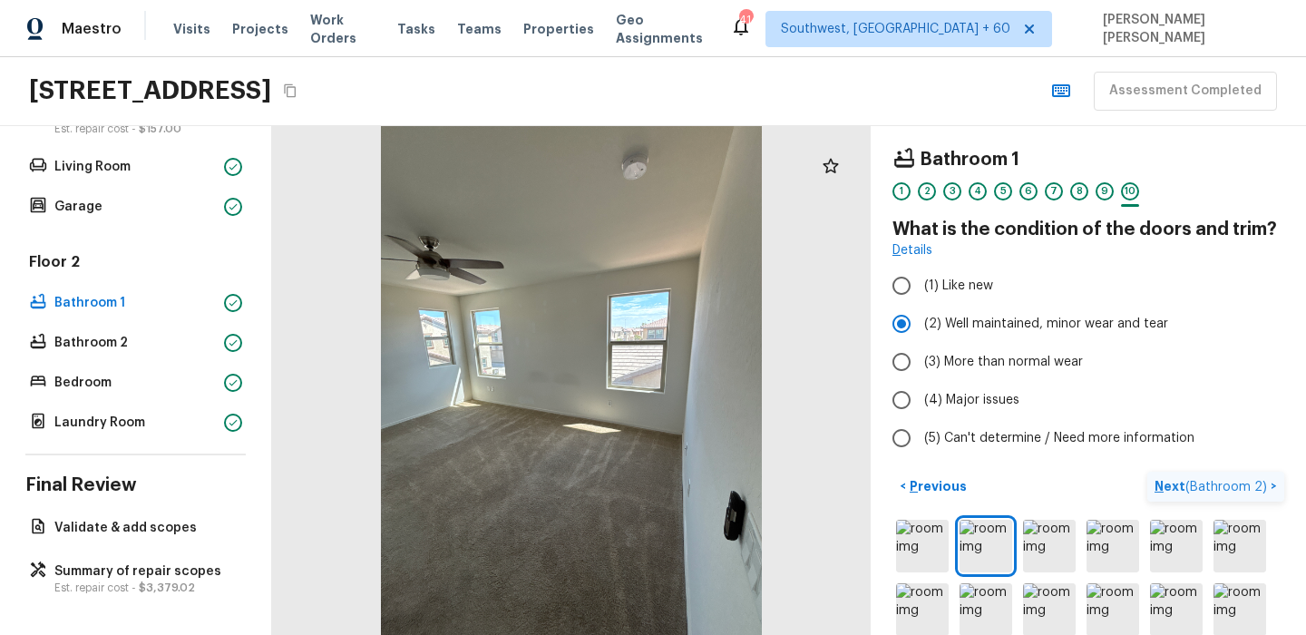
click at [1209, 477] on p "Next ( Bathroom 2 )" at bounding box center [1212, 486] width 116 height 19
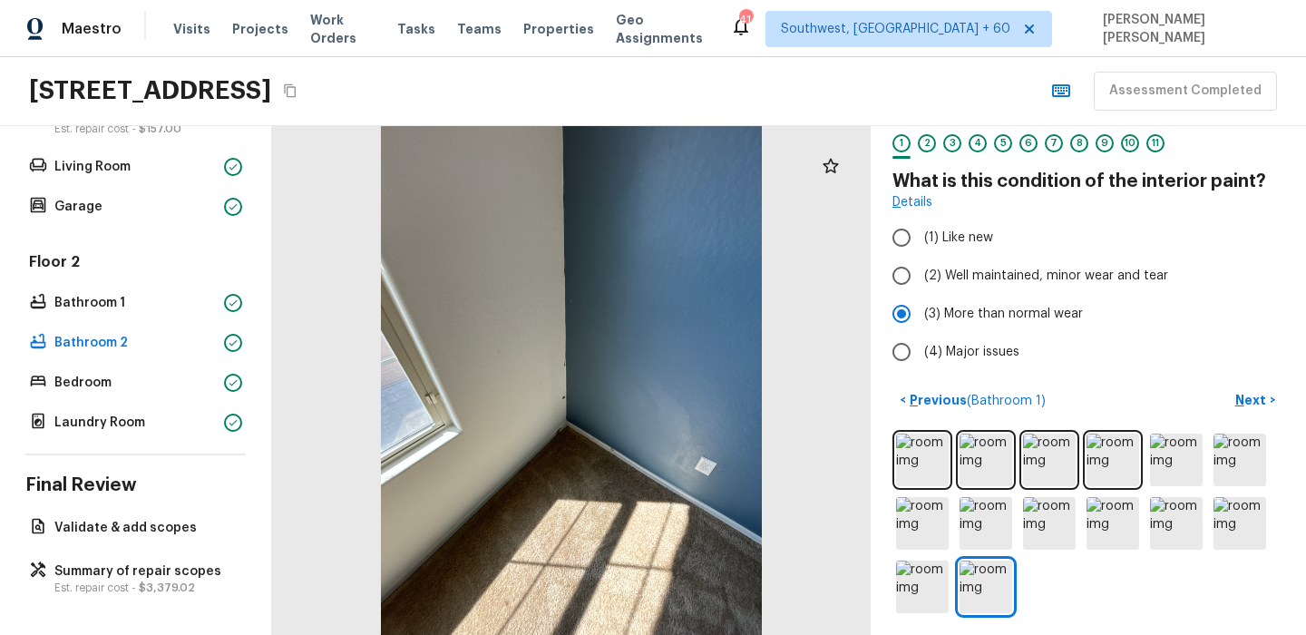
scroll to position [52, 0]
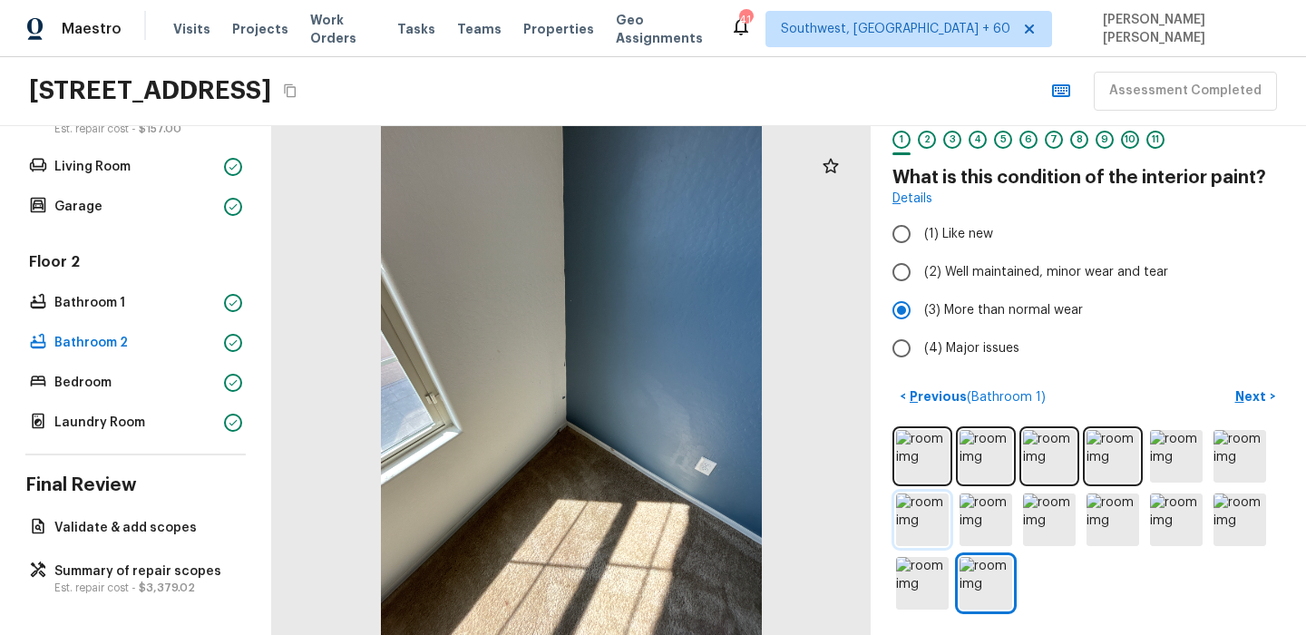
click at [920, 511] on img at bounding box center [922, 519] width 53 height 53
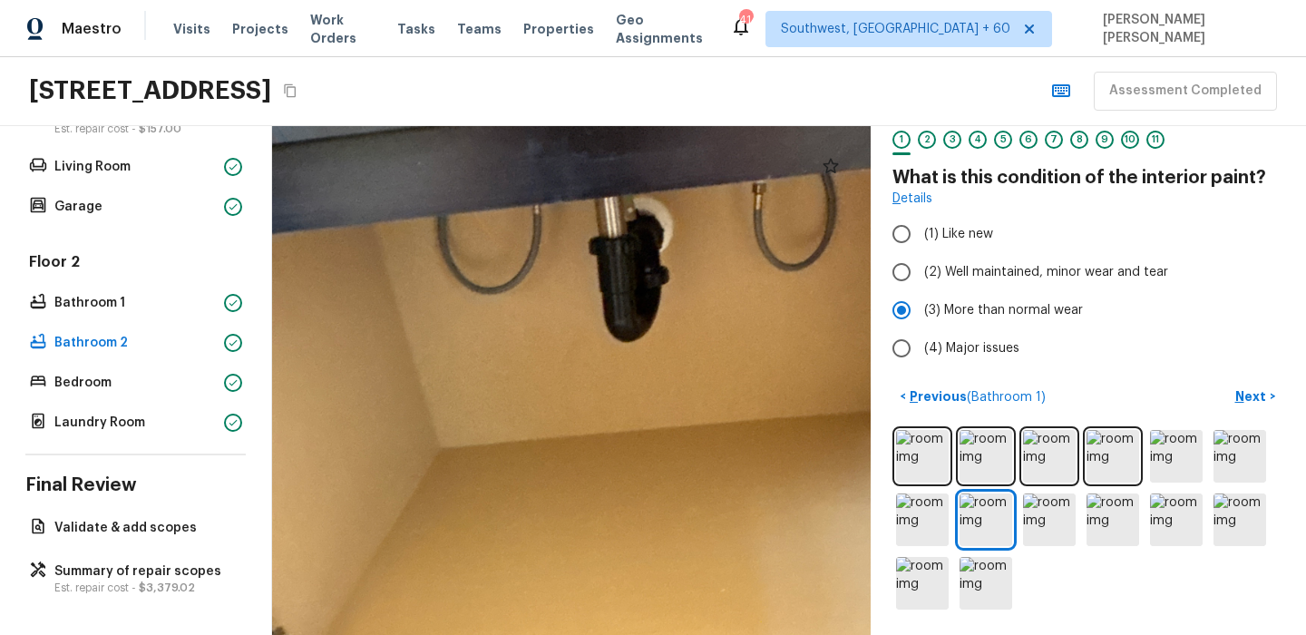
drag, startPoint x: 570, startPoint y: 420, endPoint x: 559, endPoint y: 275, distance: 145.6
click at [559, 275] on div at bounding box center [644, 424] width 1789 height 1521
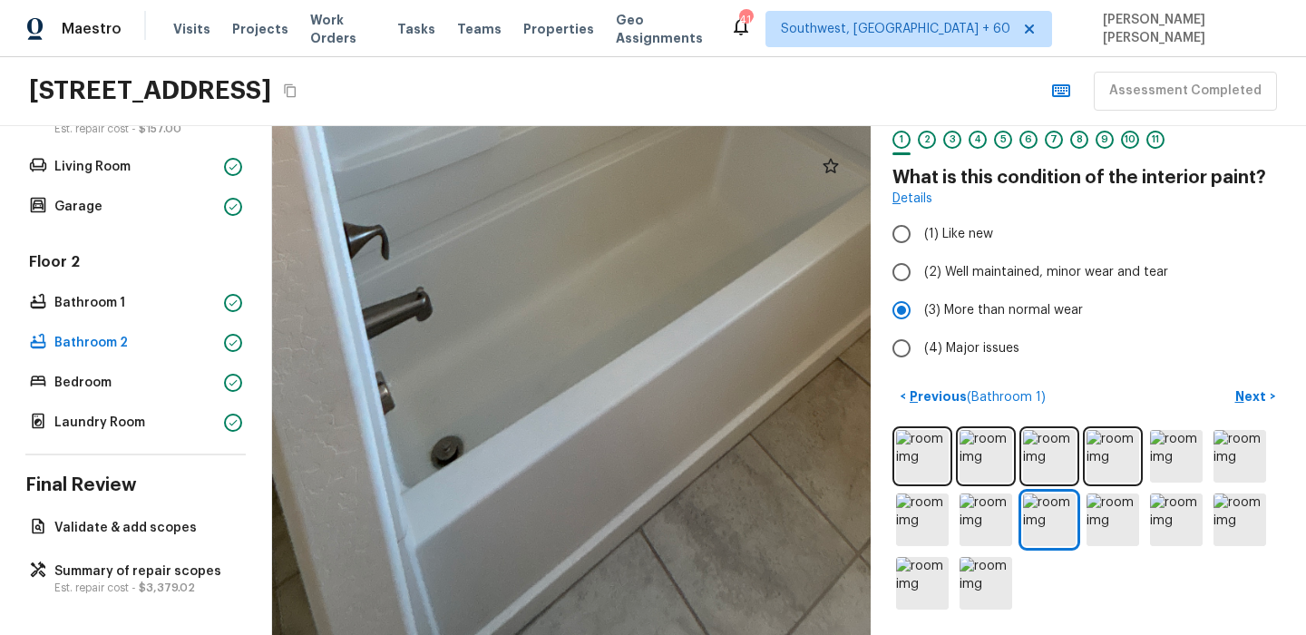
drag, startPoint x: 512, startPoint y: 579, endPoint x: 441, endPoint y: 437, distance: 158.6
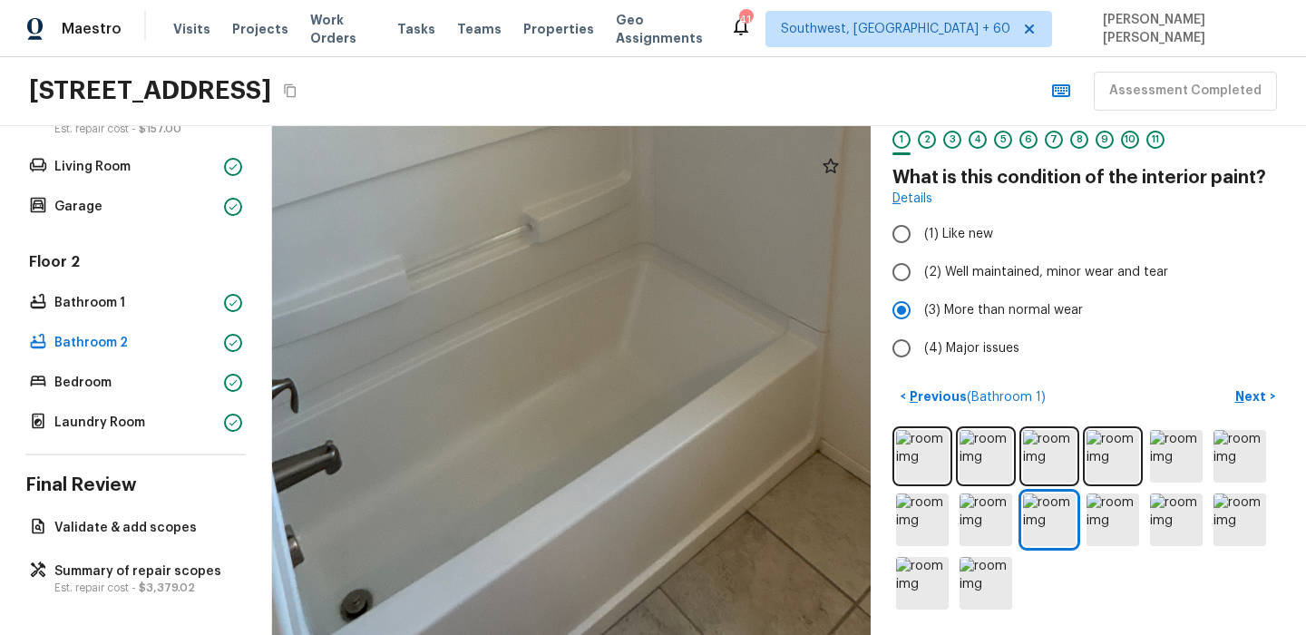
drag, startPoint x: 441, startPoint y: 437, endPoint x: 434, endPoint y: 559, distance: 121.7
click at [434, 560] on div at bounding box center [526, 96] width 1841 height 1565
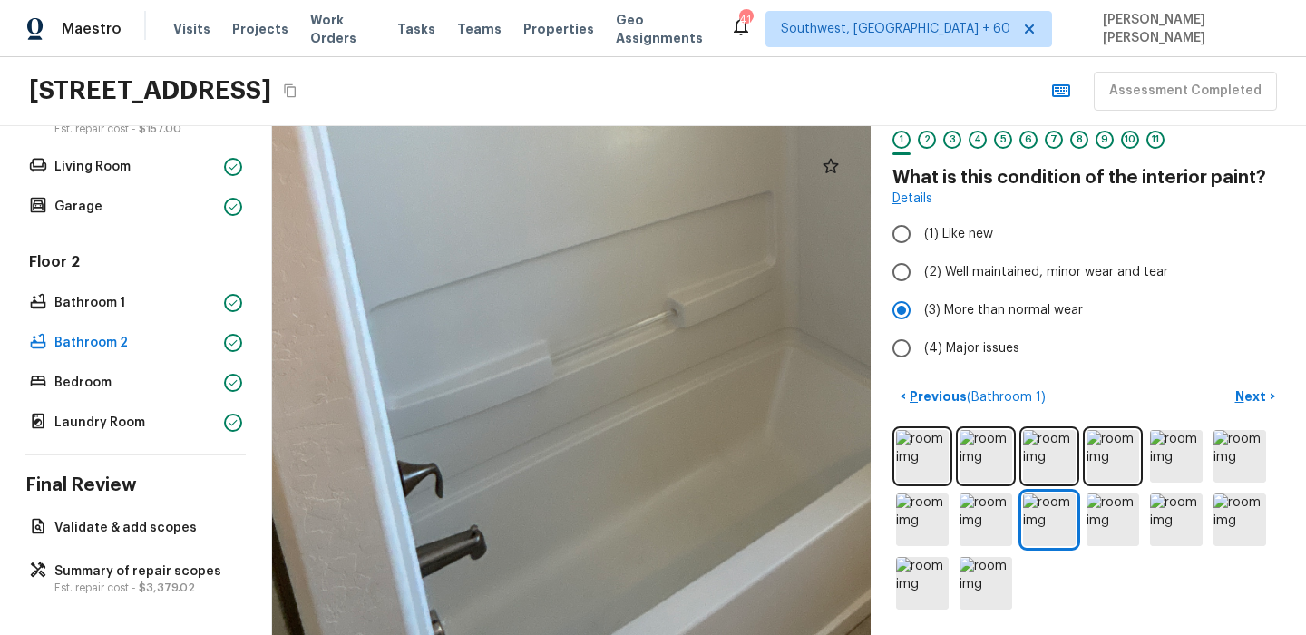
drag, startPoint x: 588, startPoint y: 424, endPoint x: 801, endPoint y: 523, distance: 234.9
click at [801, 523] on div at bounding box center [671, 181] width 1841 height 1565
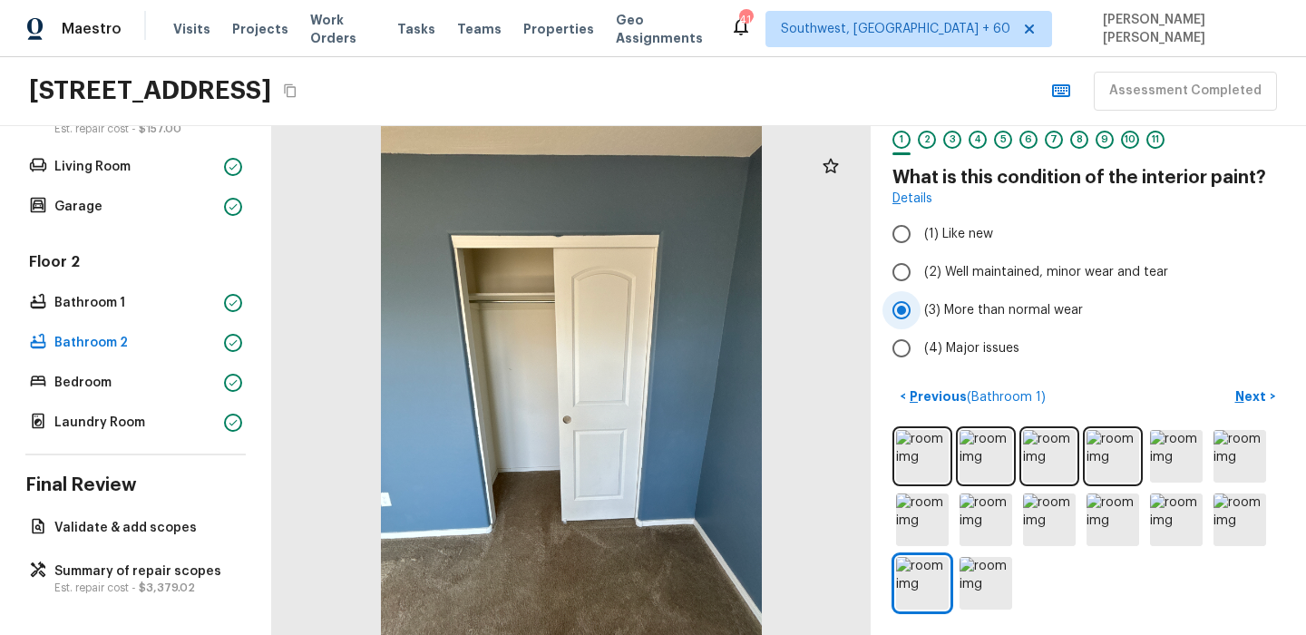
scroll to position [0, 0]
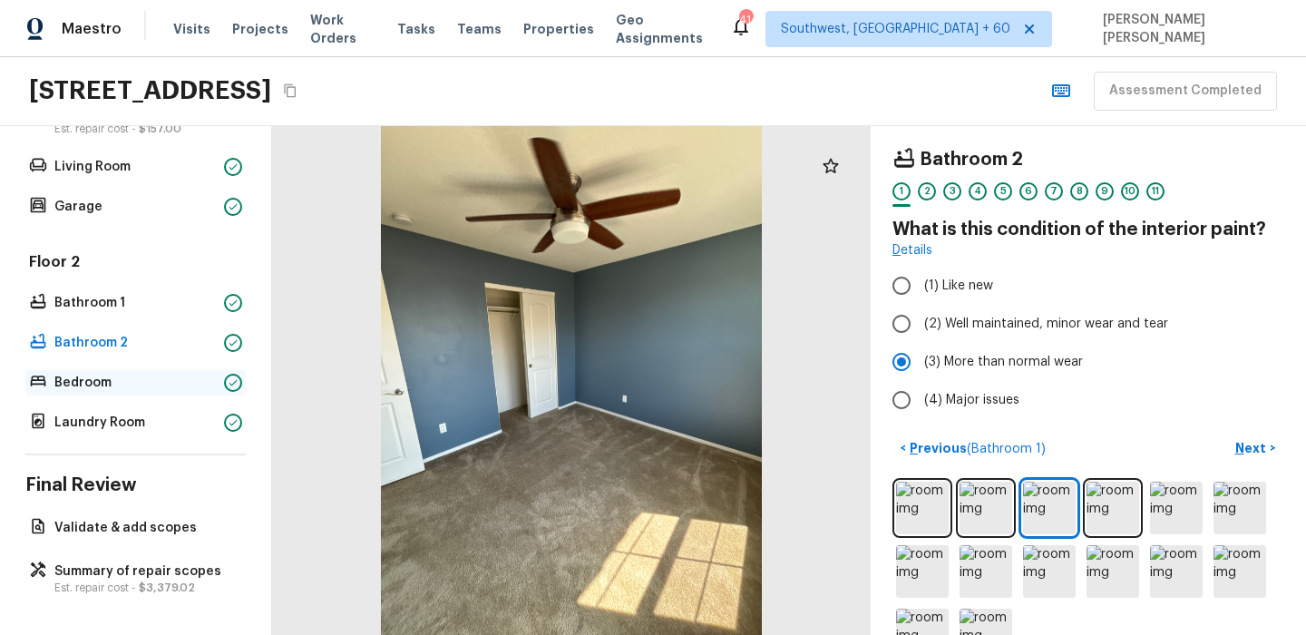
click at [109, 378] on p "Bedroom" at bounding box center [135, 383] width 162 height 18
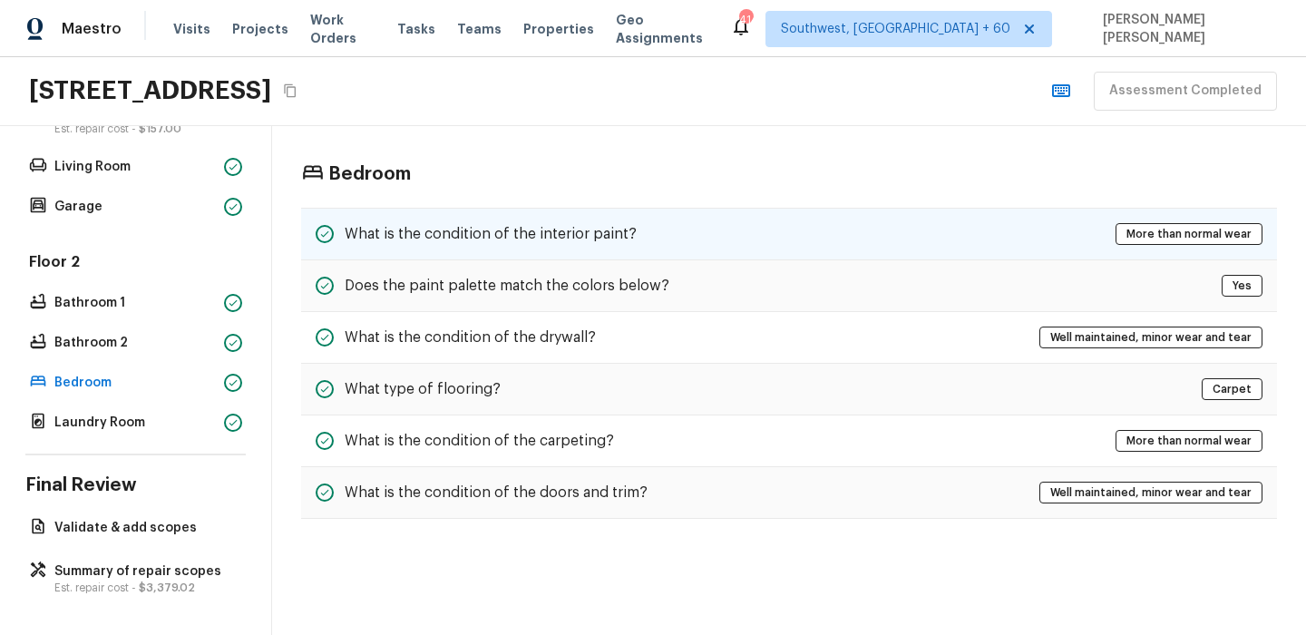
click at [561, 233] on h5 "What is the condition of the interior paint?" at bounding box center [491, 234] width 292 height 20
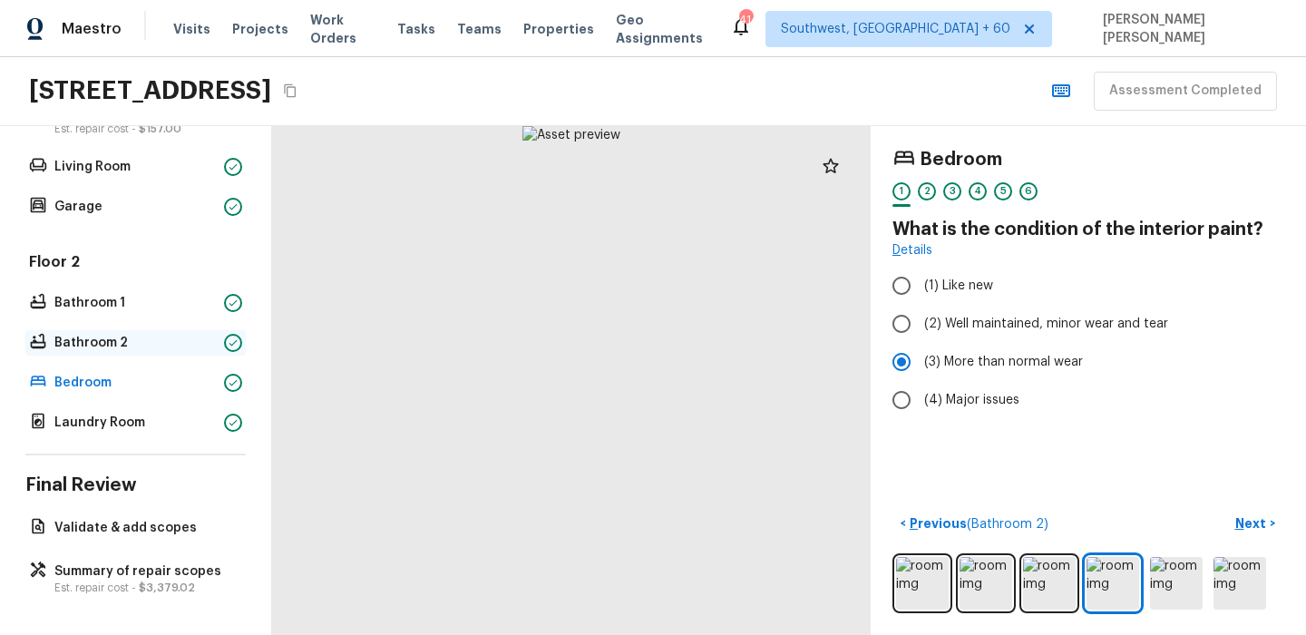
click at [124, 344] on p "Bathroom 2" at bounding box center [135, 343] width 162 height 18
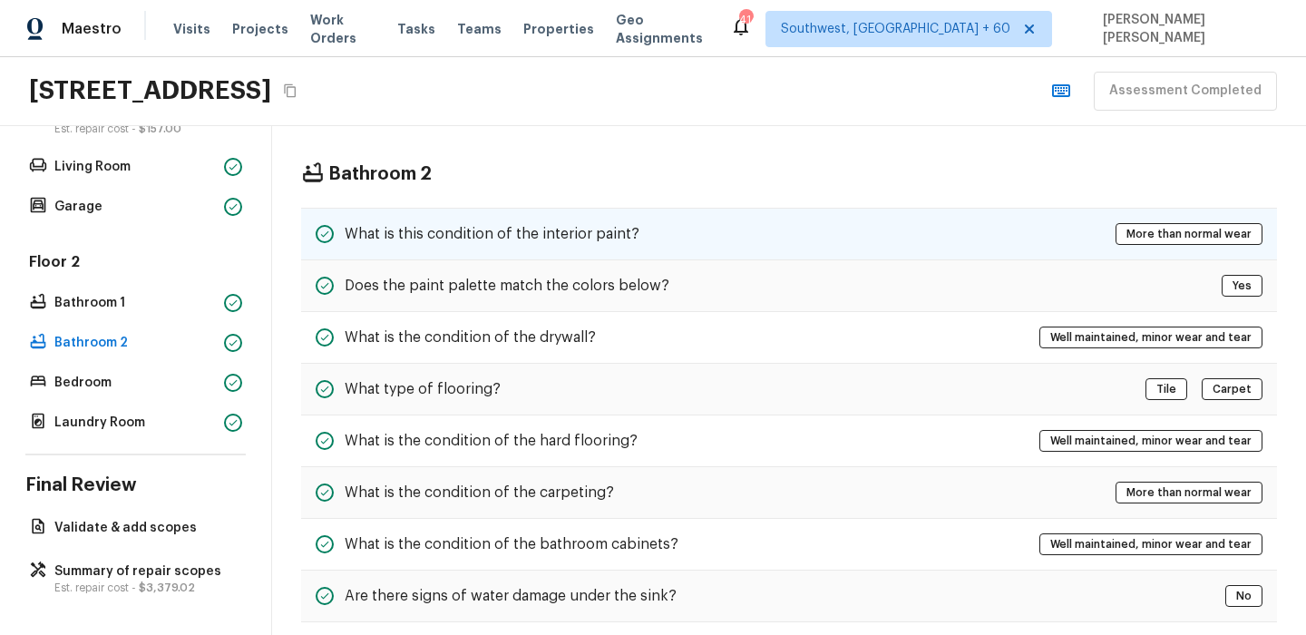
click at [387, 246] on div "What is this condition of the interior paint? More than normal wear" at bounding box center [789, 234] width 976 height 53
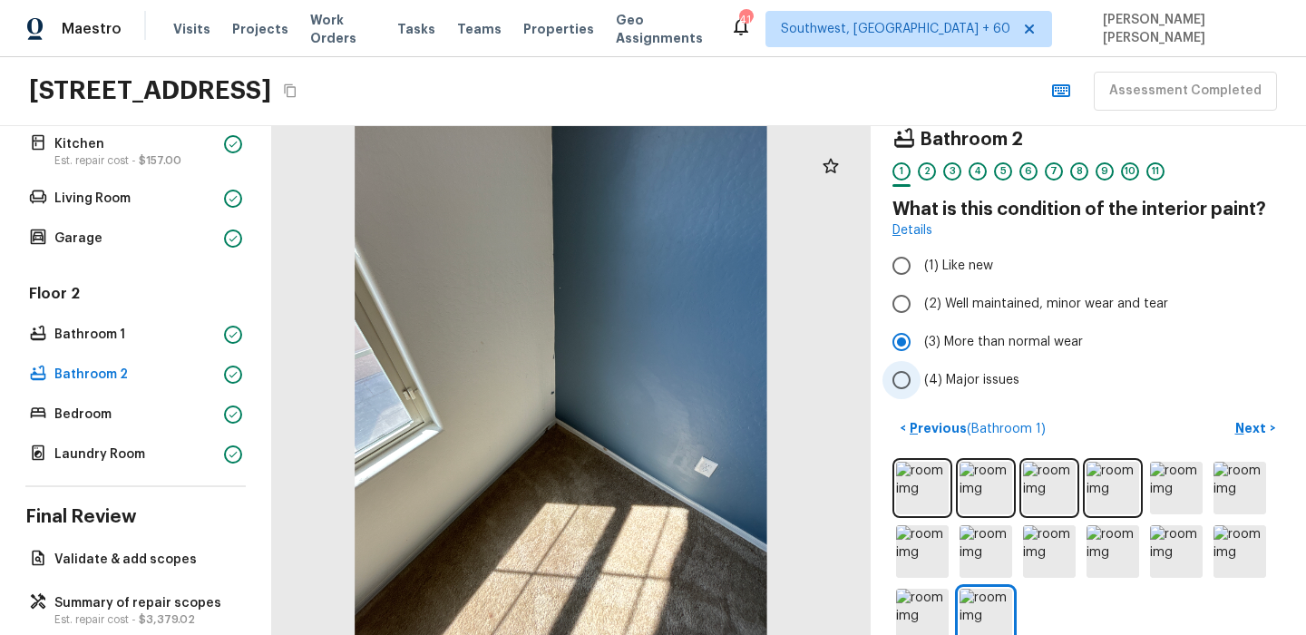
scroll to position [13, 0]
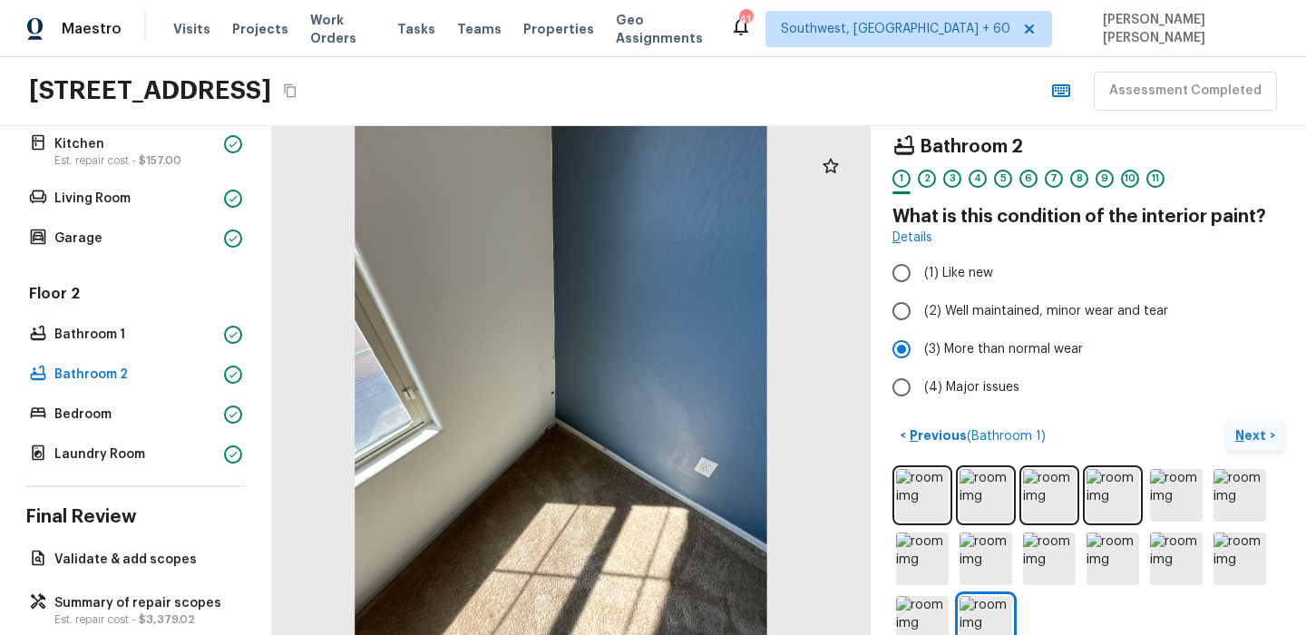
click at [1243, 437] on p "Next" at bounding box center [1252, 435] width 34 height 18
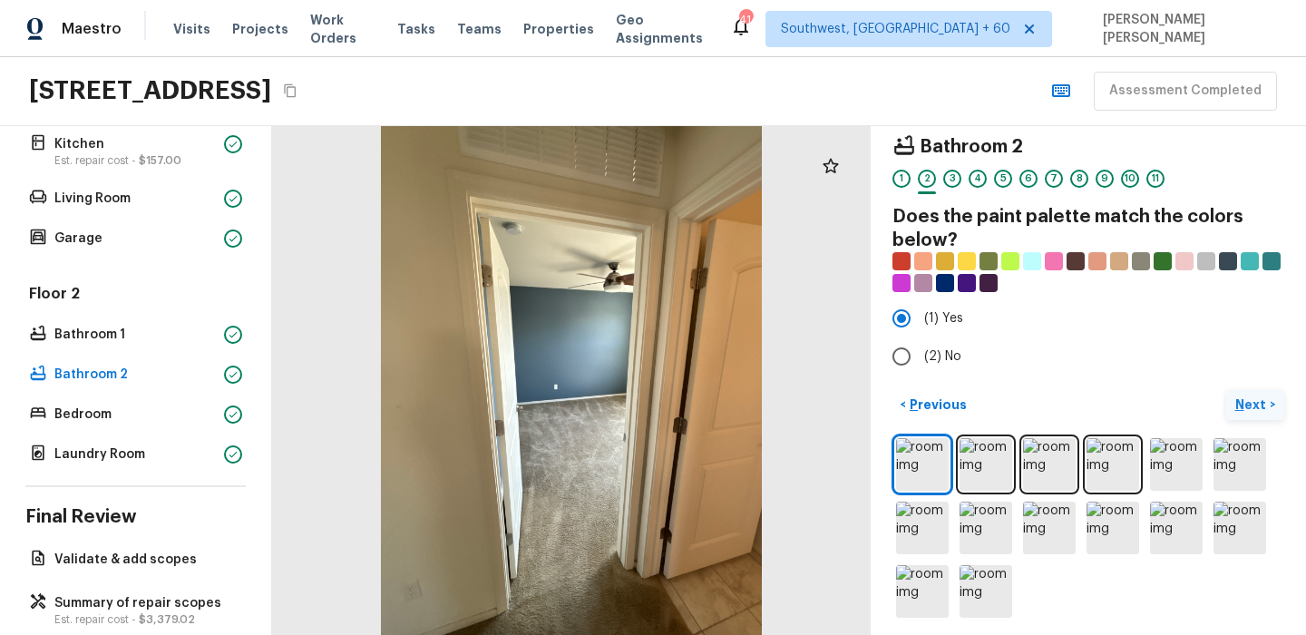
click at [1241, 395] on p "Next" at bounding box center [1252, 404] width 34 height 18
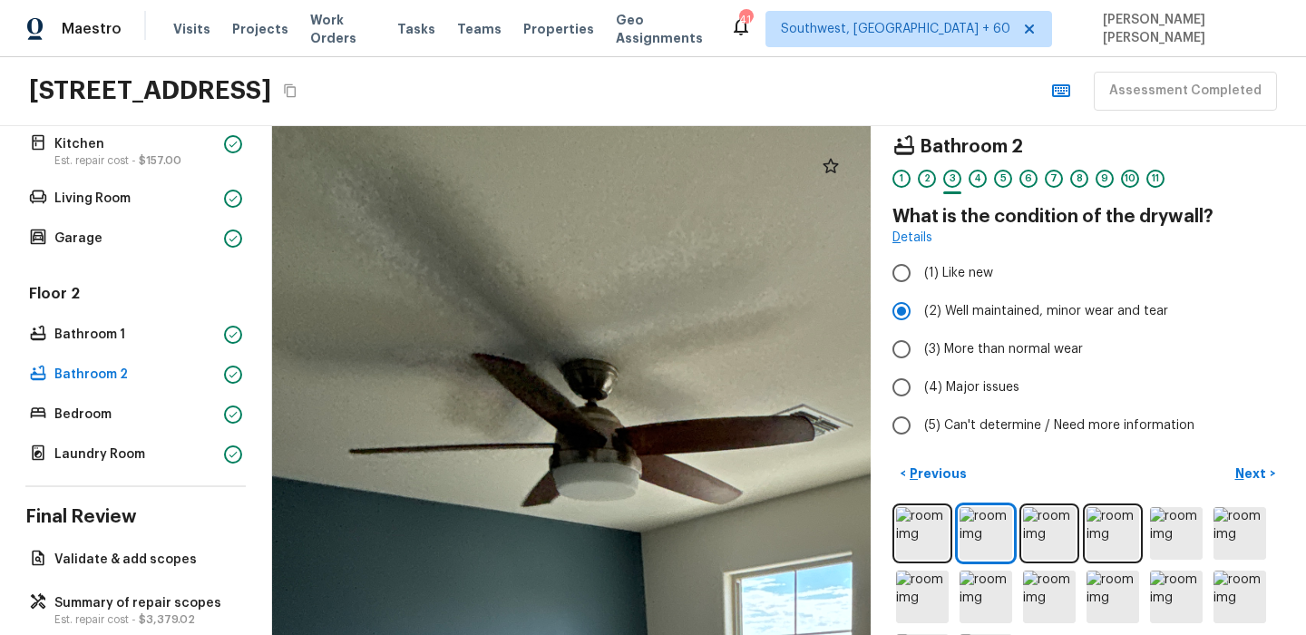
drag, startPoint x: 492, startPoint y: 219, endPoint x: 492, endPoint y: 337, distance: 117.9
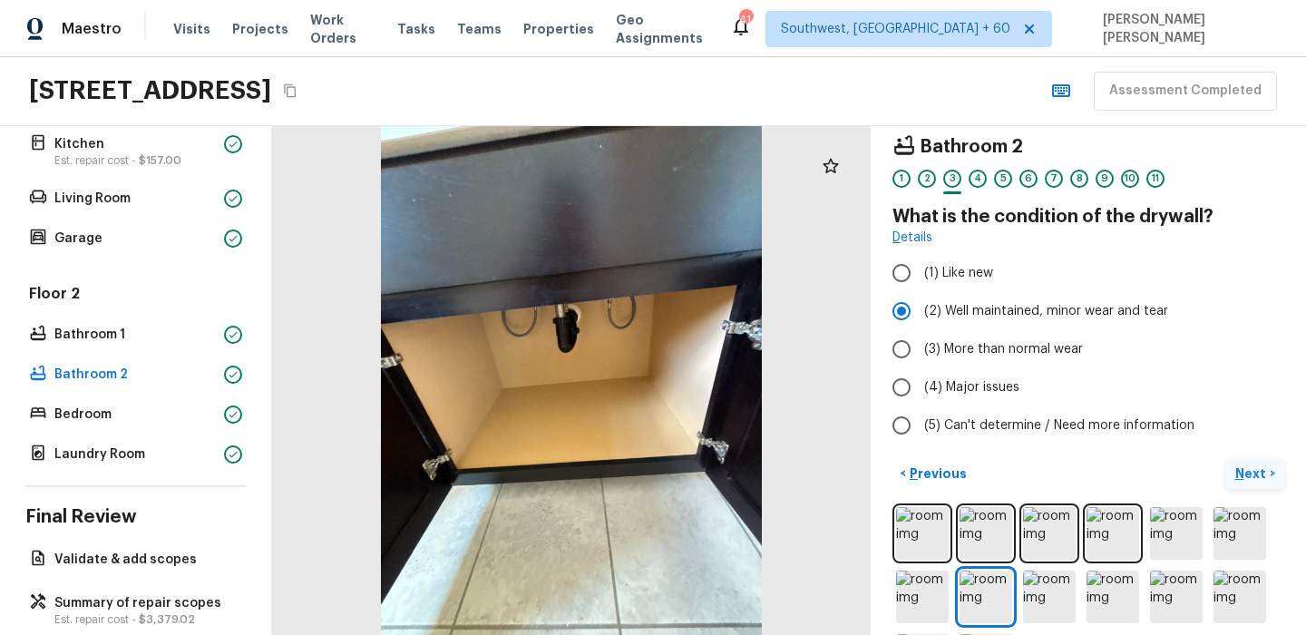
click at [1245, 476] on p "Next" at bounding box center [1252, 473] width 34 height 18
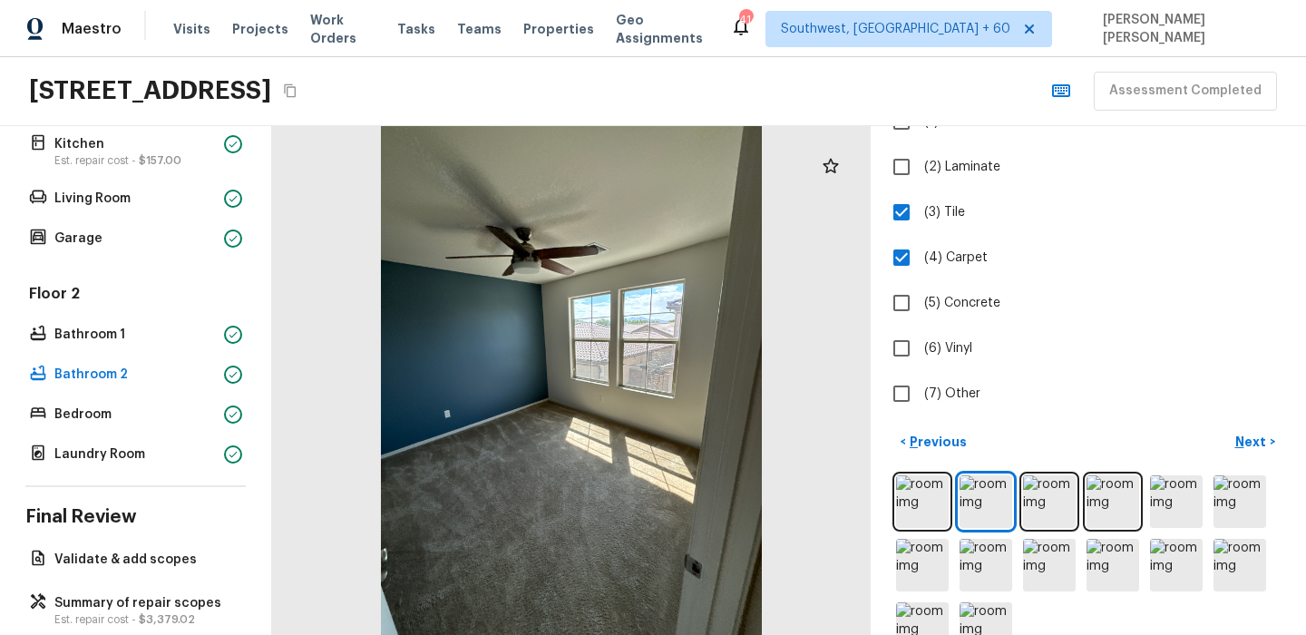
scroll to position [170, 0]
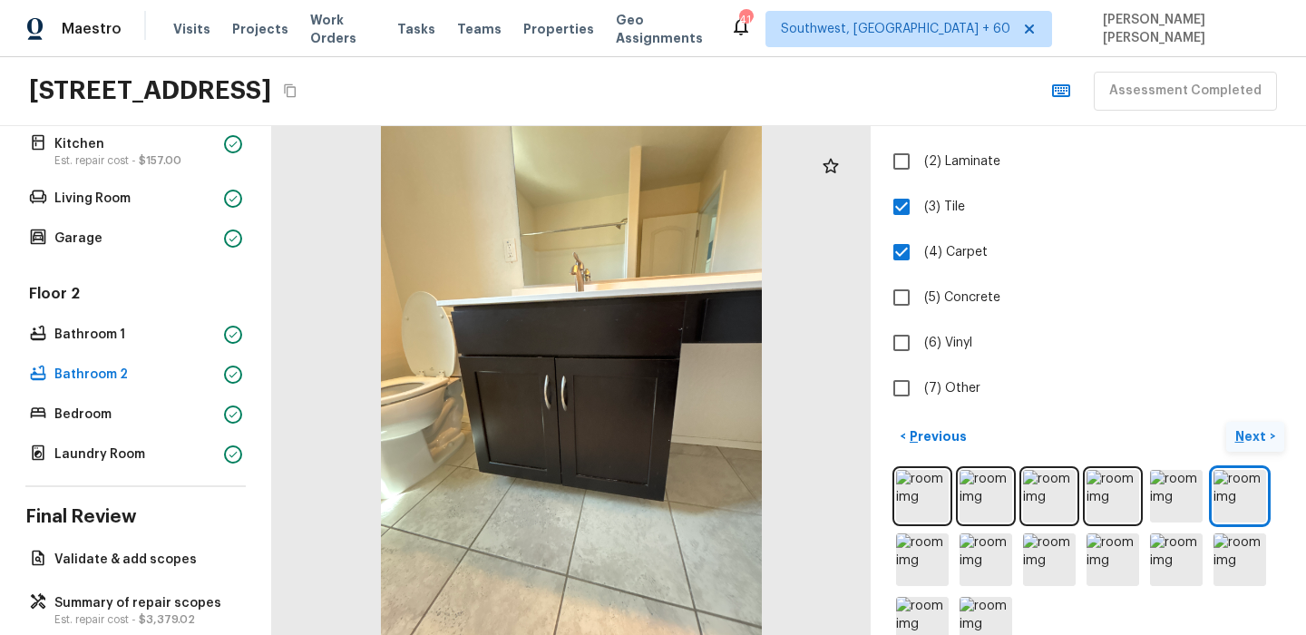
click at [1252, 434] on p "Next" at bounding box center [1252, 436] width 34 height 18
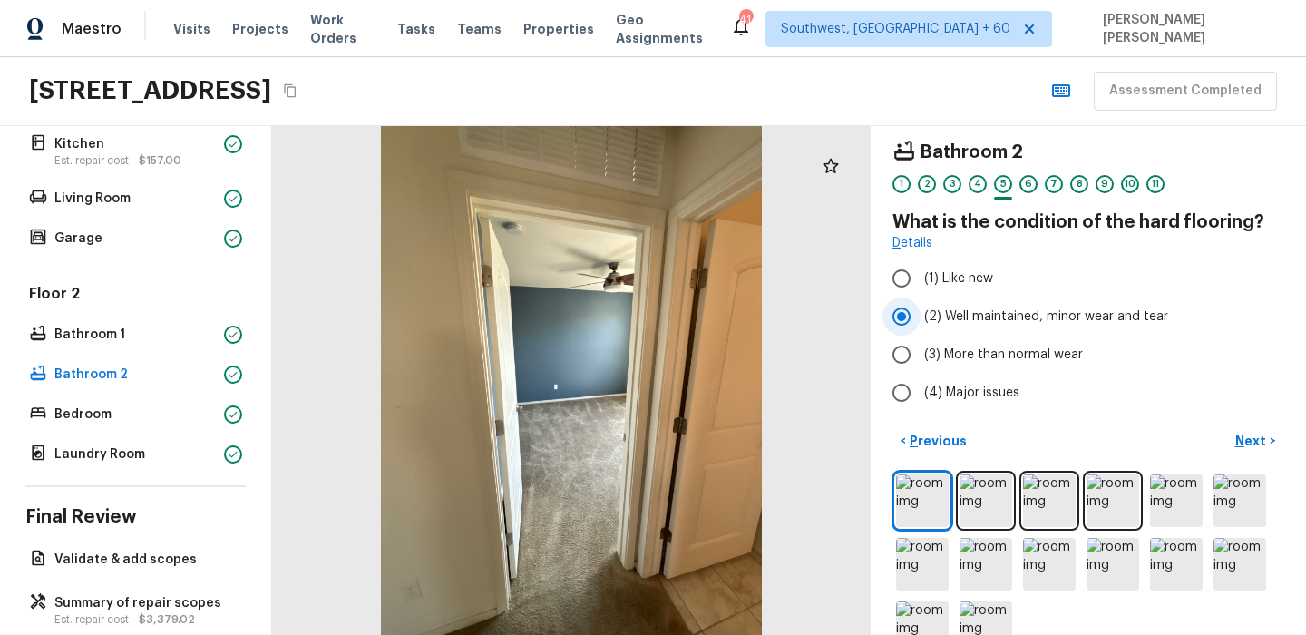
scroll to position [0, 0]
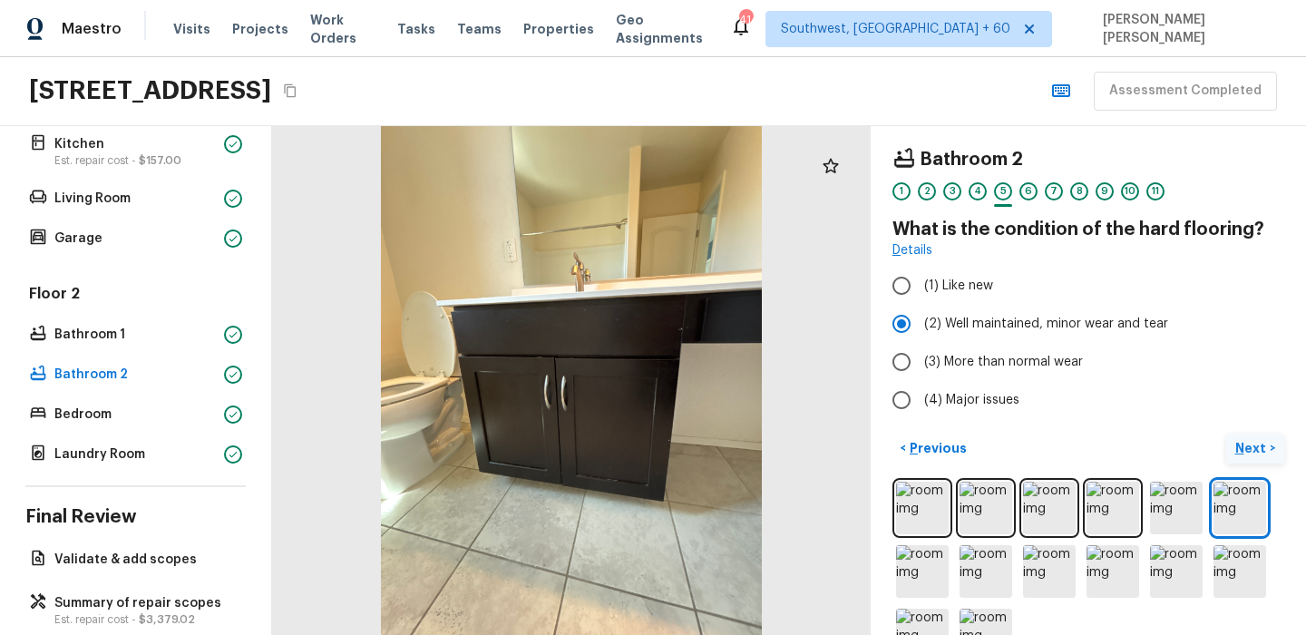
click at [1242, 443] on p "Next" at bounding box center [1252, 448] width 34 height 18
click at [1246, 456] on p "Next" at bounding box center [1252, 448] width 34 height 18
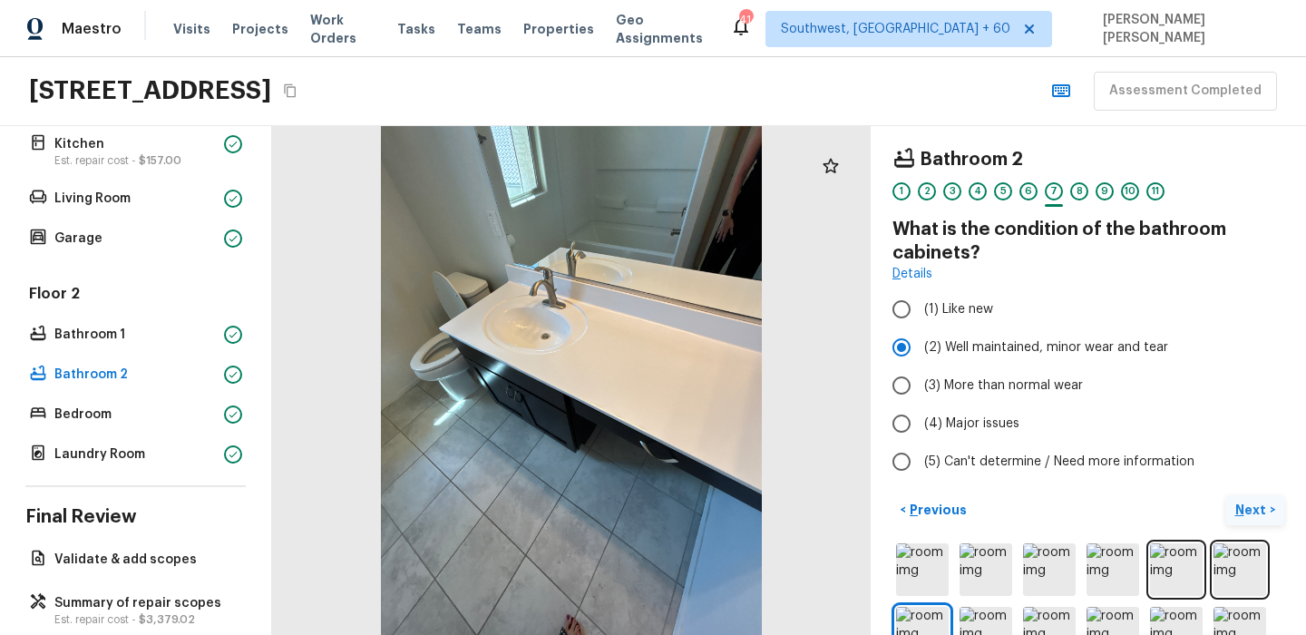
click at [1239, 510] on p "Next" at bounding box center [1252, 510] width 34 height 18
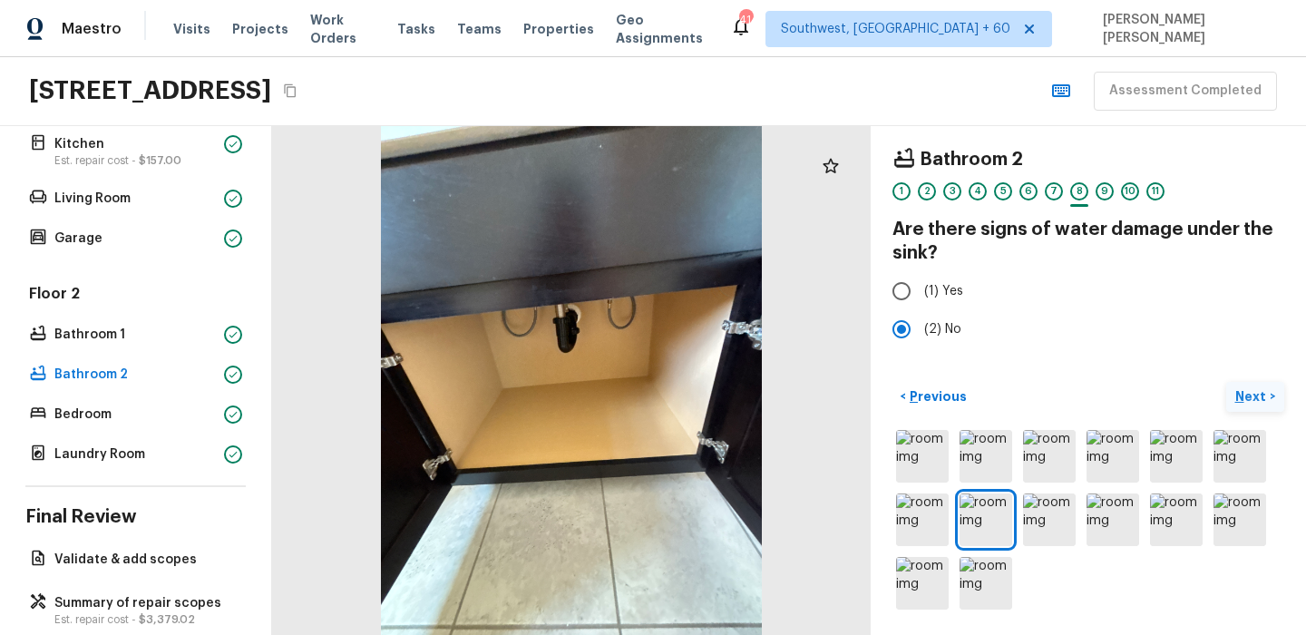
click at [1261, 399] on p "Next" at bounding box center [1252, 396] width 34 height 18
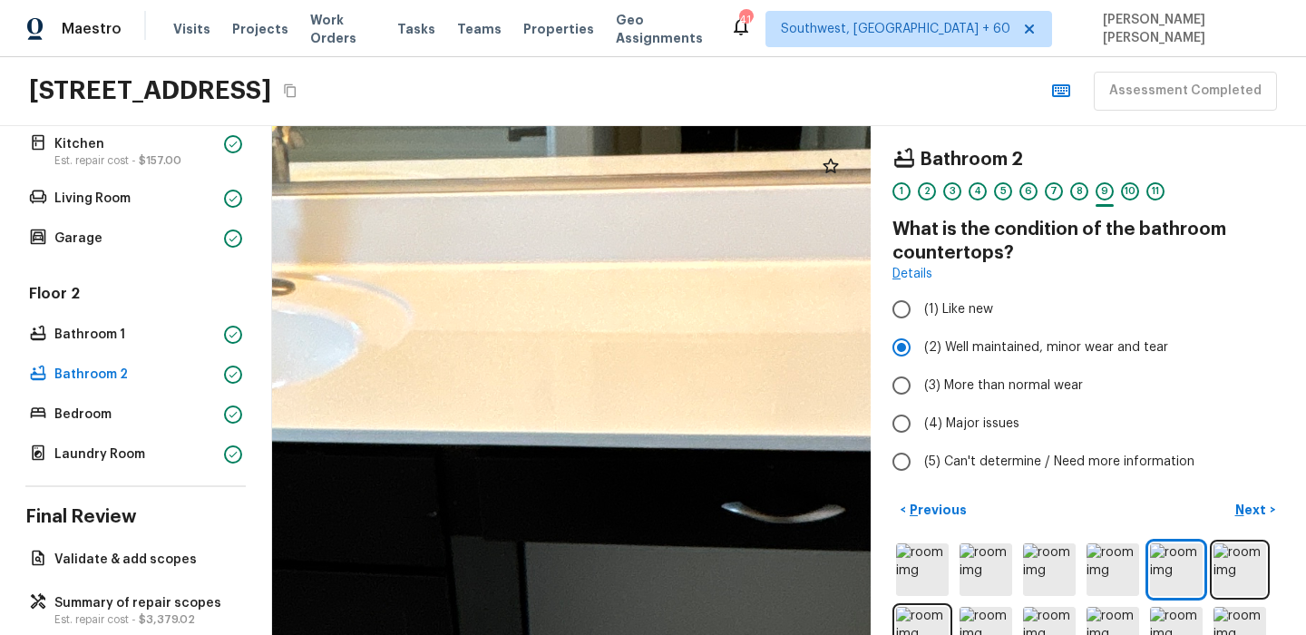
drag, startPoint x: 638, startPoint y: 336, endPoint x: 858, endPoint y: 363, distance: 221.9
click at [855, 363] on div at bounding box center [472, 610] width 3408 height 2897
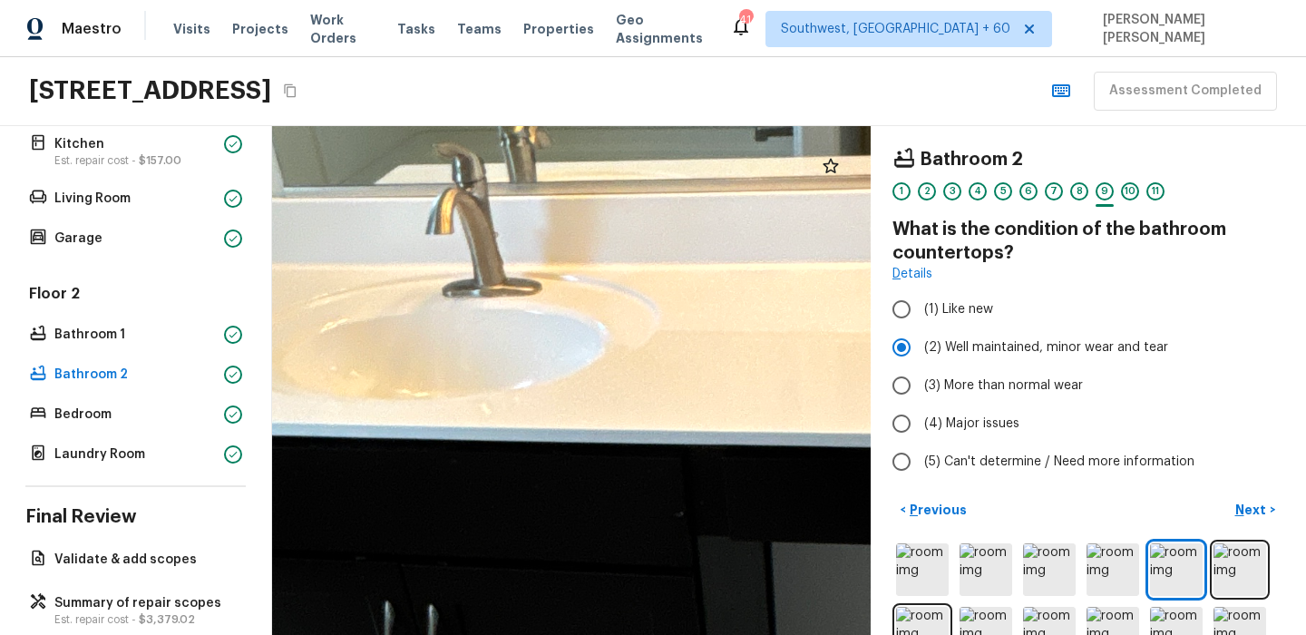
drag, startPoint x: 497, startPoint y: 370, endPoint x: 761, endPoint y: 373, distance: 263.9
click at [760, 370] on div at bounding box center [718, 610] width 3408 height 2897
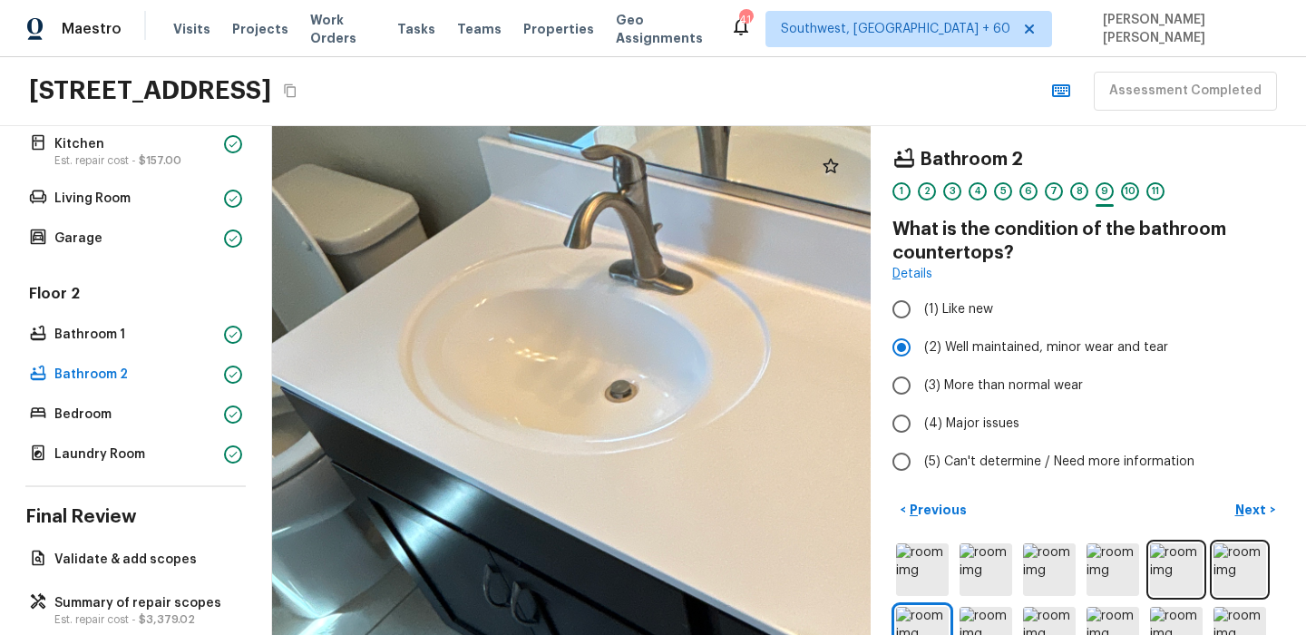
drag, startPoint x: 495, startPoint y: 367, endPoint x: 538, endPoint y: 232, distance: 141.7
click at [540, 233] on div at bounding box center [712, 545] width 2108 height 1791
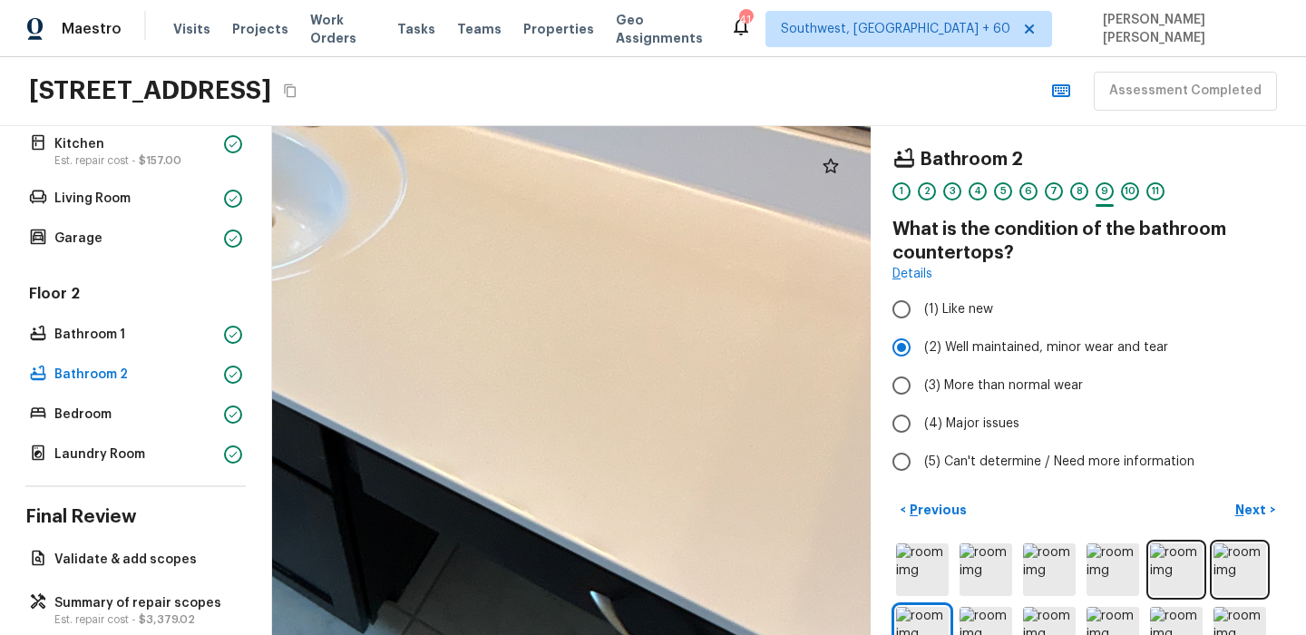
drag, startPoint x: 587, startPoint y: 322, endPoint x: 421, endPoint y: 257, distance: 178.3
click at [421, 257] on div at bounding box center [349, 377] width 2108 height 1791
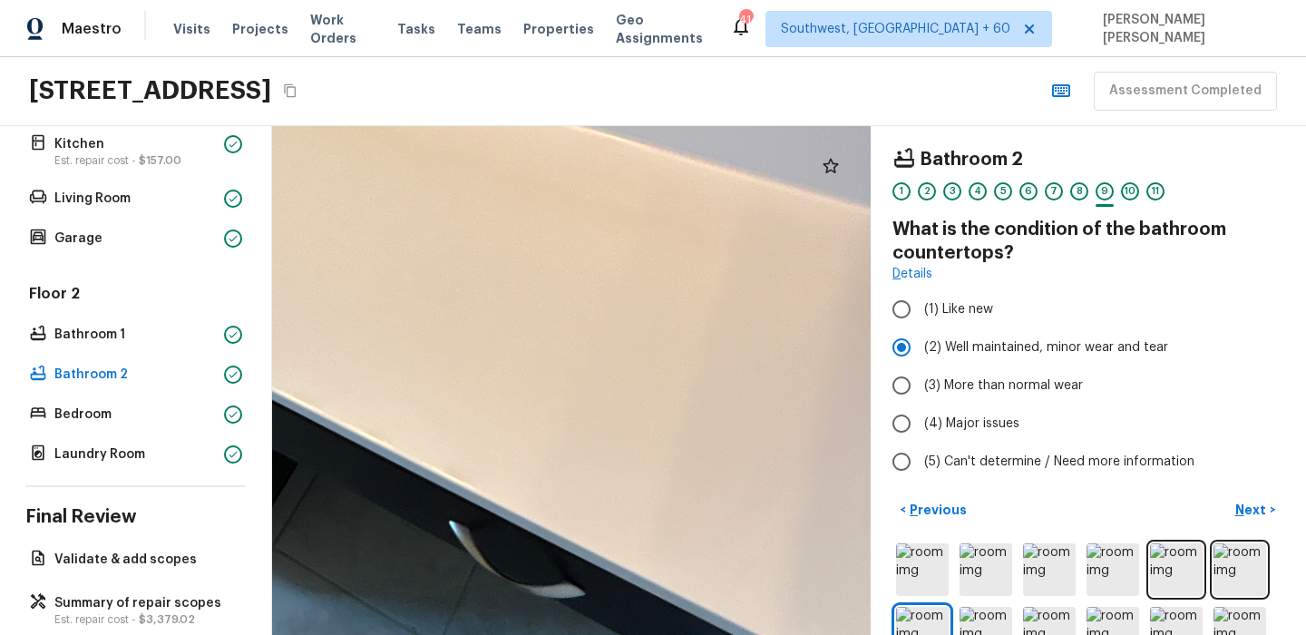
drag, startPoint x: 596, startPoint y: 341, endPoint x: 511, endPoint y: 321, distance: 87.6
click at [511, 321] on div at bounding box center [208, 306] width 2108 height 1791
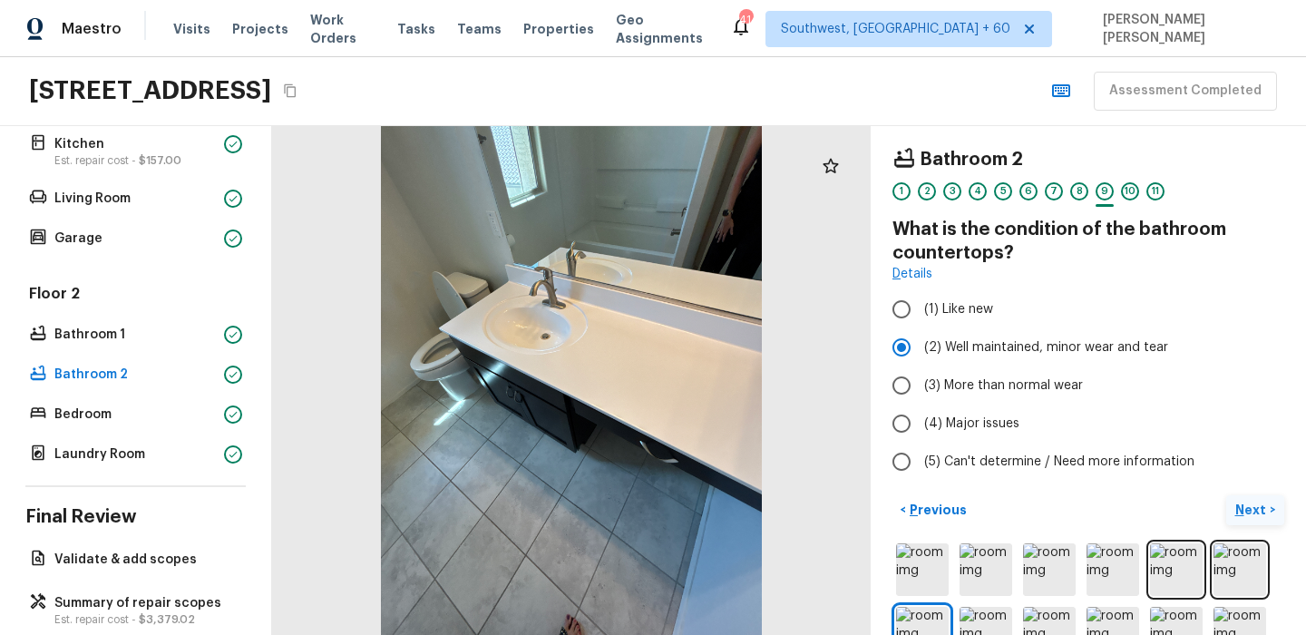
click at [1246, 503] on p "Next" at bounding box center [1252, 510] width 34 height 18
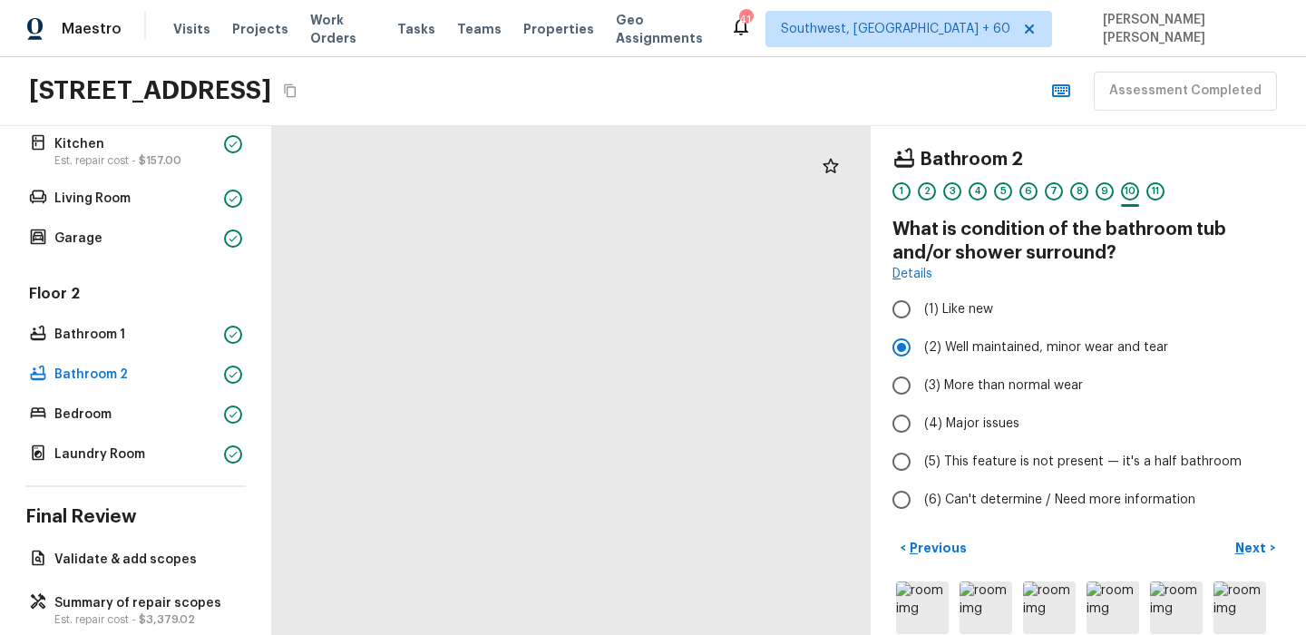
drag, startPoint x: 515, startPoint y: 382, endPoint x: 759, endPoint y: 531, distance: 286.2
click at [759, 531] on div at bounding box center [598, 185] width 1901 height 1616
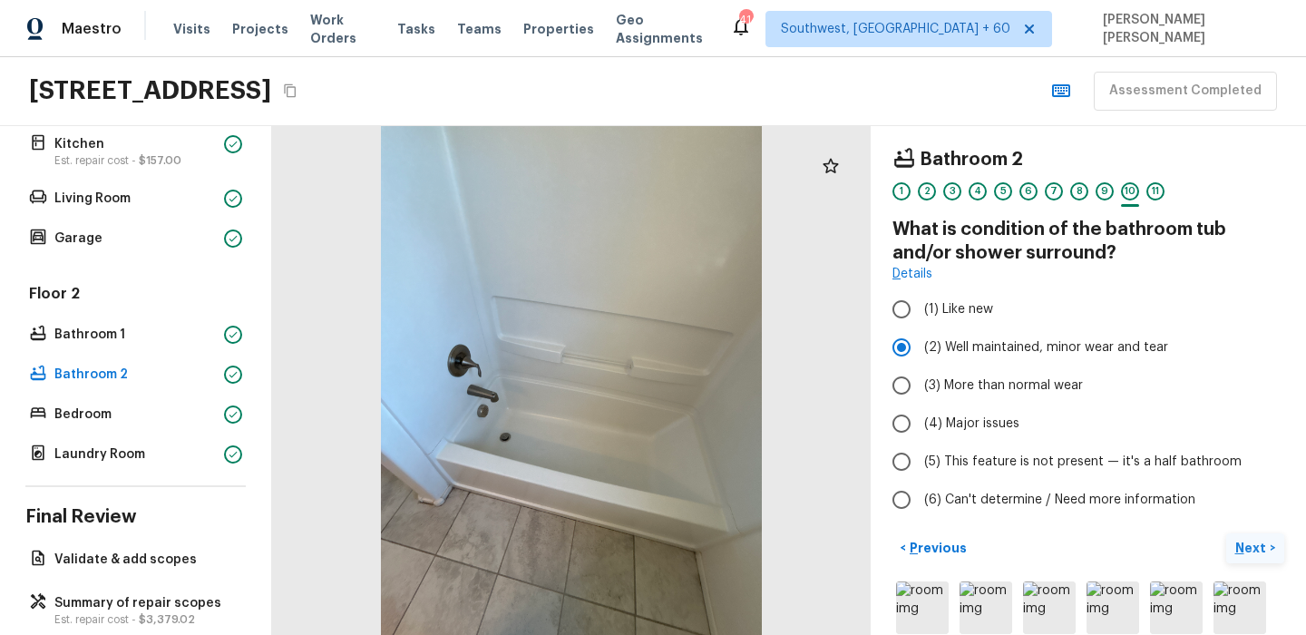
click at [1253, 549] on p "Next" at bounding box center [1252, 548] width 34 height 18
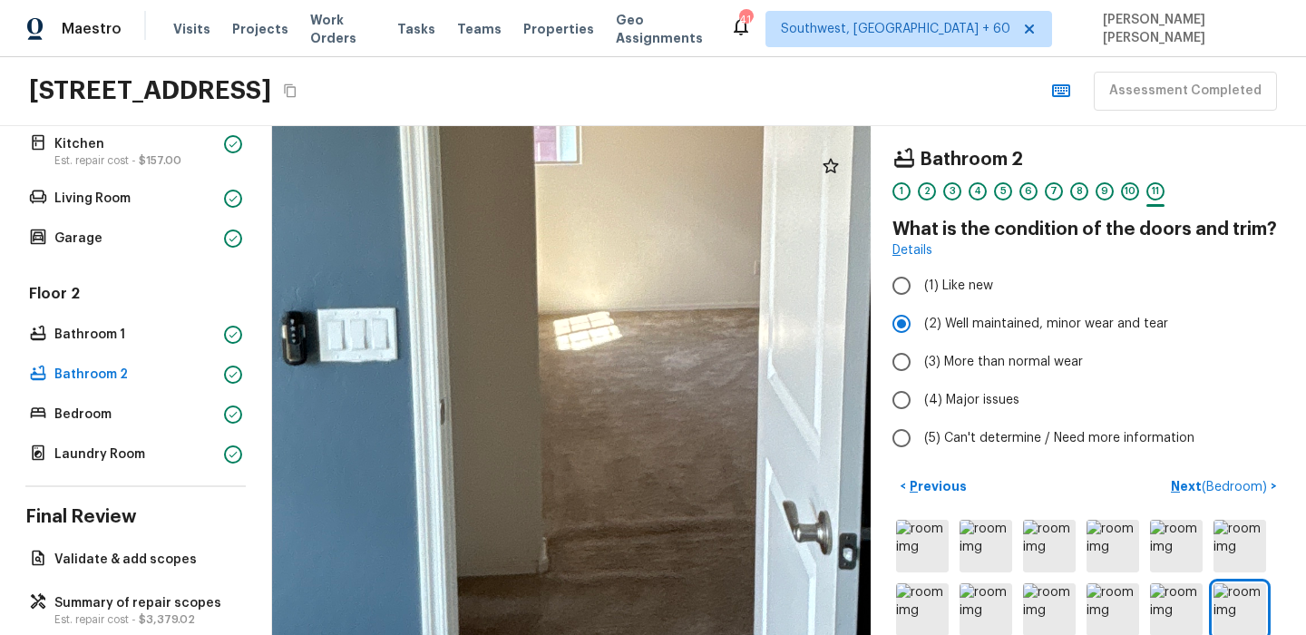
drag, startPoint x: 622, startPoint y: 337, endPoint x: 848, endPoint y: 101, distance: 327.1
click at [848, 101] on div "Maestro Visits Projects Work Orders Tasks Teams Properties Geo Assignments 414 …" at bounding box center [653, 317] width 1306 height 635
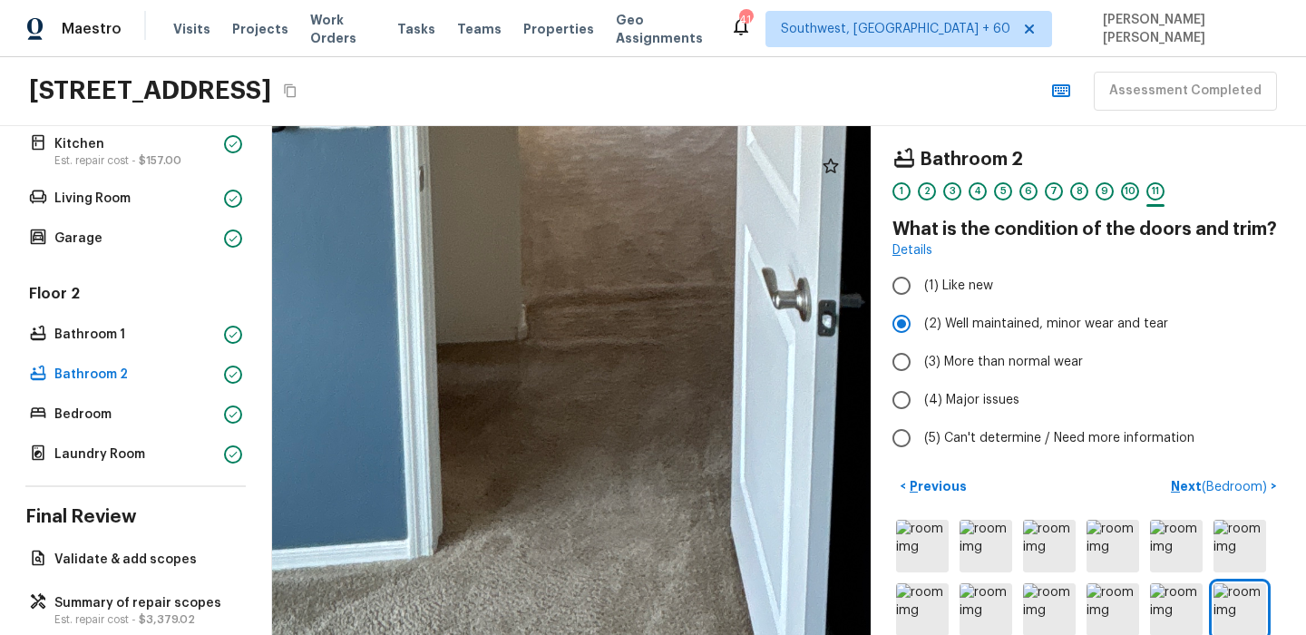
drag, startPoint x: 652, startPoint y: 447, endPoint x: 548, endPoint y: 202, distance: 266.1
click at [548, 202] on div at bounding box center [597, 60] width 2709 height 2303
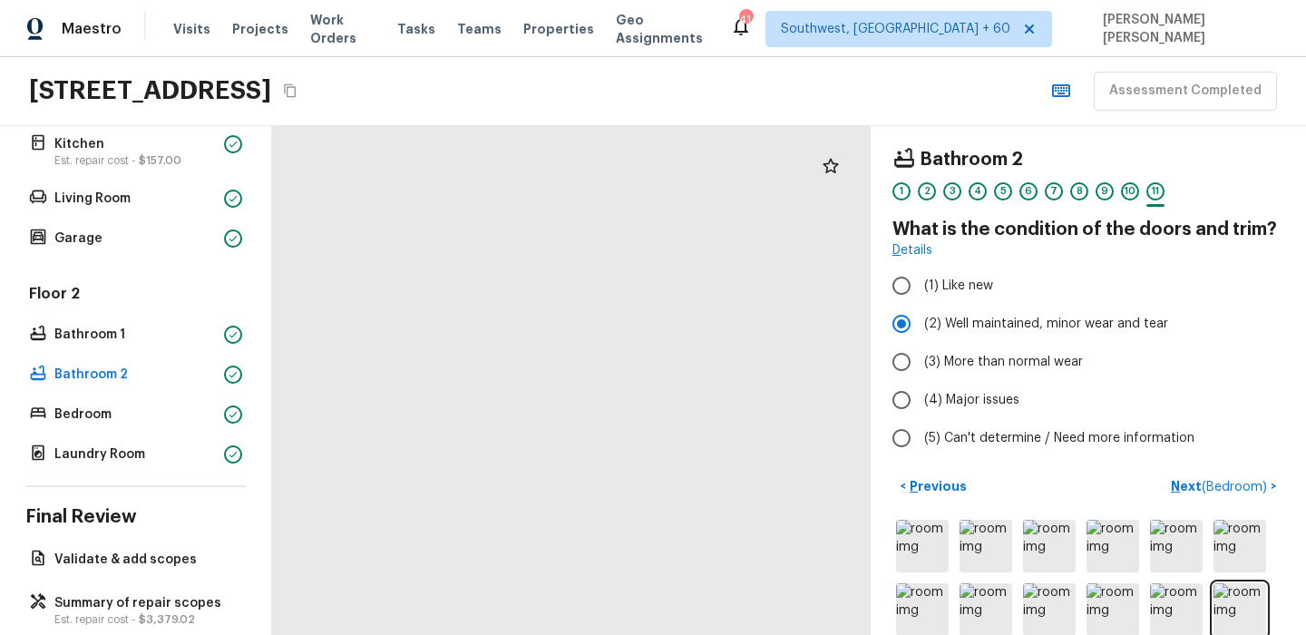
drag, startPoint x: 416, startPoint y: 342, endPoint x: 473, endPoint y: 141, distance: 208.4
click at [473, 141] on div at bounding box center [543, 440] width 1455 height 1236
drag, startPoint x: 498, startPoint y: 338, endPoint x: 454, endPoint y: 99, distance: 243.3
click at [454, 99] on div "Maestro Visits Projects Work Orders Tasks Teams Properties Geo Assignments 414 …" at bounding box center [653, 317] width 1306 height 635
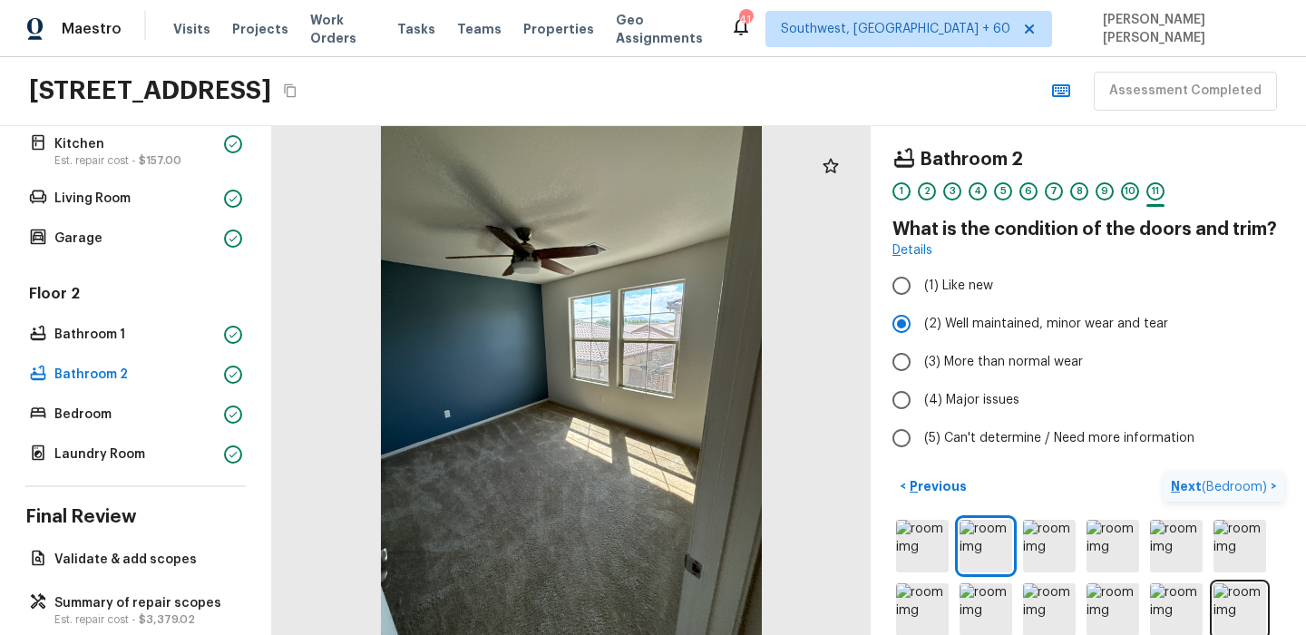
click at [1204, 488] on span "( Bedroom )" at bounding box center [1234, 487] width 65 height 13
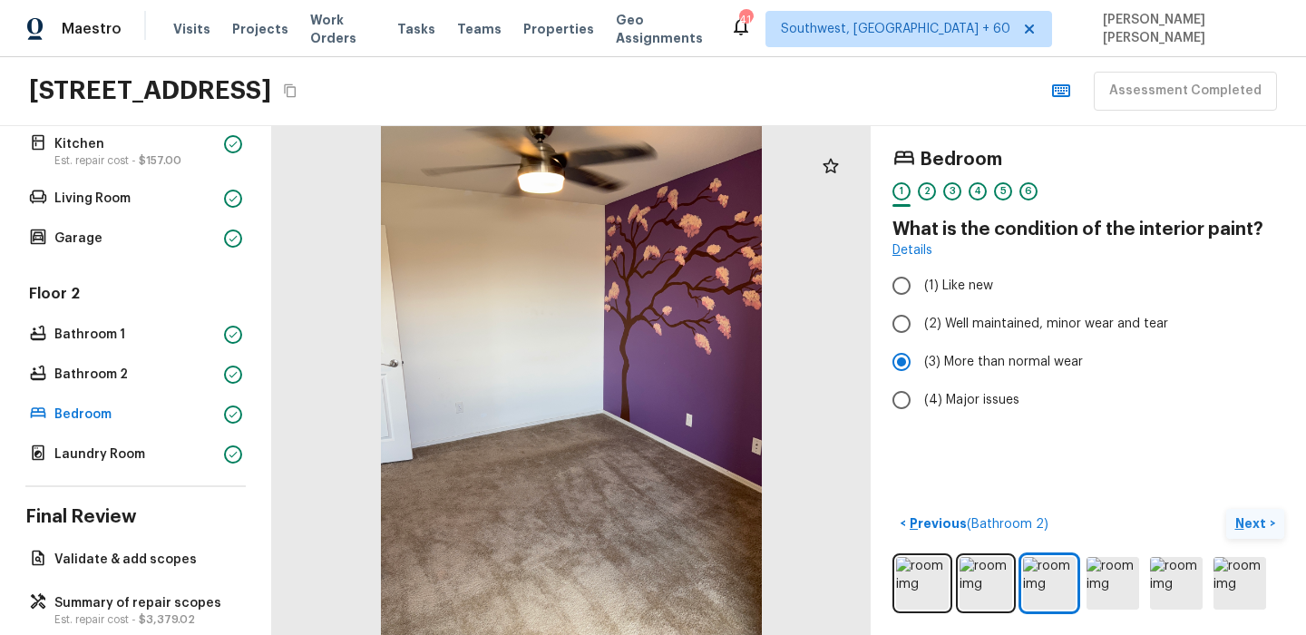
click at [1253, 524] on p "Next" at bounding box center [1252, 523] width 34 height 18
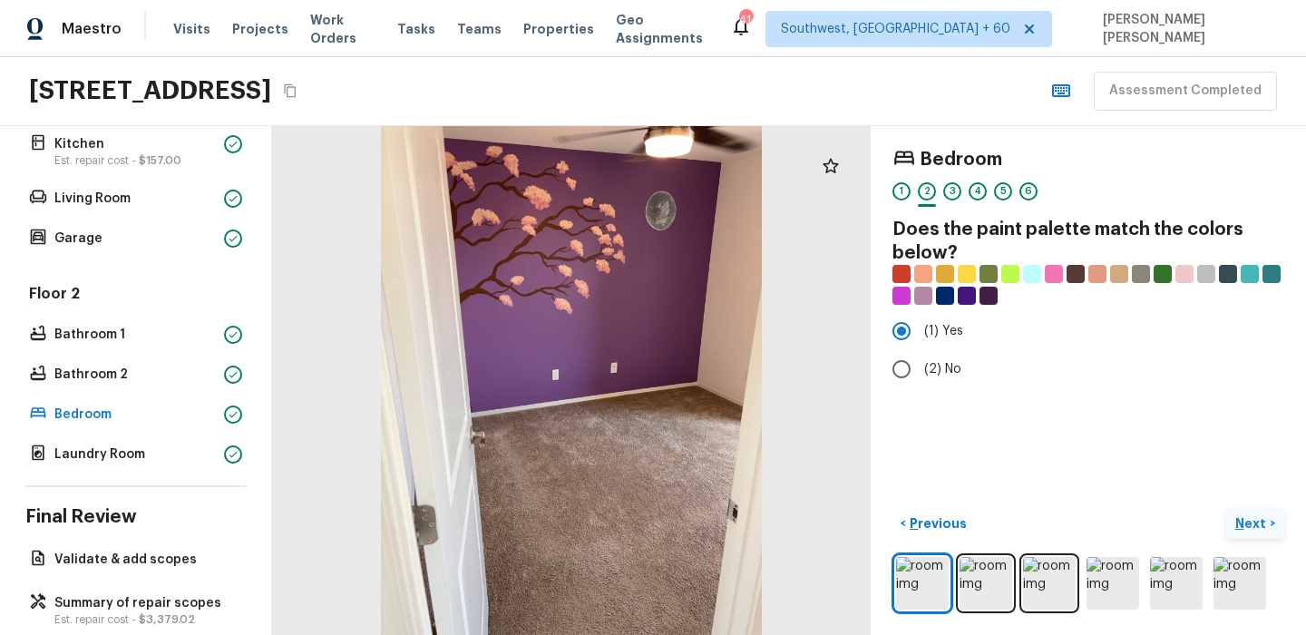
click at [1248, 519] on p "Next" at bounding box center [1252, 523] width 34 height 18
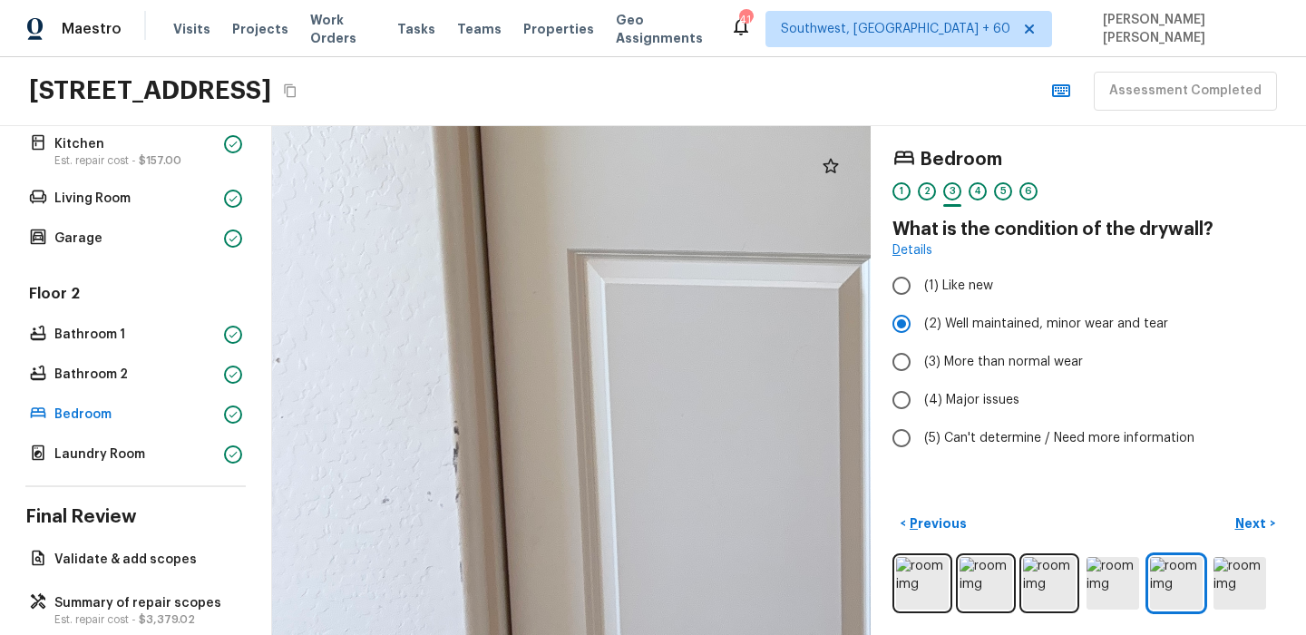
drag, startPoint x: 394, startPoint y: 521, endPoint x: 515, endPoint y: 420, distance: 157.8
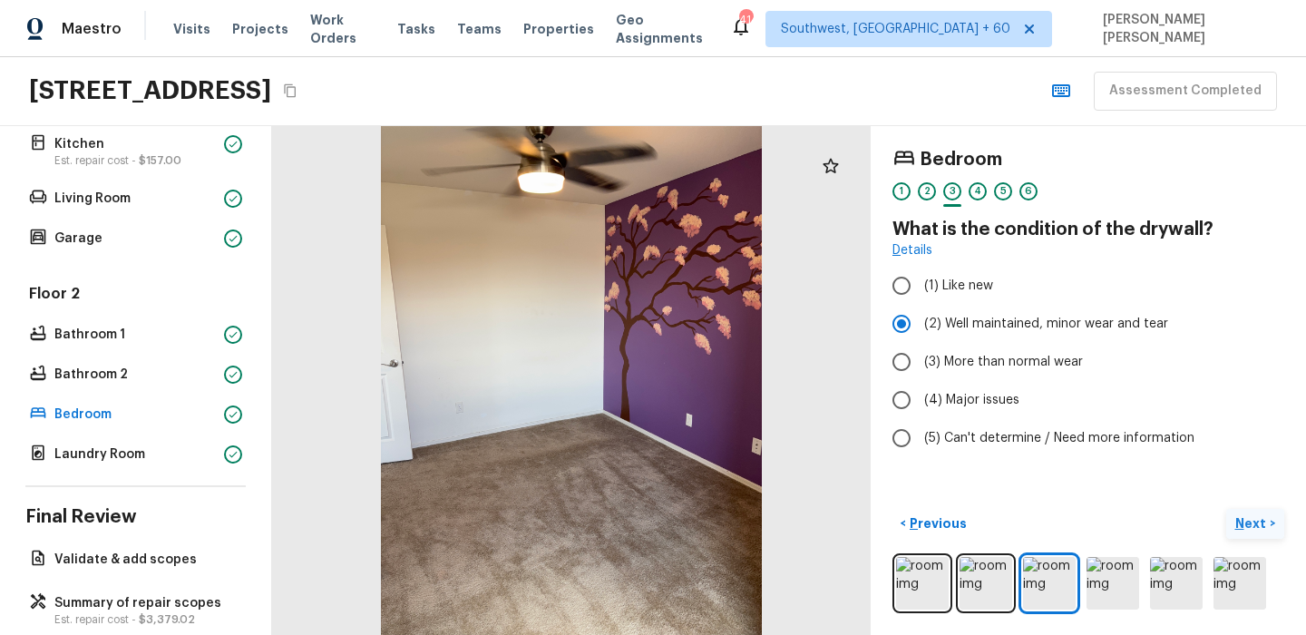
click at [1263, 531] on p "Next" at bounding box center [1252, 523] width 34 height 18
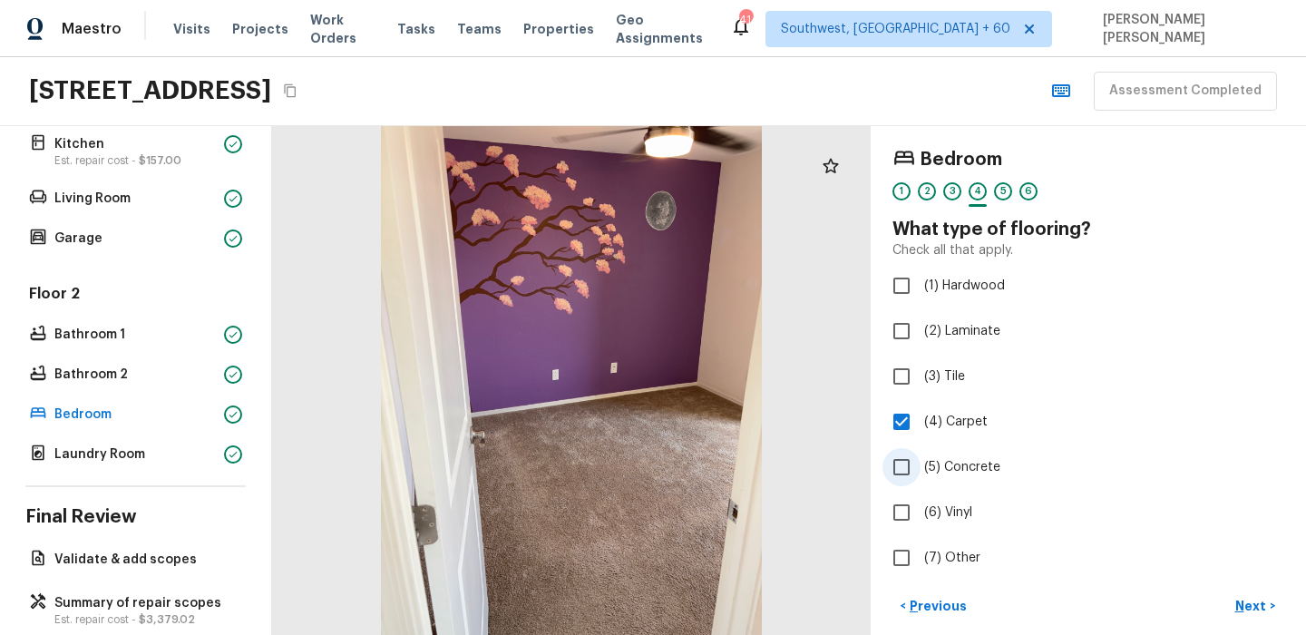
scroll to position [83, 0]
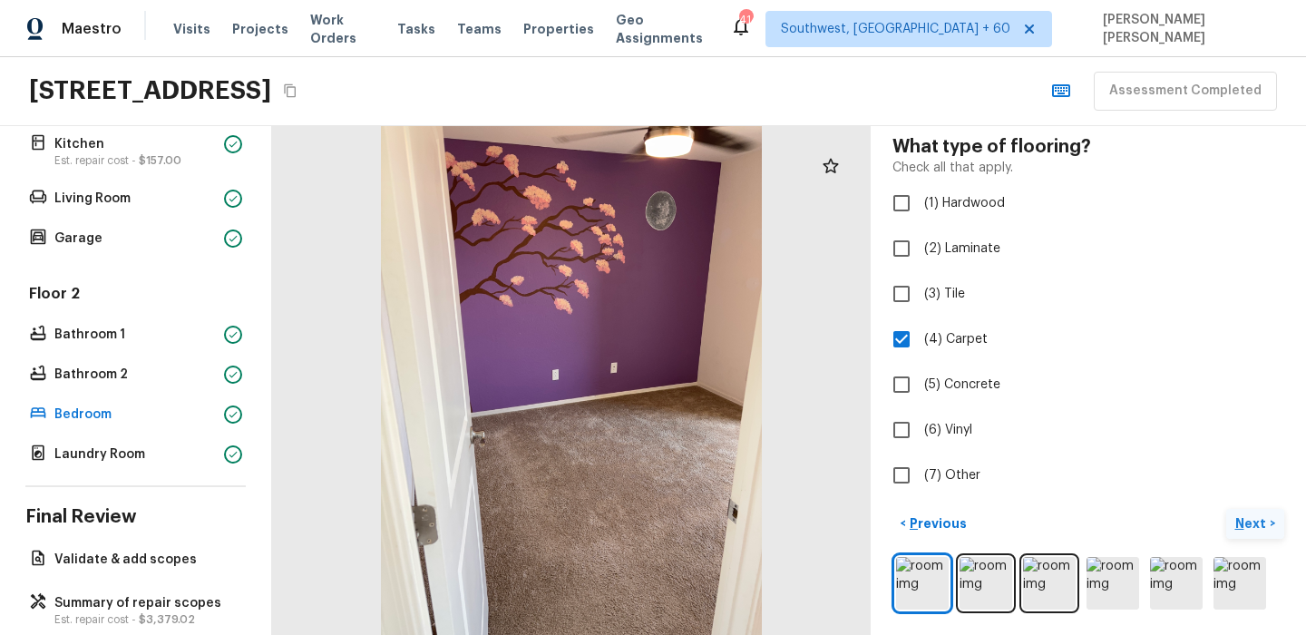
click at [1242, 523] on p "Next" at bounding box center [1252, 523] width 34 height 18
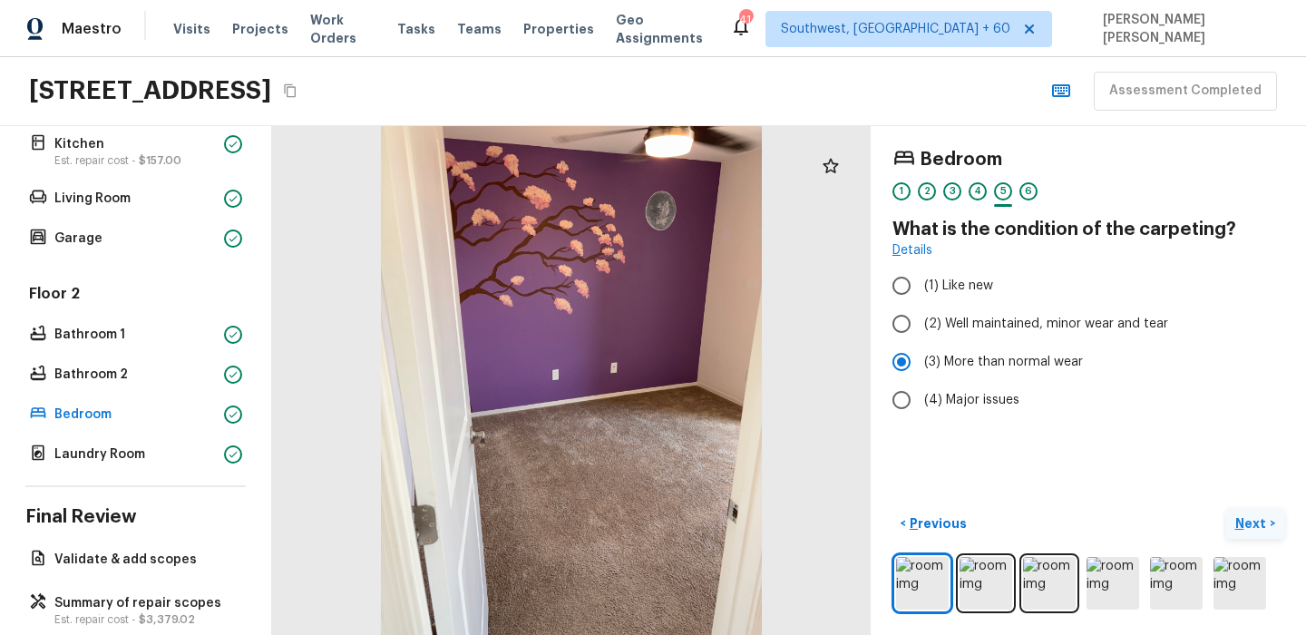
scroll to position [0, 0]
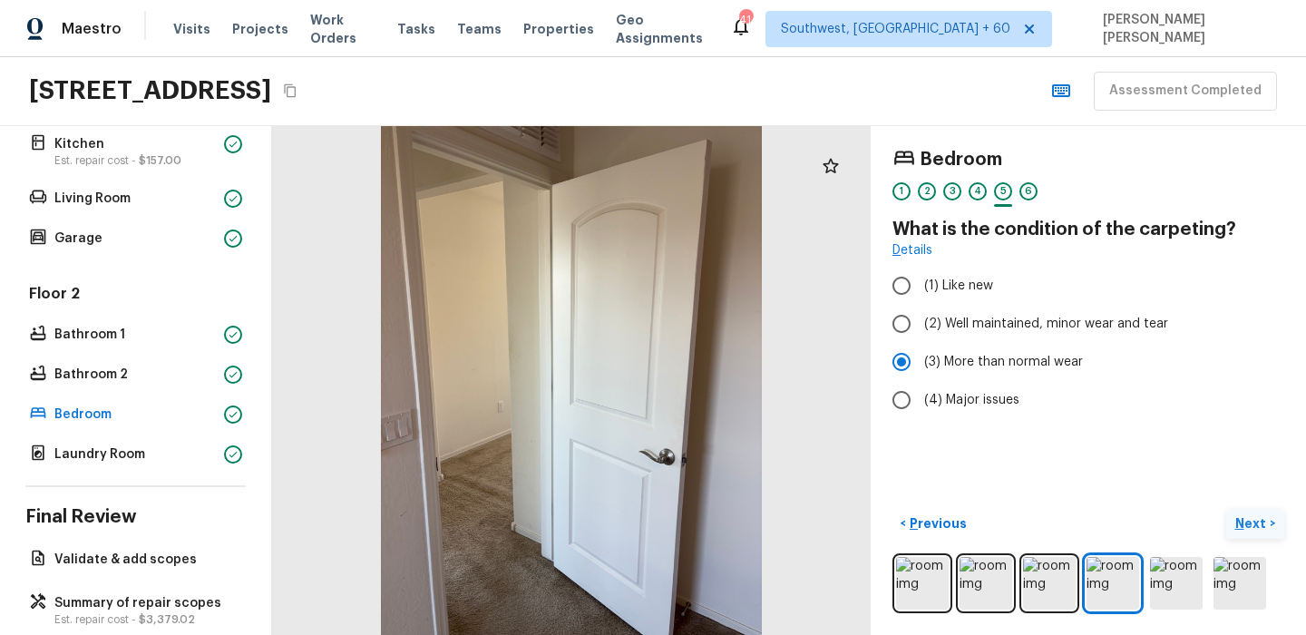
click at [1250, 520] on p "Next" at bounding box center [1252, 523] width 34 height 18
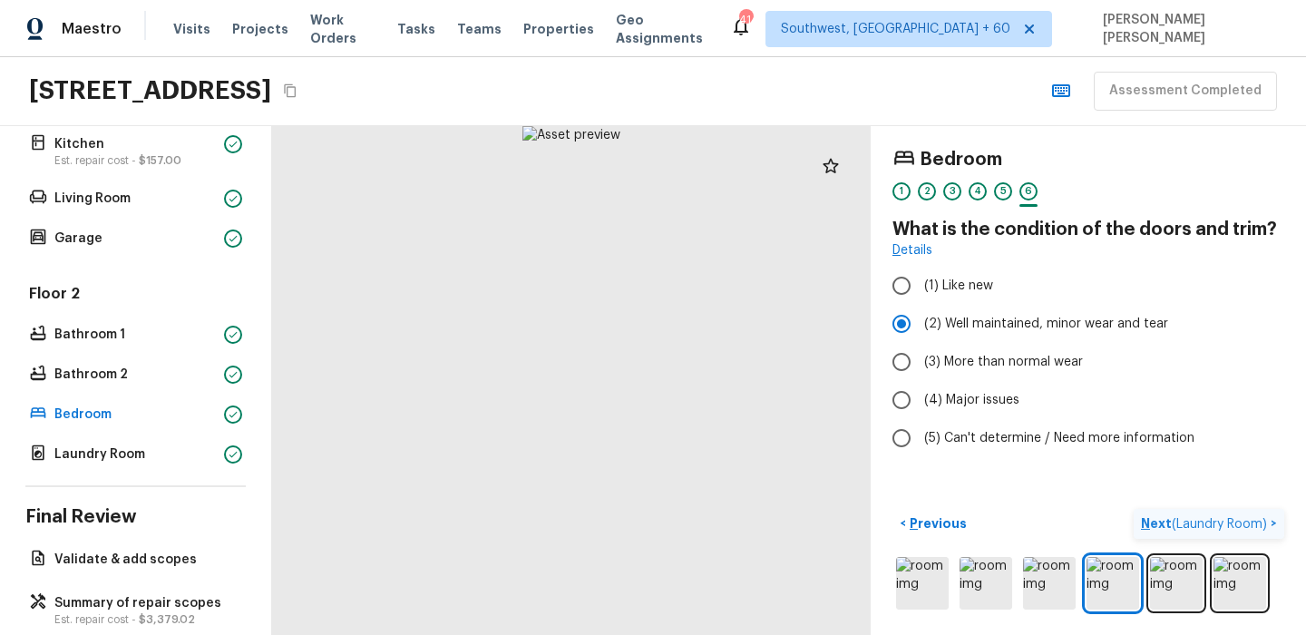
click at [1201, 521] on span "( Laundry Room )" at bounding box center [1219, 524] width 95 height 13
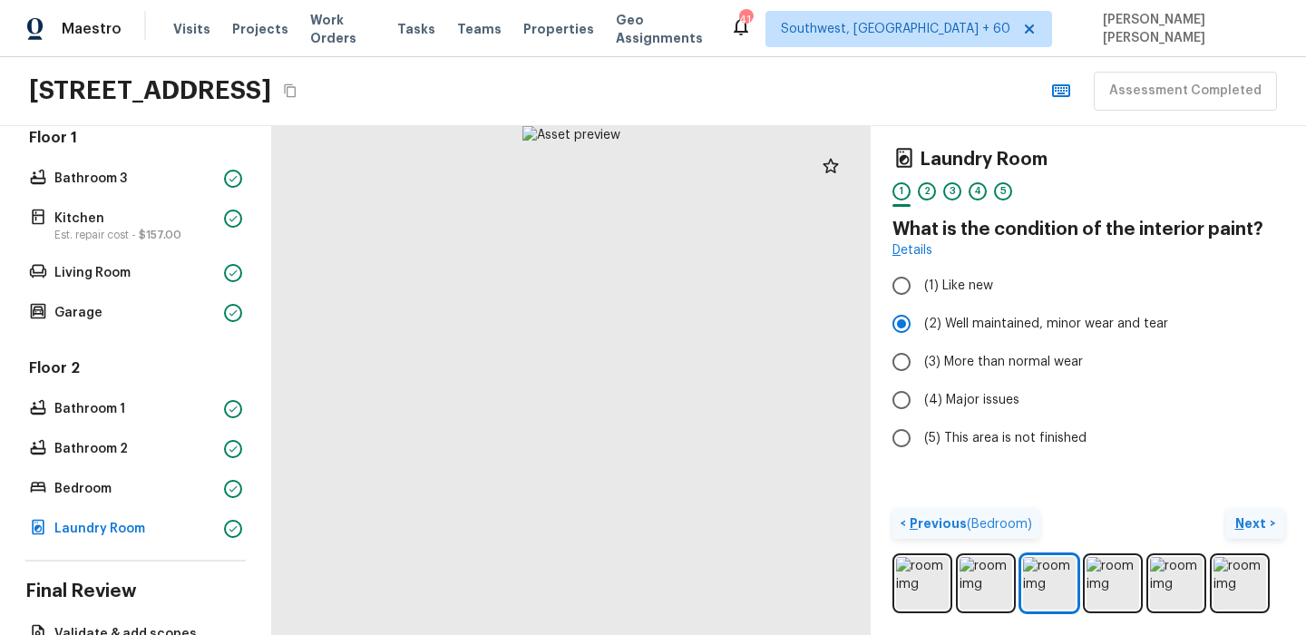
scroll to position [339, 0]
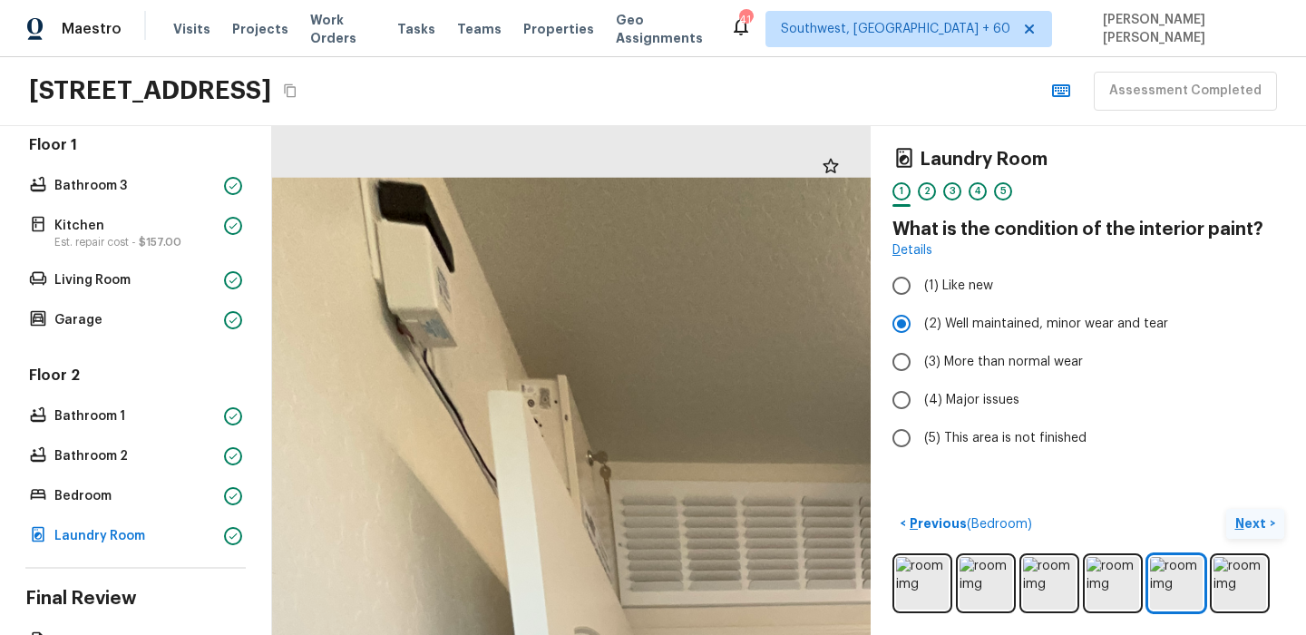
drag, startPoint x: 486, startPoint y: 178, endPoint x: 541, endPoint y: 345, distance: 175.8
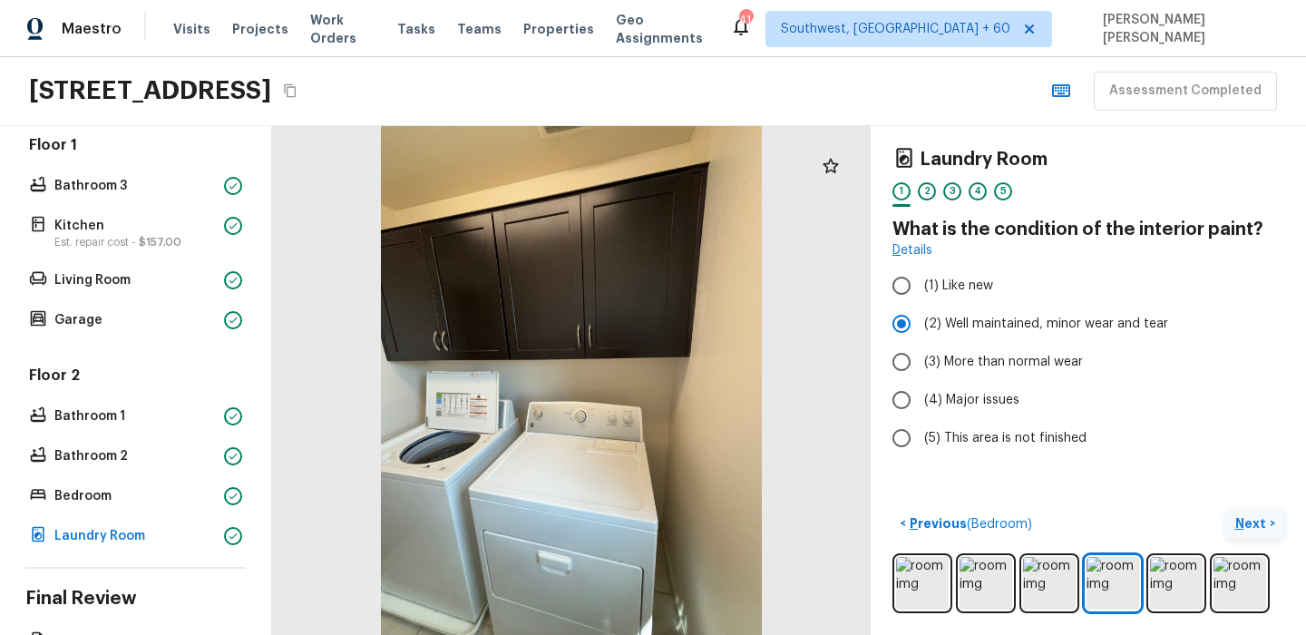
click at [1251, 528] on p "Next" at bounding box center [1252, 523] width 34 height 18
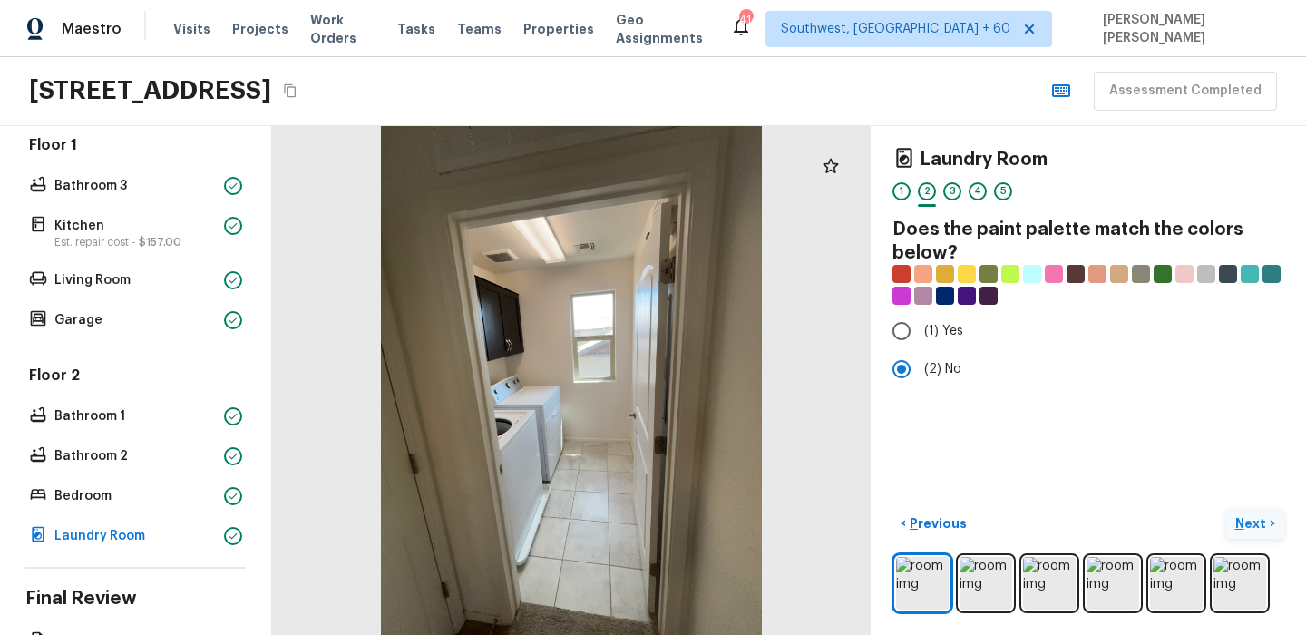
click at [1263, 531] on p "Next" at bounding box center [1252, 523] width 34 height 18
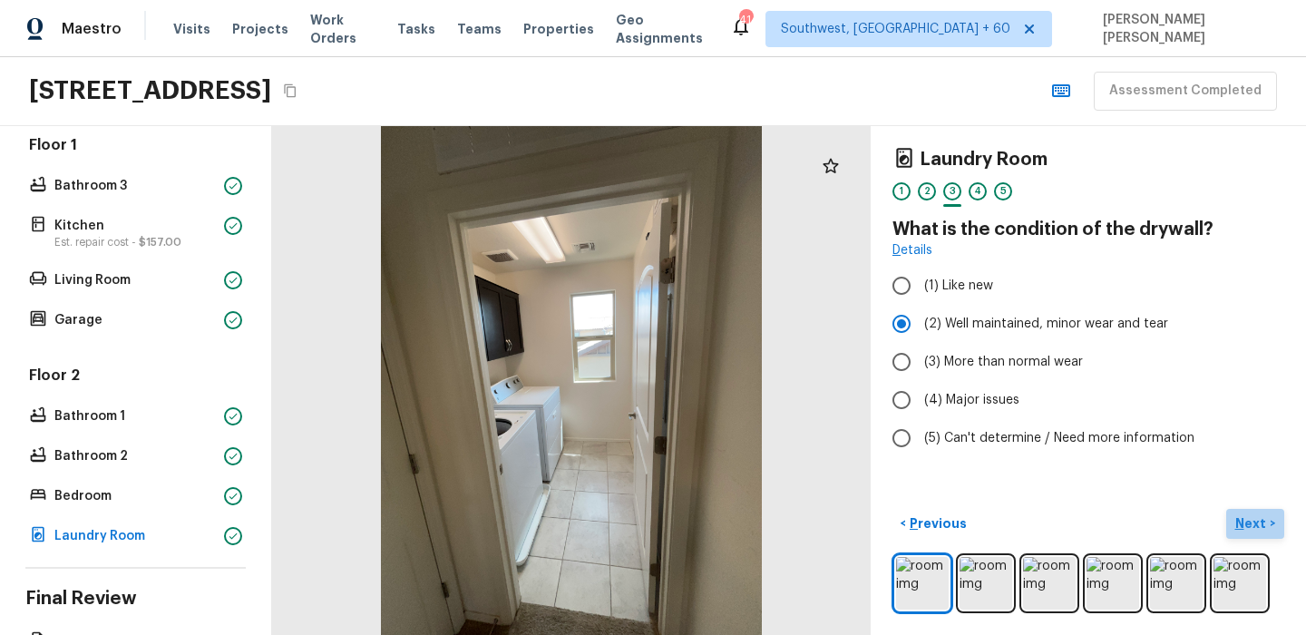
click at [1253, 522] on p "Next" at bounding box center [1252, 523] width 34 height 18
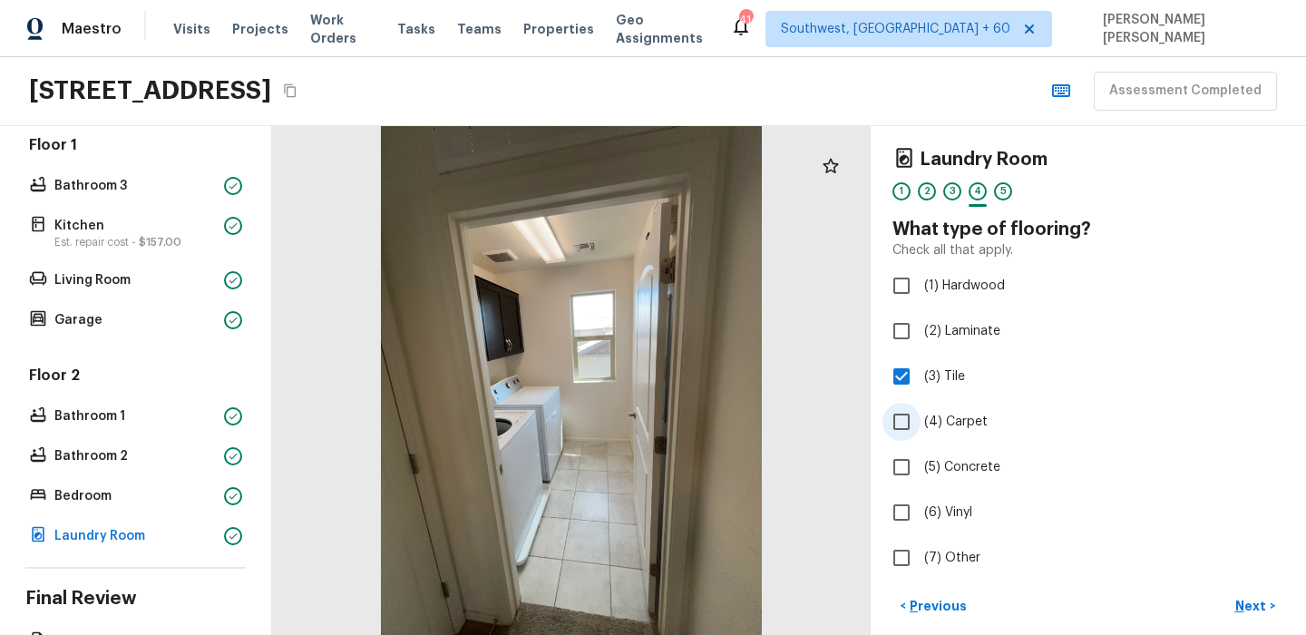
scroll to position [83, 0]
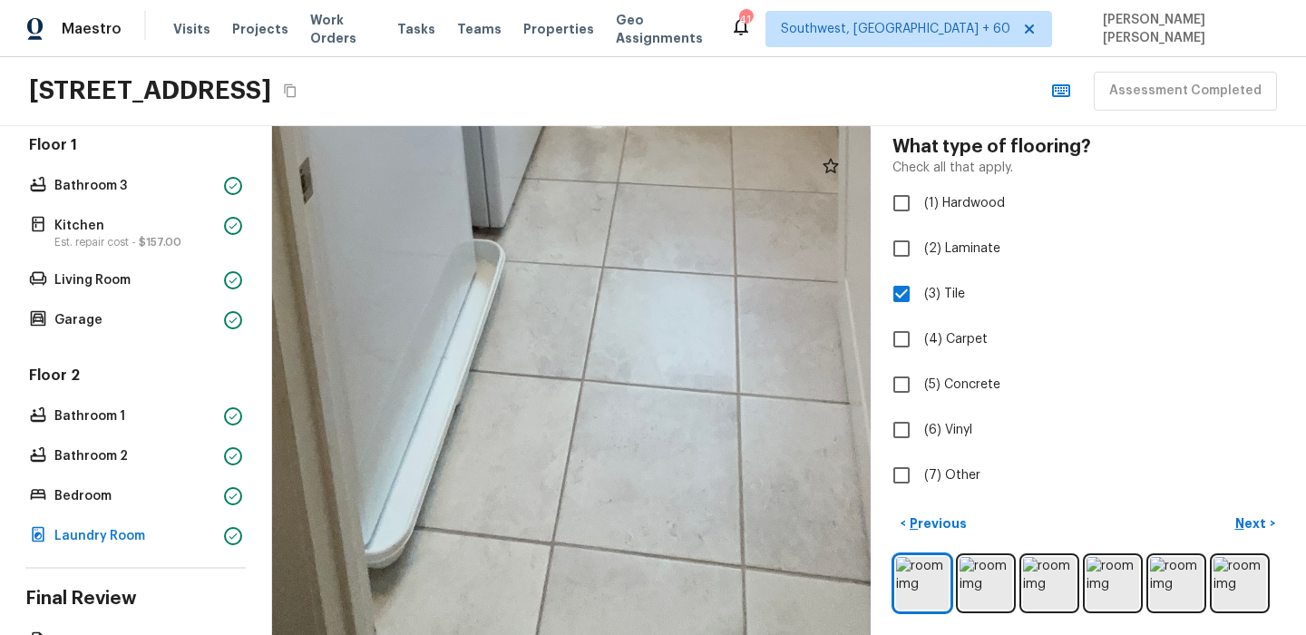
drag, startPoint x: 589, startPoint y: 511, endPoint x: 663, endPoint y: 303, distance: 221.1
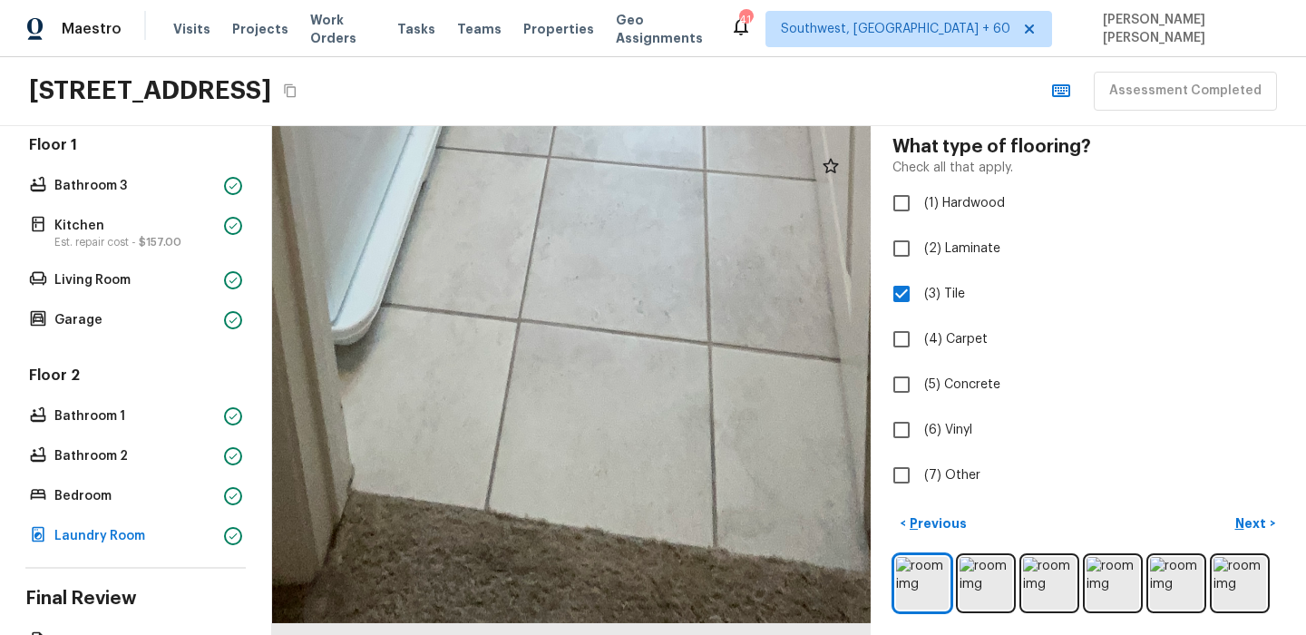
drag, startPoint x: 622, startPoint y: 422, endPoint x: 538, endPoint y: 543, distance: 147.9
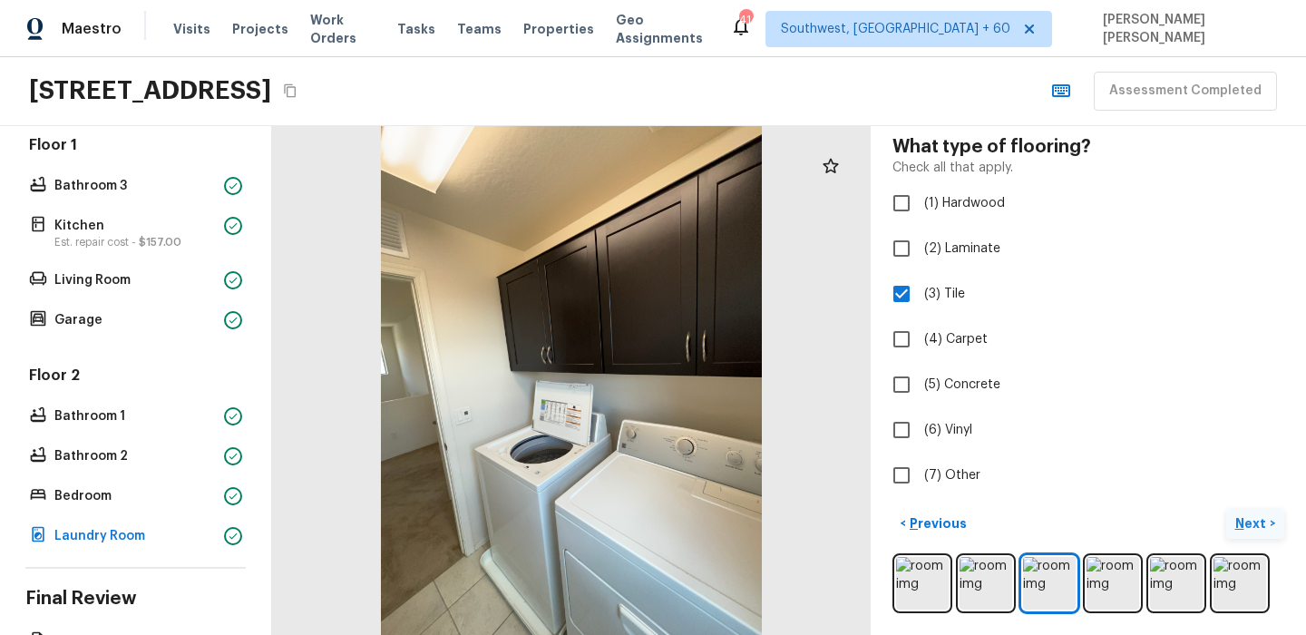
click at [1263, 528] on p "Next" at bounding box center [1252, 523] width 34 height 18
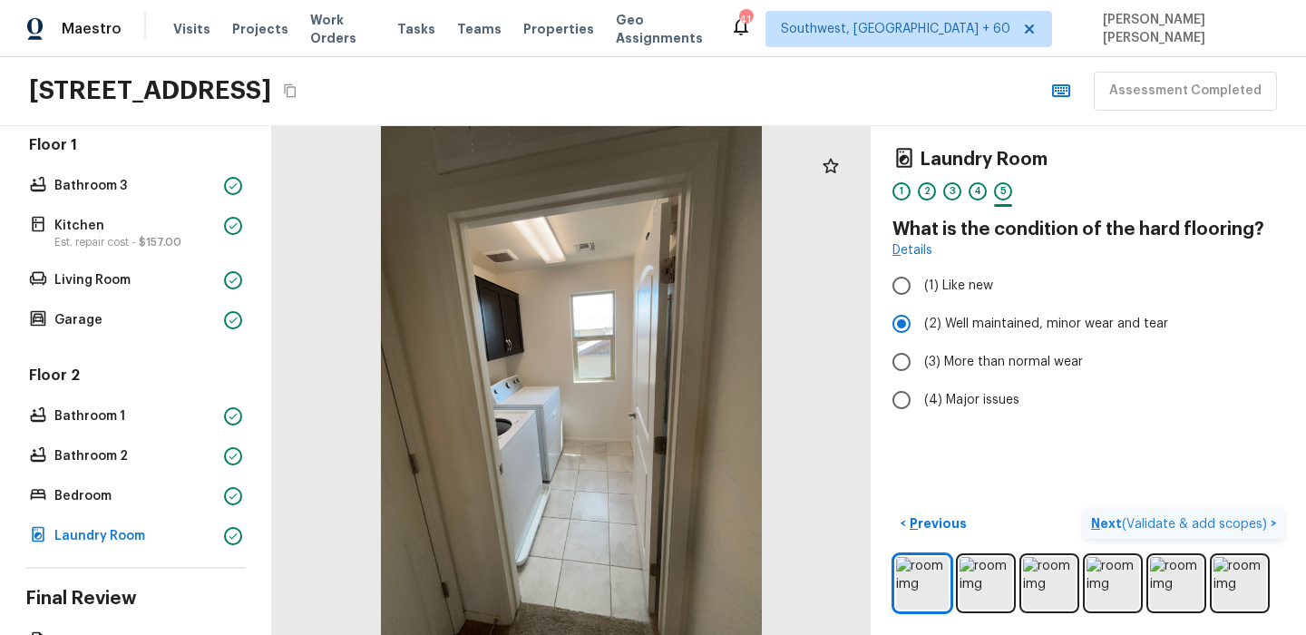
click at [1203, 523] on span "( Validate & add scopes )" at bounding box center [1194, 524] width 145 height 13
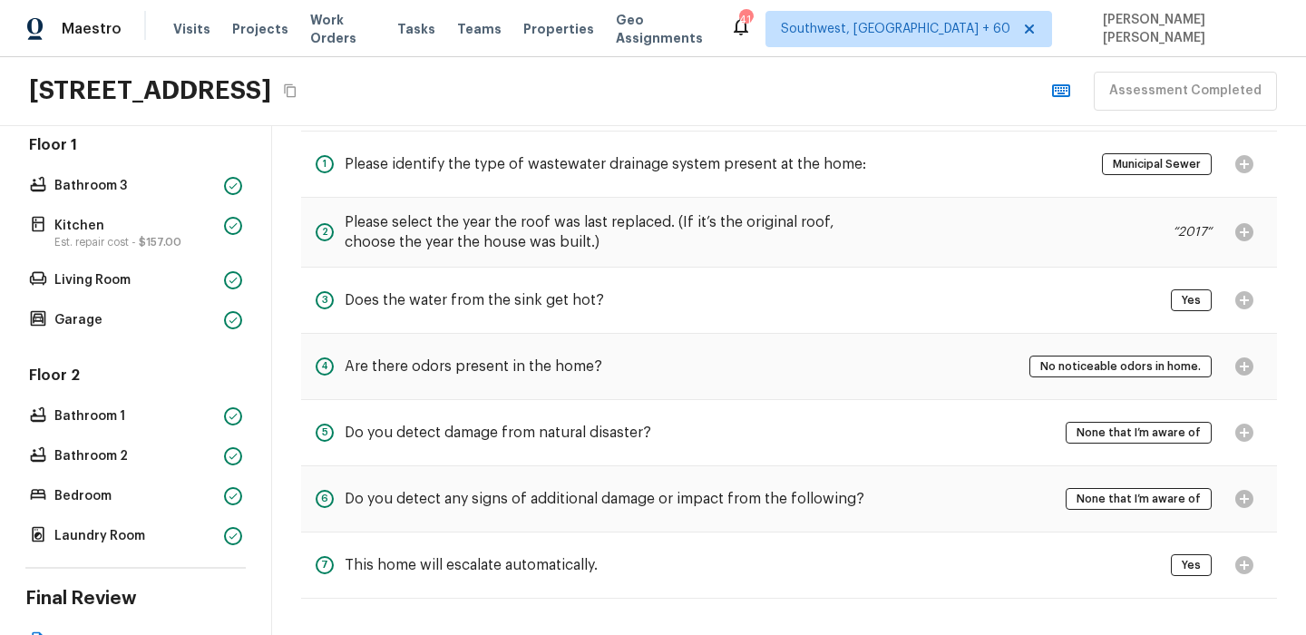
scroll to position [453, 0]
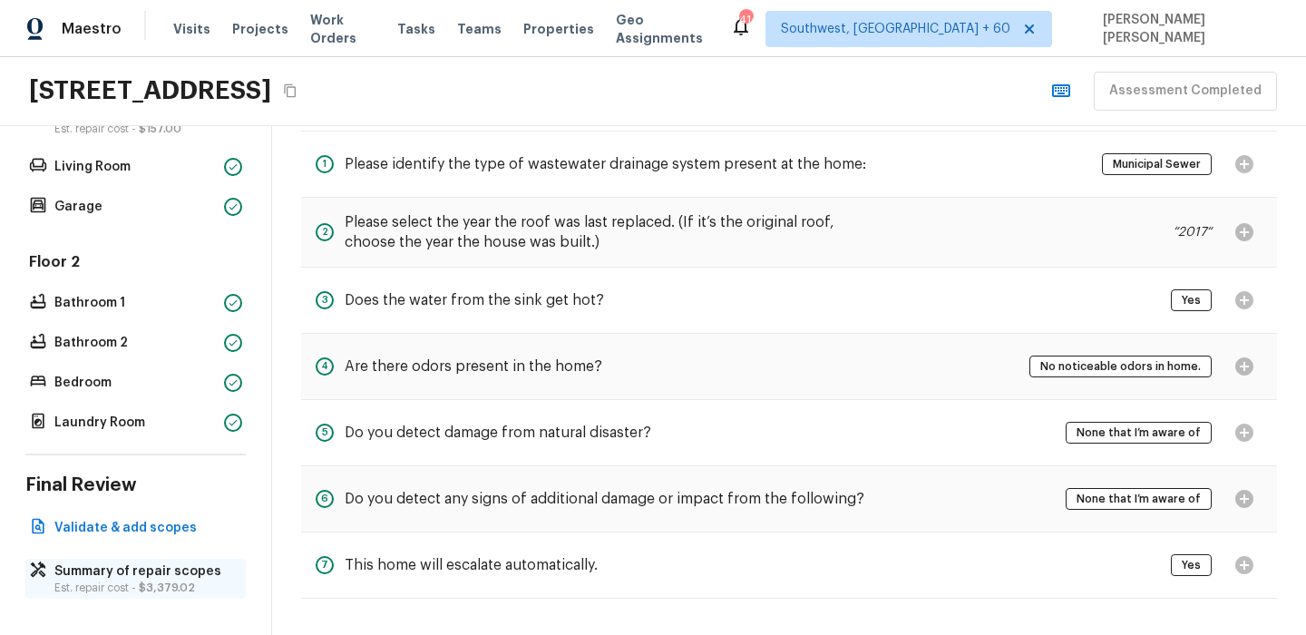
click at [121, 584] on p "Est. repair cost - $3,379.02" at bounding box center [144, 587] width 180 height 15
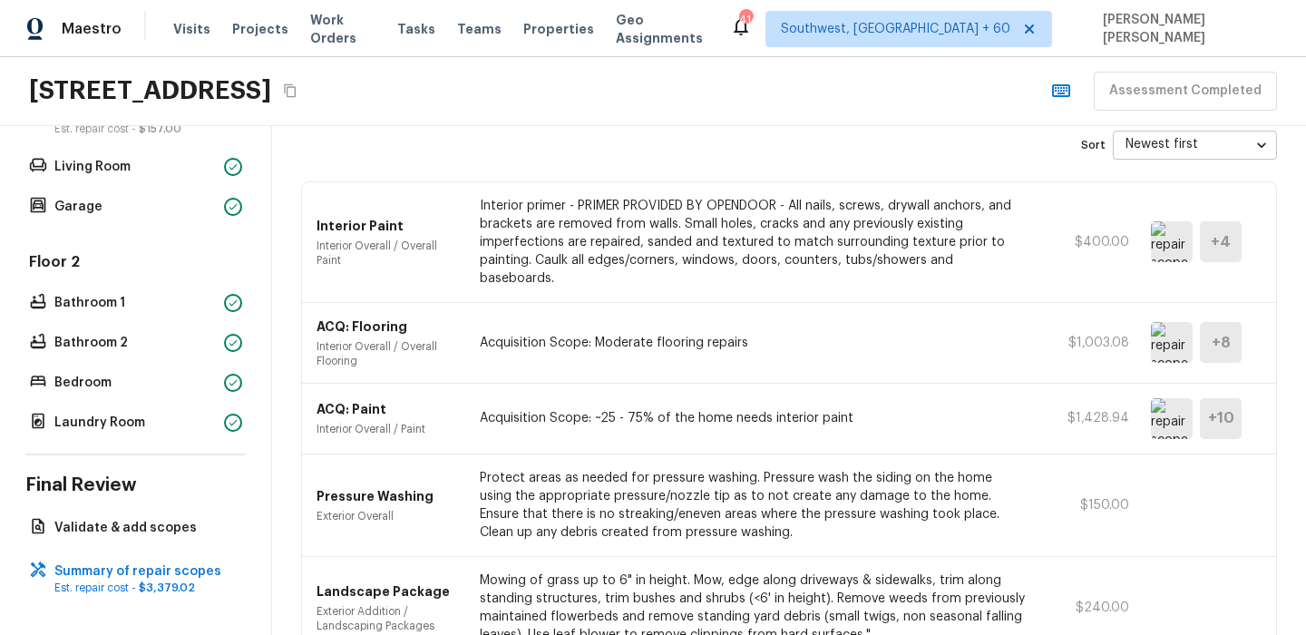
scroll to position [0, 0]
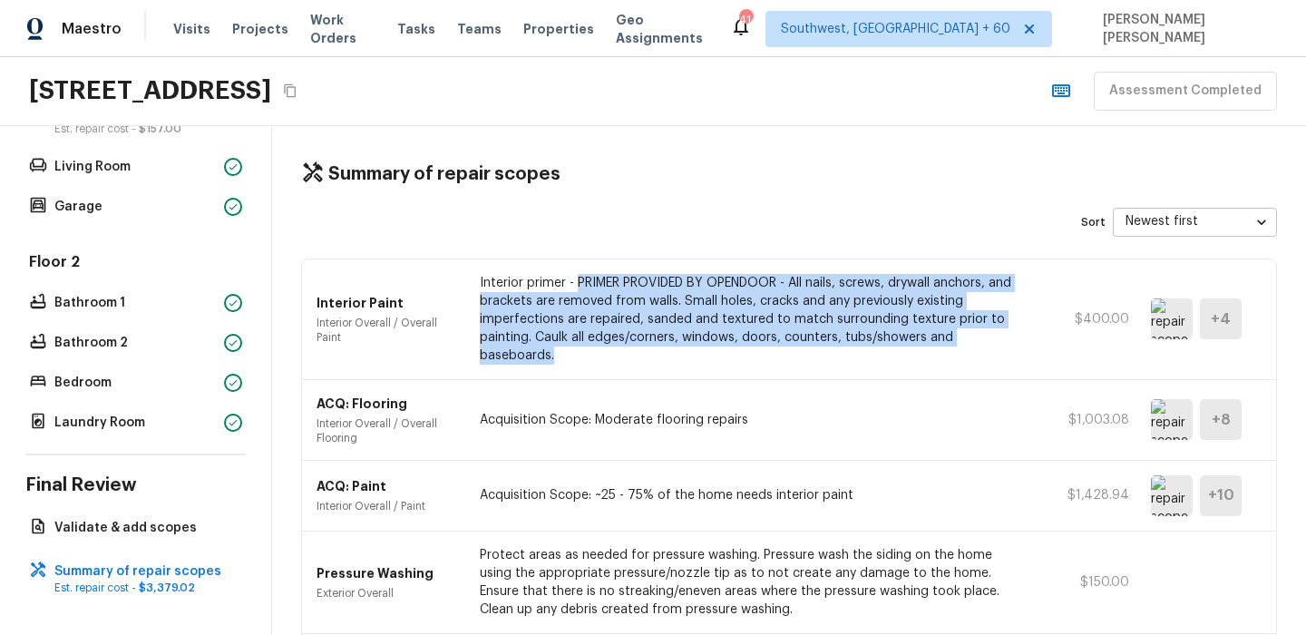
drag, startPoint x: 579, startPoint y: 278, endPoint x: 898, endPoint y: 347, distance: 326.6
click at [898, 347] on div "Interior Paint Interior Overall / Overall Paint Interior primer - PRIMER PROVID…" at bounding box center [789, 319] width 974 height 121
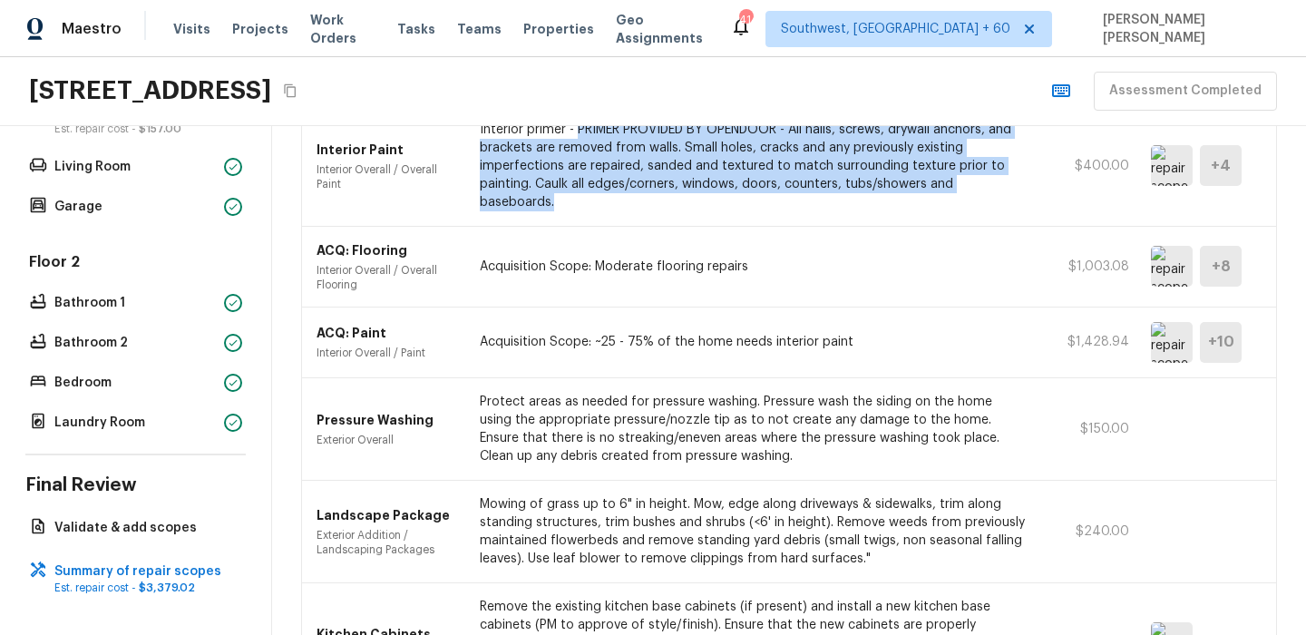
scroll to position [192, 0]
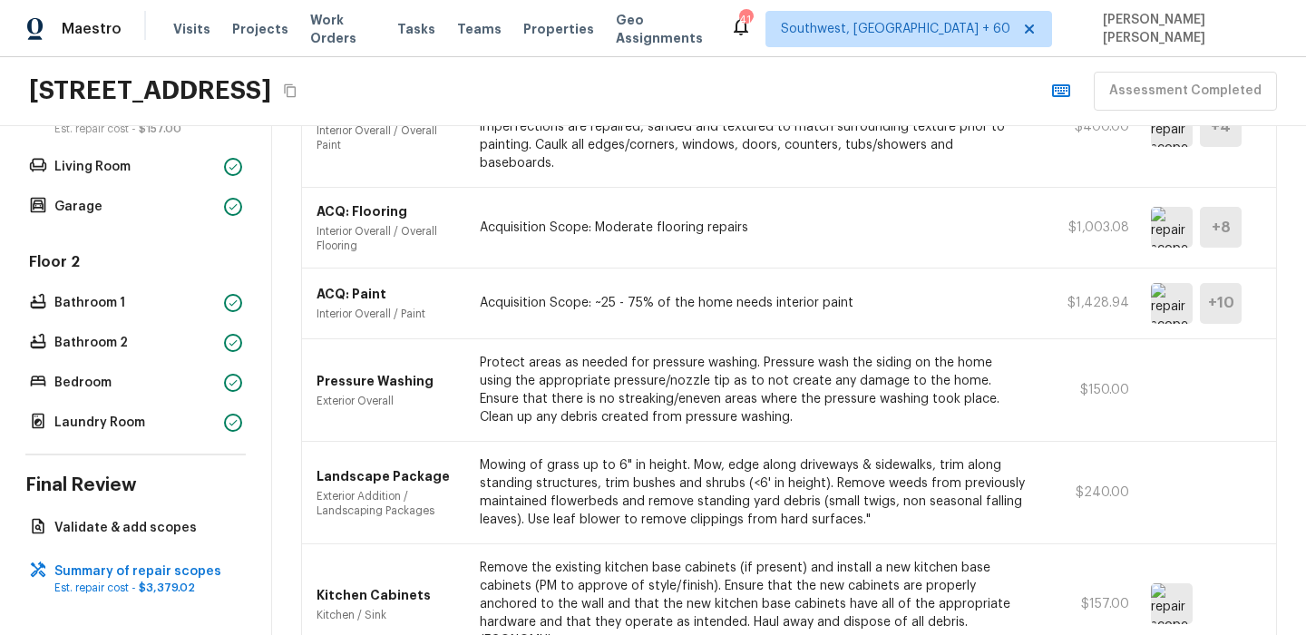
click at [574, 268] on div "ACQ: Paint Interior Overall / Paint Acquisition Scope: ~25 - 75% of the home ne…" at bounding box center [789, 303] width 974 height 71
drag, startPoint x: 484, startPoint y: 212, endPoint x: 761, endPoint y: 215, distance: 276.6
click at [761, 219] on p "Acquisition Scope: Moderate flooring repairs" at bounding box center [753, 228] width 546 height 18
click at [1162, 218] on img at bounding box center [1172, 227] width 42 height 41
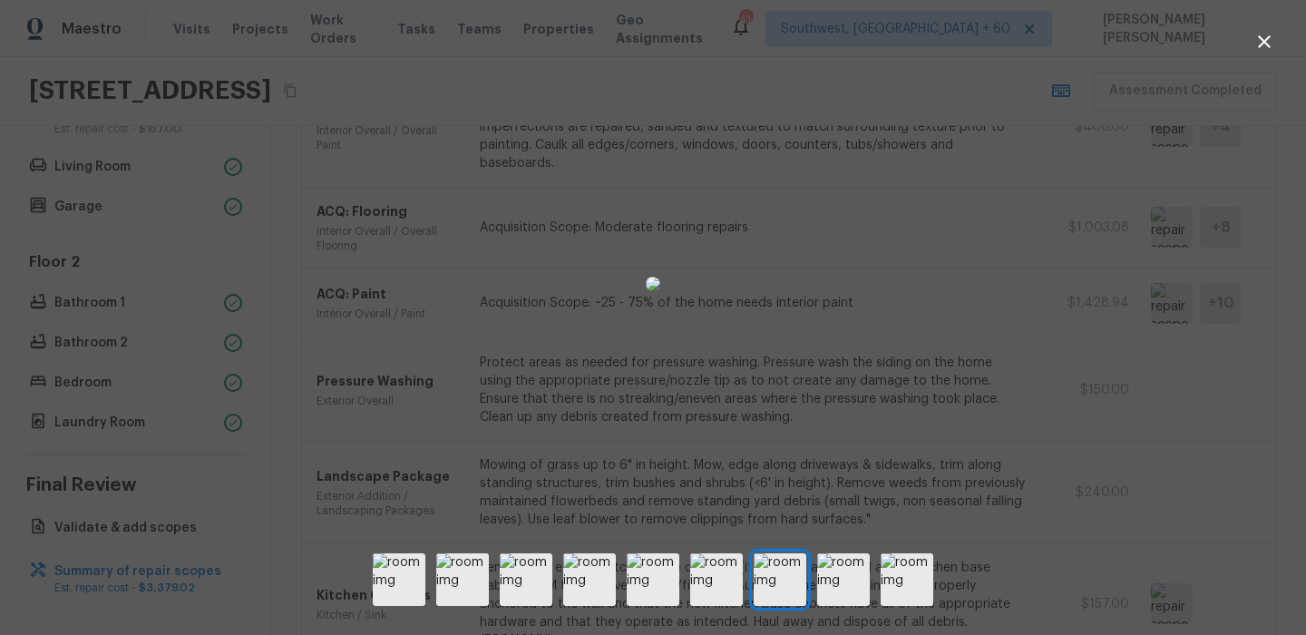
click at [908, 316] on div at bounding box center [653, 284] width 1306 height 510
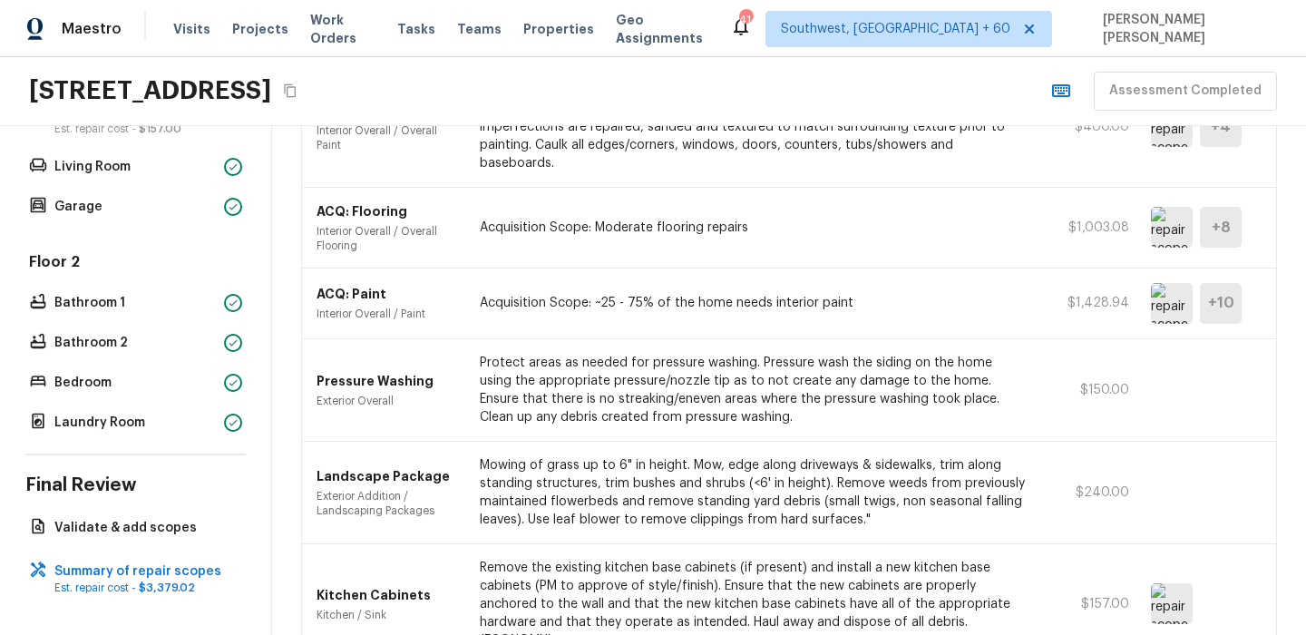
click at [1169, 292] on img at bounding box center [1172, 303] width 42 height 41
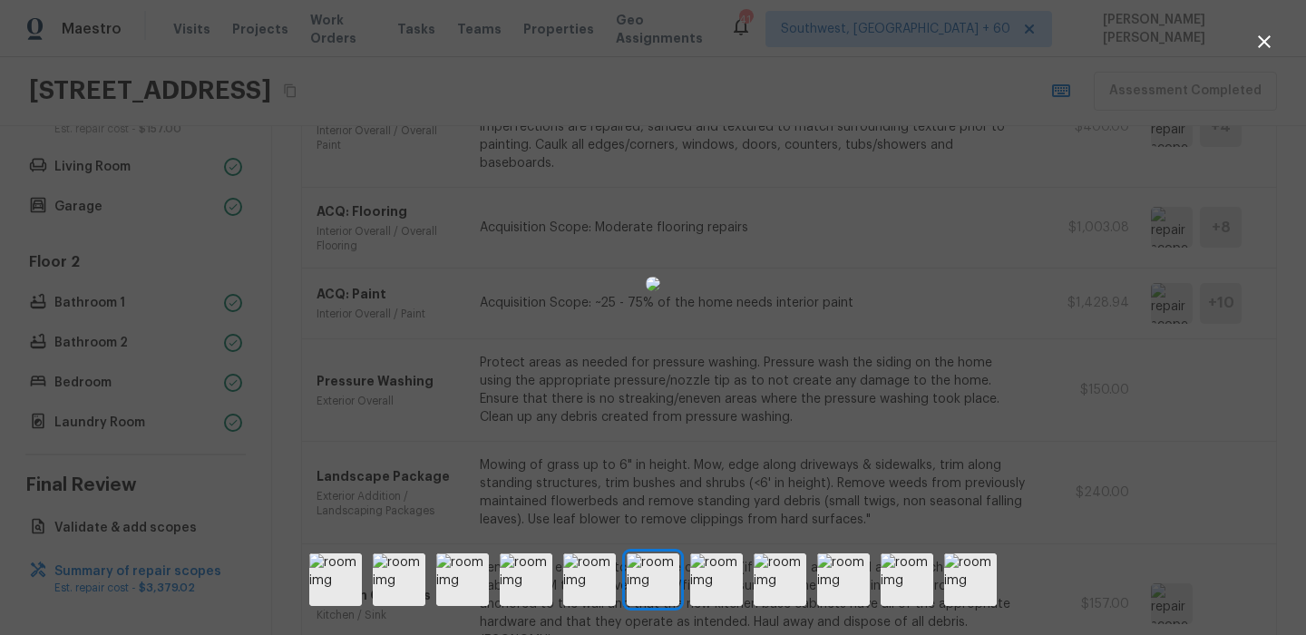
click at [1009, 345] on div at bounding box center [653, 284] width 1306 height 510
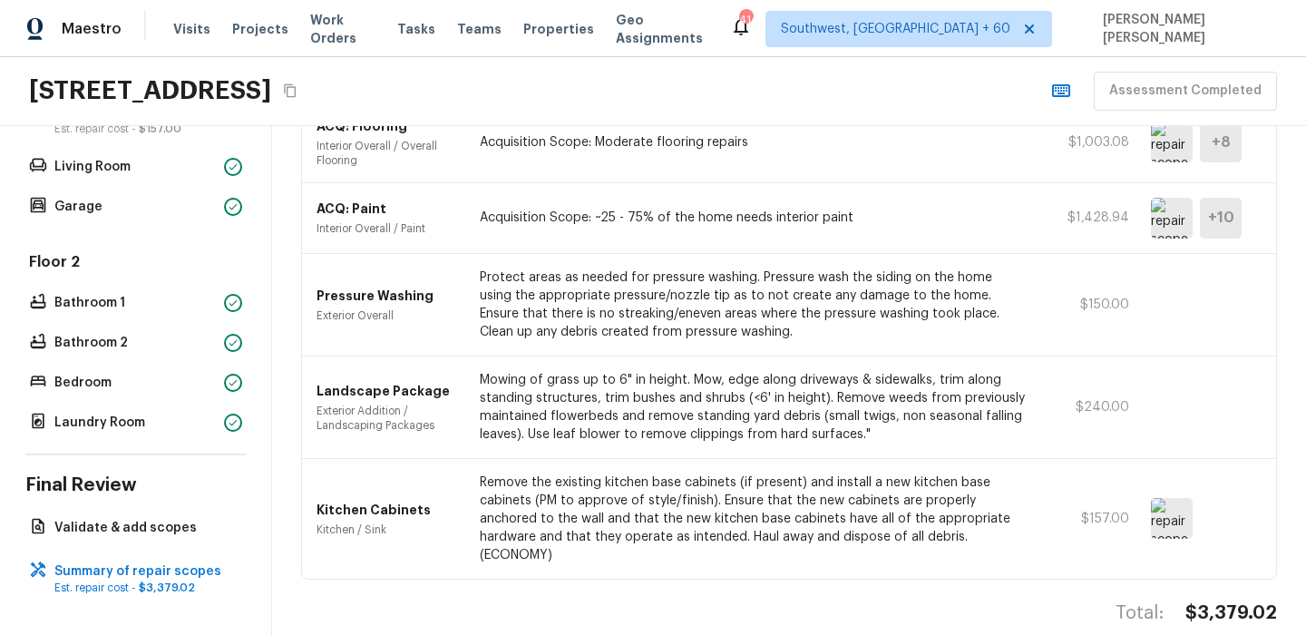
scroll to position [286, 0]
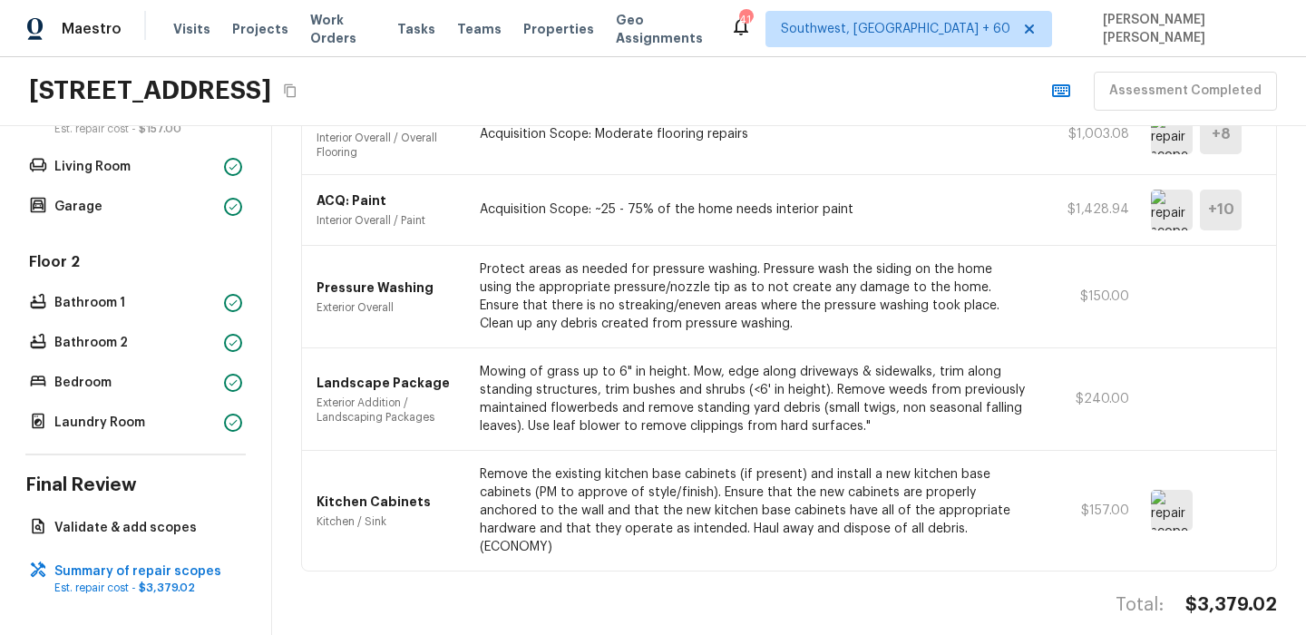
click at [1176, 492] on img at bounding box center [1172, 510] width 42 height 41
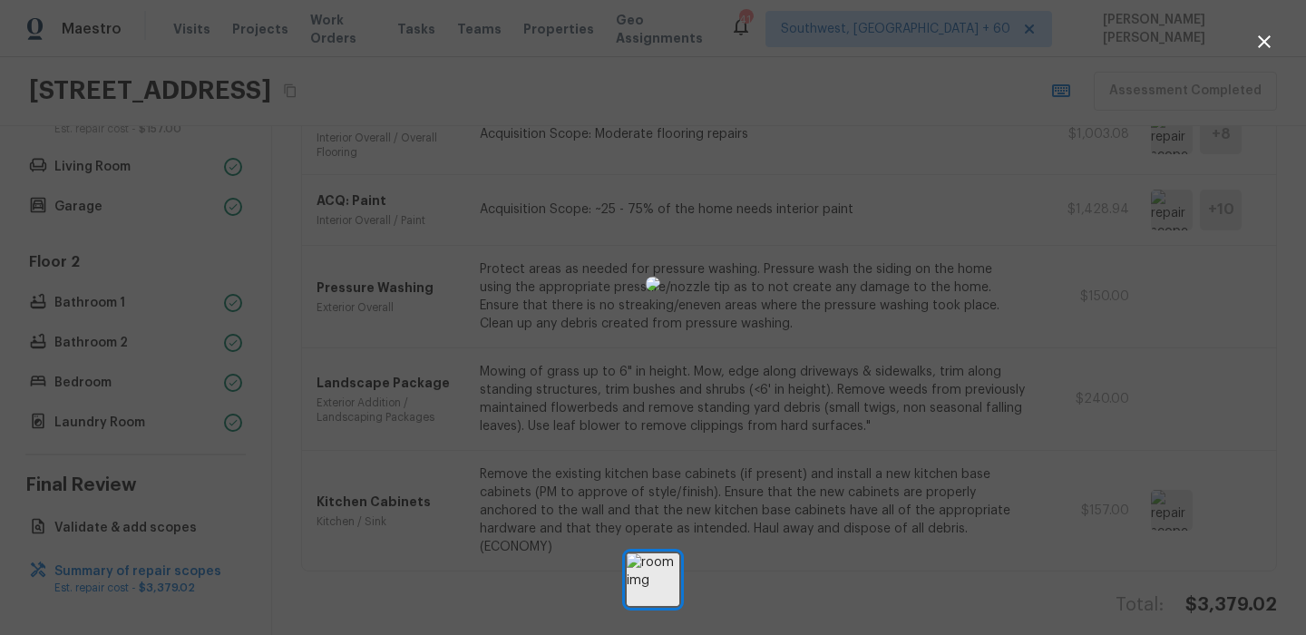
click at [940, 352] on div at bounding box center [653, 284] width 1306 height 510
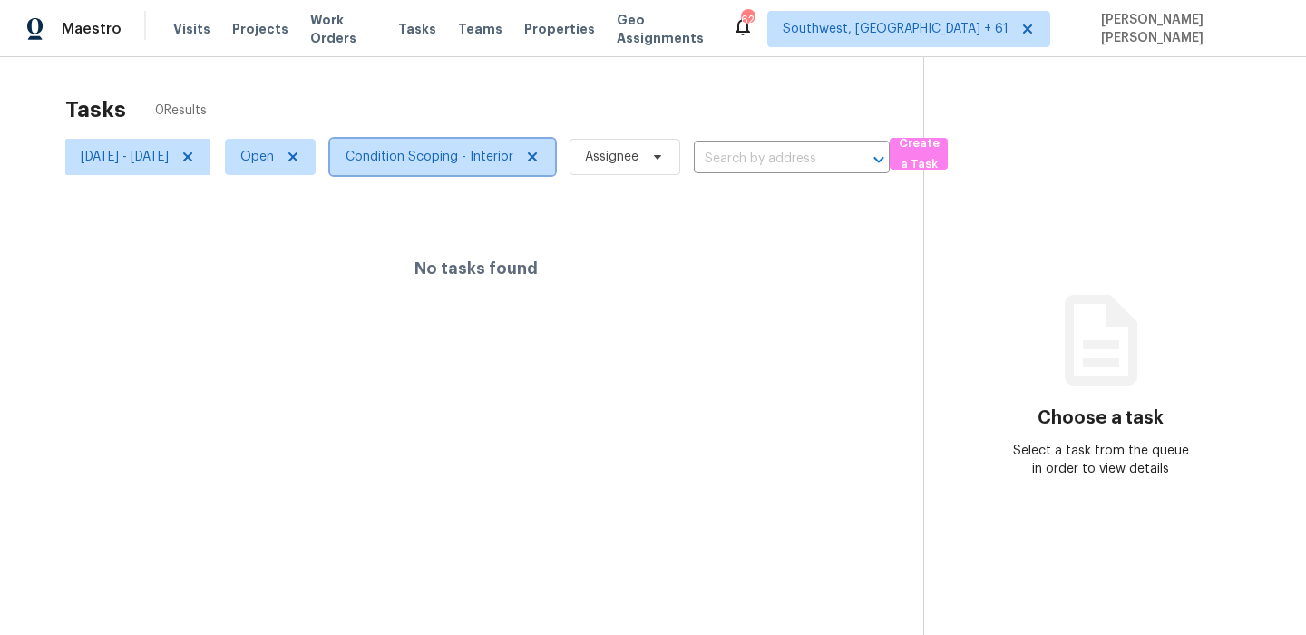
click at [416, 163] on span "Condition Scoping - Interior" at bounding box center [430, 157] width 168 height 18
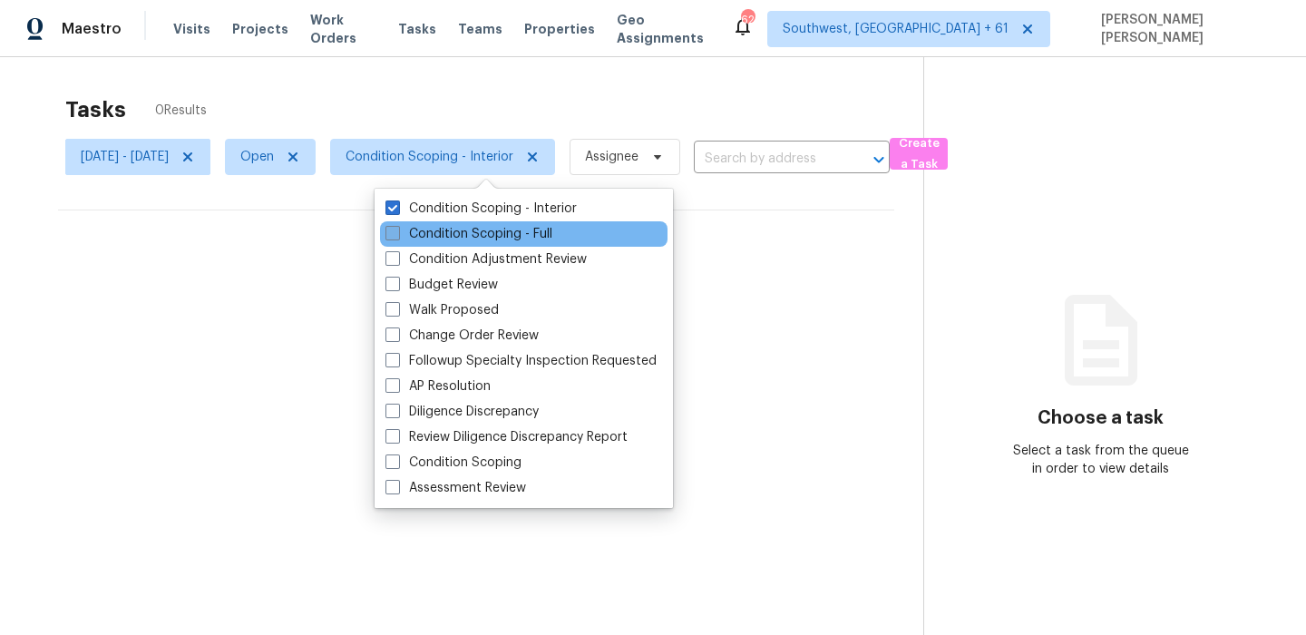
click at [417, 239] on label "Condition Scoping - Full" at bounding box center [468, 234] width 167 height 18
click at [397, 237] on input "Condition Scoping - Full" at bounding box center [391, 231] width 12 height 12
checkbox input "true"
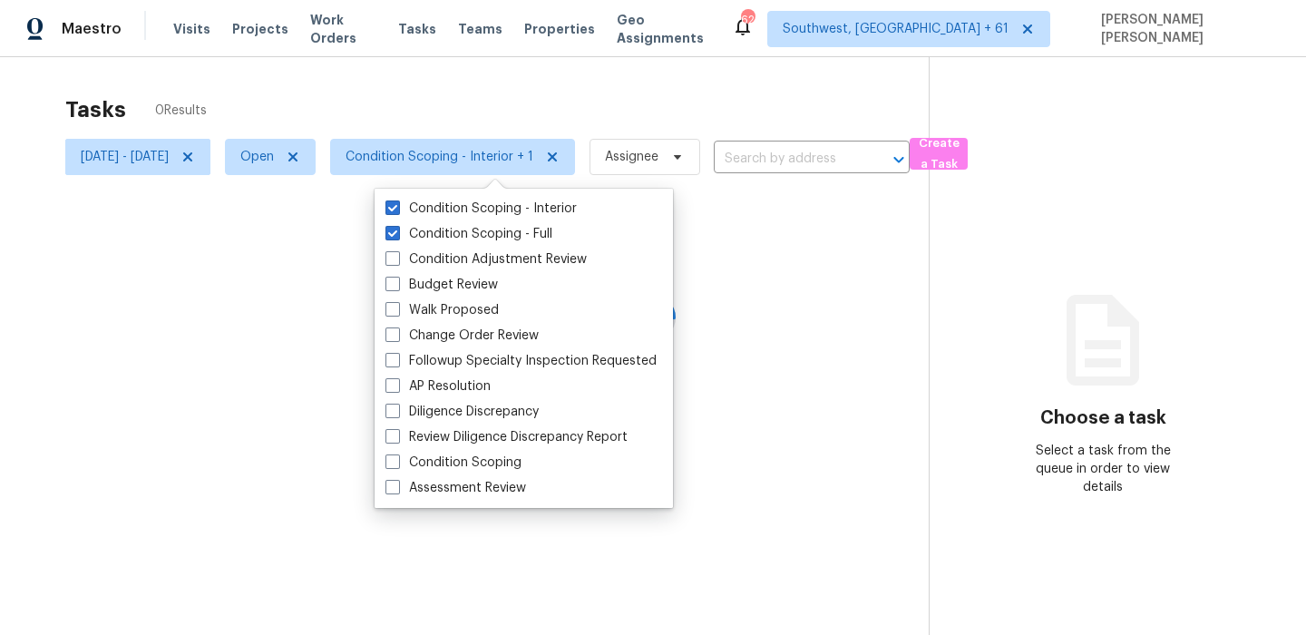
click at [378, 47] on div "Maestro Visits Projects Work Orders Tasks Teams Properties Geo Assignments [STR…" at bounding box center [653, 28] width 1306 height 57
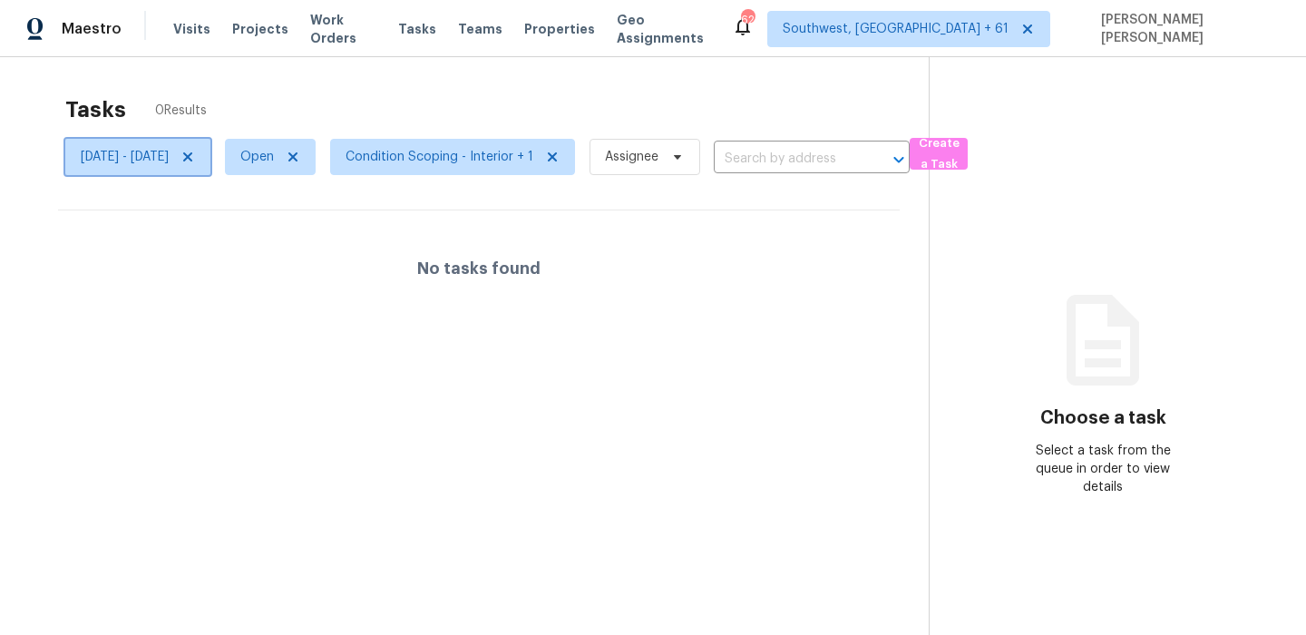
click at [151, 151] on span "[DATE] - [DATE]" at bounding box center [125, 157] width 88 height 18
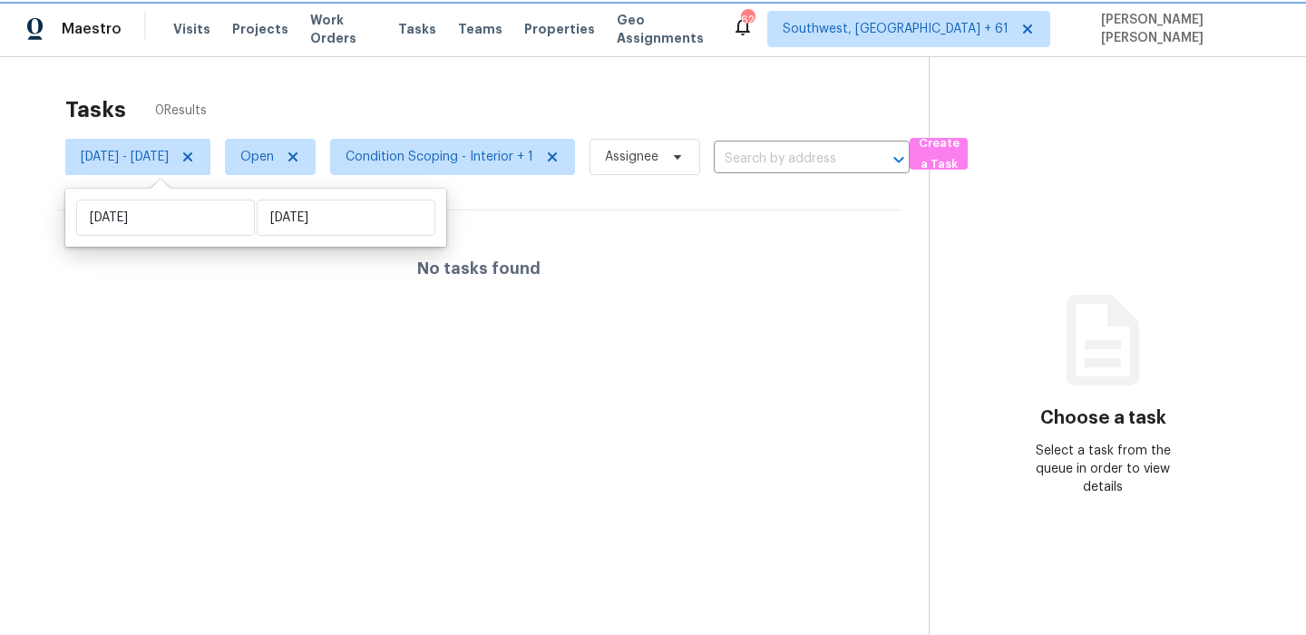
click at [192, 155] on icon at bounding box center [187, 156] width 9 height 9
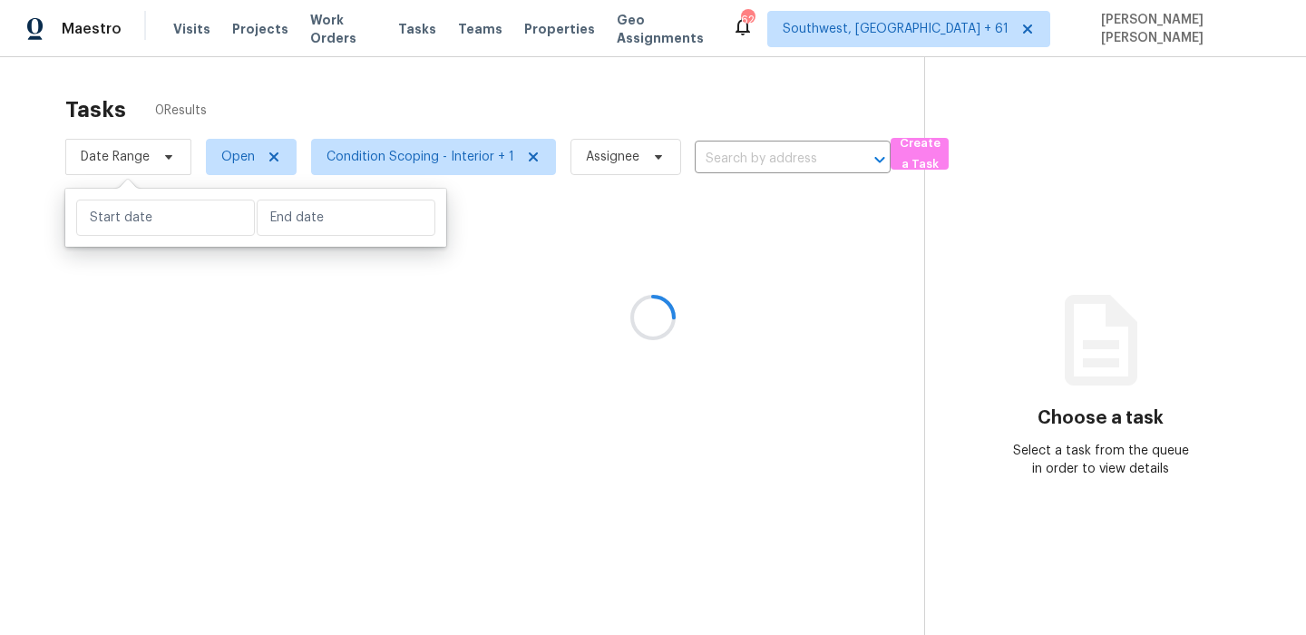
click at [309, 93] on div at bounding box center [653, 317] width 1306 height 635
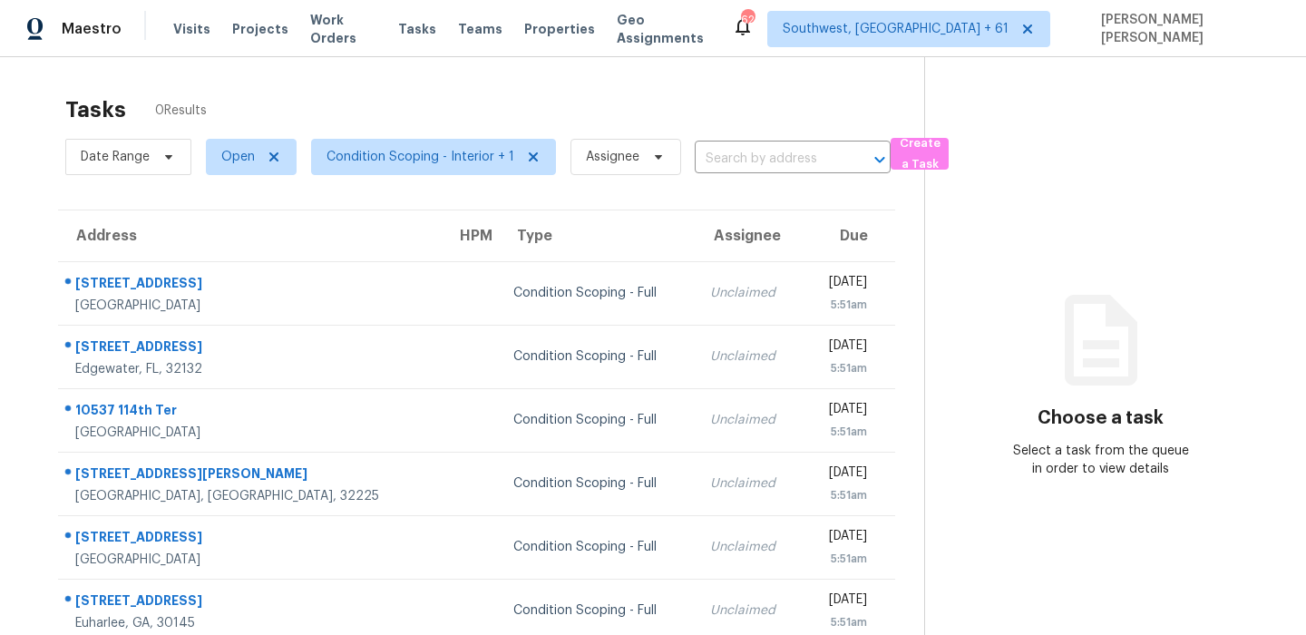
click at [309, 93] on div "Tasks 0 Results" at bounding box center [494, 109] width 859 height 47
